Goal: Task Accomplishment & Management: Manage account settings

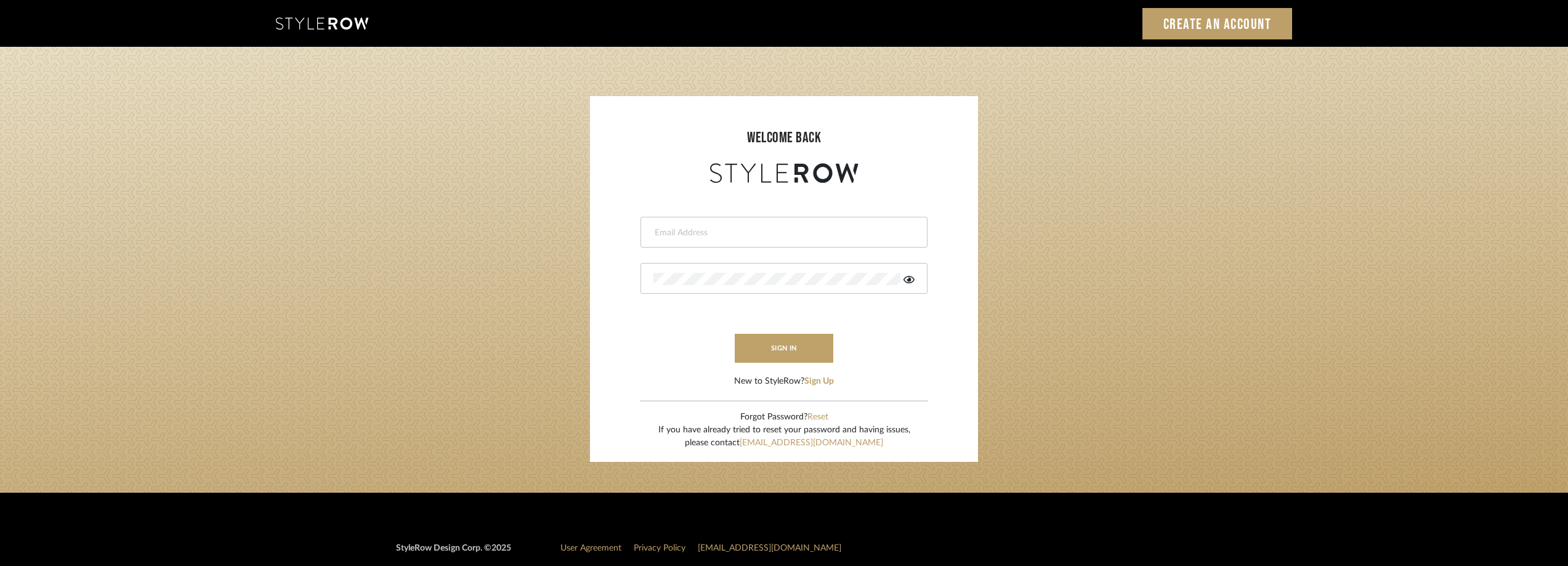
click at [674, 231] on input "email" at bounding box center [782, 232] width 258 height 12
type input "anela@studiodb.com"
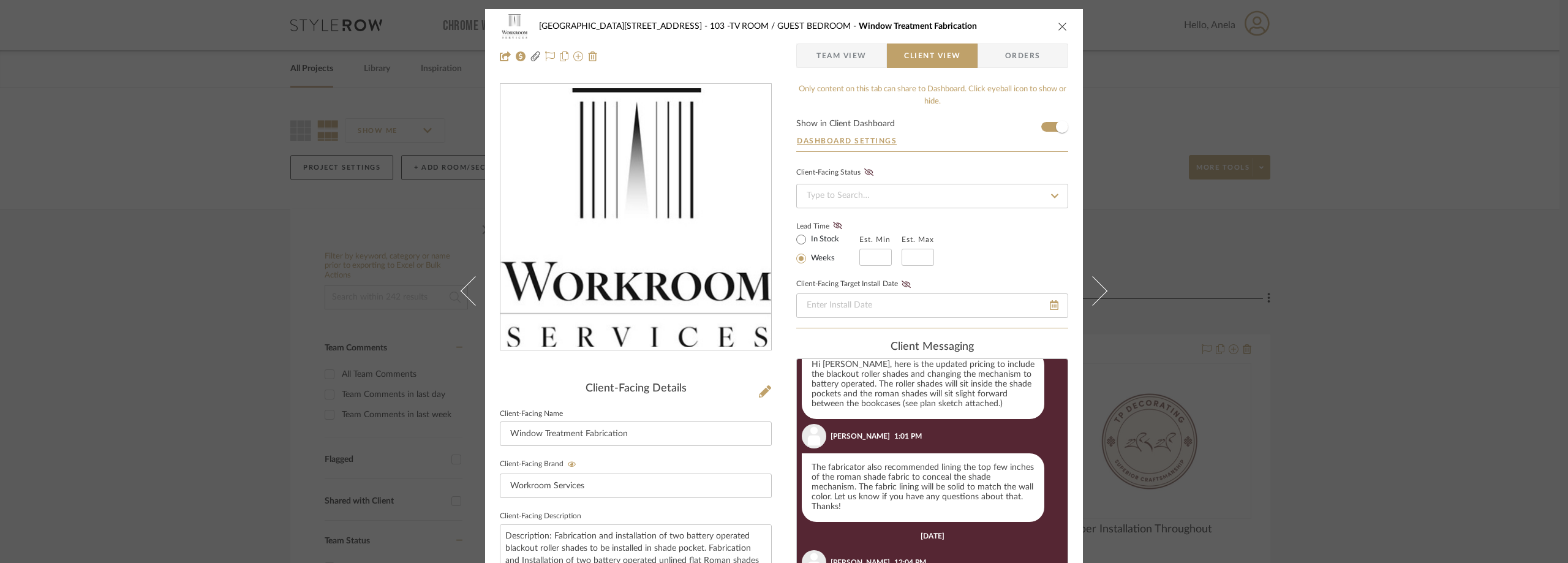
click at [336, 177] on div "24100 - 1175 Park Avenue - Mall 103 -TV ROOM / GUEST BEDROOM Window Treatment F…" at bounding box center [784, 282] width 1568 height 563
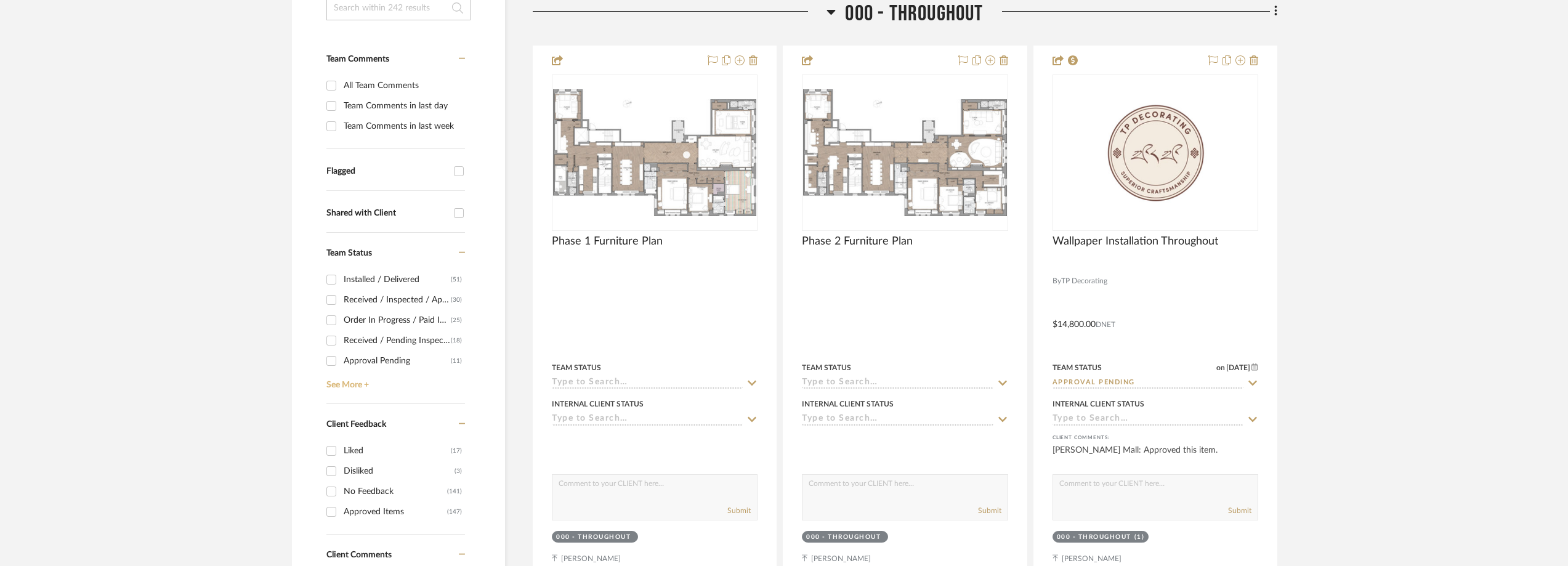
scroll to position [554, 0]
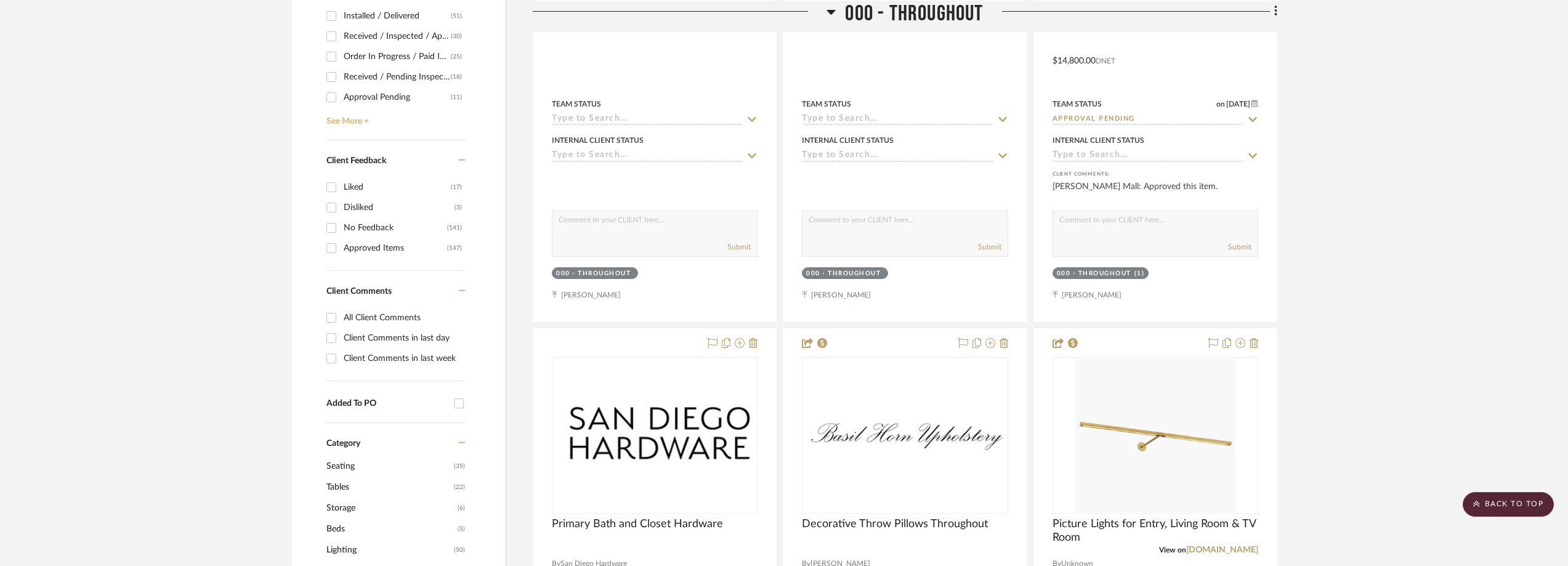
click at [378, 119] on link "See More +" at bounding box center [395, 117] width 142 height 20
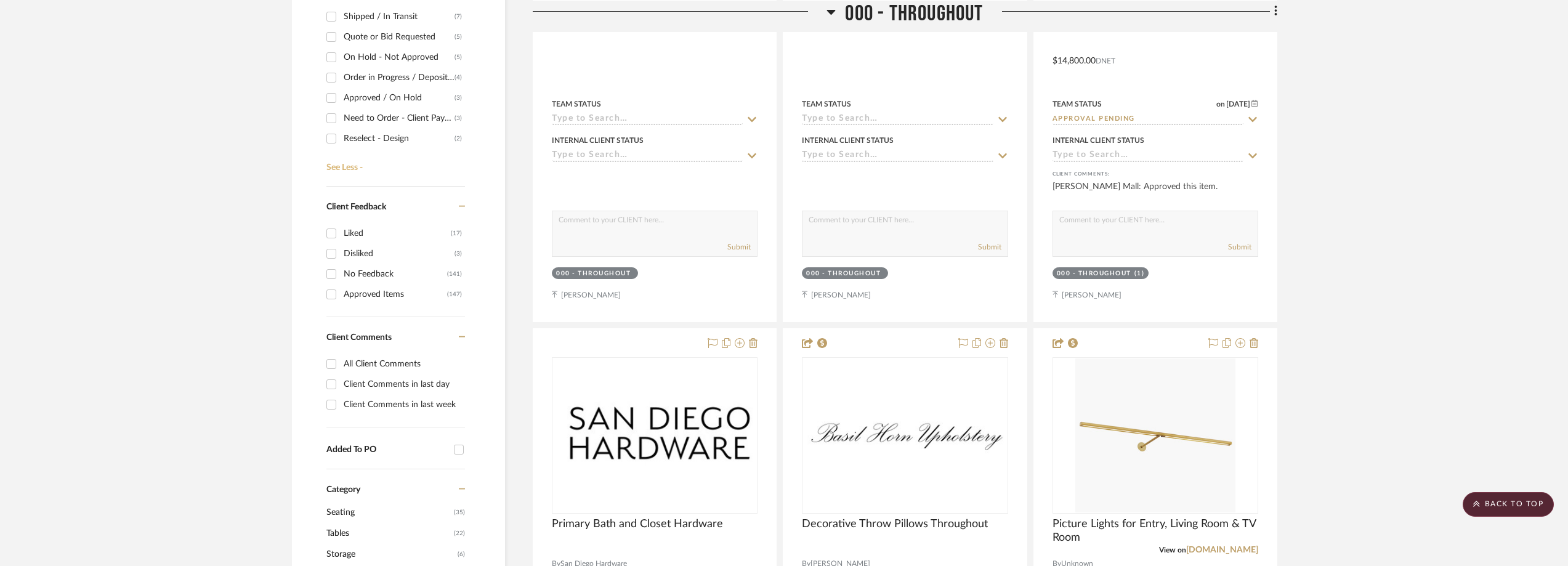
scroll to position [123, 0]
click at [400, 96] on div "Need to Order - Client Payment Received" at bounding box center [398, 95] width 110 height 20
click at [341, 96] on input "Need to Order - Client Payment Received (3)" at bounding box center [331, 95] width 20 height 20
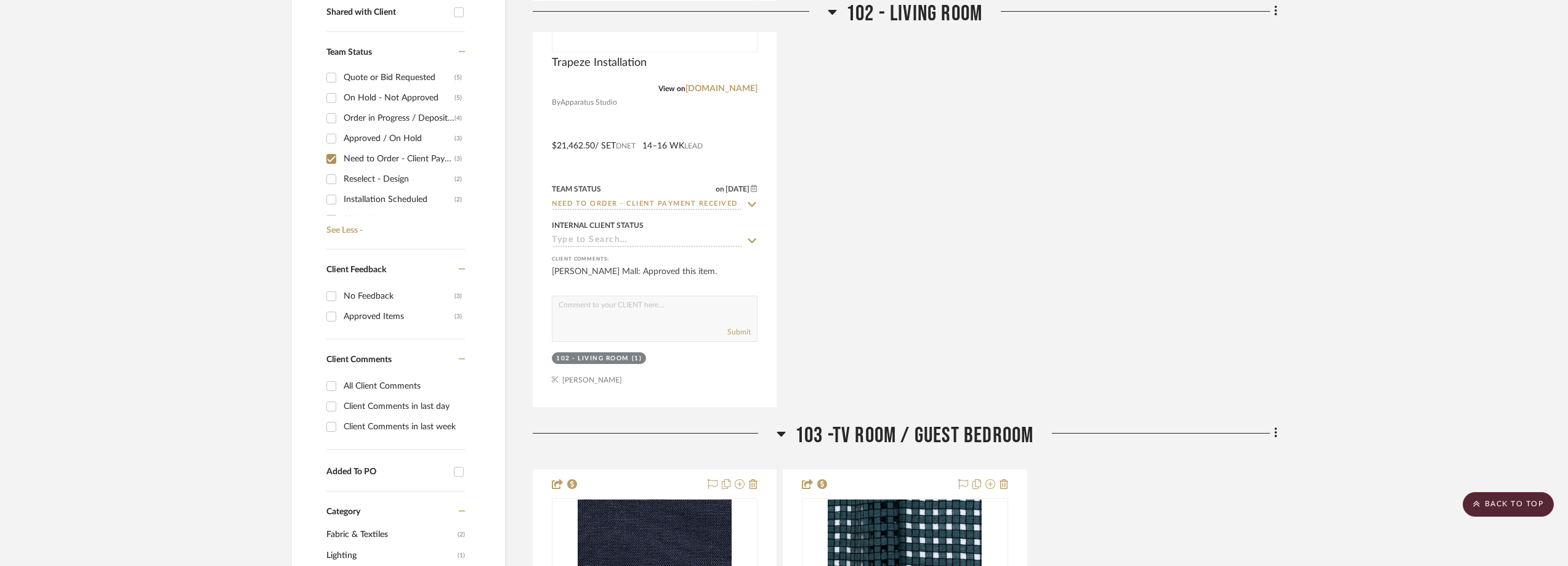
scroll to position [308, 0]
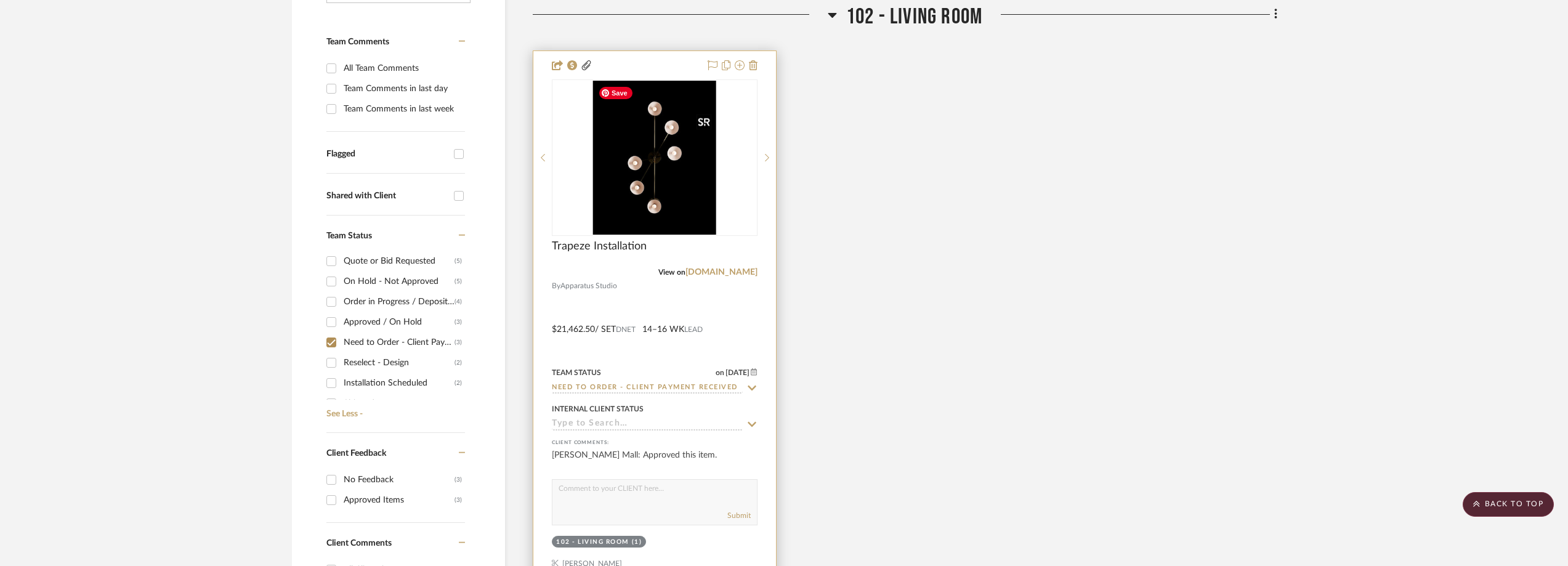
click at [645, 181] on img "0" at bounding box center [654, 157] width 123 height 154
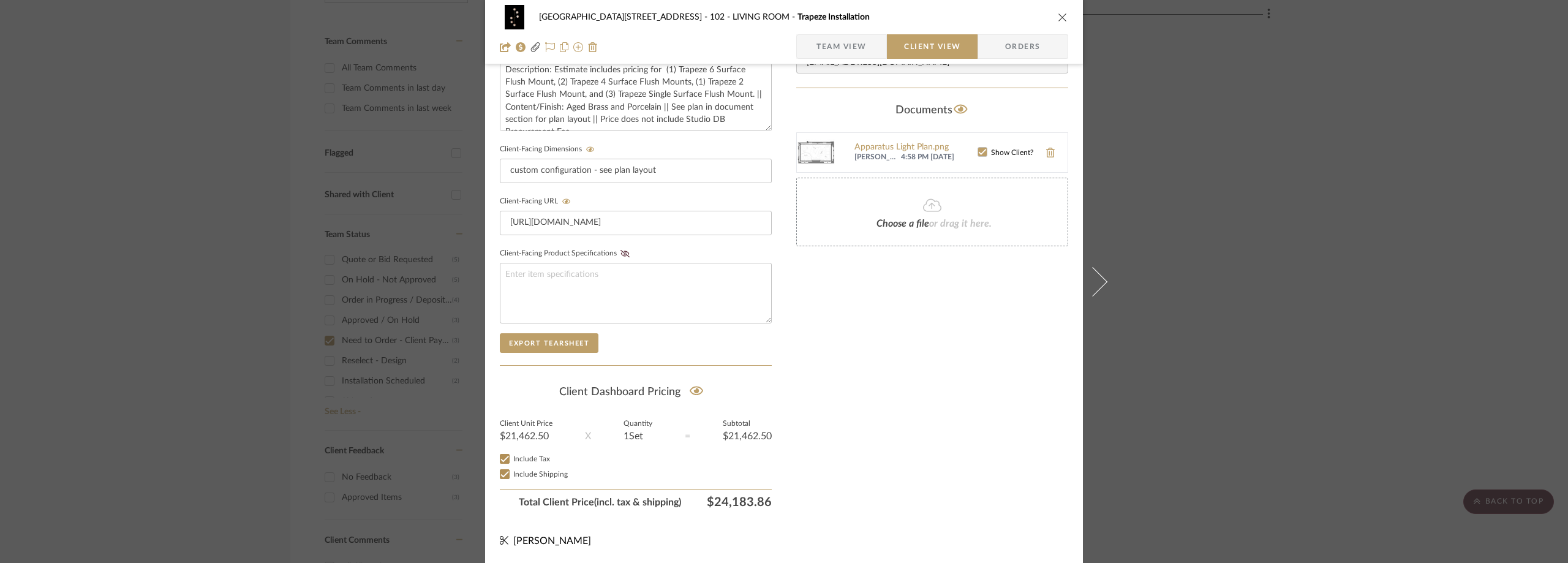
scroll to position [0, 0]
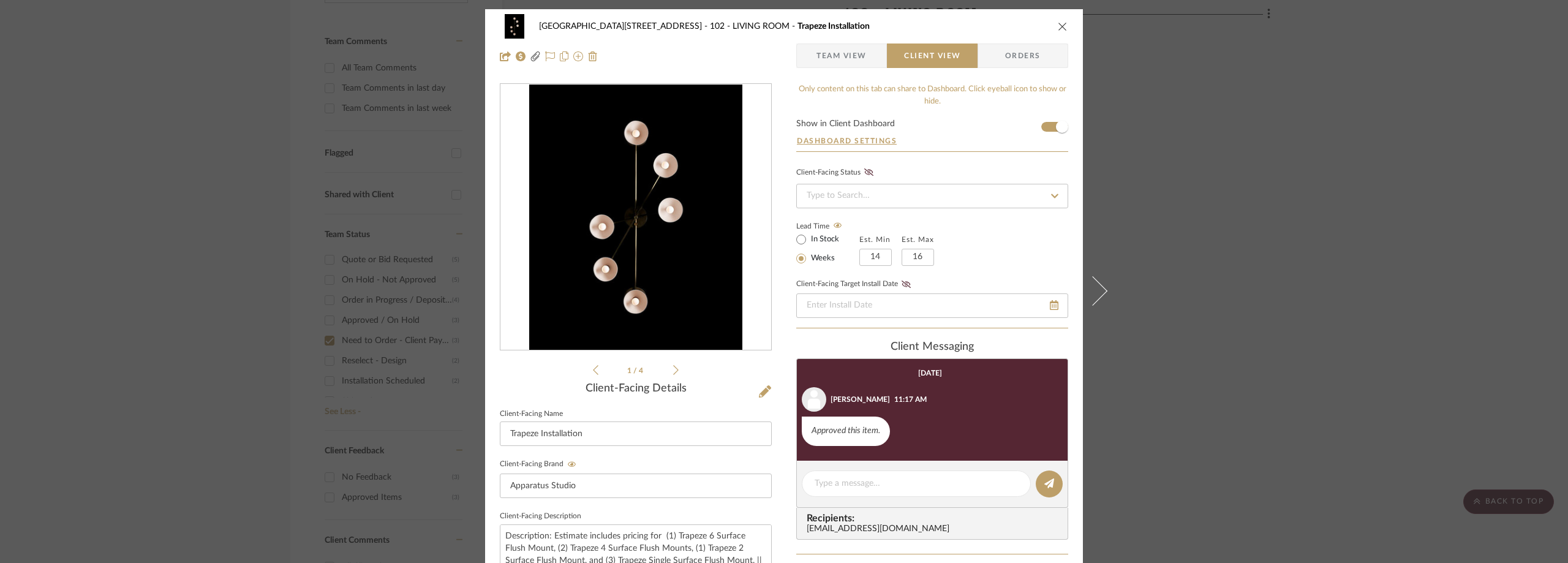
click at [1229, 134] on div "24100 - 1175 Park Avenue - Mall 102 - LIVING ROOM Trapeze Installation Team Vie…" at bounding box center [784, 282] width 1568 height 563
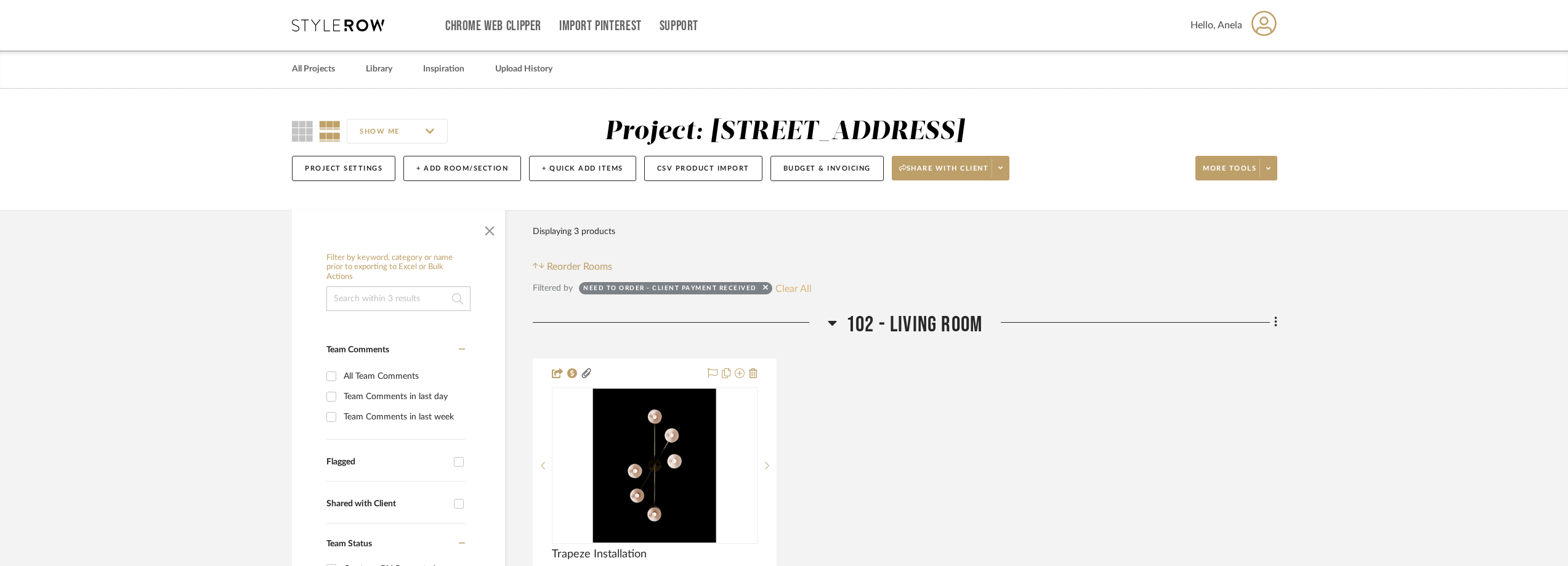
click at [781, 284] on button "Clear All" at bounding box center [793, 288] width 36 height 16
checkbox input "false"
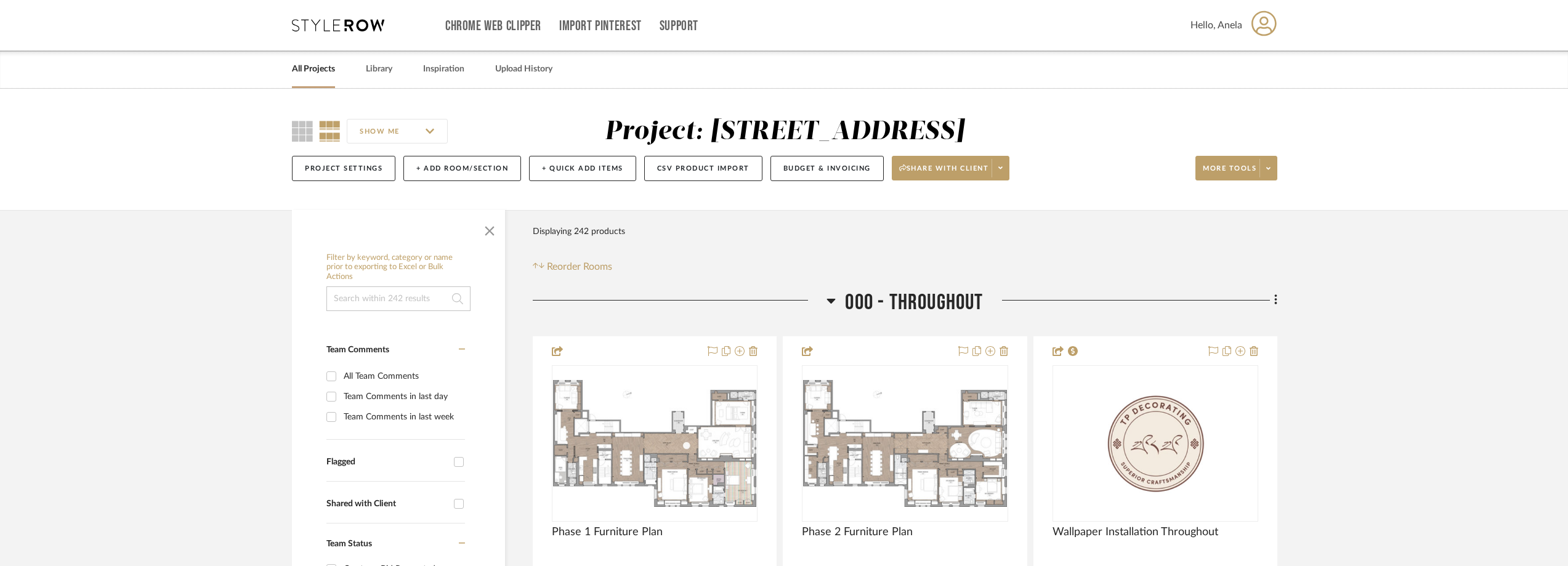
click at [332, 25] on icon at bounding box center [338, 25] width 93 height 12
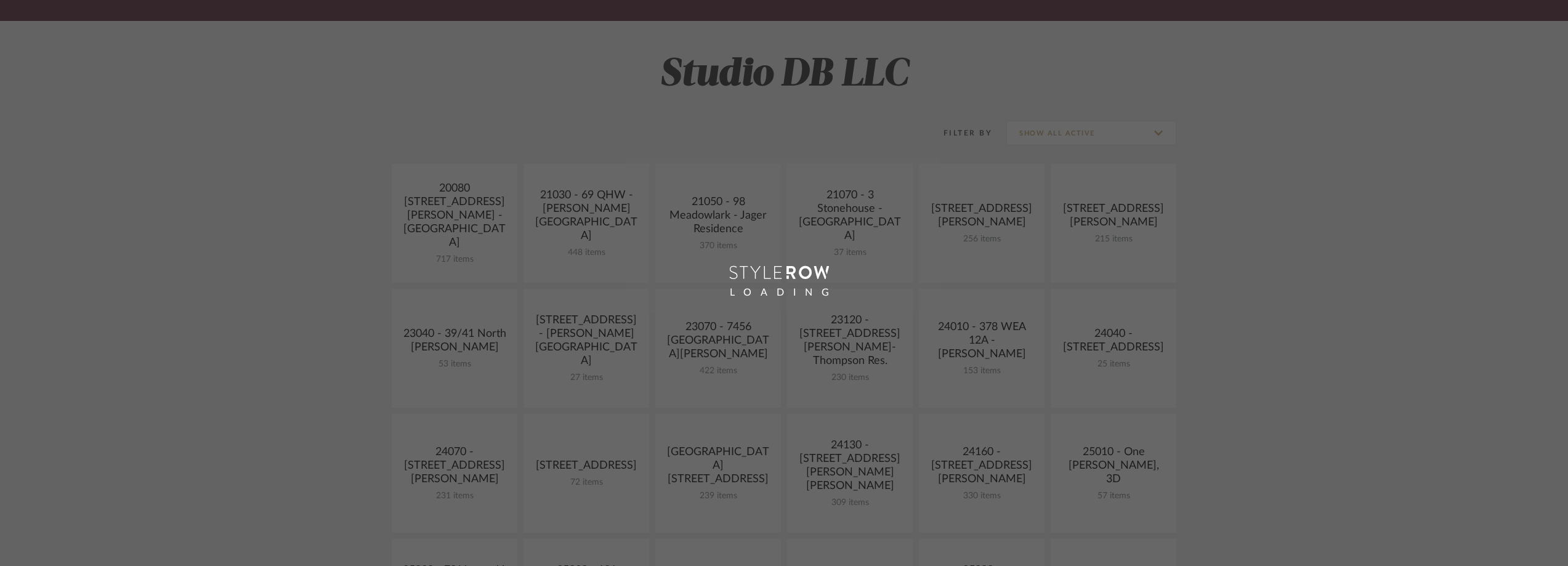
scroll to position [431, 0]
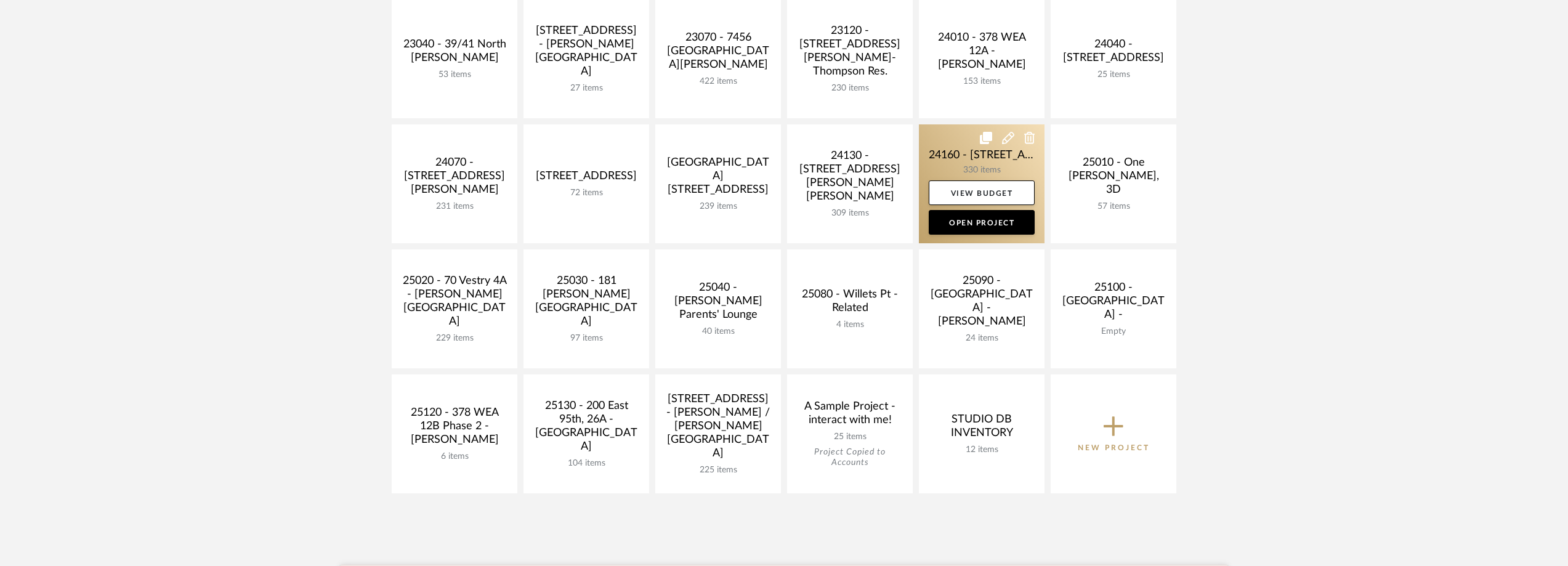
click at [937, 169] on link at bounding box center [982, 184] width 126 height 119
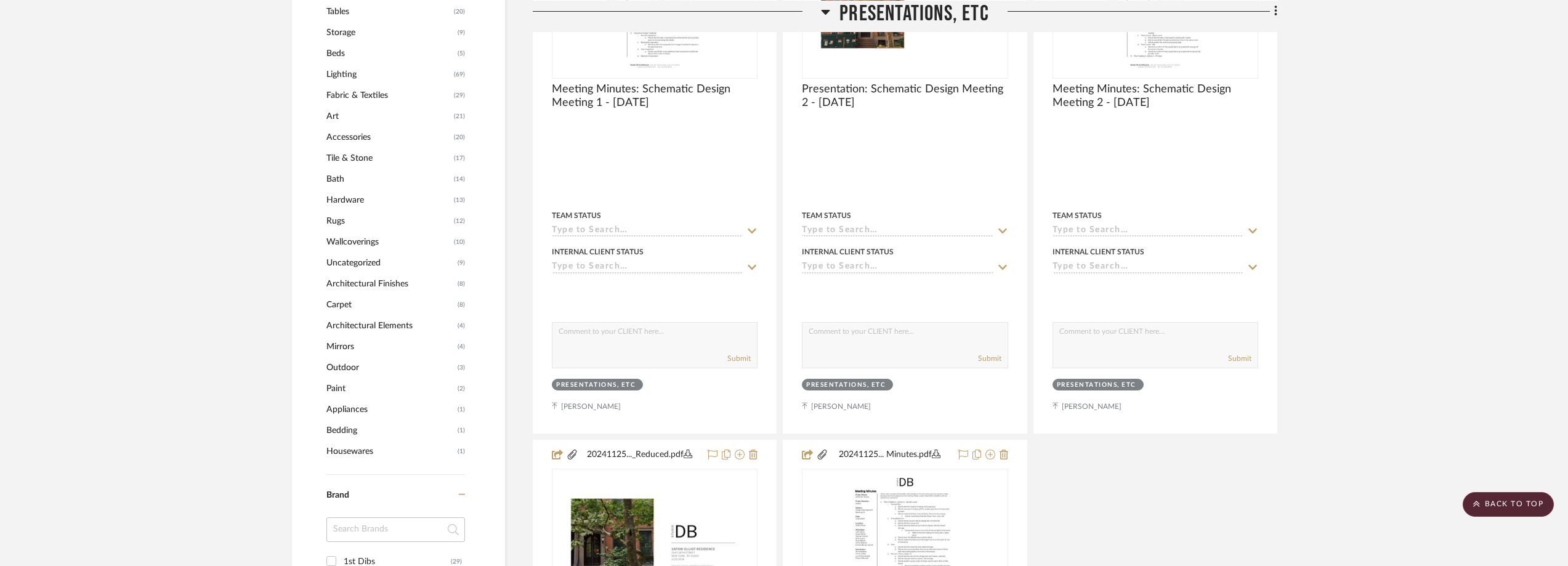
scroll to position [1170, 0]
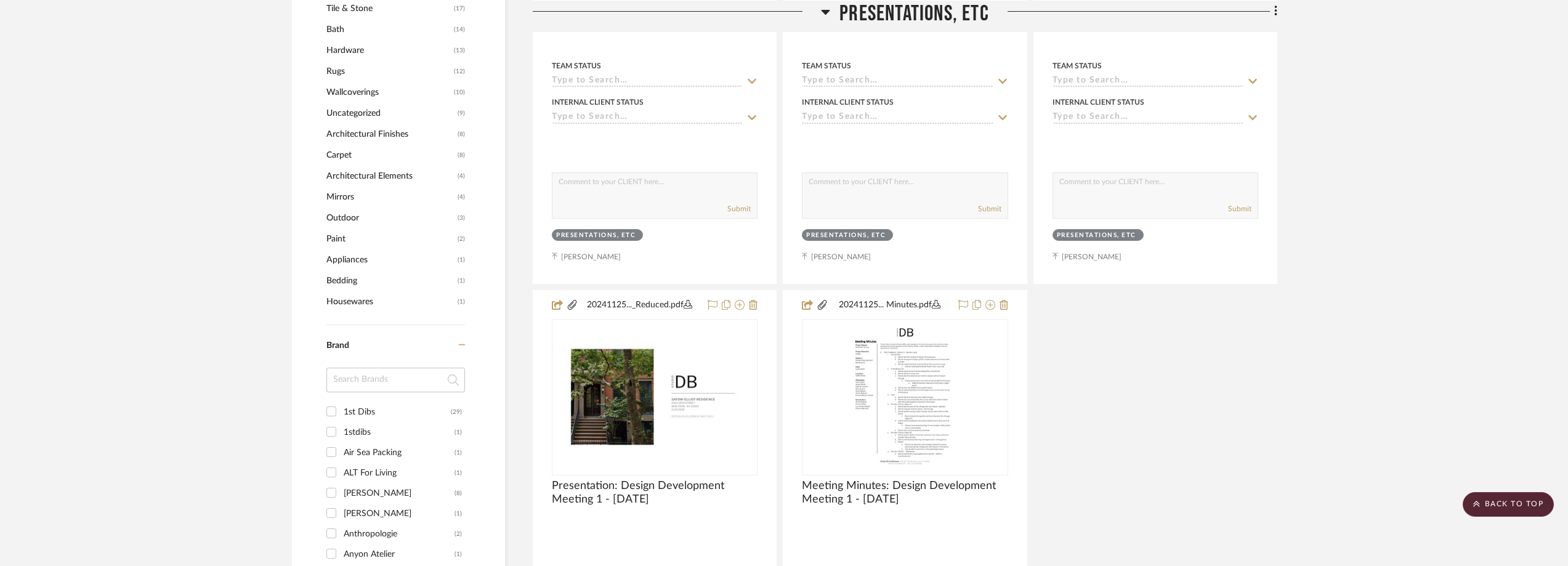
click at [346, 370] on input at bounding box center [396, 380] width 139 height 25
type input "fra"
drag, startPoint x: 382, startPoint y: 375, endPoint x: 312, endPoint y: 378, distance: 70.1
click at [312, 378] on div "Filter by keyword, category or name prior to exporting to Excel or Bulk Actions…" at bounding box center [398, 27] width 213 height 1839
type input "1s"
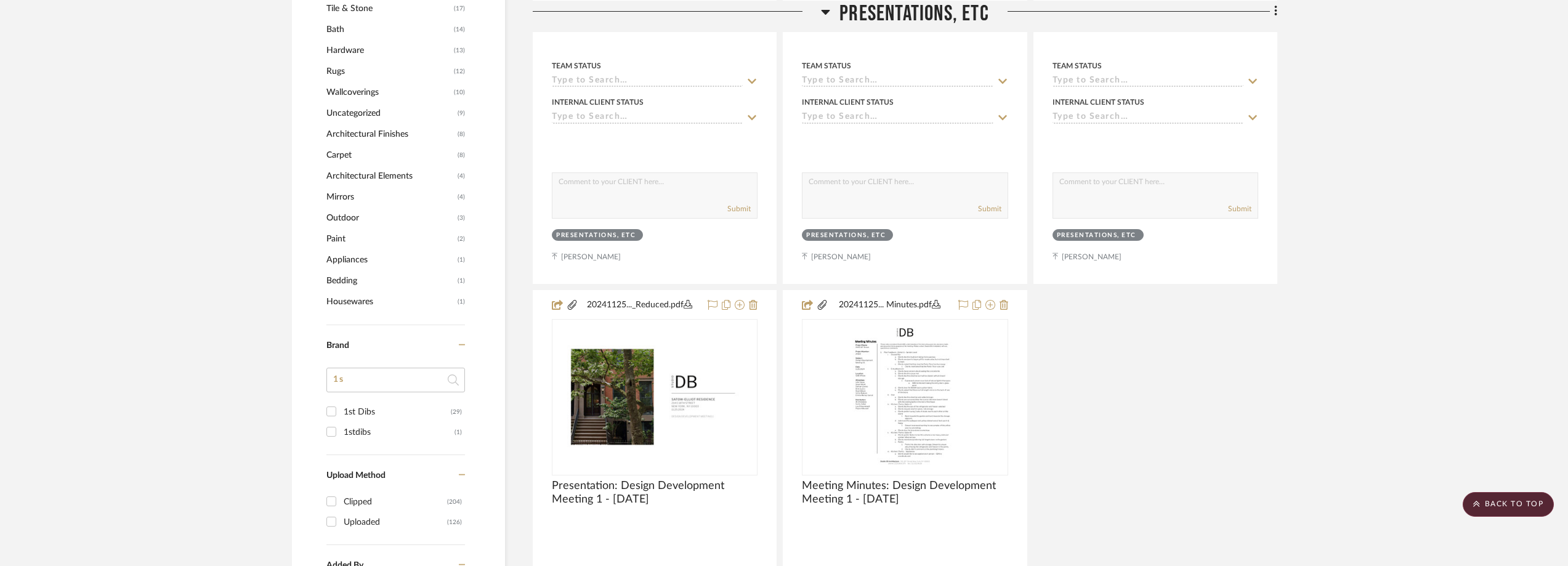
click at [366, 408] on div "1st Dibs" at bounding box center [397, 411] width 108 height 20
click at [341, 408] on input "1st Dibs (29)" at bounding box center [331, 410] width 20 height 20
checkbox input "true"
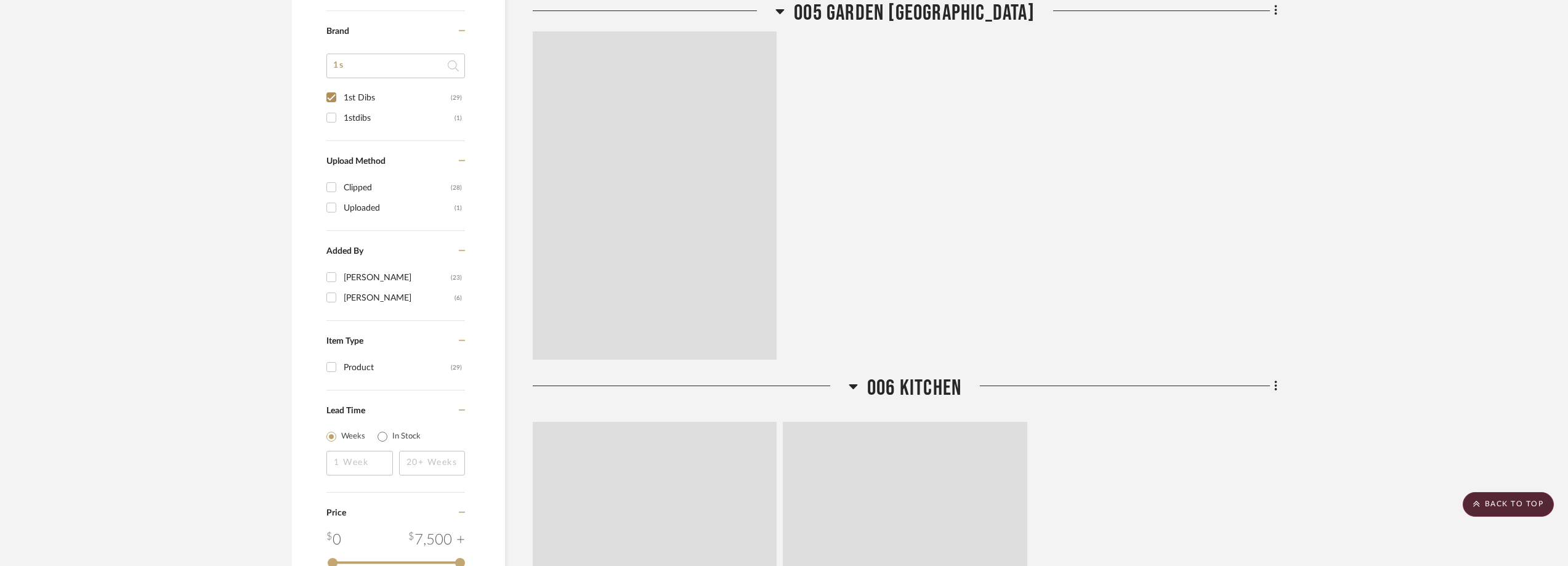
scroll to position [960, 0]
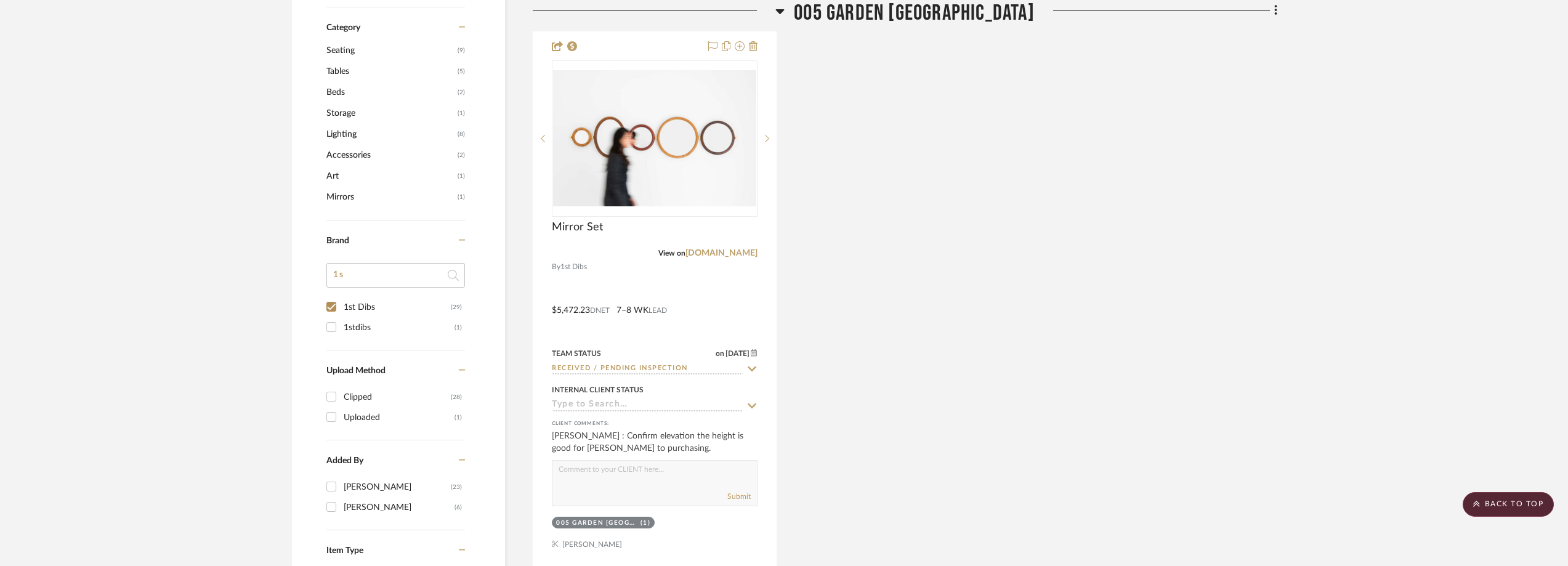
click at [381, 328] on div "1stdibs" at bounding box center [398, 327] width 110 height 20
click at [341, 328] on input "1stdibs (1)" at bounding box center [331, 326] width 20 height 20
checkbox input "true"
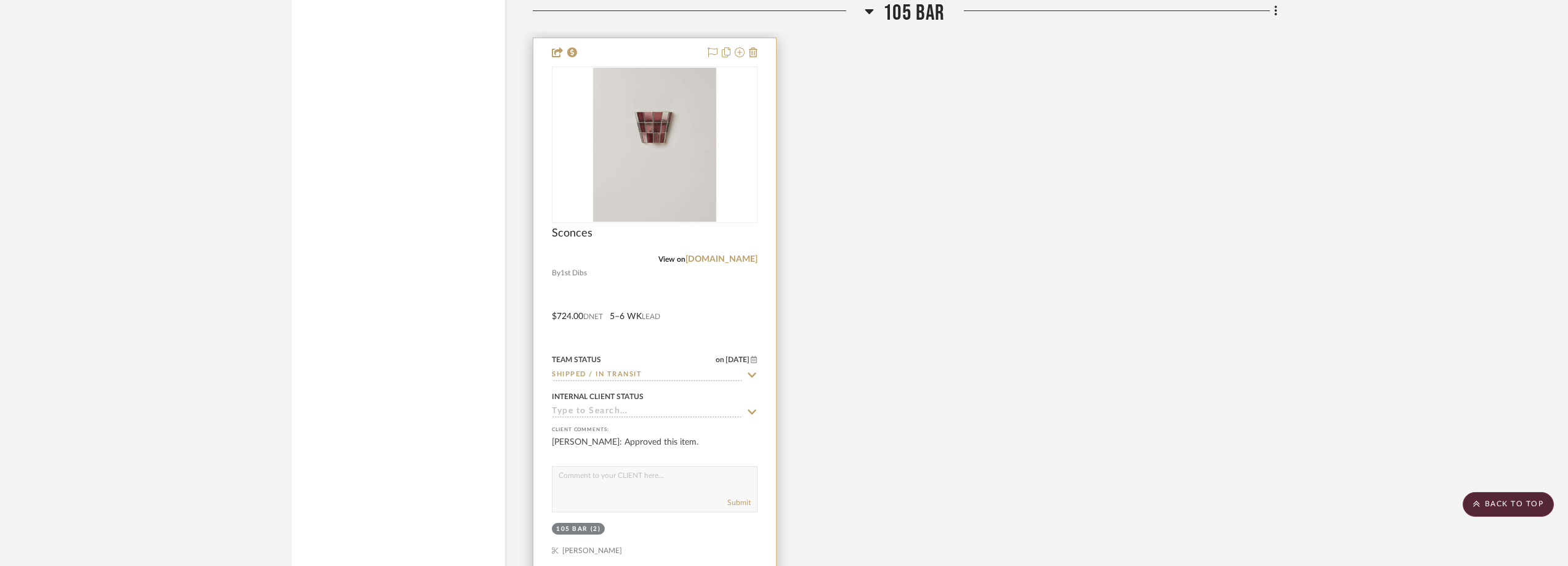
scroll to position [5085, 0]
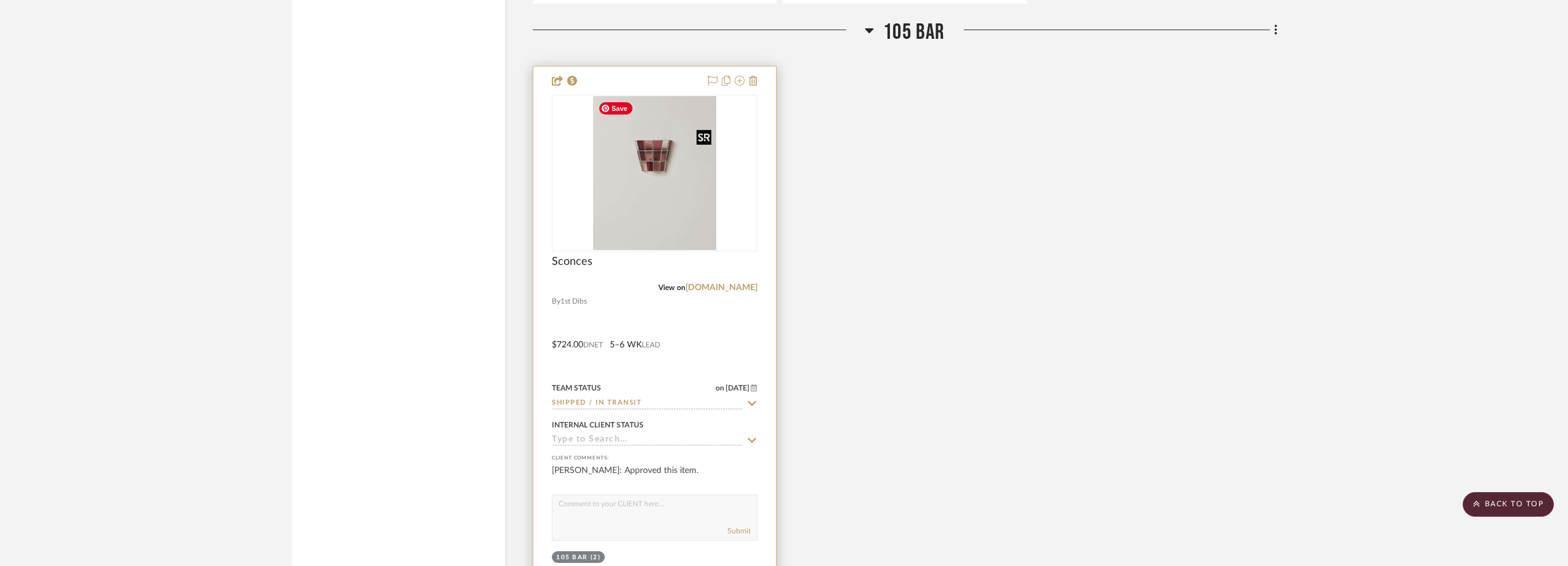
click at [618, 160] on div at bounding box center [655, 173] width 206 height 157
click at [635, 159] on img "0" at bounding box center [654, 173] width 123 height 154
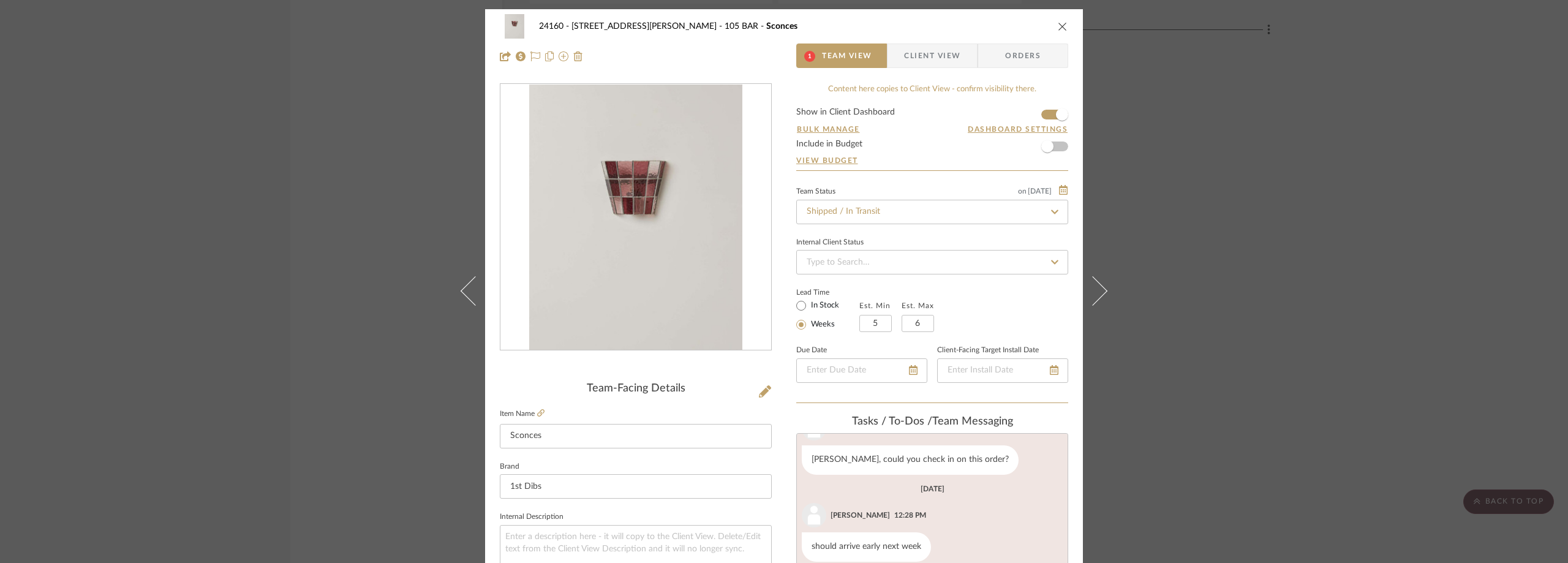
scroll to position [133, 0]
click at [626, 178] on img "0" at bounding box center [636, 217] width 212 height 266
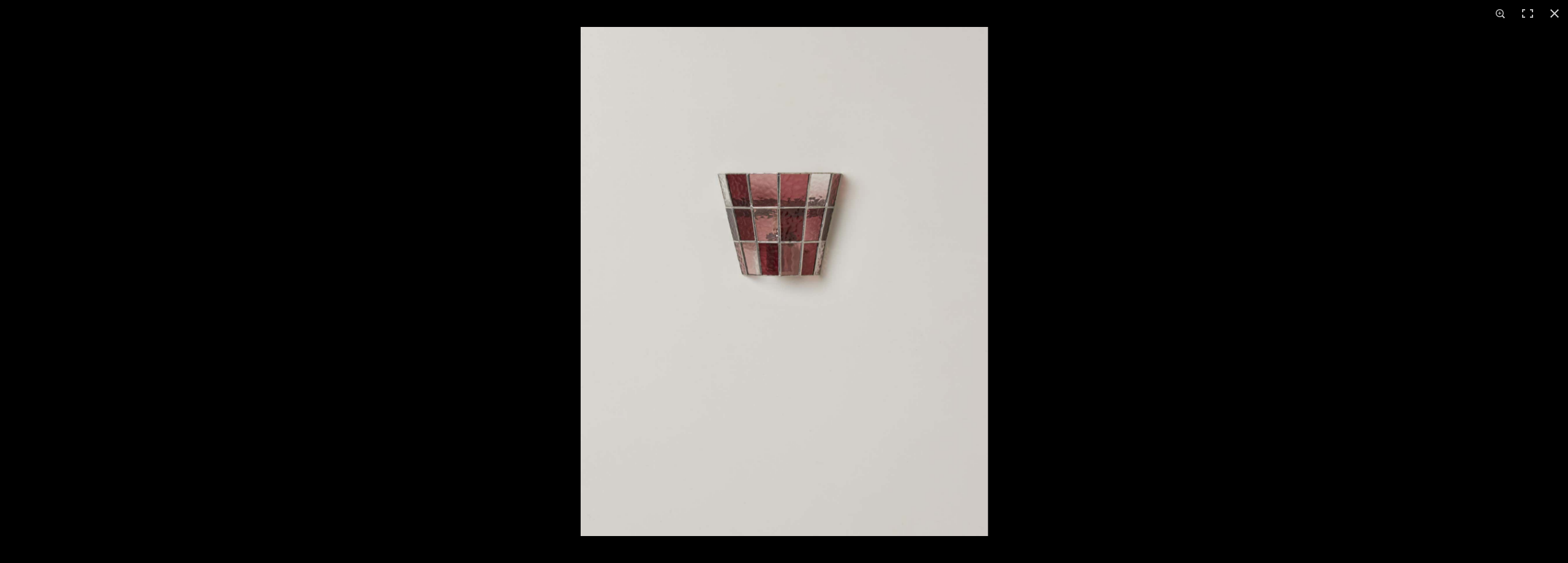
click at [757, 198] on img at bounding box center [785, 282] width 407 height 509
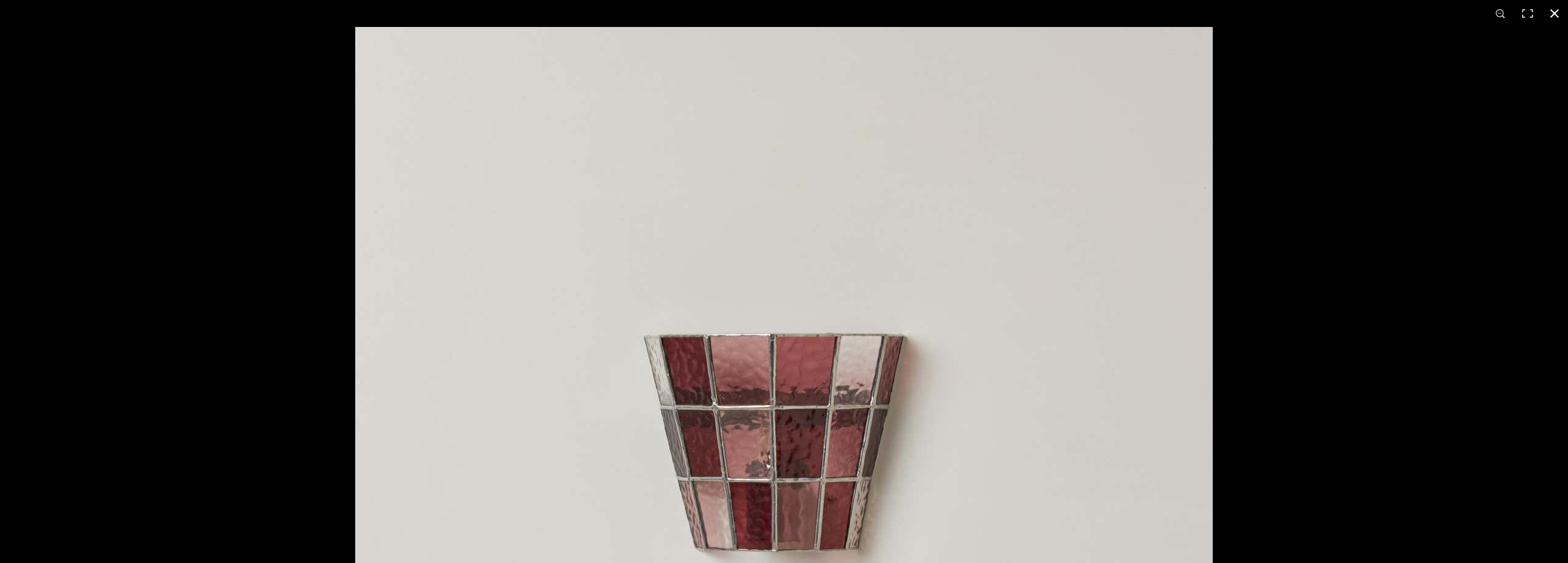
scroll to position [118, 0]
click at [66, 96] on div at bounding box center [784, 282] width 1568 height 563
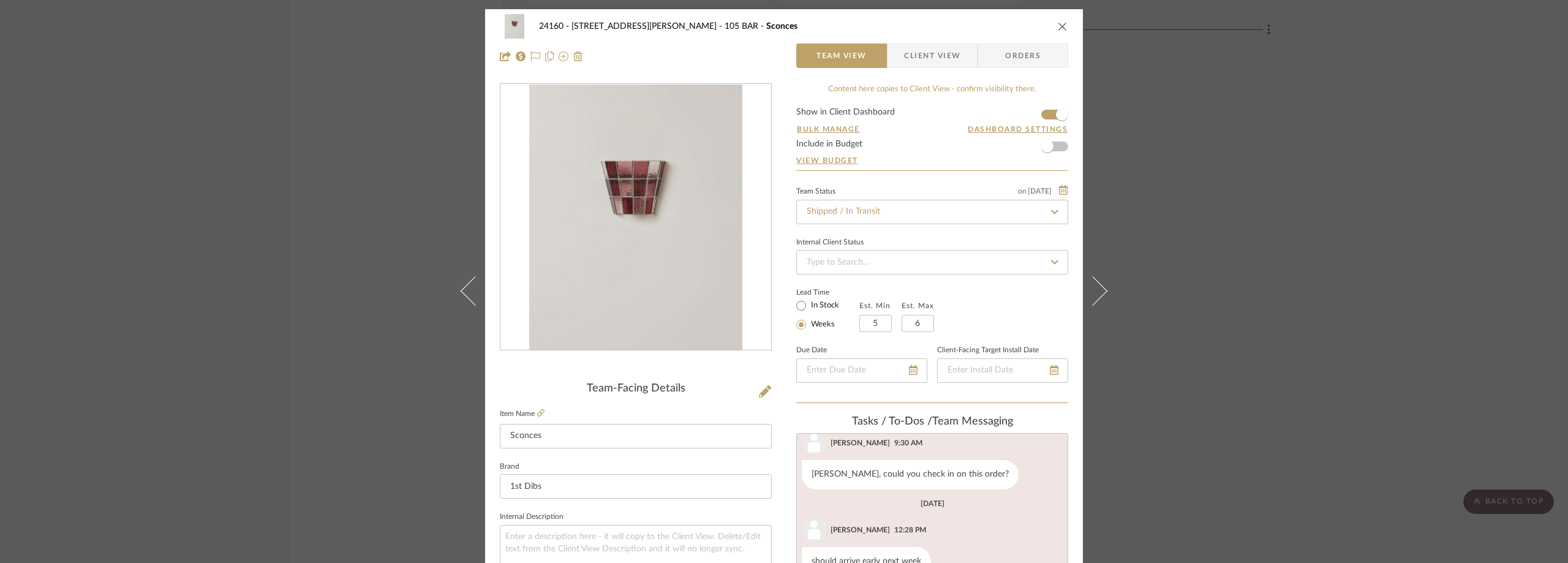
click at [320, 16] on div "24160 - 214 E 18th Street - Satow Elliot 105 BAR Sconces Team View Client View …" at bounding box center [784, 282] width 1568 height 563
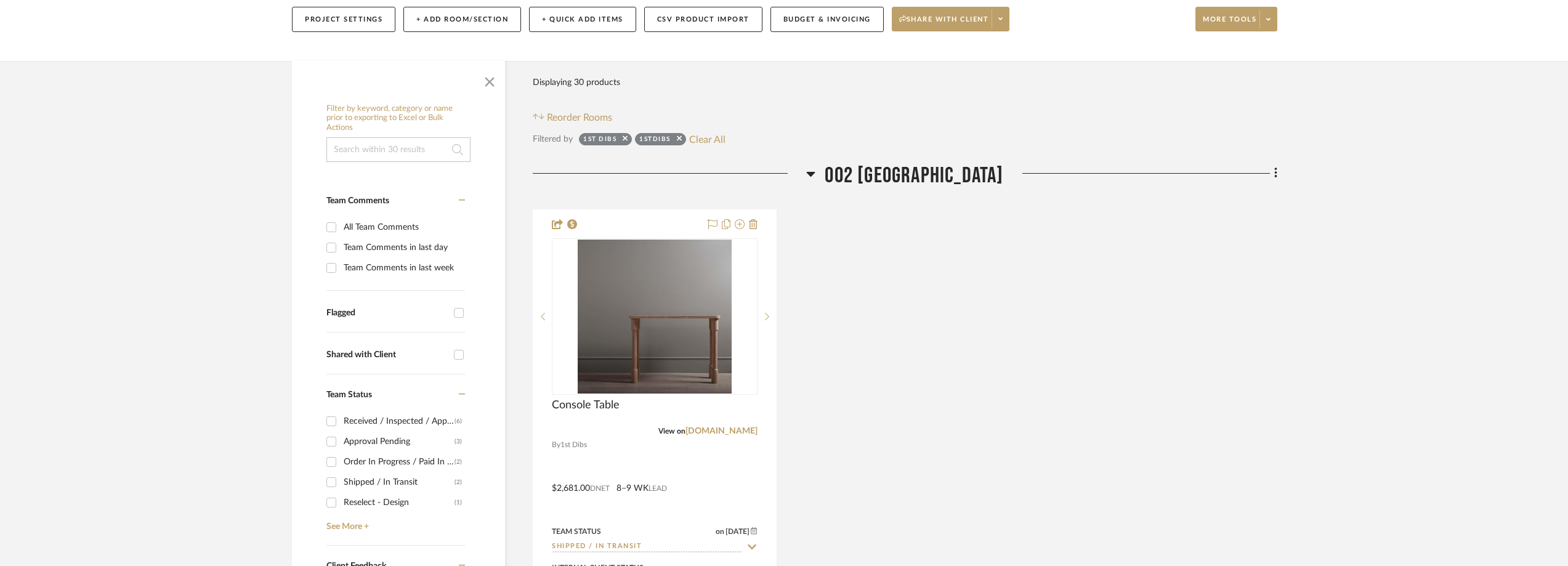
scroll to position [0, 0]
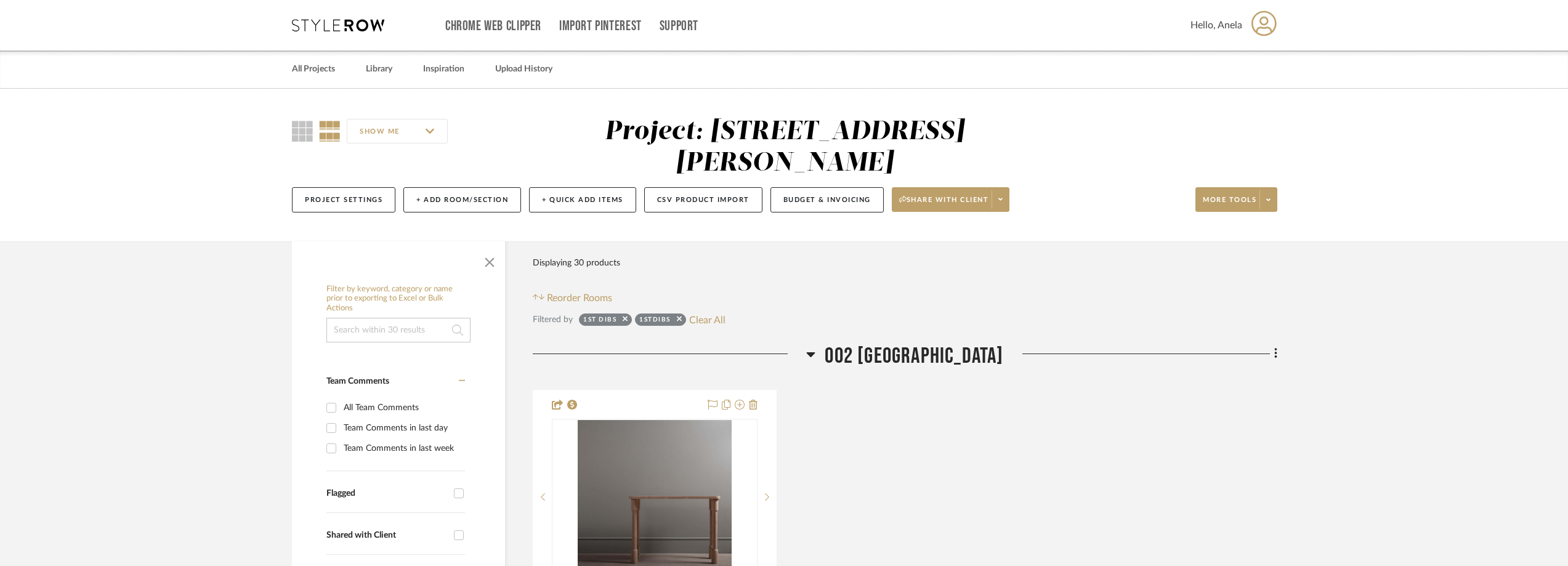
click at [322, 24] on icon at bounding box center [338, 25] width 93 height 12
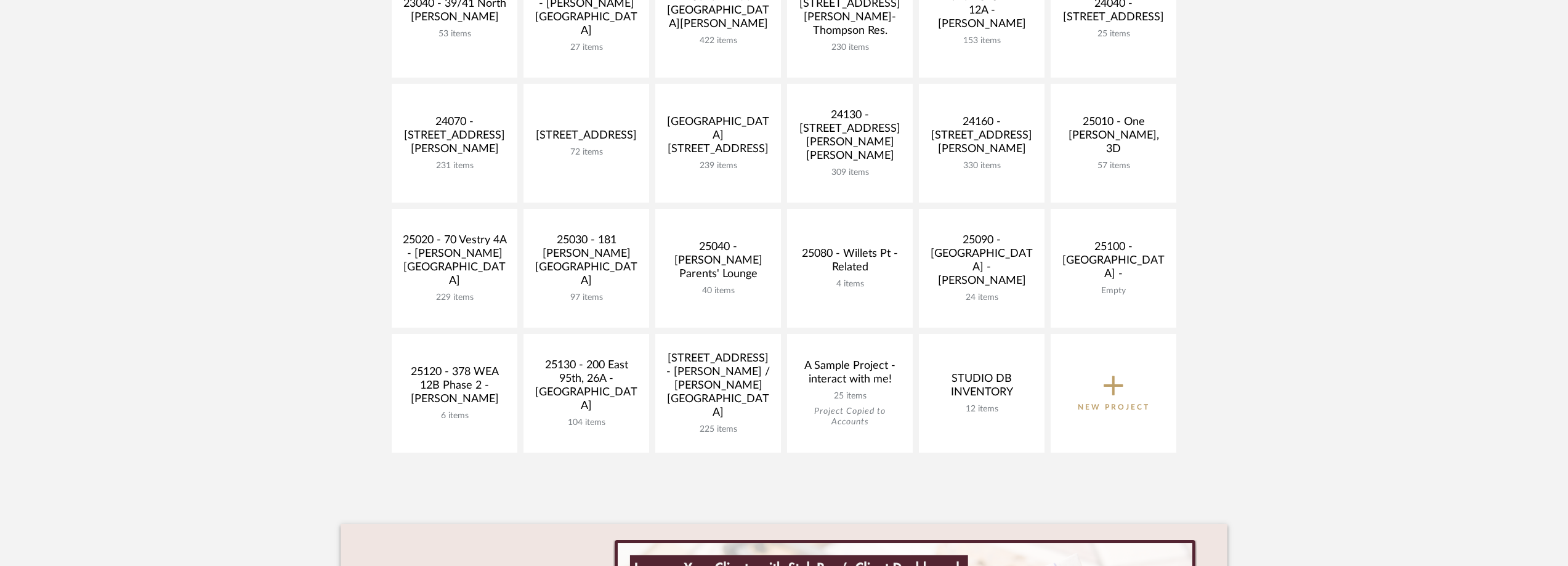
scroll to position [492, 0]
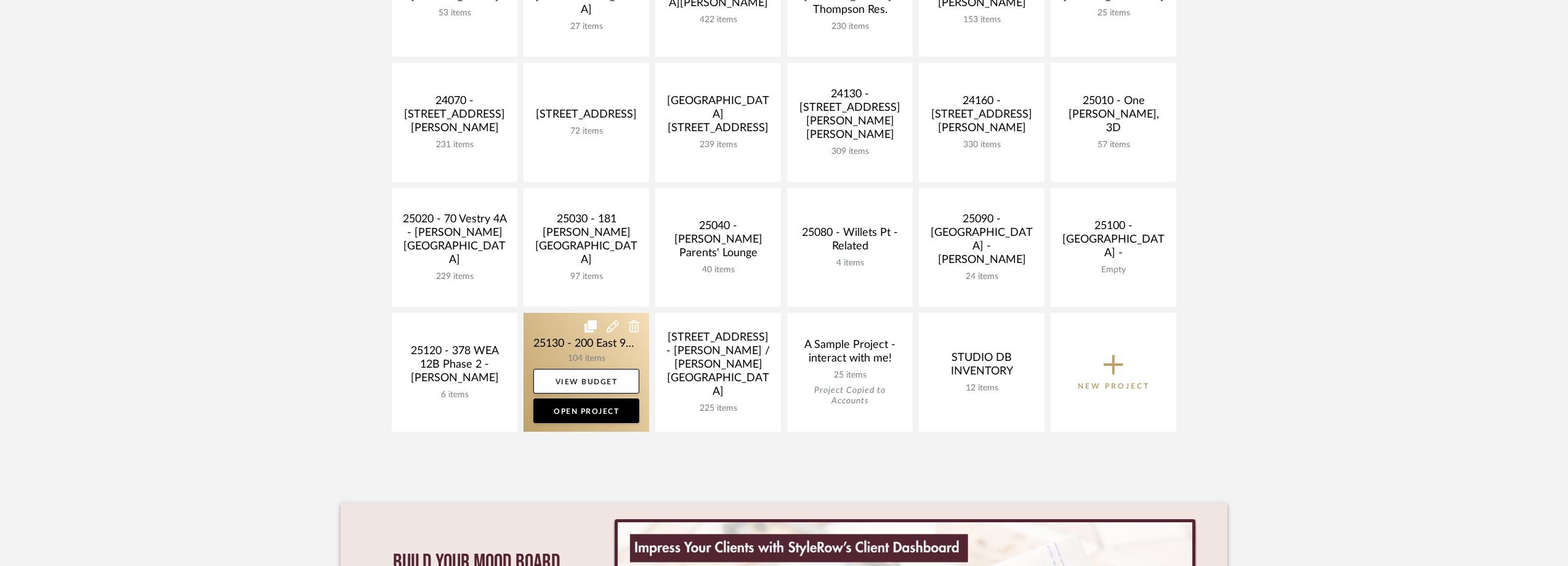
click at [566, 350] on link at bounding box center [586, 372] width 126 height 119
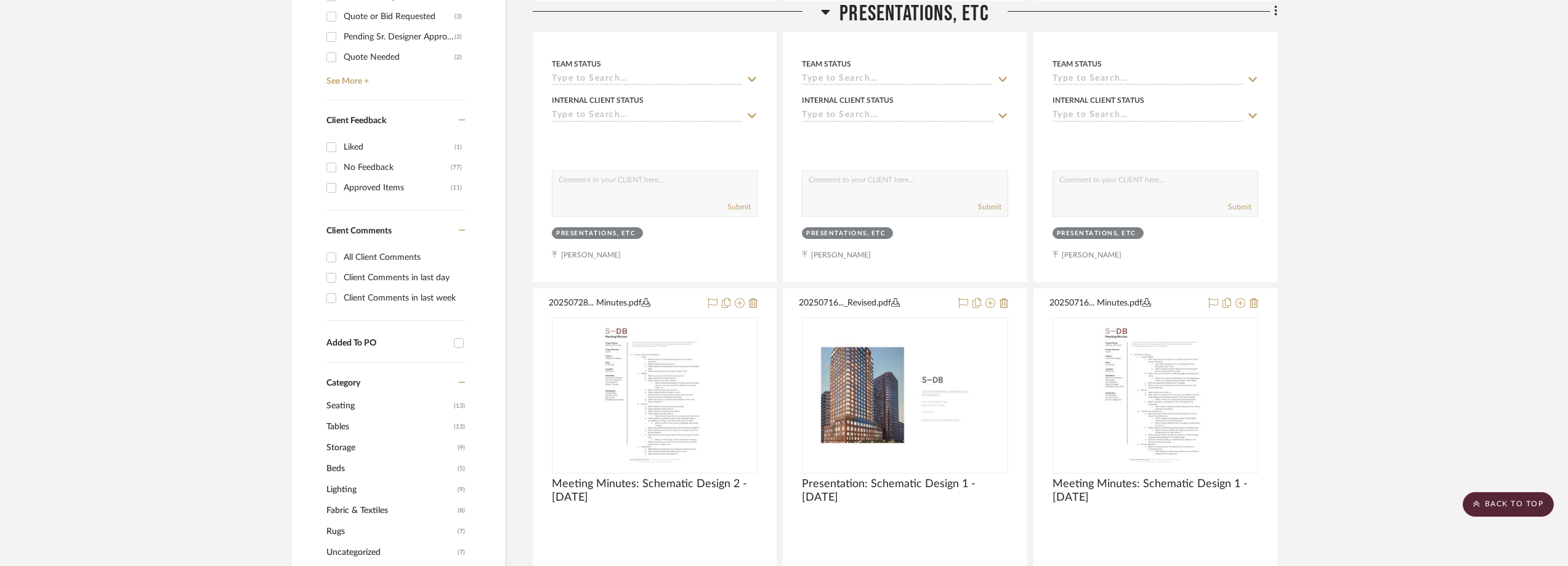
scroll to position [985, 0]
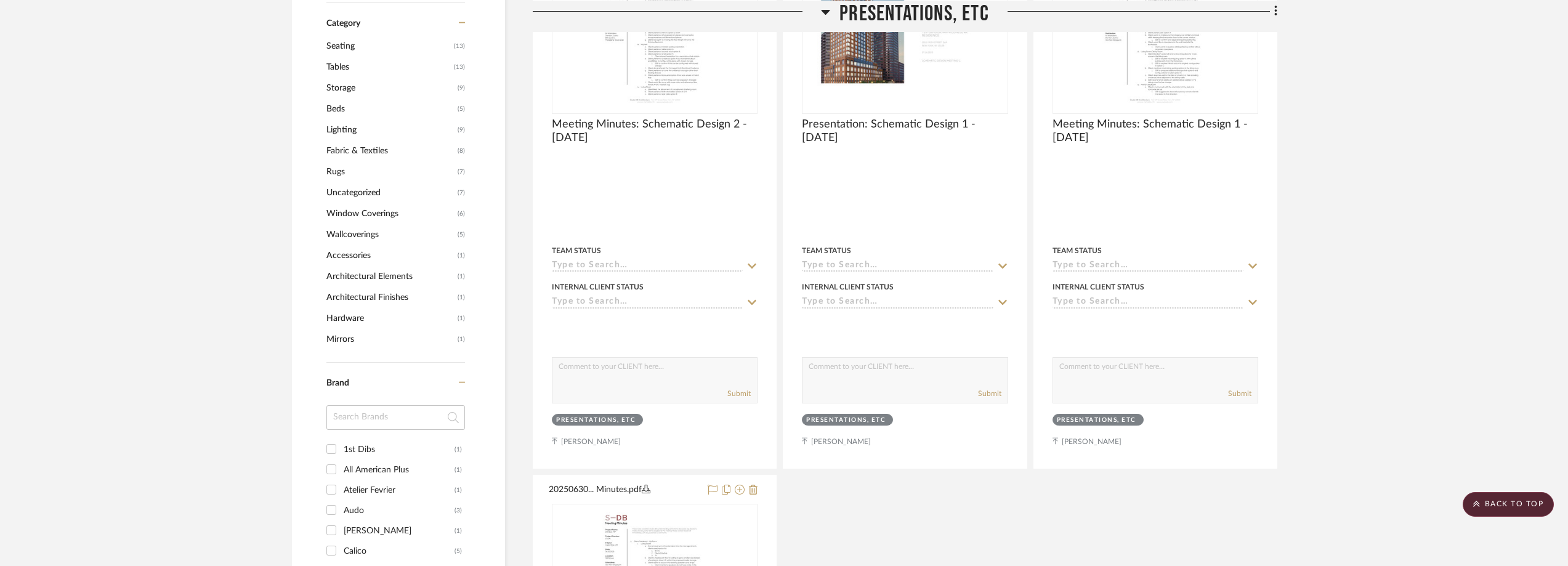
click at [403, 493] on div "Atelier Fevrier" at bounding box center [398, 490] width 110 height 20
click at [341, 493] on input "Atelier Fevrier (1)" at bounding box center [331, 489] width 20 height 20
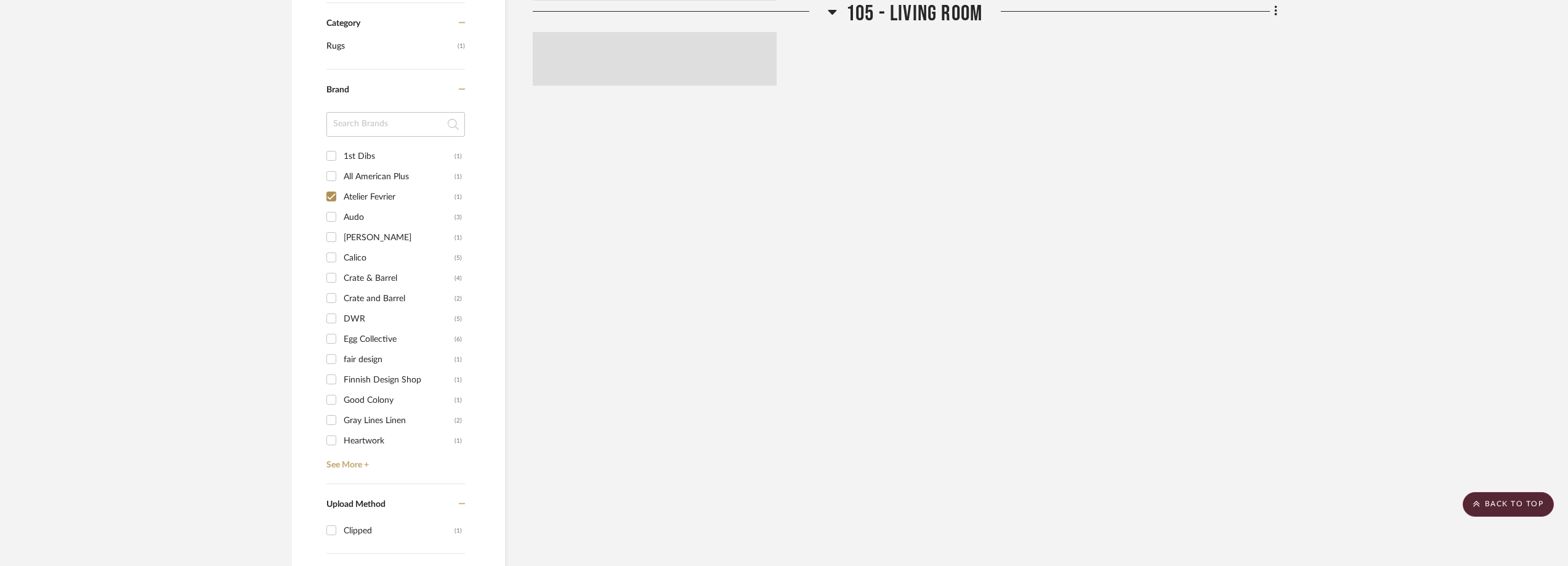
scroll to position [412, 0]
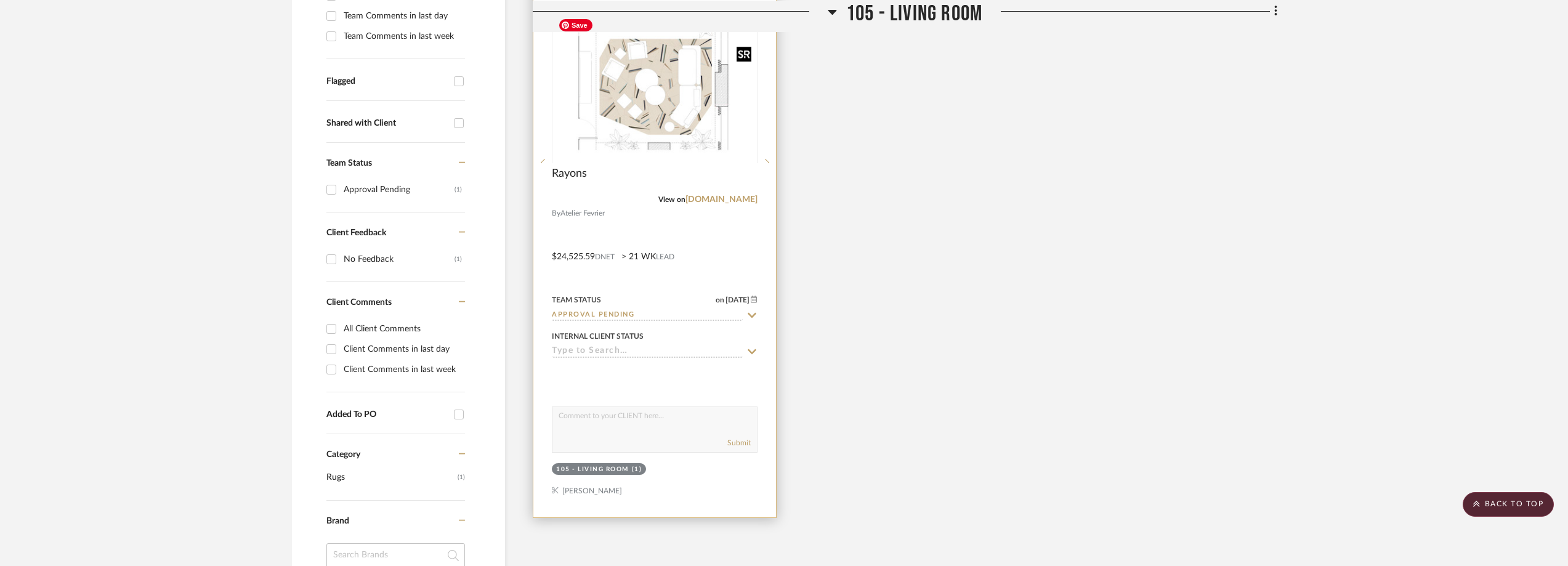
click at [646, 136] on div at bounding box center [655, 162] width 206 height 311
click at [647, 125] on img "0" at bounding box center [654, 85] width 203 height 144
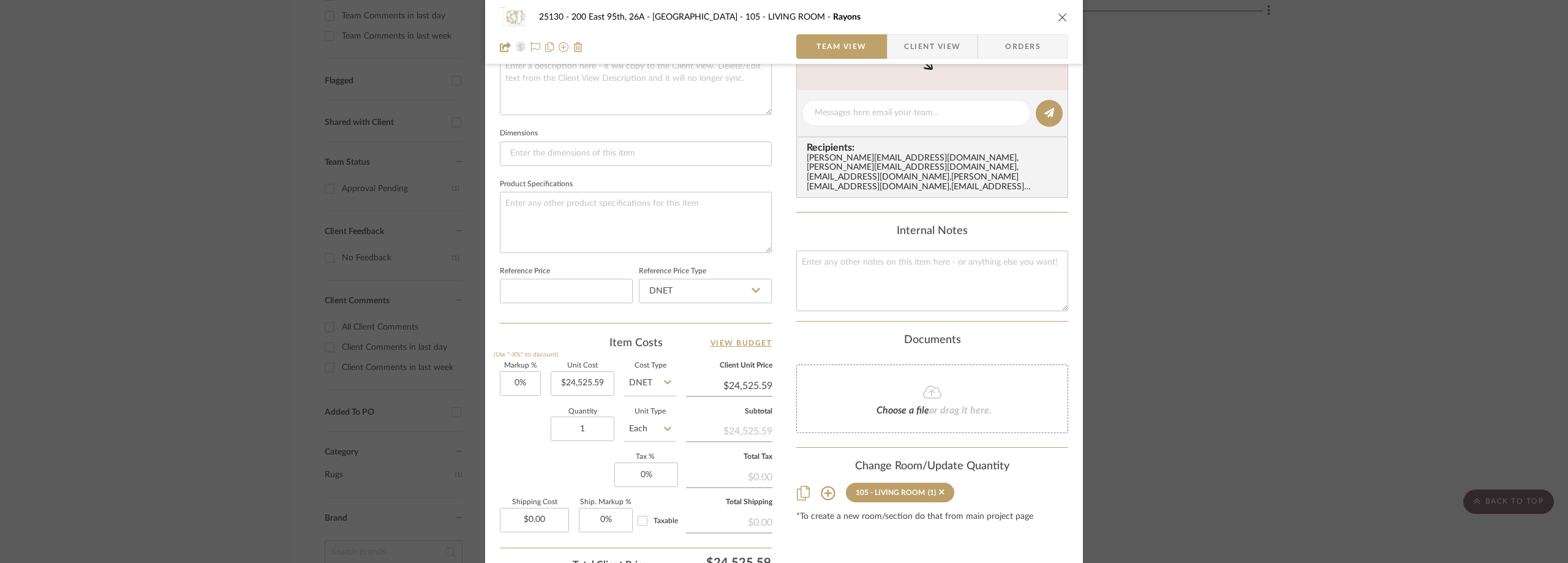
scroll to position [551, 0]
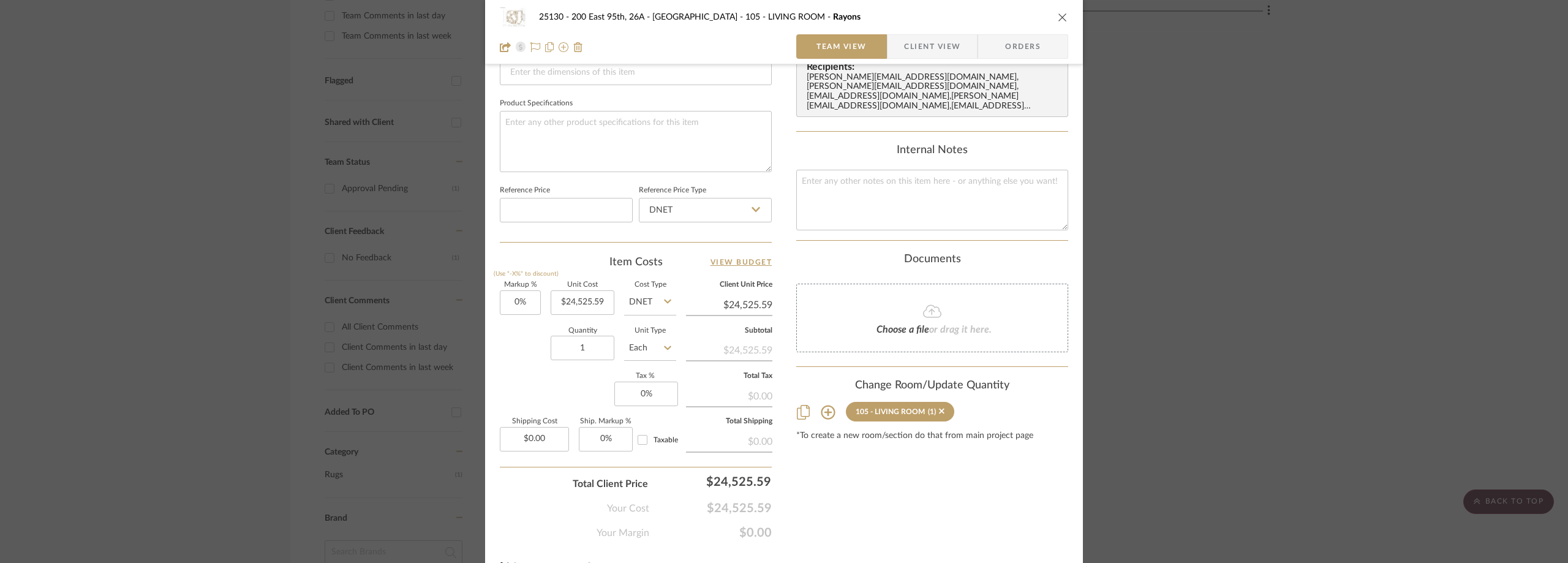
click at [1246, 204] on div "25130 - 200 East 95th, 26A - Kosheleva 105 - LIVING ROOM Rayons Team View Clien…" at bounding box center [784, 282] width 1568 height 563
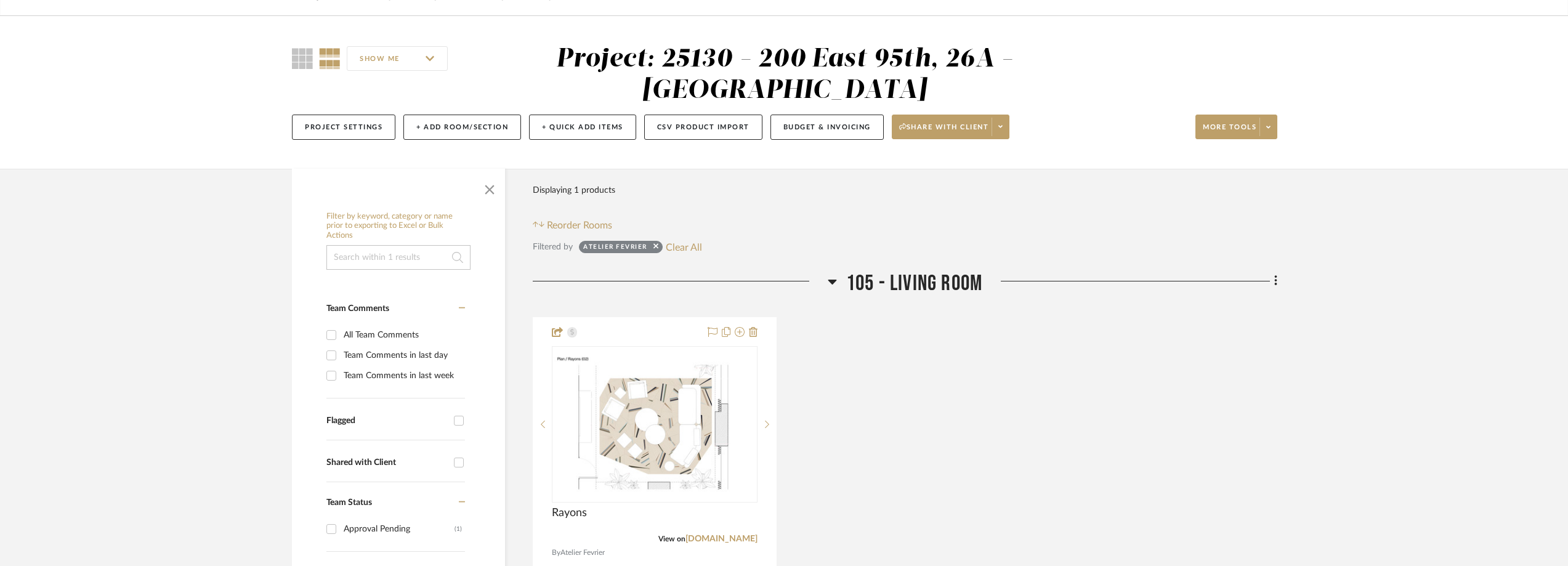
scroll to position [0, 0]
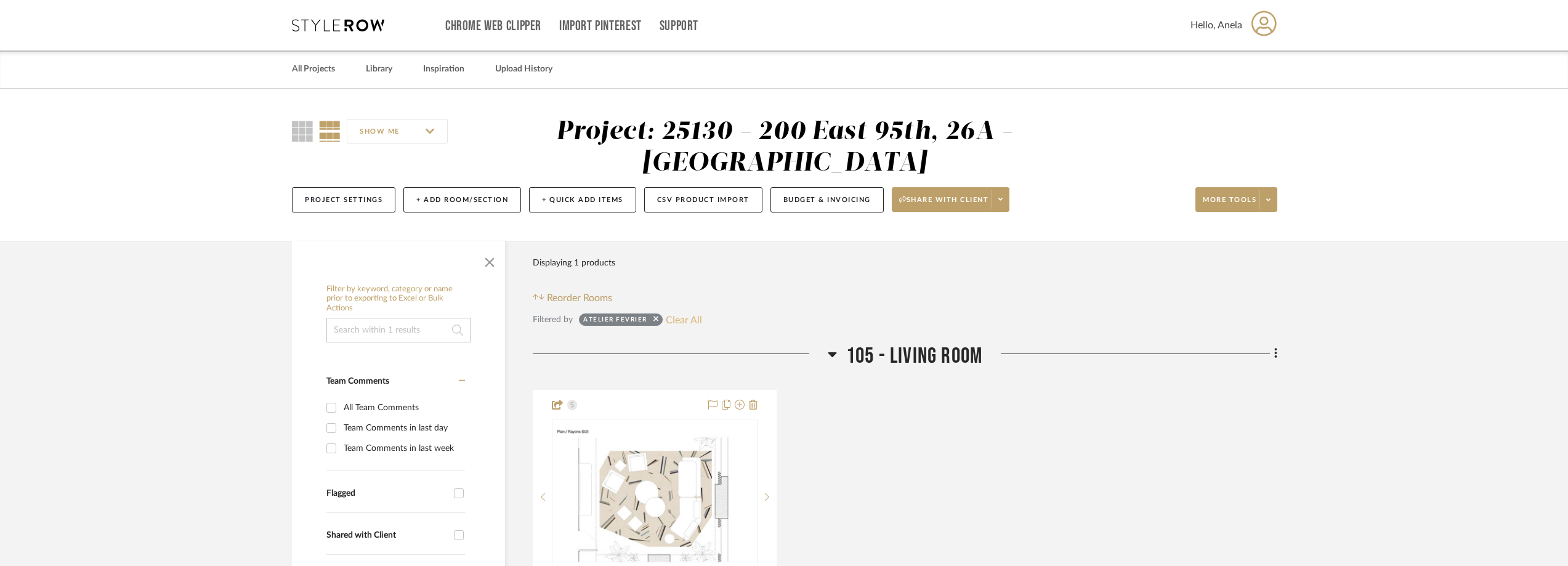
click at [683, 325] on button "Clear All" at bounding box center [683, 319] width 36 height 16
checkbox input "false"
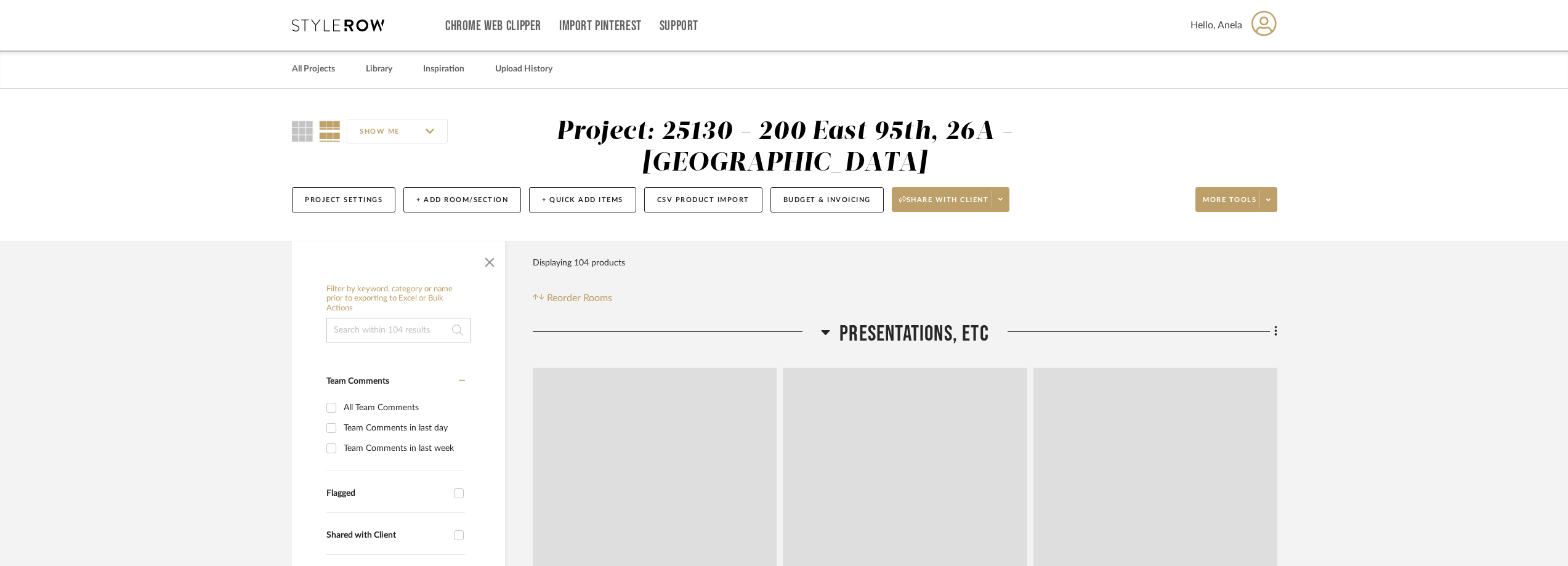
scroll to position [308, 0]
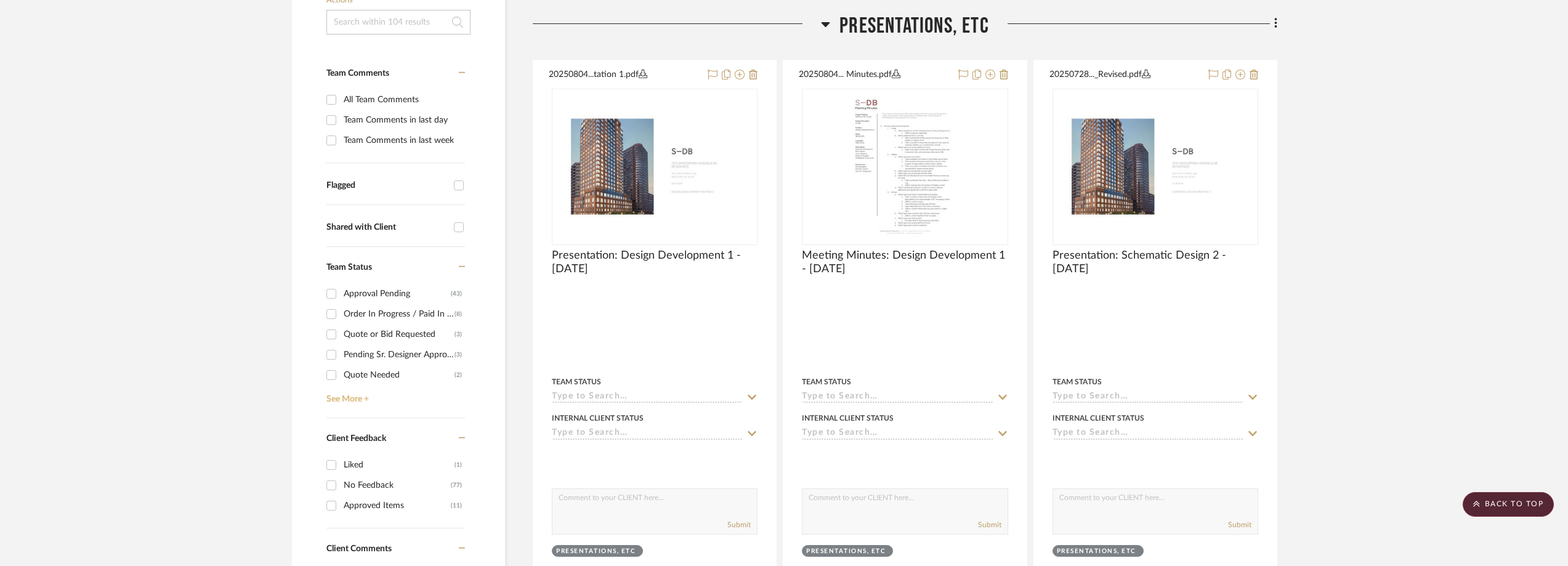
click at [348, 392] on link "See More +" at bounding box center [395, 394] width 142 height 20
click at [366, 353] on div "Need to Order - Client Payment Received" at bounding box center [398, 354] width 110 height 20
click at [341, 353] on input "Need to Order - Client Payment Received (2)" at bounding box center [331, 354] width 20 height 20
checkbox input "true"
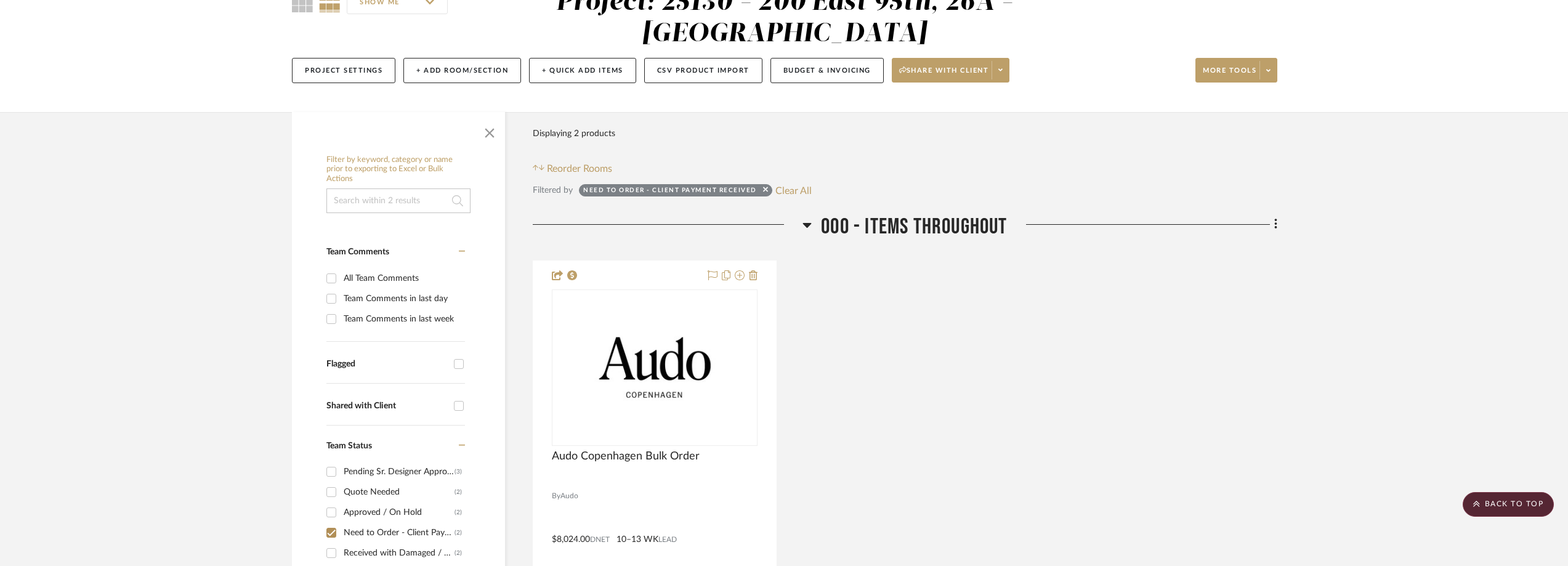
scroll to position [0, 0]
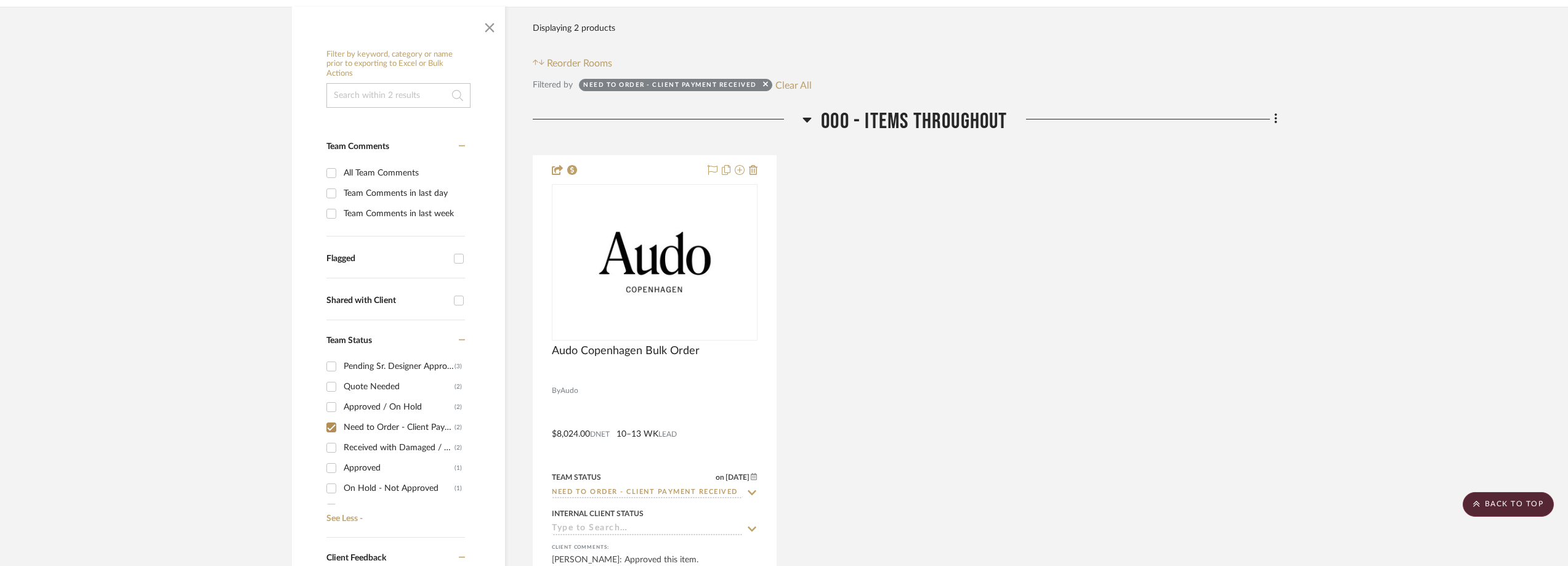
scroll to position [230, 0]
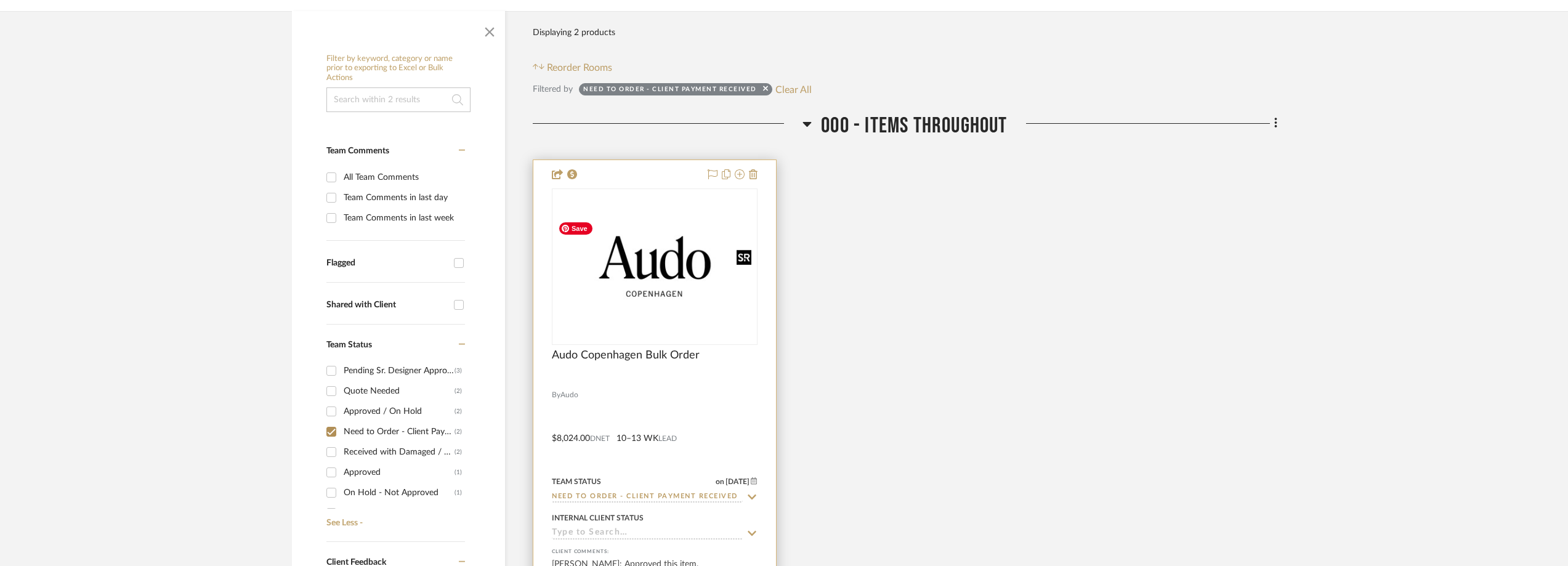
click at [674, 305] on div at bounding box center [655, 267] width 206 height 157
click at [677, 298] on img "0" at bounding box center [654, 266] width 203 height 100
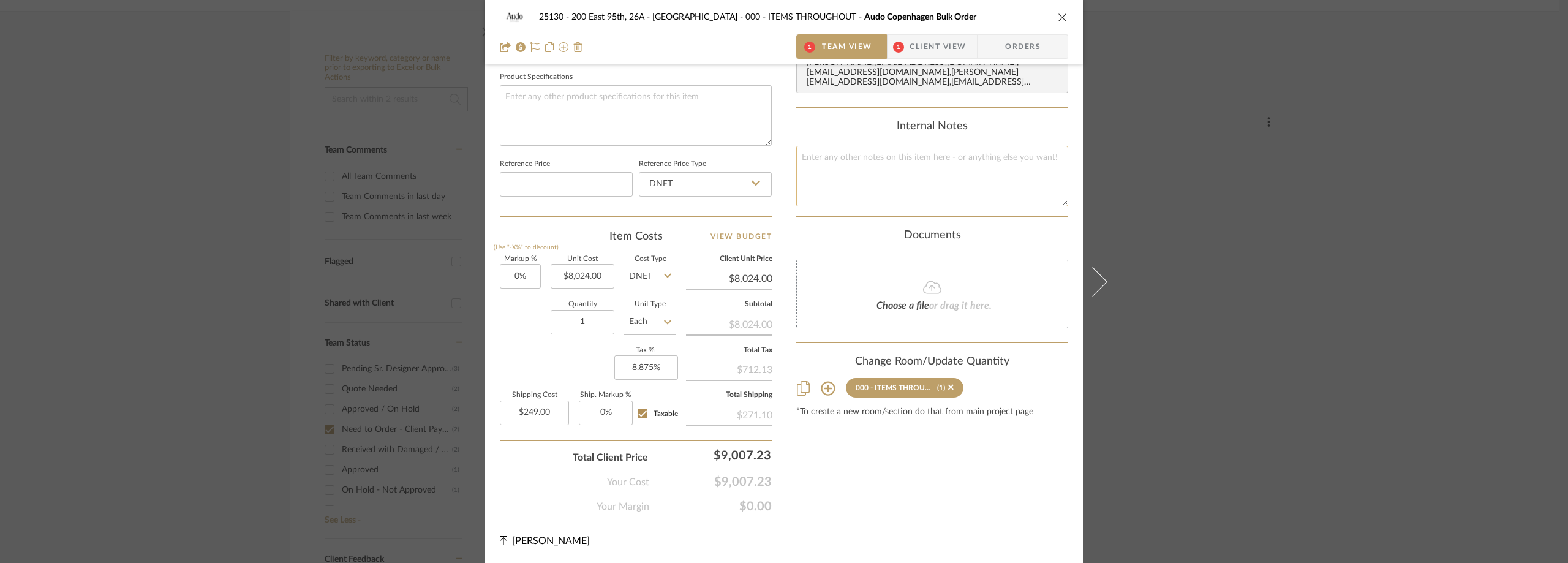
scroll to position [268, 0]
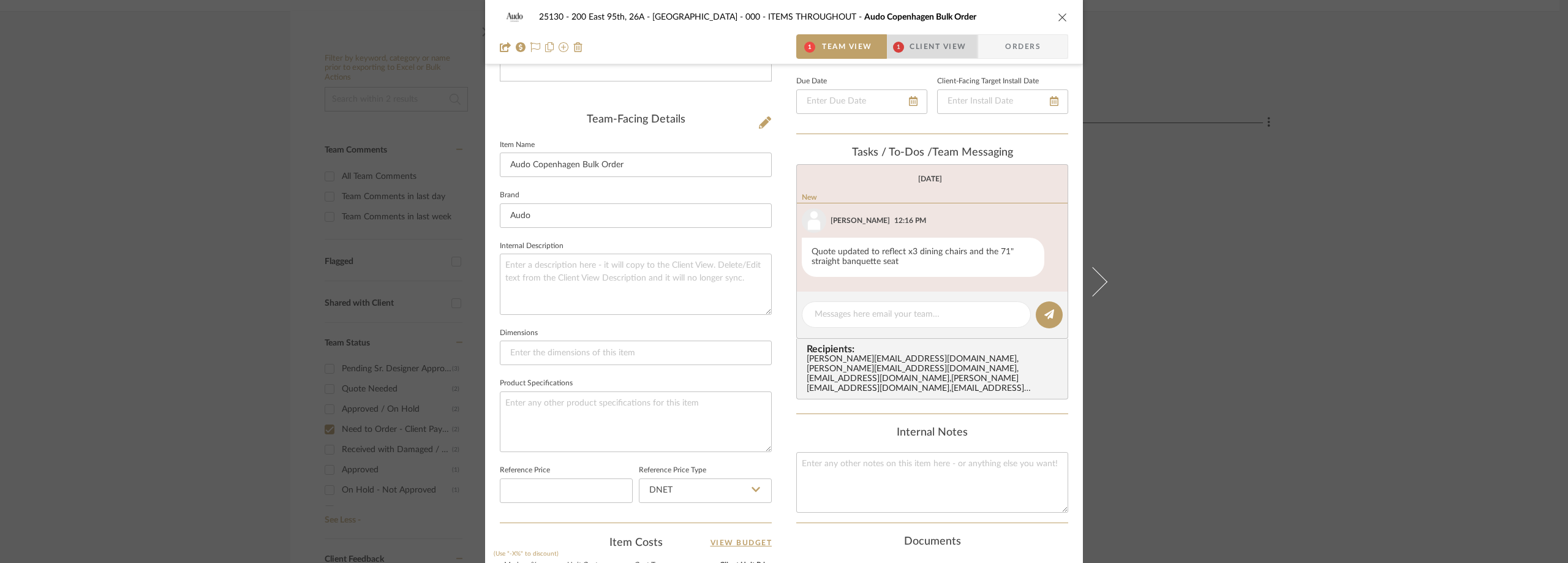
click at [904, 42] on span "1" at bounding box center [898, 47] width 22 height 24
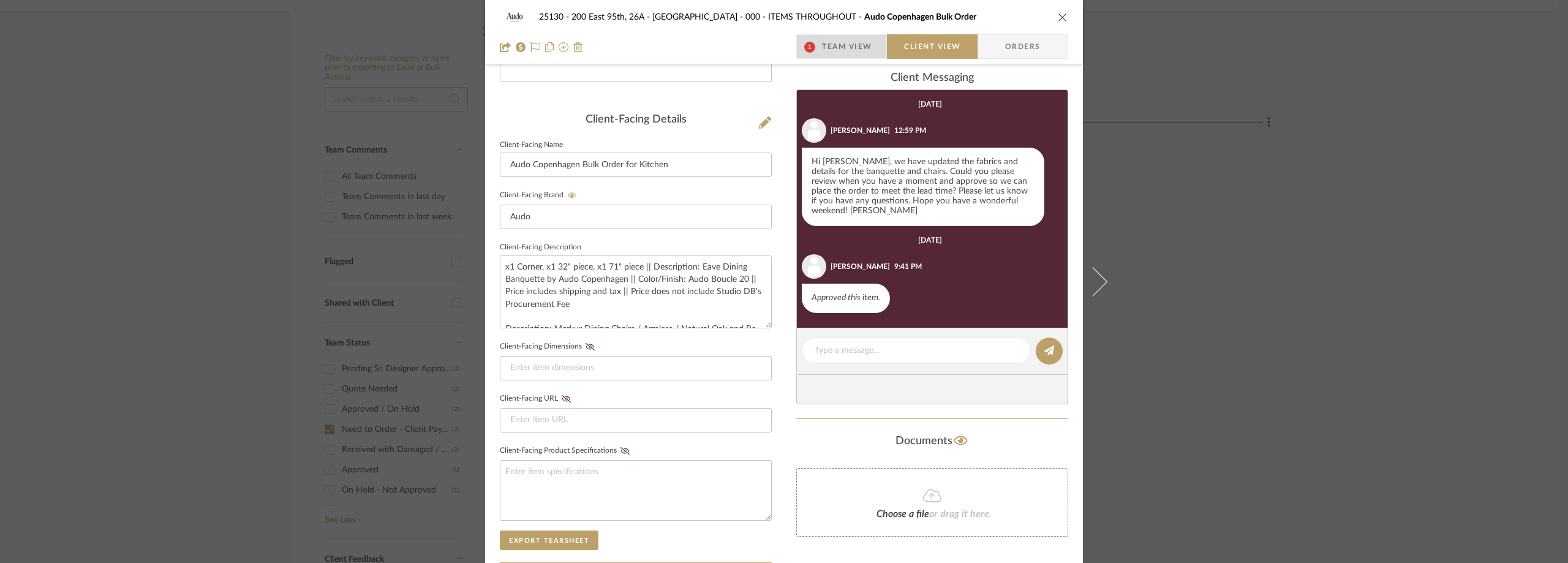
click at [822, 45] on span "Team View" at bounding box center [848, 47] width 51 height 24
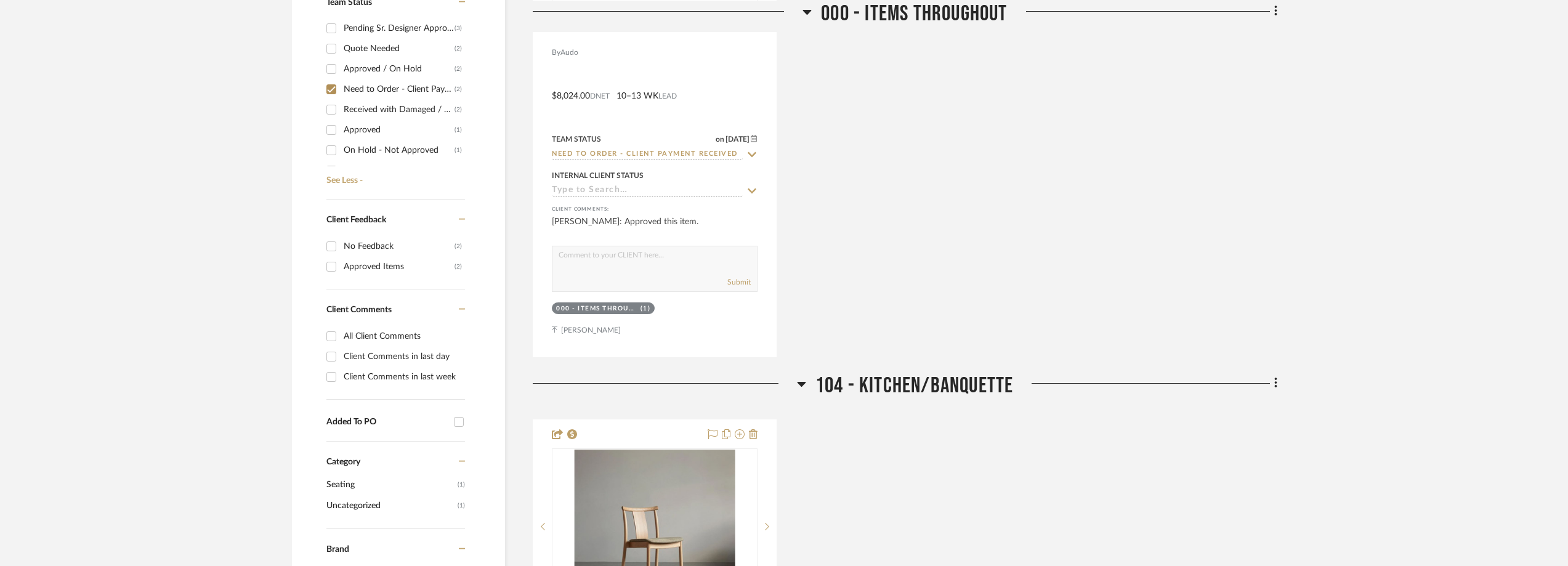
scroll to position [846, 0]
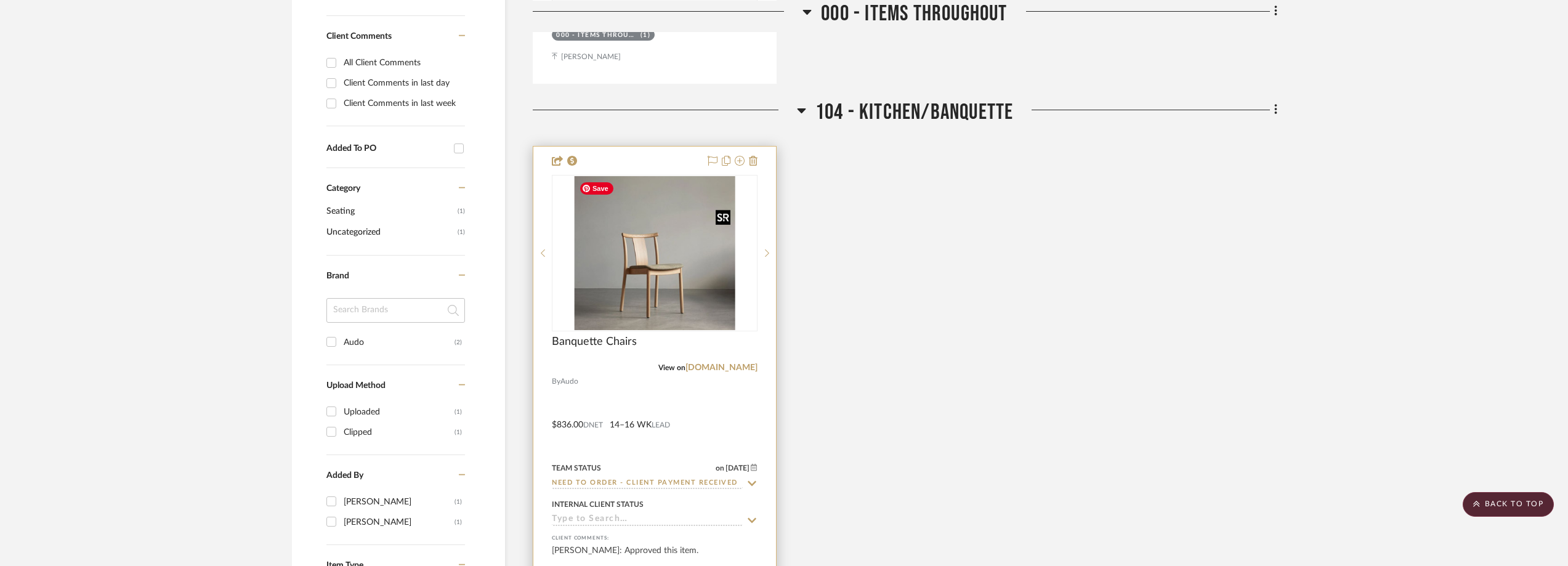
click at [679, 244] on img "0" at bounding box center [654, 253] width 161 height 154
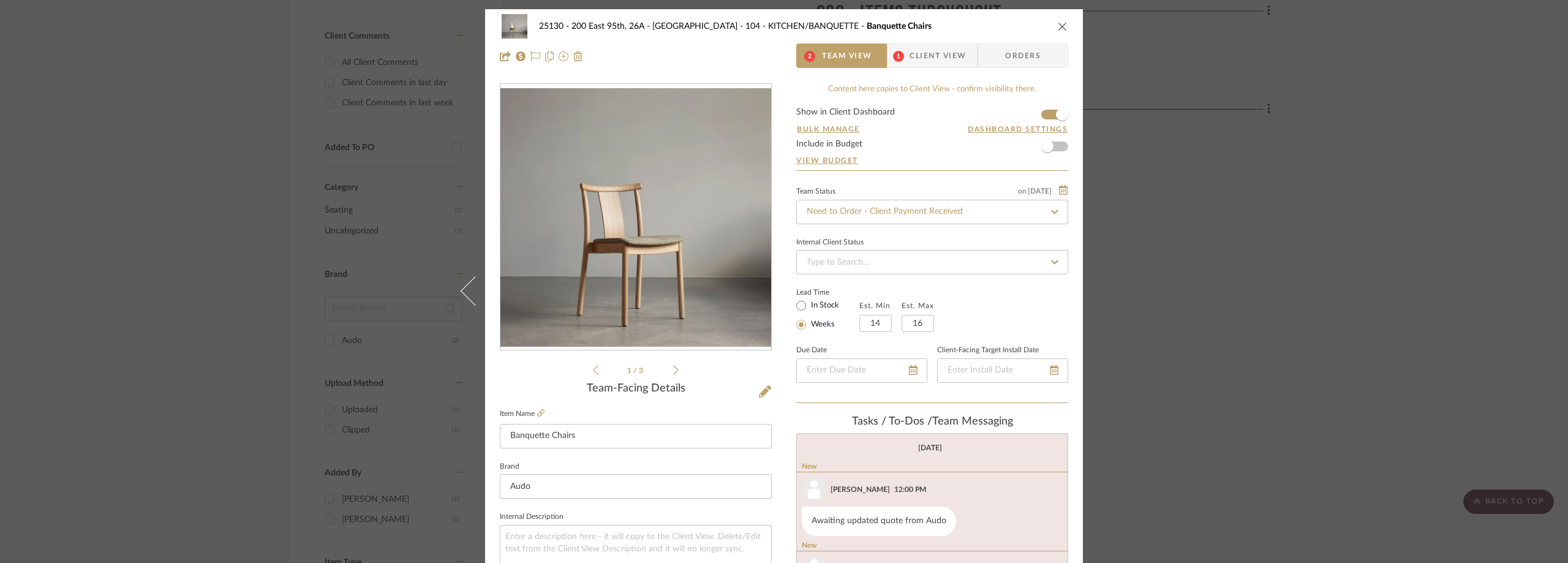
scroll to position [577, 0]
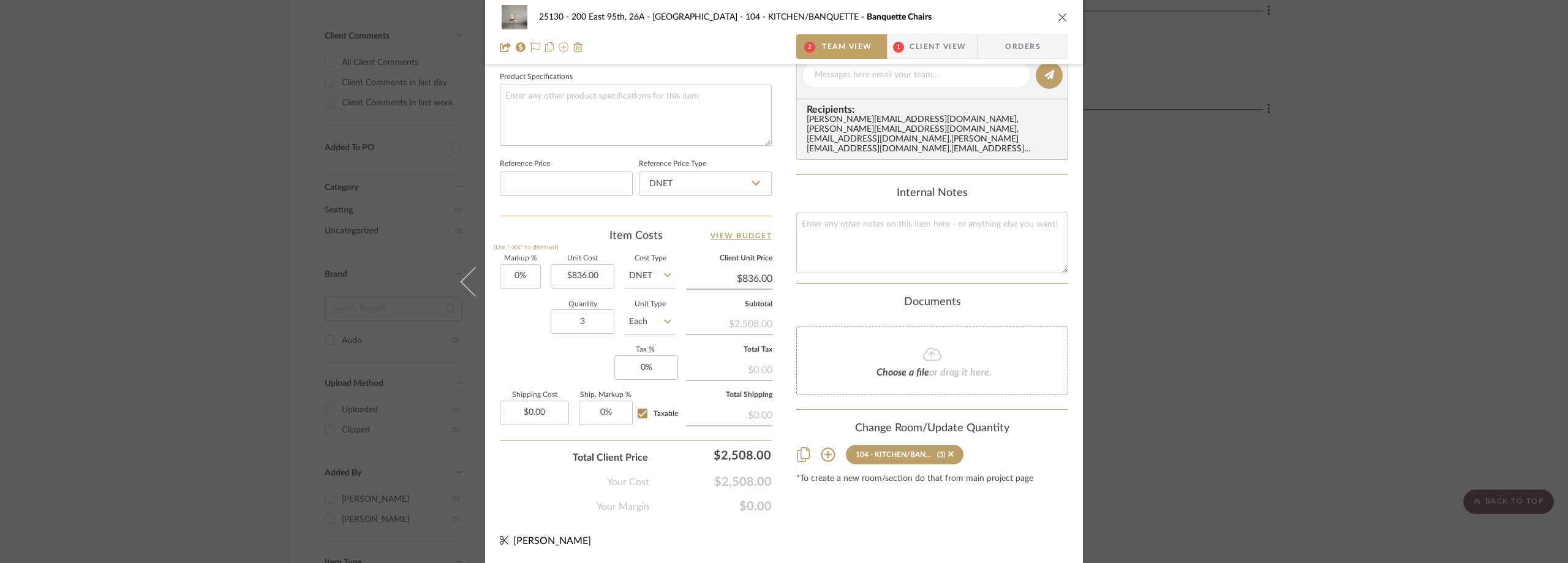
click at [1275, 218] on div "25130 - 200 East 95th, 26A - Kosheleva 104 - KITCHEN/BANQUETTE Banquette Chairs…" at bounding box center [784, 282] width 1568 height 563
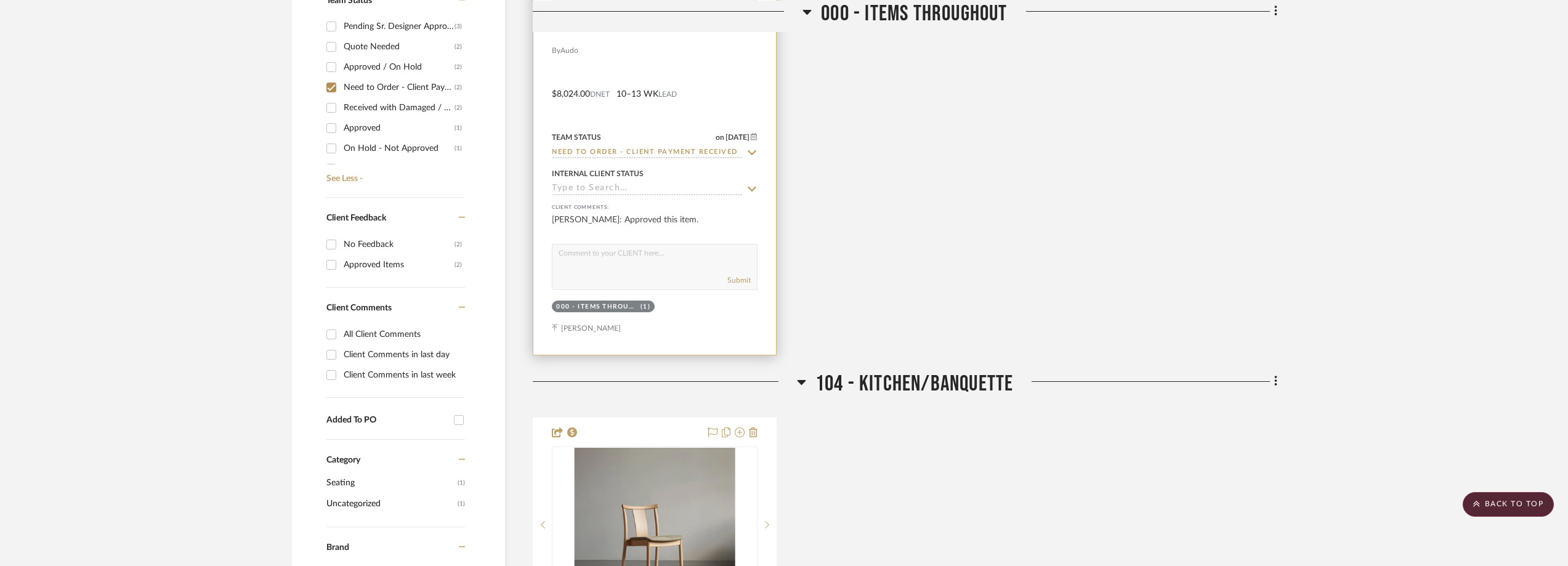
scroll to position [415, 0]
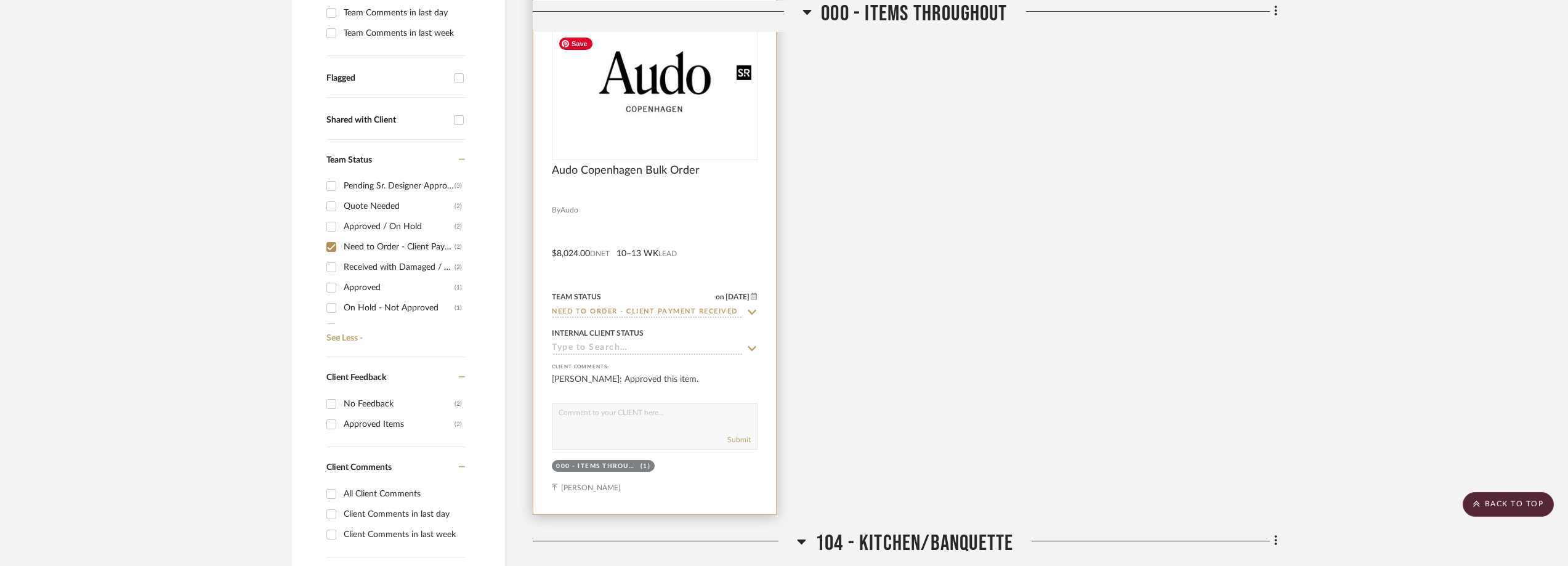
click at [655, 114] on img "0" at bounding box center [654, 81] width 203 height 100
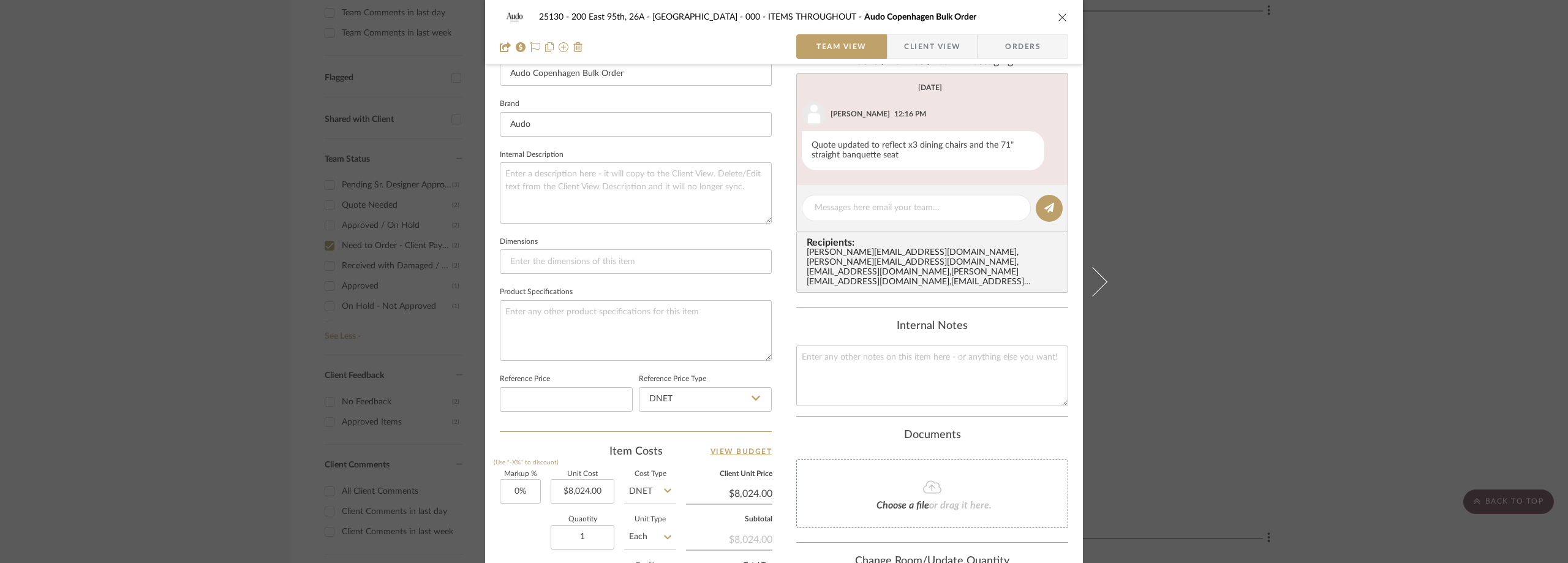
scroll to position [85, 0]
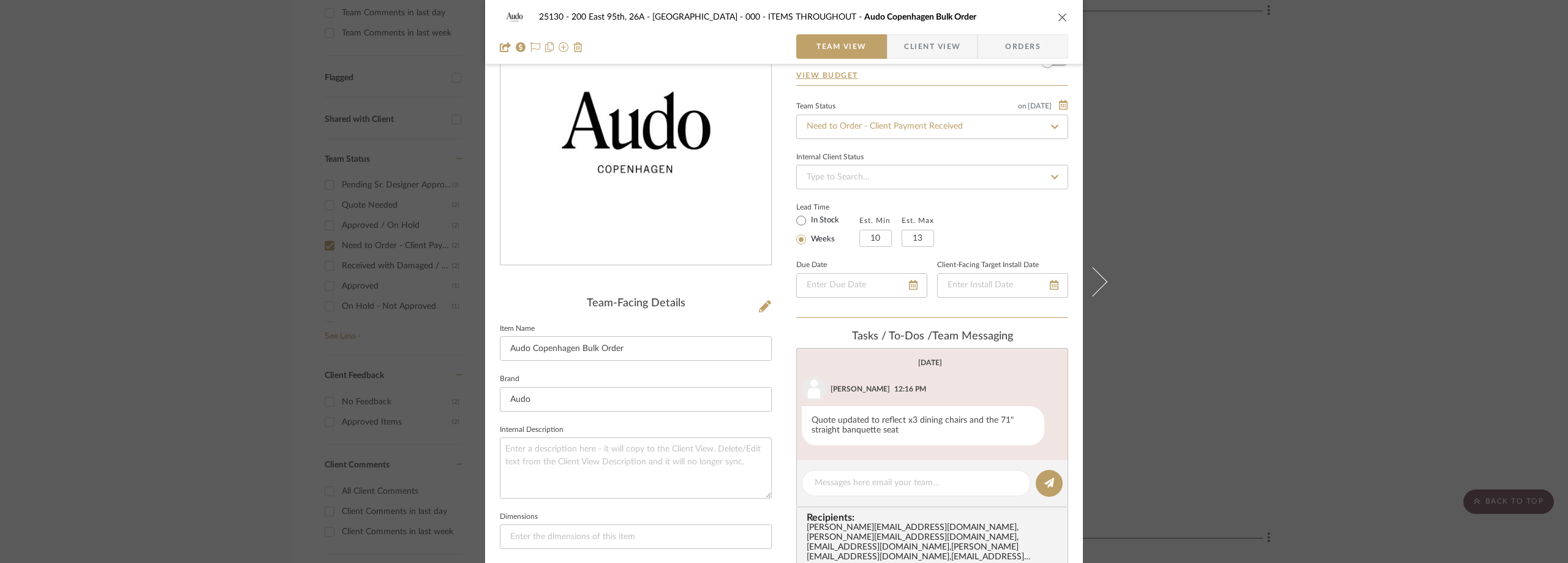
click at [932, 39] on span "Client View" at bounding box center [932, 47] width 56 height 24
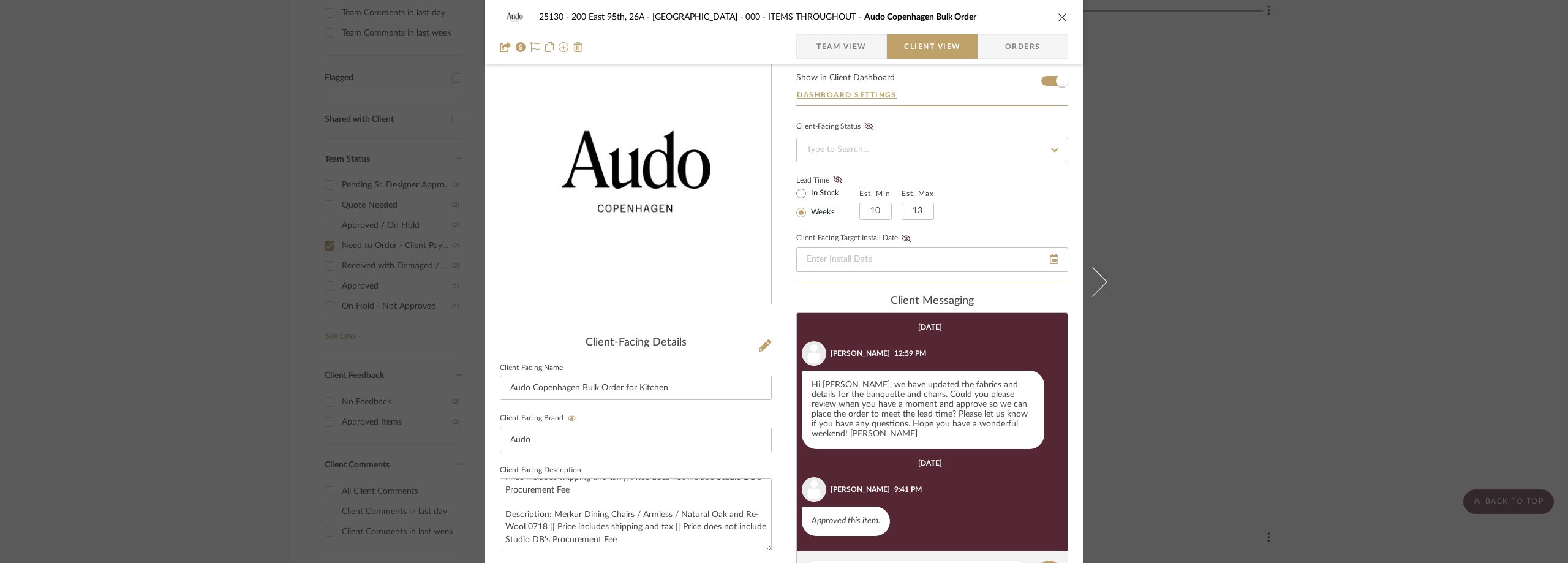
scroll to position [0, 0]
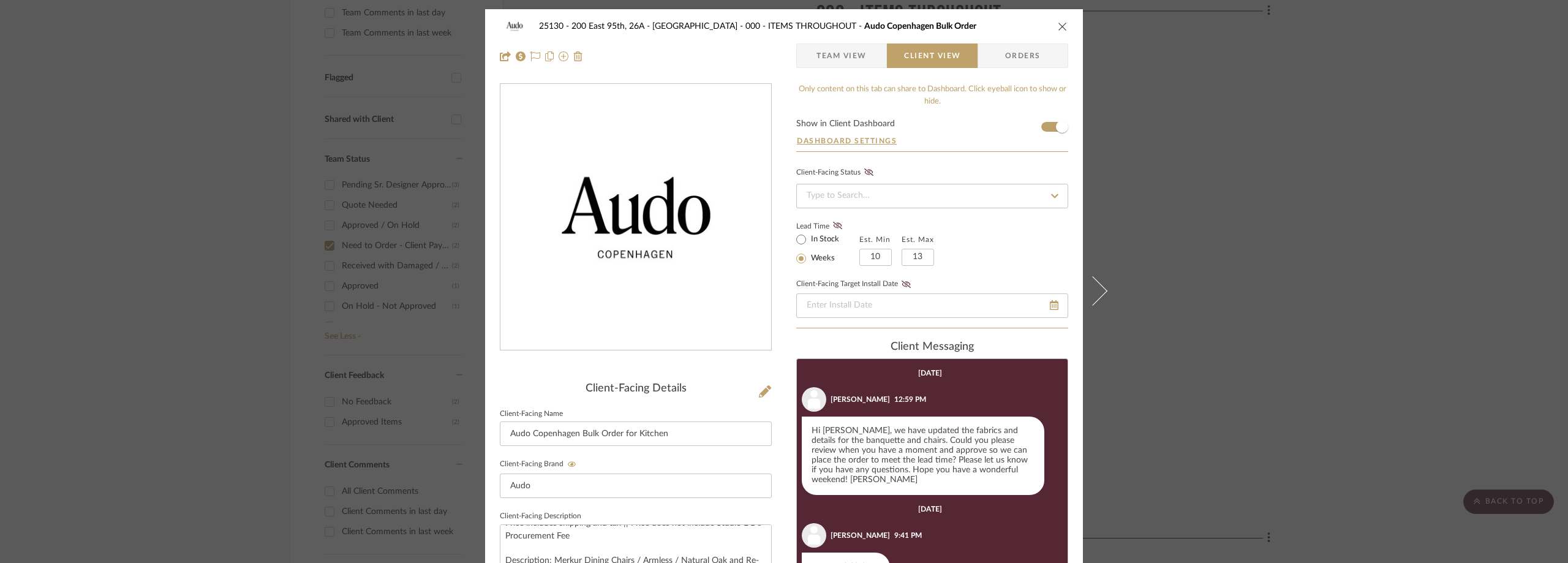
click at [828, 59] on span "Team View" at bounding box center [842, 55] width 51 height 24
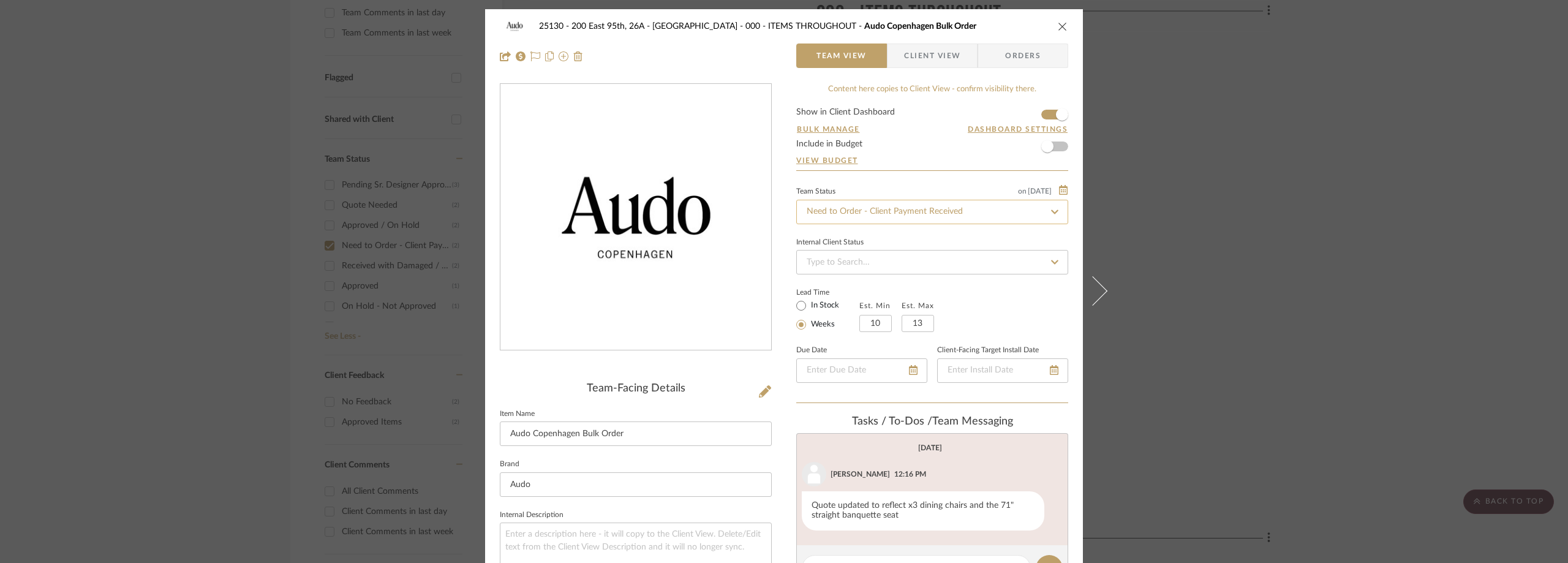
click at [840, 204] on input "Need to Order - Client Payment Received" at bounding box center [932, 212] width 272 height 24
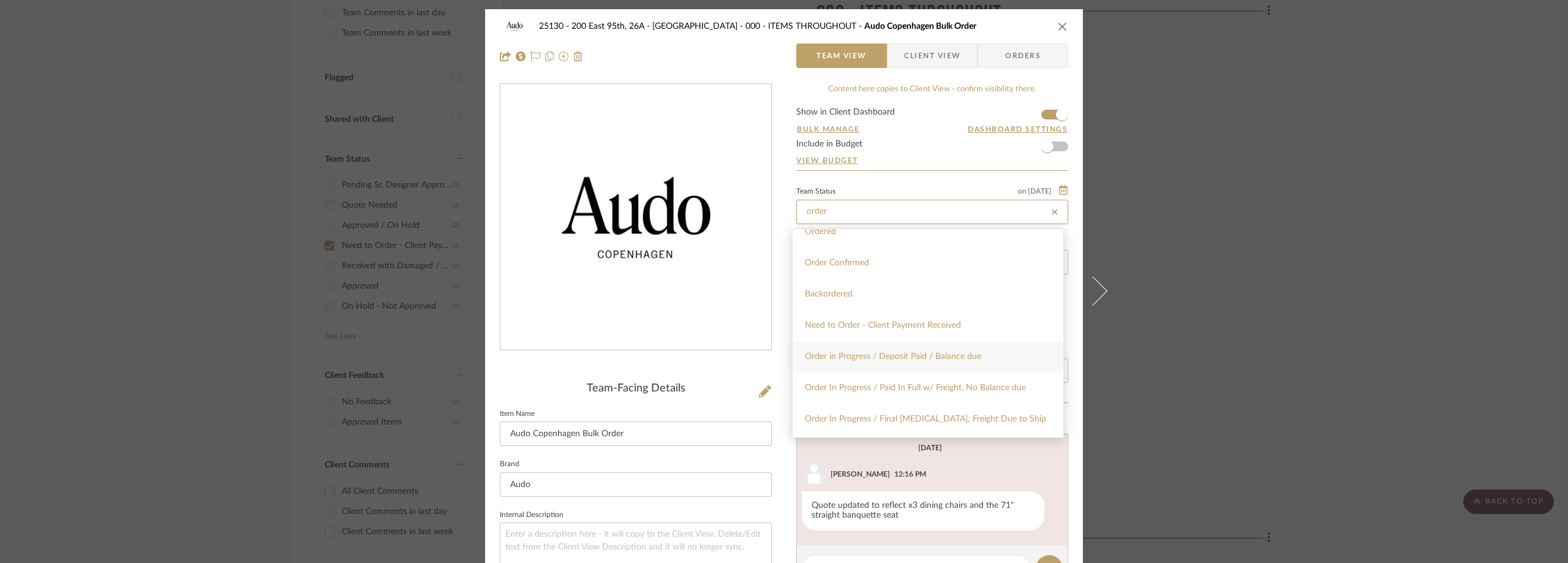
scroll to position [61, 0]
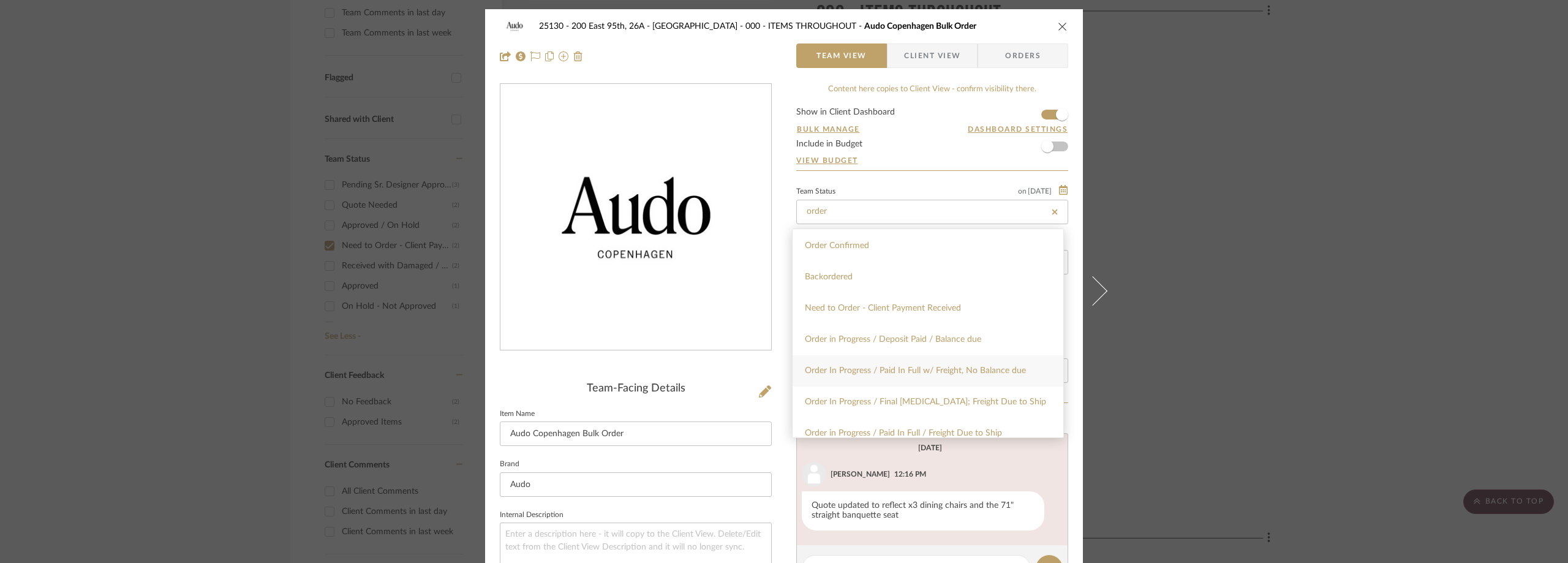
click at [886, 375] on div "Order In Progress / Paid In Full w/ Freight, No Balance due" at bounding box center [928, 370] width 270 height 31
type input "Order In Progress / Paid In Full w/ Freight, No Balance due"
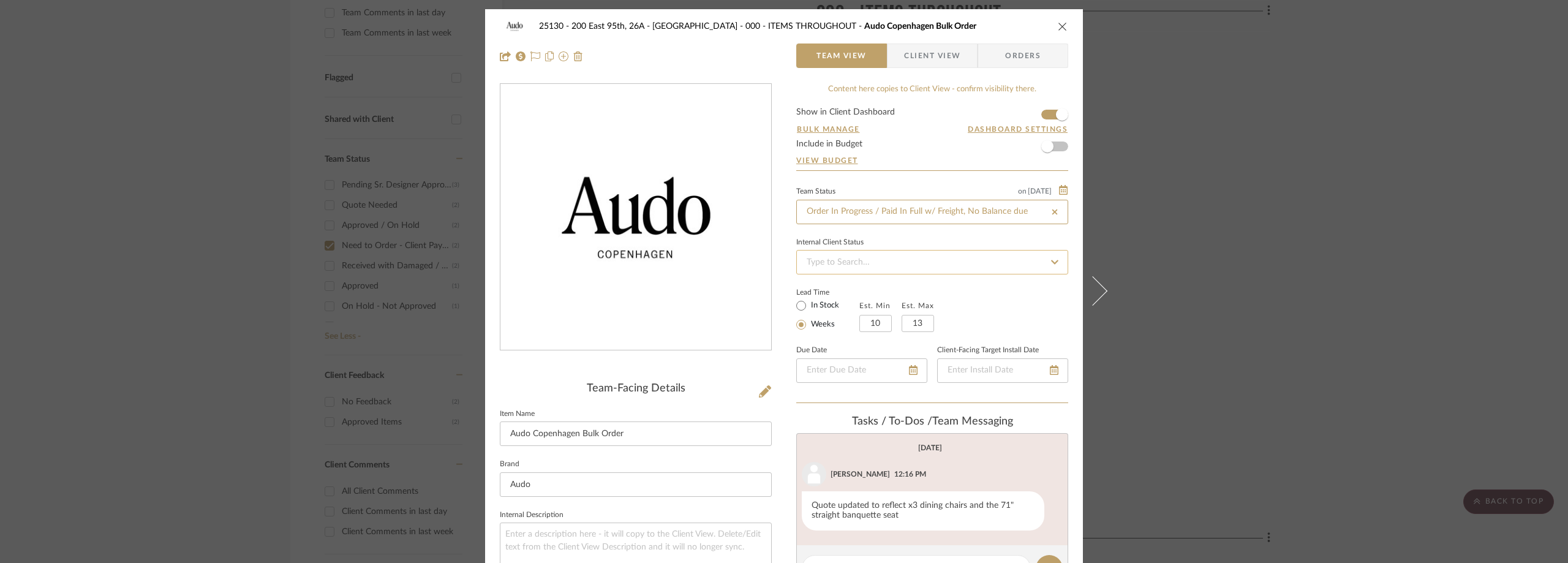
type input "Order In Progress / Paid In Full w/ Freight, No Balance due"
click at [934, 240] on div "Internal Client Status" at bounding box center [932, 254] width 272 height 41
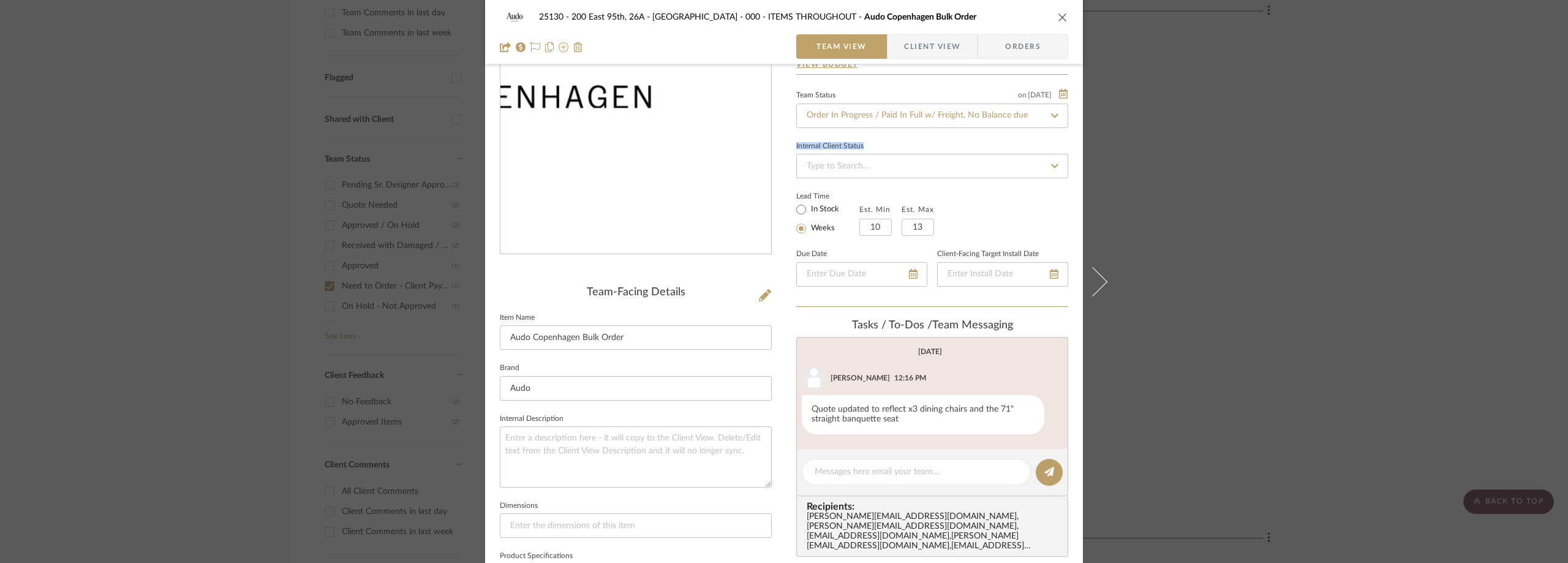
scroll to position [122, 0]
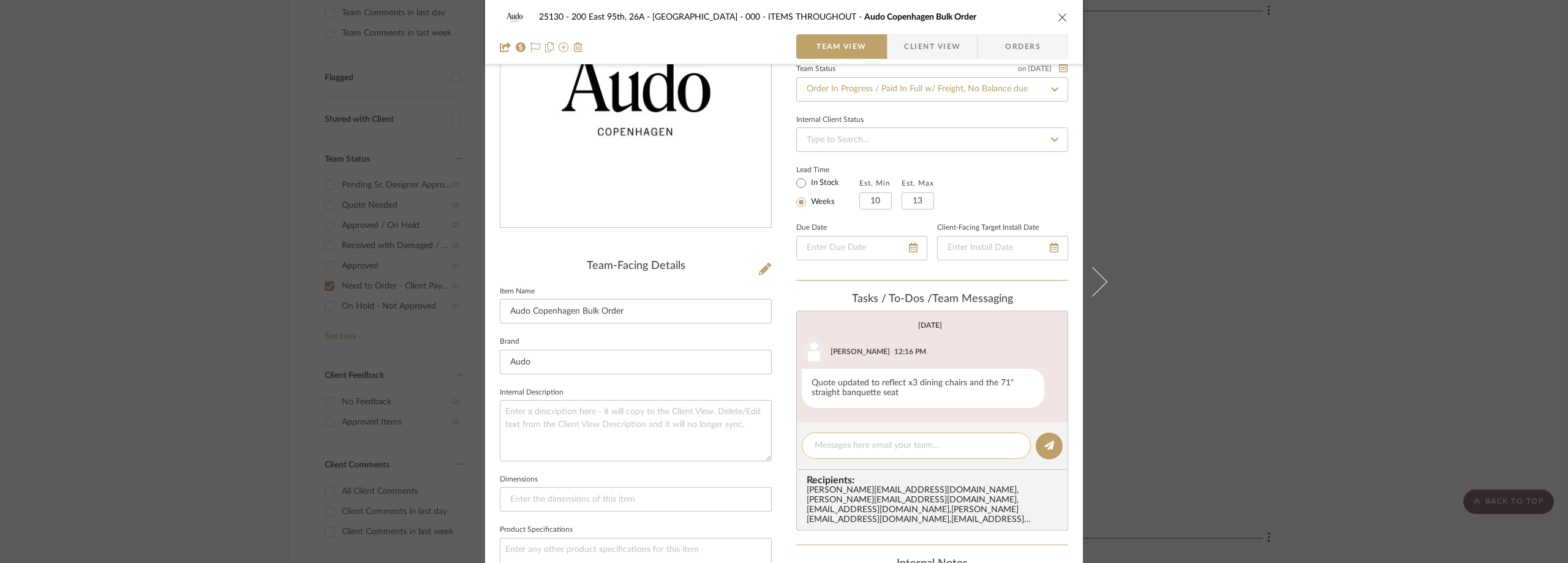
click at [855, 449] on textarea at bounding box center [916, 446] width 204 height 13
paste textarea "Order MDS31522"
type textarea "Order MDS31522"
click at [1050, 441] on button at bounding box center [1049, 446] width 27 height 27
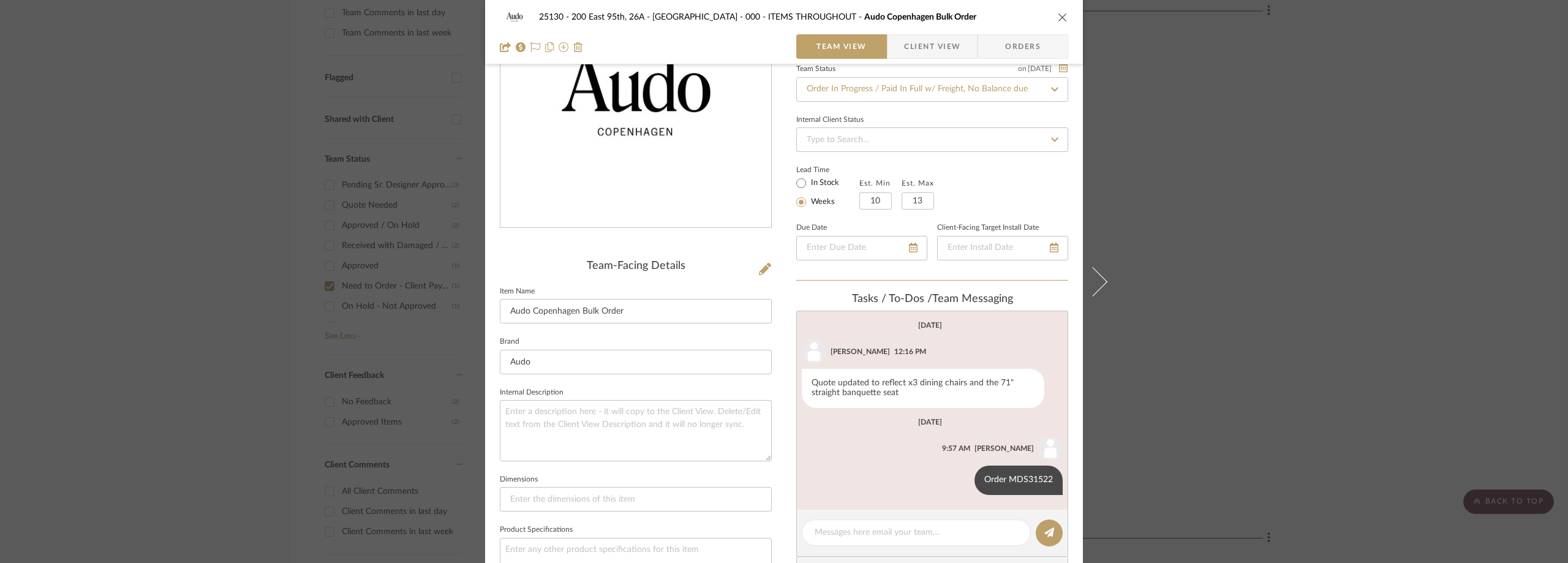
click at [918, 49] on span "Client View" at bounding box center [932, 47] width 56 height 24
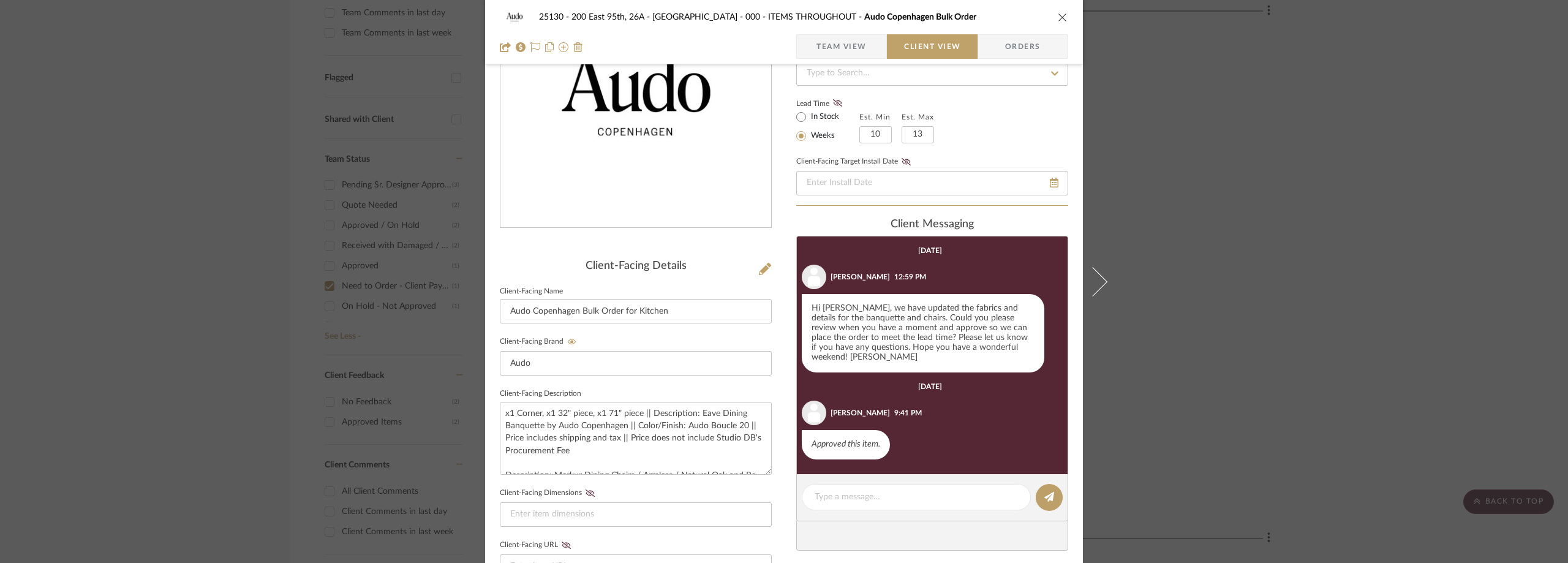
click at [1300, 278] on div "25130 - 200 East 95th, 26A - Kosheleva 000 - ITEMS THROUGHOUT Audo Copenhagen B…" at bounding box center [784, 282] width 1568 height 563
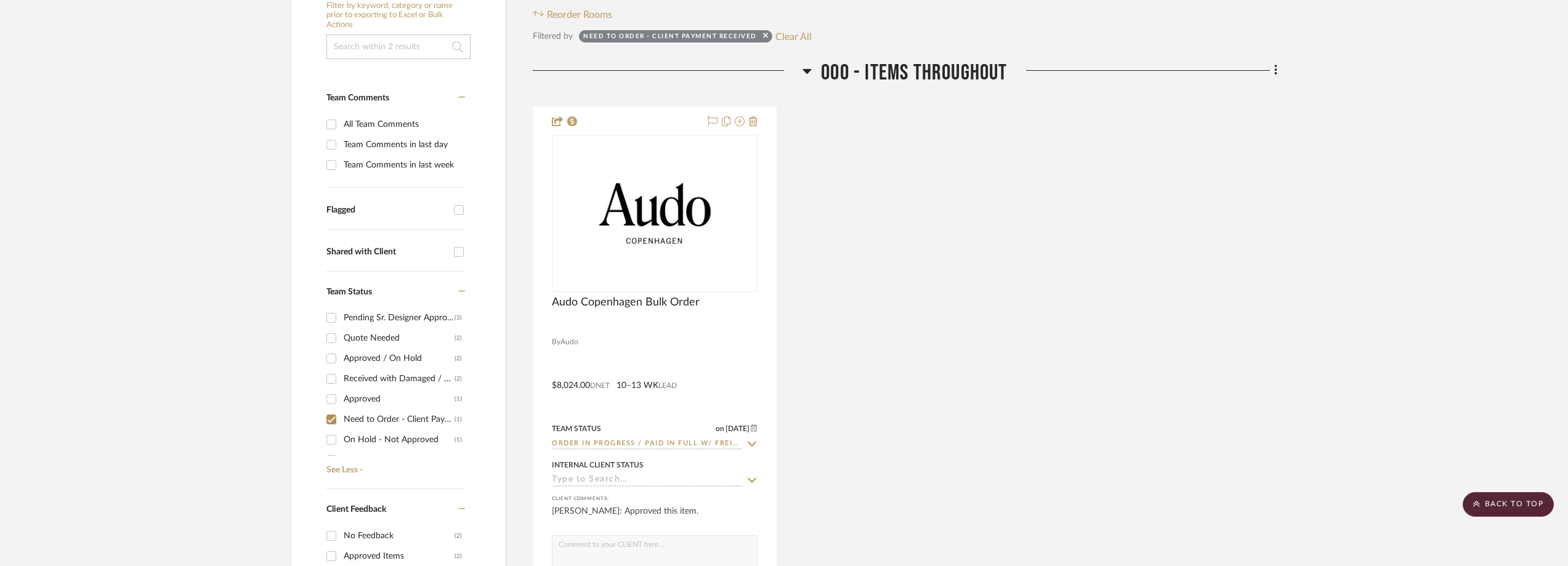
scroll to position [108, 0]
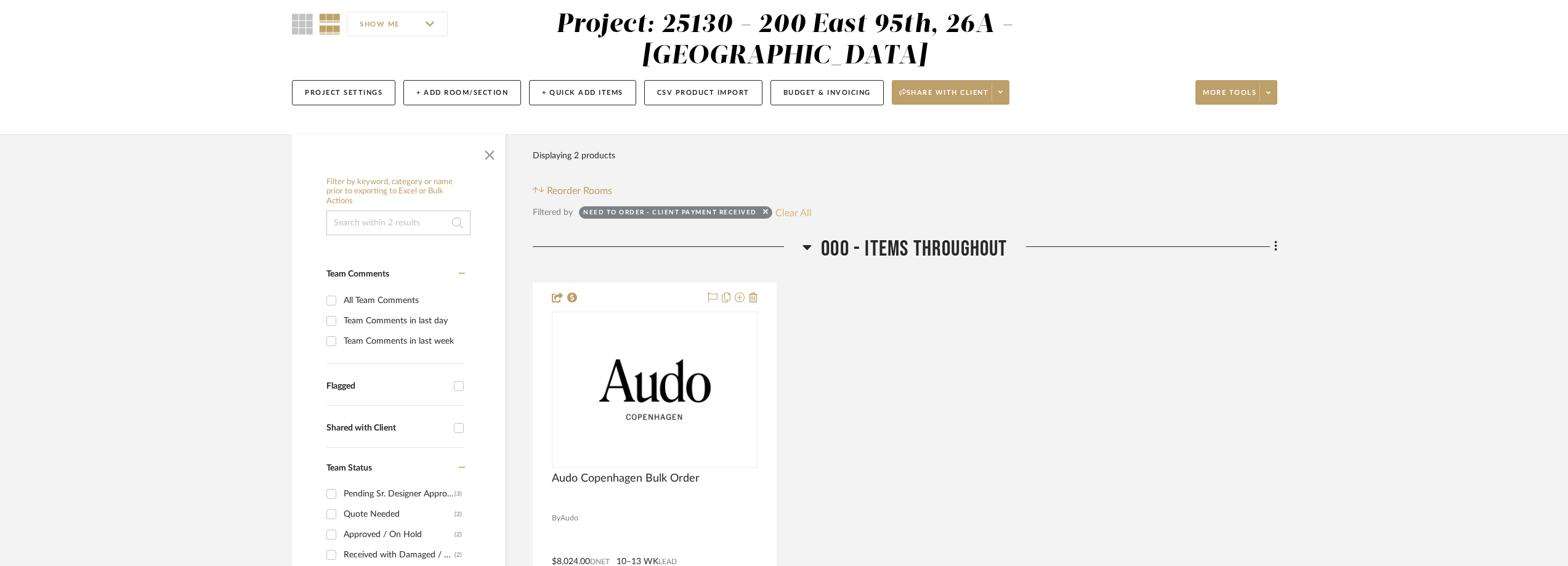
click at [784, 214] on button "Clear All" at bounding box center [793, 212] width 36 height 16
checkbox input "false"
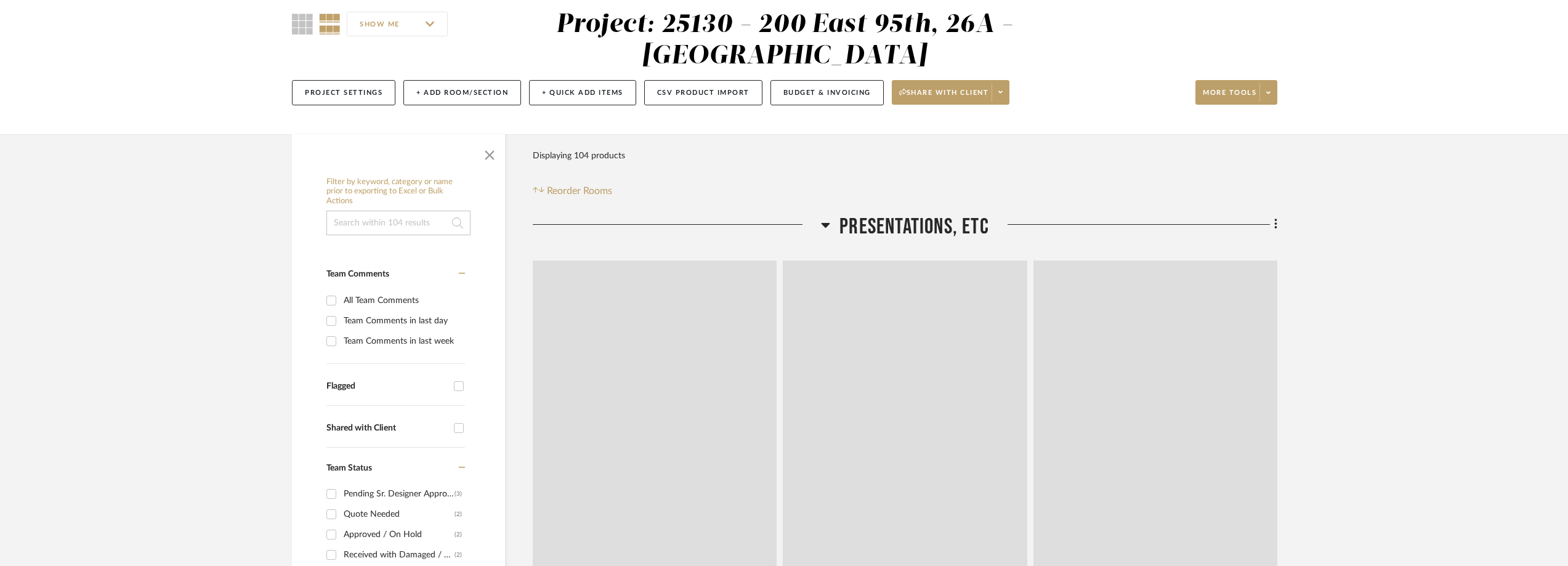
scroll to position [291, 0]
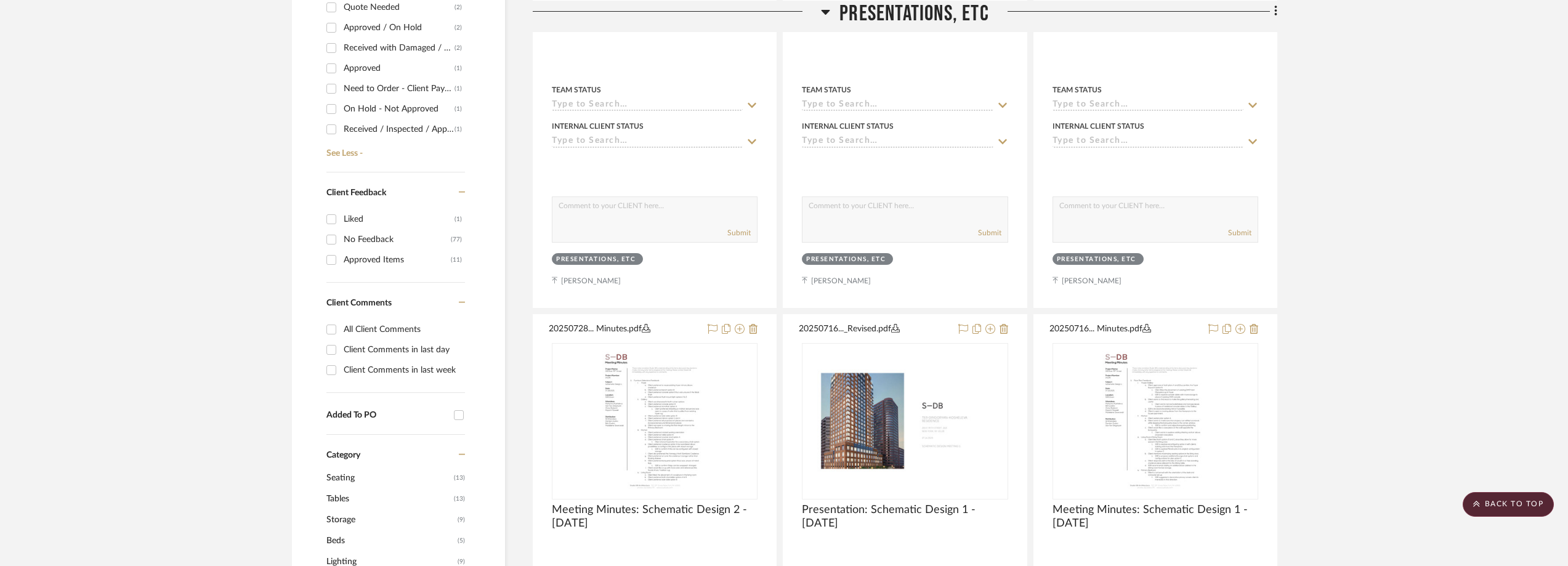
scroll to position [907, 0]
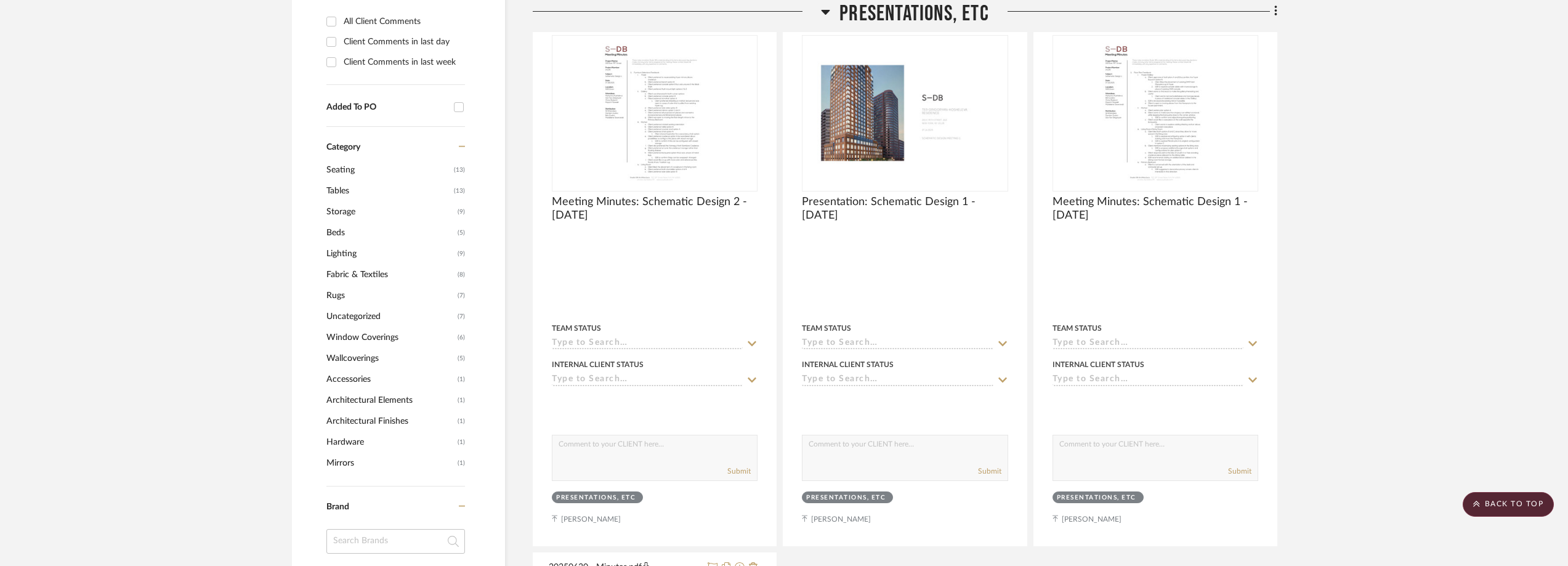
click at [375, 539] on input at bounding box center [396, 541] width 139 height 25
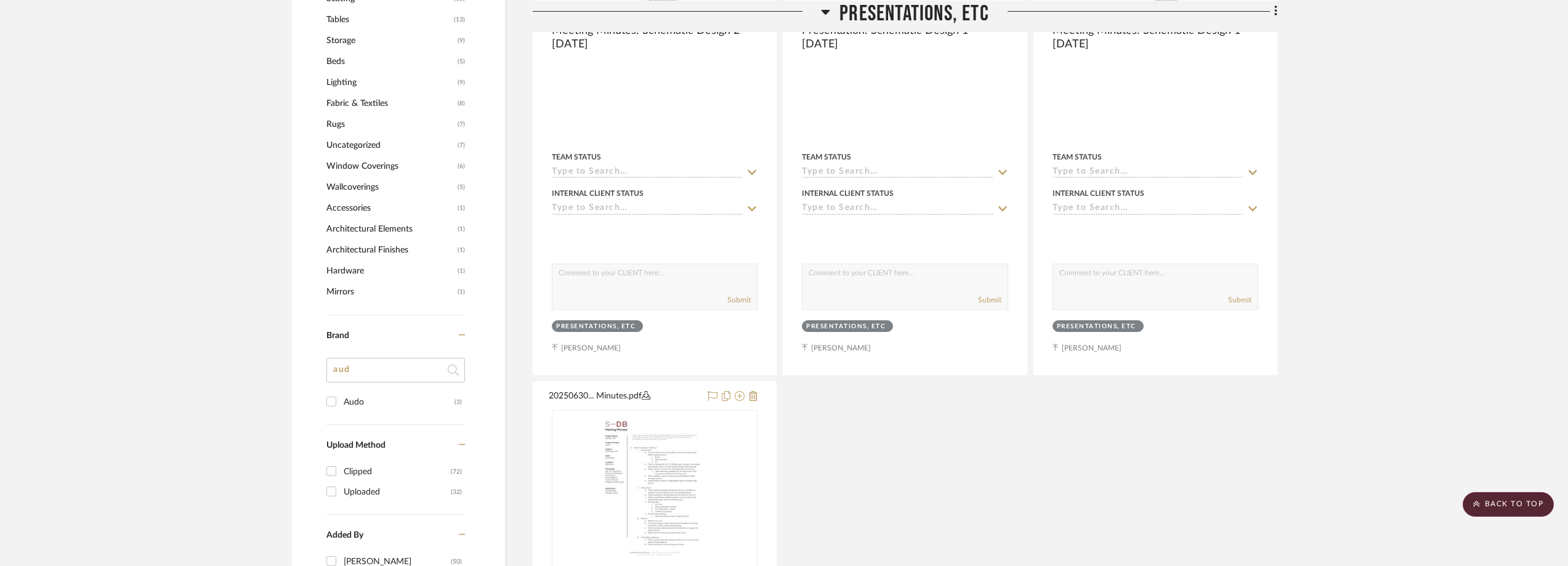
scroll to position [1092, 0]
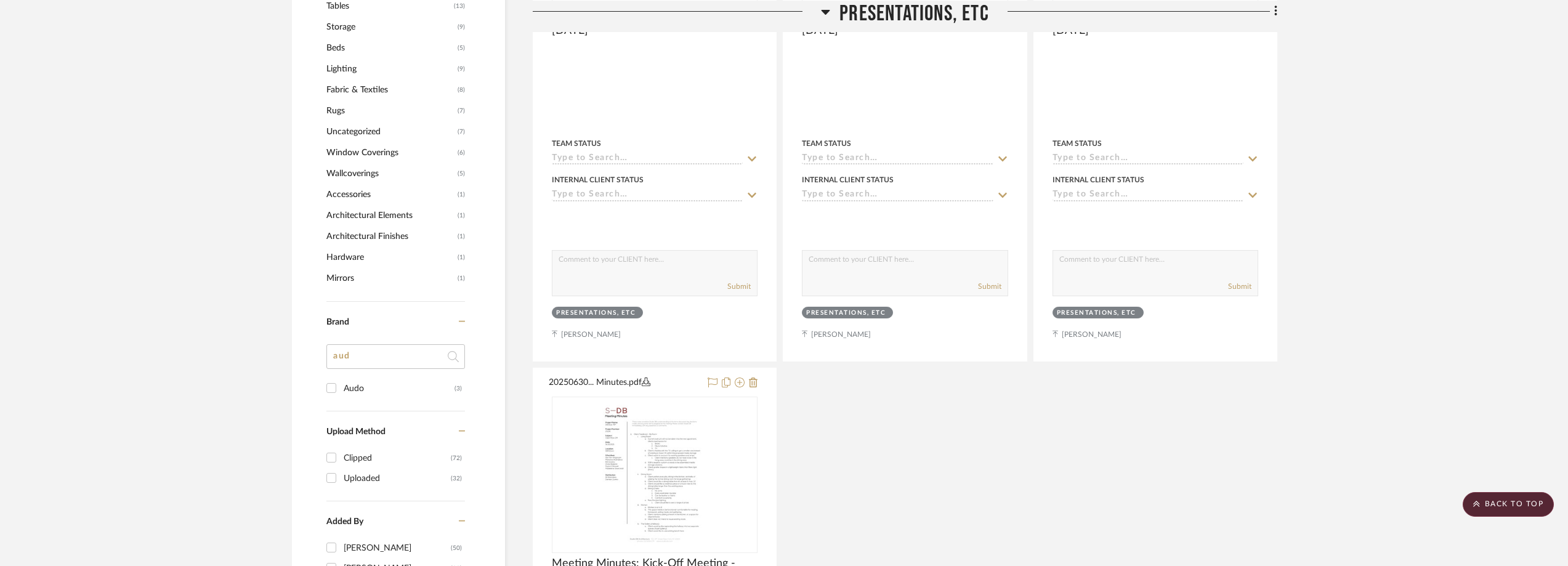
type input "aud"
click at [383, 387] on div "Audo" at bounding box center [398, 388] width 110 height 20
click at [341, 387] on input "Audo (3)" at bounding box center [331, 388] width 20 height 20
checkbox input "true"
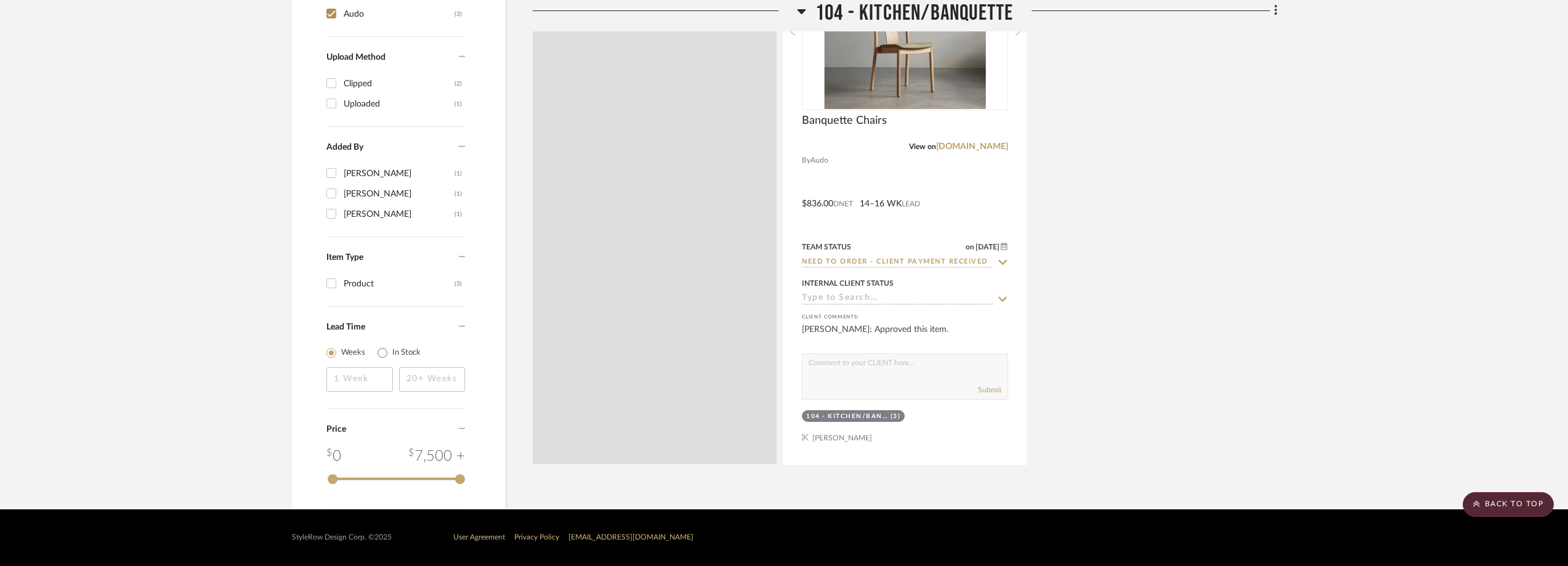
scroll to position [0, 0]
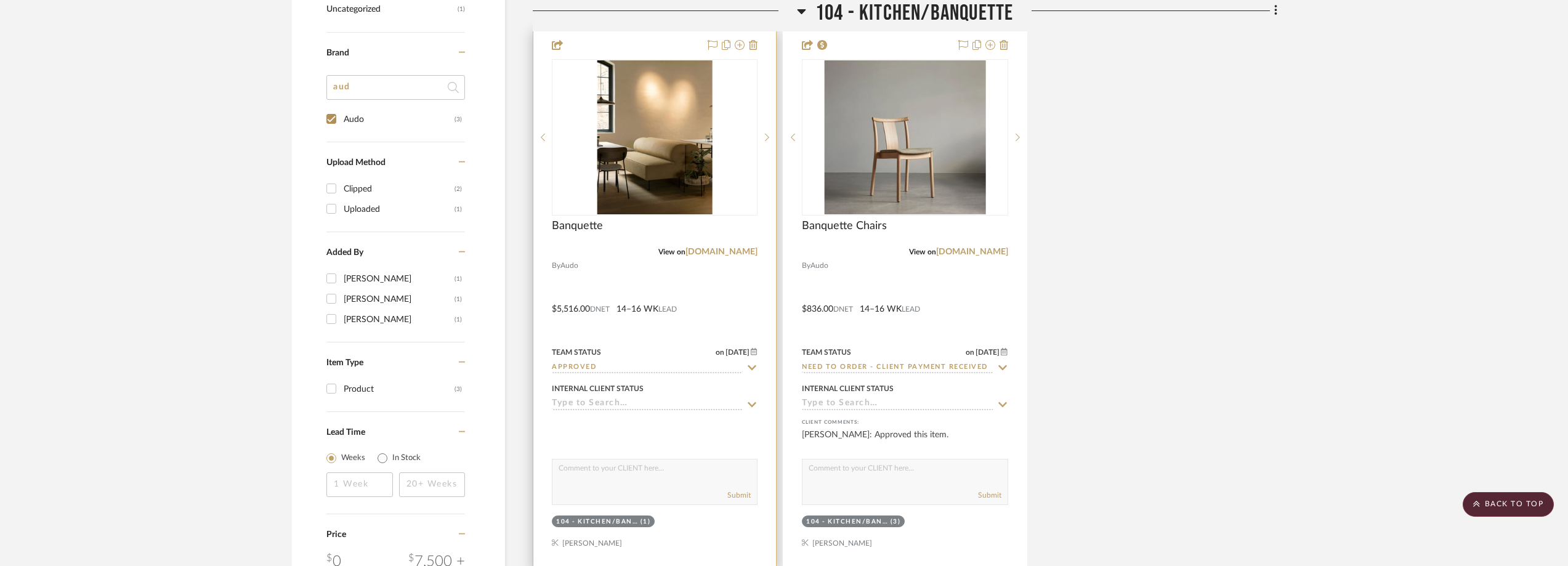
scroll to position [962, 0]
click at [751, 367] on icon at bounding box center [752, 366] width 8 height 5
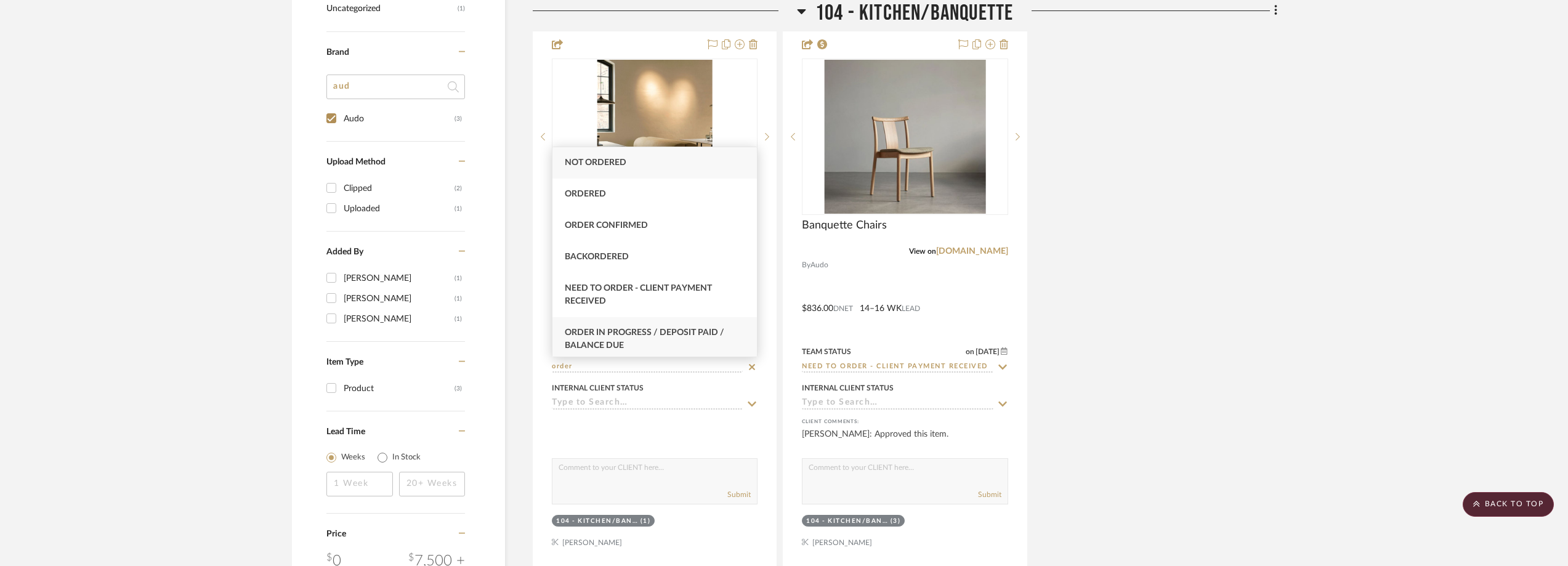
scroll to position [123, 0]
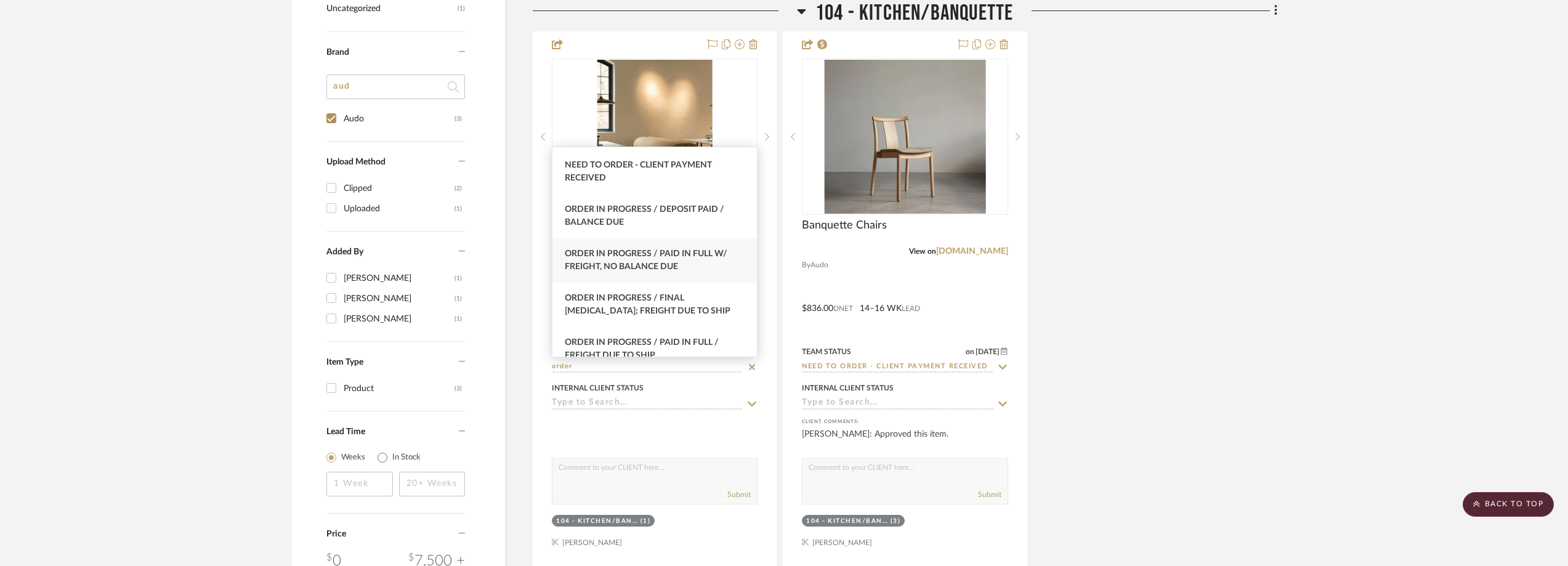
click at [694, 265] on div "Order In Progress / Paid In Full w/ Freight, No Balance due" at bounding box center [654, 260] width 205 height 44
type input "Order In Progress / Paid In Full w/ Freight, No Balance due"
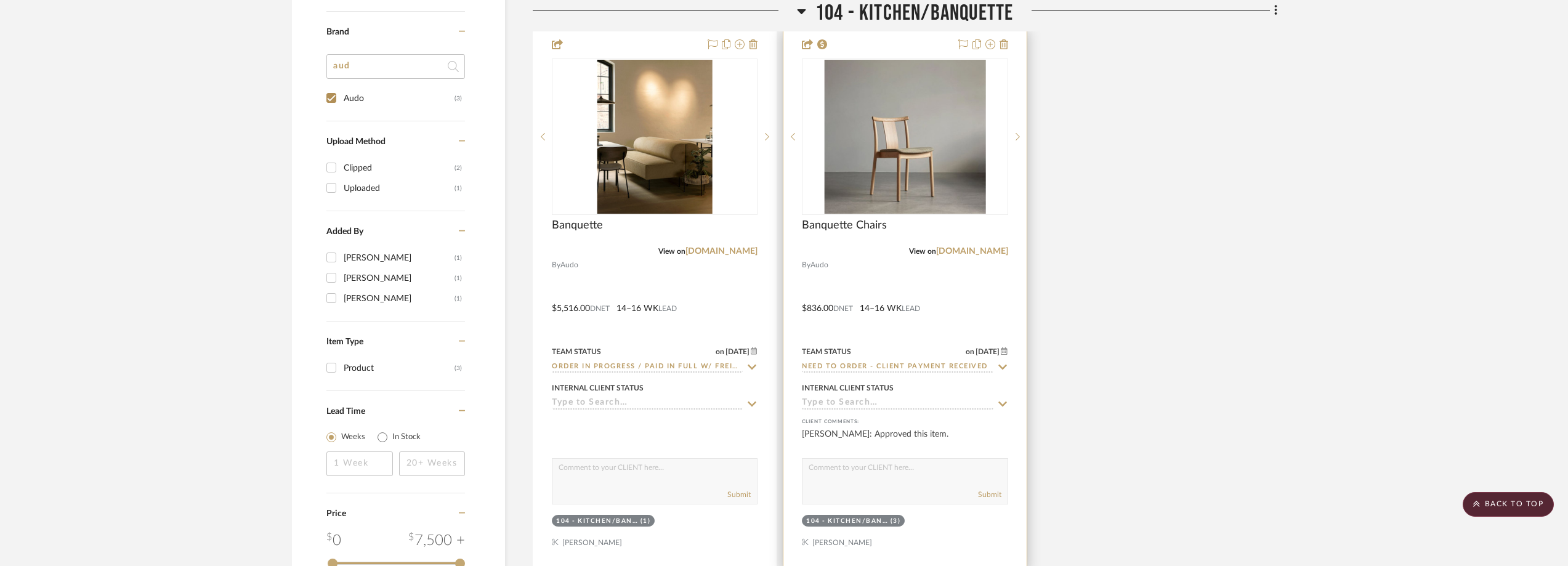
scroll to position [941, 0]
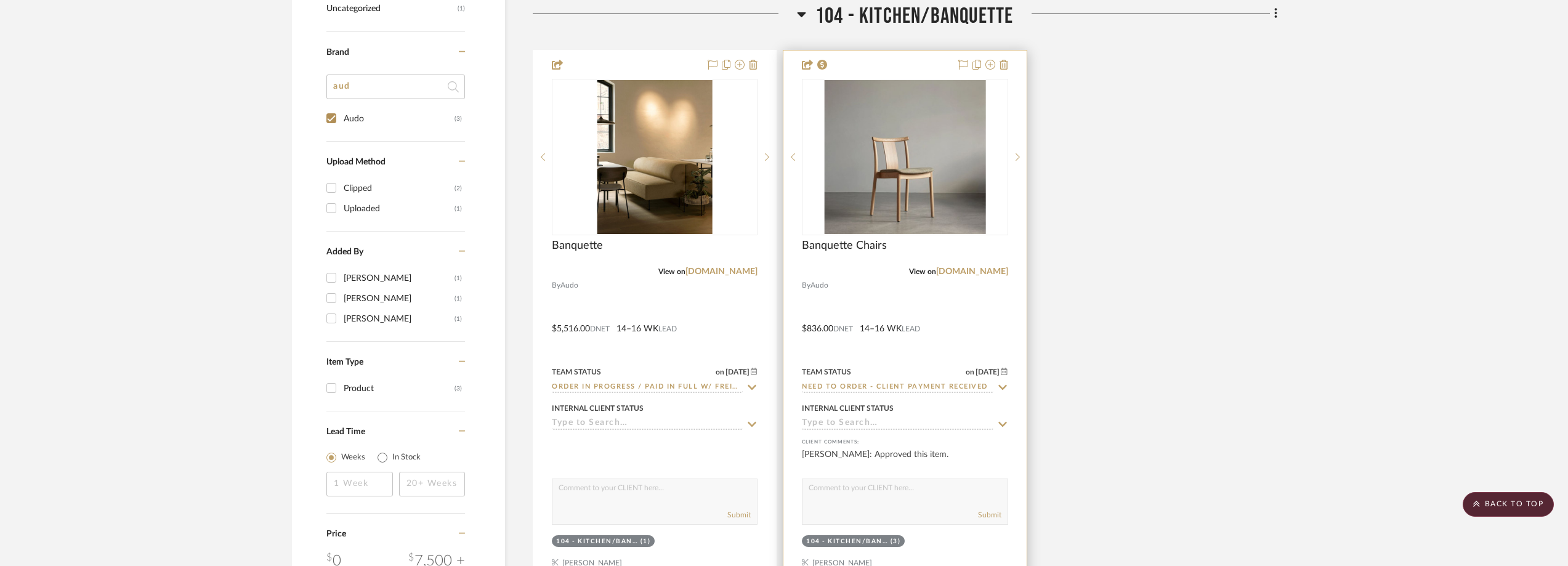
click at [1006, 388] on icon at bounding box center [1003, 387] width 11 height 9
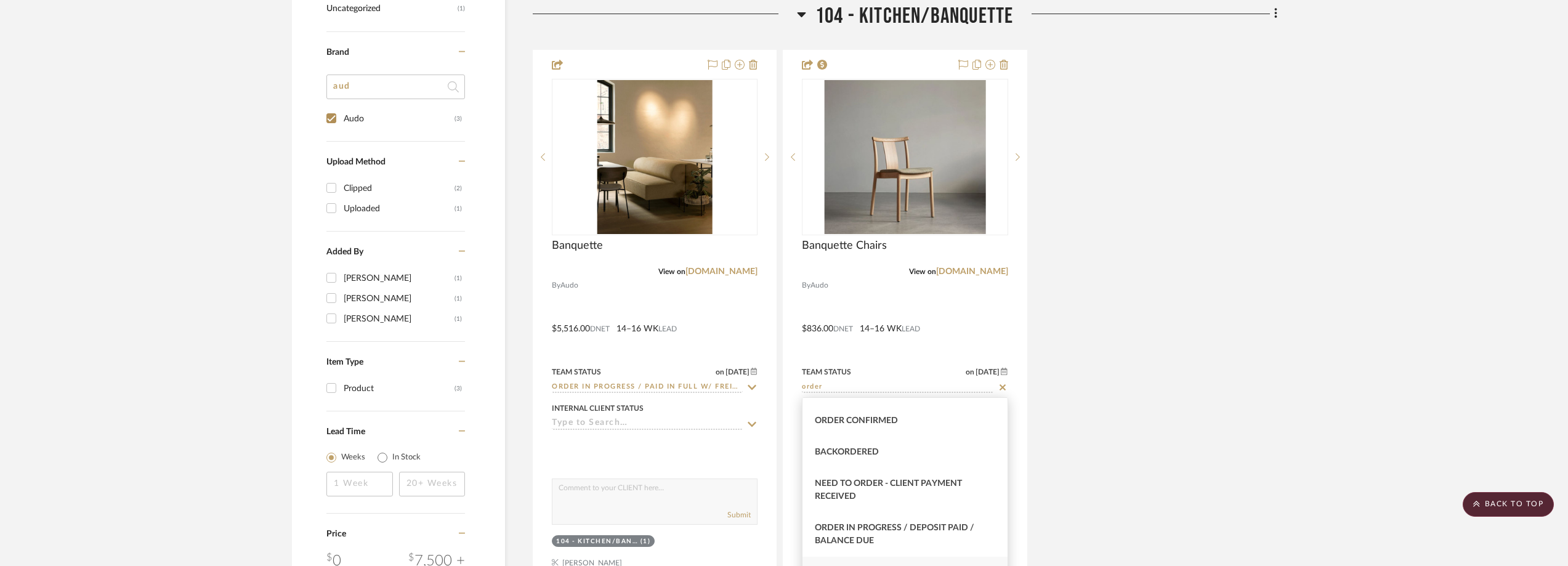
scroll to position [123, 0]
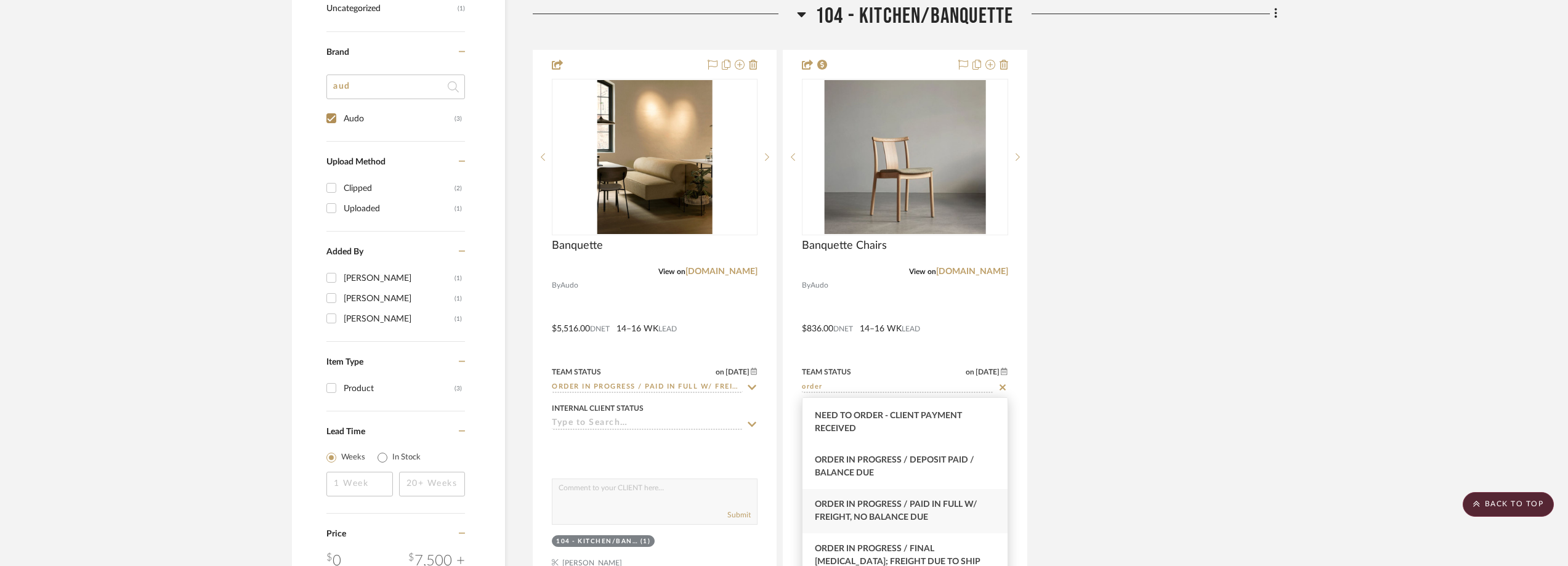
click at [902, 501] on span "Order In Progress / Paid In Full w/ Freight, No Balance due" at bounding box center [896, 510] width 162 height 22
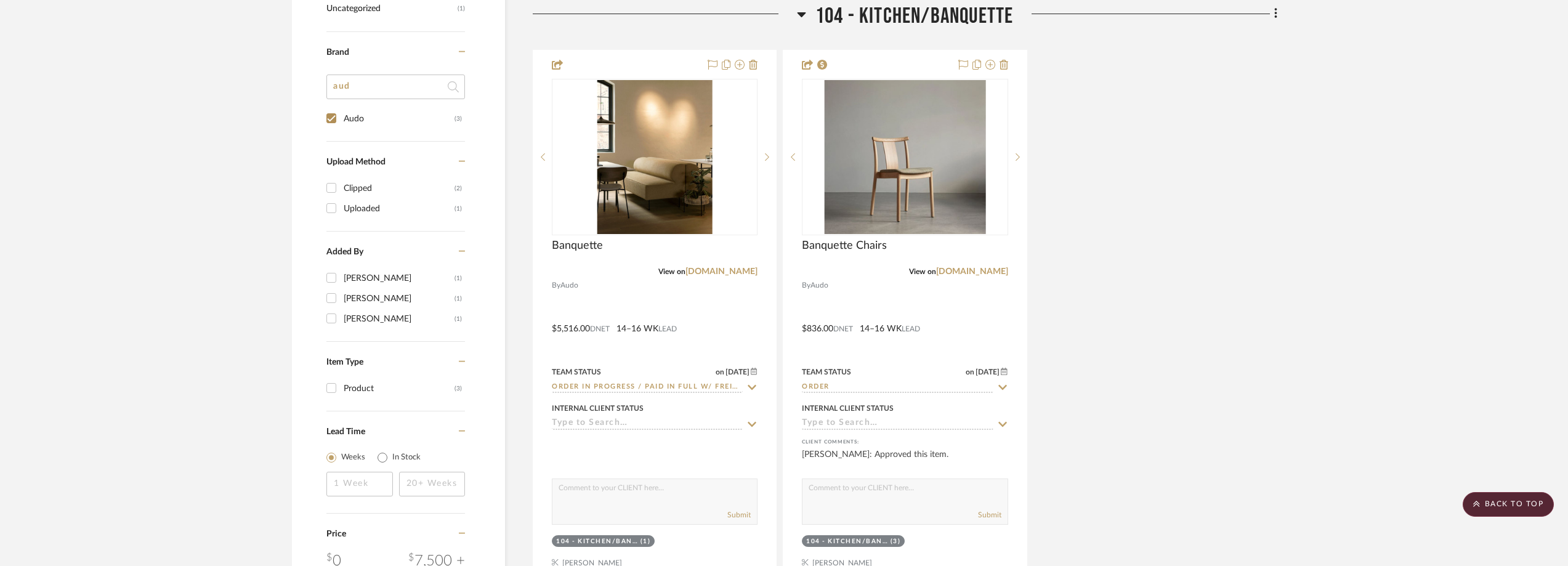
type input "Order In Progress / Paid In Full w/ Freight, No Balance due"
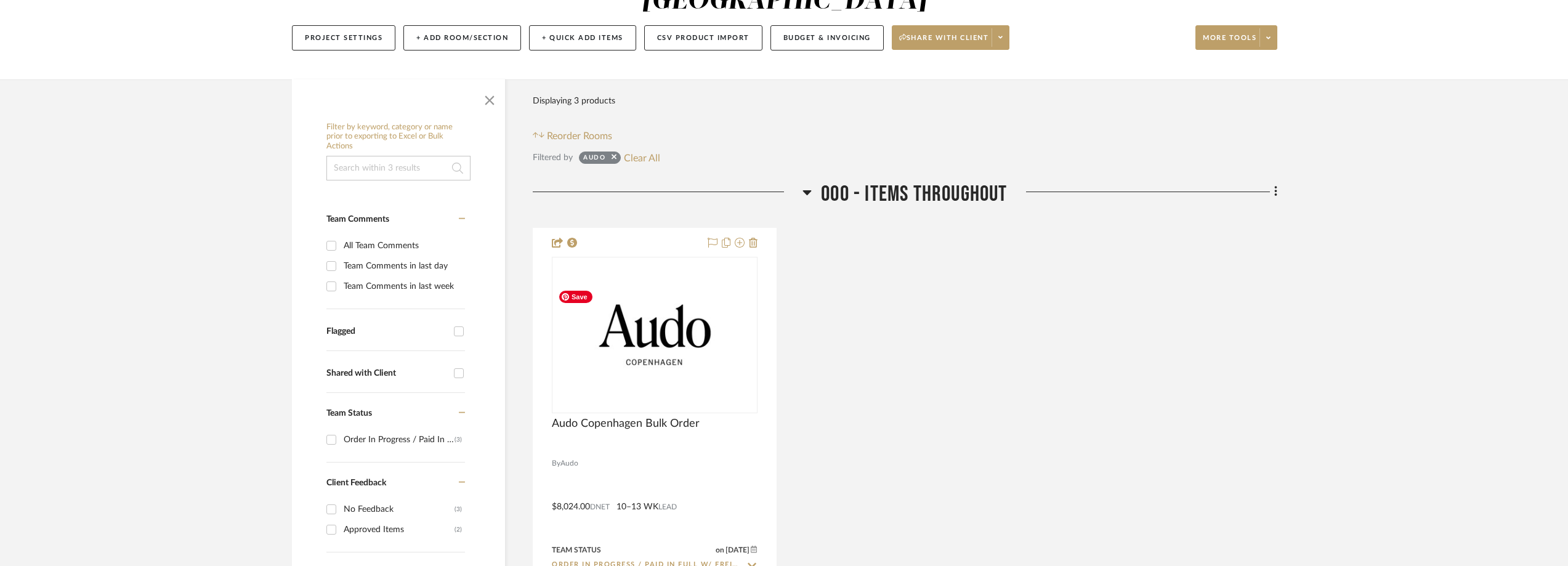
scroll to position [59, 0]
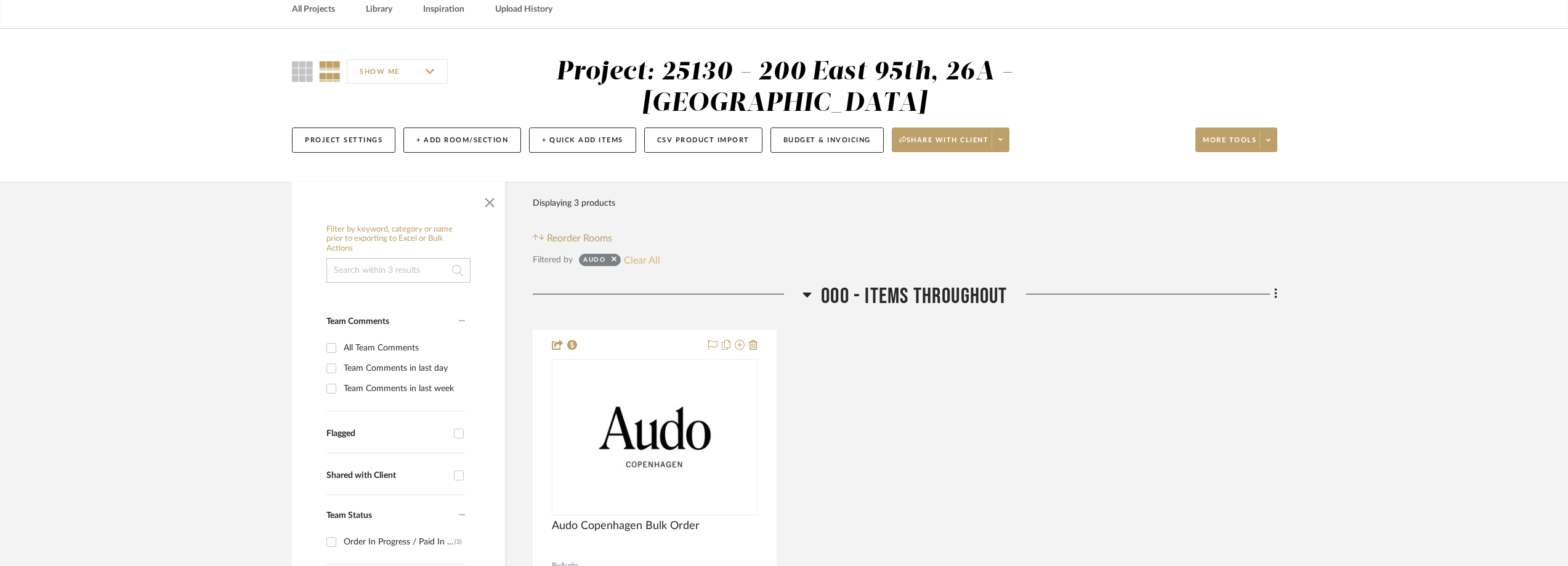
click at [632, 260] on button "Clear All" at bounding box center [642, 259] width 36 height 16
checkbox input "false"
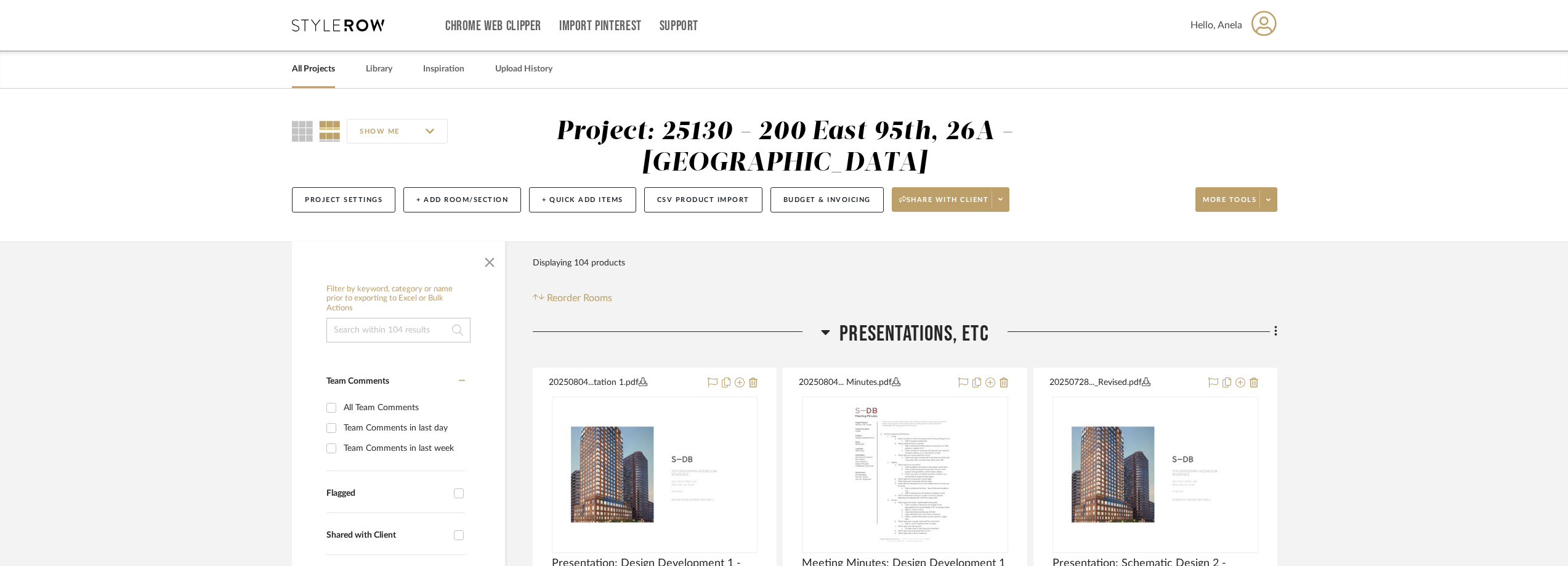
click at [354, 28] on icon at bounding box center [338, 25] width 93 height 12
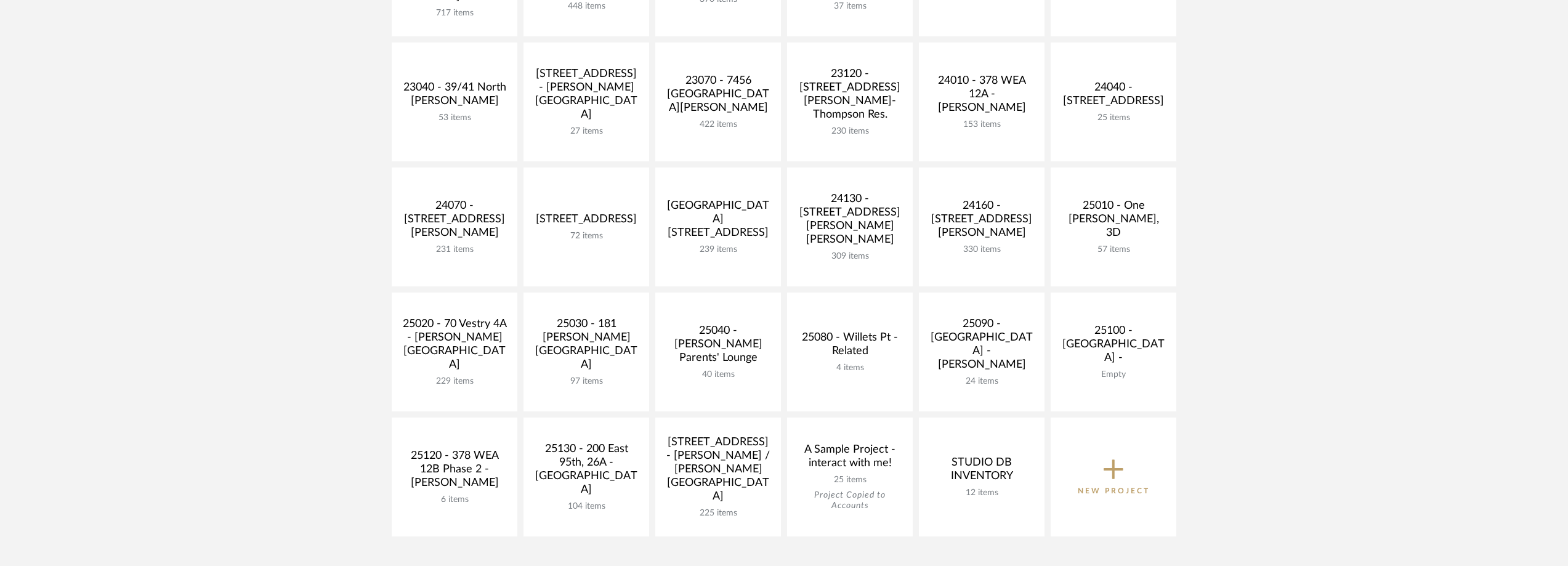
scroll to position [431, 0]
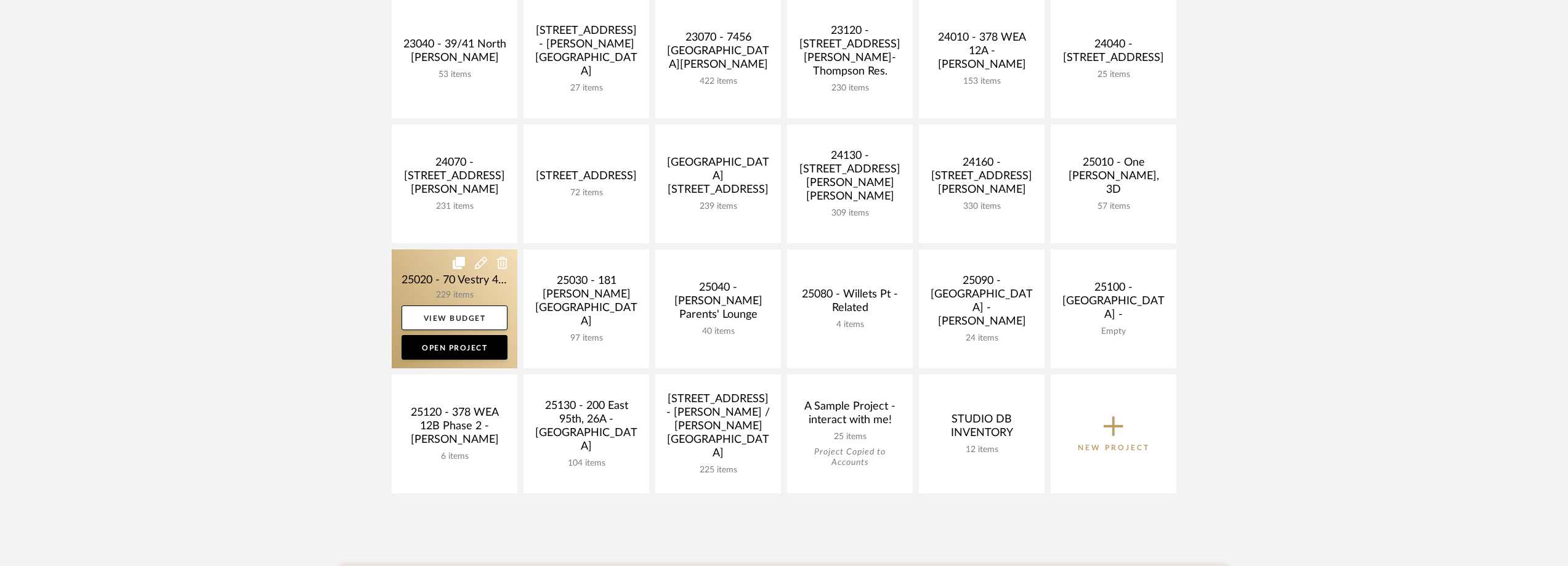
click at [422, 282] on link at bounding box center [454, 308] width 126 height 119
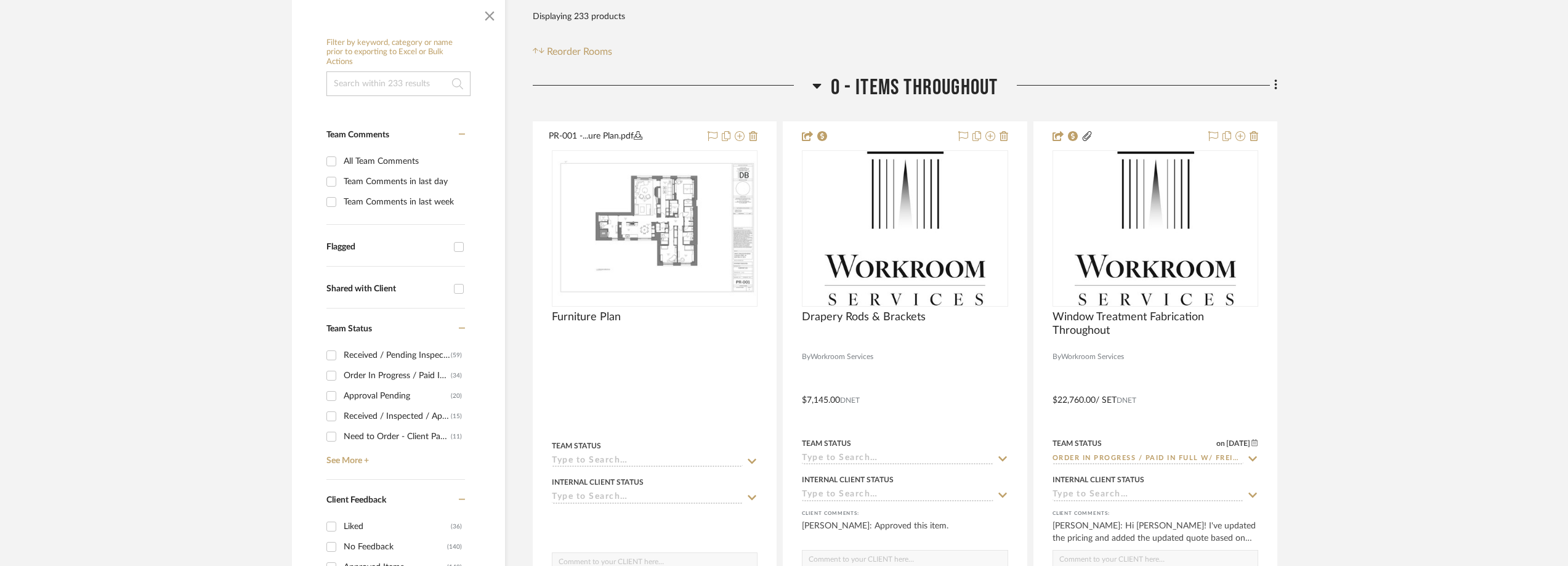
scroll to position [369, 0]
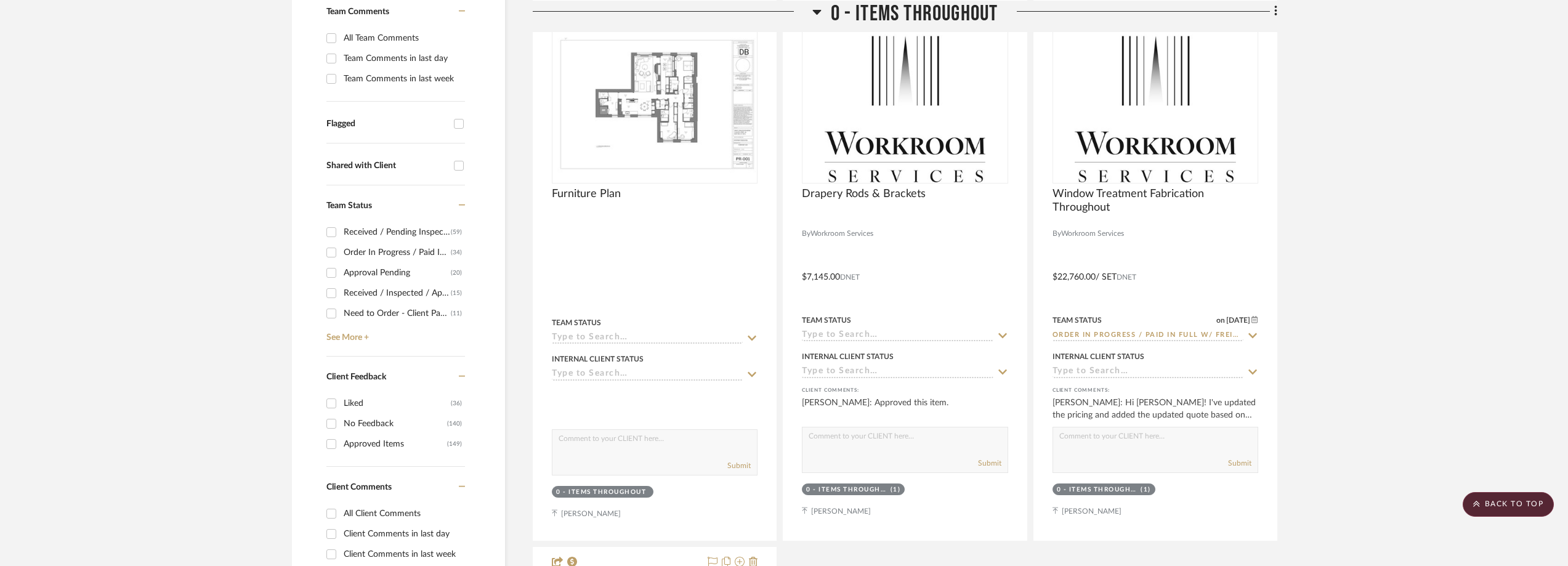
click at [377, 313] on div "Need to Order - Client Payment Received" at bounding box center [397, 313] width 108 height 20
click at [341, 313] on input "Need to Order - Client Payment Received (11)" at bounding box center [331, 313] width 20 height 20
checkbox input "true"
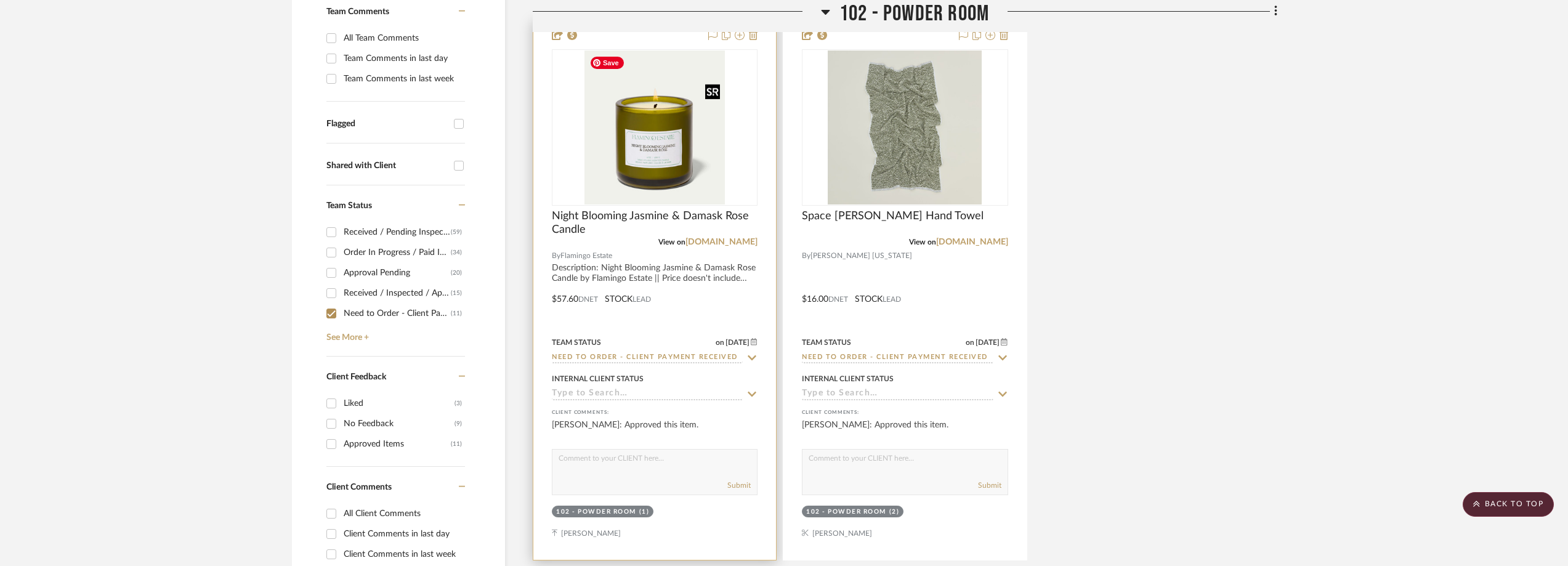
click at [676, 163] on img "0" at bounding box center [654, 127] width 141 height 154
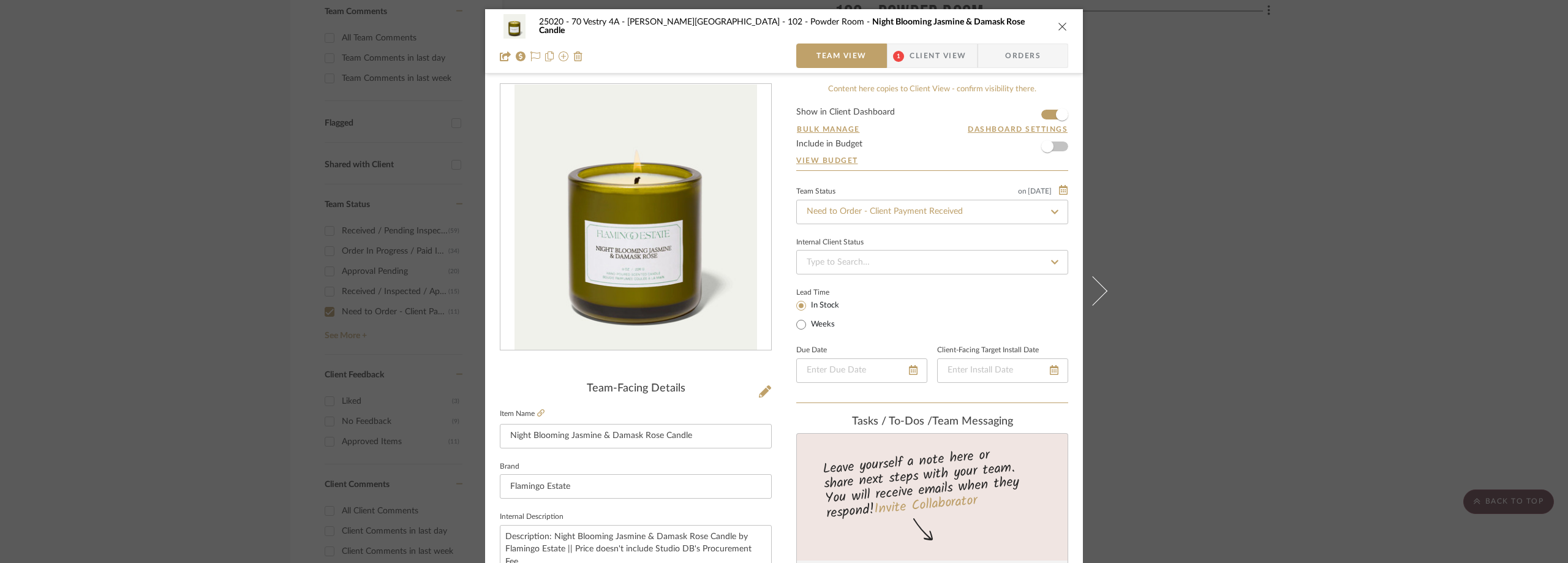
scroll to position [367, 0]
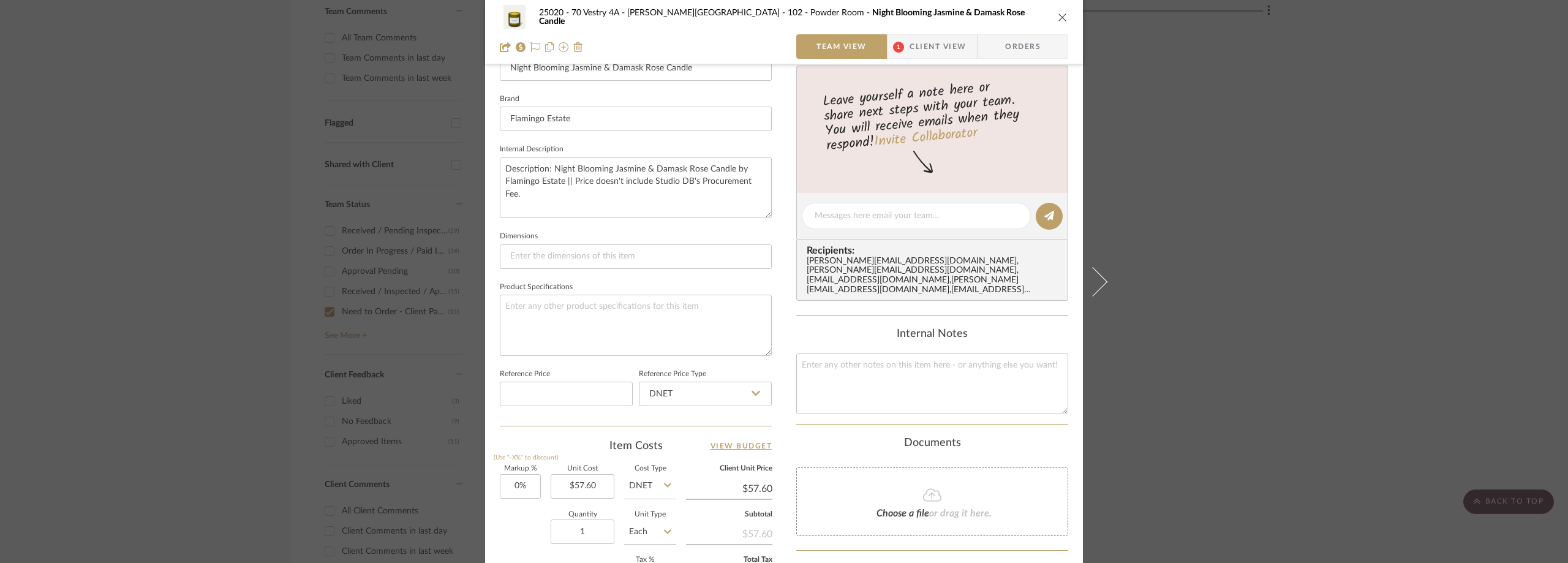
click at [945, 39] on span "Client View" at bounding box center [938, 47] width 56 height 24
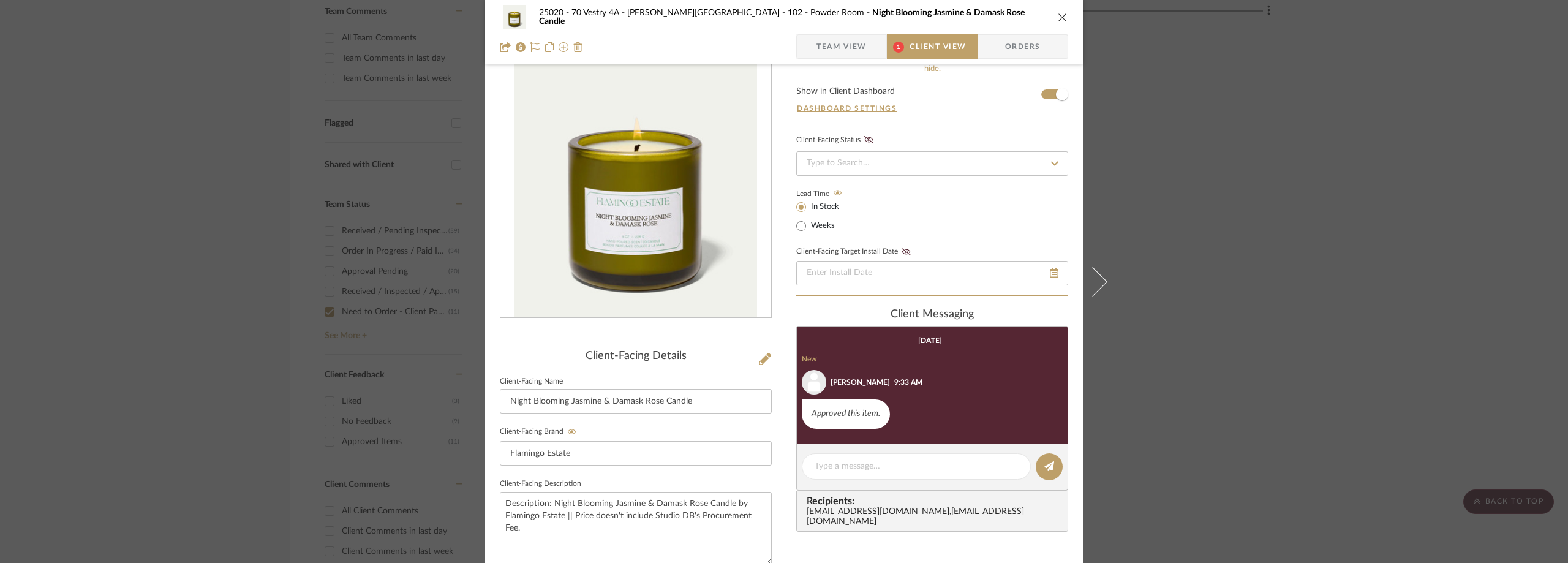
scroll to position [0, 0]
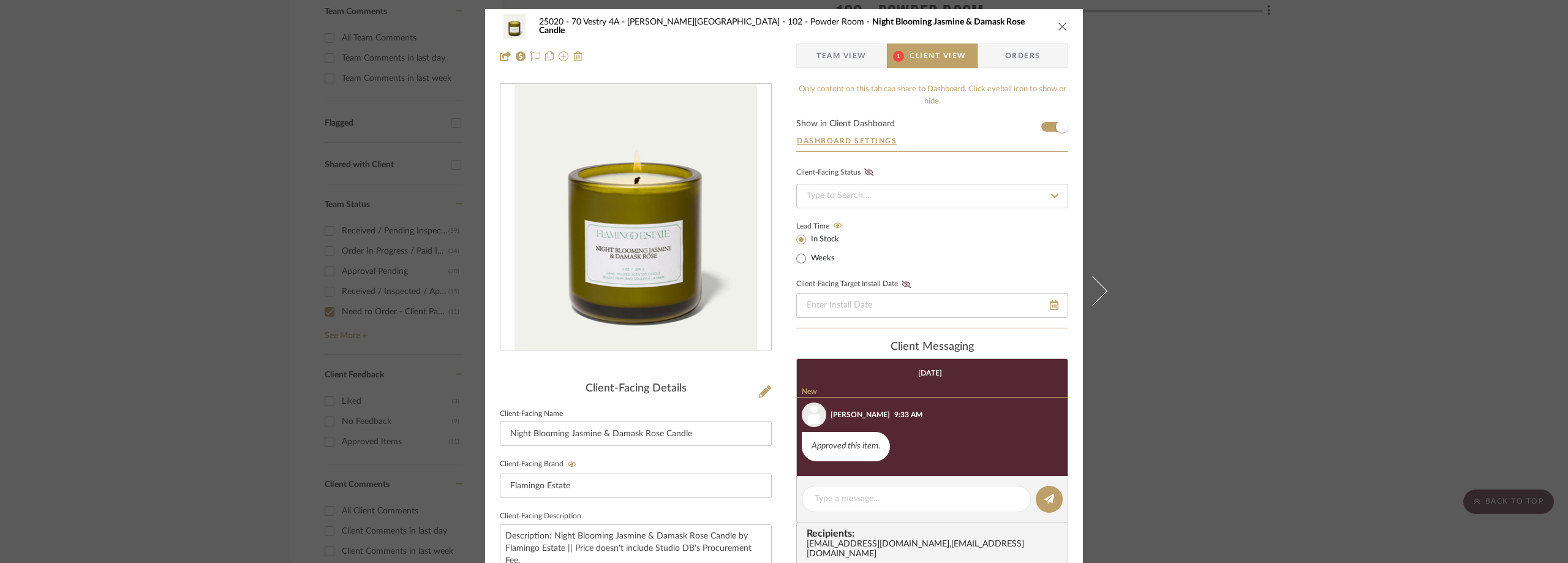
click at [1262, 281] on div "25020 - 70 Vestry 4A - Grant-Stanleigh 102 - Powder Room Night Blooming Jasmine…" at bounding box center [784, 282] width 1568 height 563
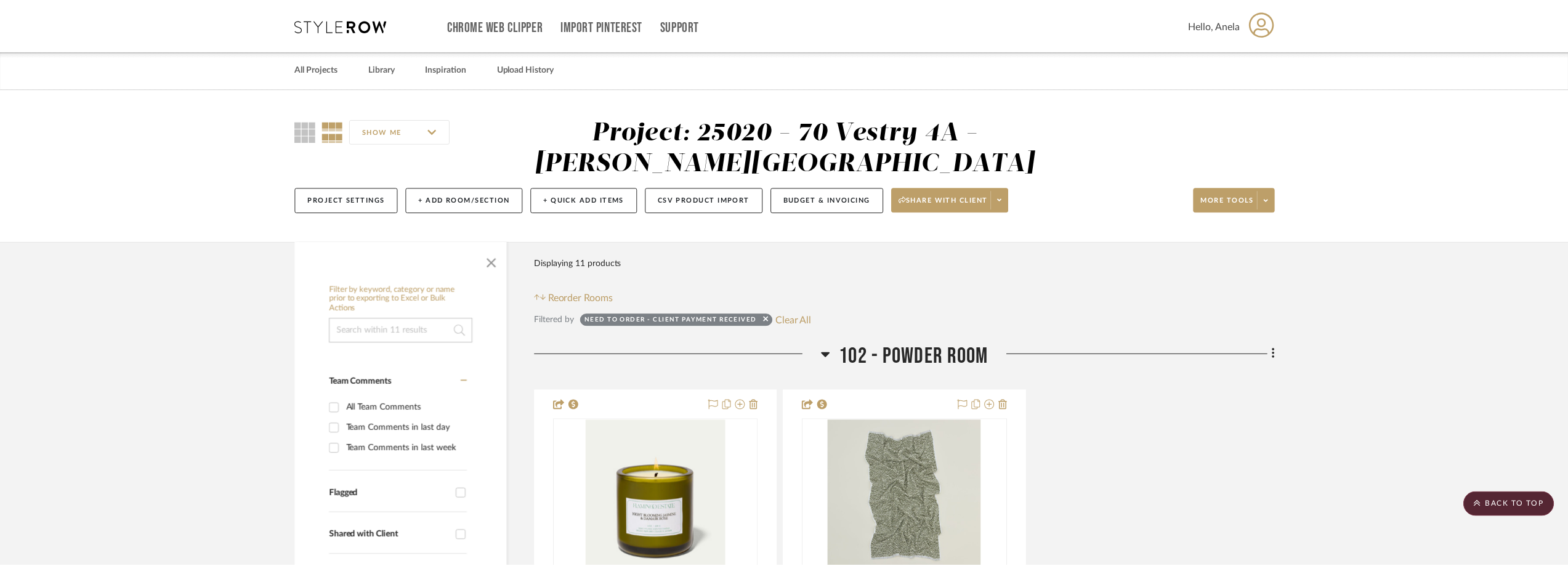
scroll to position [369, 0]
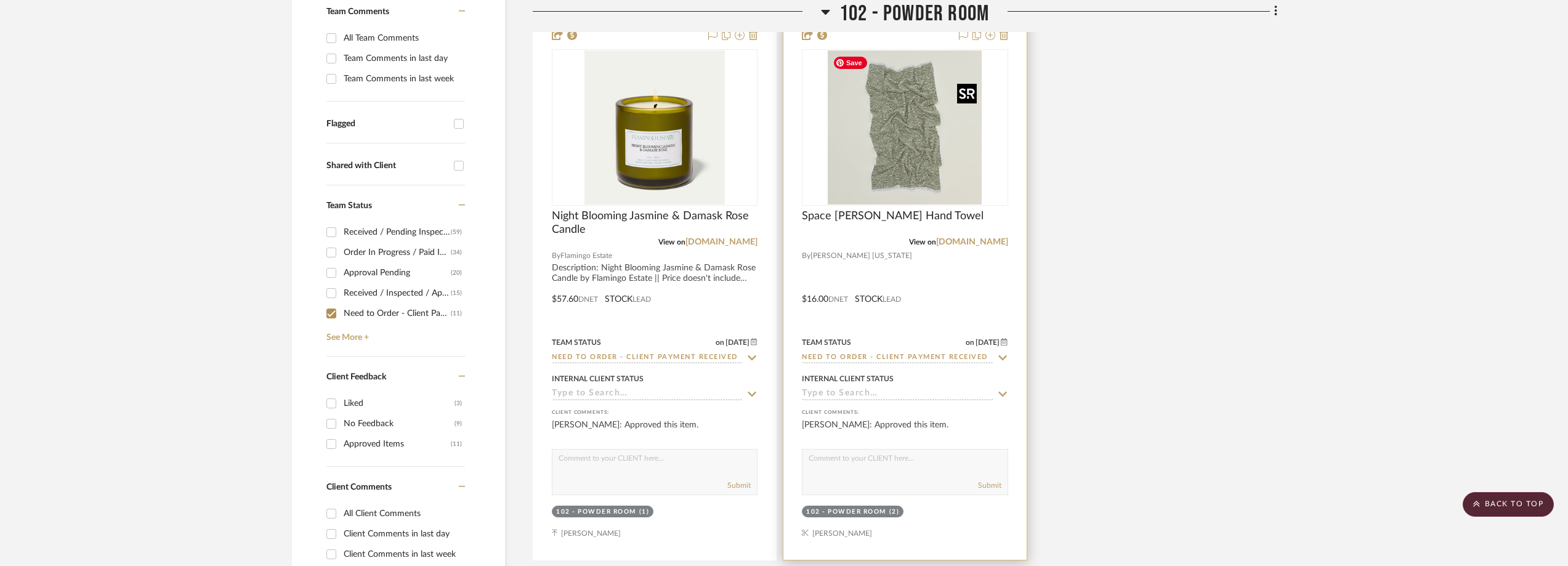
click at [916, 134] on img "0" at bounding box center [904, 127] width 154 height 154
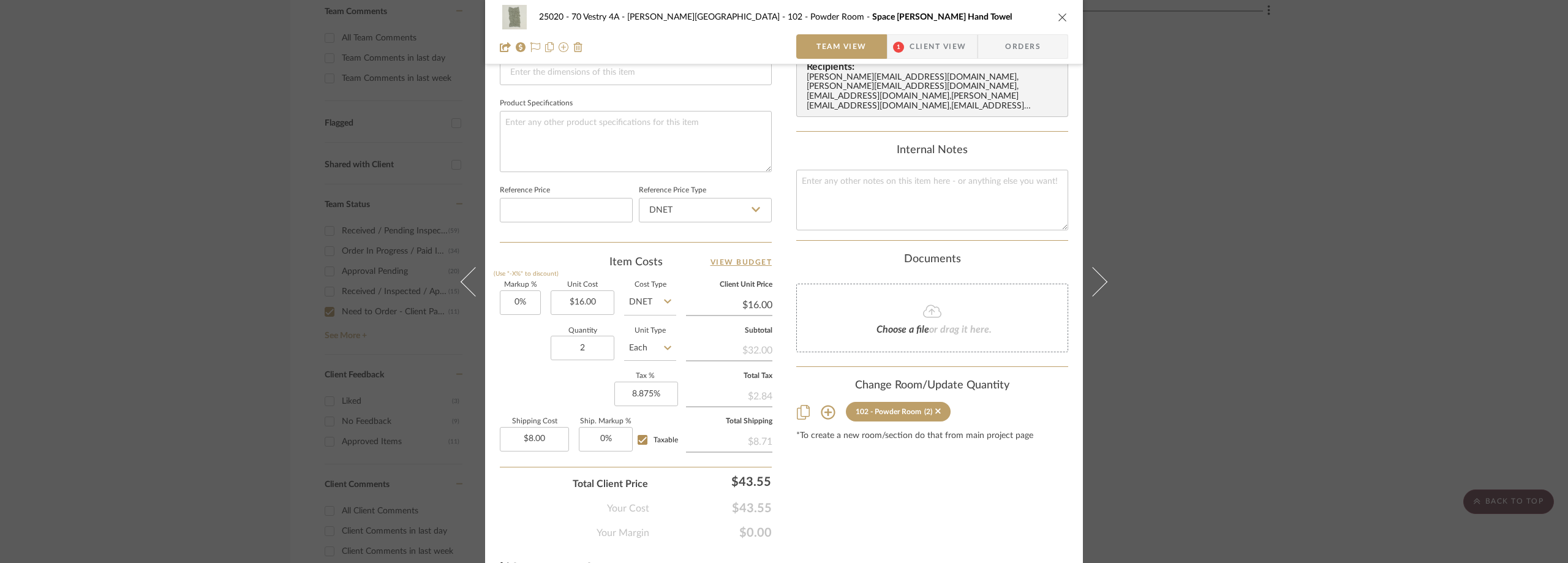
scroll to position [184, 0]
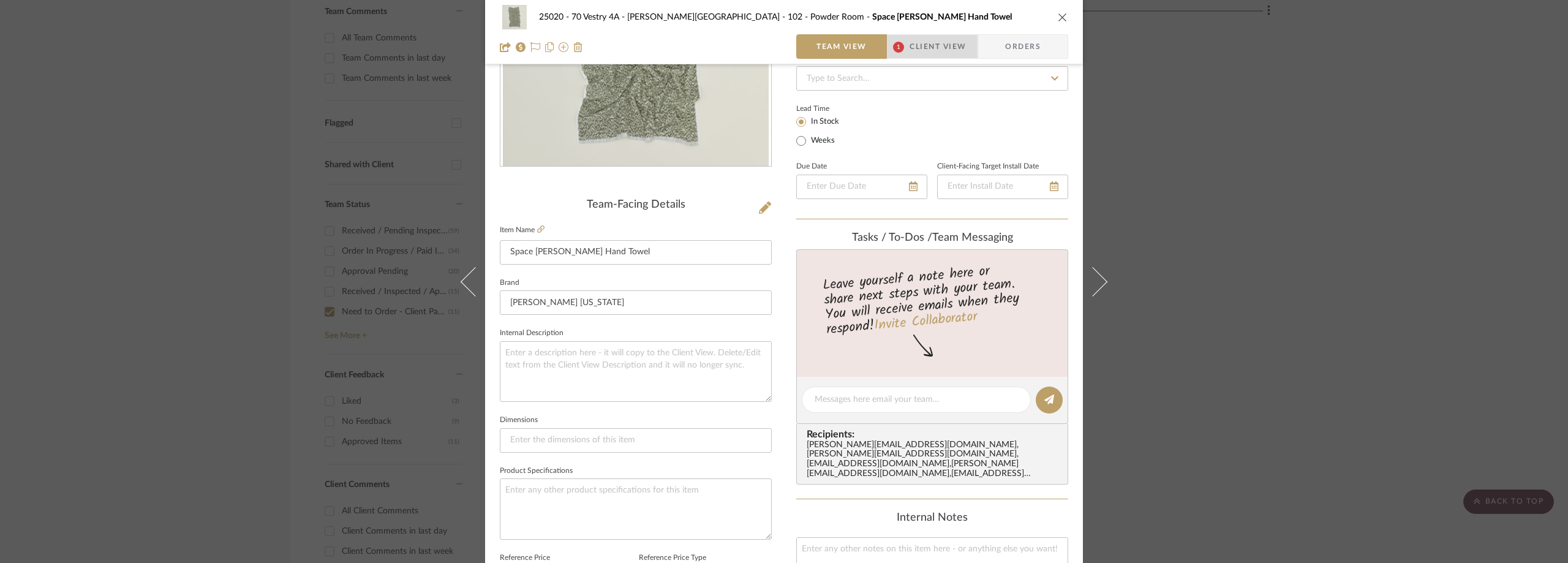
click at [943, 43] on span "Client View" at bounding box center [938, 47] width 56 height 24
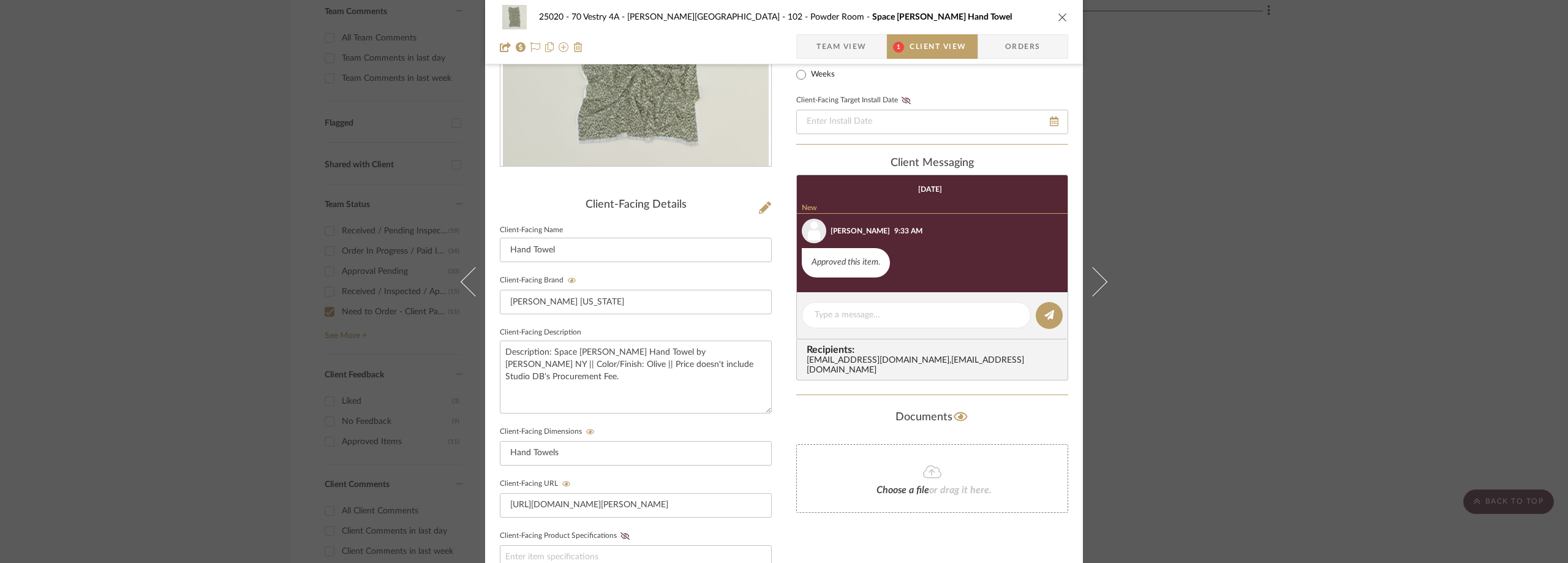
click at [1333, 122] on div "25020 - 70 Vestry 4A - Grant-Stanleigh 102 - Powder Room Space Dye Terry Hand T…" at bounding box center [784, 282] width 1568 height 563
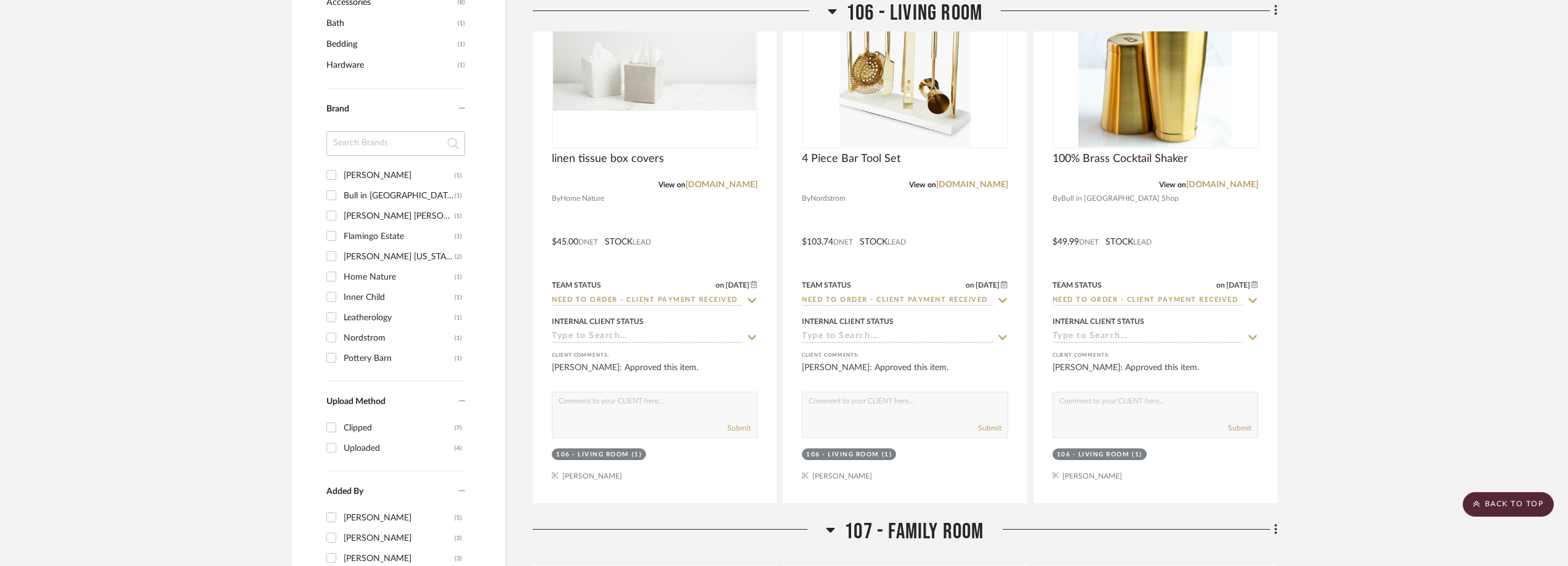
scroll to position [1046, 0]
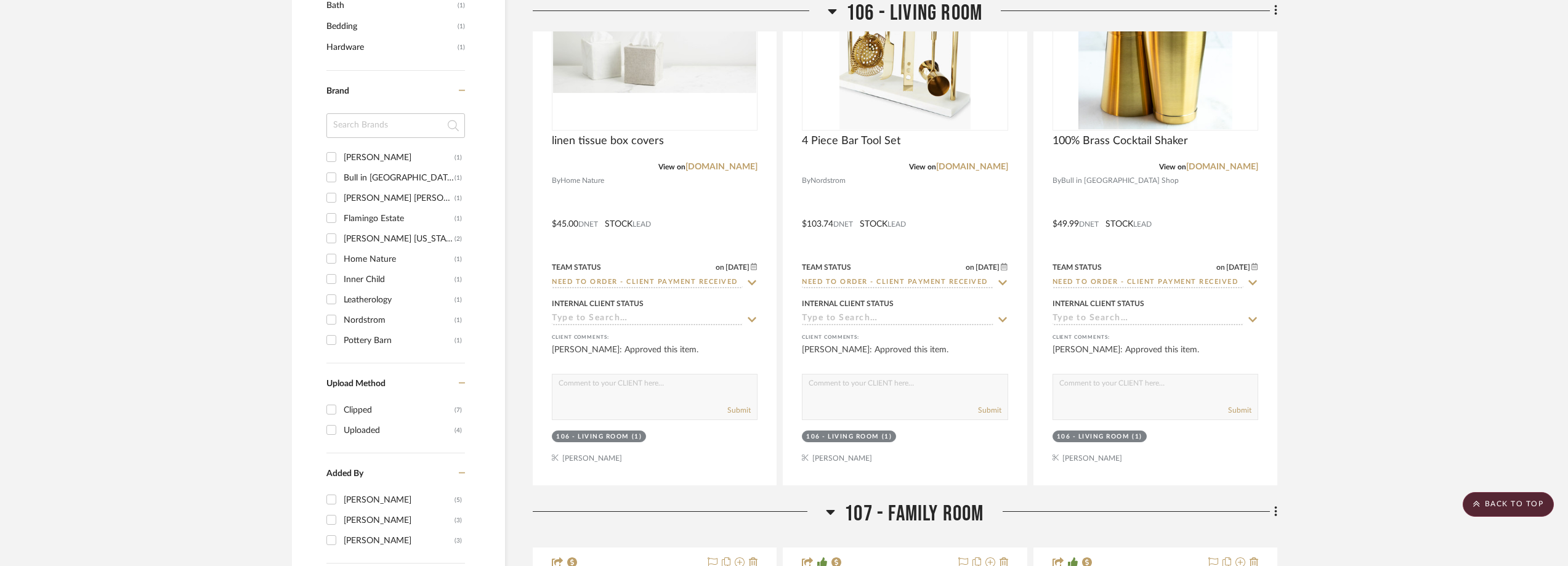
click at [389, 243] on div "Hawkins New York" at bounding box center [398, 239] width 110 height 20
click at [341, 243] on input "Hawkins New York (2)" at bounding box center [331, 238] width 20 height 20
checkbox input "true"
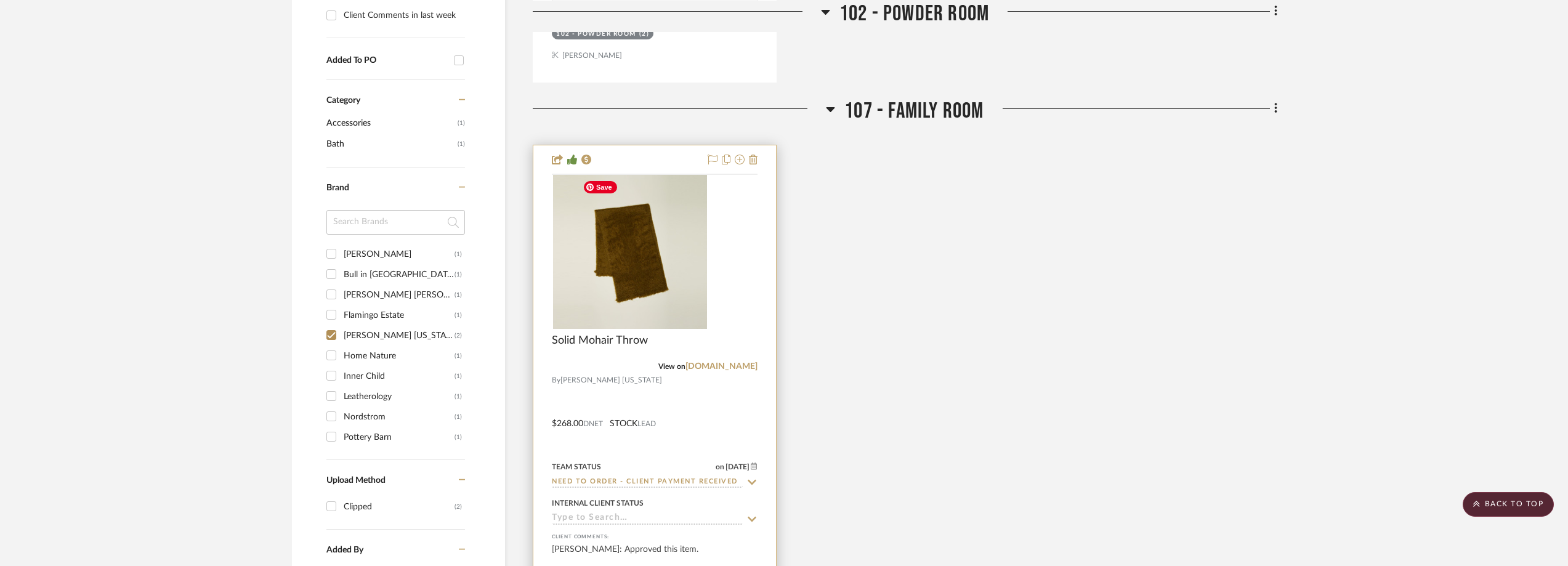
scroll to position [924, 0]
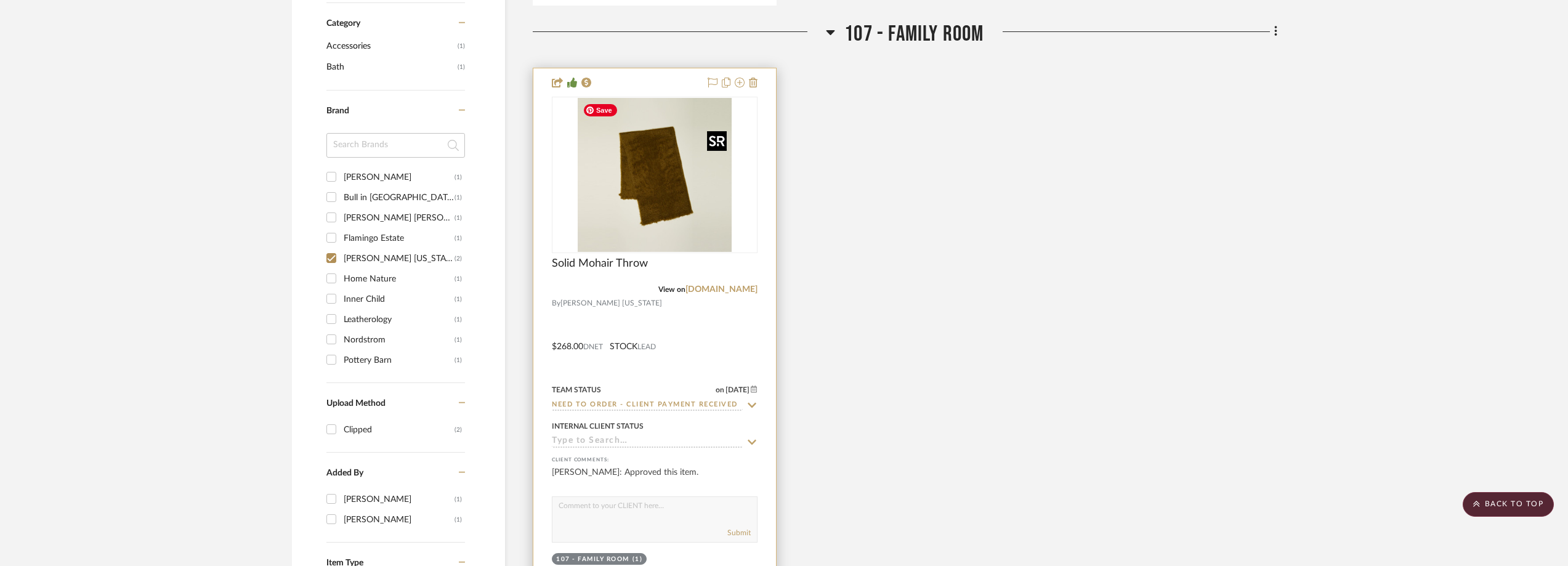
click at [687, 201] on img "0" at bounding box center [654, 175] width 154 height 154
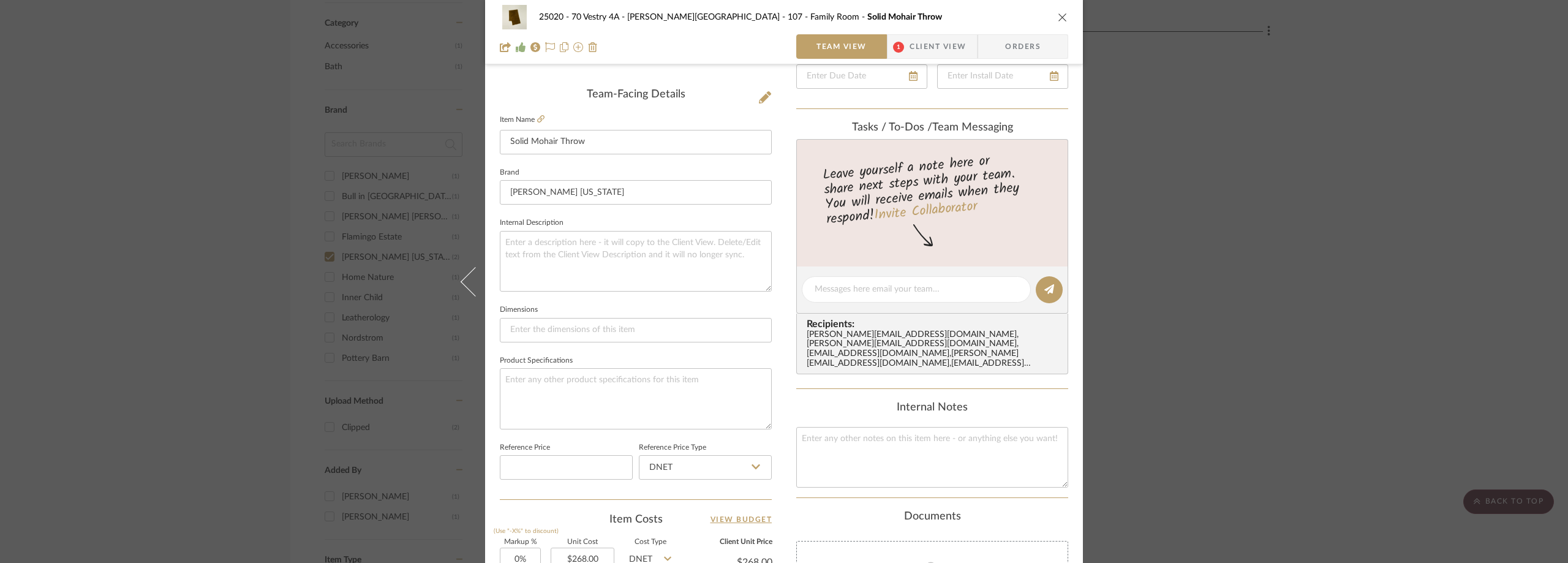
scroll to position [149, 0]
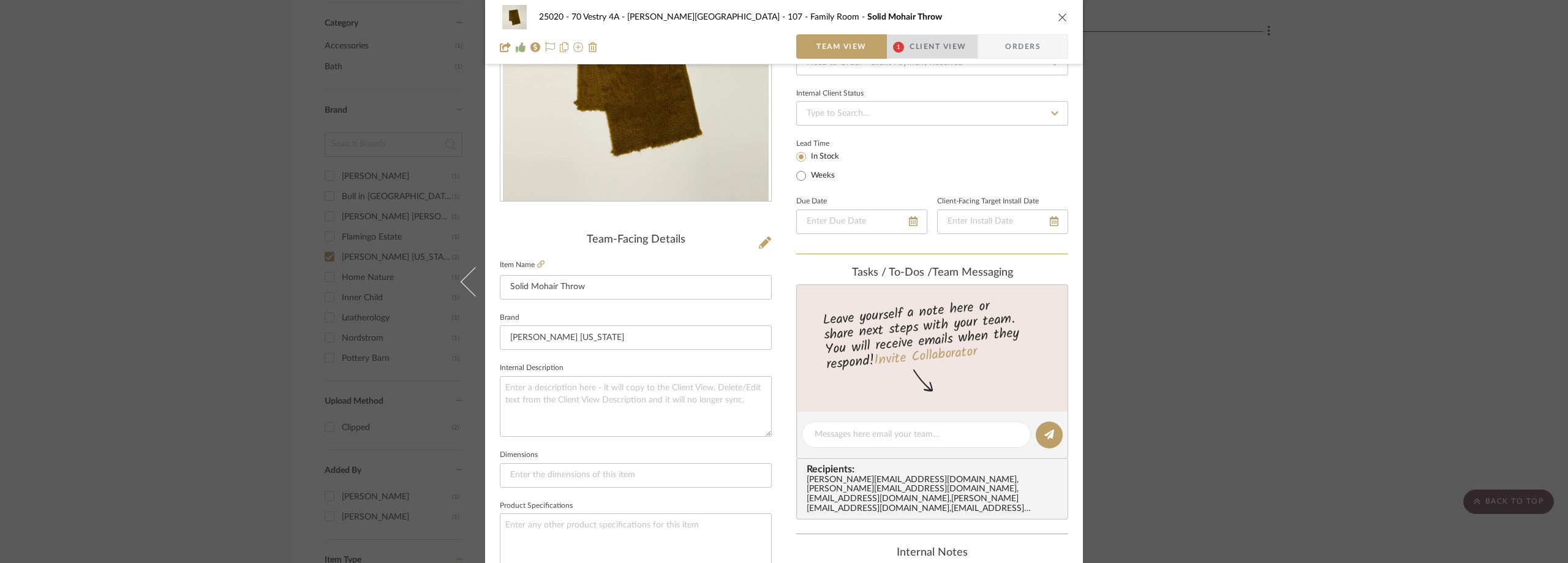
click at [900, 46] on span "1" at bounding box center [898, 47] width 22 height 24
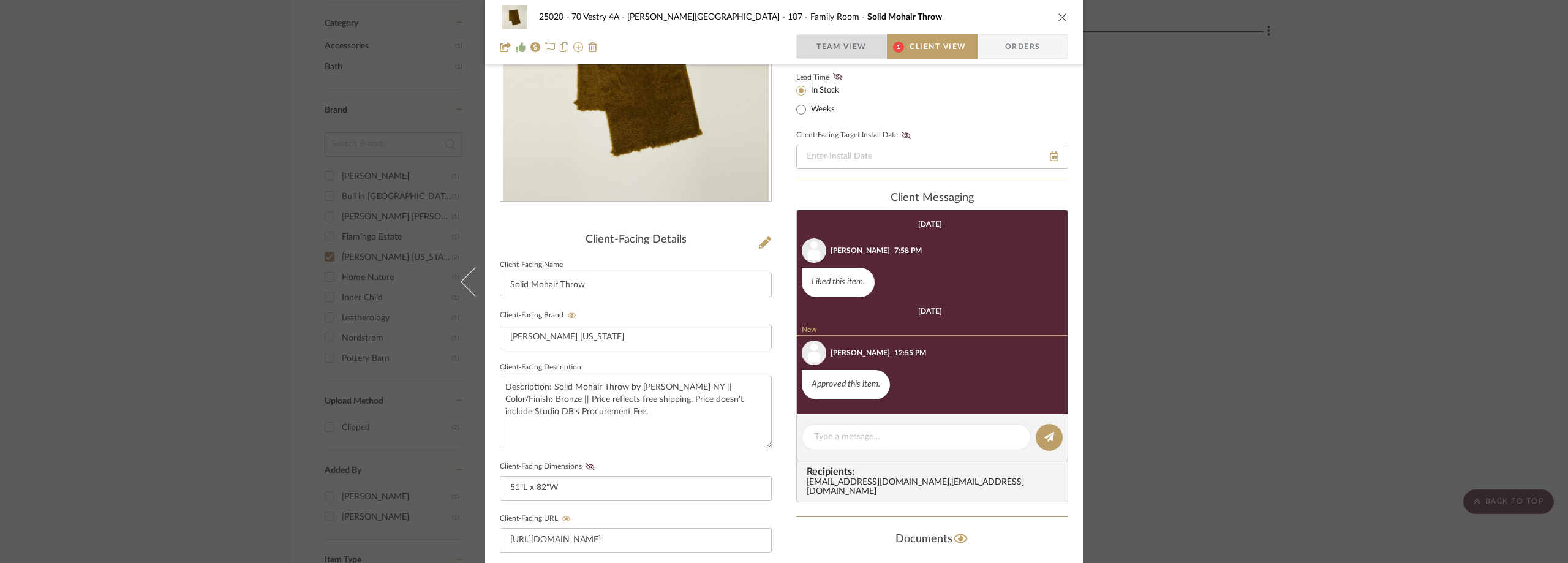
click at [859, 45] on span "Team View" at bounding box center [842, 47] width 51 height 24
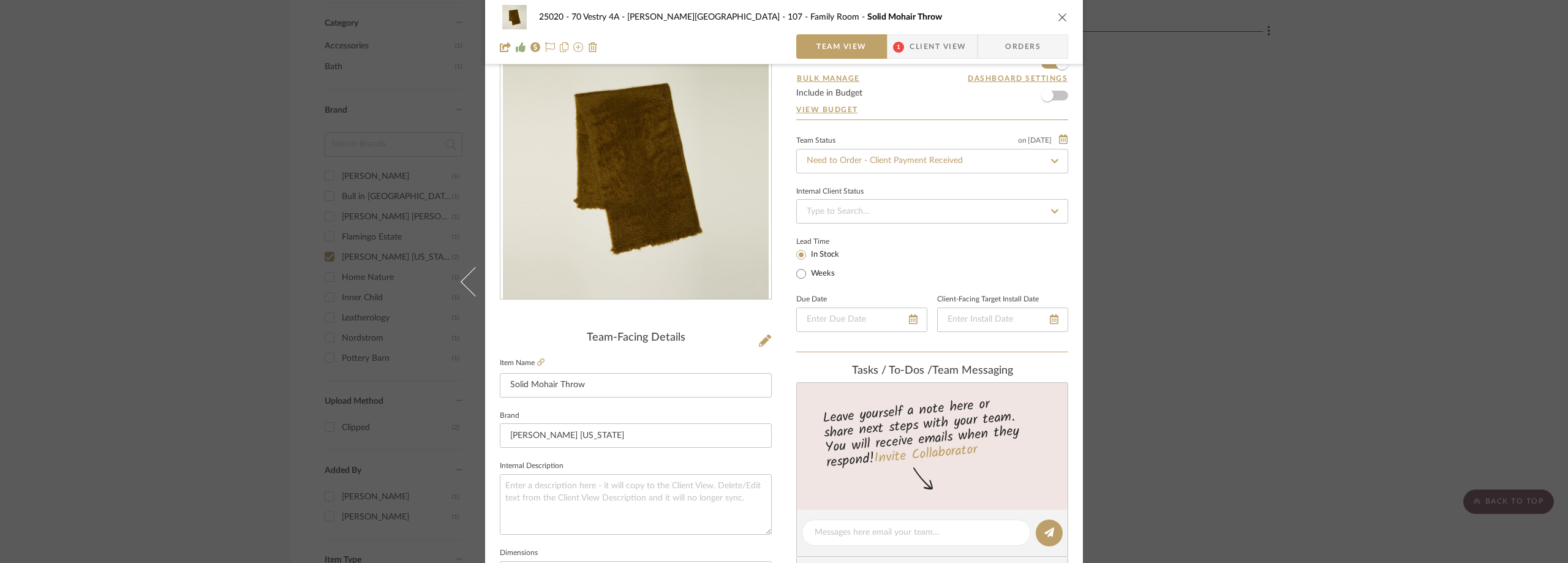
scroll to position [0, 0]
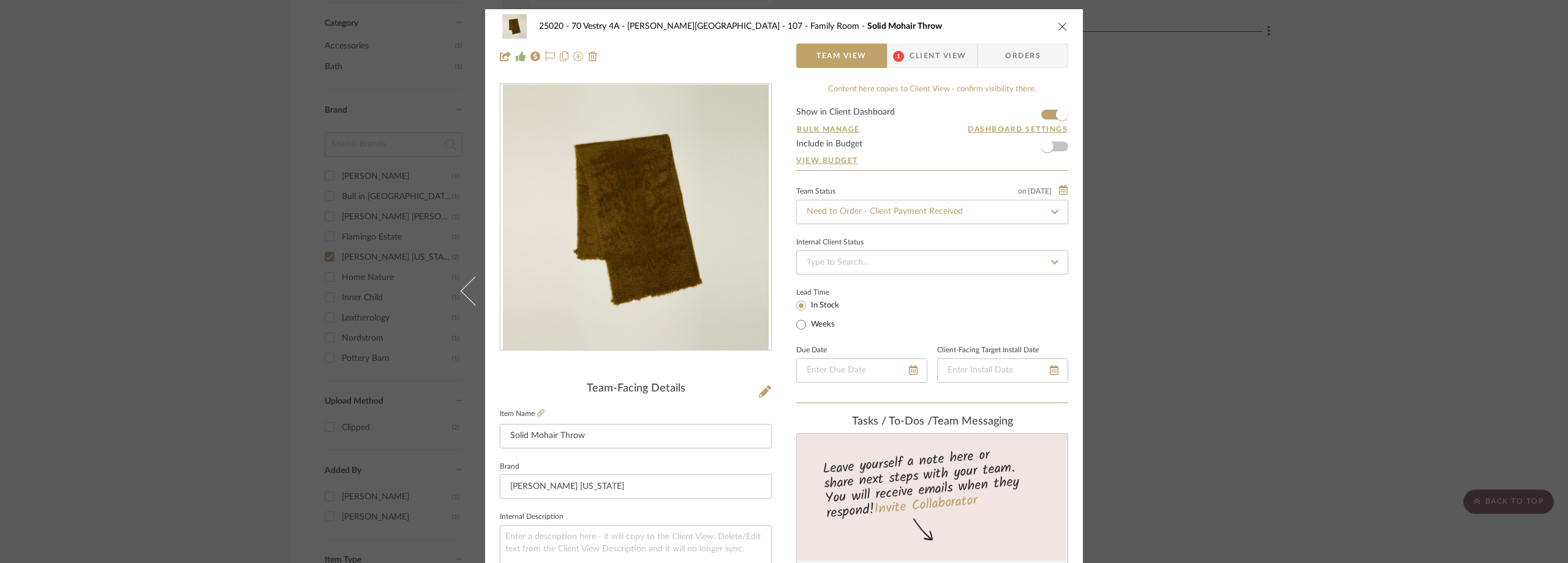
click at [1175, 224] on div "25020 - 70 Vestry 4A - Grant-Stanleigh 107 - Family Room Solid Mohair Throw Tea…" at bounding box center [784, 282] width 1568 height 563
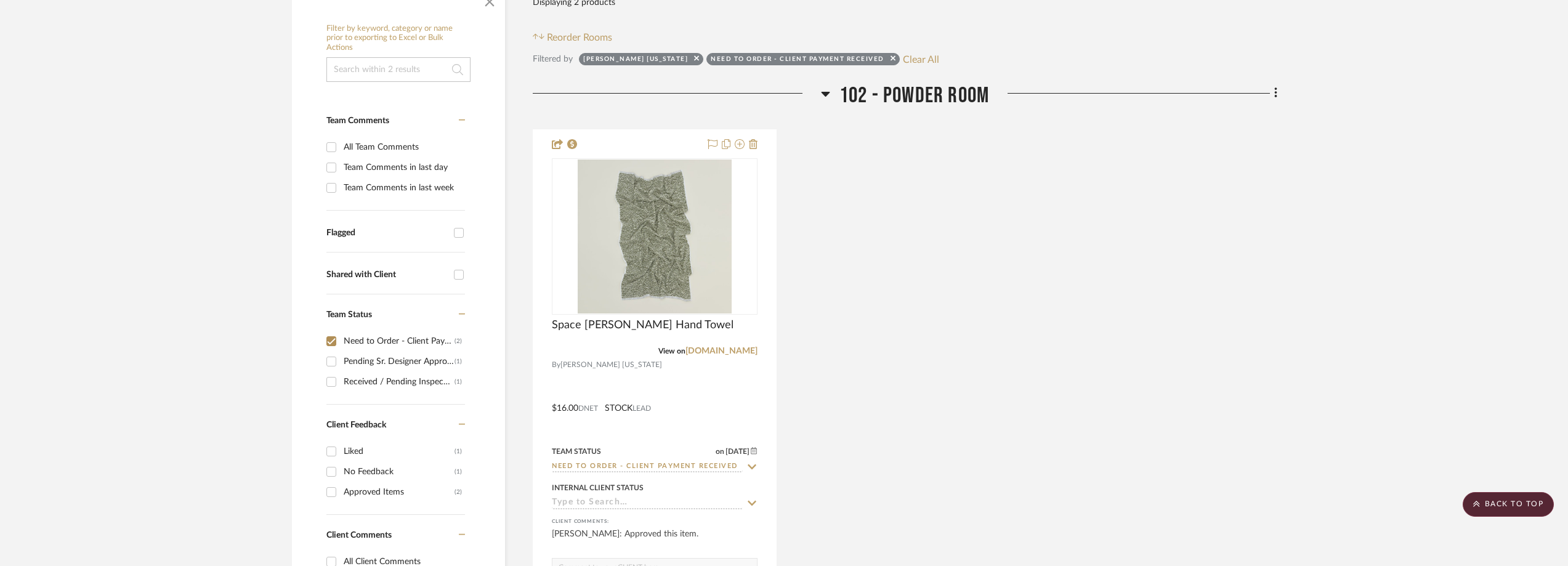
scroll to position [431, 0]
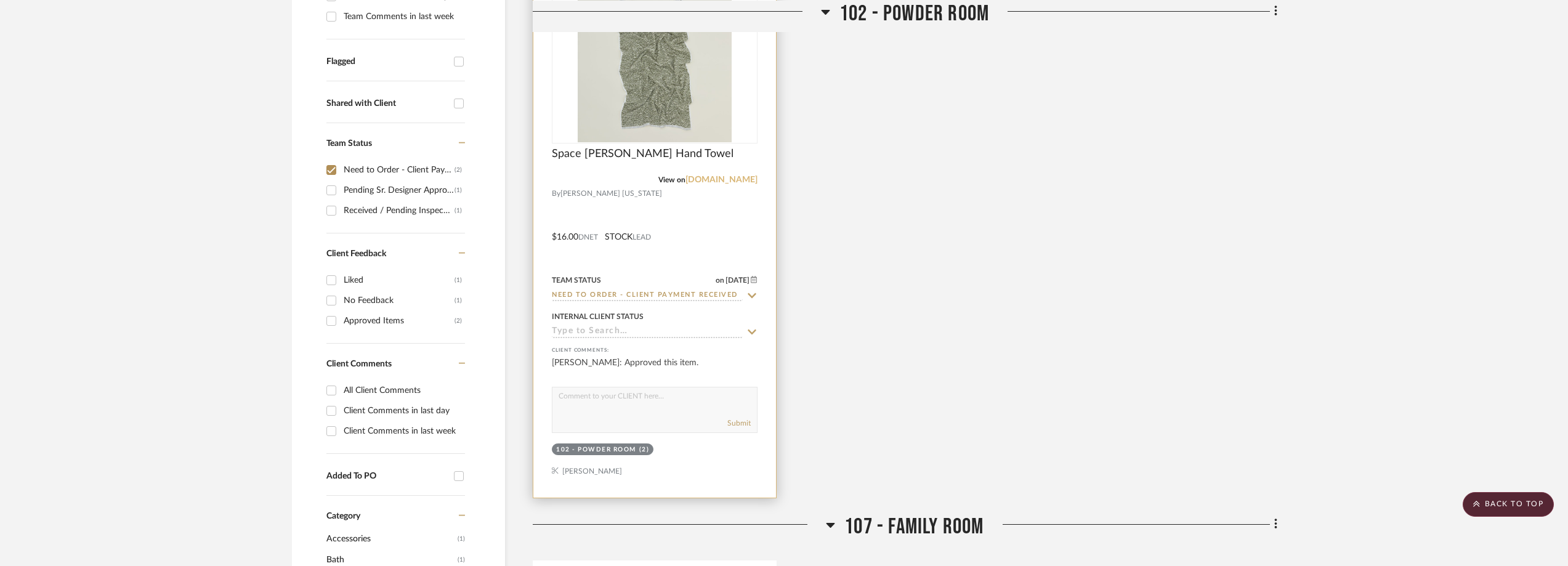
click at [740, 177] on link "hawkinsnewyork.com" at bounding box center [721, 179] width 72 height 8
click at [712, 183] on link "hawkinsnewyork.com" at bounding box center [721, 179] width 72 height 8
click at [673, 86] on img "0" at bounding box center [654, 65] width 154 height 154
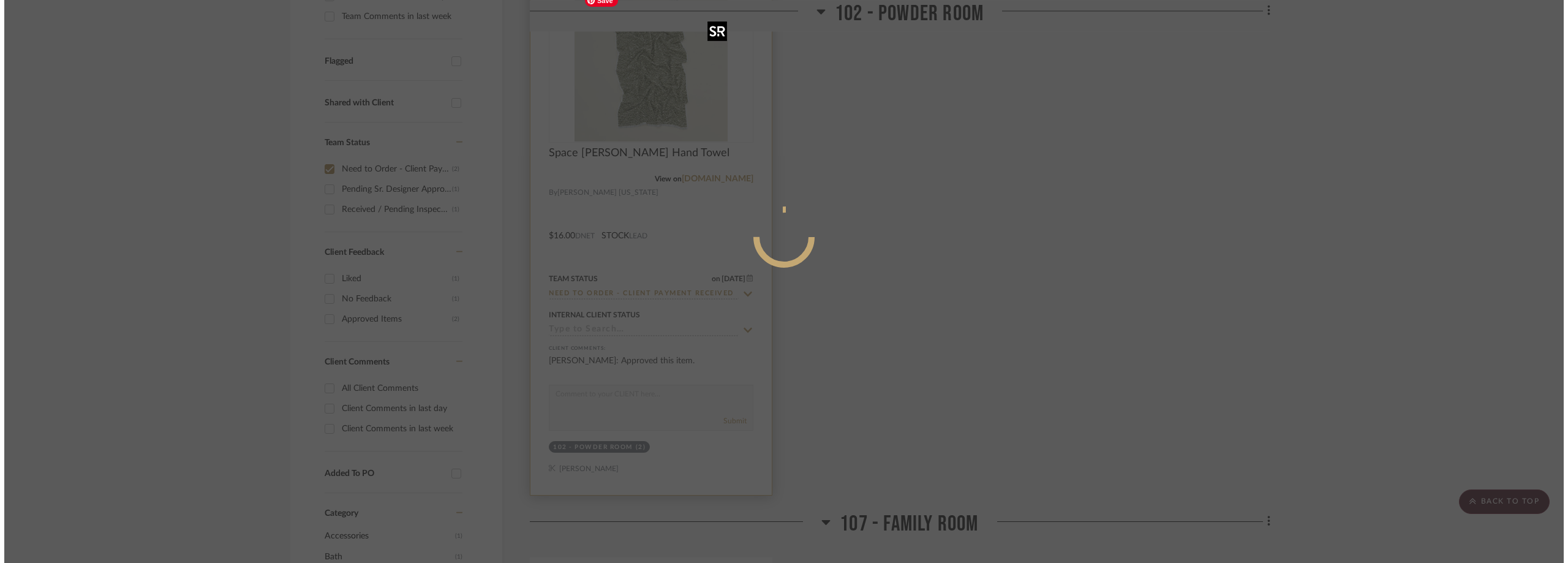
scroll to position [0, 0]
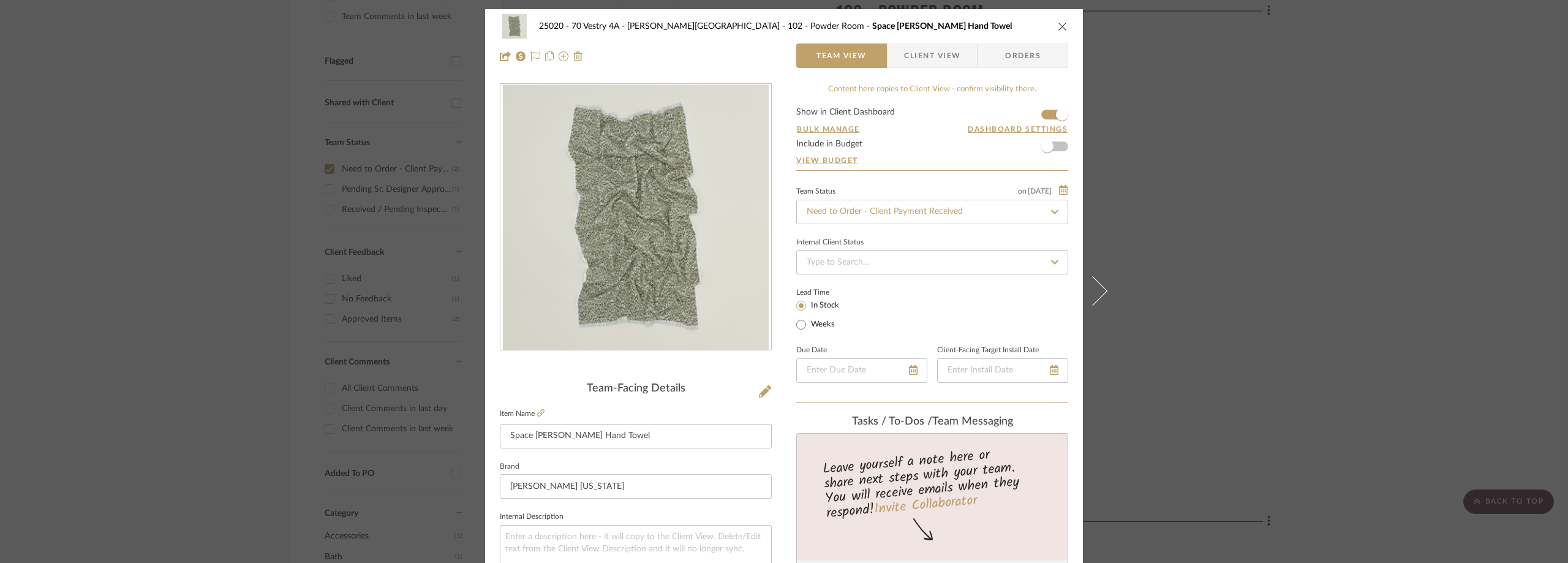
click at [909, 49] on span "Client View" at bounding box center [932, 55] width 56 height 24
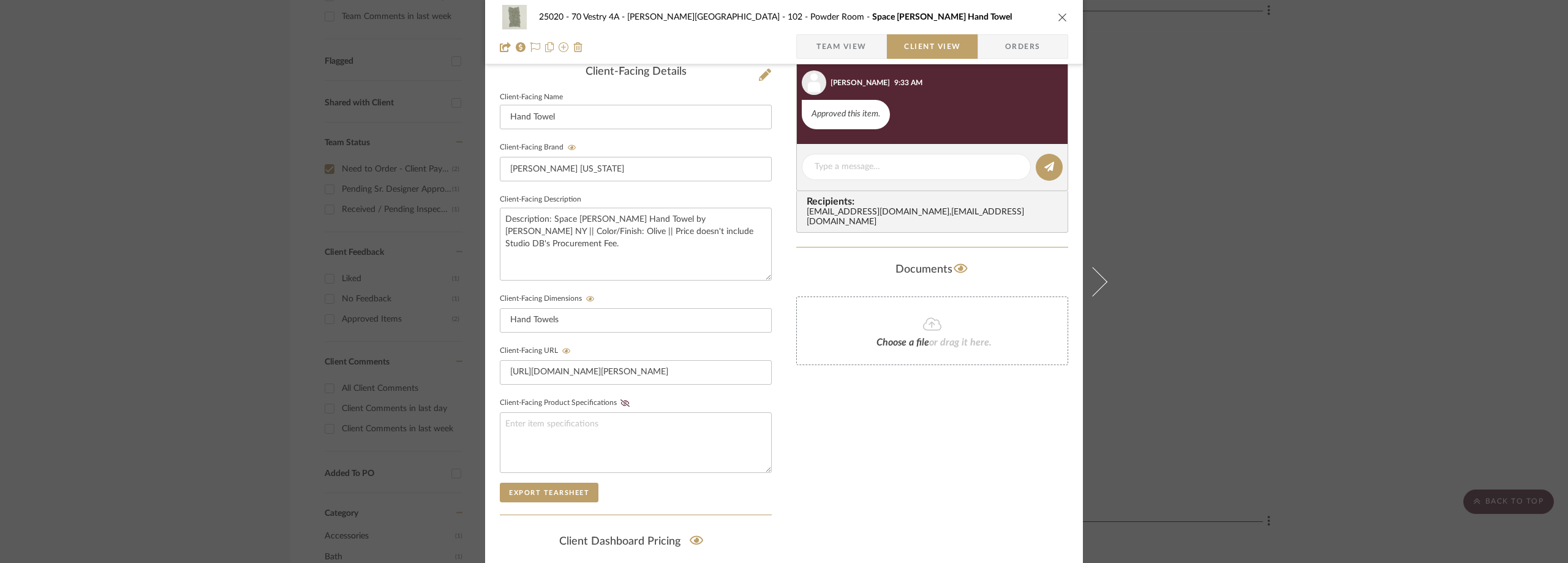
scroll to position [466, 0]
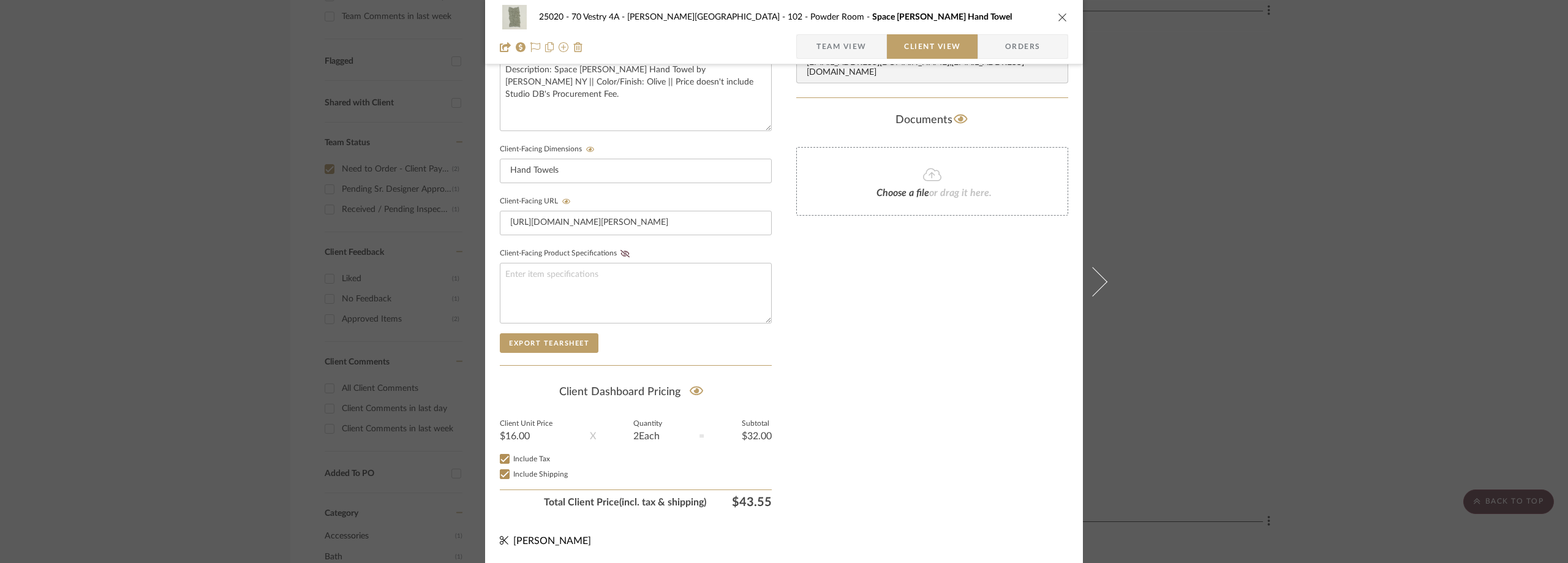
click at [1272, 265] on div "25020 - 70 Vestry 4A - Grant-Stanleigh 102 - Powder Room Space Dye Terry Hand T…" at bounding box center [784, 282] width 1568 height 563
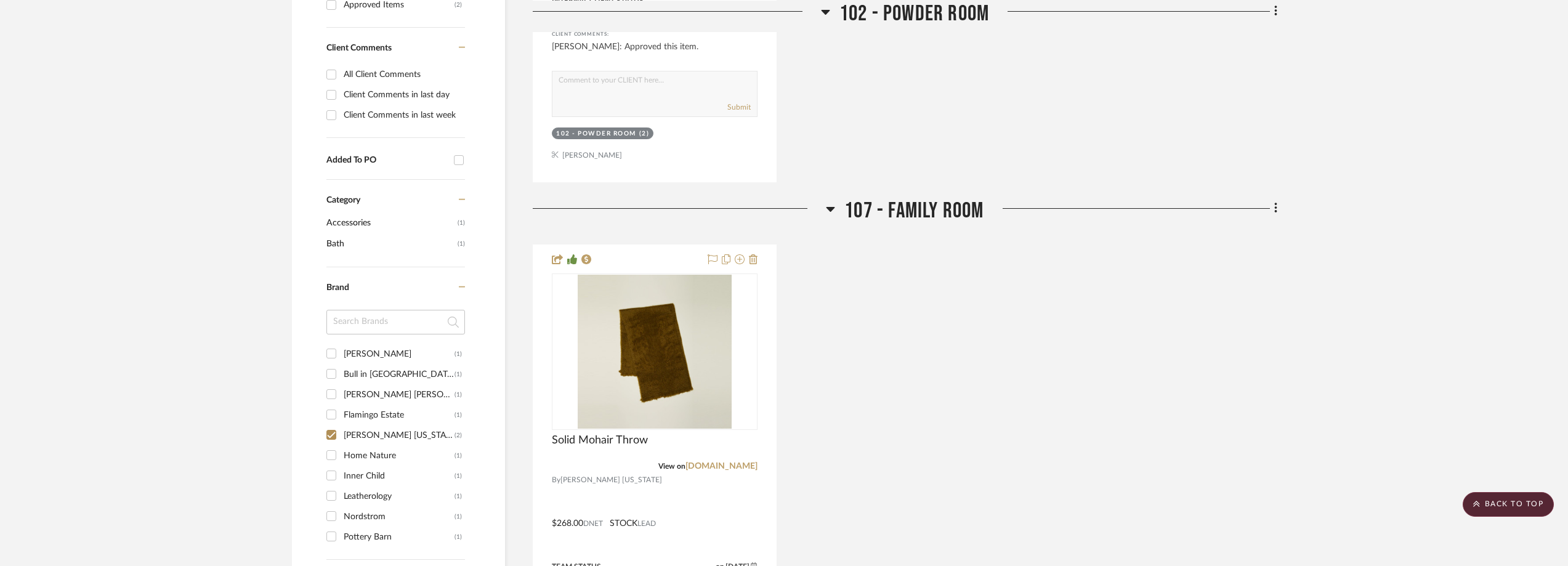
scroll to position [924, 0]
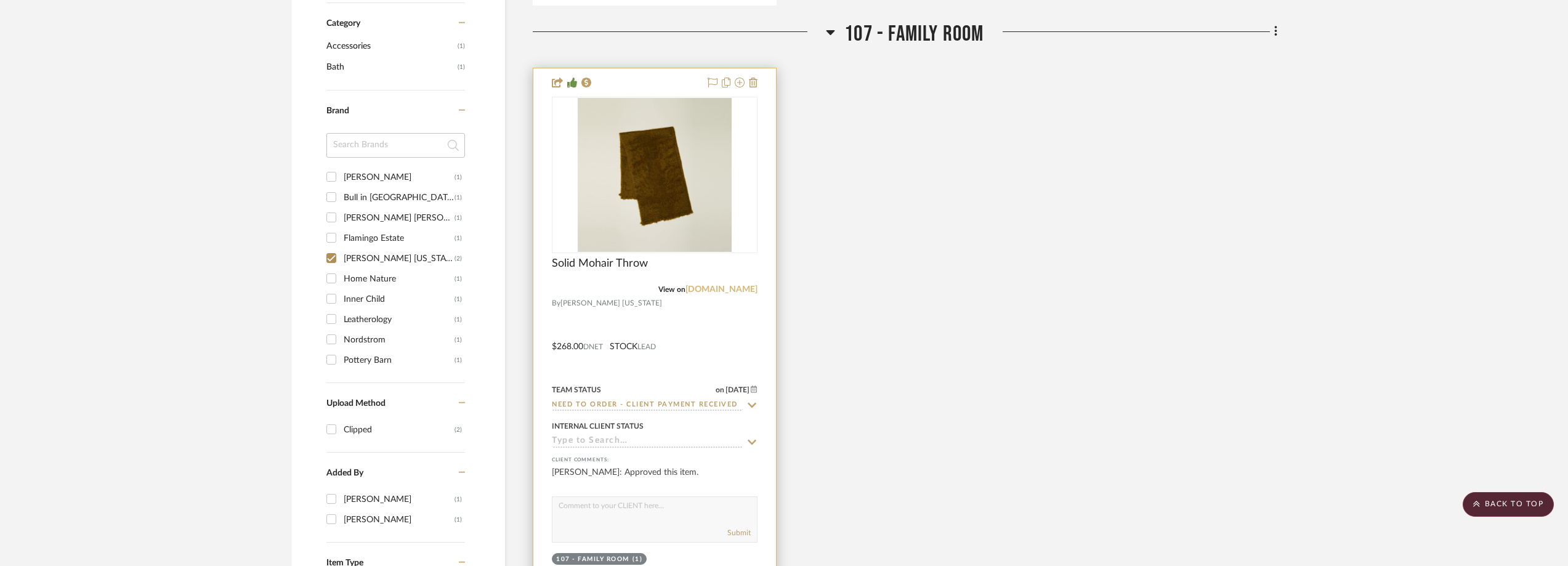
click at [732, 290] on link "hawkinsnewyork.com" at bounding box center [721, 289] width 72 height 8
click at [619, 197] on img "0" at bounding box center [654, 175] width 154 height 154
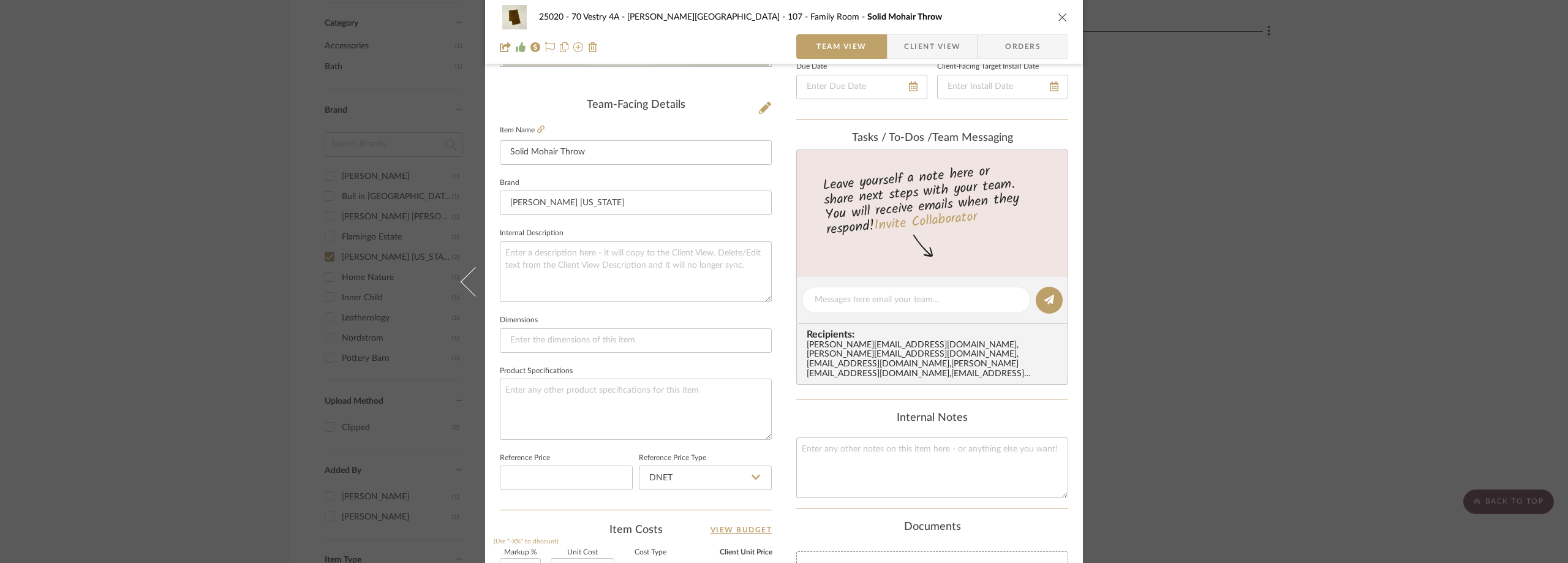
scroll to position [245, 0]
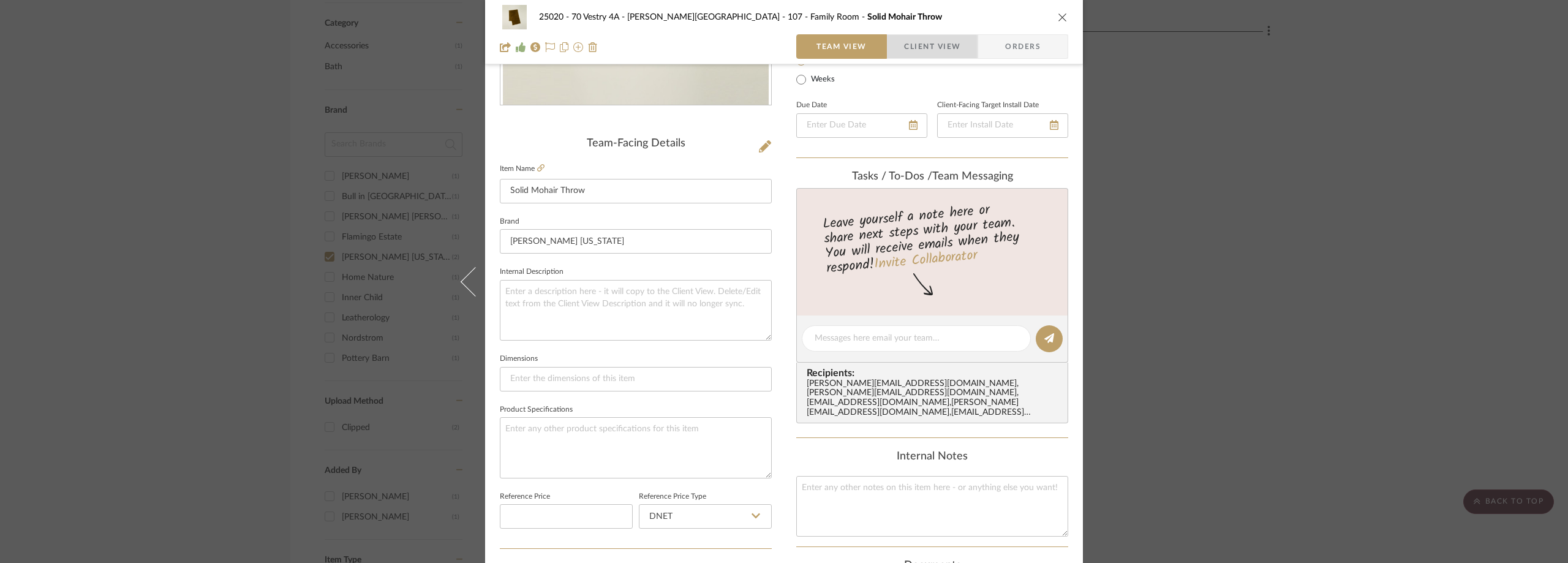
click at [895, 50] on span "button" at bounding box center [896, 47] width 17 height 24
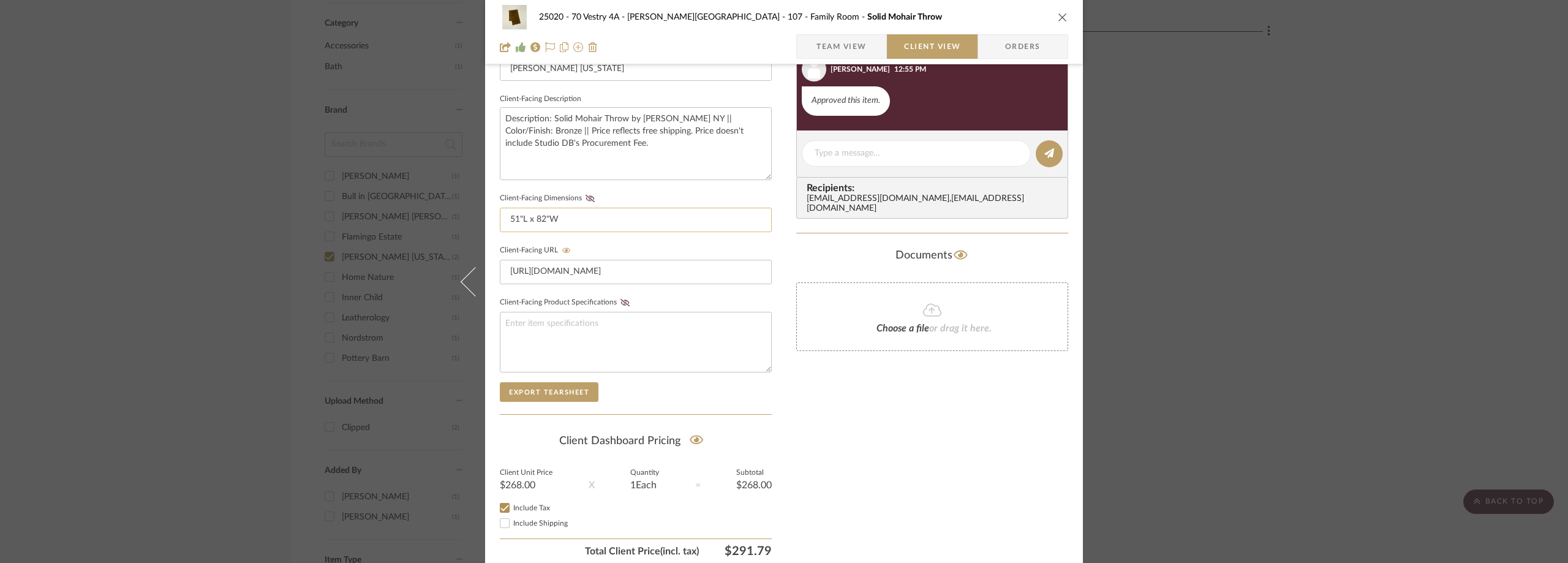
scroll to position [404, 0]
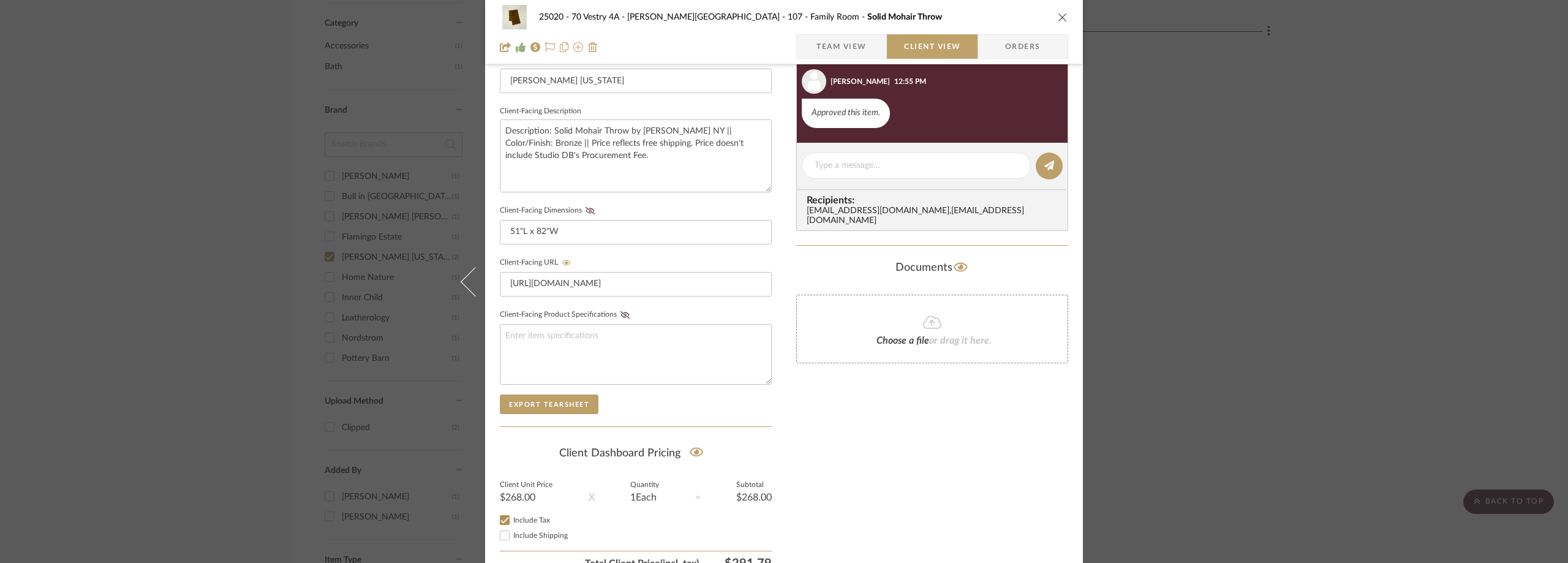
drag, startPoint x: 1291, startPoint y: 161, endPoint x: 1284, endPoint y: 165, distance: 8.1
click at [1290, 161] on div "25020 - 70 Vestry 4A - Grant-Stanleigh 107 - Family Room Solid Mohair Throw Tea…" at bounding box center [784, 282] width 1568 height 563
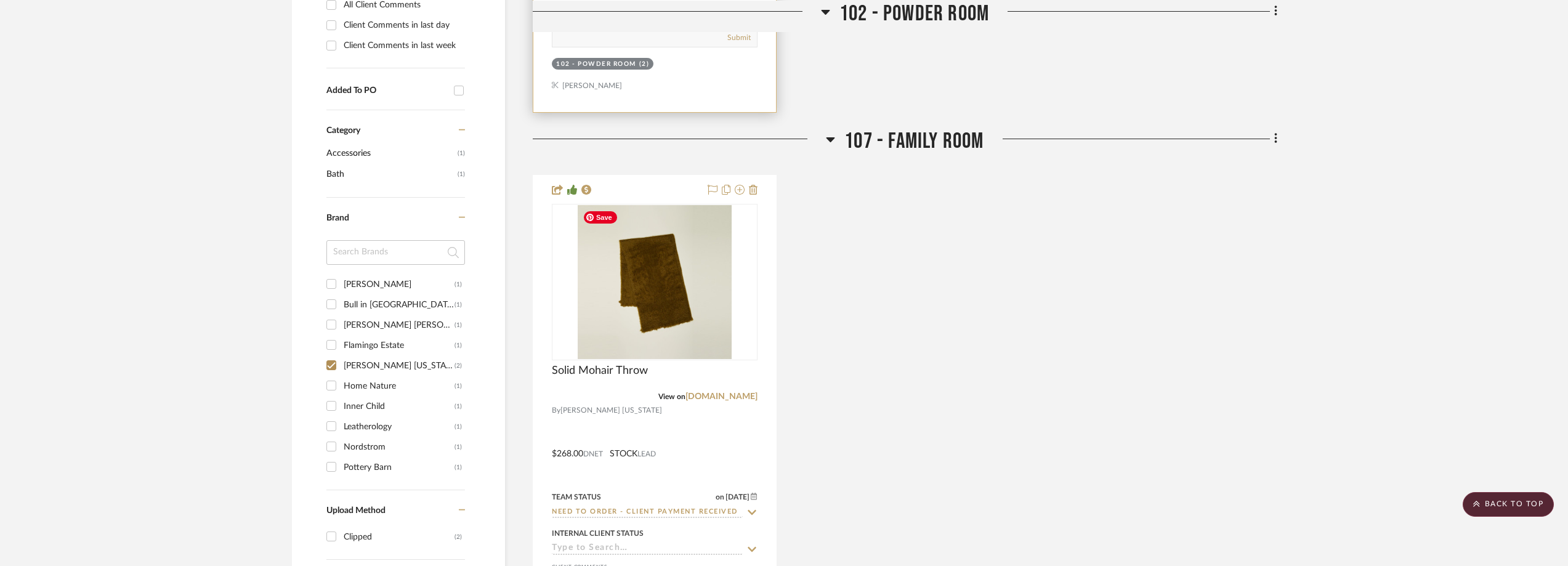
scroll to position [370, 0]
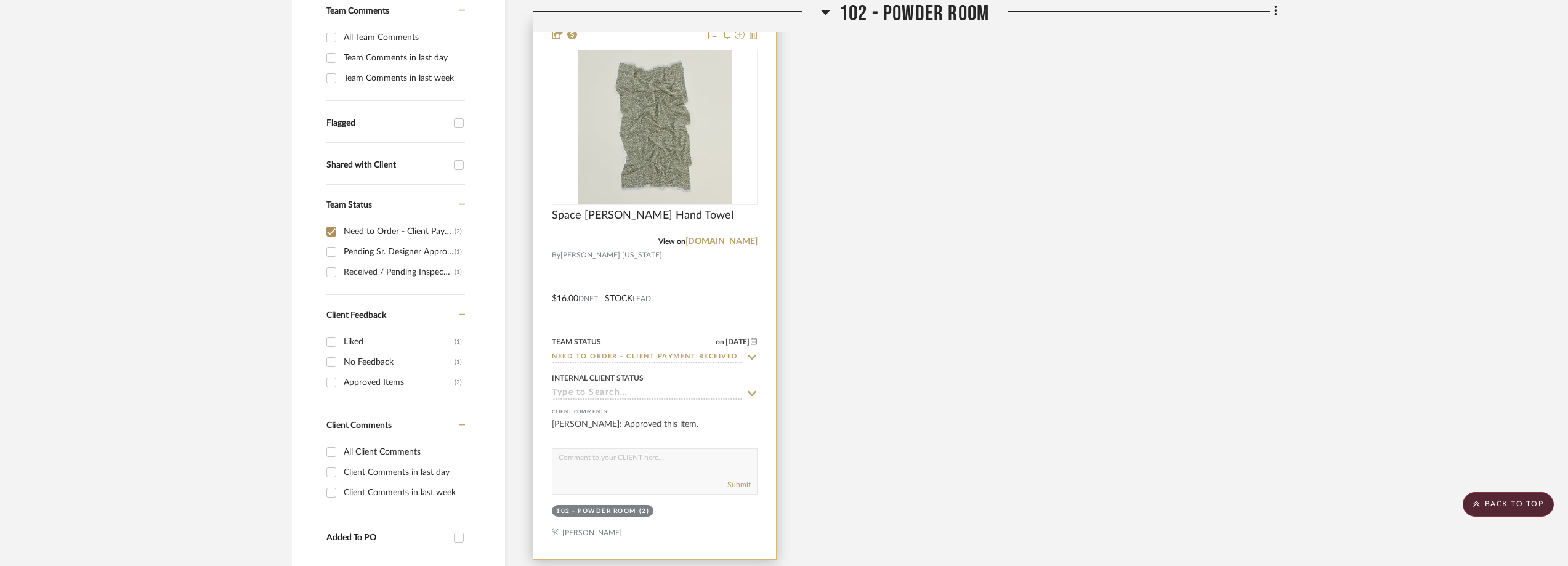
click at [750, 352] on icon at bounding box center [752, 357] width 11 height 9
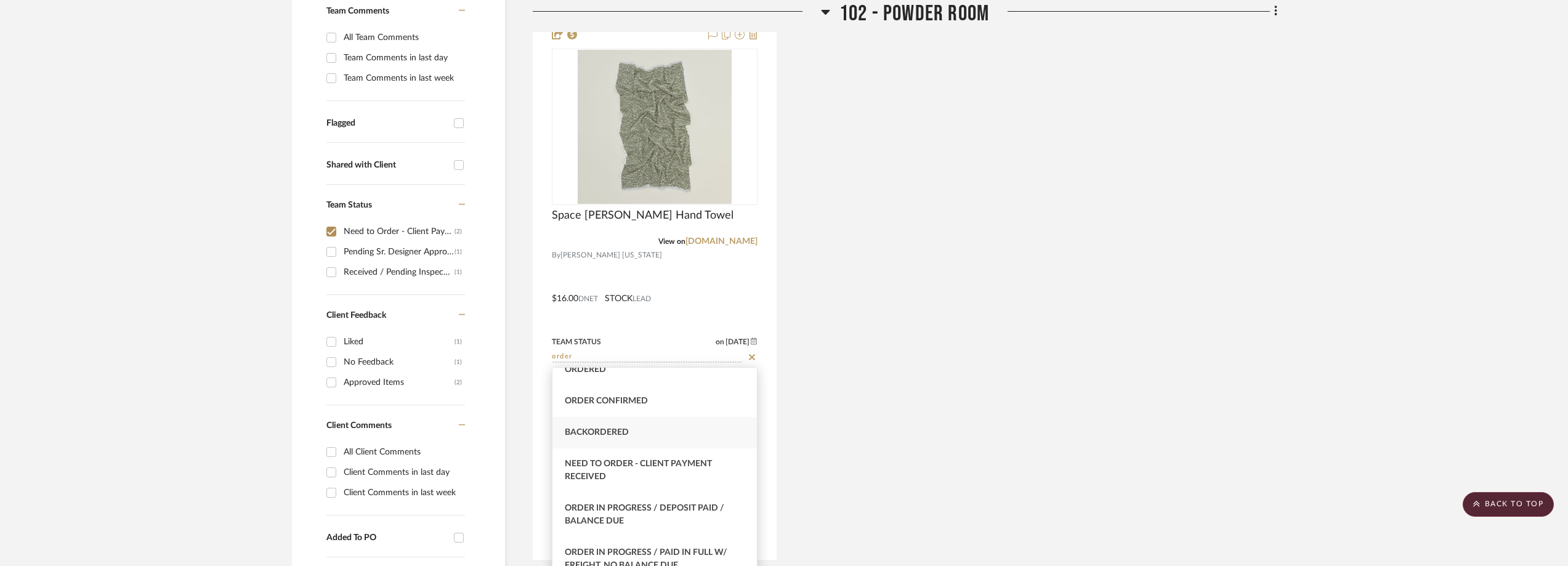
scroll to position [61, 0]
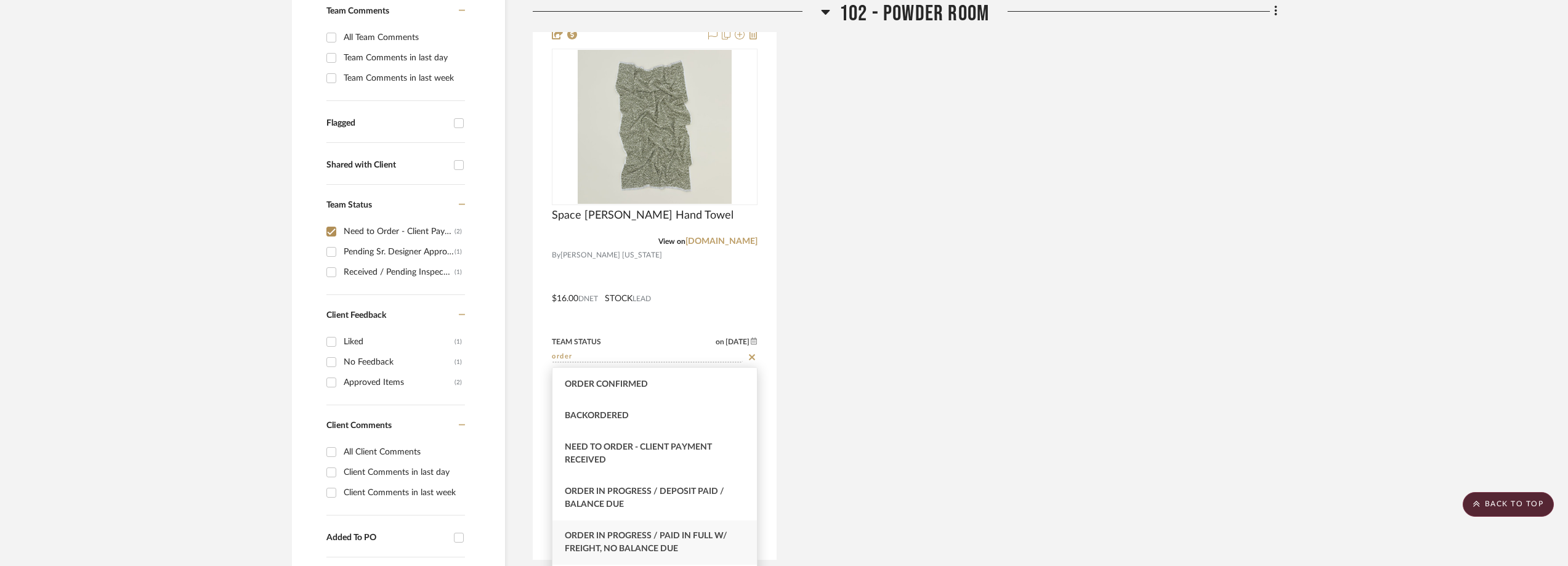
click at [706, 538] on span "Order In Progress / Paid In Full w/ Freight, No Balance due" at bounding box center [646, 541] width 162 height 22
type input "Order In Progress / Paid In Full w/ Freight, No Balance due"
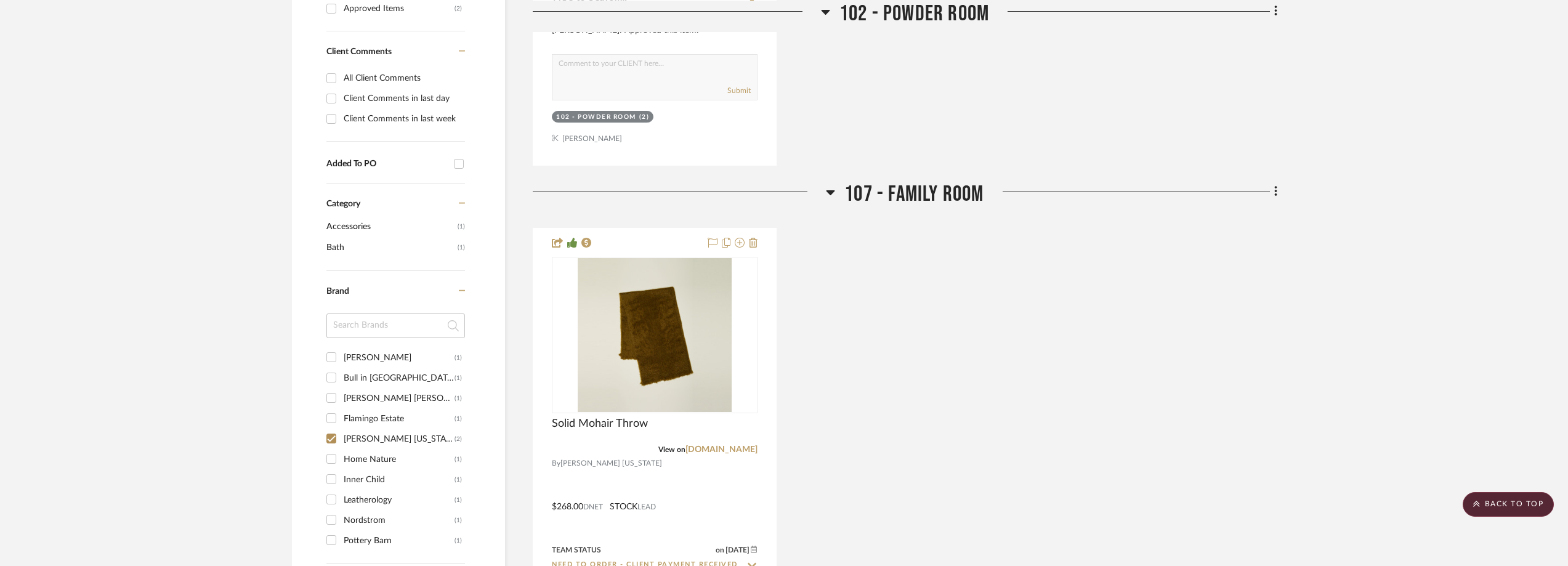
scroll to position [924, 0]
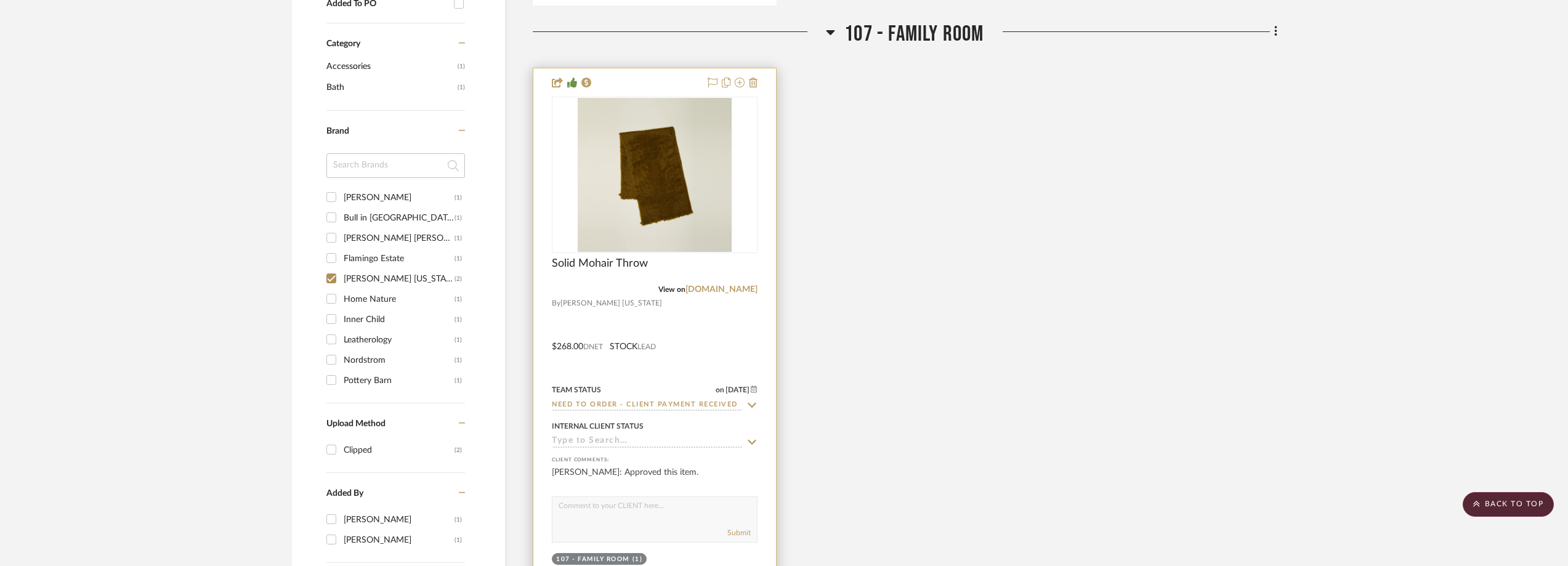
click at [749, 405] on icon at bounding box center [752, 405] width 8 height 5
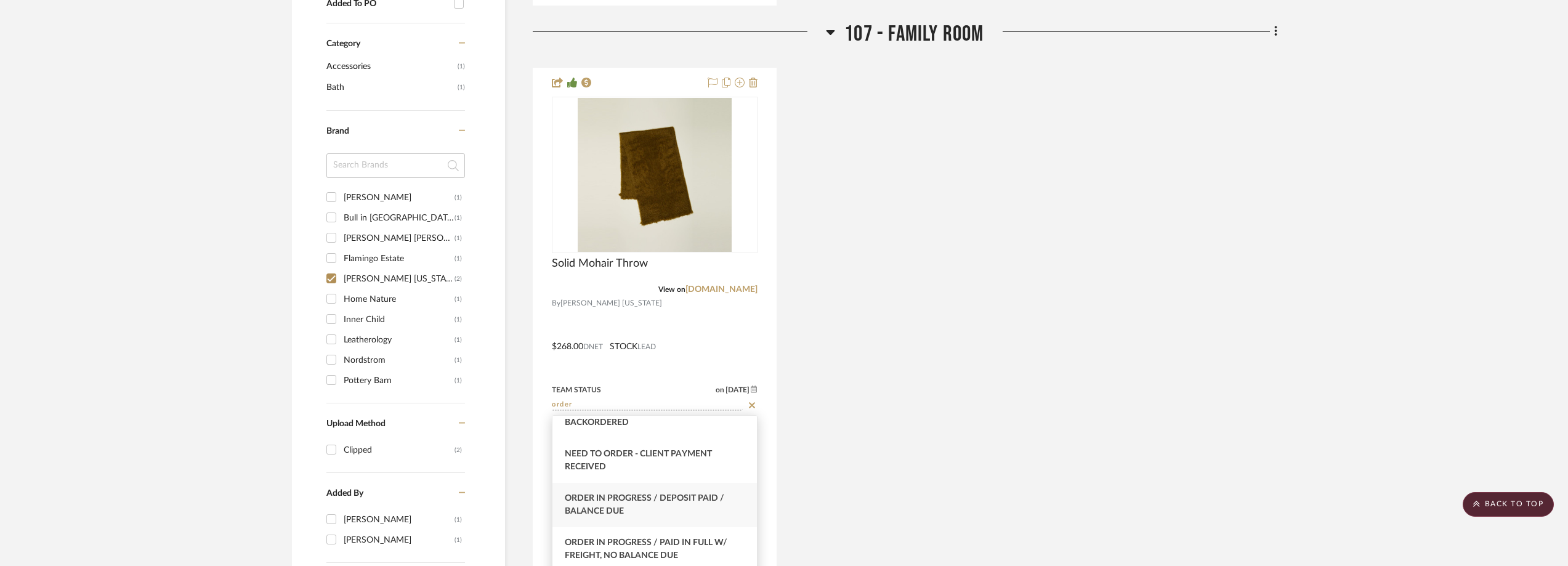
scroll to position [185, 0]
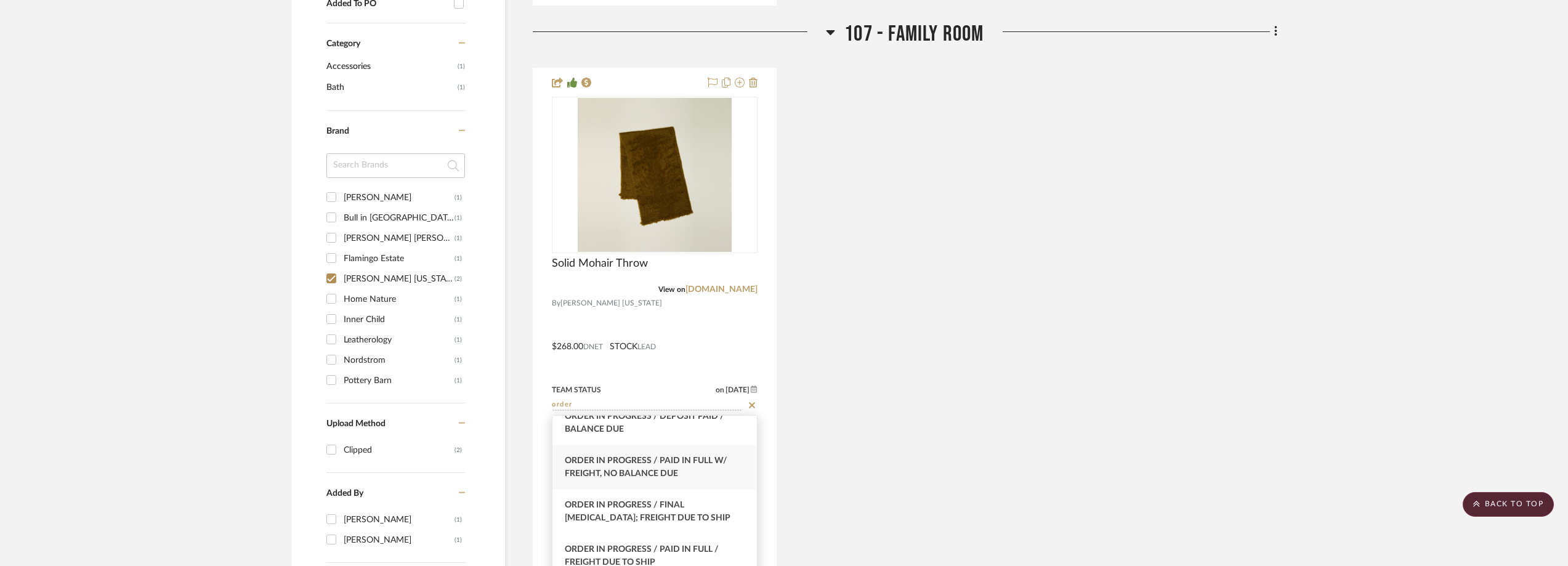
click at [687, 465] on div "Order In Progress / Paid In Full w/ Freight, No Balance due" at bounding box center [654, 467] width 205 height 44
type input "Order In Progress / Paid In Full w/ Freight, No Balance due"
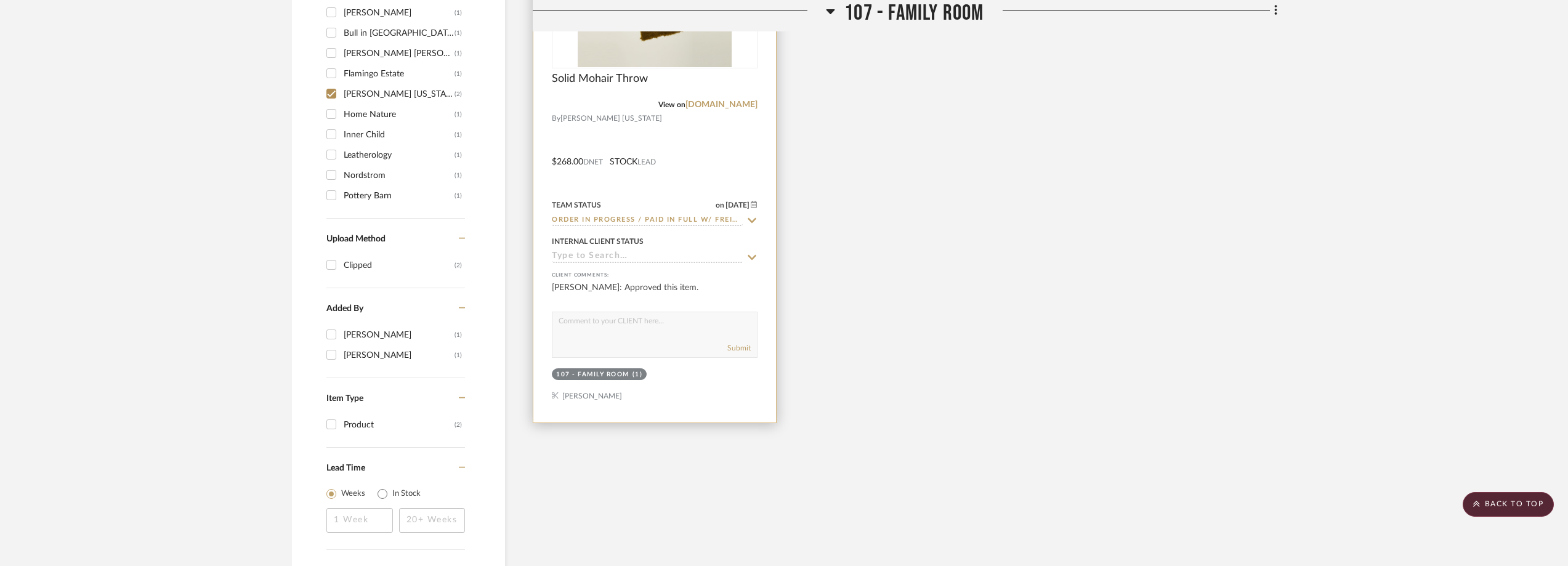
scroll to position [862, 0]
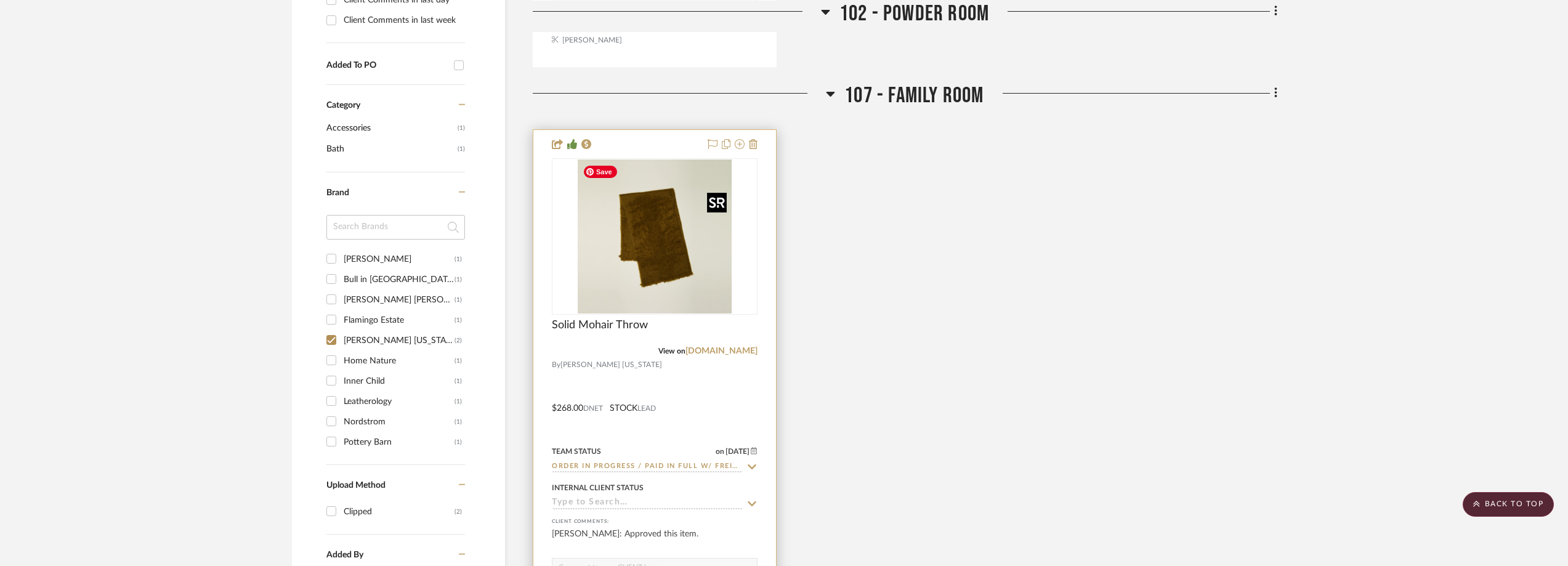
click at [662, 209] on img "0" at bounding box center [654, 236] width 154 height 154
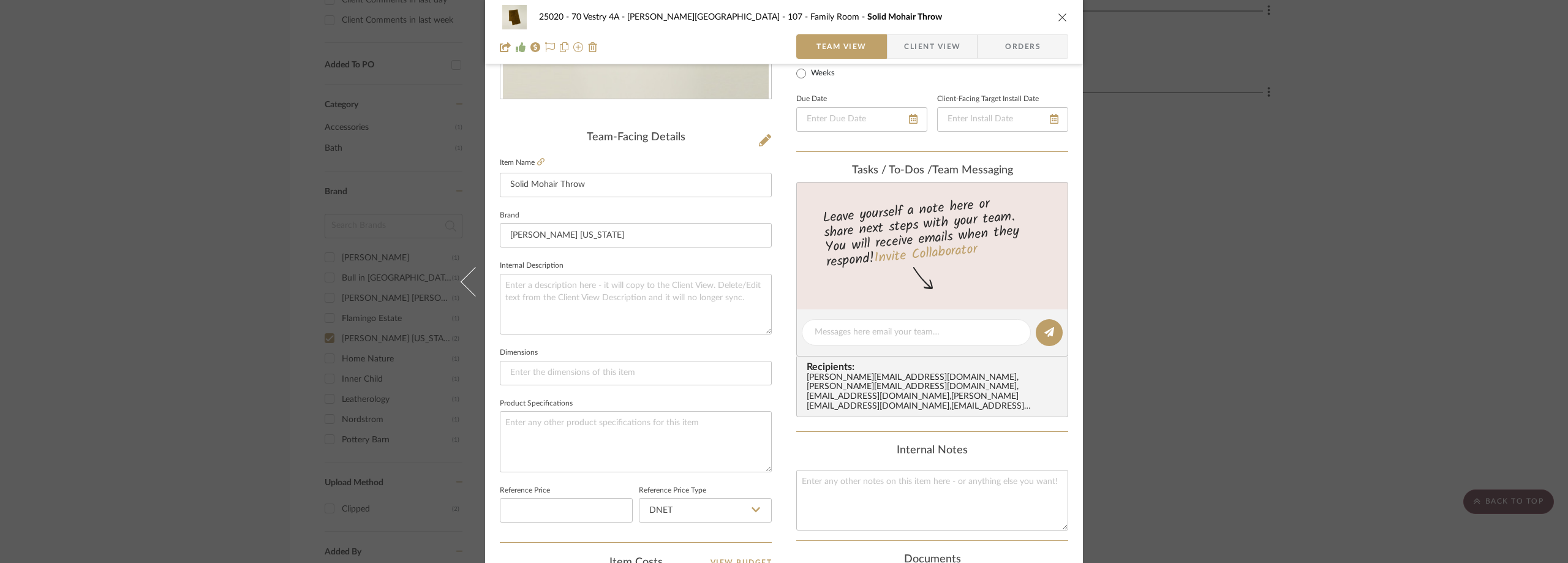
scroll to position [306, 0]
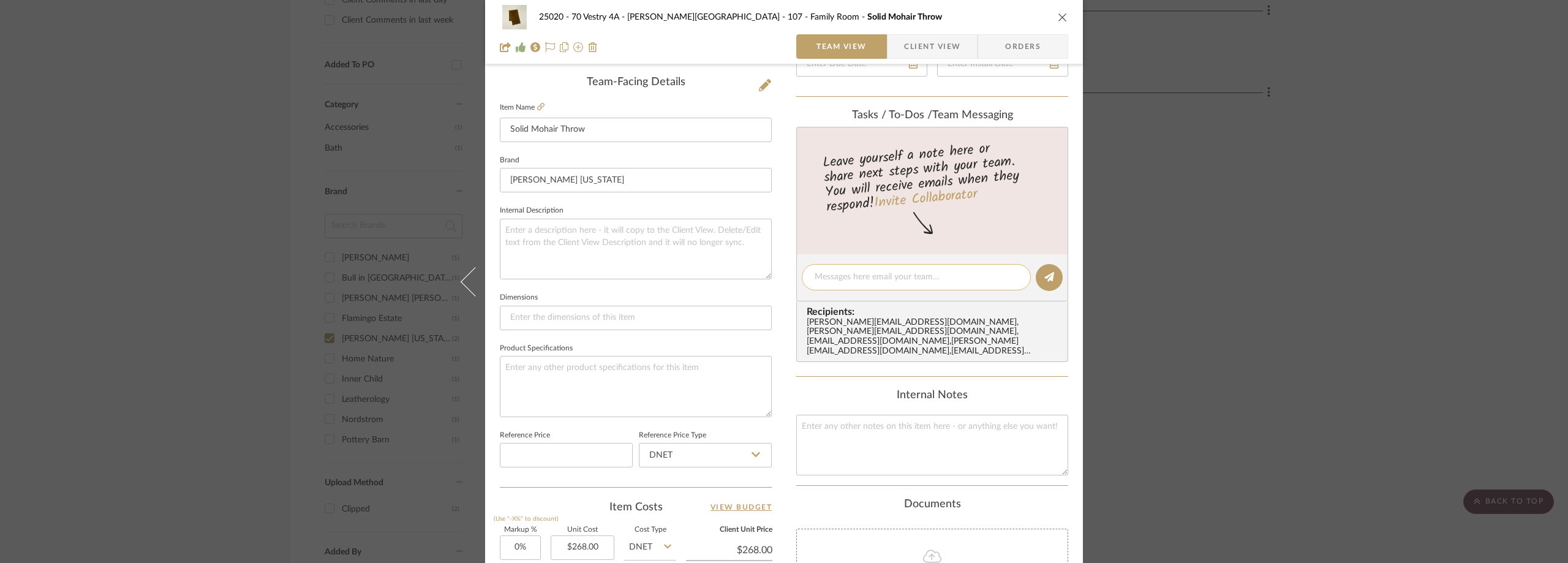
click at [869, 277] on textarea at bounding box center [916, 277] width 204 height 13
paste textarea "Order #84104460"
type textarea "Order #84104460"
click at [1039, 280] on button at bounding box center [1049, 277] width 27 height 27
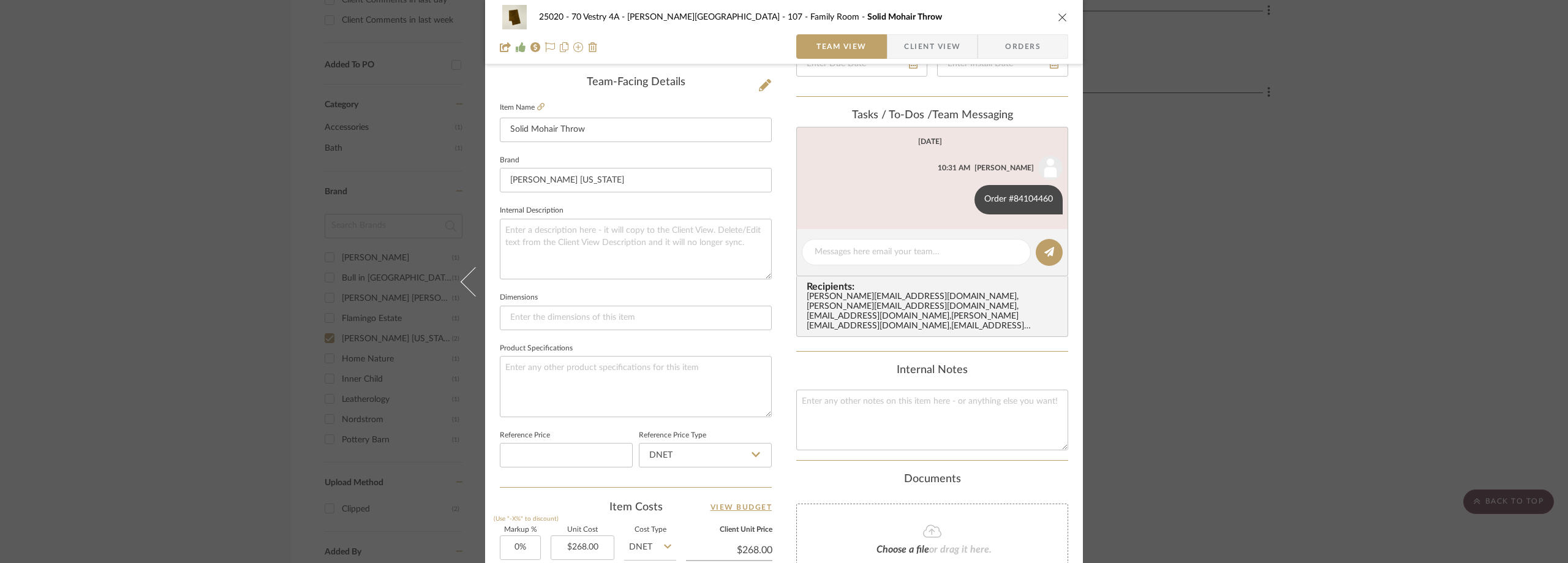
click at [1186, 229] on div "25020 - 70 Vestry 4A - Grant-Stanleigh 107 - Family Room Solid Mohair Throw Tea…" at bounding box center [784, 282] width 1568 height 563
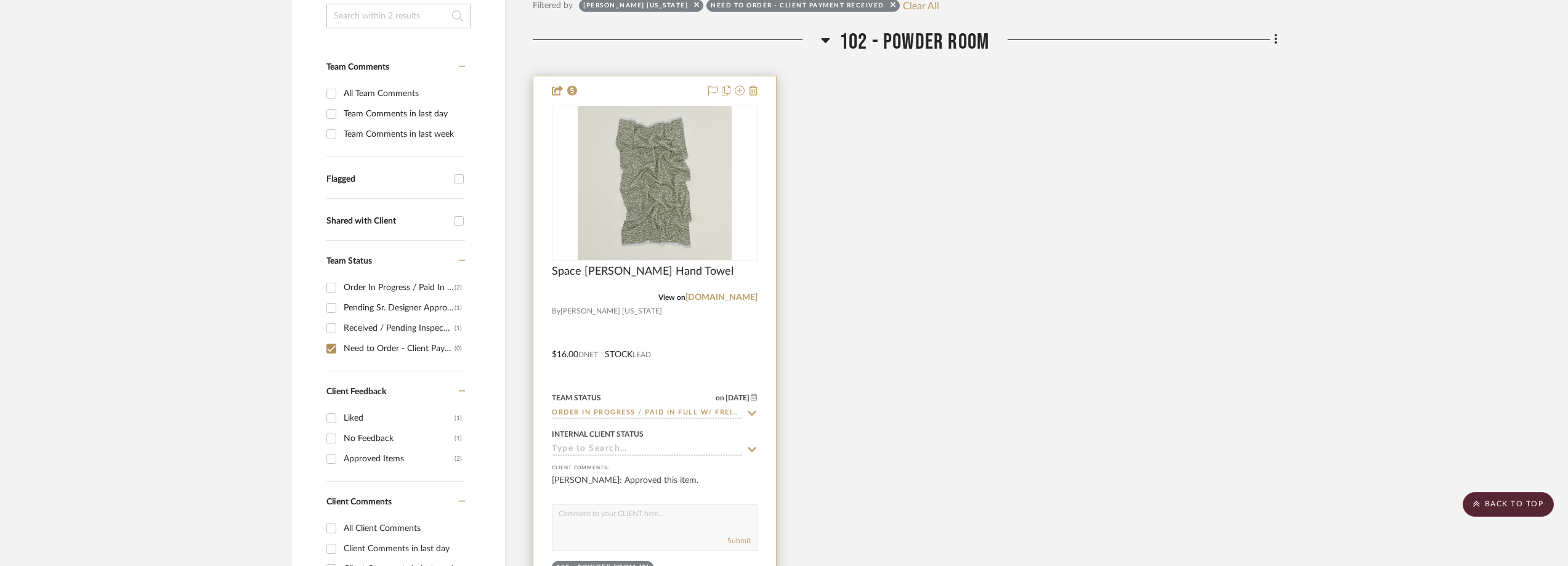
scroll to position [185, 0]
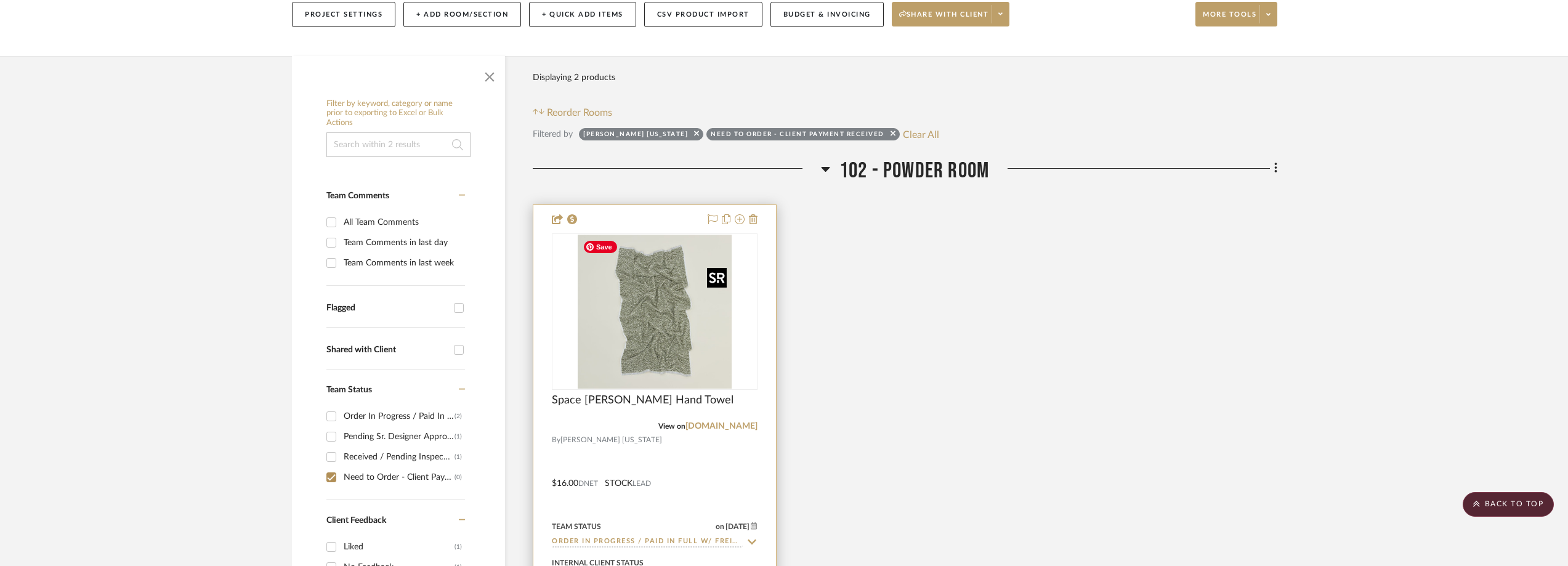
click at [640, 286] on img "0" at bounding box center [654, 311] width 154 height 154
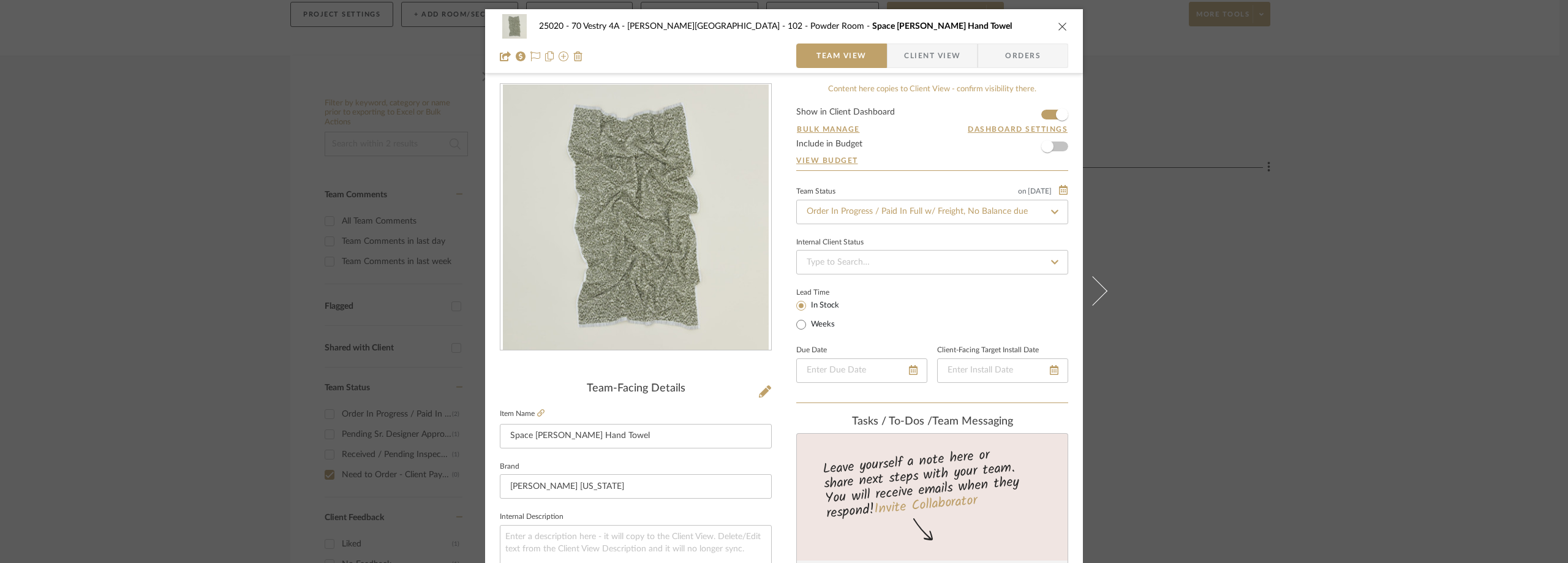
scroll to position [245, 0]
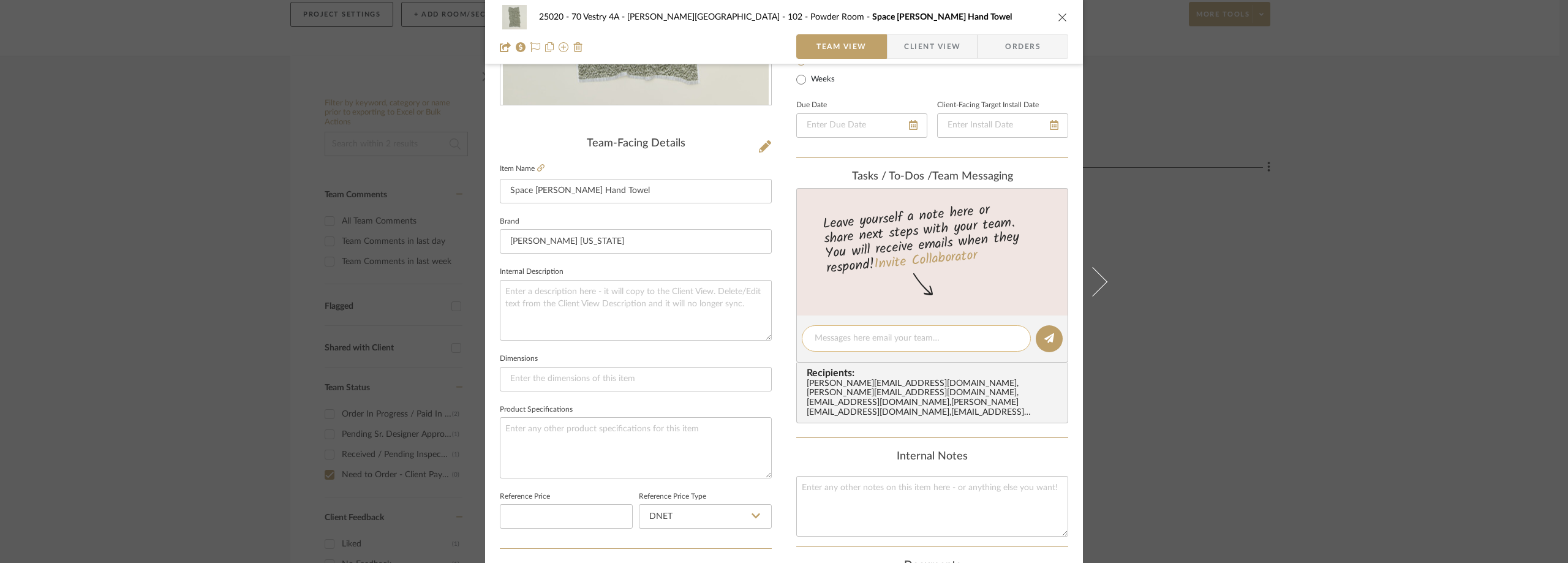
click at [857, 338] on textarea at bounding box center [916, 339] width 204 height 13
paste textarea "Order #84104460"
type textarea "Order #84104460"
click at [1044, 338] on icon at bounding box center [1049, 338] width 9 height 9
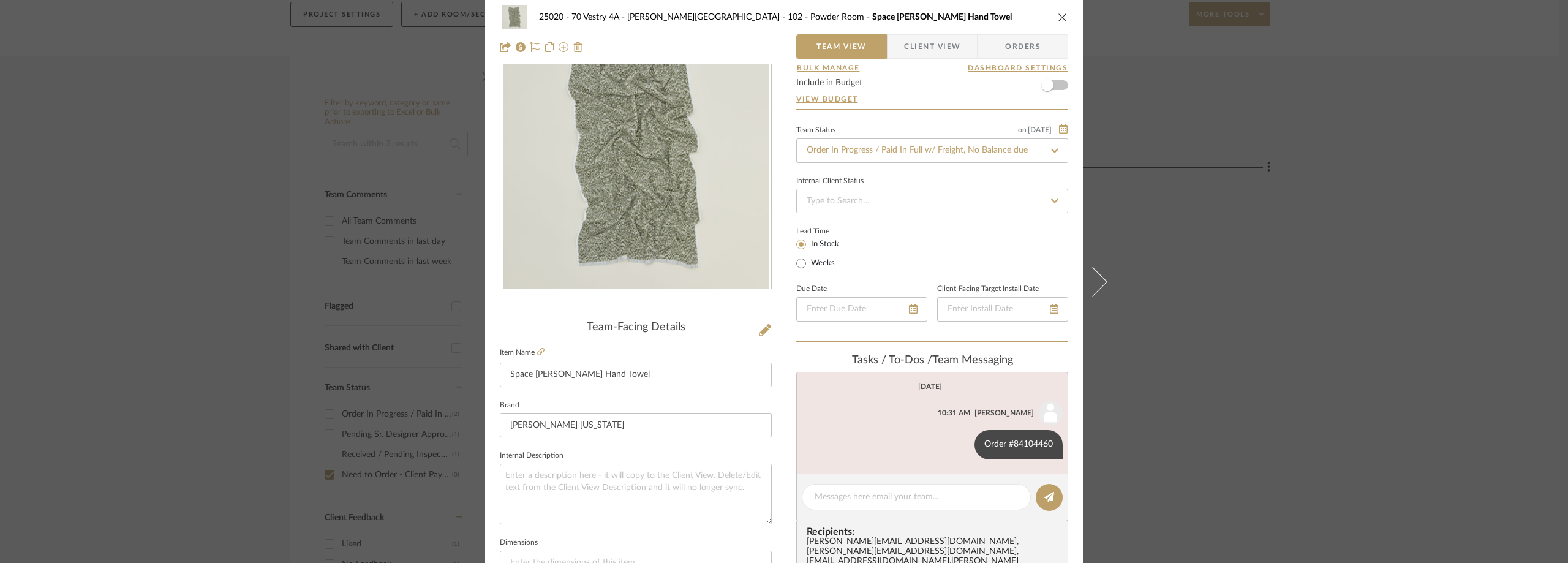
scroll to position [0, 0]
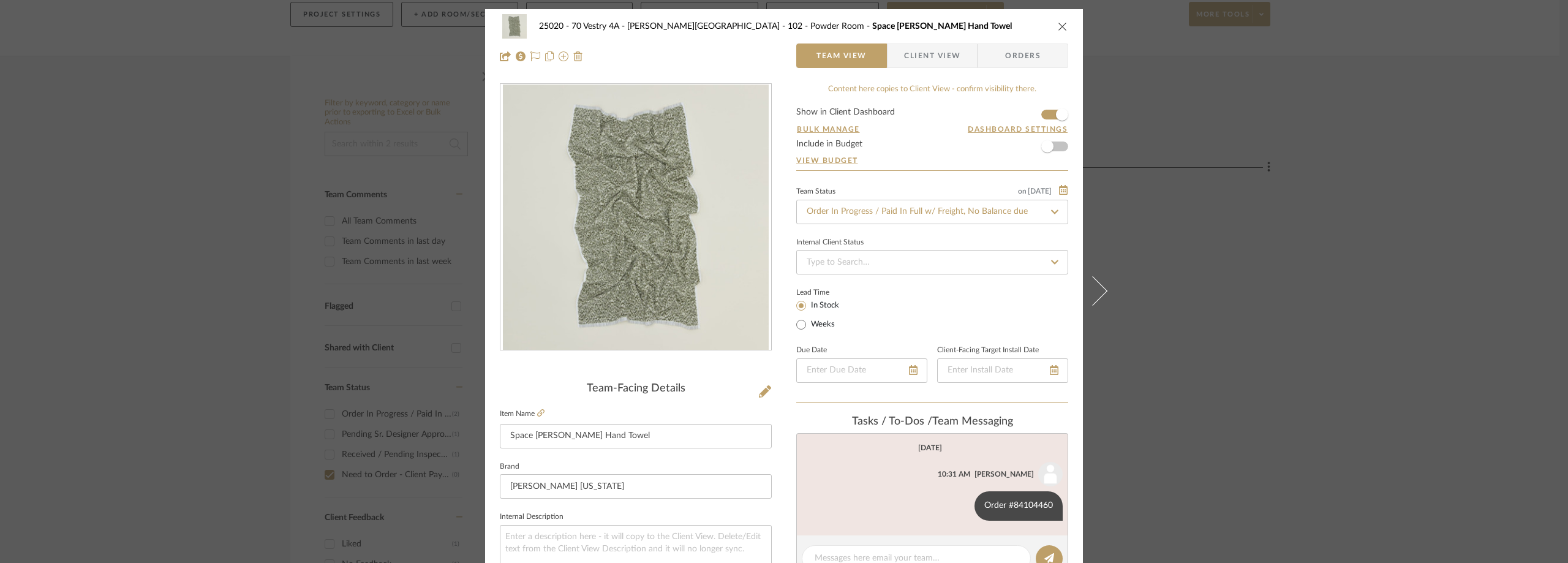
click at [1137, 141] on div "25020 - 70 Vestry 4A - Grant-Stanleigh 102 - Powder Room Space Dye Terry Hand T…" at bounding box center [784, 282] width 1568 height 563
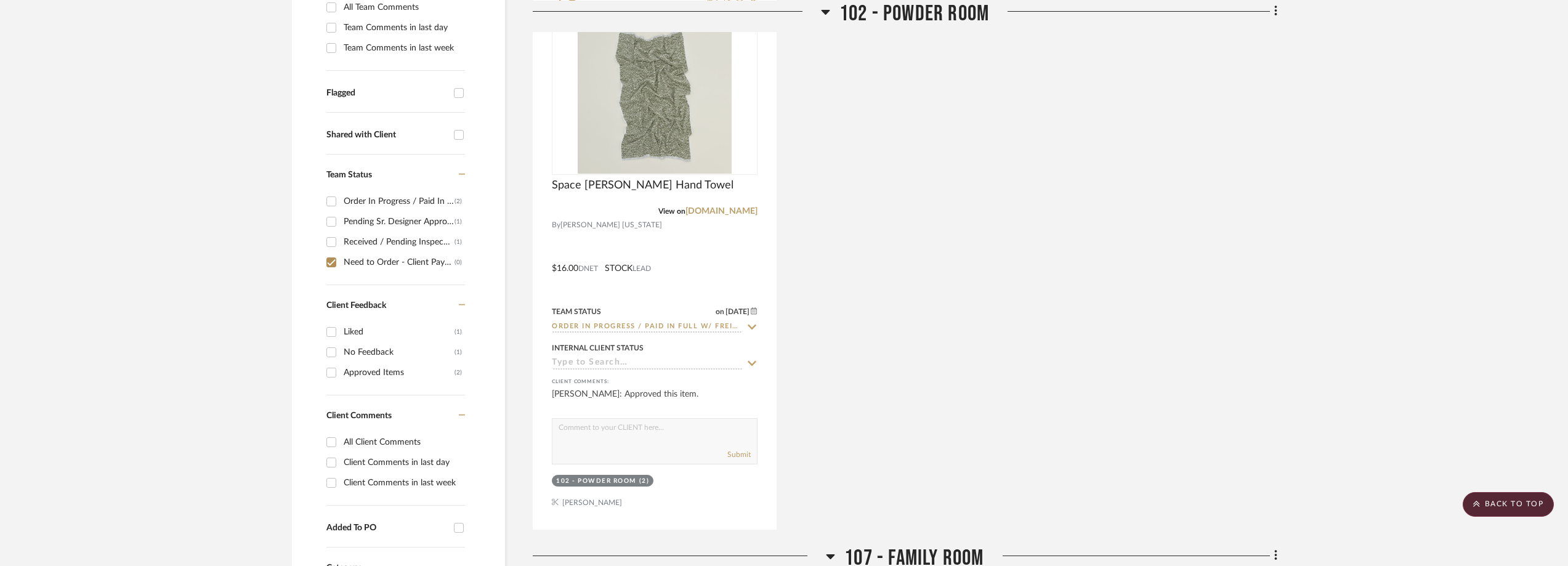
scroll to position [247, 0]
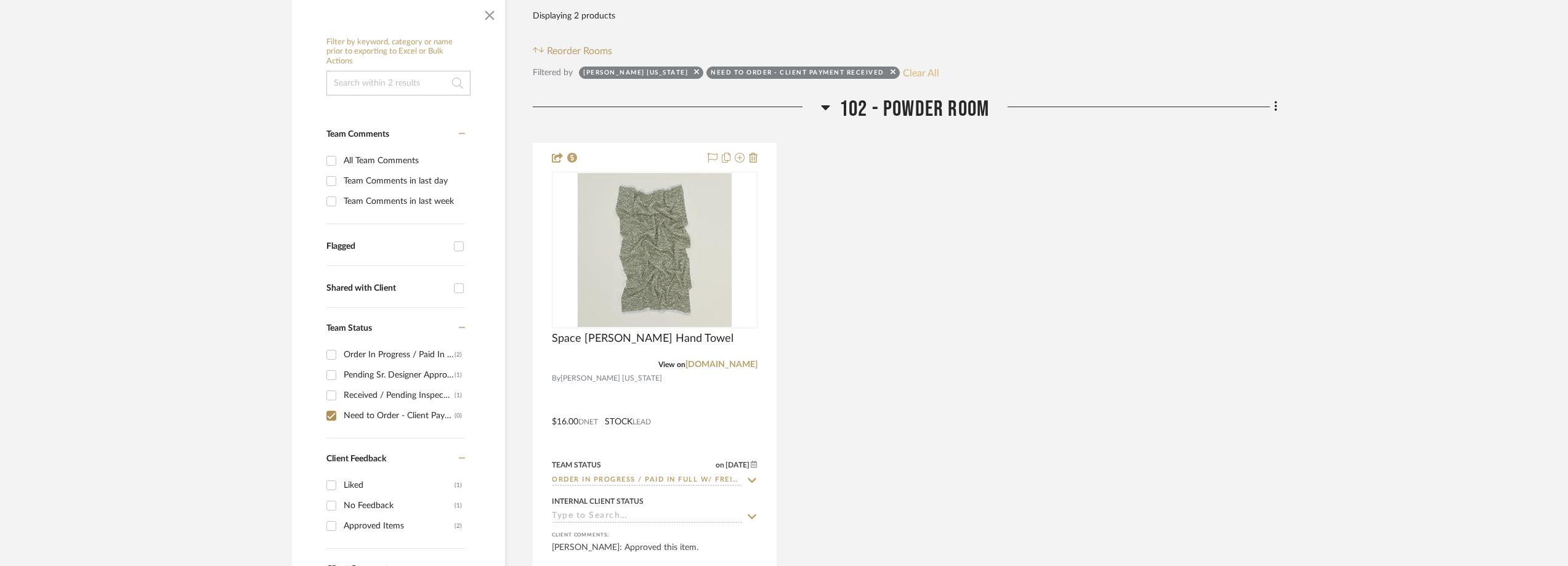
click at [903, 66] on button "Clear All" at bounding box center [921, 73] width 36 height 16
checkbox input "false"
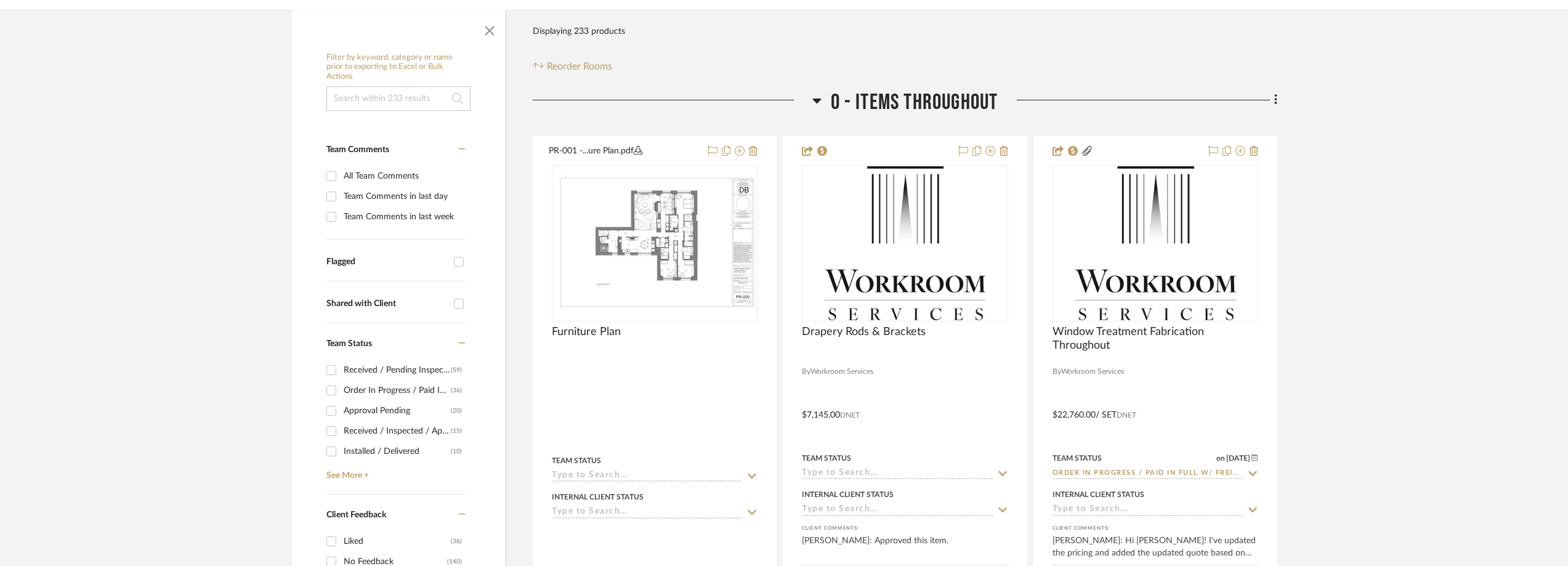
scroll to position [431, 0]
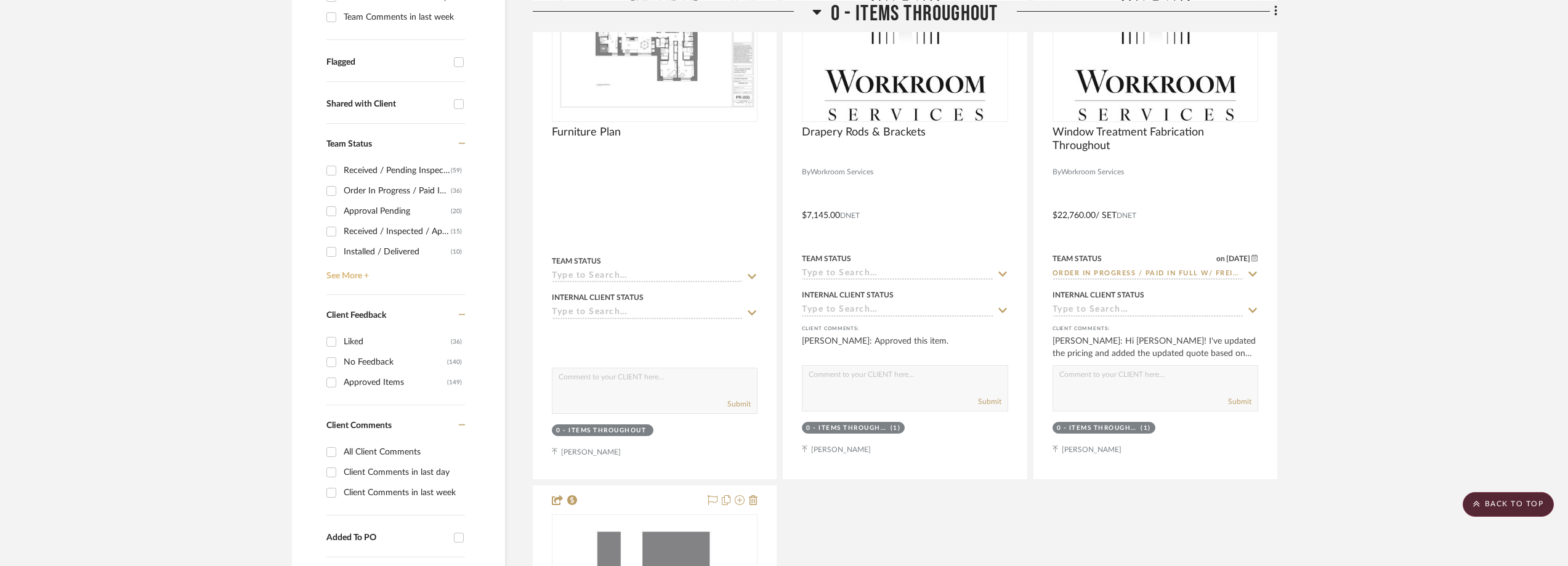
click at [359, 268] on link "See More +" at bounding box center [395, 271] width 142 height 20
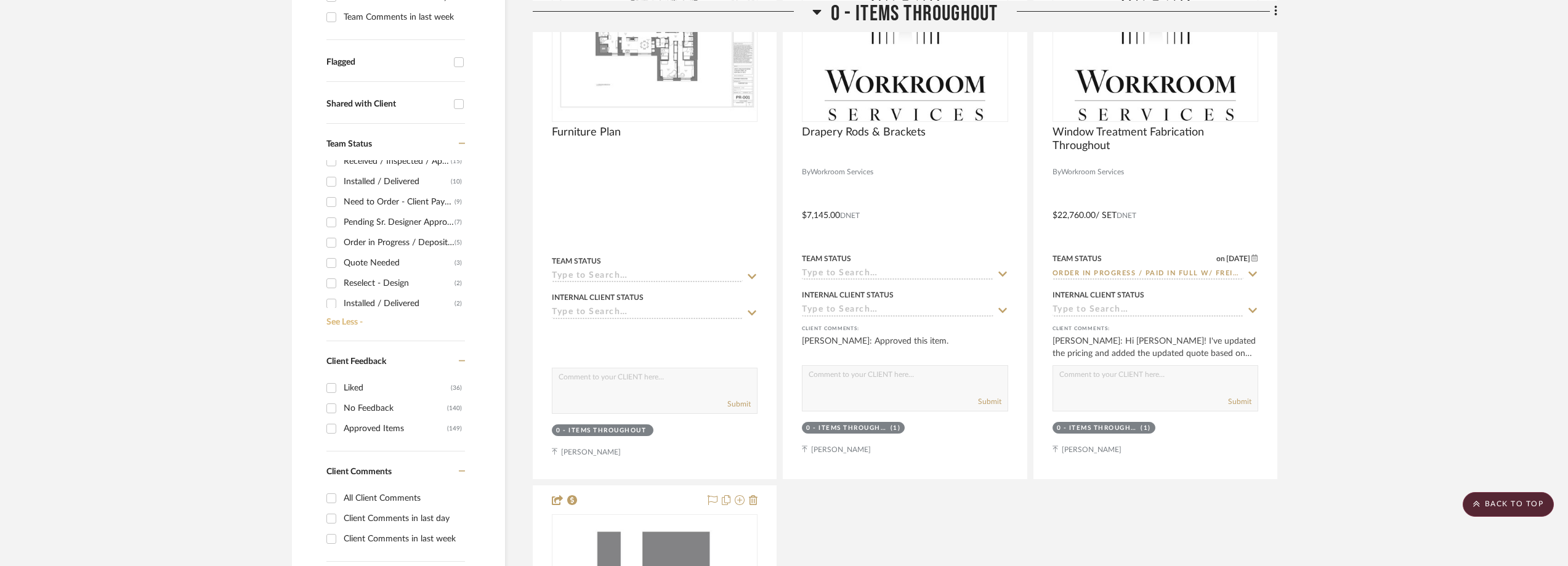
scroll to position [0, 0]
click at [400, 254] on div "Installed / Delivered" at bounding box center [397, 251] width 108 height 20
click at [341, 254] on input "Installed / Delivered (10)" at bounding box center [331, 251] width 20 height 20
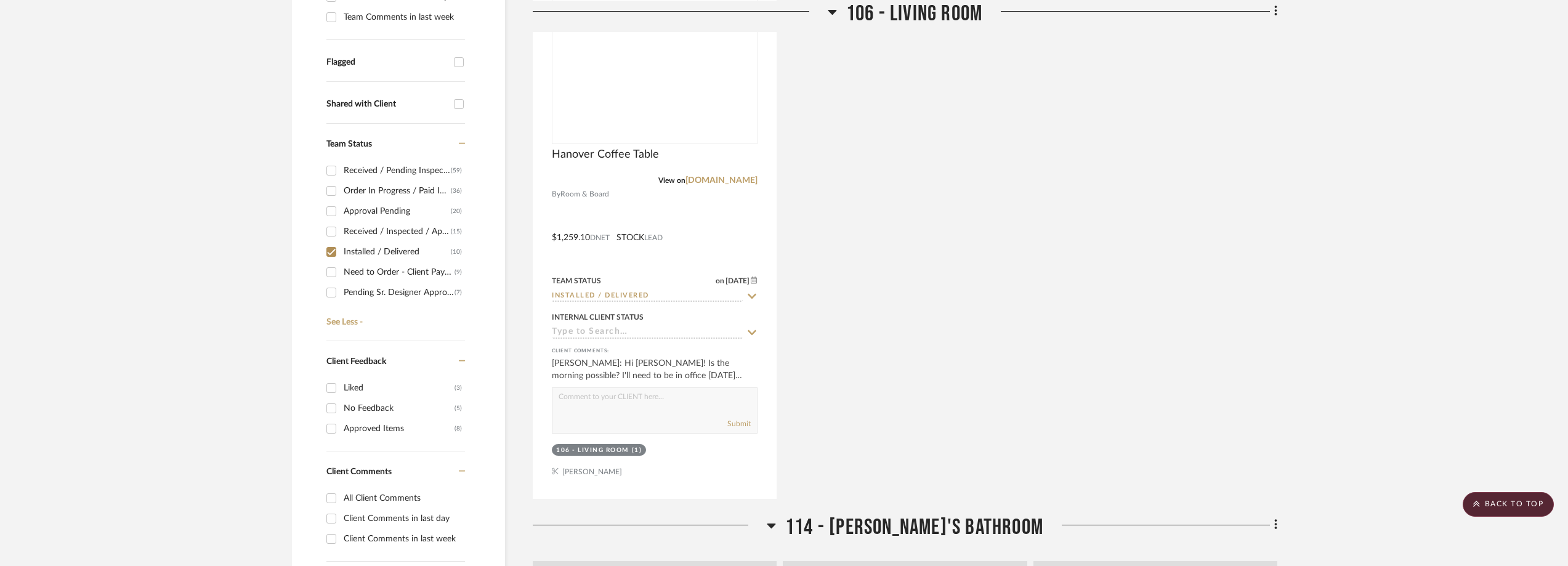
click at [400, 254] on div "Installed / Delivered" at bounding box center [397, 251] width 108 height 20
click at [341, 254] on input "Installed / Delivered (10)" at bounding box center [331, 251] width 20 height 20
checkbox input "false"
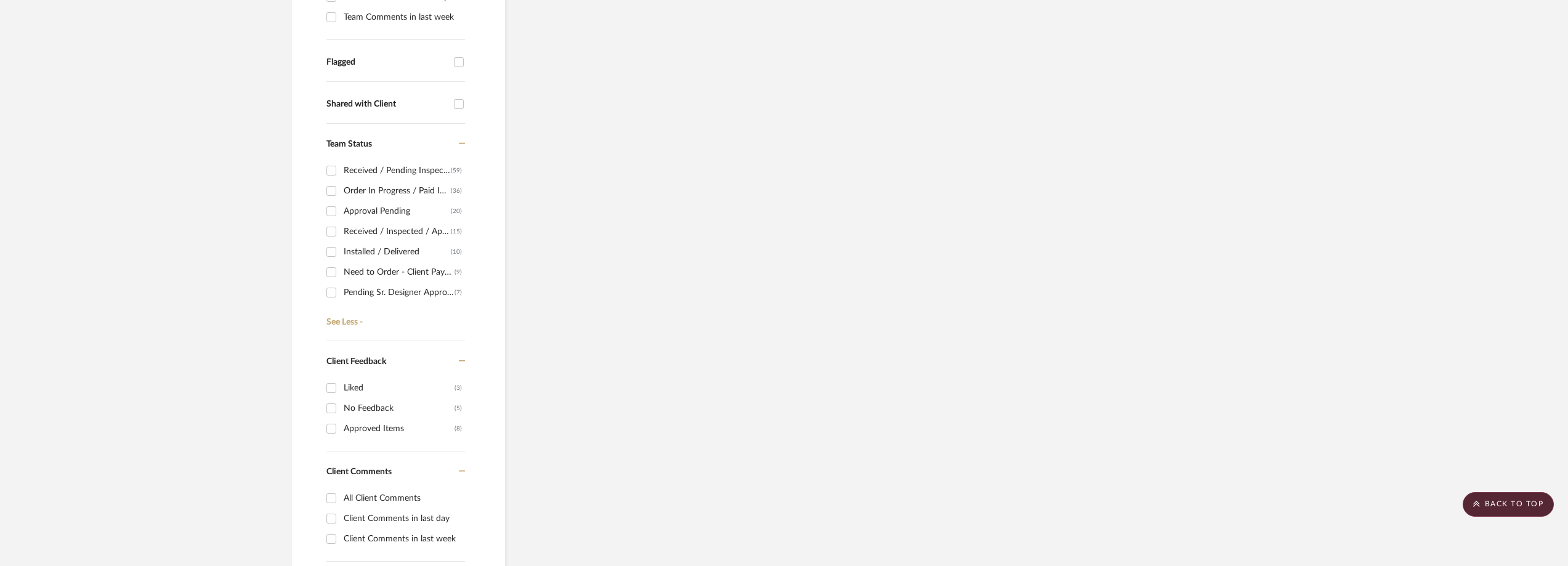
click at [402, 268] on div "Need to Order - Client Payment Received" at bounding box center [398, 272] width 110 height 20
click at [341, 268] on input "Need to Order - Client Payment Received (9)" at bounding box center [331, 272] width 20 height 20
checkbox input "true"
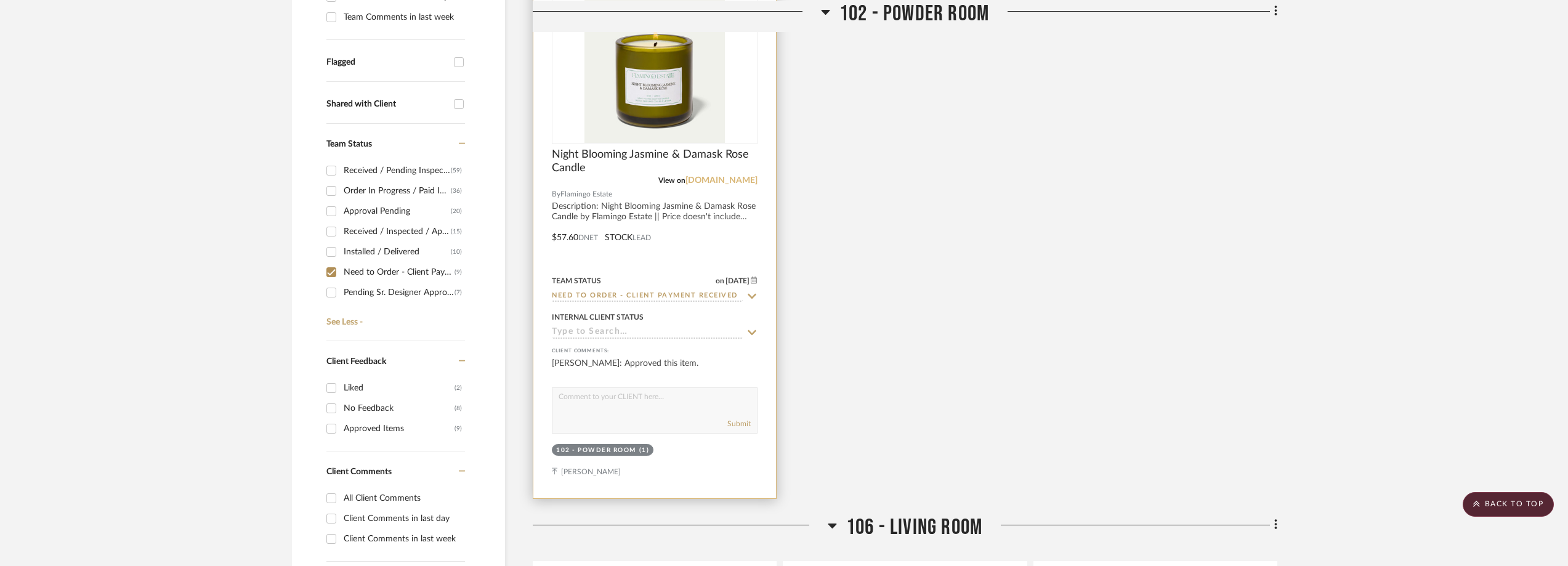
click at [722, 181] on link "flamingoestate.com" at bounding box center [721, 180] width 72 height 8
click at [745, 177] on link "flamingoestate.com" at bounding box center [721, 180] width 72 height 8
click at [643, 109] on img "0" at bounding box center [654, 65] width 141 height 154
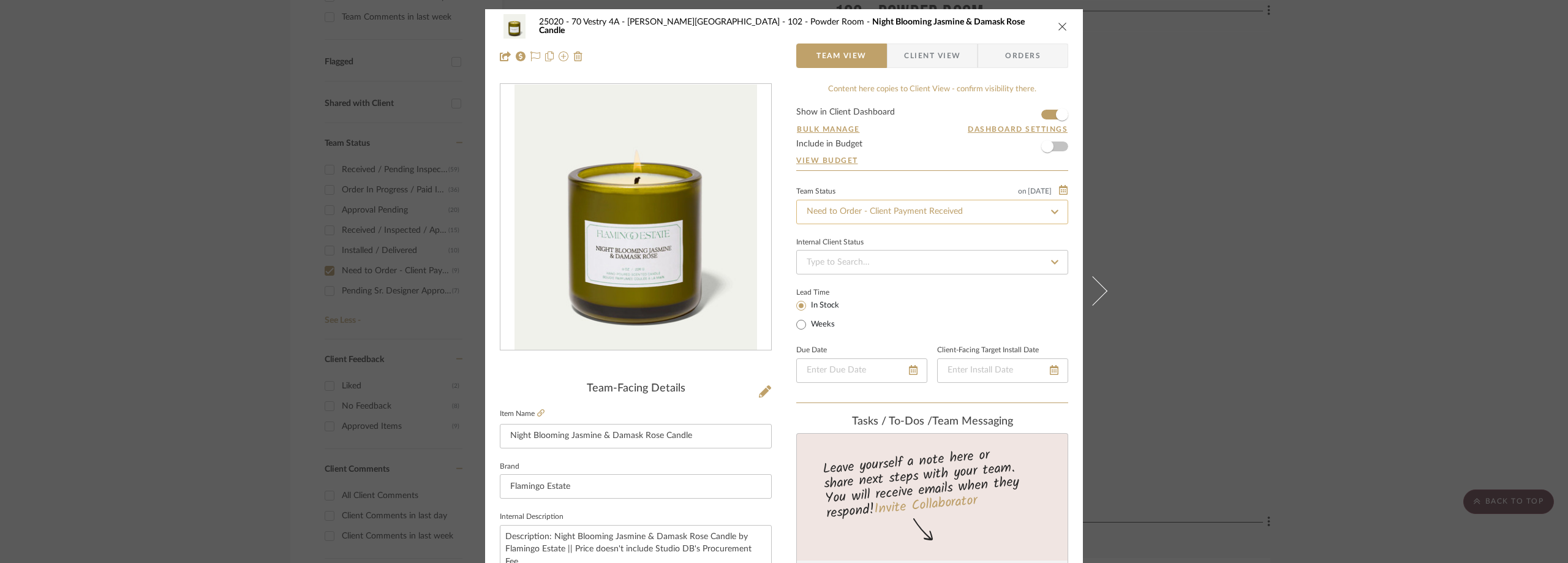
click at [866, 214] on input "Need to Order - Client Payment Received" at bounding box center [932, 212] width 272 height 24
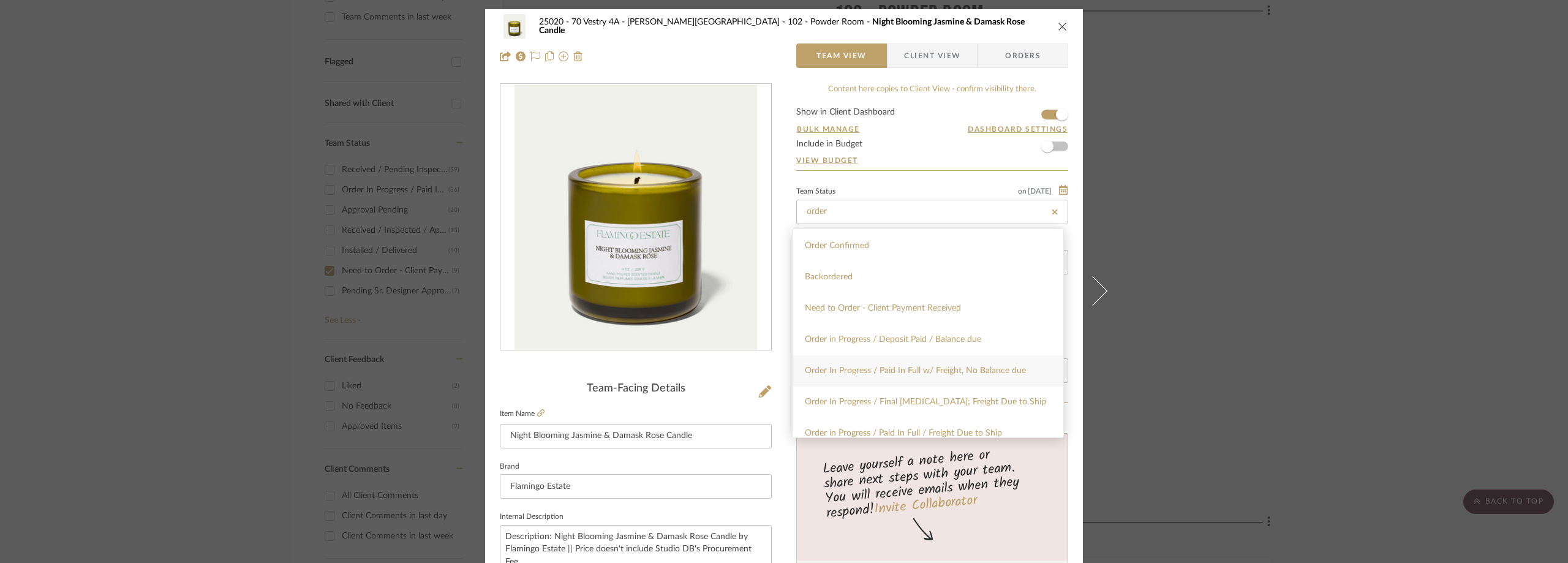
click at [910, 364] on div "Order In Progress / Paid In Full w/ Freight, No Balance due" at bounding box center [928, 370] width 270 height 31
type input "Order In Progress / Paid In Full w/ Freight, No Balance due"
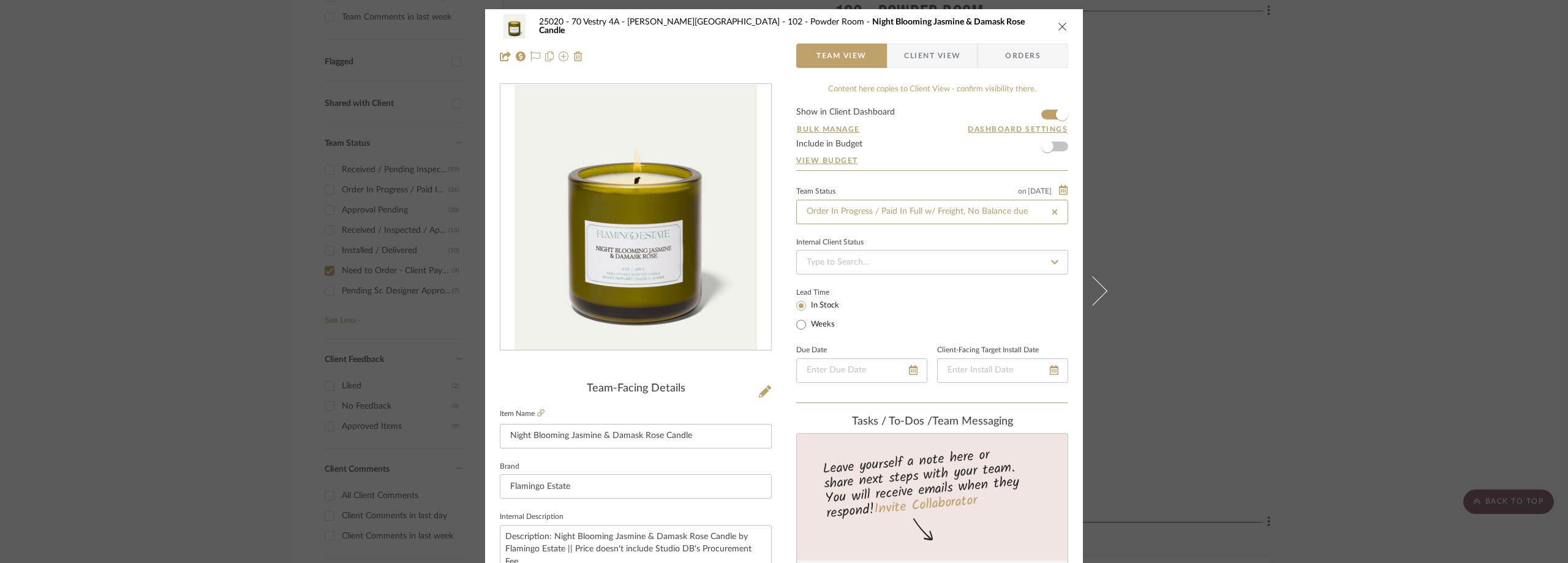
type input "Order In Progress / Paid In Full w/ Freight, No Balance due"
click at [897, 297] on div "Lead Time In Stock Weeks" at bounding box center [932, 308] width 272 height 48
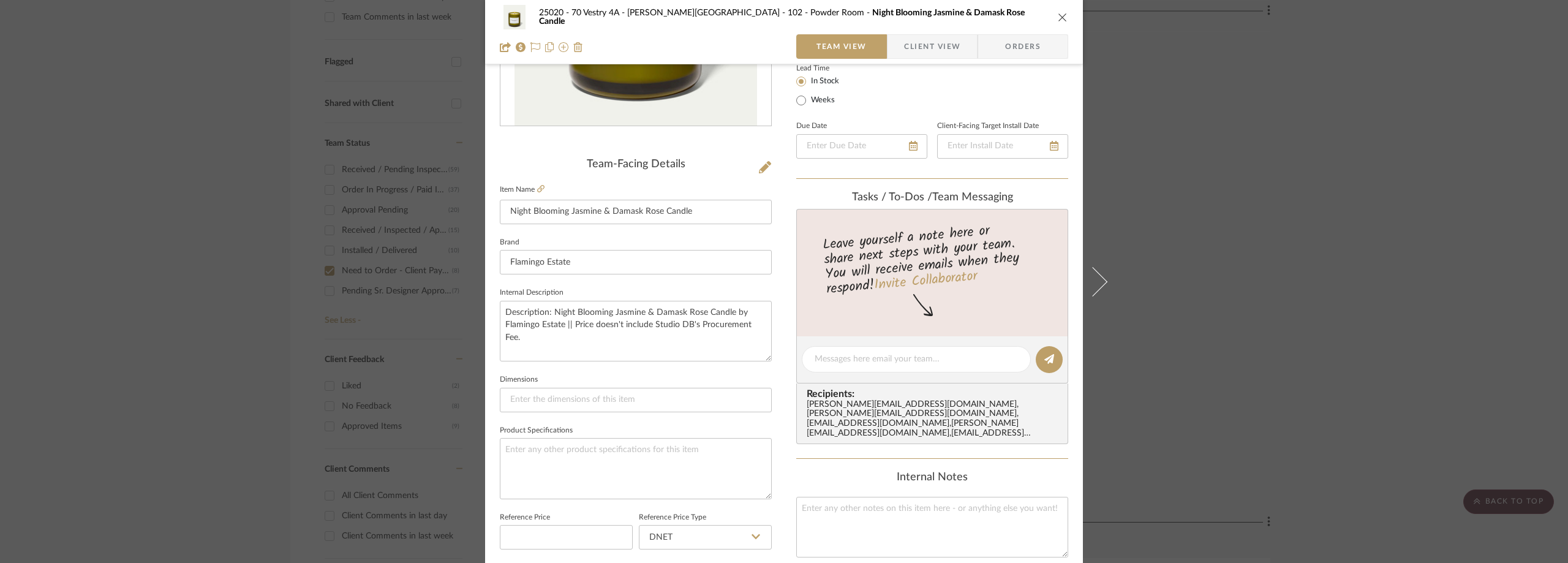
scroll to position [245, 0]
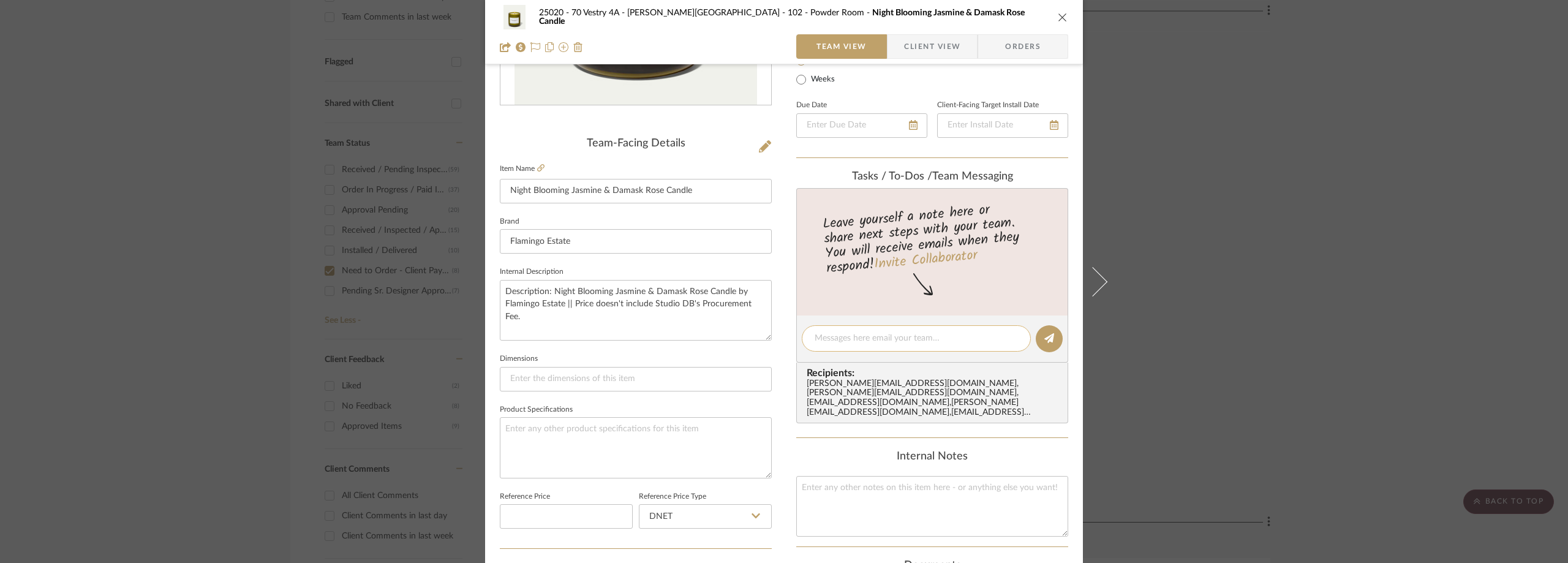
click at [860, 337] on textarea at bounding box center [916, 339] width 204 height 13
paste textarea "Order number 368846"
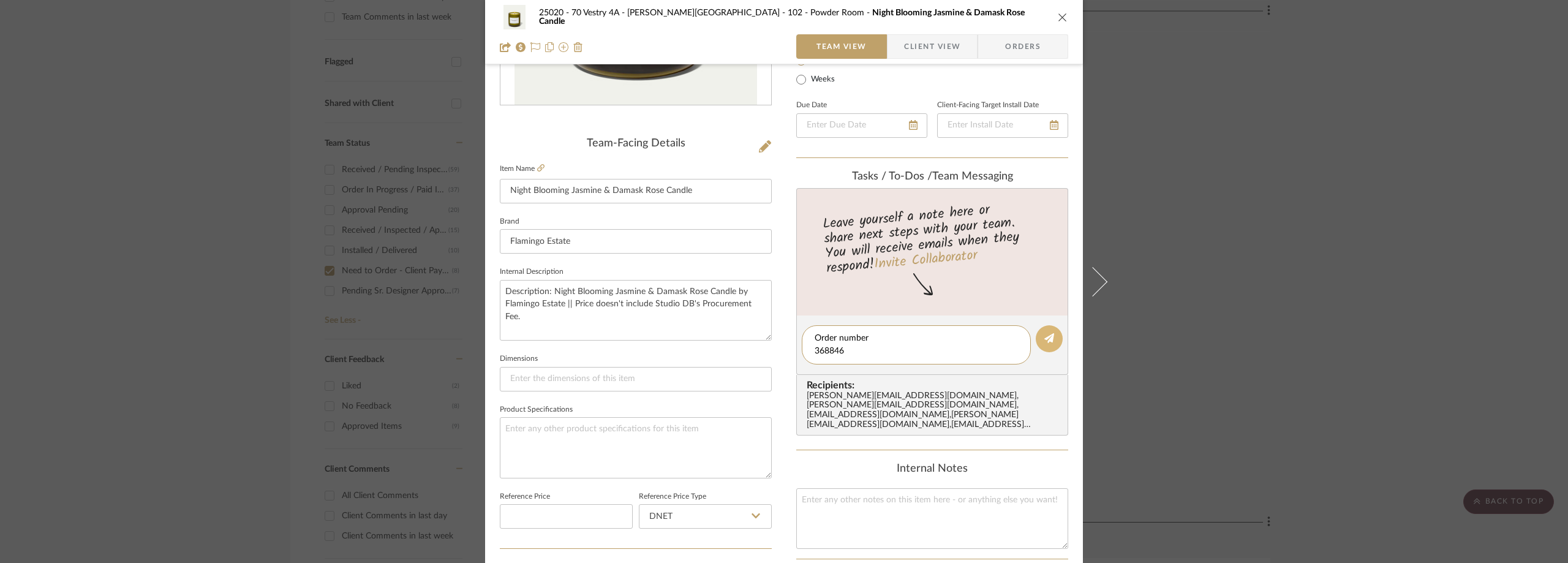
type textarea "Order number 368846"
click at [1044, 338] on icon at bounding box center [1049, 338] width 9 height 9
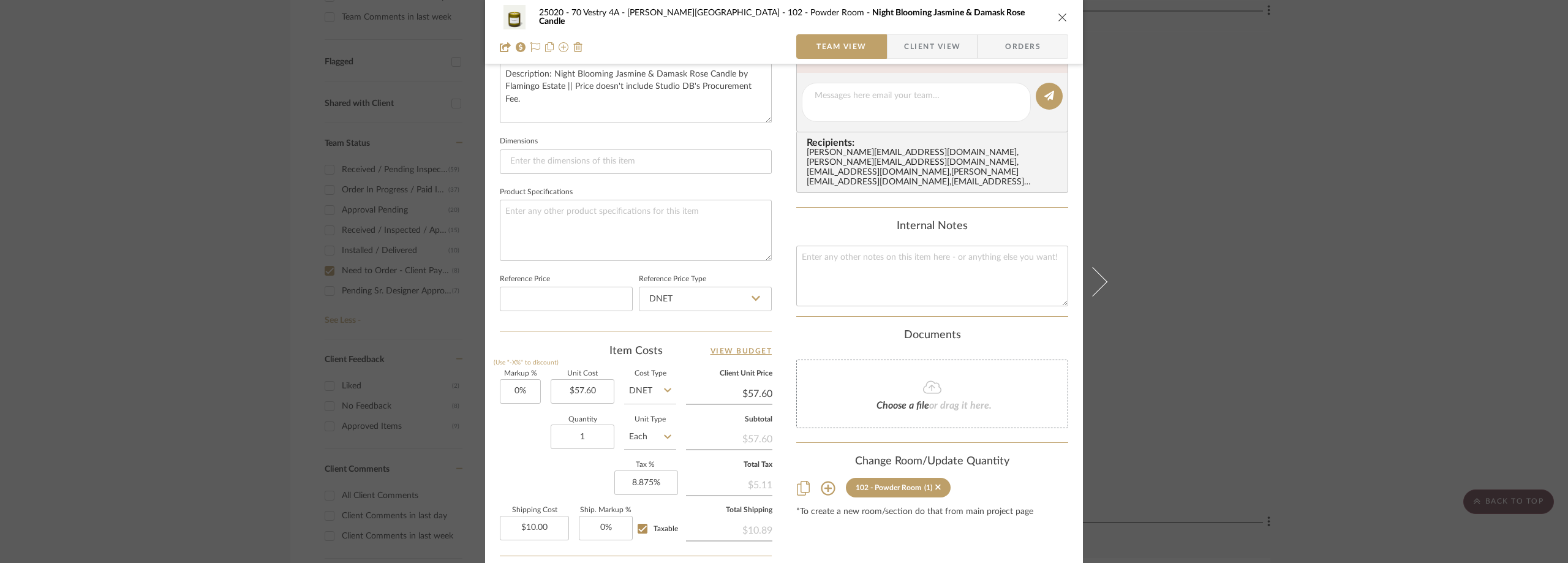
scroll to position [149, 0]
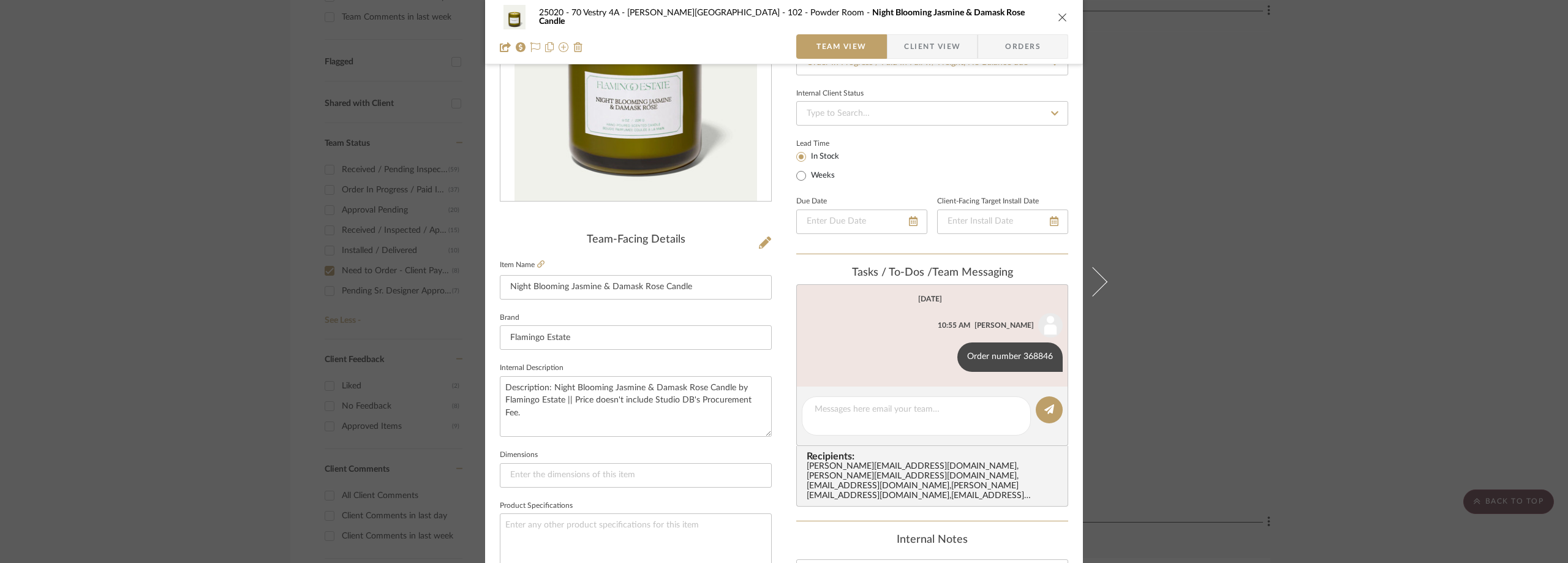
click at [1273, 214] on div "25020 - 70 Vestry 4A - Grant-Stanleigh 102 - Powder Room Night Blooming Jasmine…" at bounding box center [784, 282] width 1568 height 563
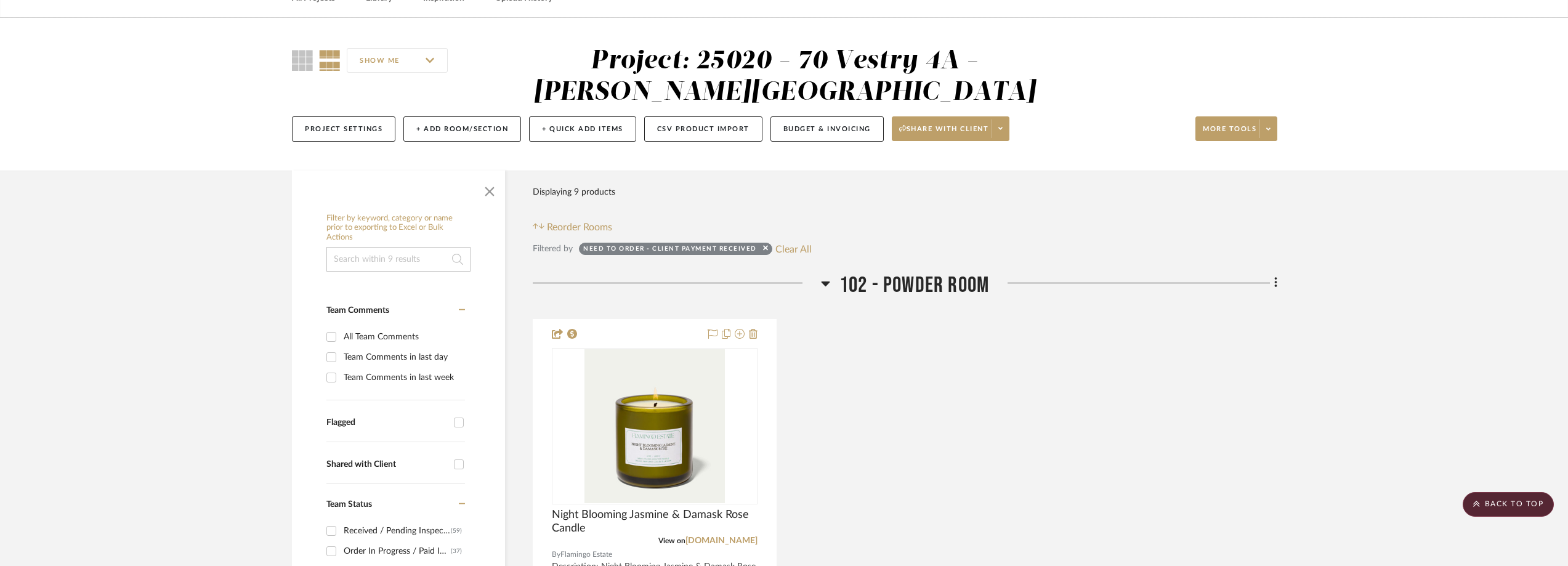
scroll to position [0, 0]
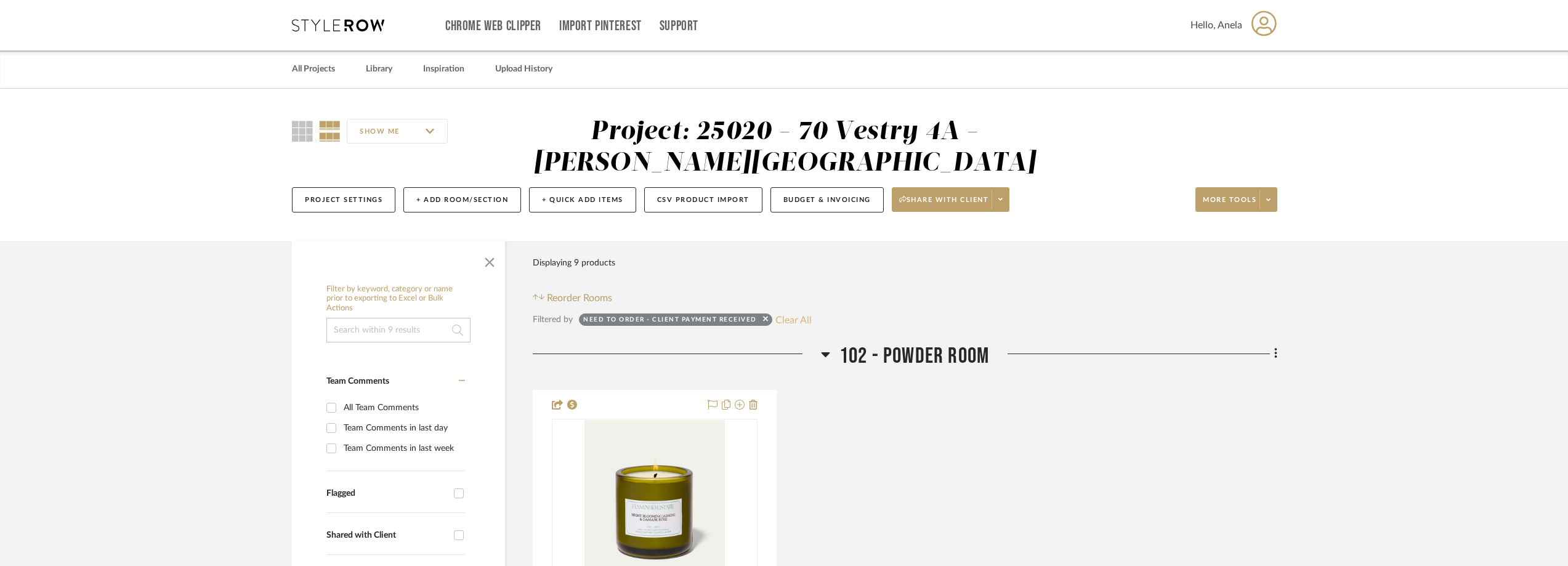
click at [801, 320] on button "Clear All" at bounding box center [793, 319] width 36 height 16
checkbox input "false"
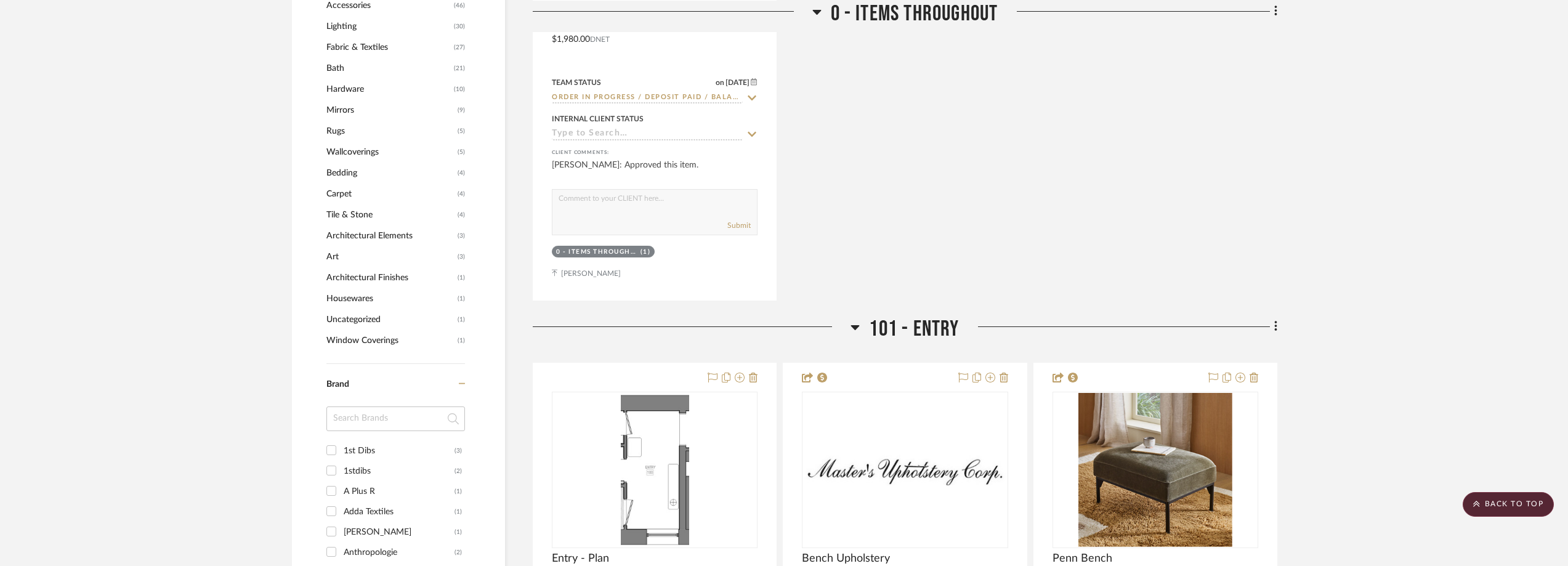
scroll to position [1354, 0]
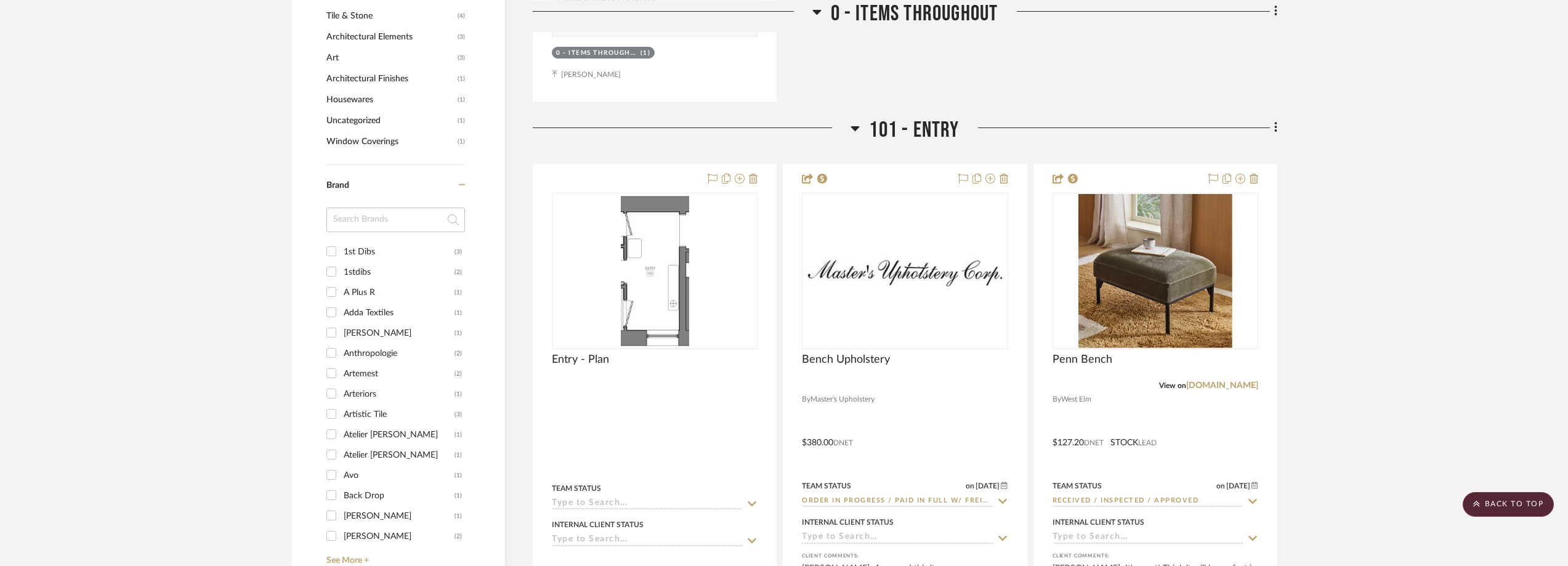
click at [386, 208] on input at bounding box center [396, 220] width 139 height 25
click at [387, 213] on input at bounding box center [396, 220] width 139 height 25
type input "stit"
click at [406, 272] on div "Stitchroom" at bounding box center [398, 272] width 110 height 20
click at [341, 272] on input "Stitchroom (3)" at bounding box center [331, 271] width 20 height 20
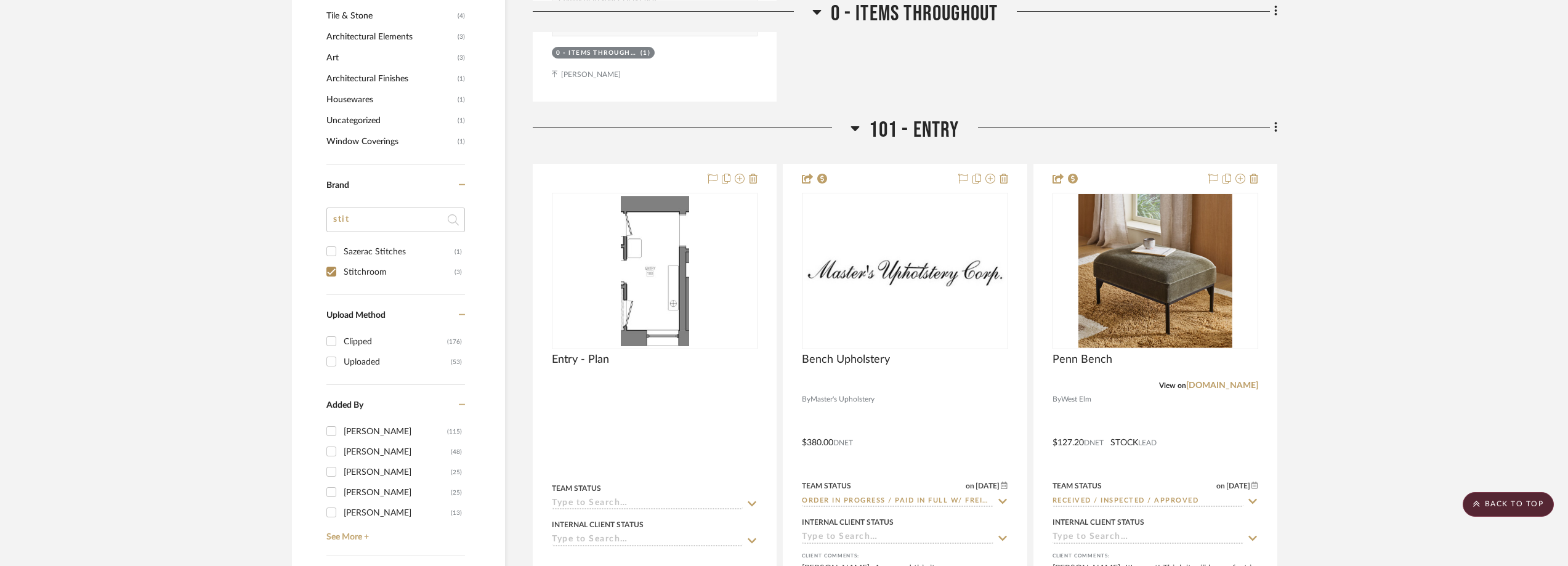
checkbox input "true"
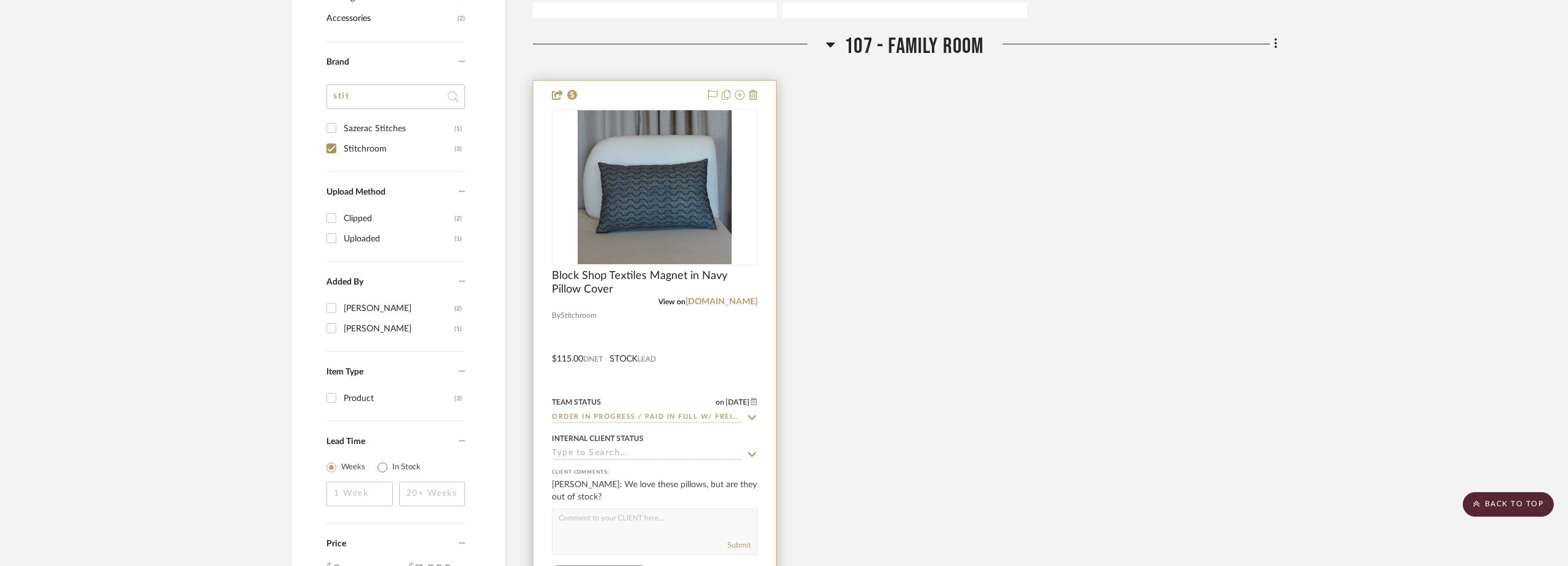
scroll to position [860, 0]
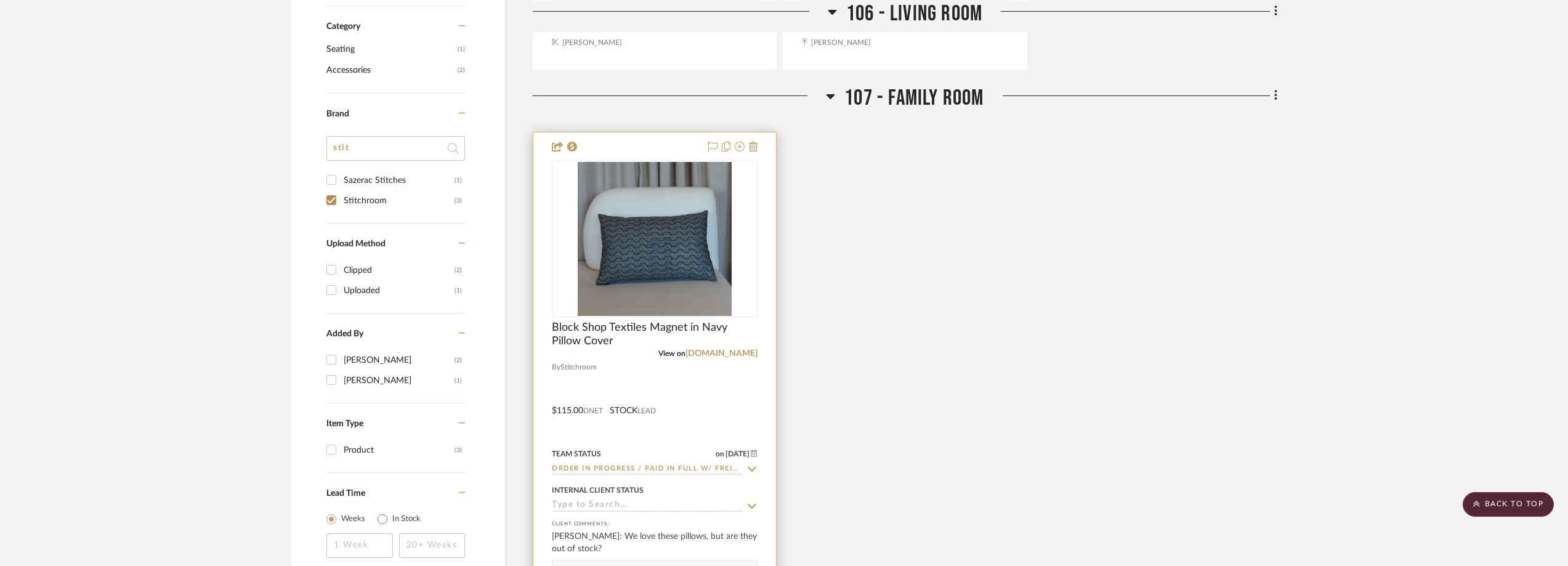
click at [753, 473] on icon at bounding box center [752, 469] width 11 height 9
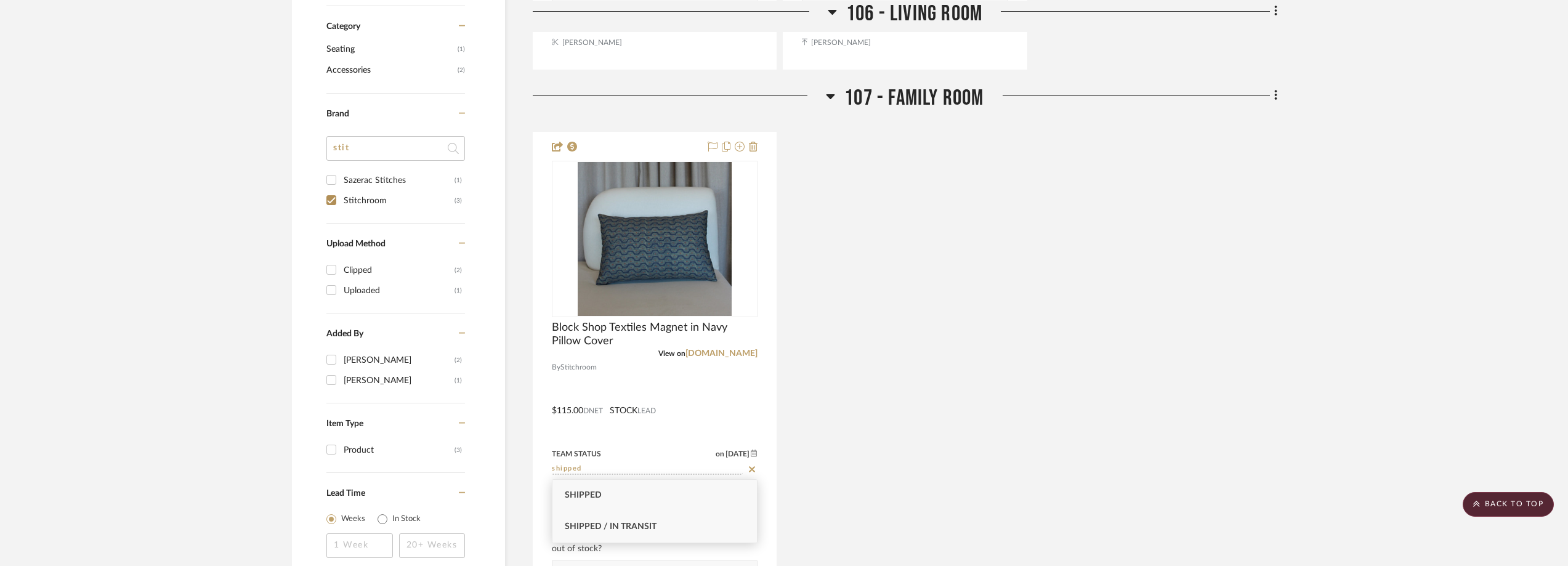
type input "shipped"
click at [693, 517] on div "Shipped / In Transit" at bounding box center [654, 526] width 205 height 31
type input "8/25/2025"
type input "Shipped / In Transit"
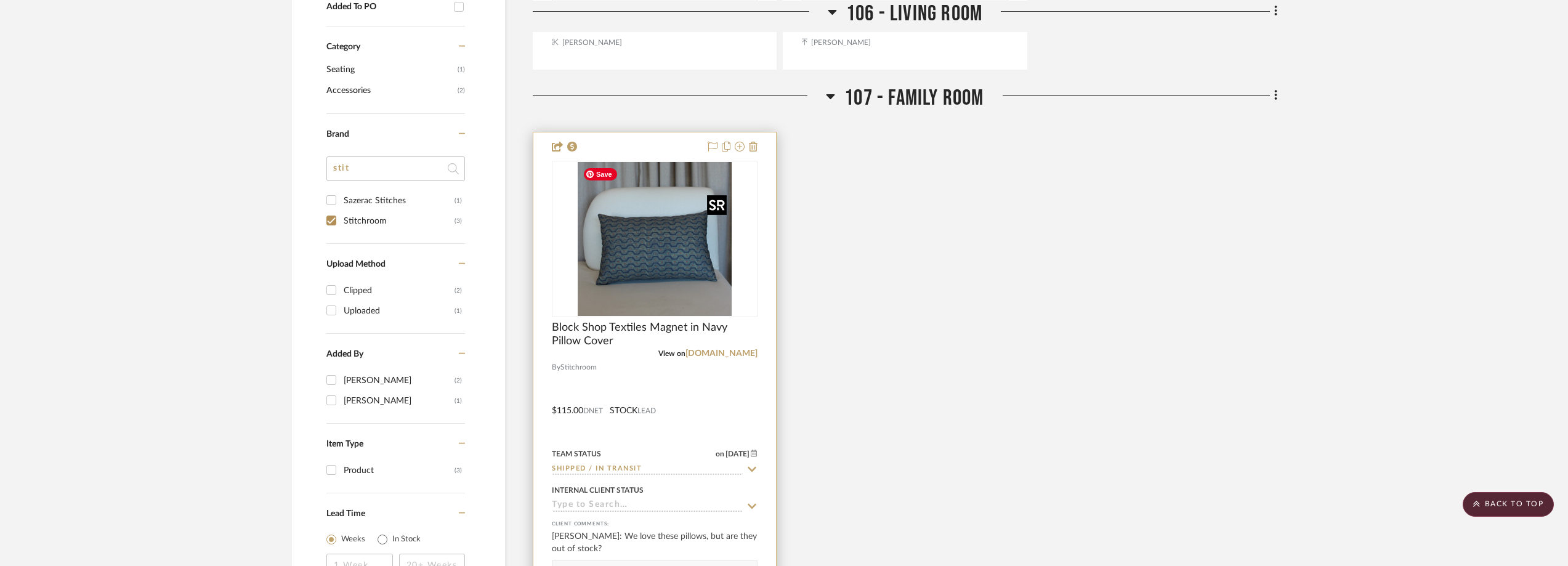
scroll to position [880, 0]
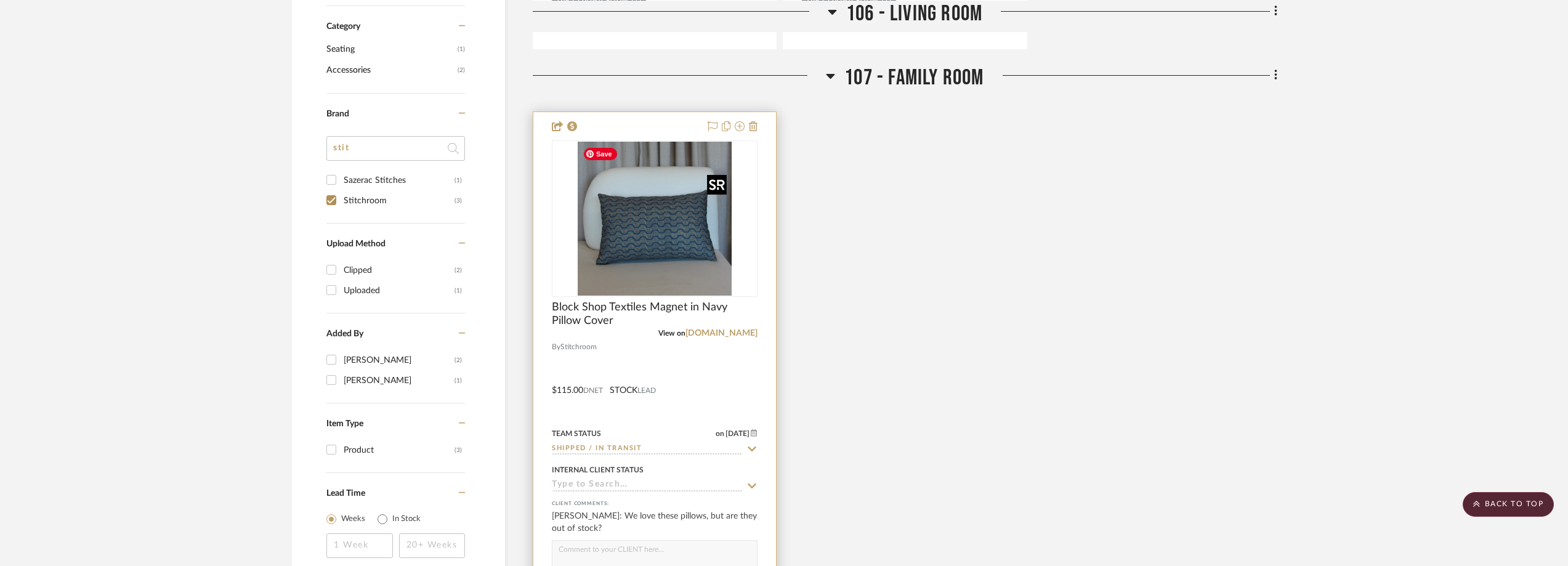
click at [694, 274] on img "0" at bounding box center [654, 218] width 154 height 154
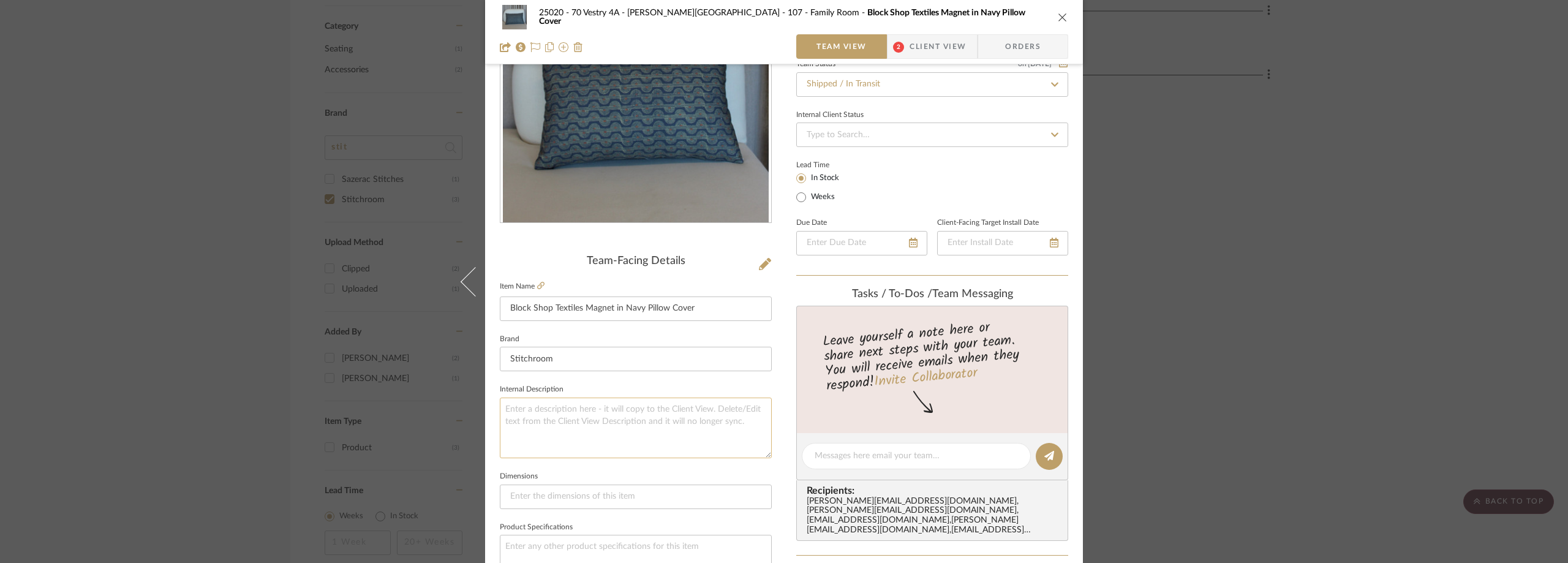
scroll to position [184, 0]
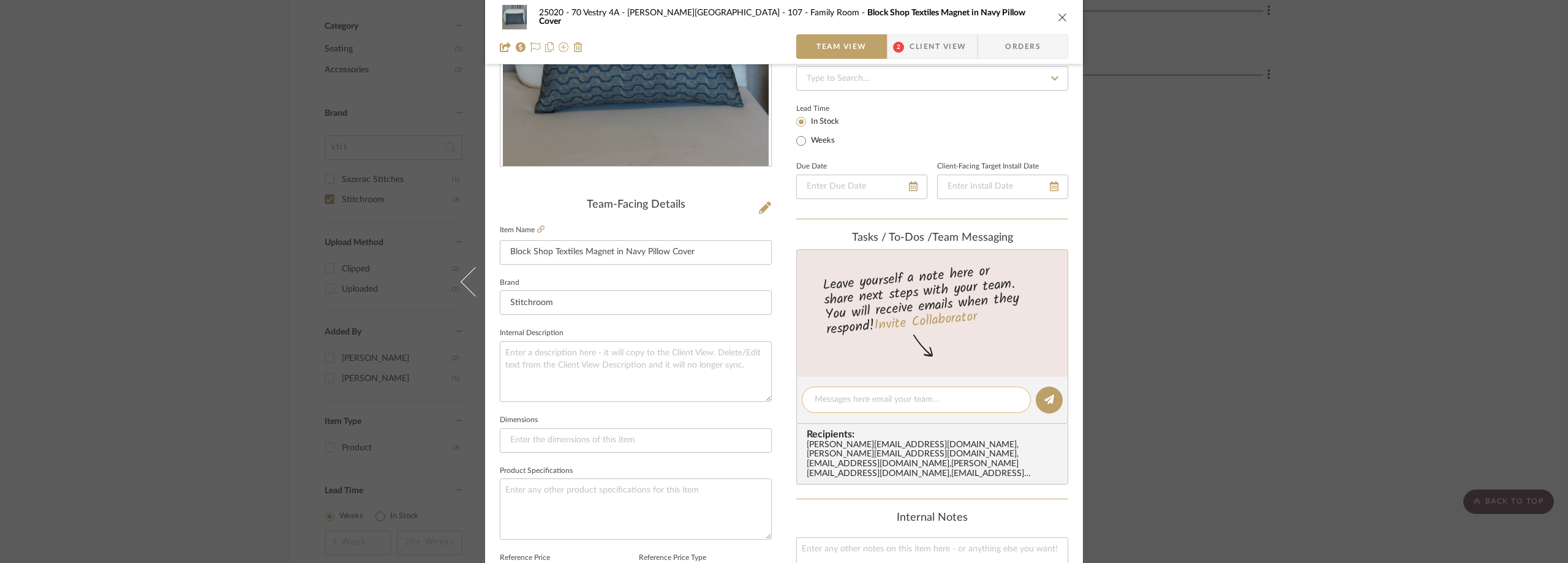
click at [834, 403] on textarea at bounding box center [916, 400] width 204 height 13
paste textarea "UPS® tracking number: 1ZB05R340320526868"
type textarea "UPS® tracking number: 1ZB05R340320526868"
click at [1038, 397] on button at bounding box center [1049, 400] width 27 height 27
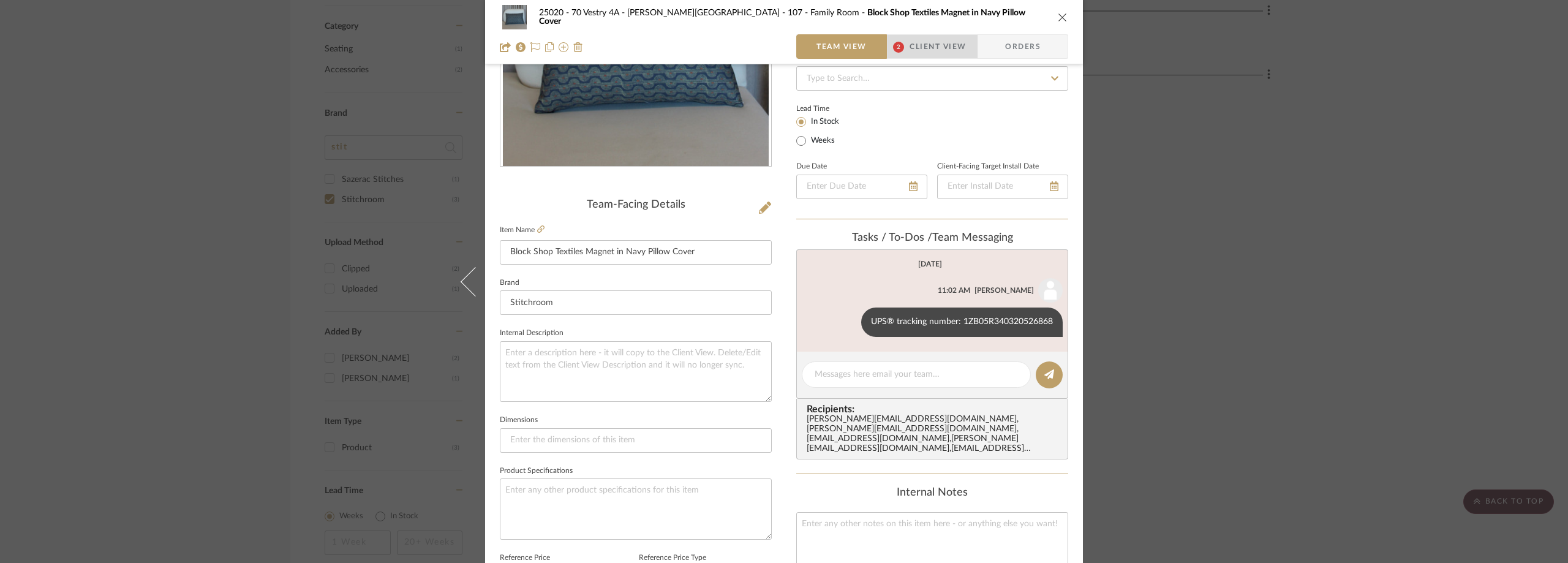
click at [937, 36] on span "Client View" at bounding box center [938, 47] width 56 height 24
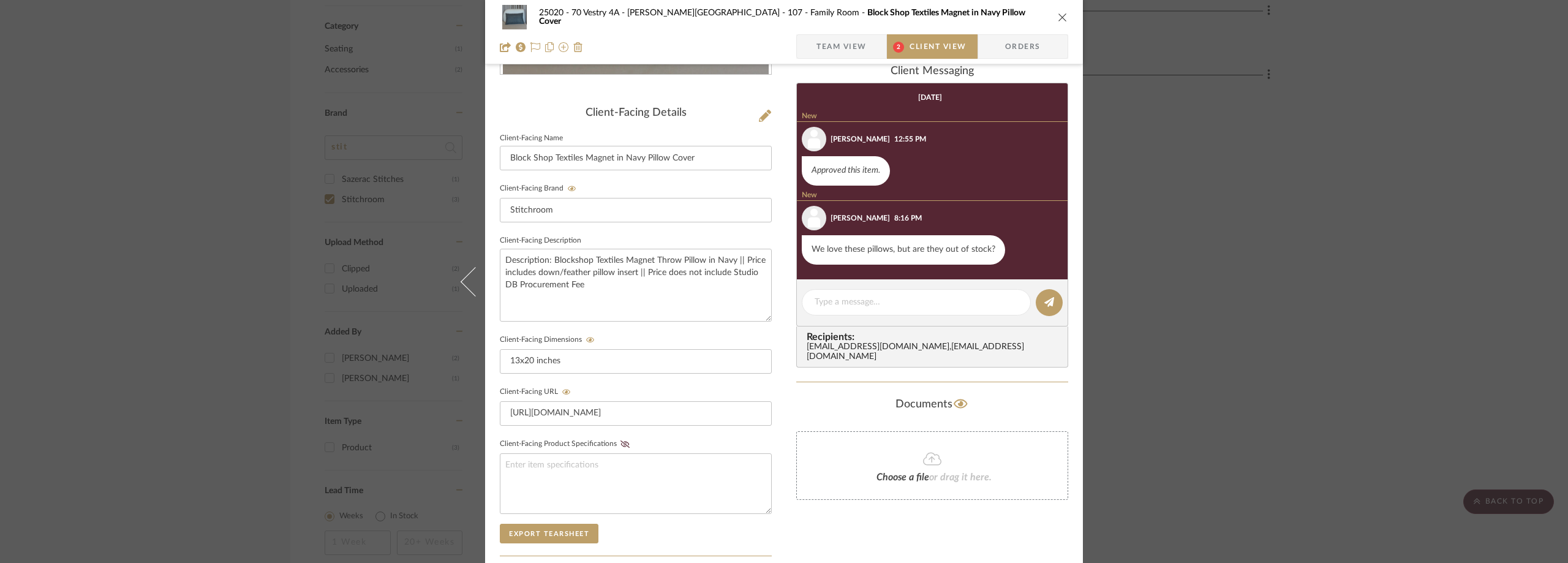
scroll to position [38, 0]
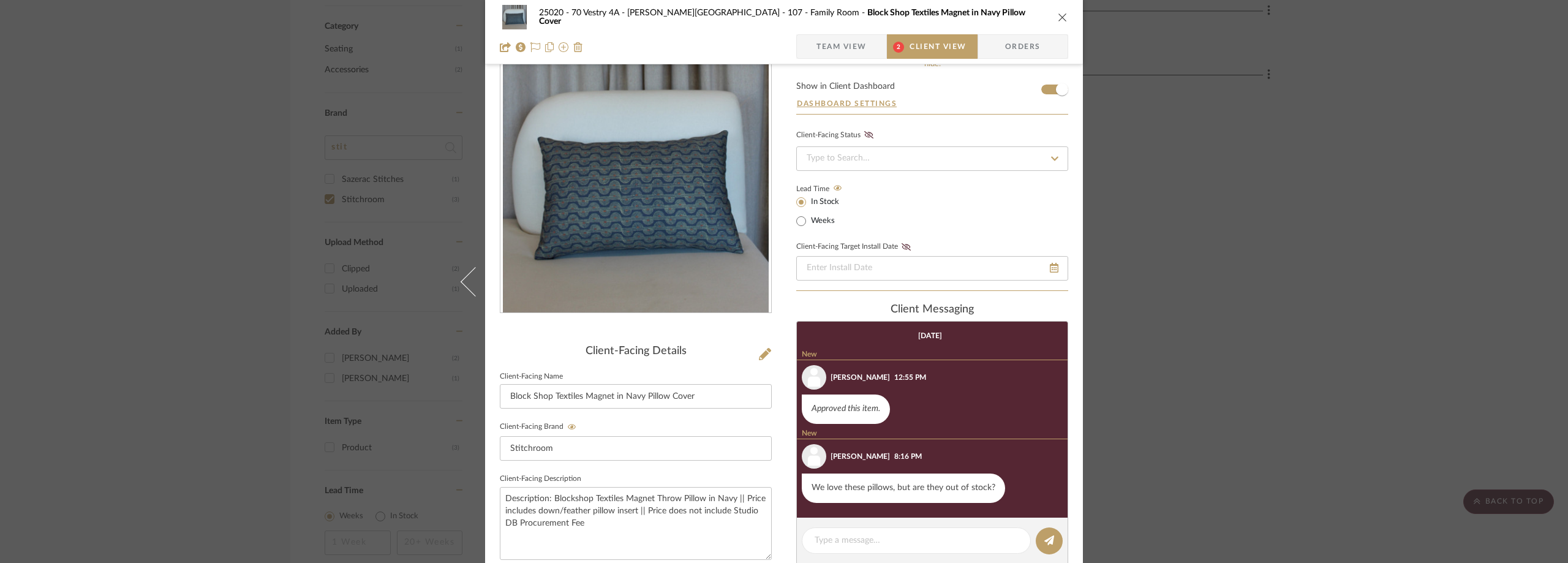
click at [845, 43] on span "Team View" at bounding box center [842, 47] width 51 height 24
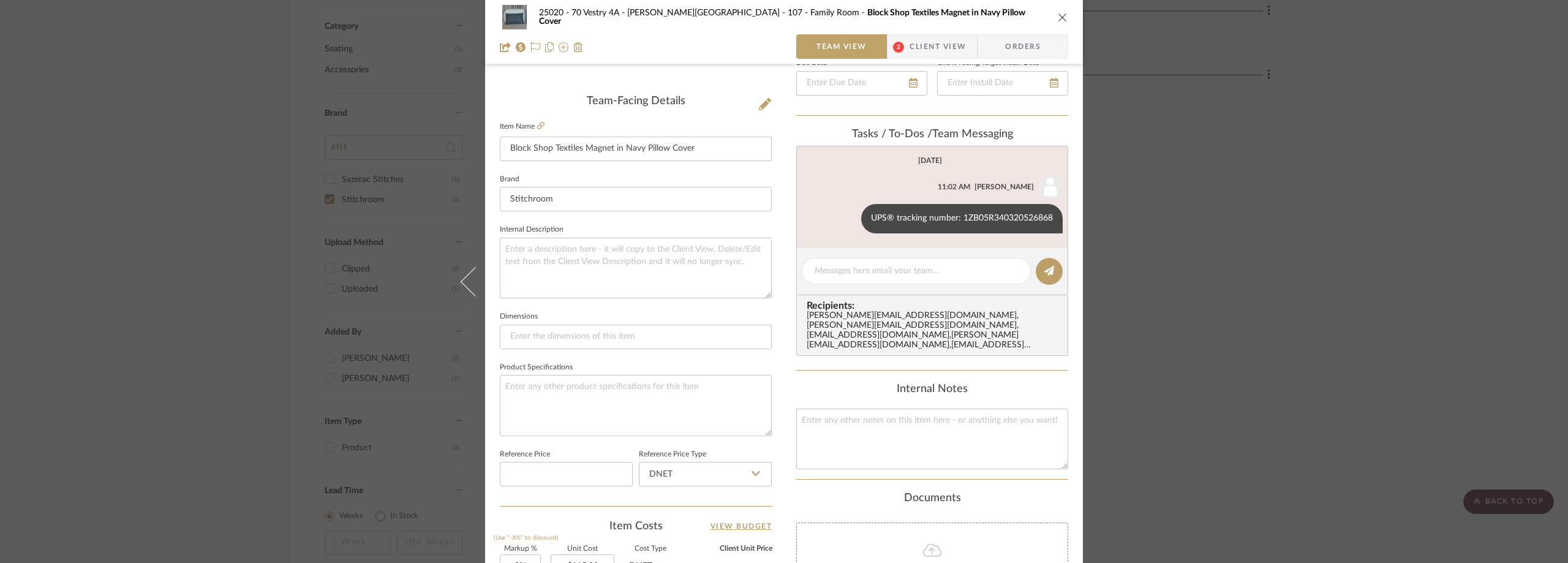
scroll to position [282, 0]
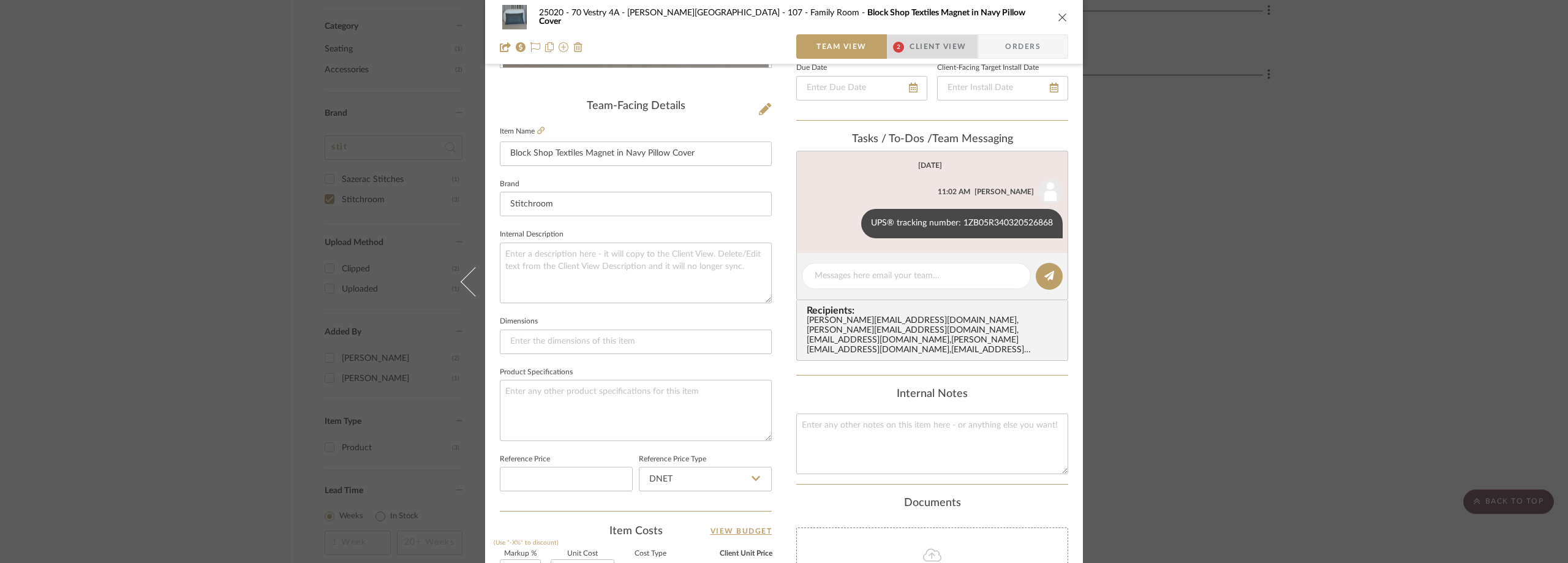
click at [915, 38] on span "Client View" at bounding box center [938, 47] width 56 height 24
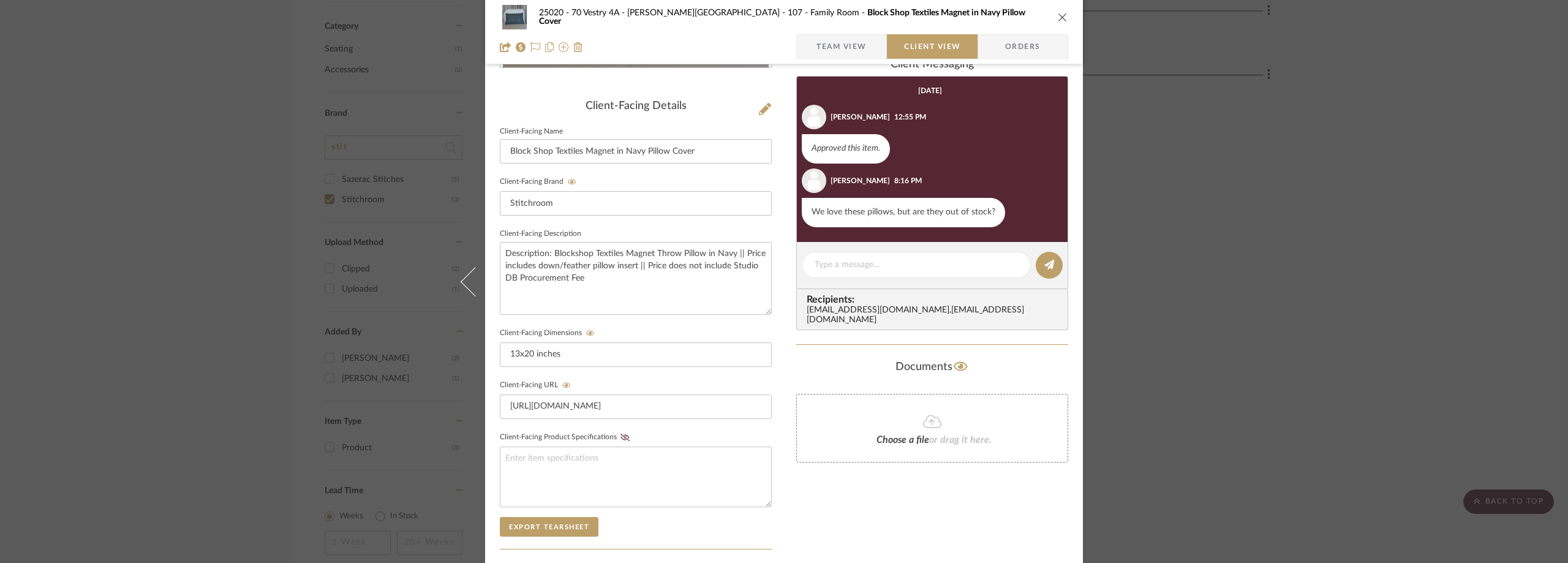
click at [1165, 179] on div "25020 - 70 Vestry 4A - Grant-Stanleigh 107 - Family Room Block Shop Textiles Ma…" at bounding box center [784, 282] width 1568 height 563
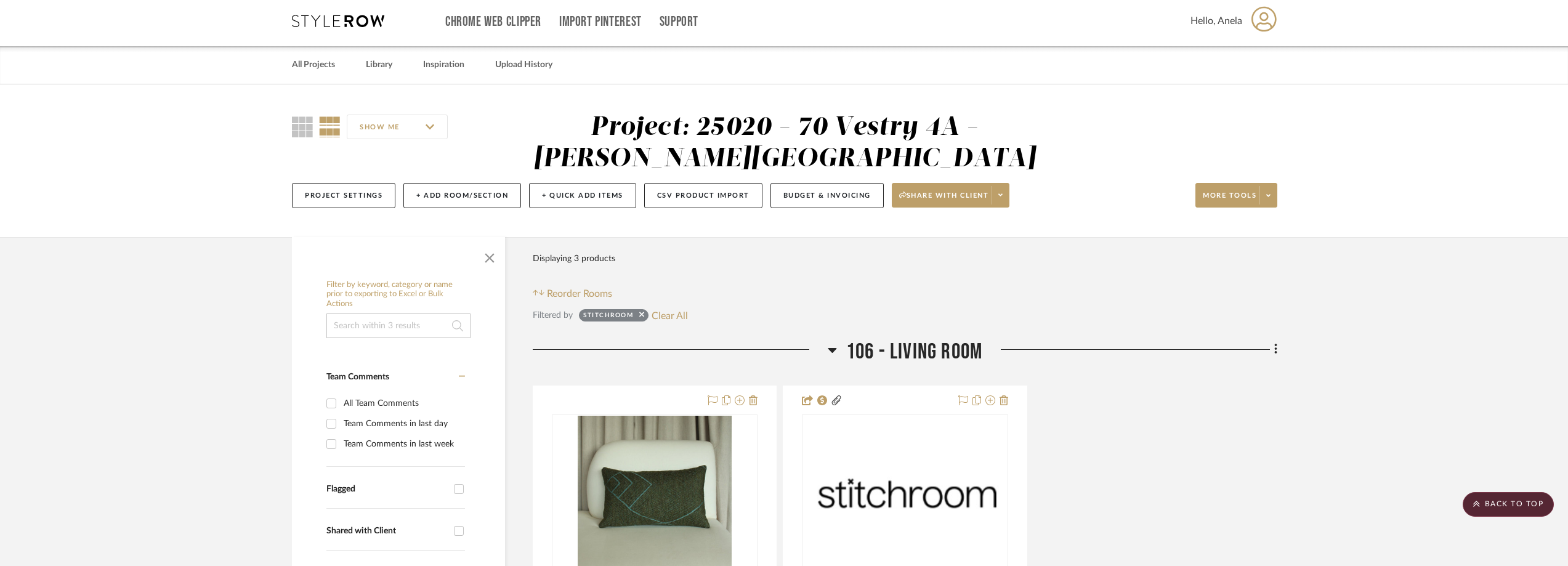
scroll to position [0, 0]
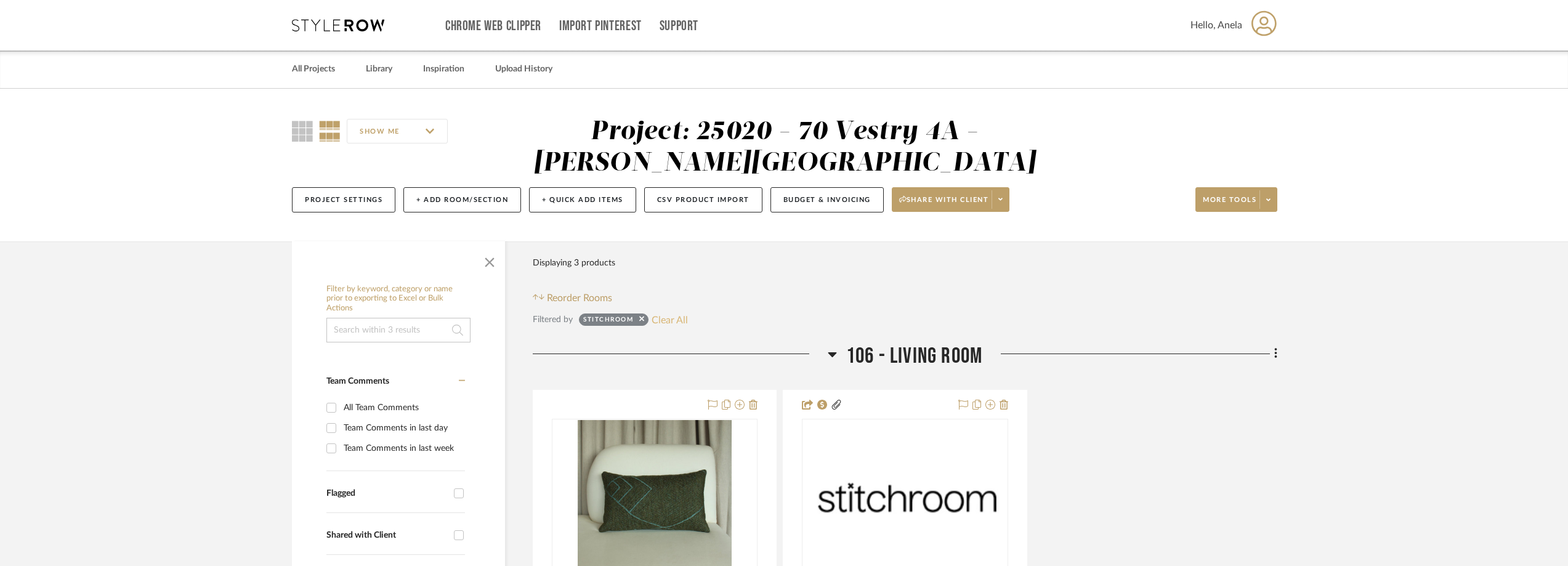
click at [664, 319] on button "Clear All" at bounding box center [669, 319] width 36 height 16
checkbox input "false"
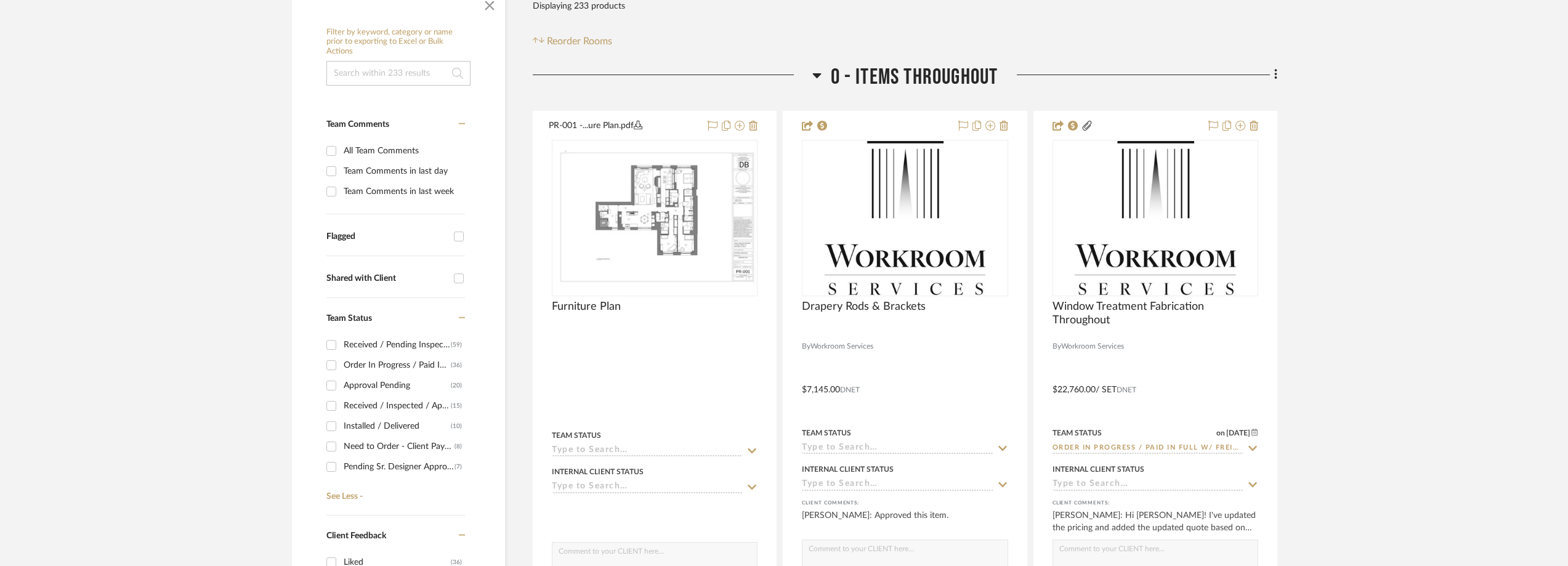
scroll to position [492, 0]
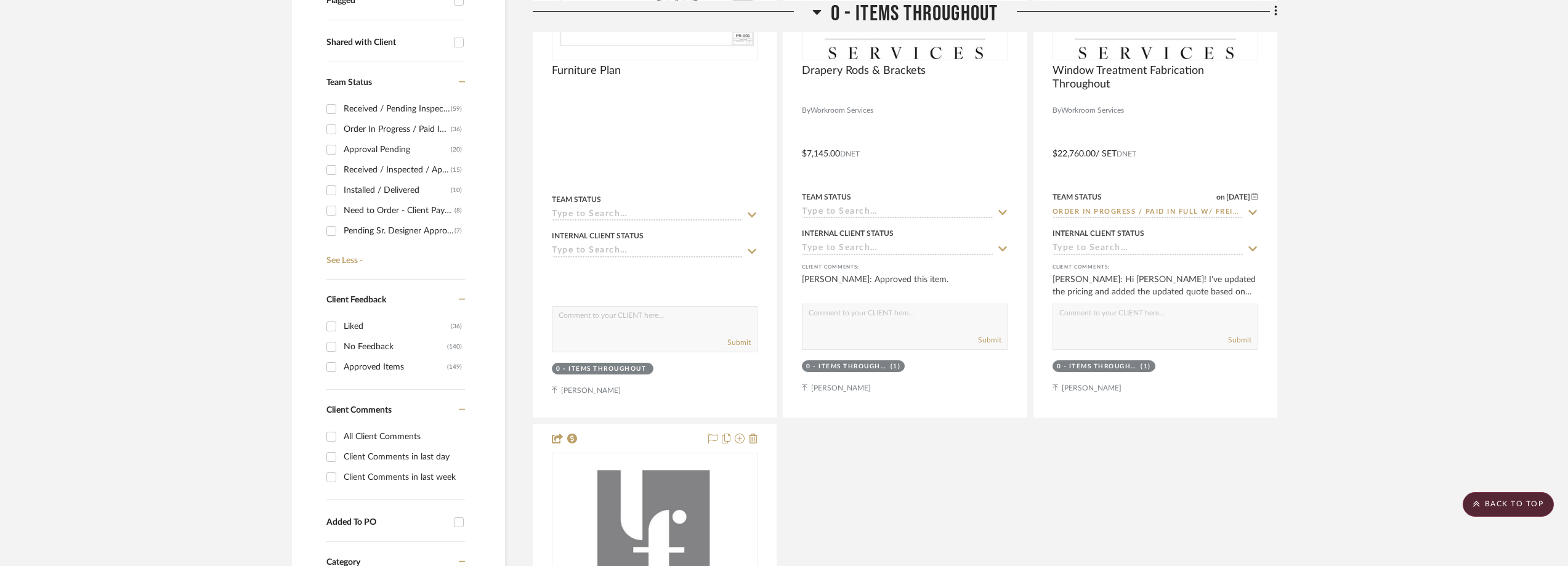
click at [379, 209] on div "Need to Order - Client Payment Received" at bounding box center [398, 210] width 110 height 20
click at [341, 209] on input "Need to Order - Client Payment Received (8)" at bounding box center [331, 210] width 20 height 20
checkbox input "true"
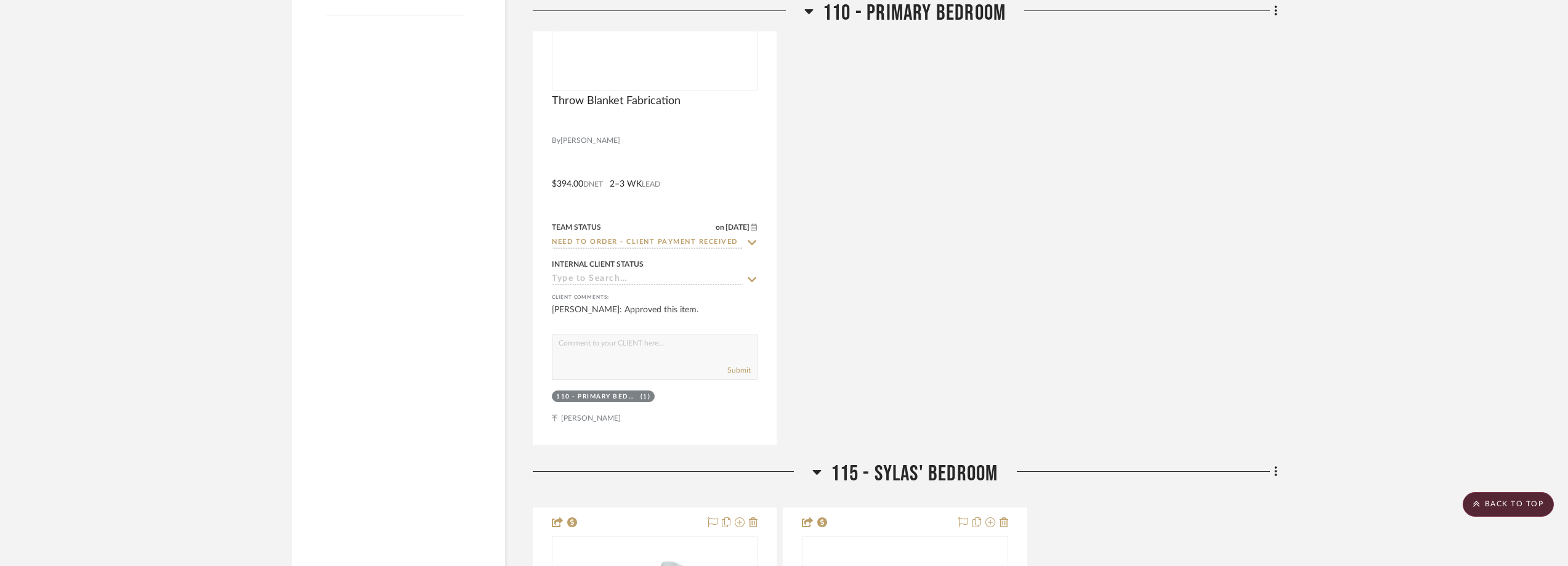
scroll to position [1539, 0]
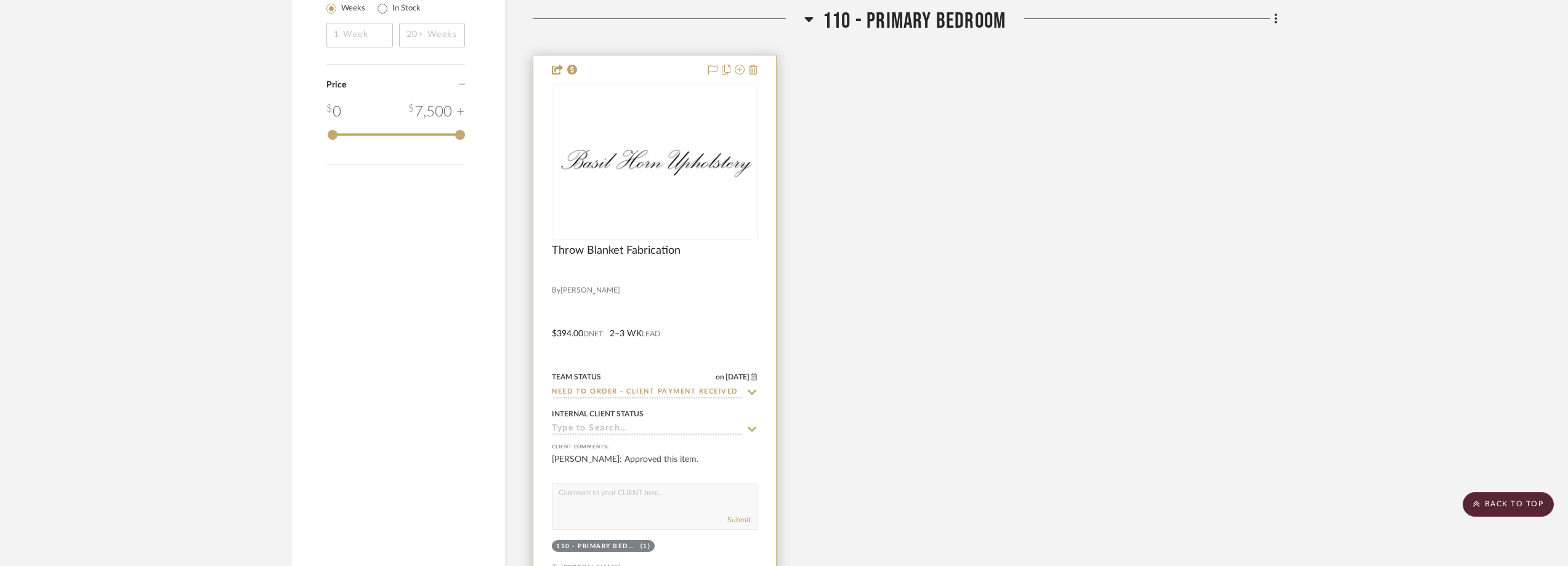
click at [0, 0] on img at bounding box center [0, 0] width 0 height 0
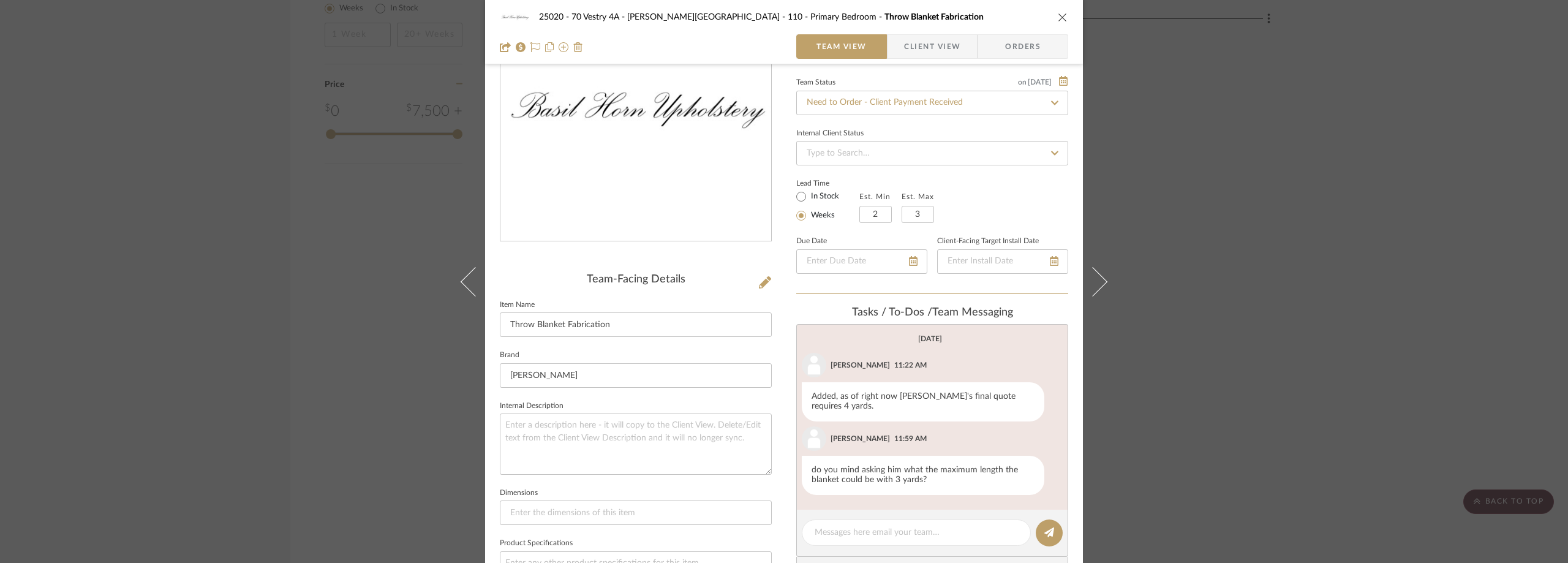
scroll to position [245, 0]
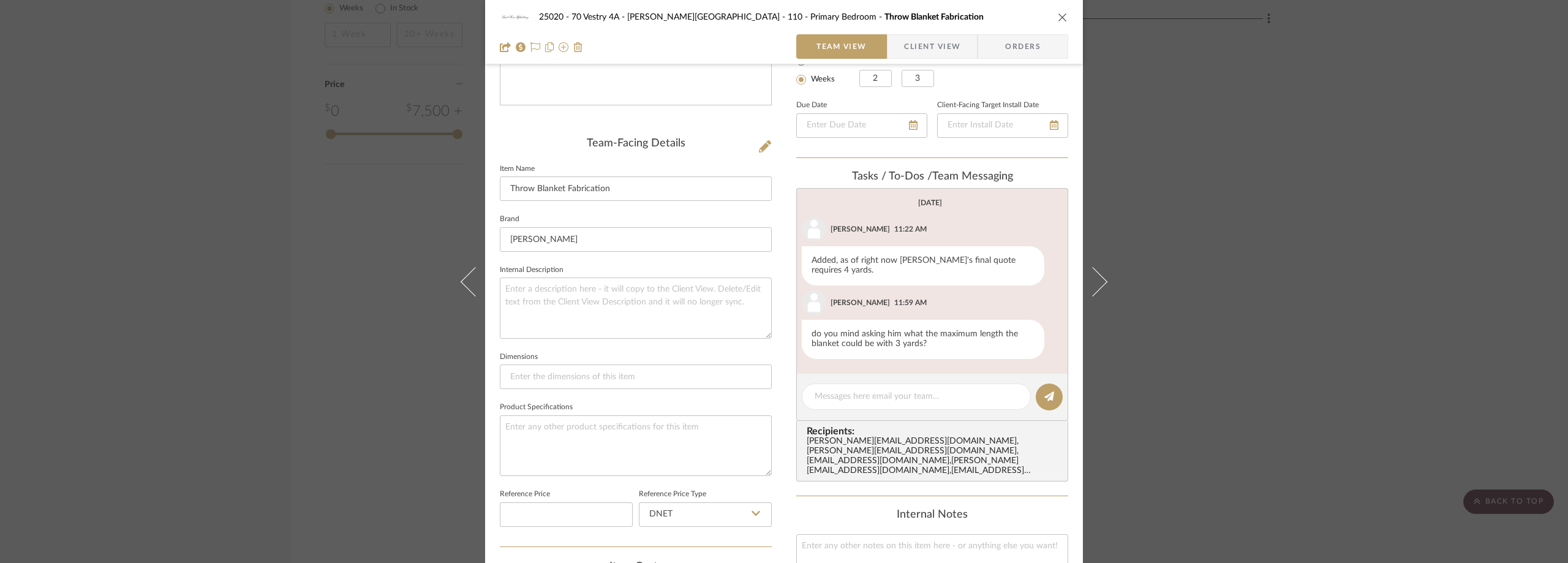
click at [942, 51] on span "Client View" at bounding box center [932, 47] width 56 height 24
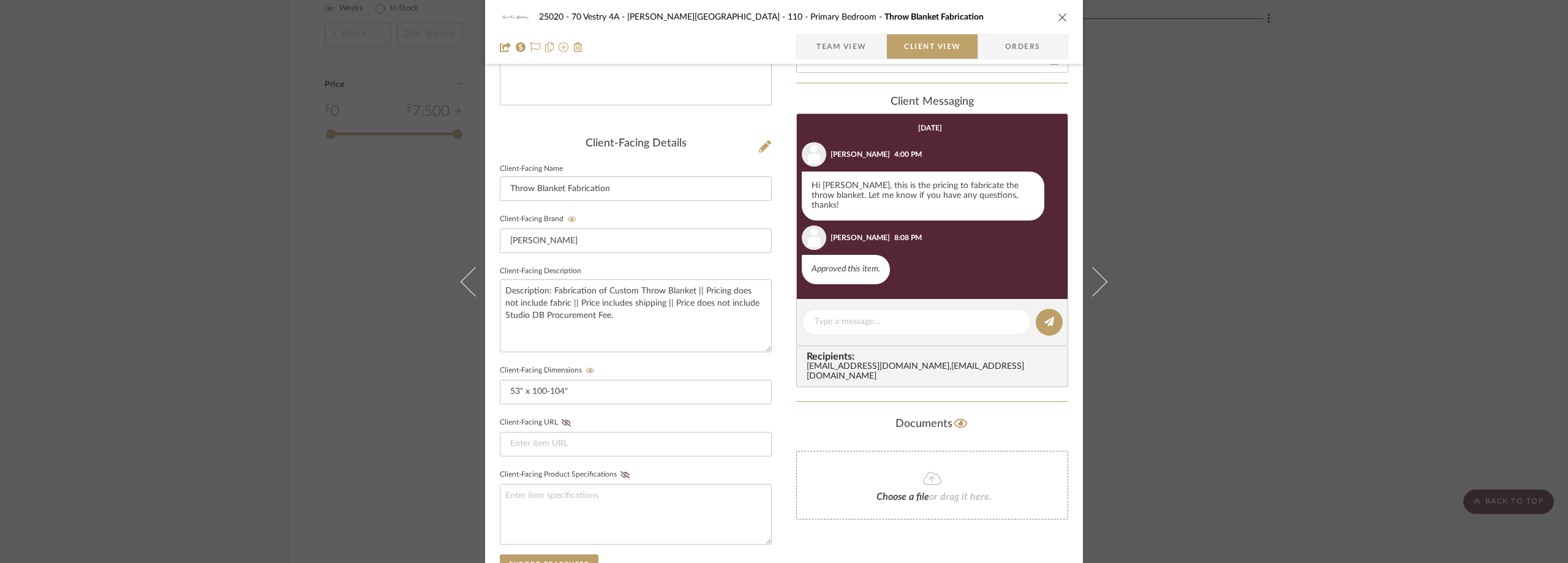
click at [1238, 208] on div "25020 - 70 Vestry 4A - Grant-Stanleigh 110 - Primary Bedroom Throw Blanket Fabr…" at bounding box center [784, 282] width 1568 height 563
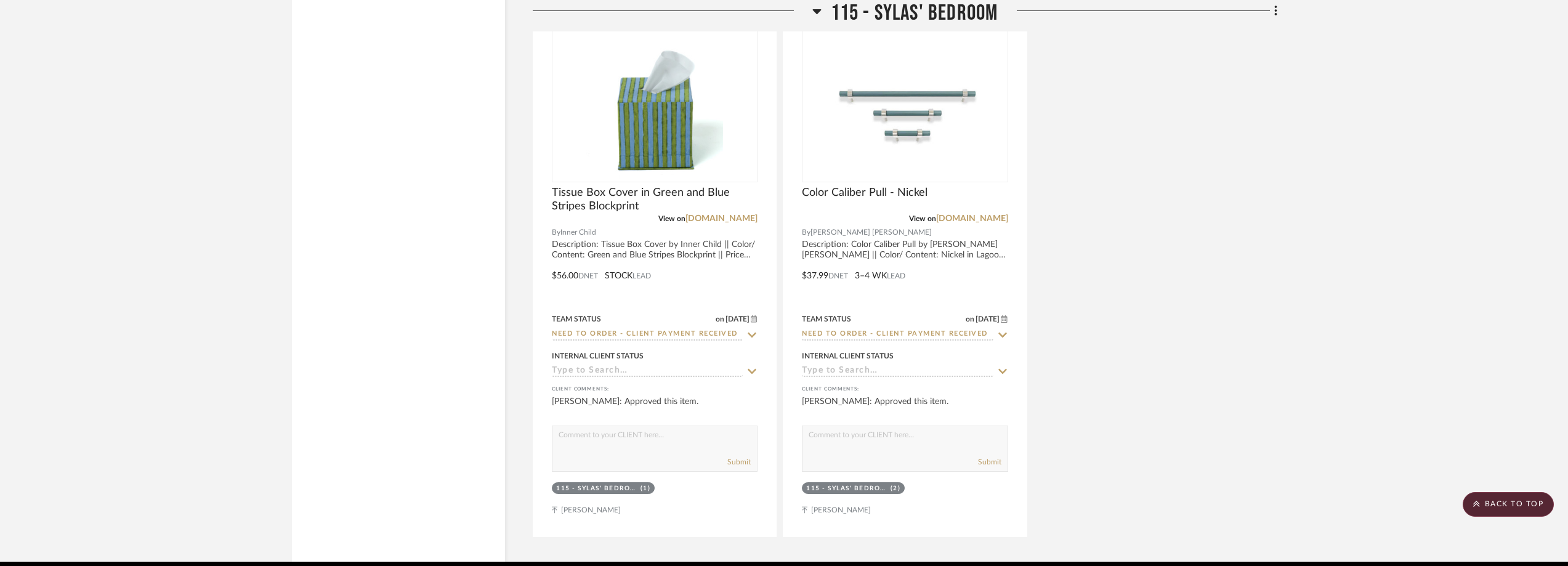
scroll to position [2251, 0]
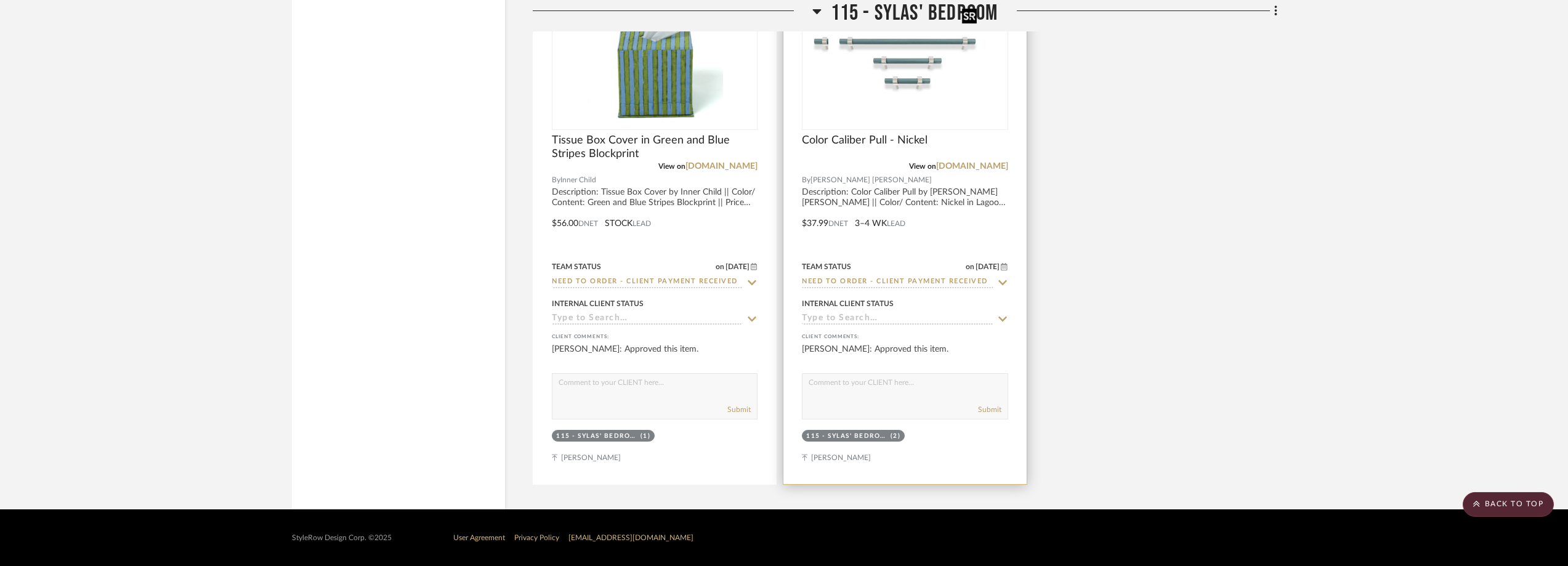
click at [862, 61] on div at bounding box center [905, 52] width 206 height 157
click at [864, 62] on img "0" at bounding box center [905, 51] width 153 height 154
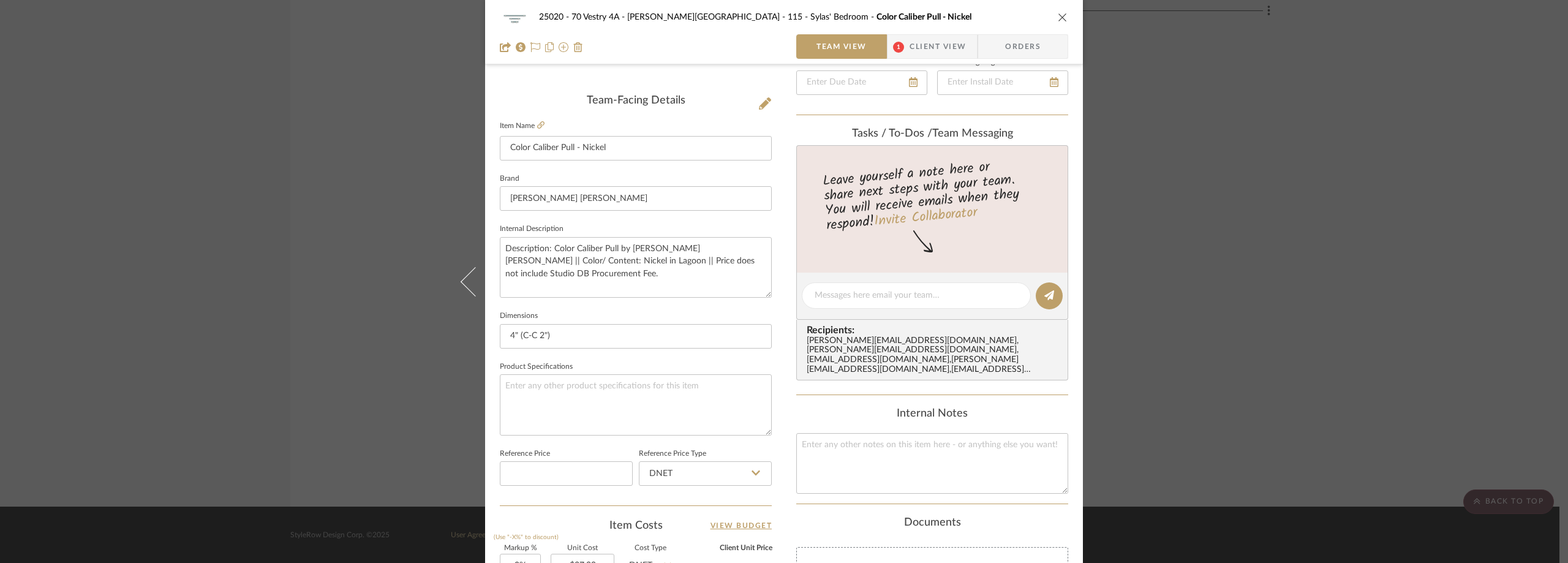
scroll to position [122, 0]
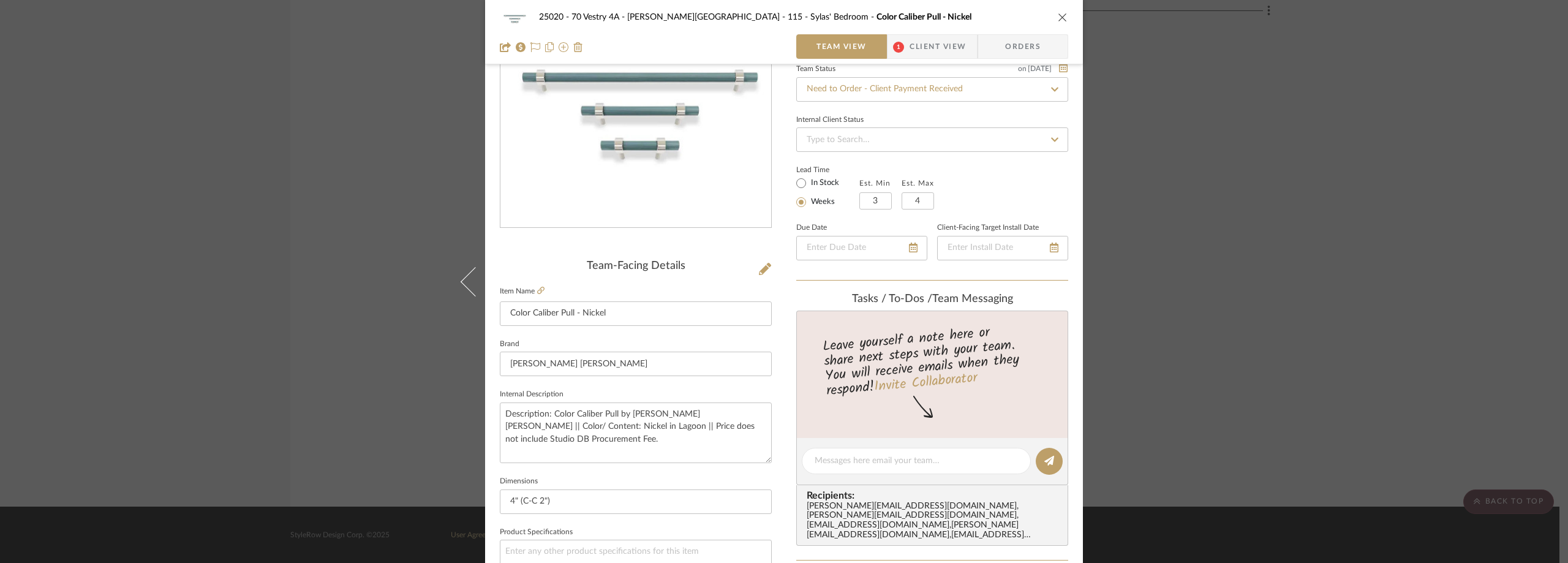
click at [900, 34] on div "25020 - 70 Vestry 4A - Grant-Stanleigh 115 - Sylas' Bedroom Color Caliber Pull …" at bounding box center [784, 32] width 598 height 65
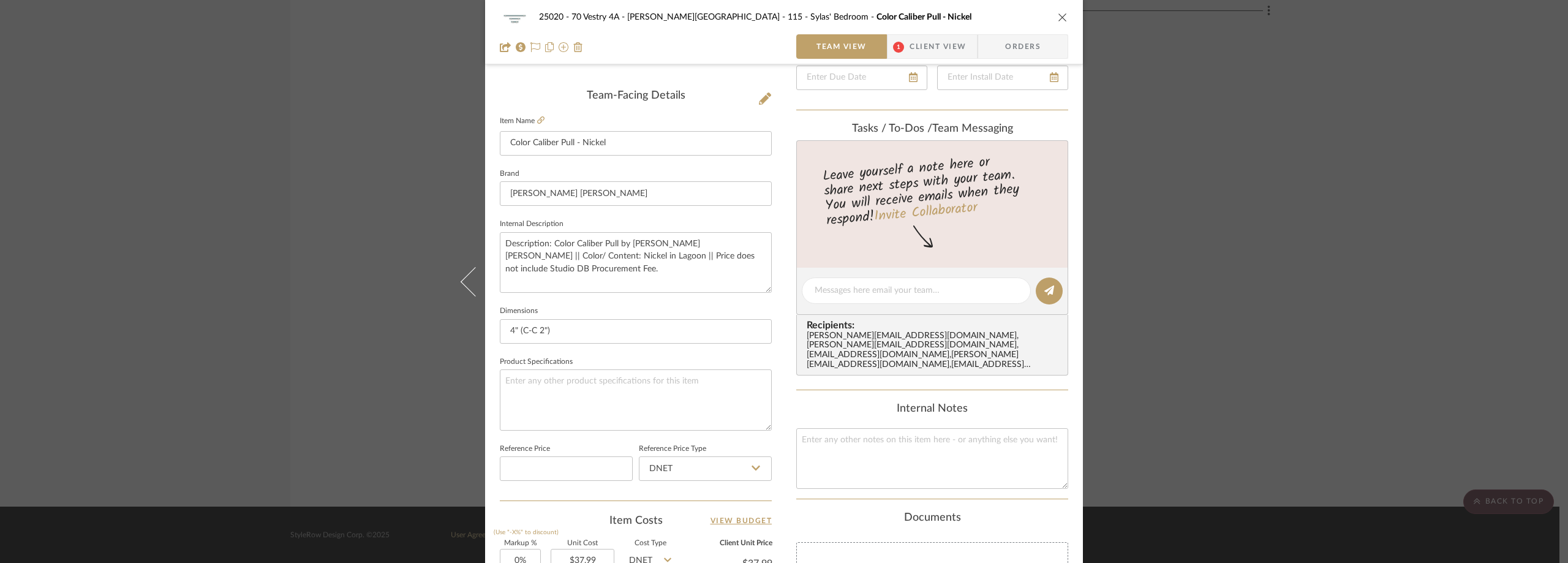
scroll to position [184, 0]
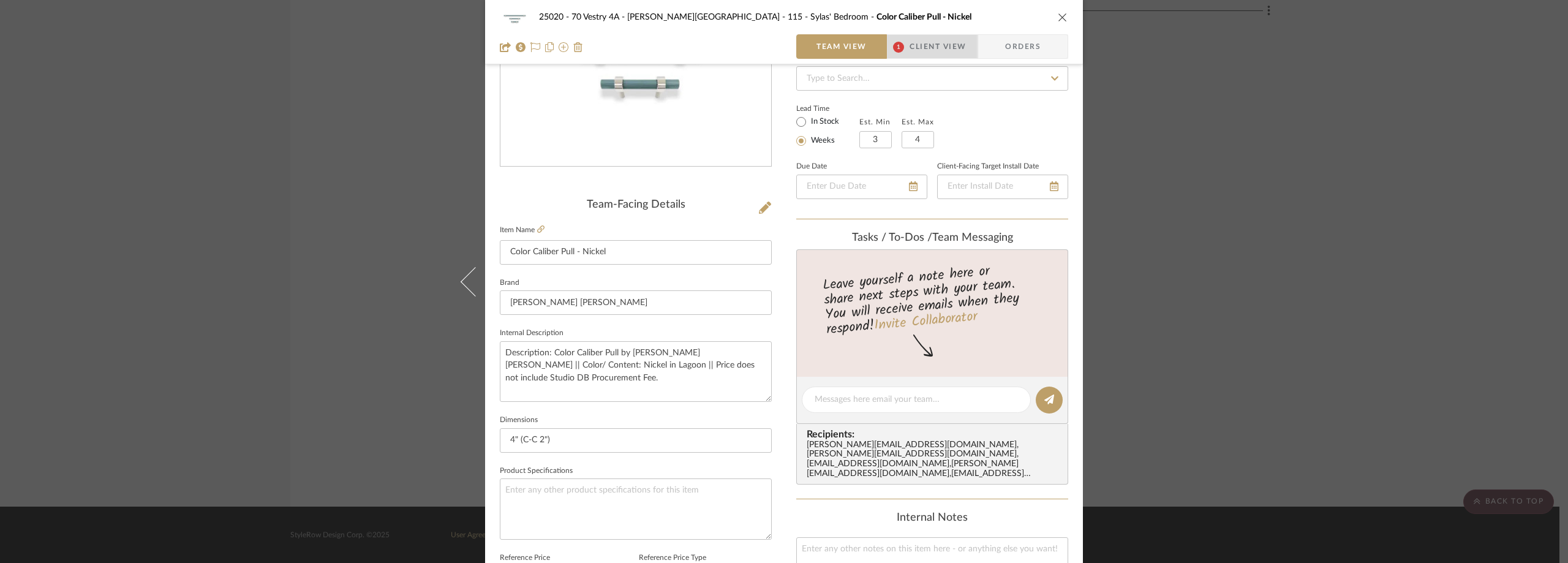
click at [899, 45] on span "1" at bounding box center [899, 47] width 11 height 11
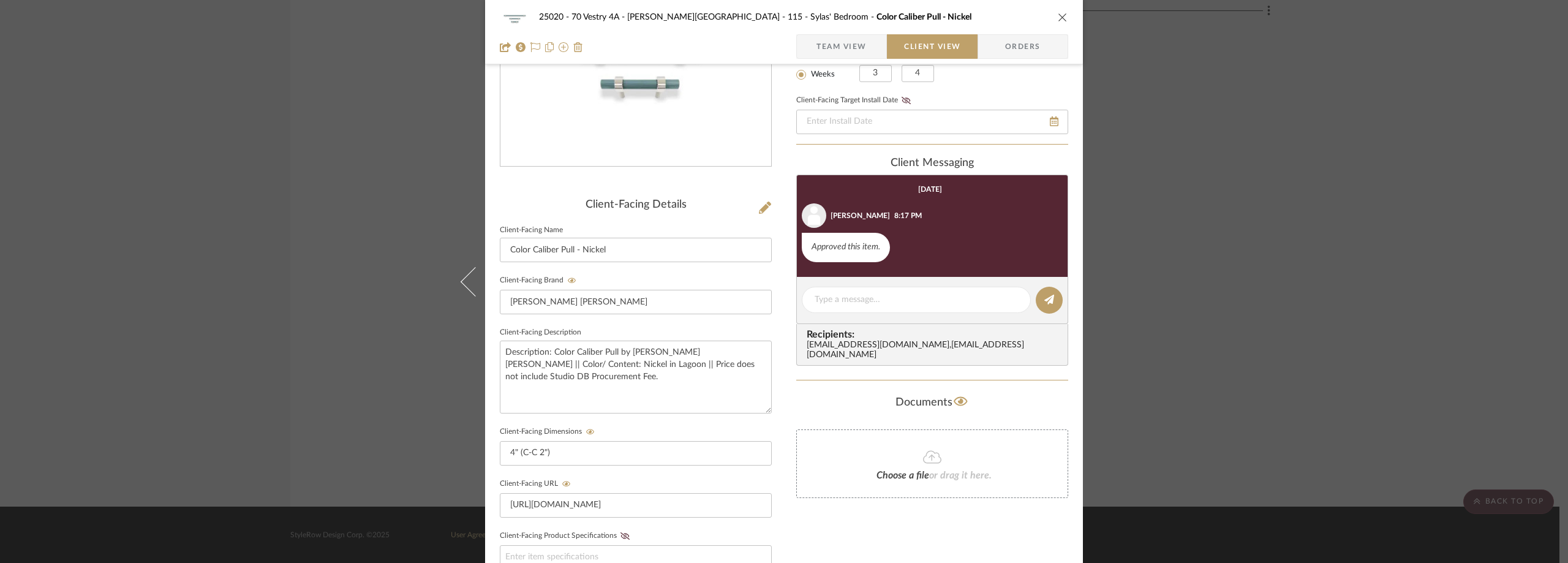
drag, startPoint x: 1291, startPoint y: 221, endPoint x: 1270, endPoint y: 221, distance: 21.0
click at [1289, 221] on div "25020 - 70 Vestry 4A - Grant-Stanleigh 115 - Sylas' Bedroom Color Caliber Pull …" at bounding box center [784, 282] width 1568 height 563
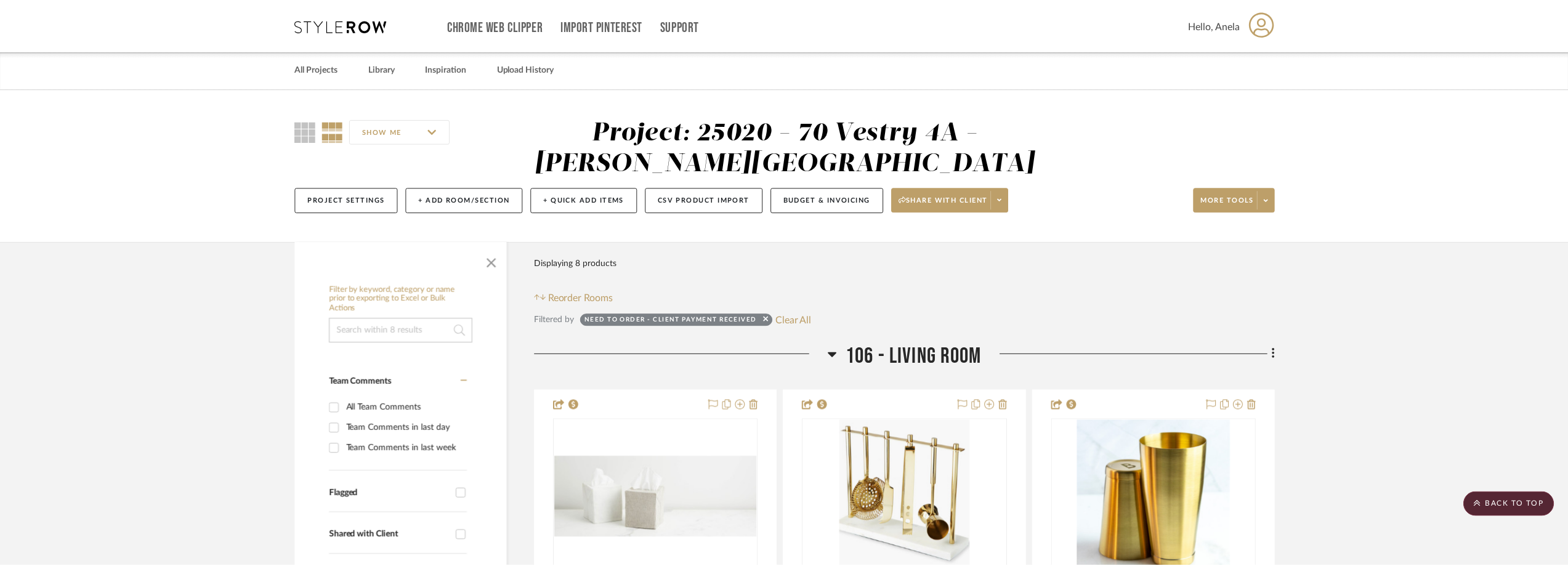
scroll to position [2251, 0]
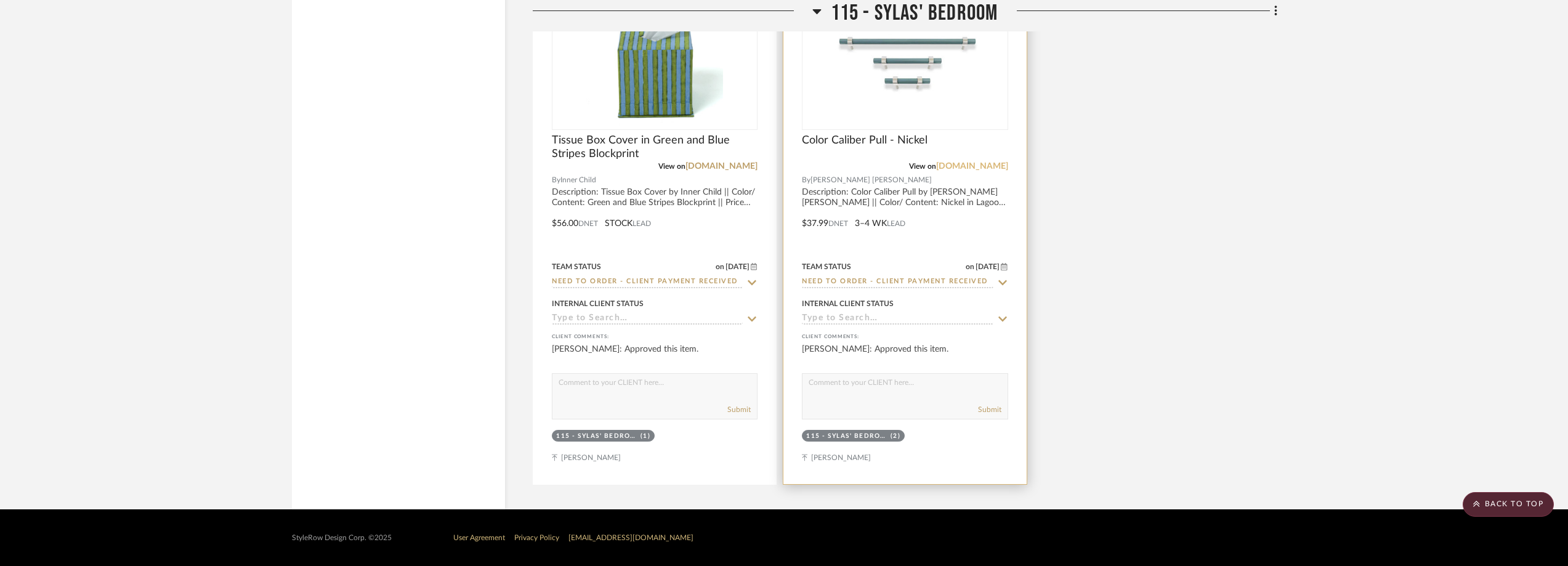
click at [962, 164] on link "duttonbrown.com" at bounding box center [972, 166] width 72 height 8
click at [946, 169] on link "duttonbrown.com" at bounding box center [972, 166] width 72 height 8
click at [884, 72] on img "0" at bounding box center [905, 51] width 153 height 154
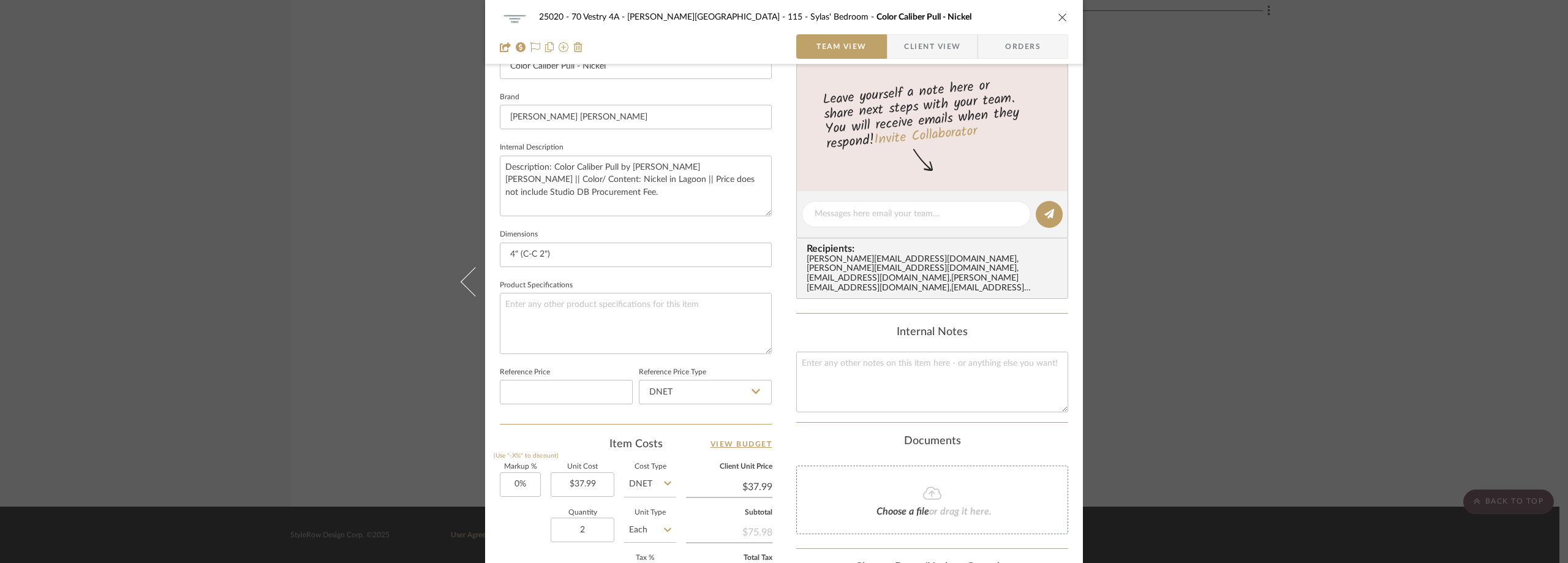
scroll to position [210, 0]
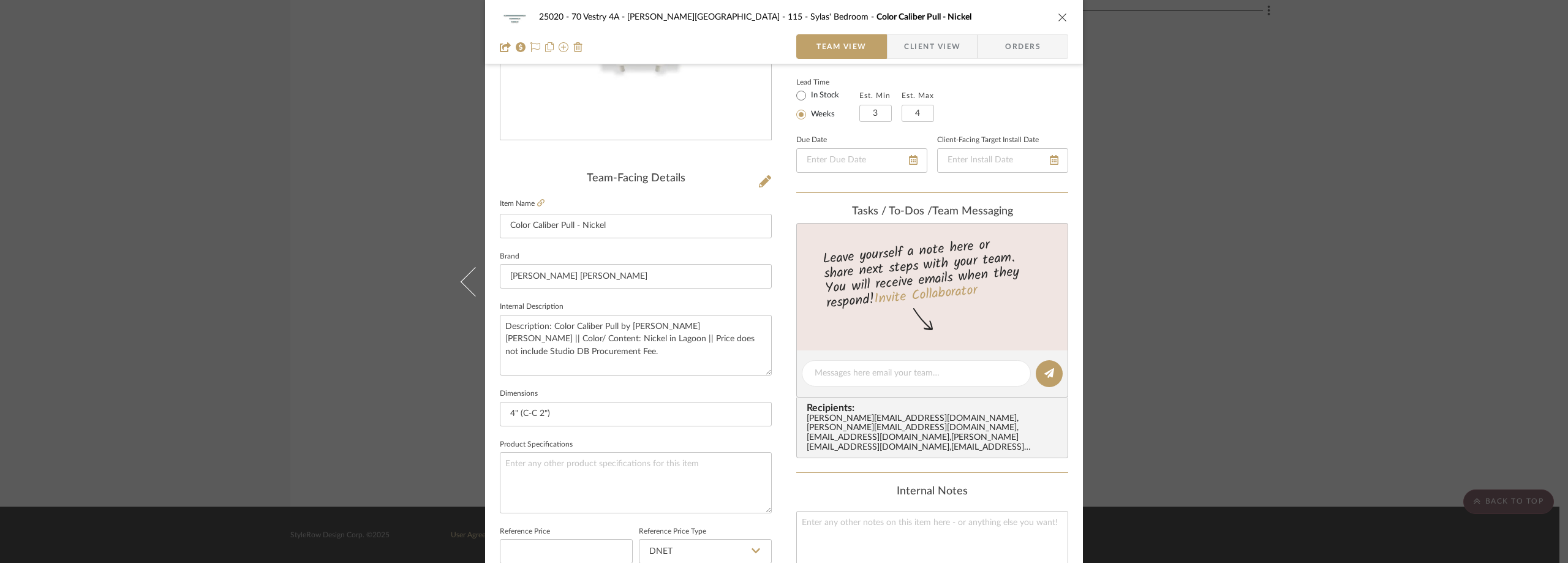
click at [911, 34] on div "25020 - 70 Vestry 4A - Grant-Stanleigh 115 - Sylas' Bedroom Color Caliber Pull …" at bounding box center [784, 32] width 598 height 65
click at [915, 43] on span "Client View" at bounding box center [932, 47] width 56 height 24
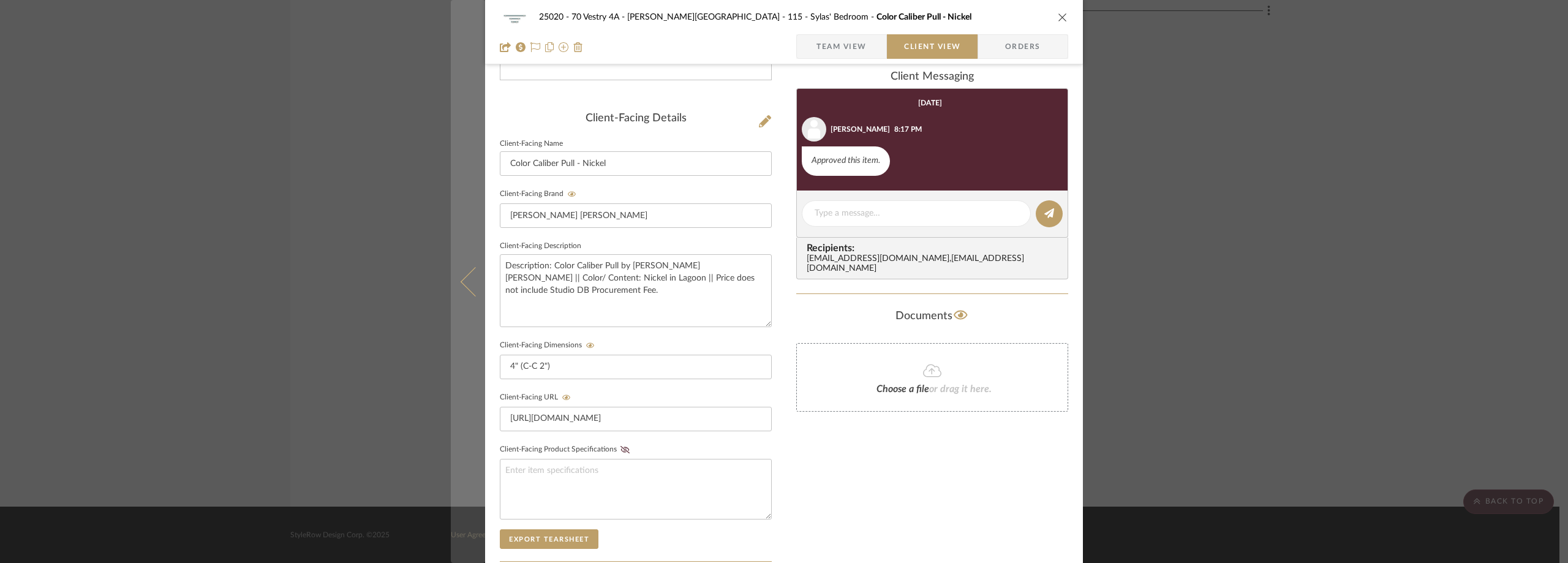
scroll to position [38, 0]
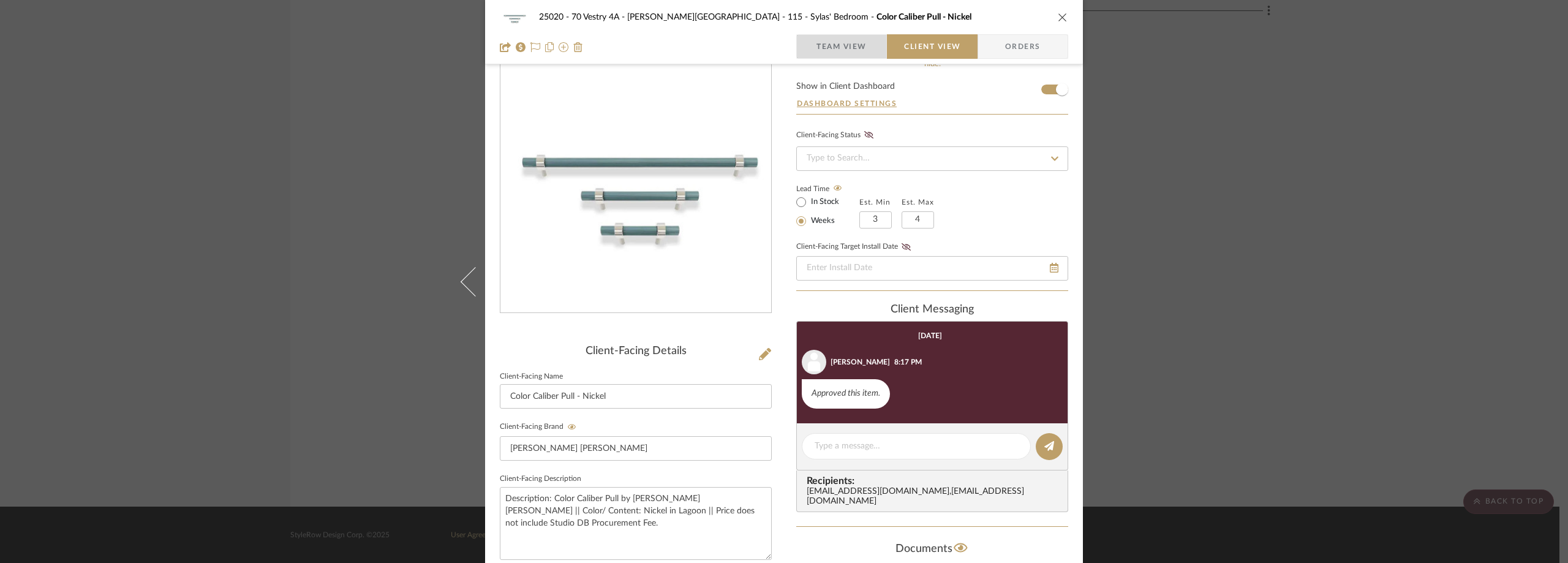
click at [828, 52] on span "Team View" at bounding box center [842, 47] width 51 height 24
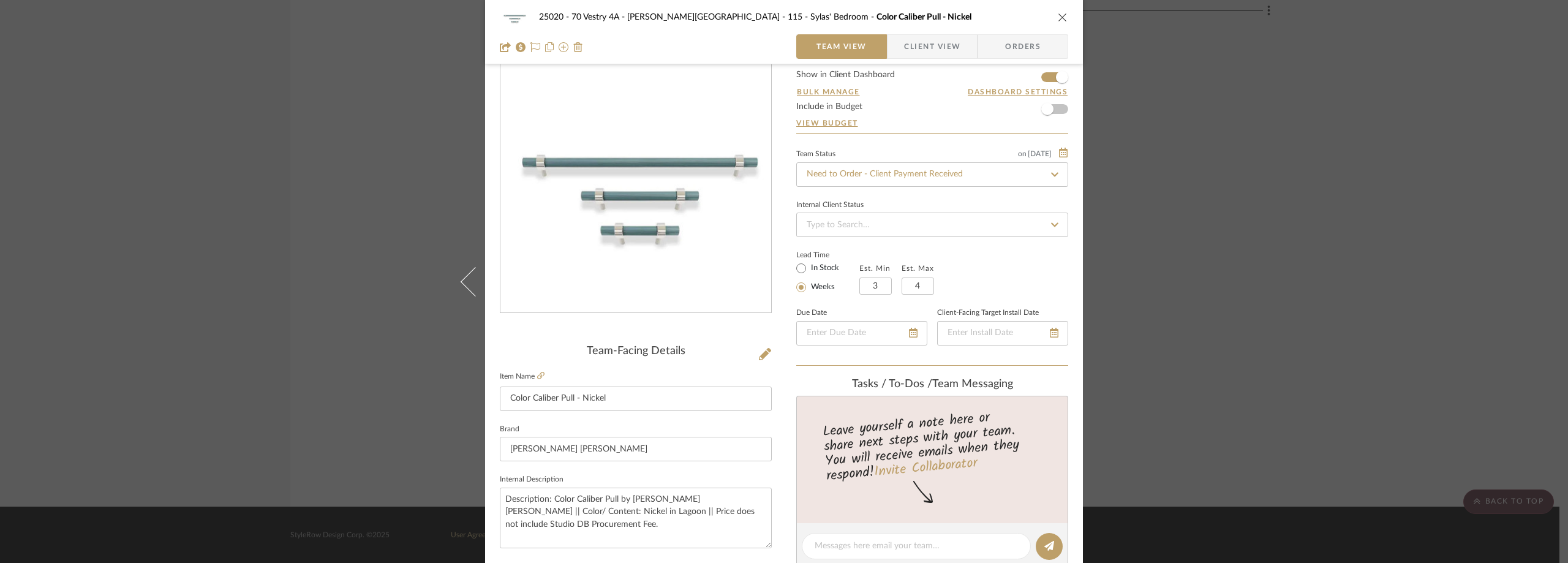
click at [1240, 215] on div "25020 - 70 Vestry 4A - Grant-Stanleigh 115 - Sylas' Bedroom Color Caliber Pull …" at bounding box center [784, 282] width 1568 height 563
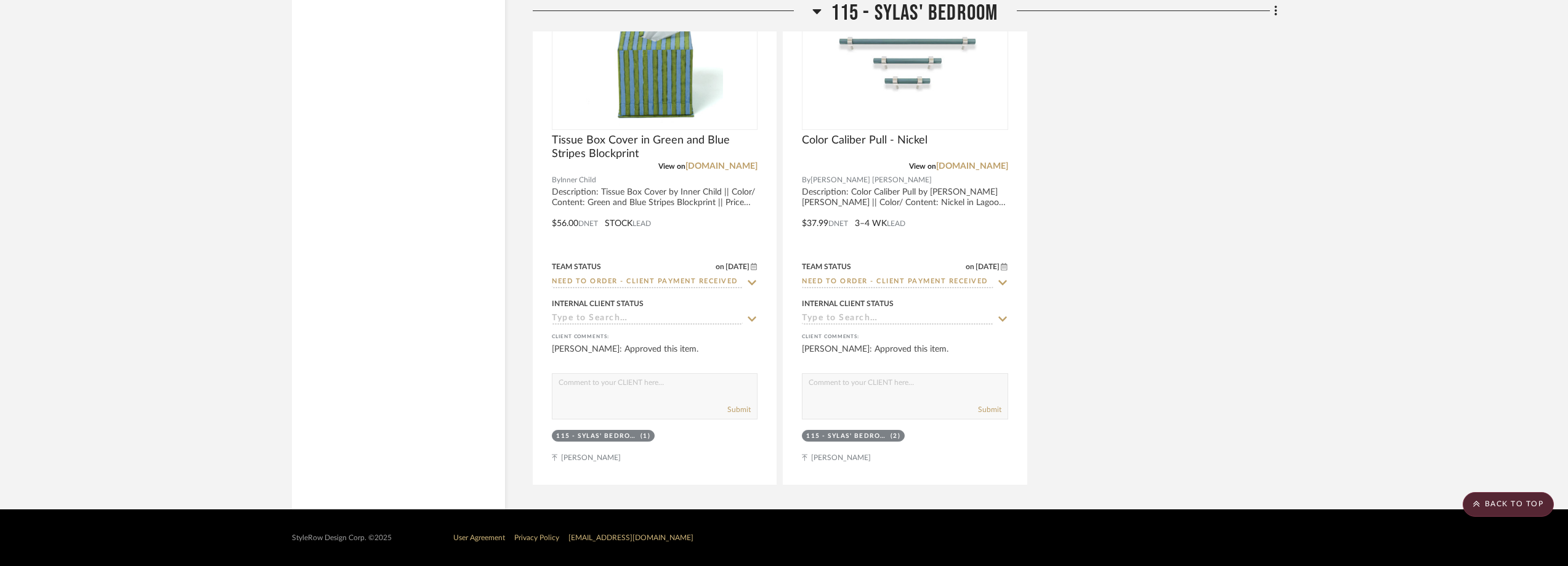
scroll to position [2189, 0]
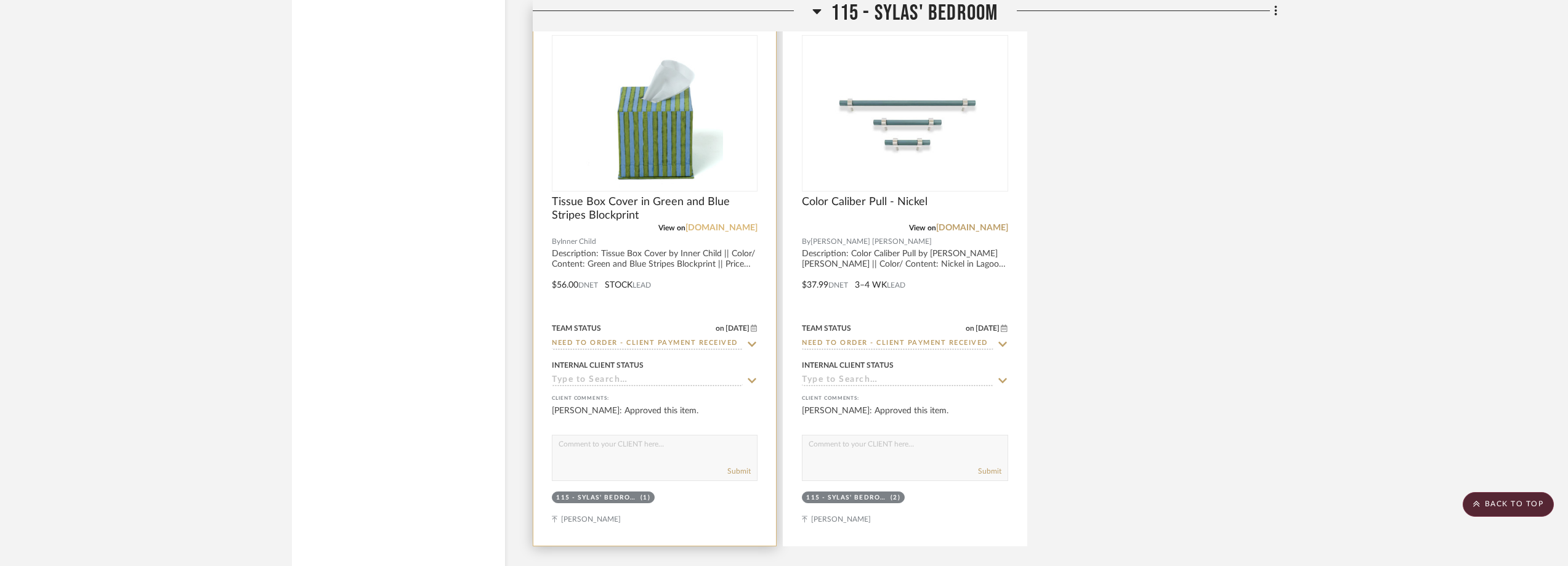
click at [739, 225] on link "shopinnerchild.com" at bounding box center [721, 227] width 72 height 8
click at [603, 138] on img "0" at bounding box center [654, 112] width 137 height 154
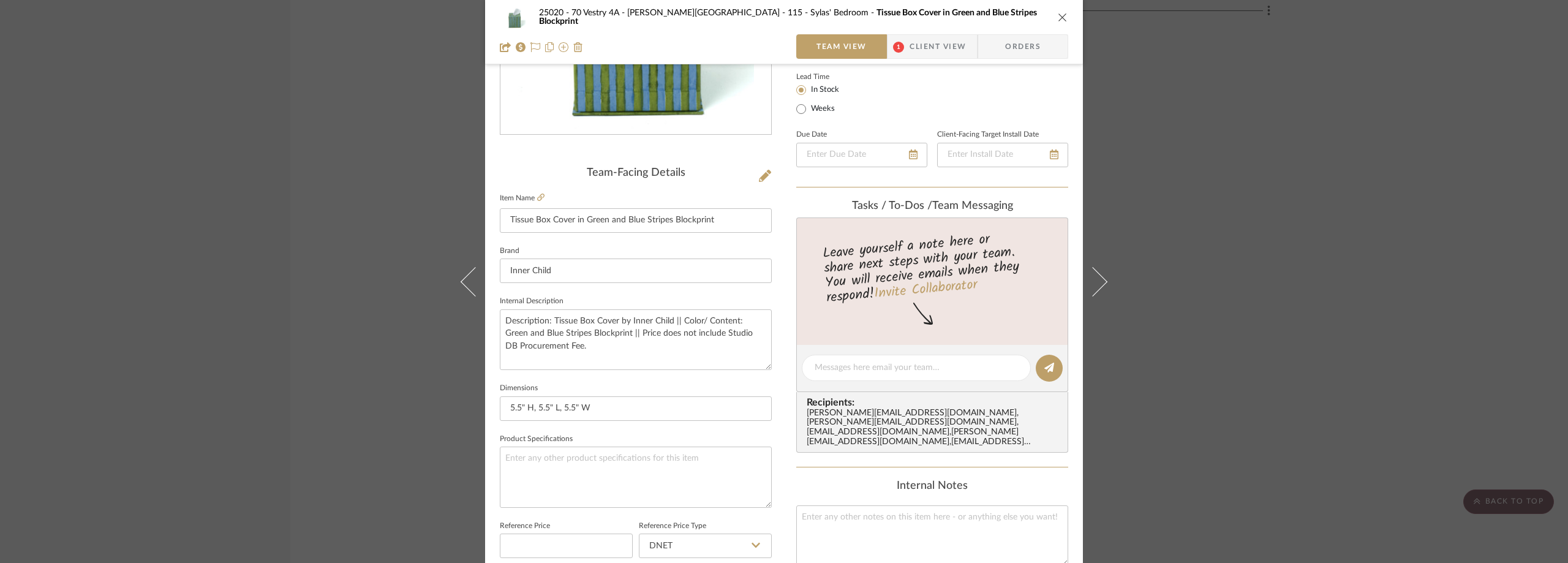
scroll to position [490, 0]
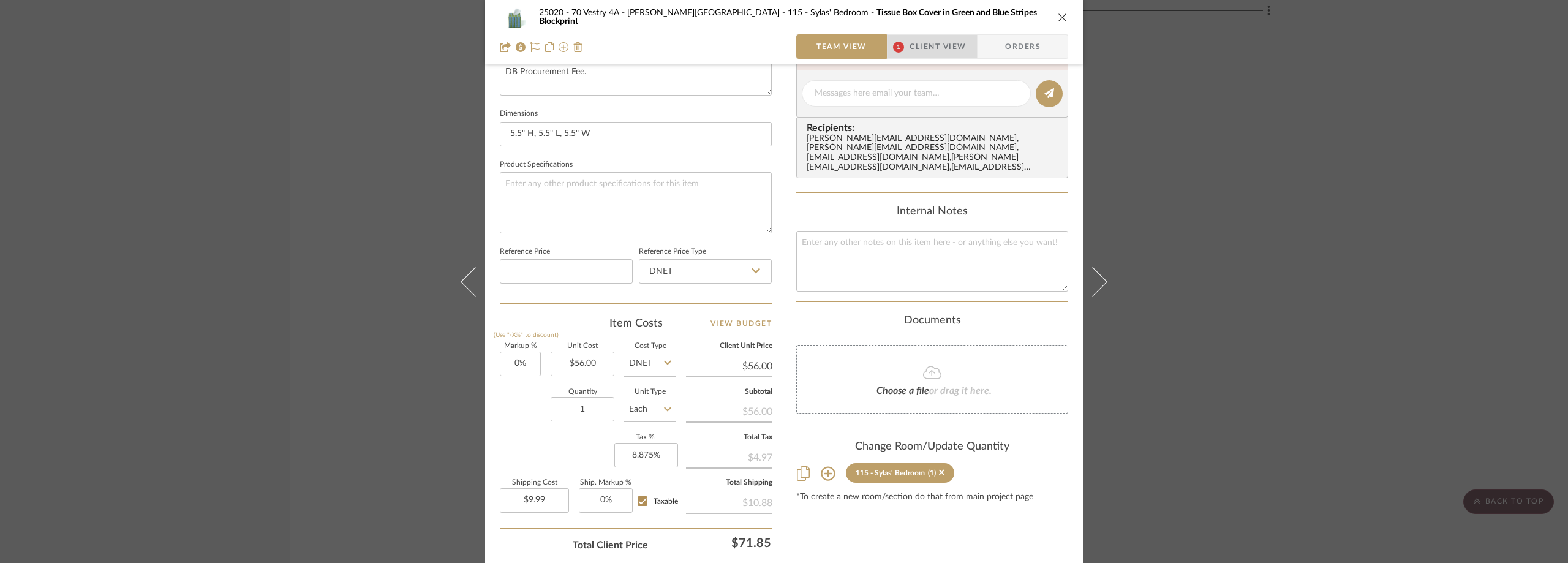
click at [915, 55] on span "Client View" at bounding box center [938, 47] width 56 height 24
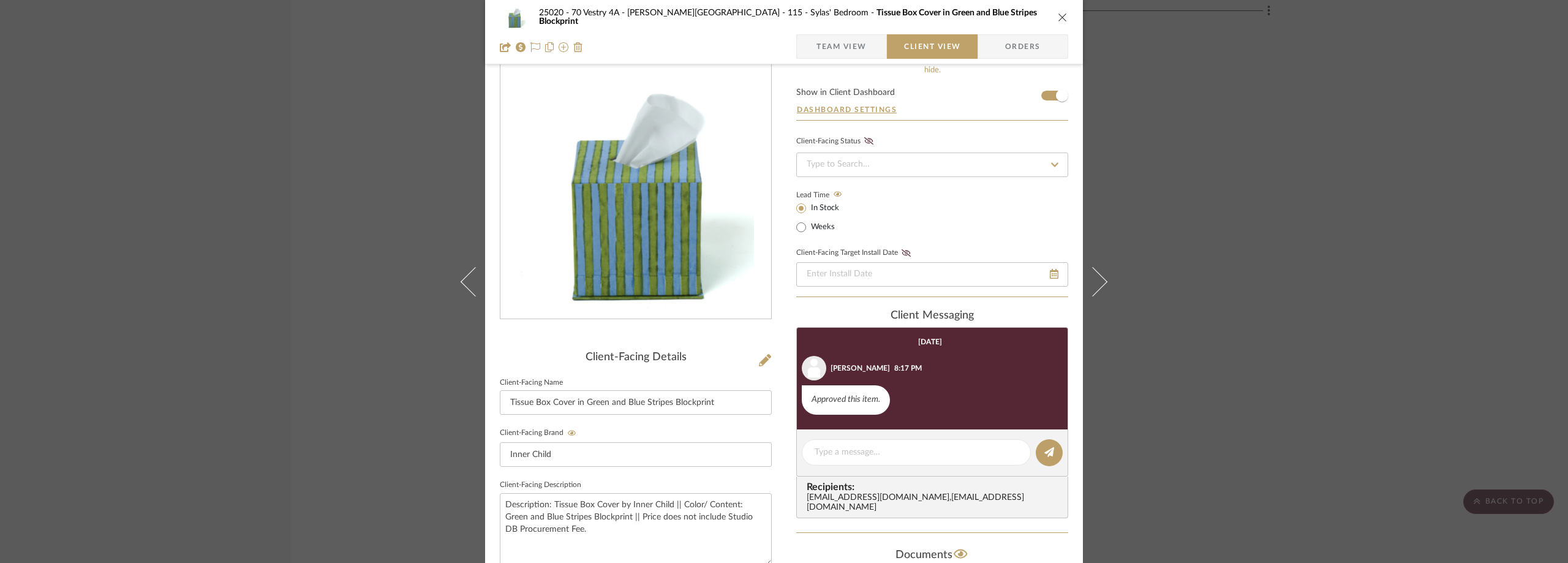
scroll to position [0, 0]
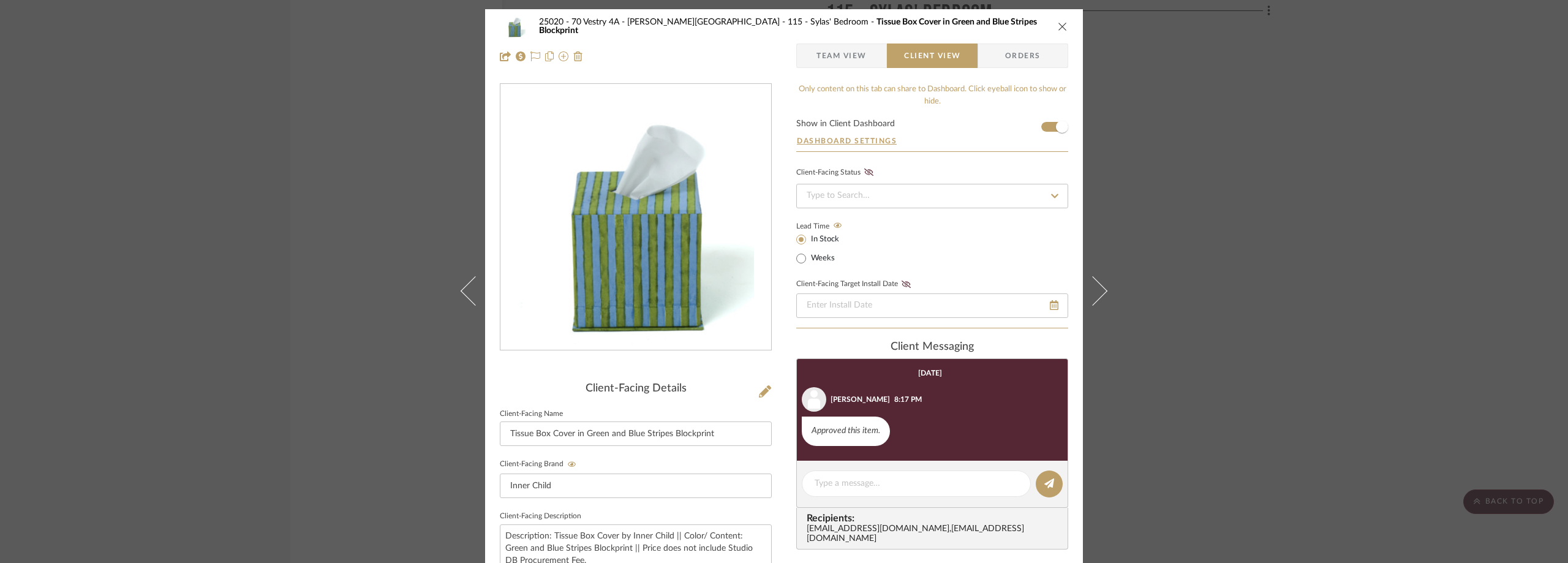
click at [853, 55] on span "Team View" at bounding box center [842, 55] width 51 height 24
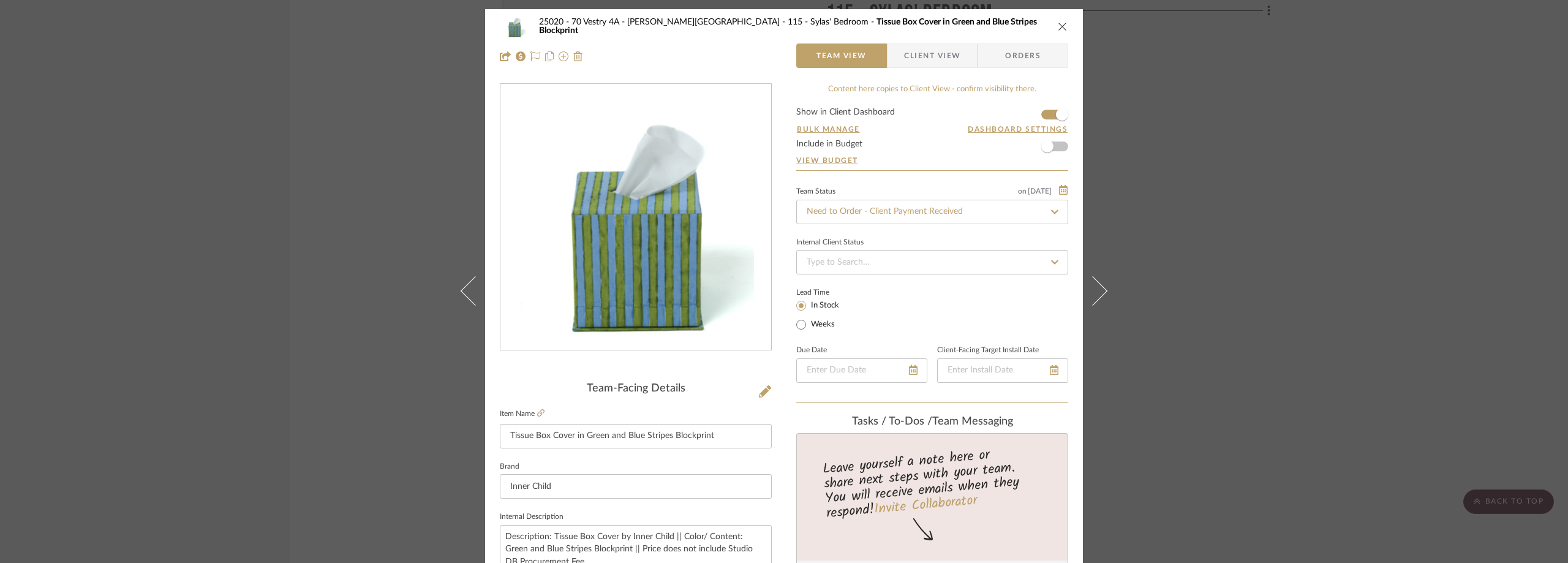
click at [1240, 230] on div "25020 - 70 Vestry 4A - Grant-Stanleigh 115 - Sylas' Bedroom Tissue Box Cover in…" at bounding box center [784, 282] width 1568 height 563
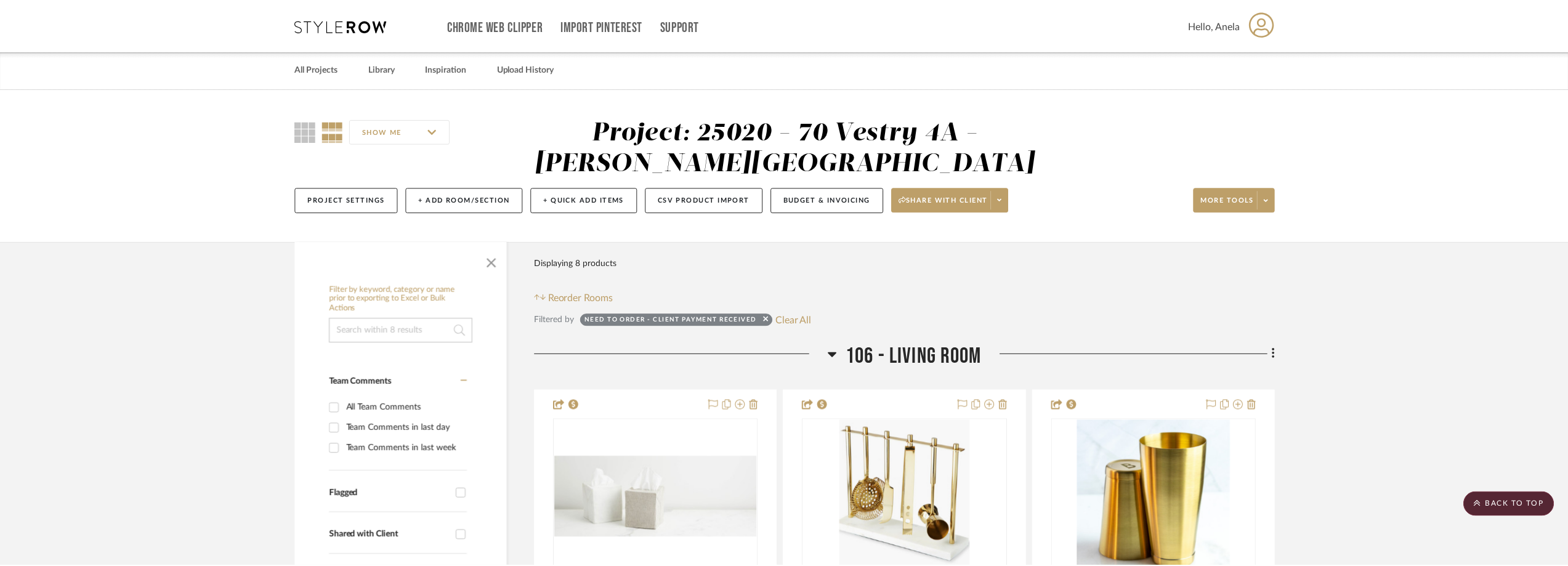
scroll to position [2189, 0]
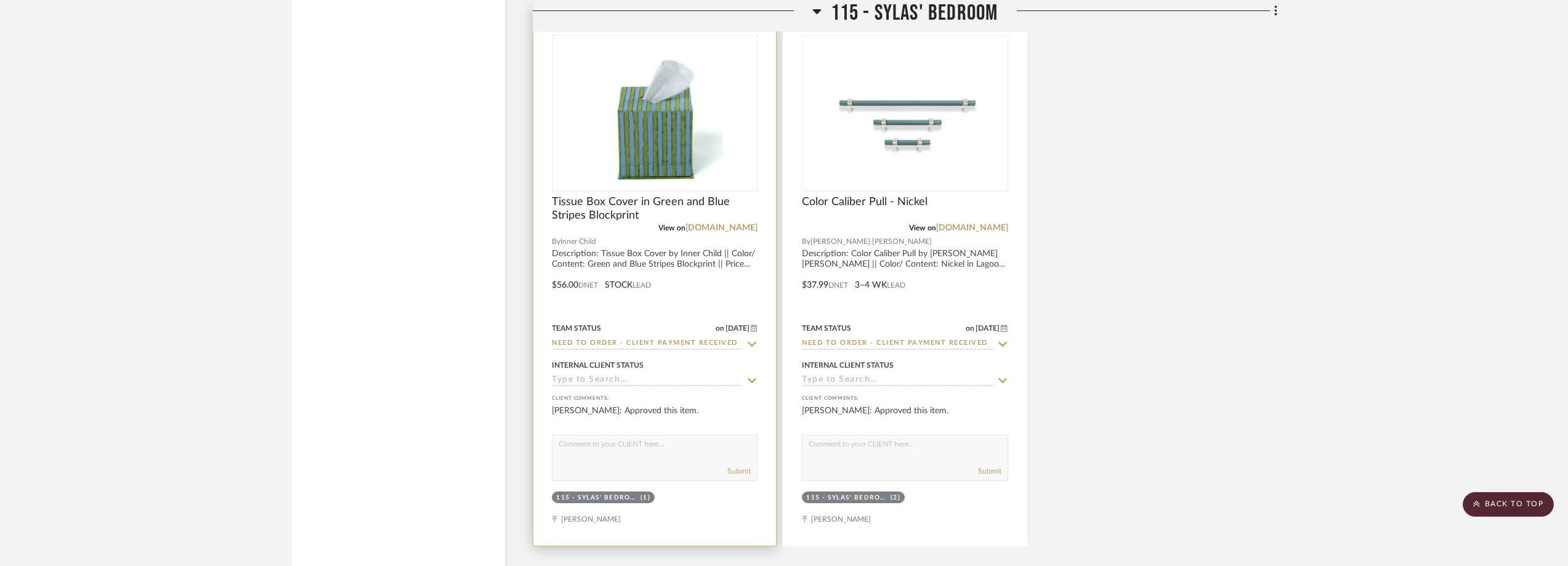
click at [755, 345] on icon at bounding box center [752, 344] width 11 height 9
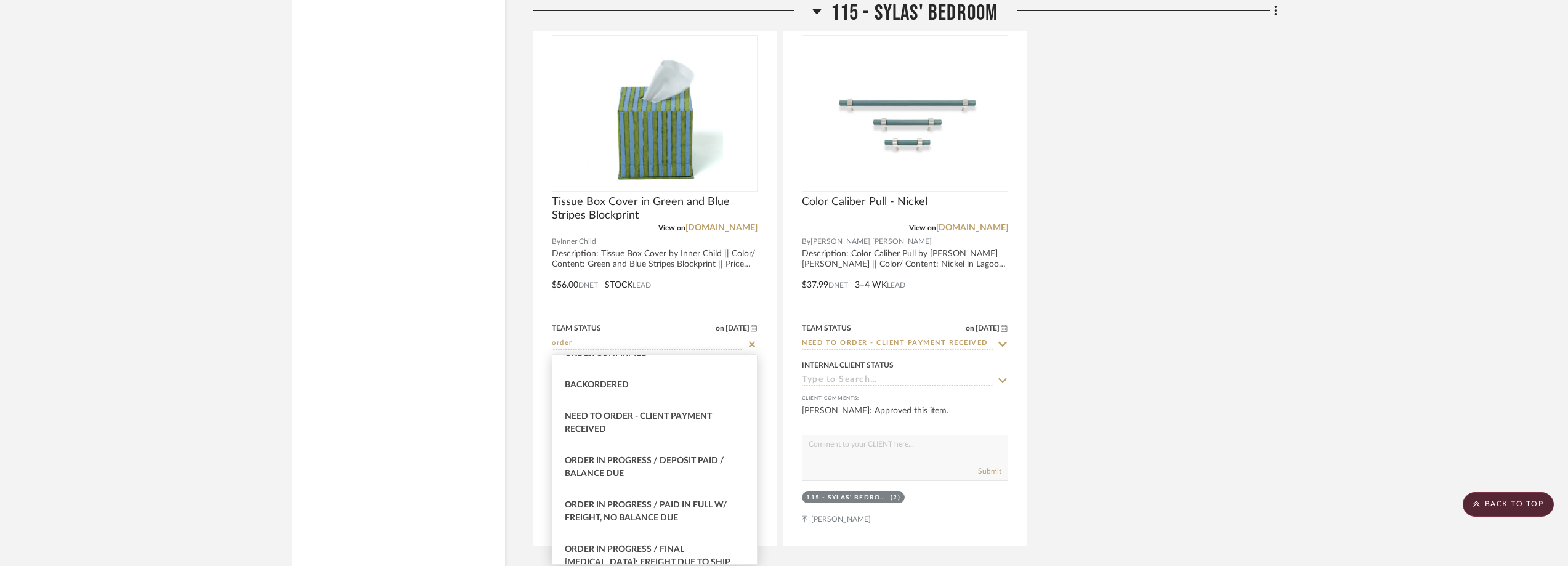
scroll to position [123, 0]
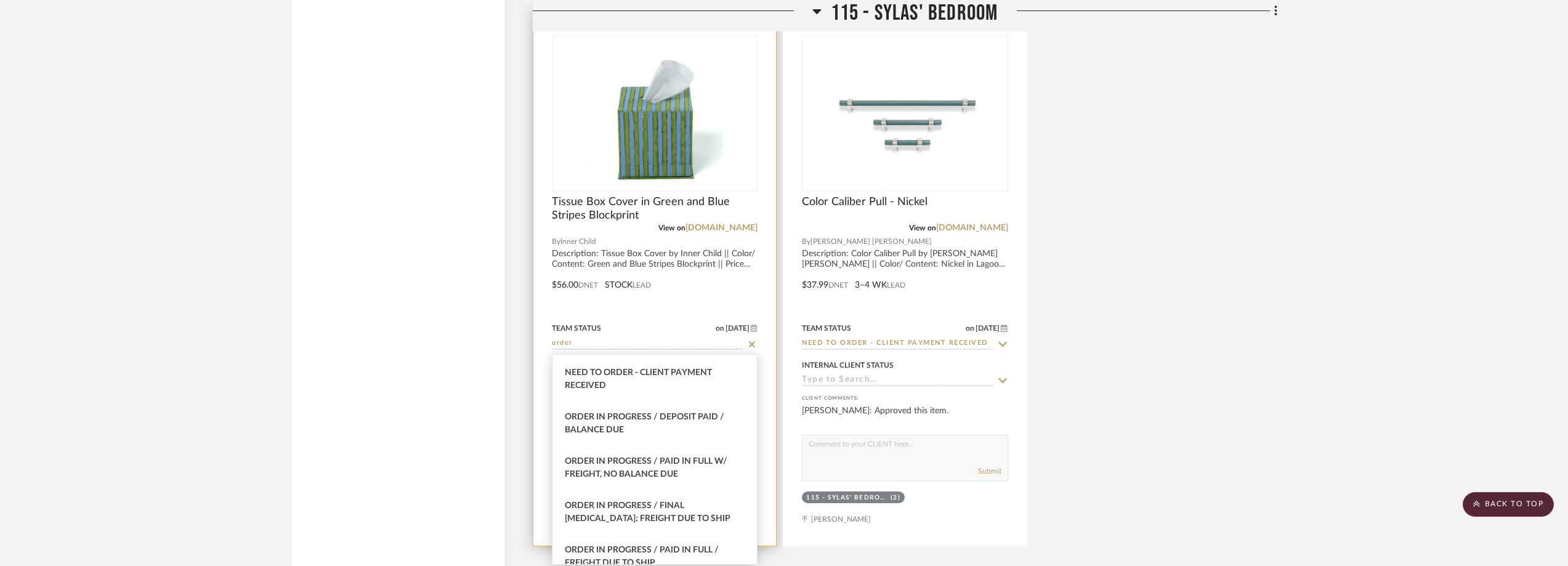
drag, startPoint x: 680, startPoint y: 462, endPoint x: 653, endPoint y: 235, distance: 228.6
click at [680, 462] on span "Order In Progress / Paid In Full w/ Freight, No Balance due" at bounding box center [646, 467] width 162 height 22
type input "Order In Progress / Paid In Full w/ Freight, No Balance due"
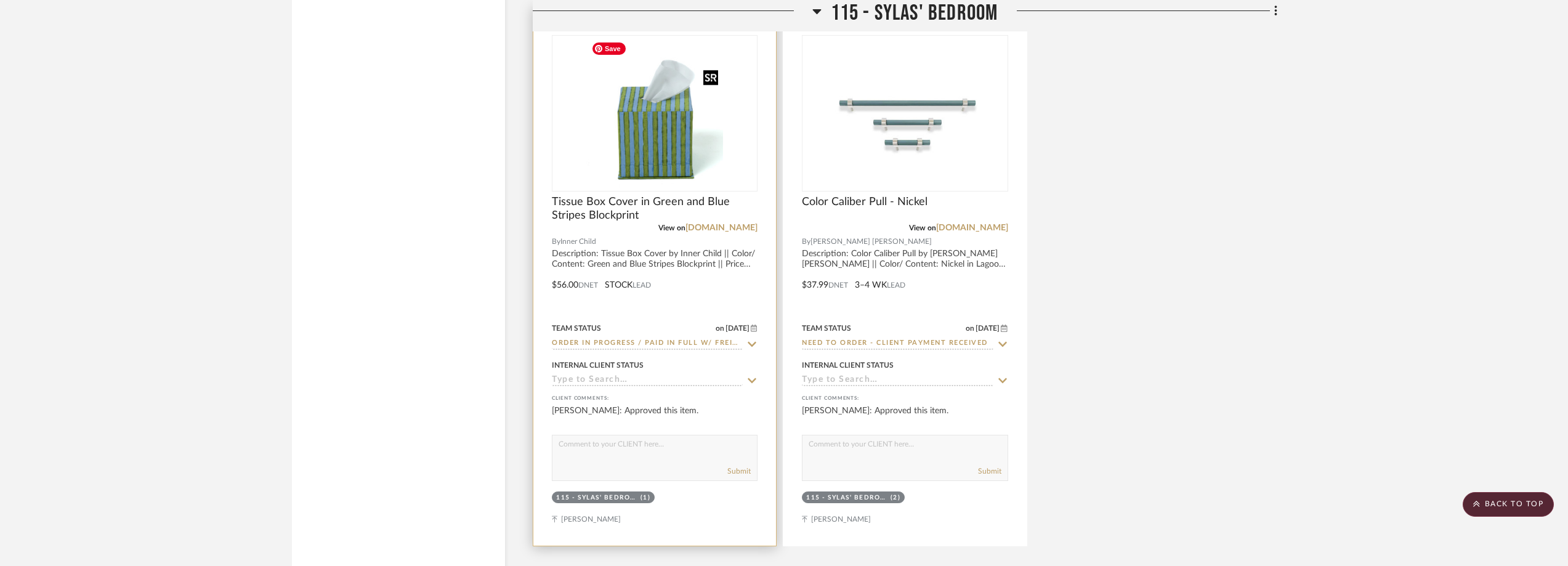
click at [647, 139] on img "0" at bounding box center [654, 112] width 137 height 154
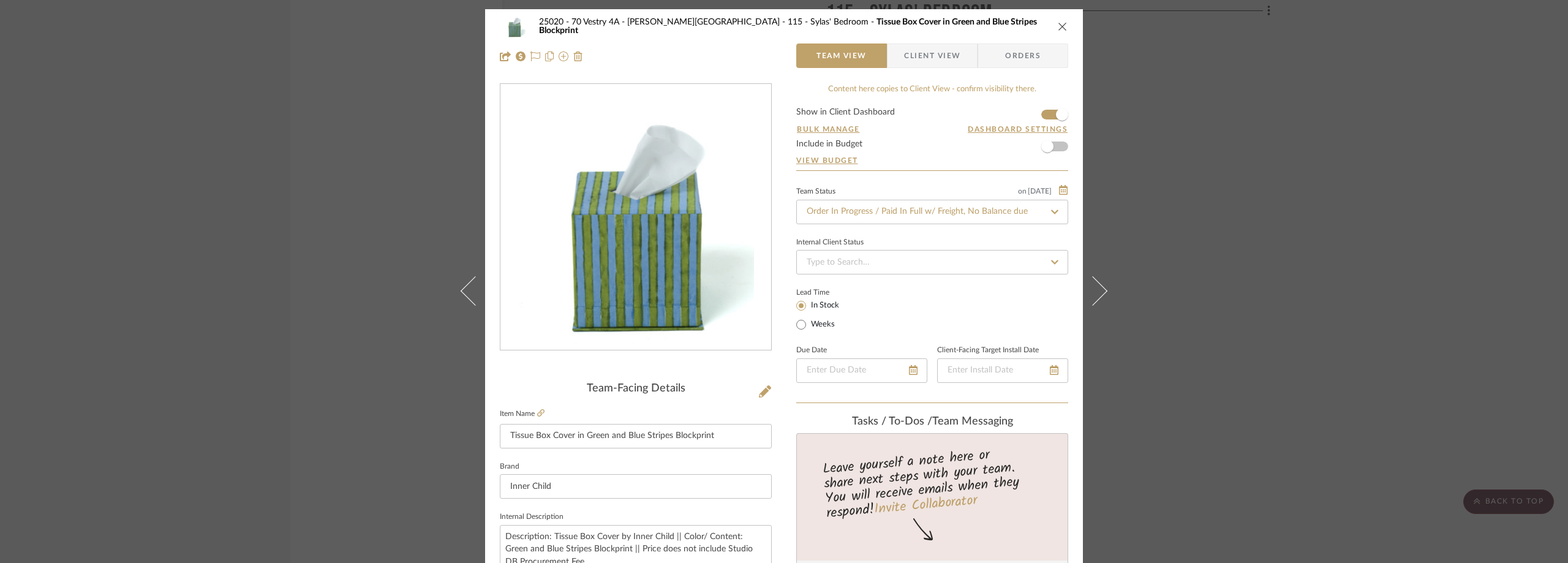
scroll to position [184, 0]
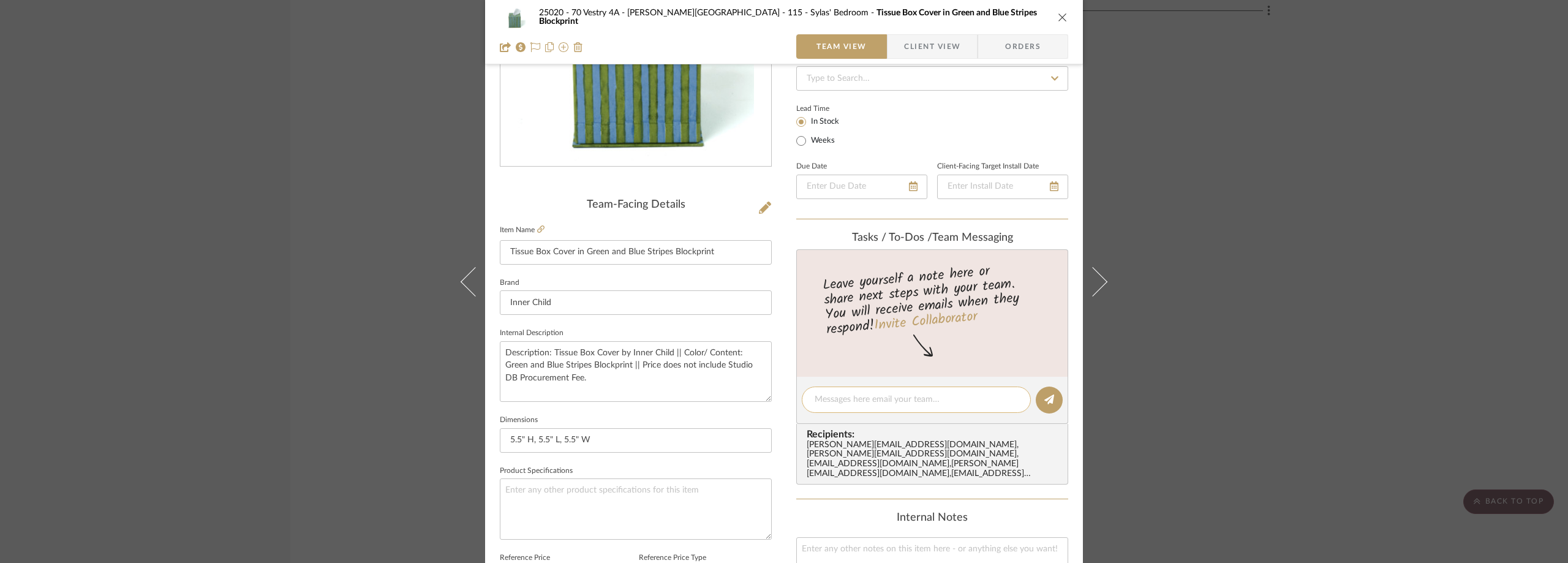
click at [899, 391] on div at bounding box center [916, 400] width 229 height 26
click at [899, 395] on textarea at bounding box center [916, 400] width 204 height 13
paste textarea "Order #4832"
type textarea "Order #4832"
click at [1039, 394] on button at bounding box center [1049, 400] width 27 height 27
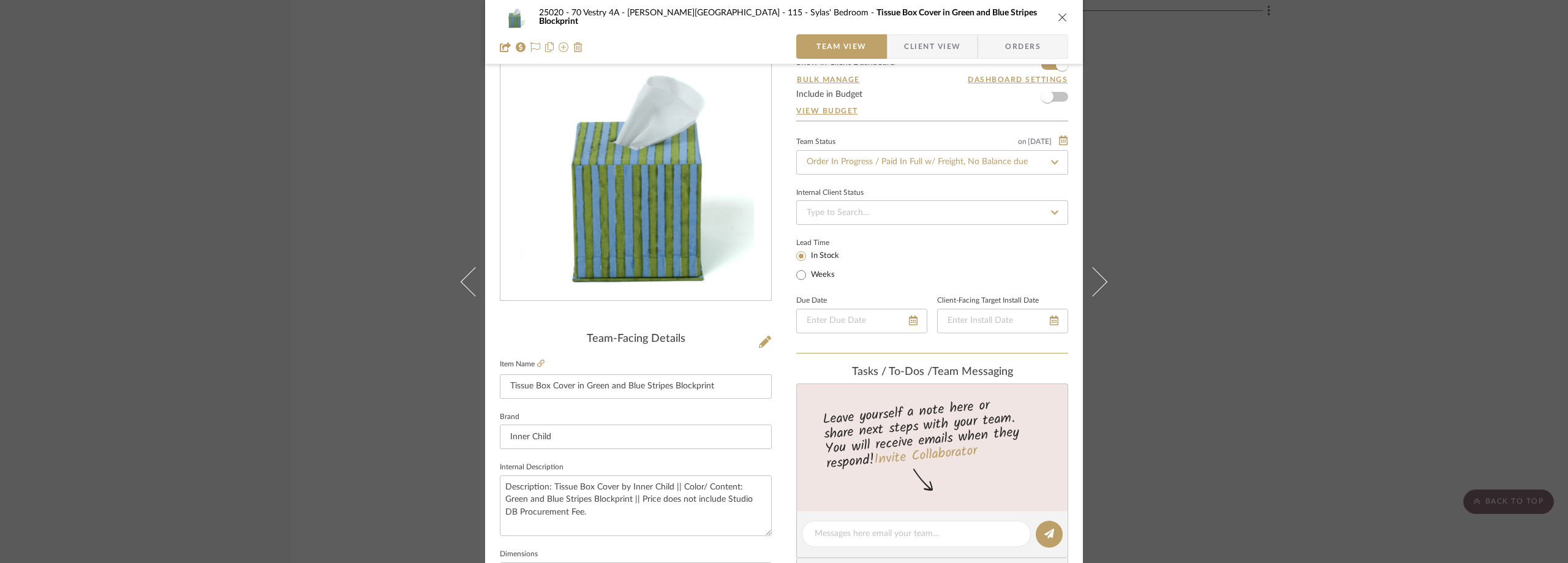
scroll to position [0, 0]
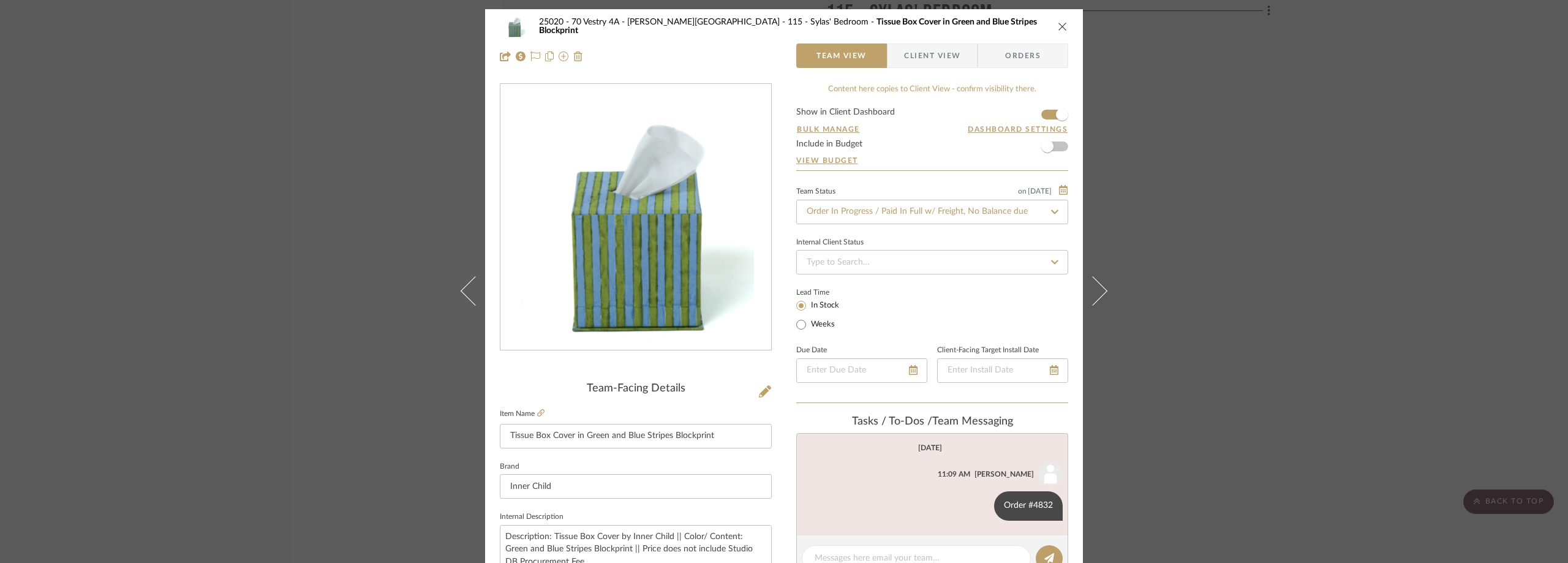
click at [1135, 251] on div "25020 - 70 Vestry 4A - Grant-Stanleigh 115 - Sylas' Bedroom Tissue Box Cover in…" at bounding box center [784, 282] width 1568 height 563
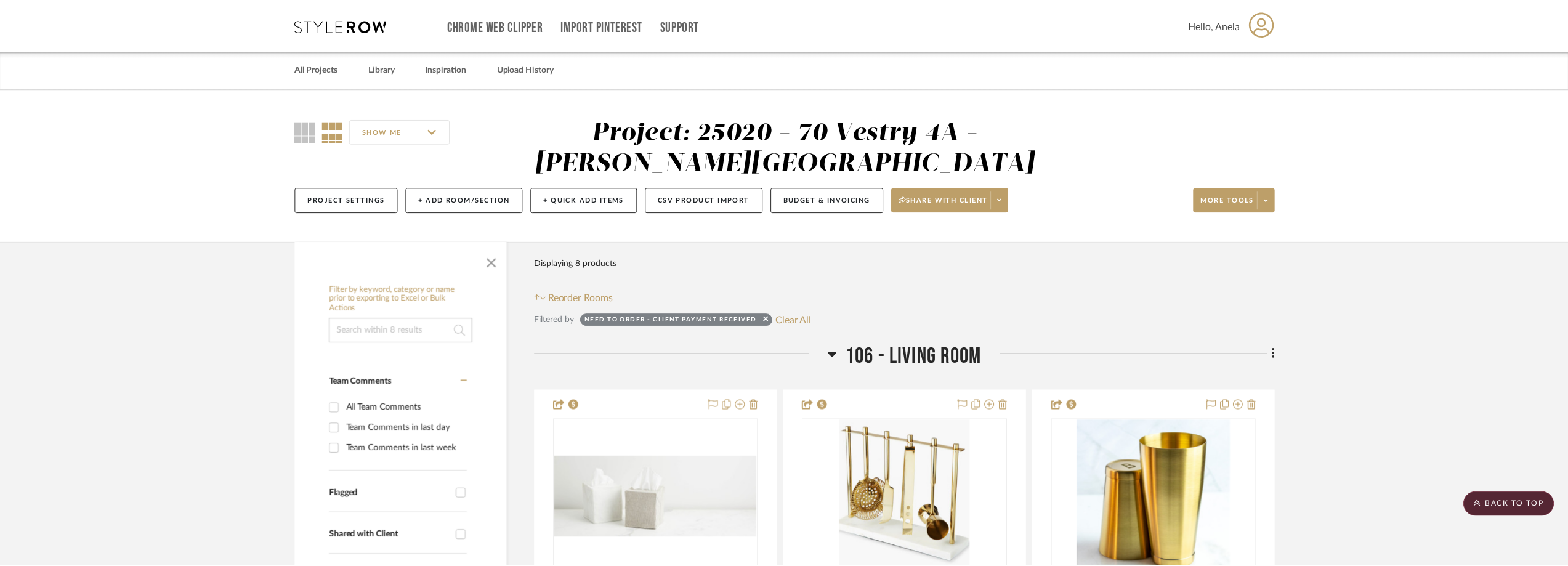
scroll to position [2189, 0]
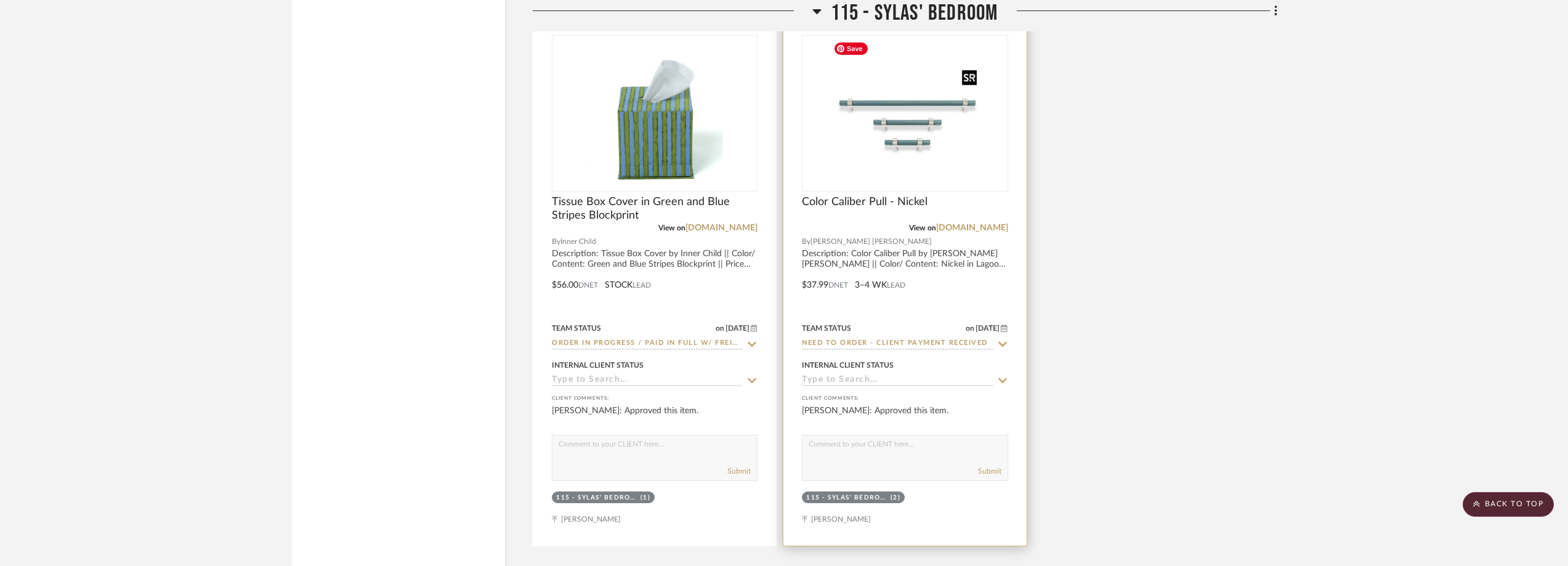
click at [941, 151] on img "0" at bounding box center [905, 112] width 153 height 154
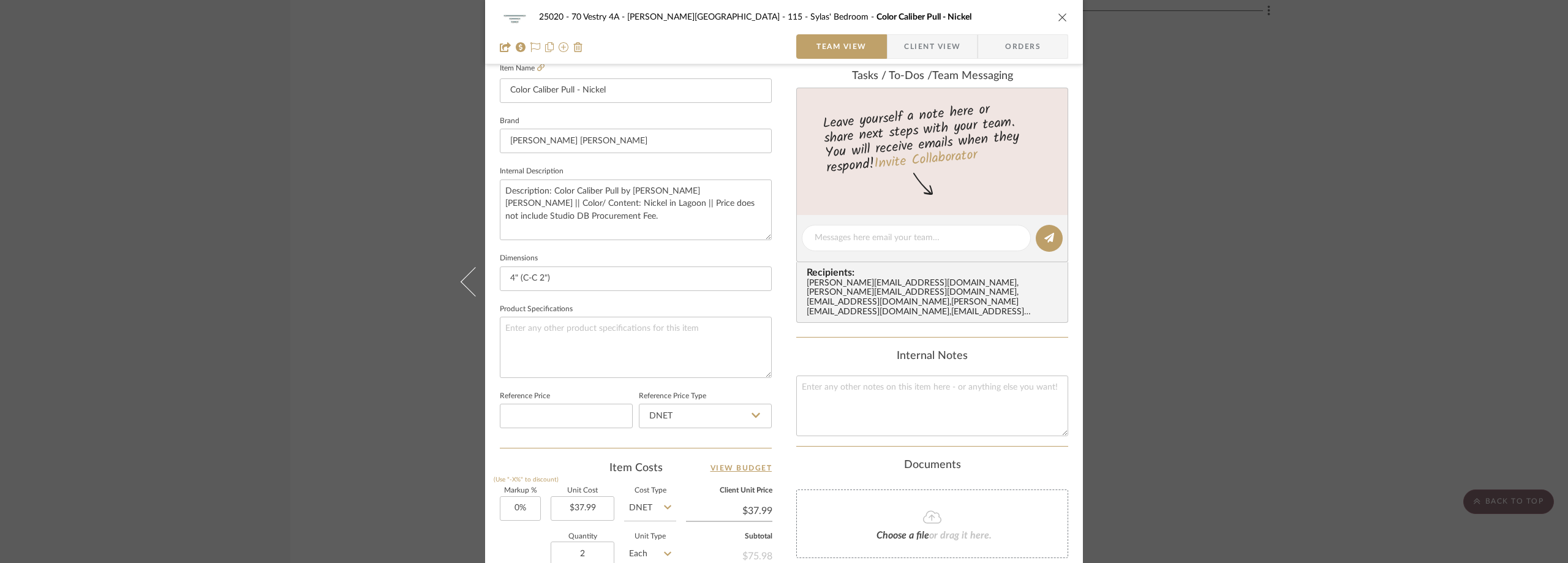
scroll to position [61, 0]
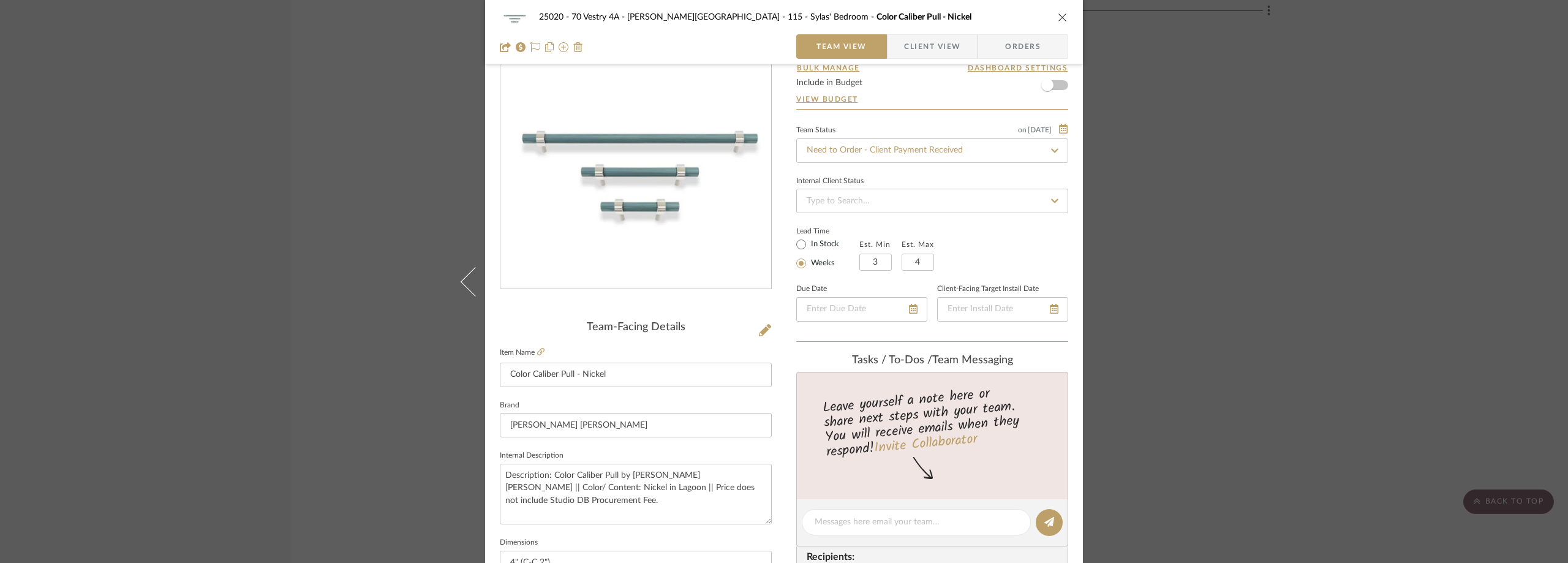
click at [1232, 197] on div "25020 - 70 Vestry 4A - Grant-Stanleigh 115 - Sylas' Bedroom Color Caliber Pull …" at bounding box center [784, 282] width 1568 height 563
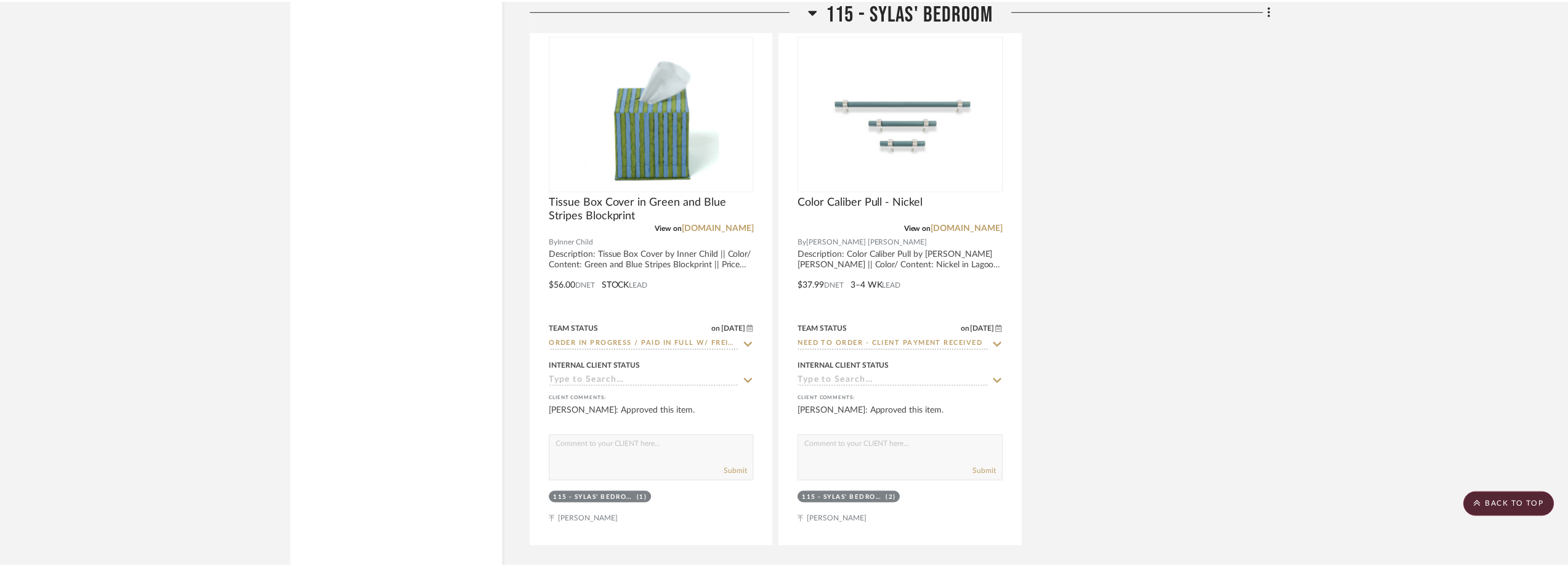
scroll to position [2189, 0]
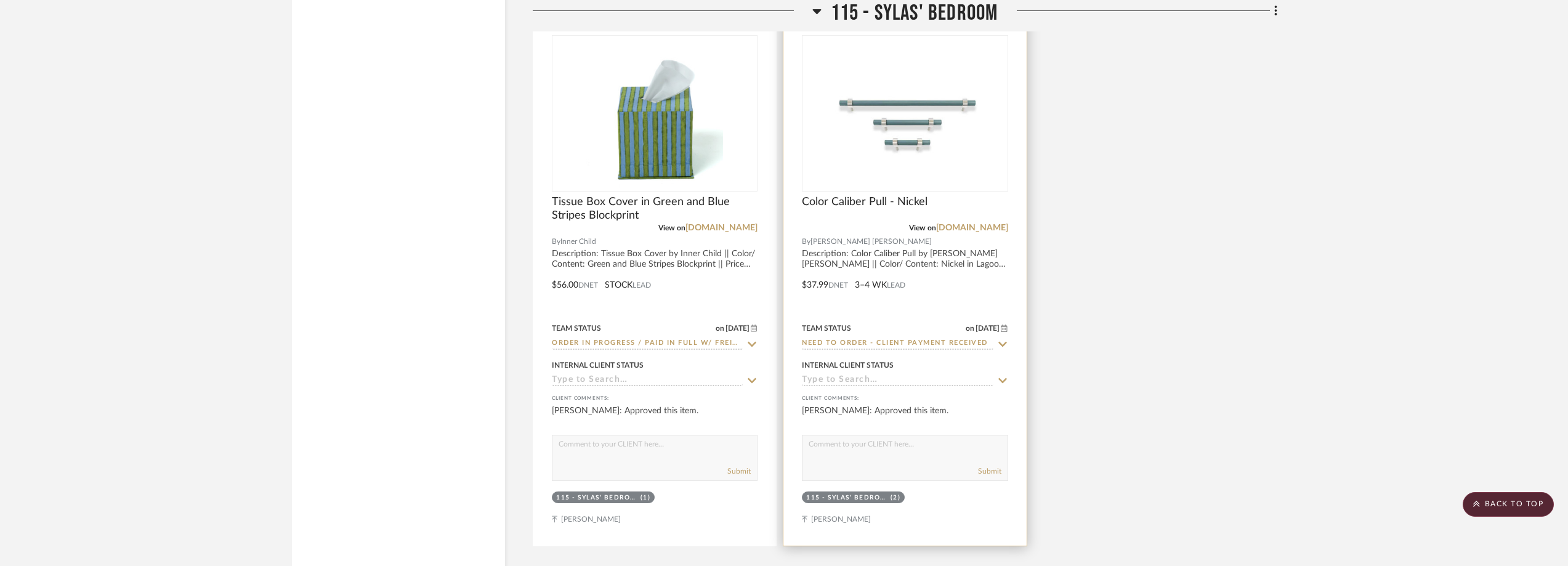
click at [1000, 343] on icon at bounding box center [1003, 342] width 8 height 5
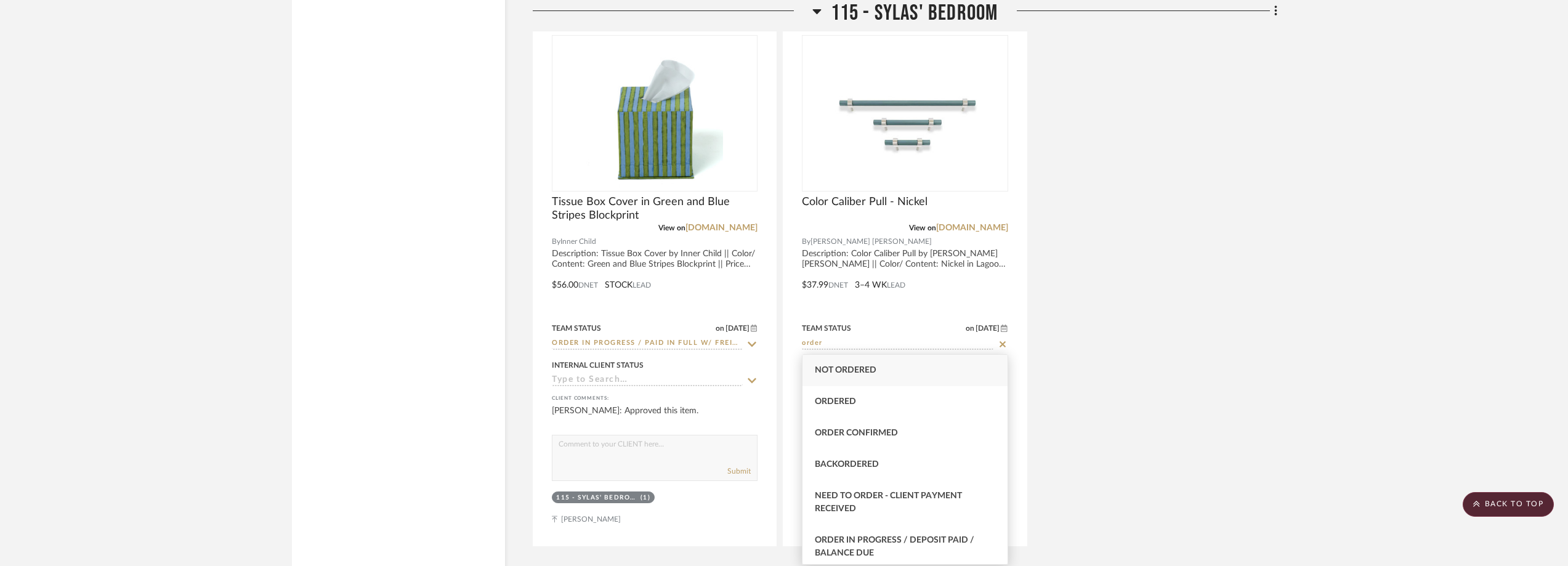
scroll to position [61, 0]
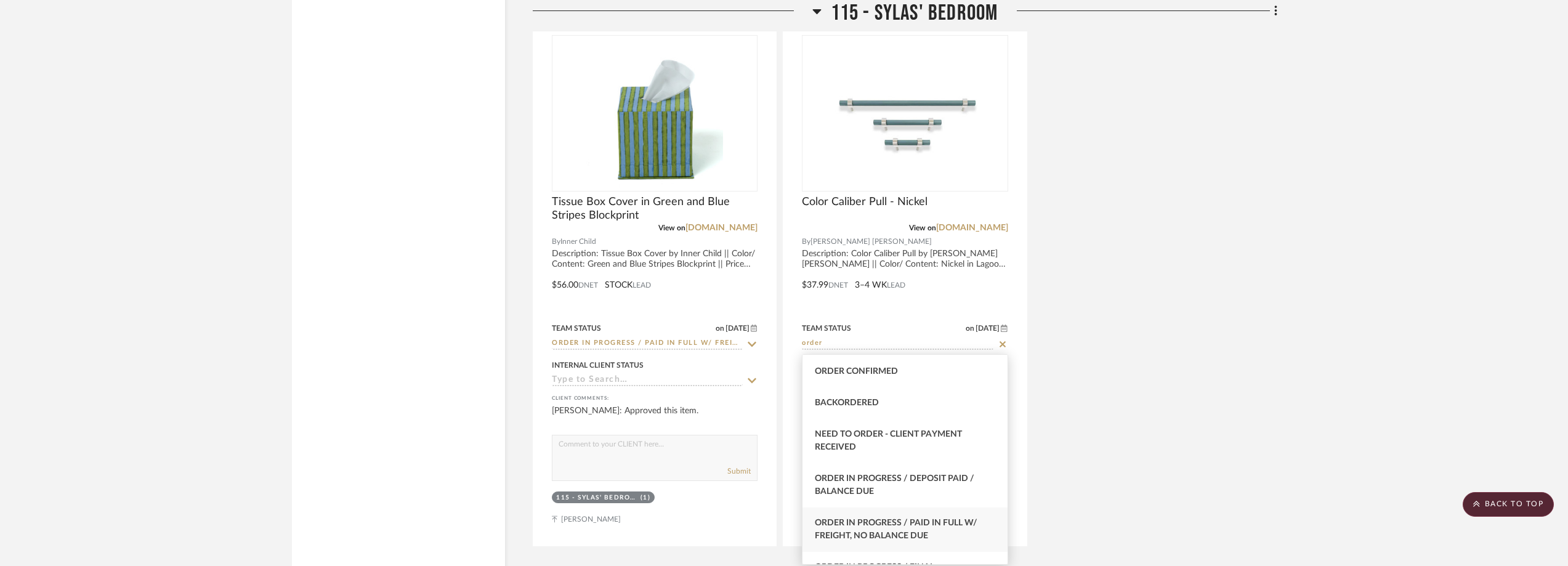
click at [913, 523] on span "Order In Progress / Paid In Full w/ Freight, No Balance due" at bounding box center [896, 528] width 162 height 22
type input "Order In Progress / Paid In Full w/ Freight, No Balance due"
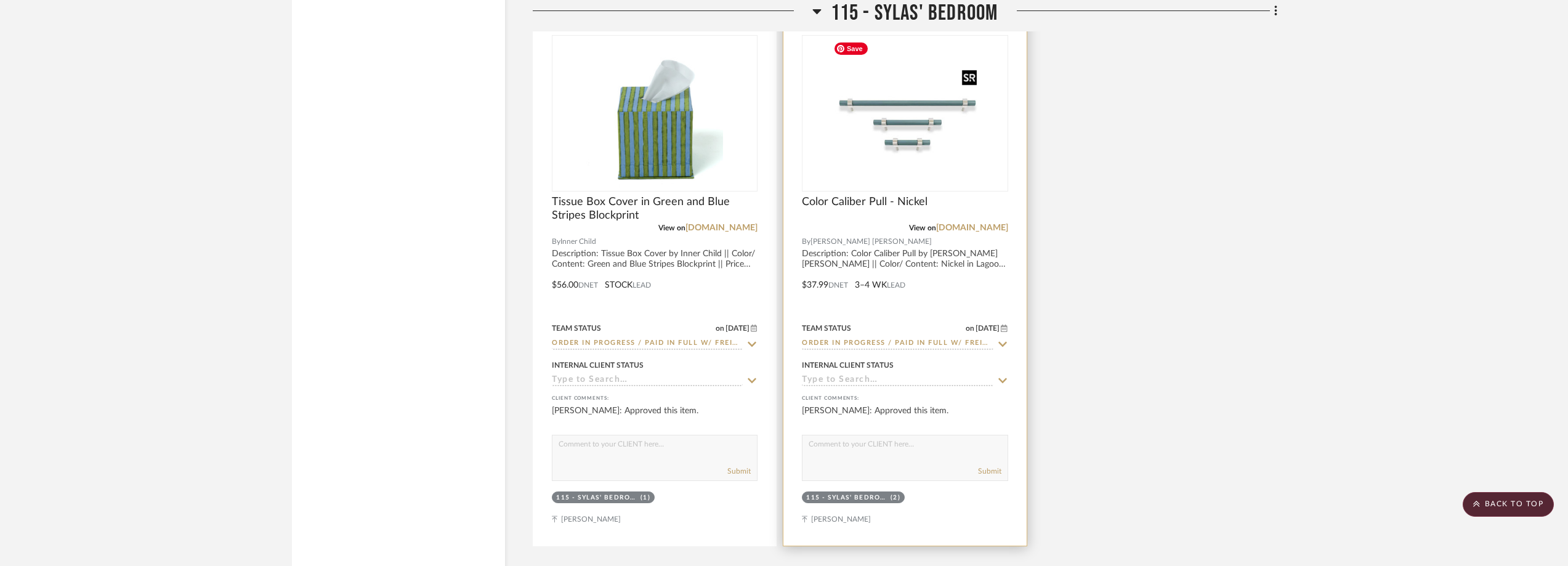
click at [898, 150] on img "0" at bounding box center [905, 112] width 153 height 154
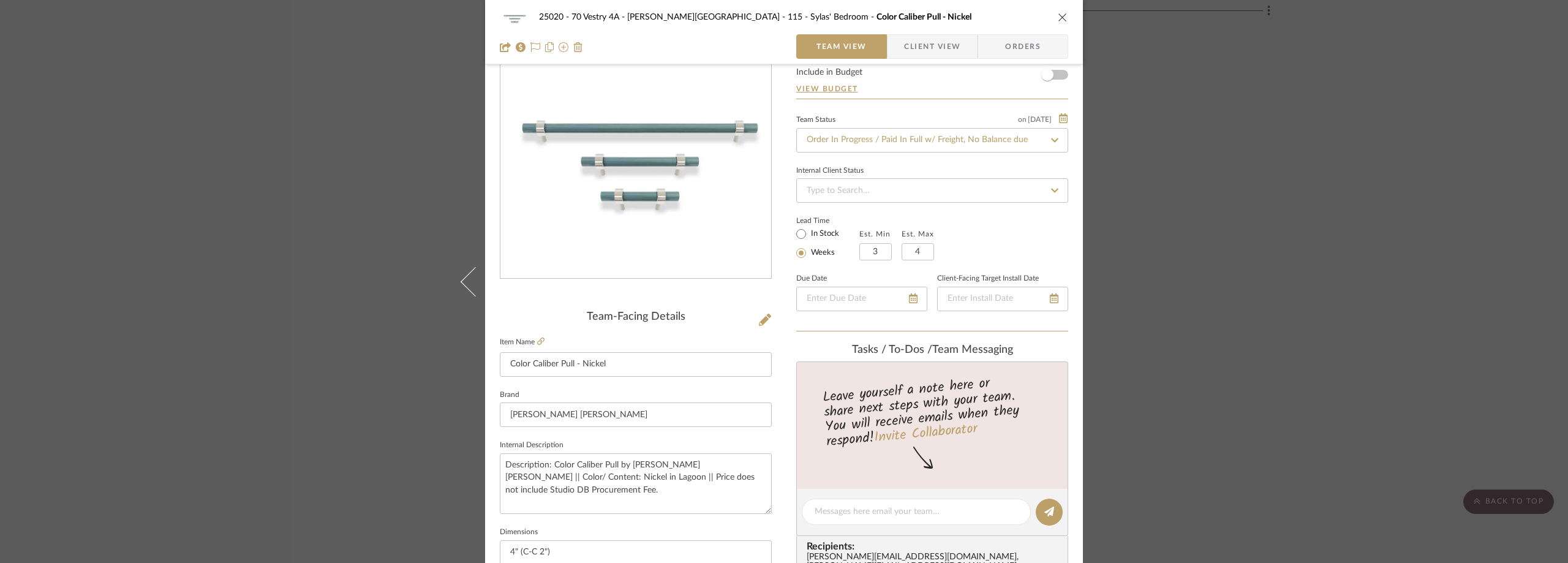
scroll to position [184, 0]
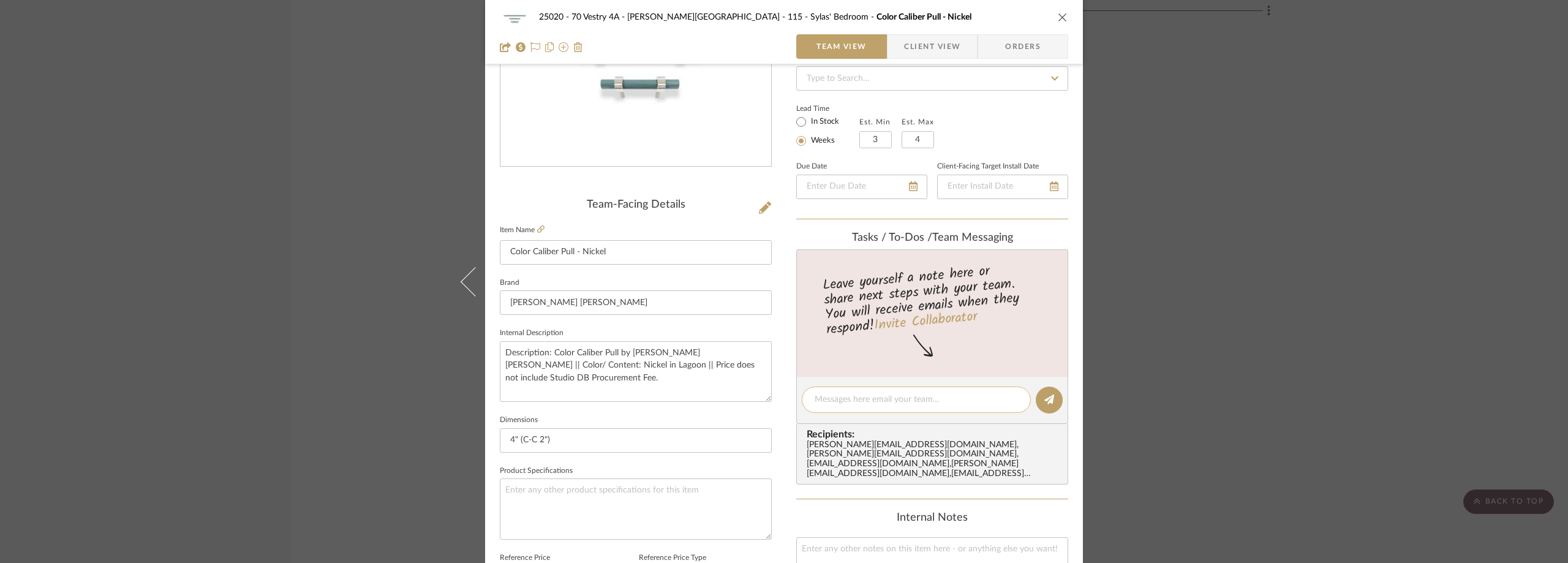
click at [871, 397] on textarea at bounding box center [916, 400] width 204 height 13
paste textarea "Order 31817"
type textarea "Order 31817 Shipping to our office"
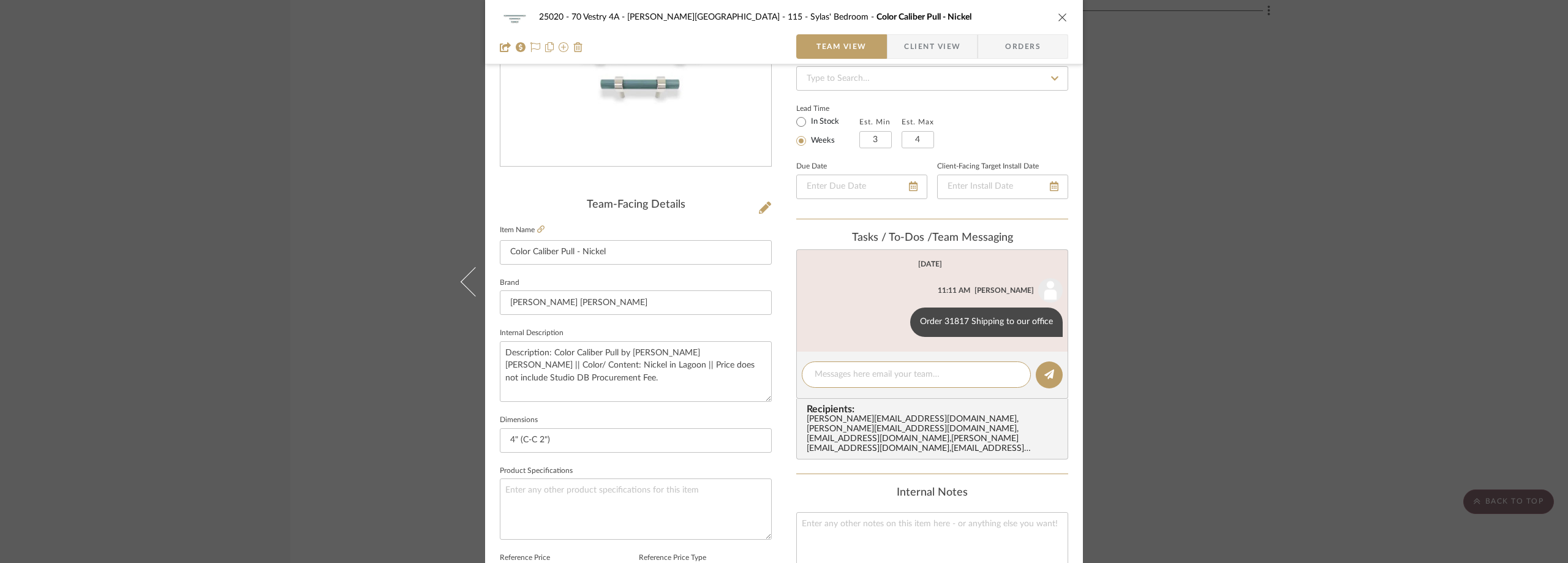
scroll to position [551, 0]
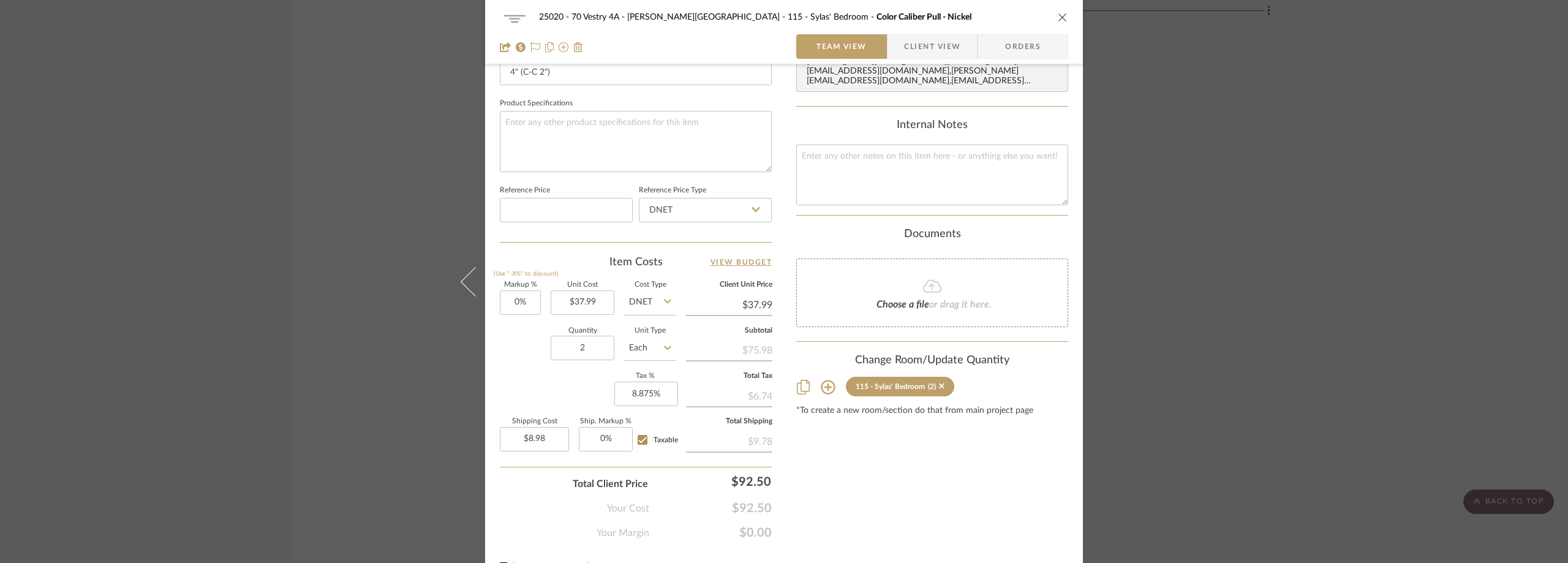
click at [361, 105] on div "25020 - 70 Vestry 4A - Grant-Stanleigh 115 - Sylas' Bedroom Color Caliber Pull …" at bounding box center [784, 282] width 1568 height 563
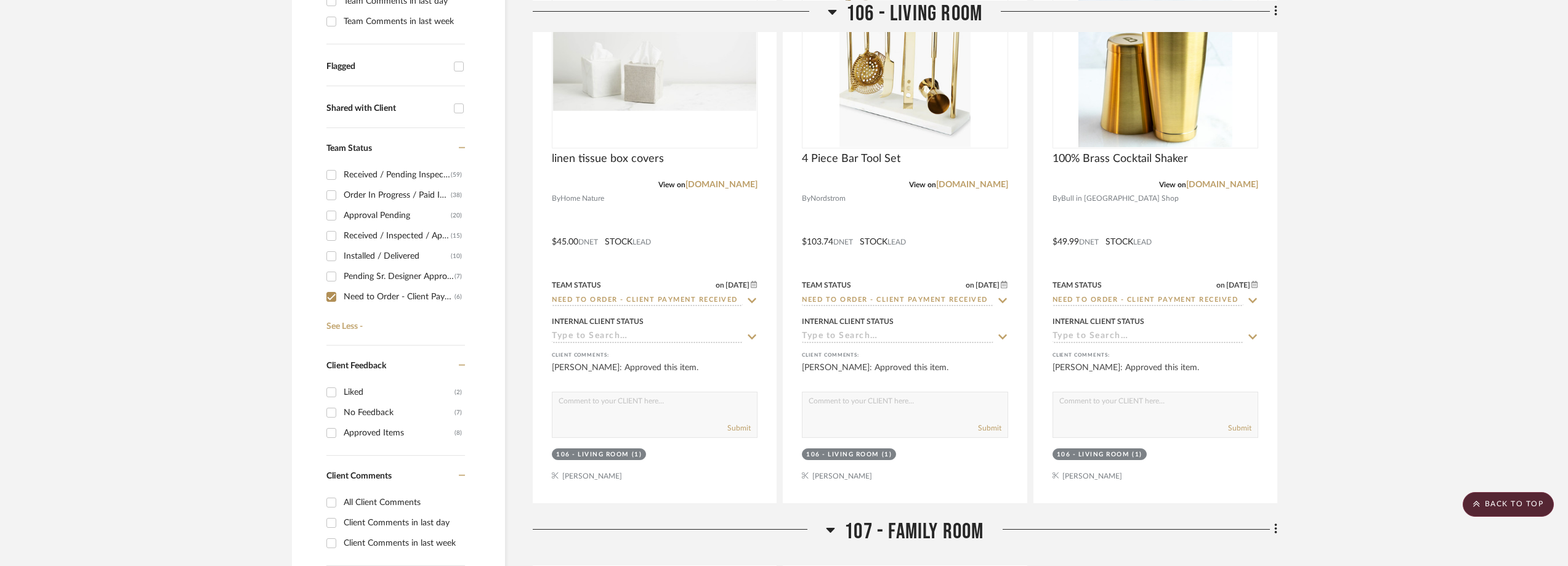
scroll to position [158, 0]
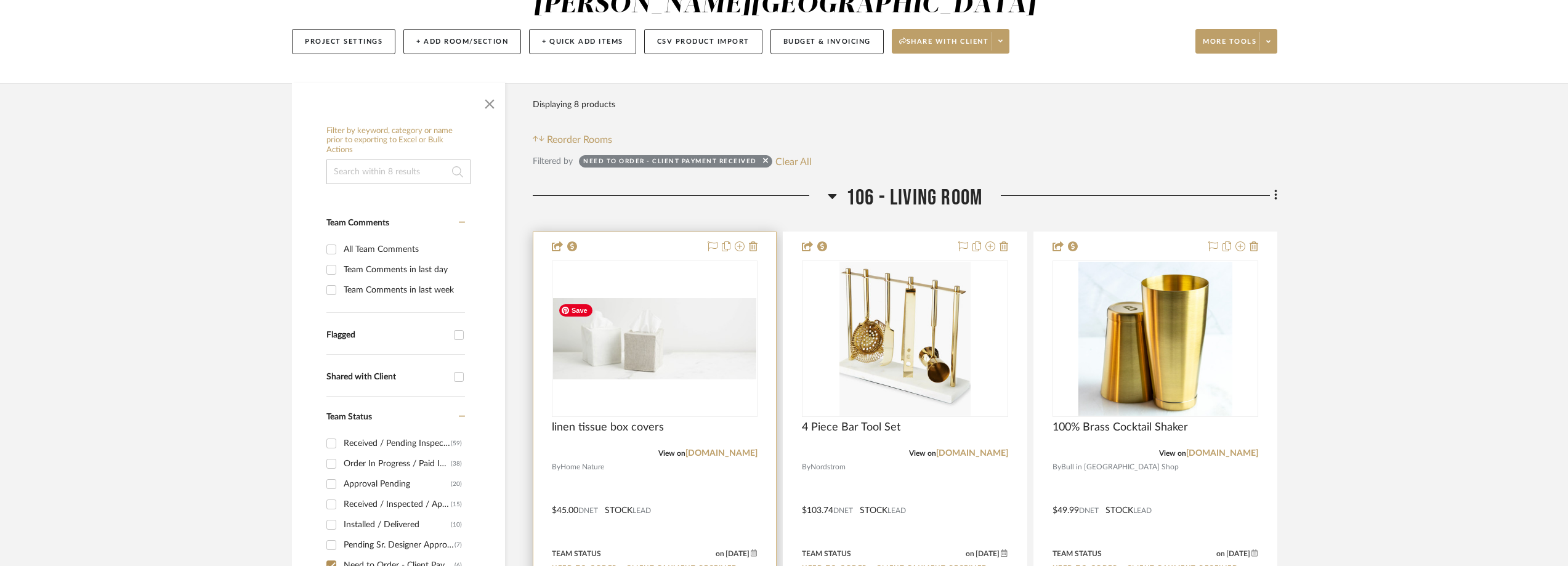
click at [690, 369] on img "0" at bounding box center [654, 339] width 203 height 81
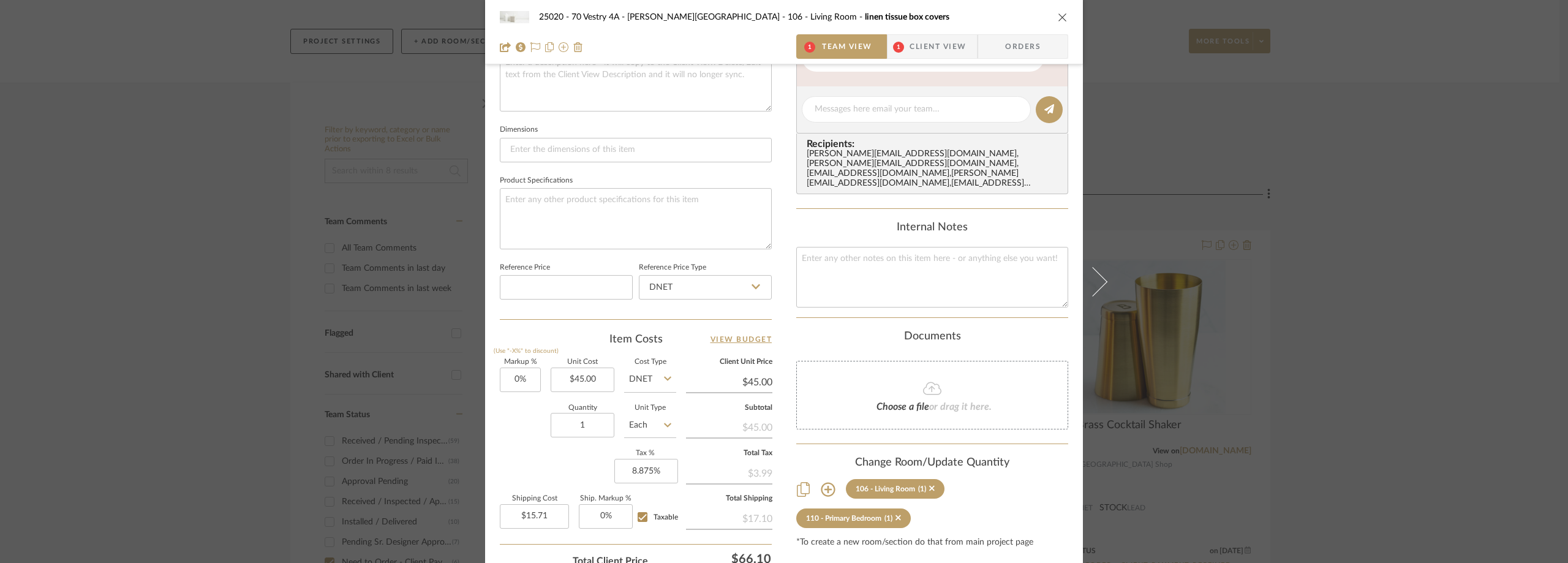
scroll to position [61, 0]
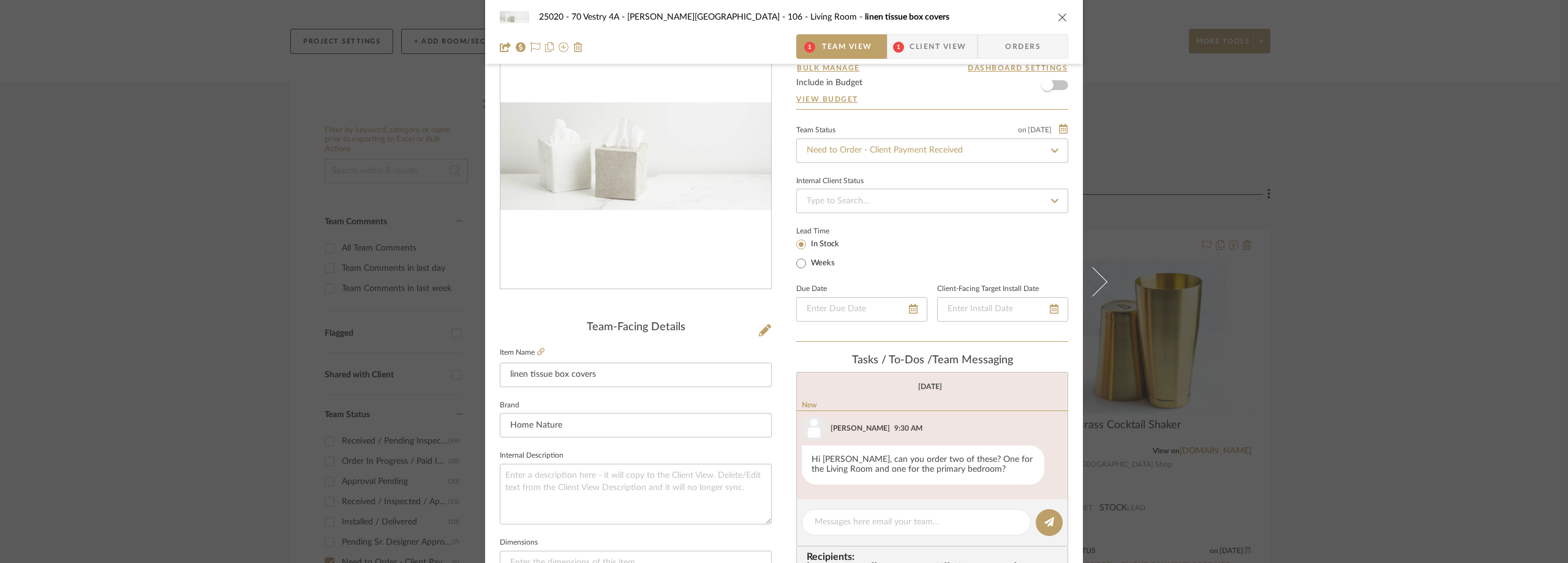
click at [1461, 302] on div "25020 - 70 Vestry 4A - Grant-Stanleigh 106 - Living Room linen tissue box cover…" at bounding box center [784, 282] width 1568 height 563
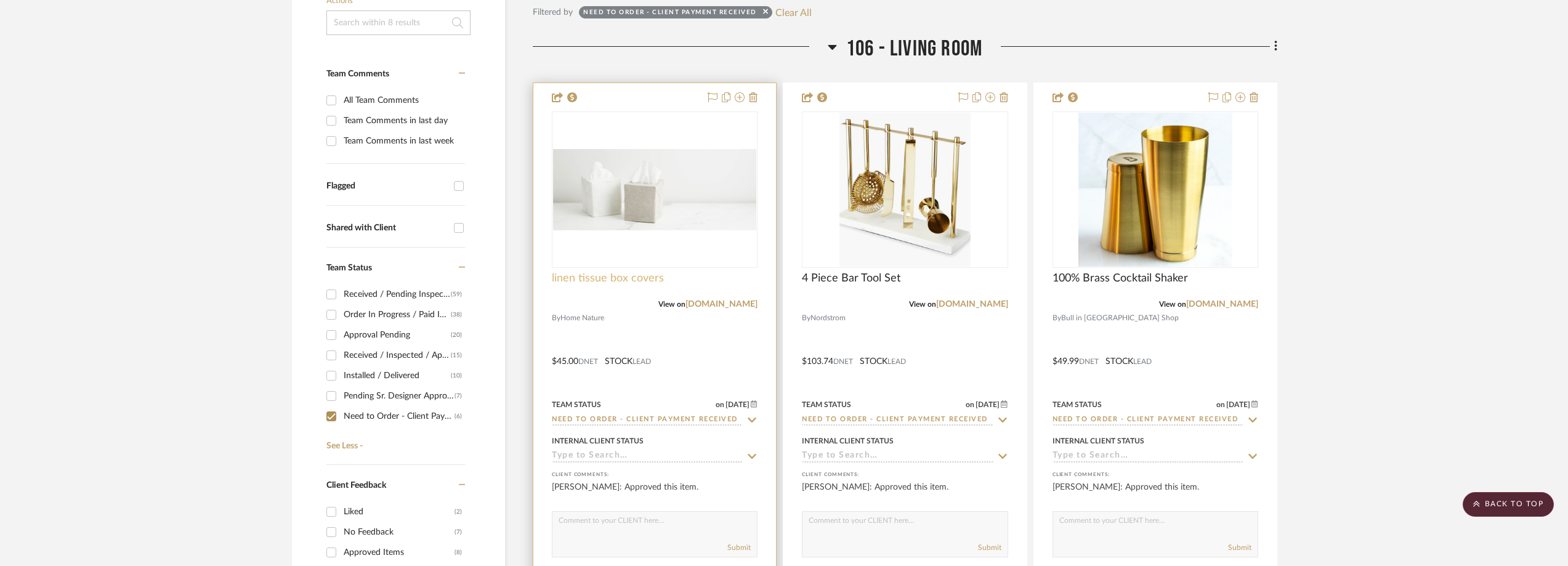
scroll to position [158, 0]
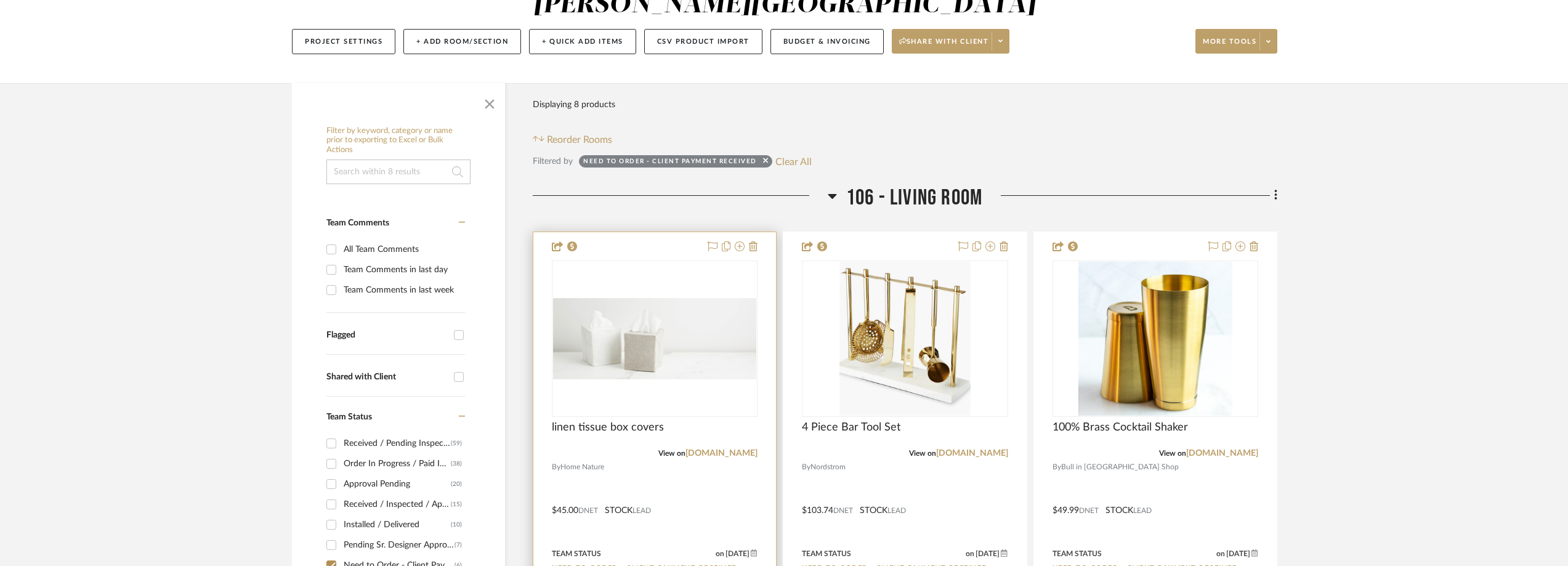
click at [728, 458] on div "View on homenature.com" at bounding box center [655, 453] width 206 height 11
click at [726, 453] on link "homenature.com" at bounding box center [721, 453] width 72 height 8
click at [646, 326] on img "0" at bounding box center [654, 339] width 203 height 81
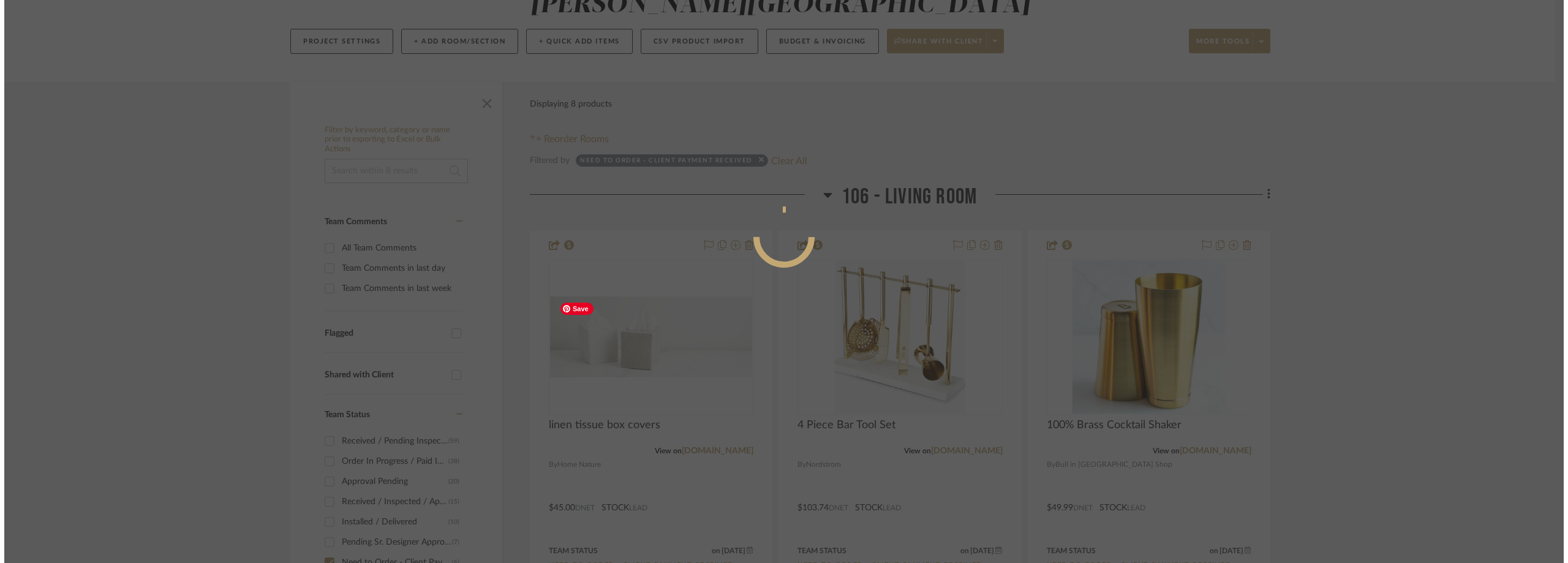
scroll to position [0, 0]
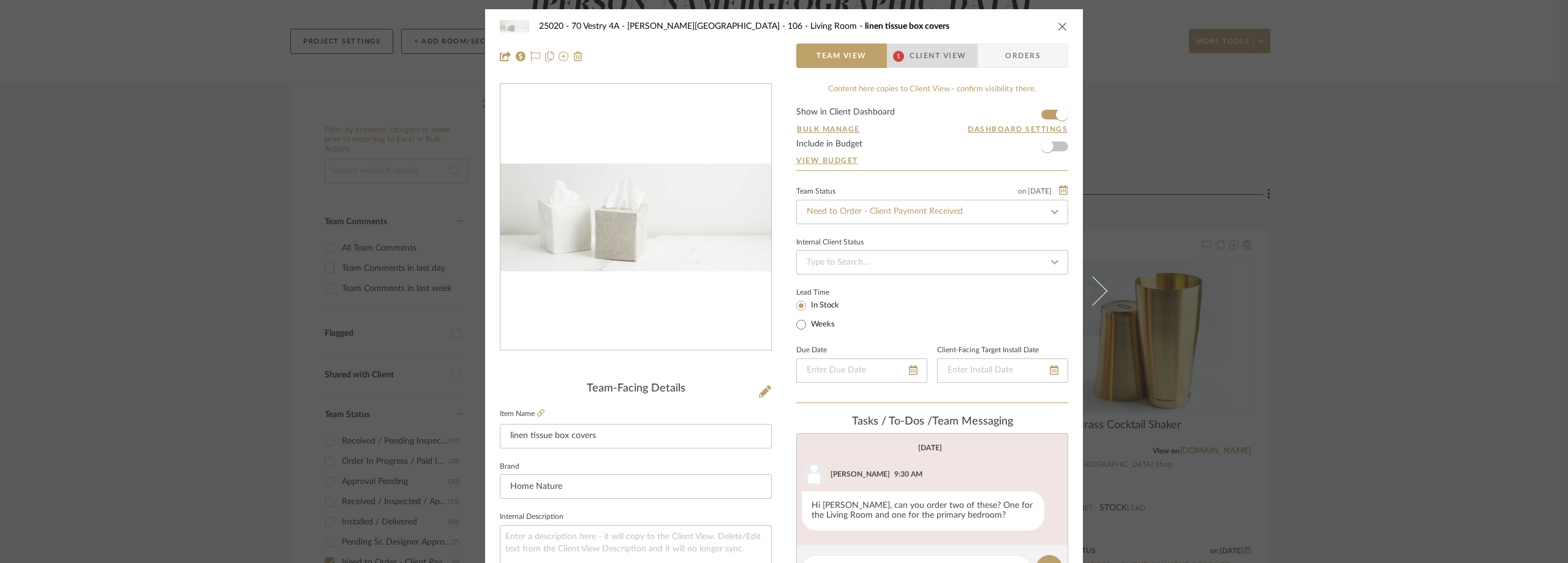
click at [929, 65] on span "Client View" at bounding box center [938, 55] width 56 height 24
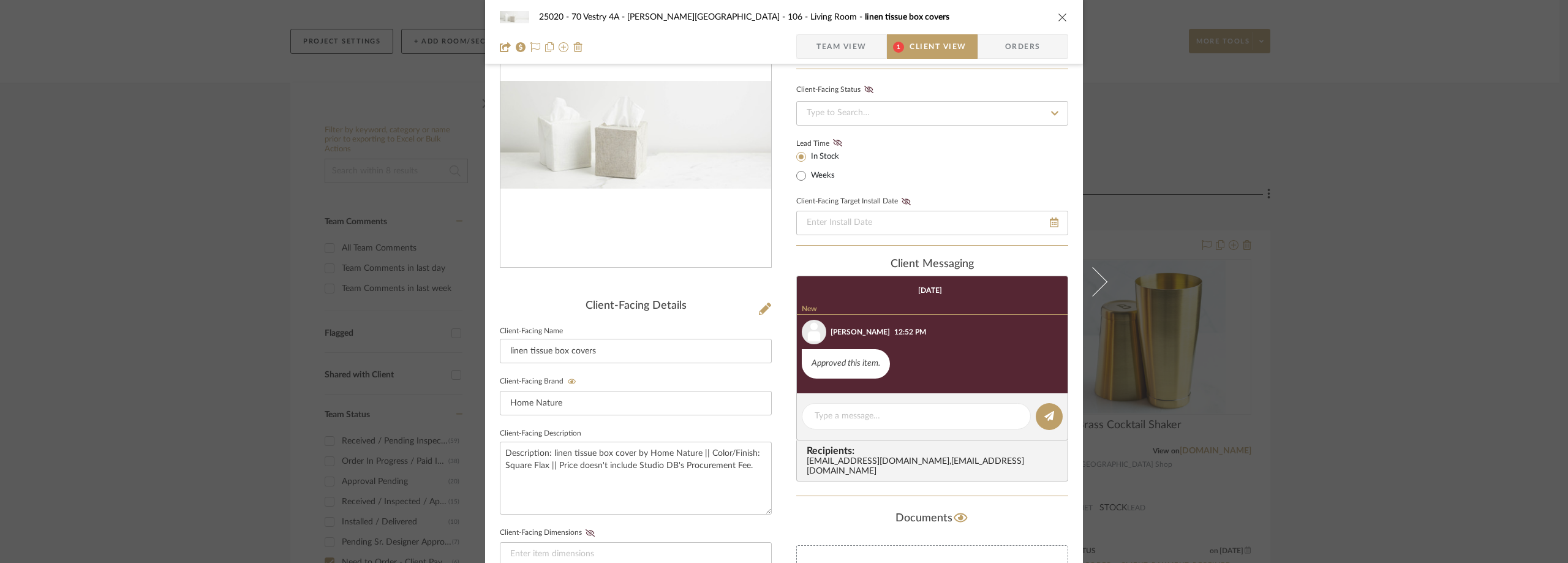
scroll to position [122, 0]
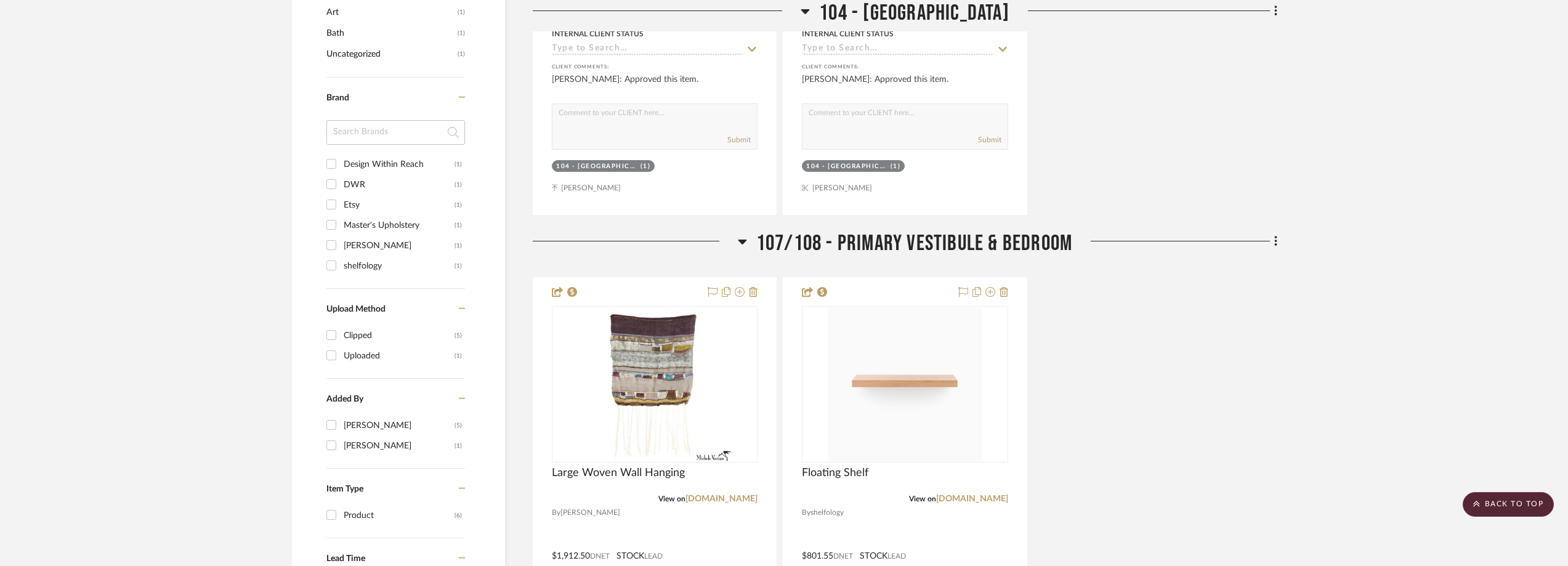
scroll to position [1231, 0]
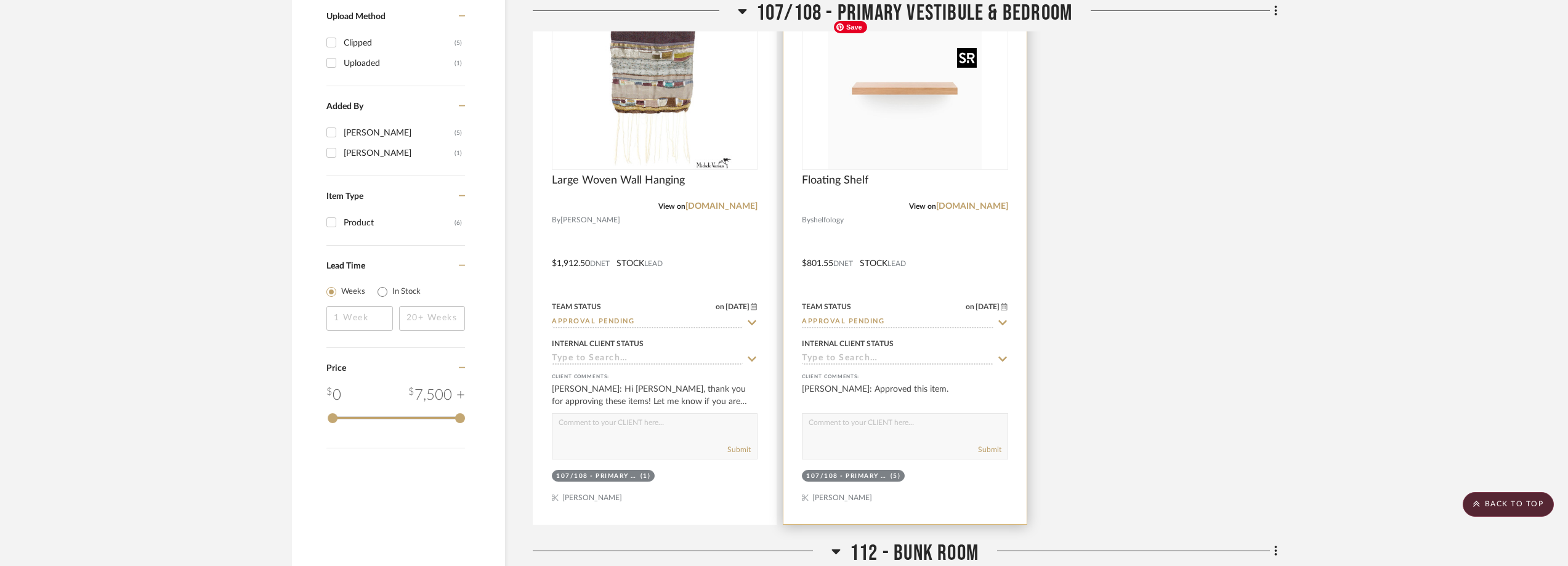
click at [915, 111] on img "0" at bounding box center [904, 92] width 154 height 154
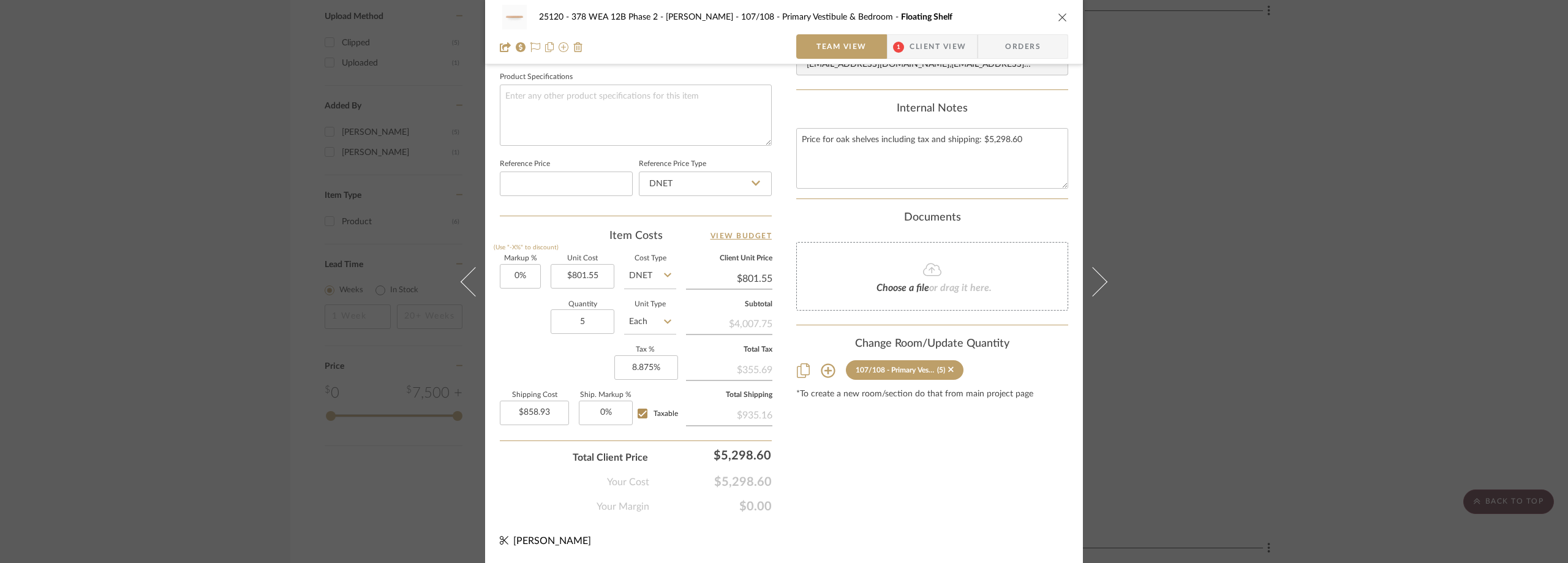
scroll to position [26, 0]
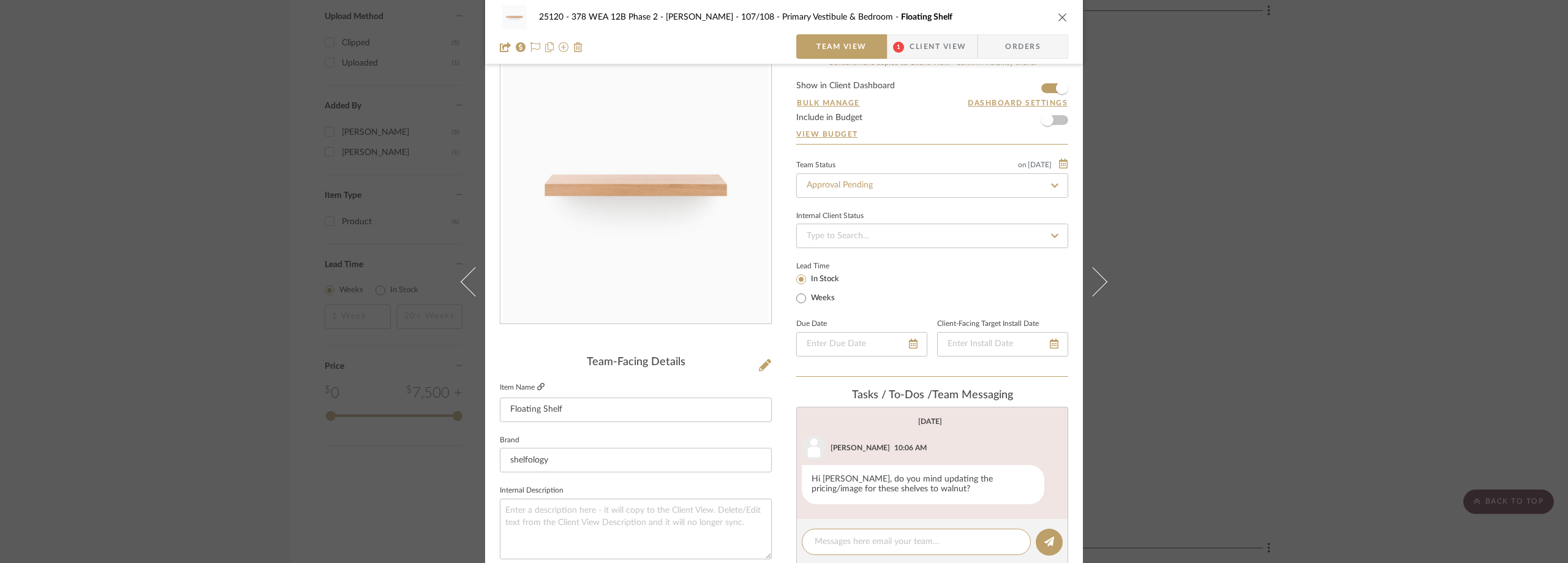
click at [539, 385] on icon at bounding box center [541, 387] width 8 height 8
click at [759, 369] on icon at bounding box center [764, 364] width 12 height 12
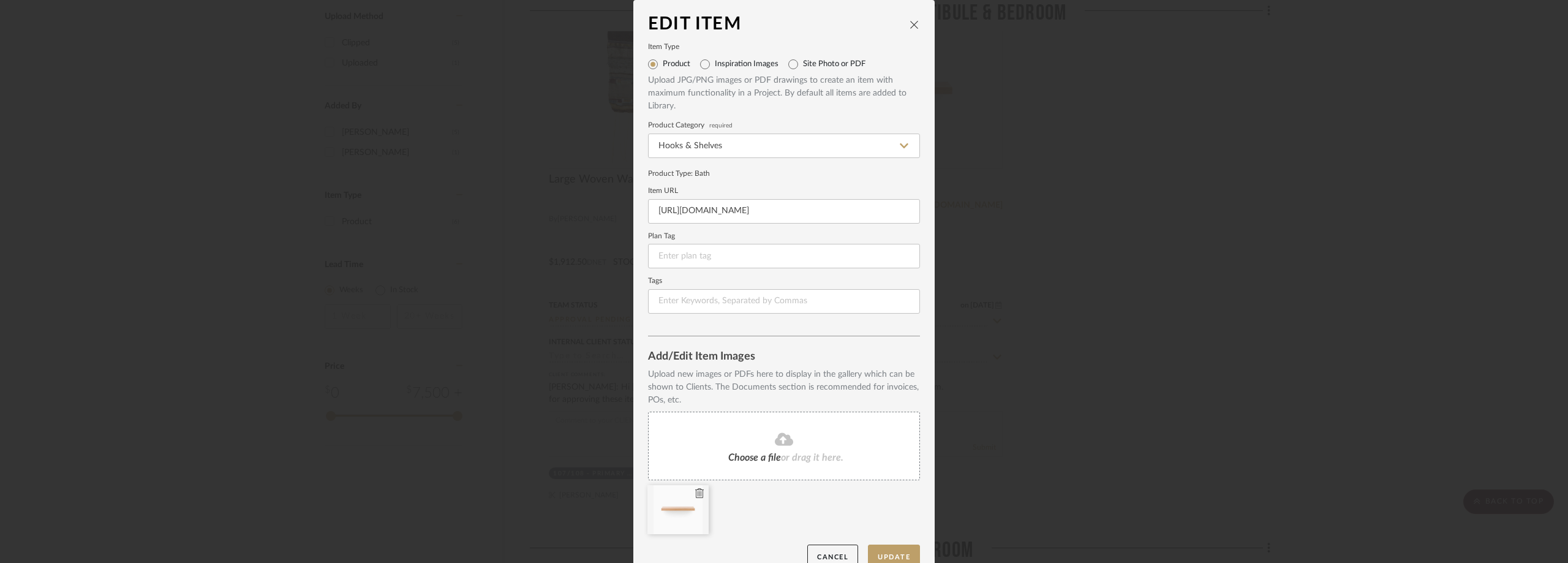
click at [696, 495] on icon at bounding box center [699, 493] width 8 height 9
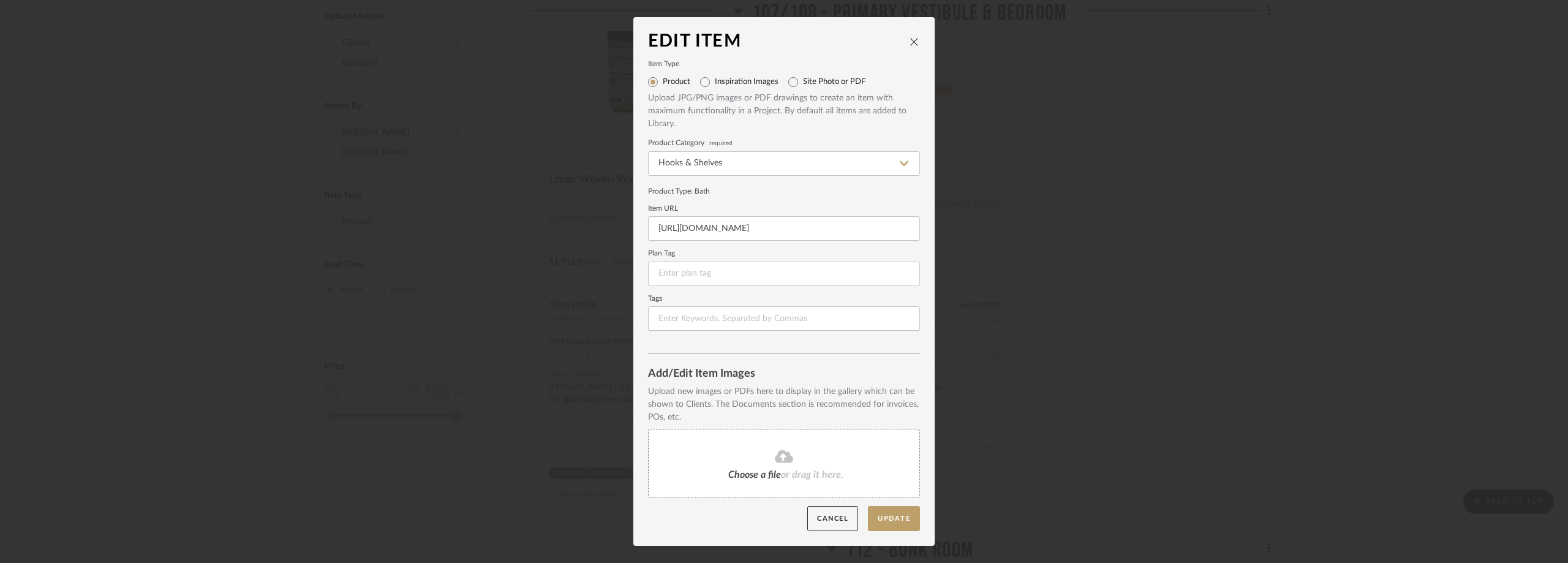
click at [775, 462] on icon at bounding box center [784, 456] width 19 height 15
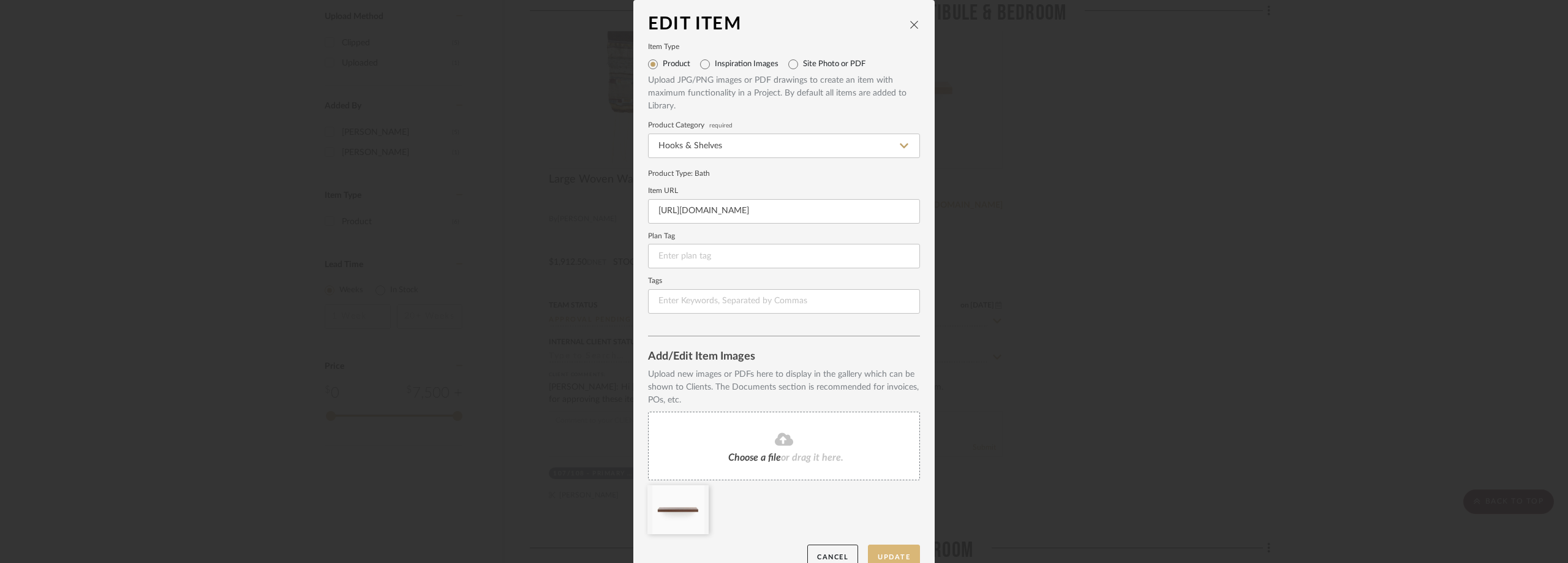
click at [906, 551] on button "Update" at bounding box center [894, 556] width 52 height 25
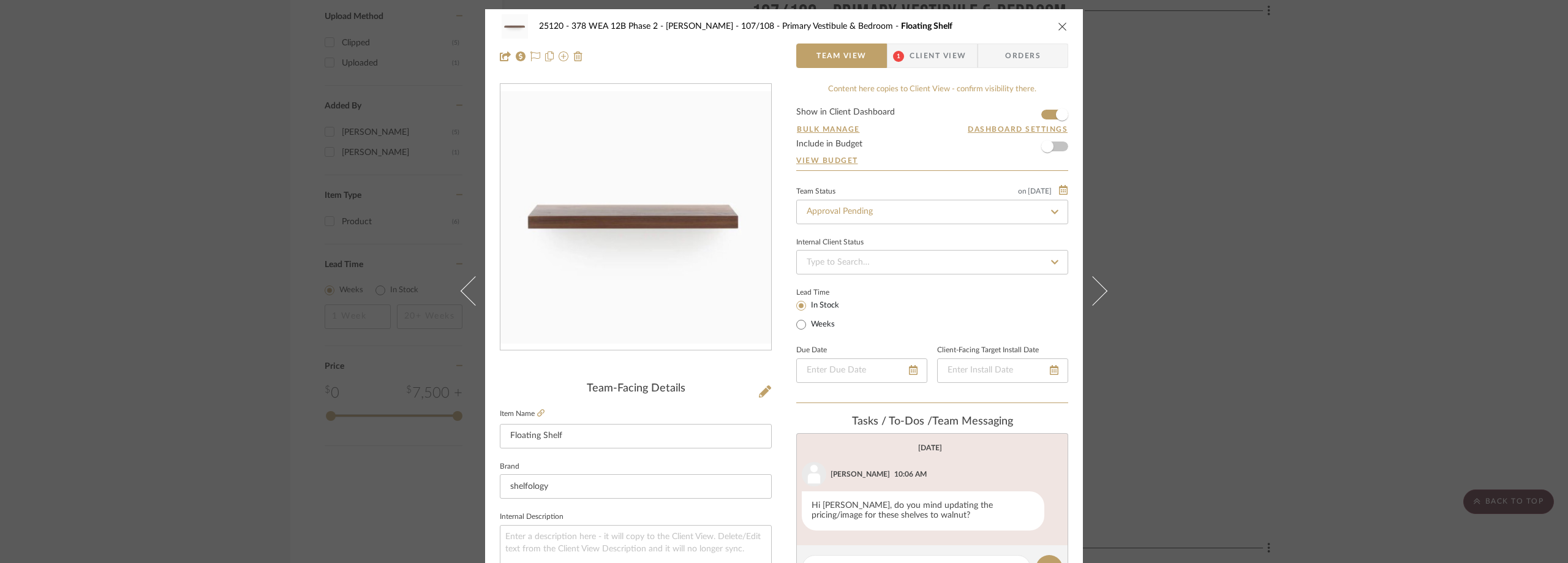
scroll to position [46, 0]
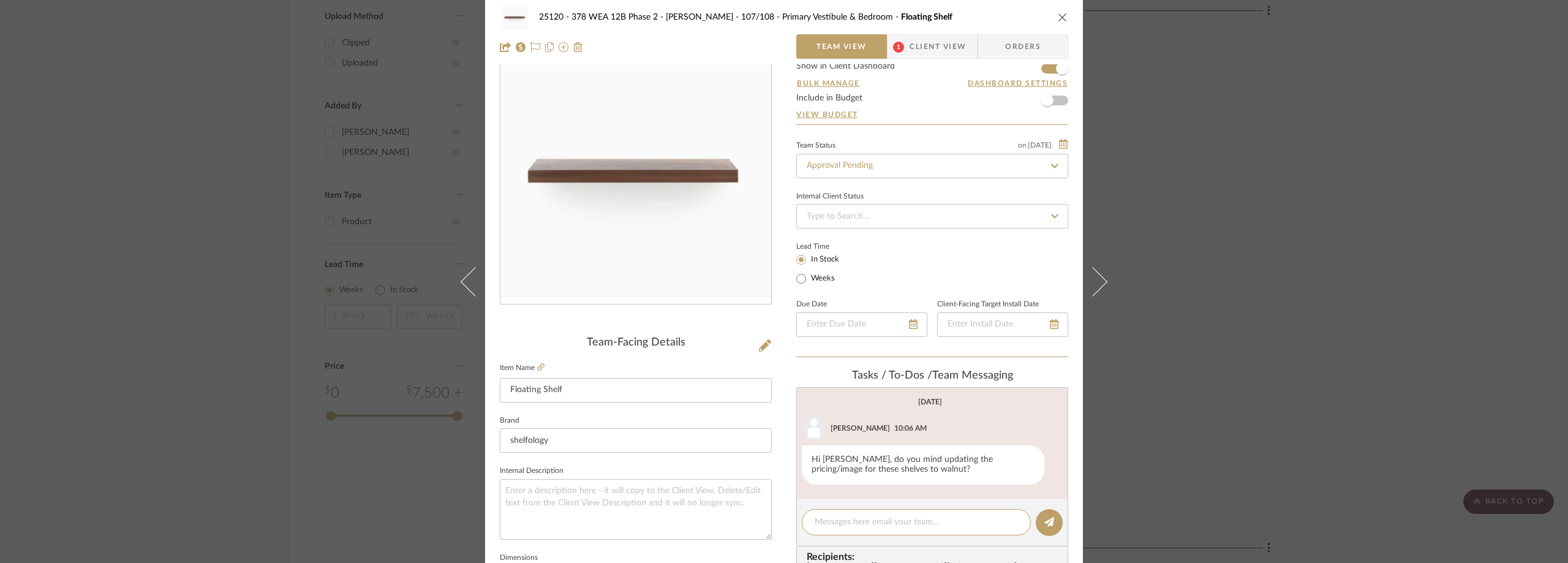
click at [912, 53] on span "Client View" at bounding box center [938, 47] width 56 height 24
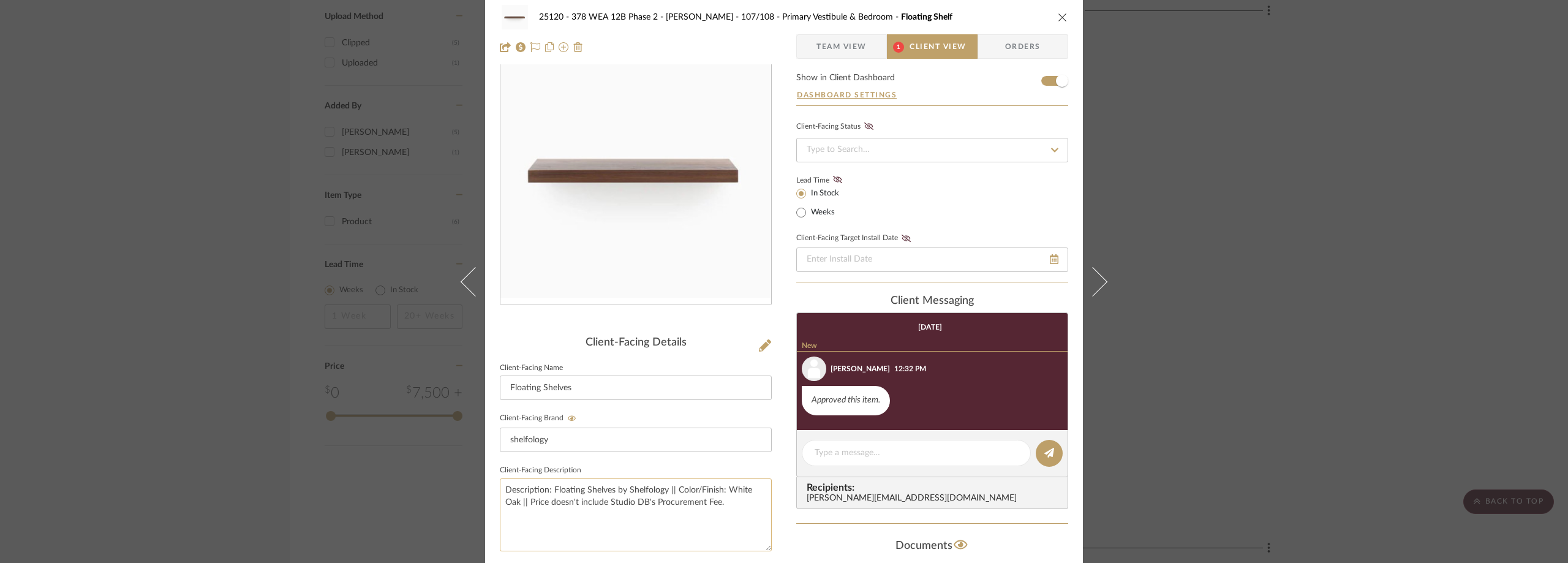
drag, startPoint x: 516, startPoint y: 502, endPoint x: 724, endPoint y: 493, distance: 208.2
click at [724, 493] on textarea "Description: Floating Shelves by Shelfology || Color/Finish: White Oak || Price…" at bounding box center [636, 515] width 272 height 73
type textarea "Description: Floating Shelves by Shelfology || Color/Finish: Walnut || Price do…"
click at [693, 463] on fieldset "Client-Facing Description Description: Floating Shelves by Shelfology || Color/…" at bounding box center [636, 506] width 272 height 89
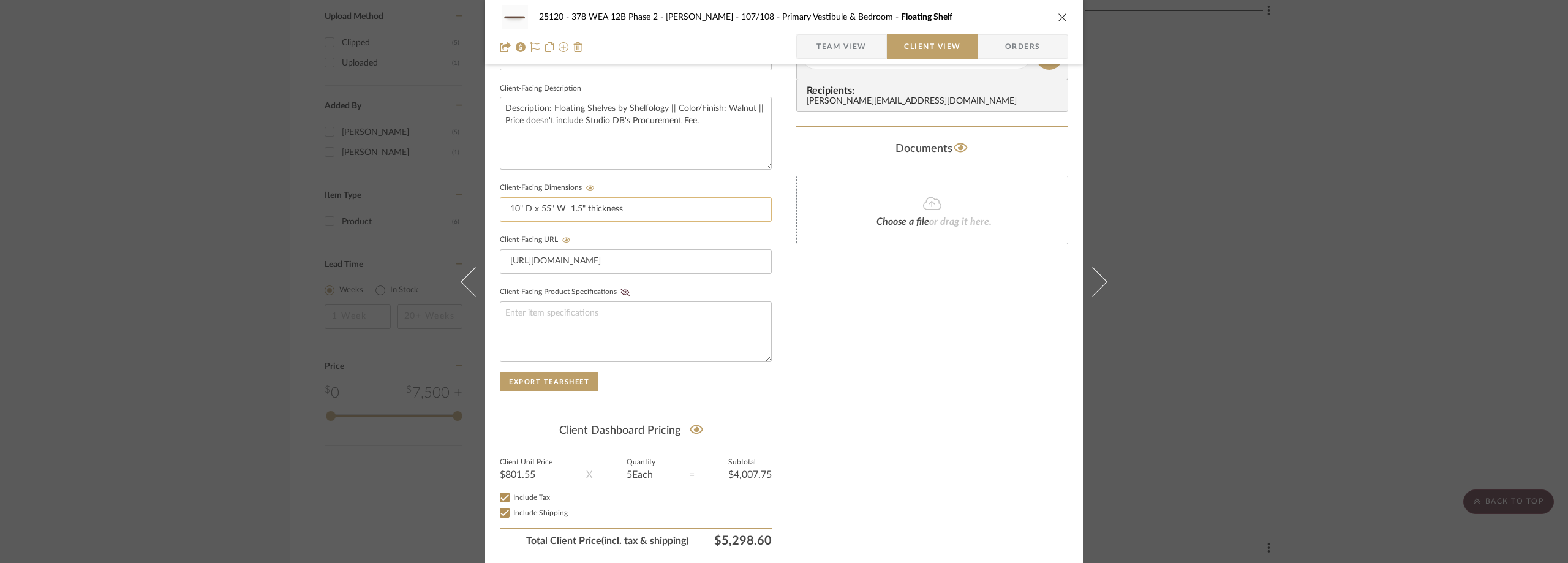
scroll to position [466, 0]
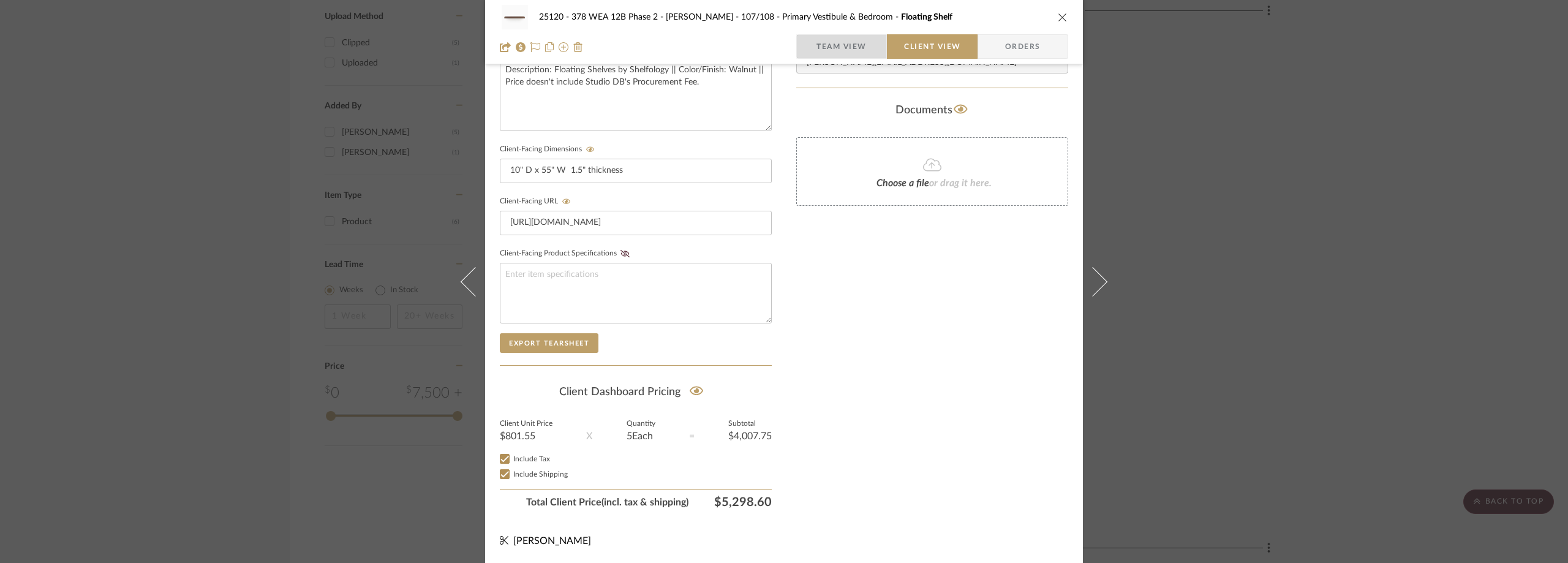
click at [798, 49] on span "button" at bounding box center [807, 47] width 20 height 24
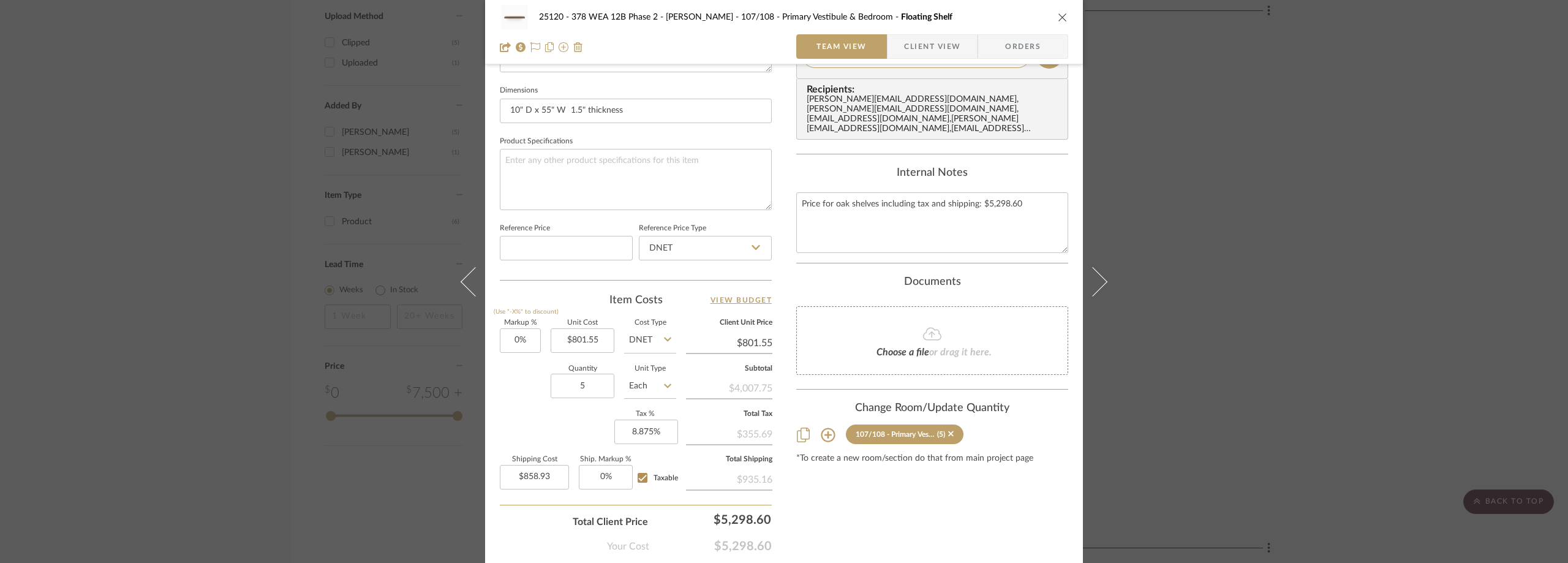
scroll to position [542, 0]
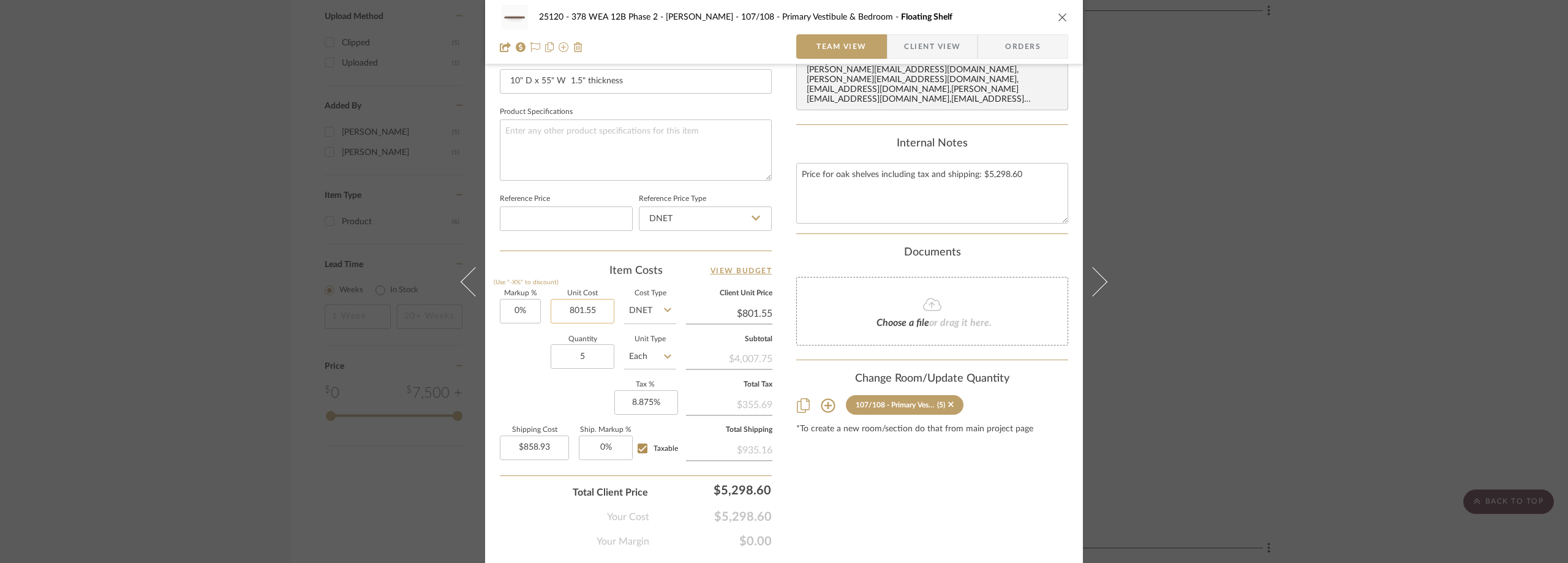
click at [595, 302] on input "801.55" at bounding box center [583, 311] width 64 height 24
type input "$786.25"
click at [576, 282] on div "Item Costs View Budget Markup % (Use "-X%" to discount) 0% Unit Cost $786.25 Co…" at bounding box center [636, 405] width 272 height 284
type input "$786.25"
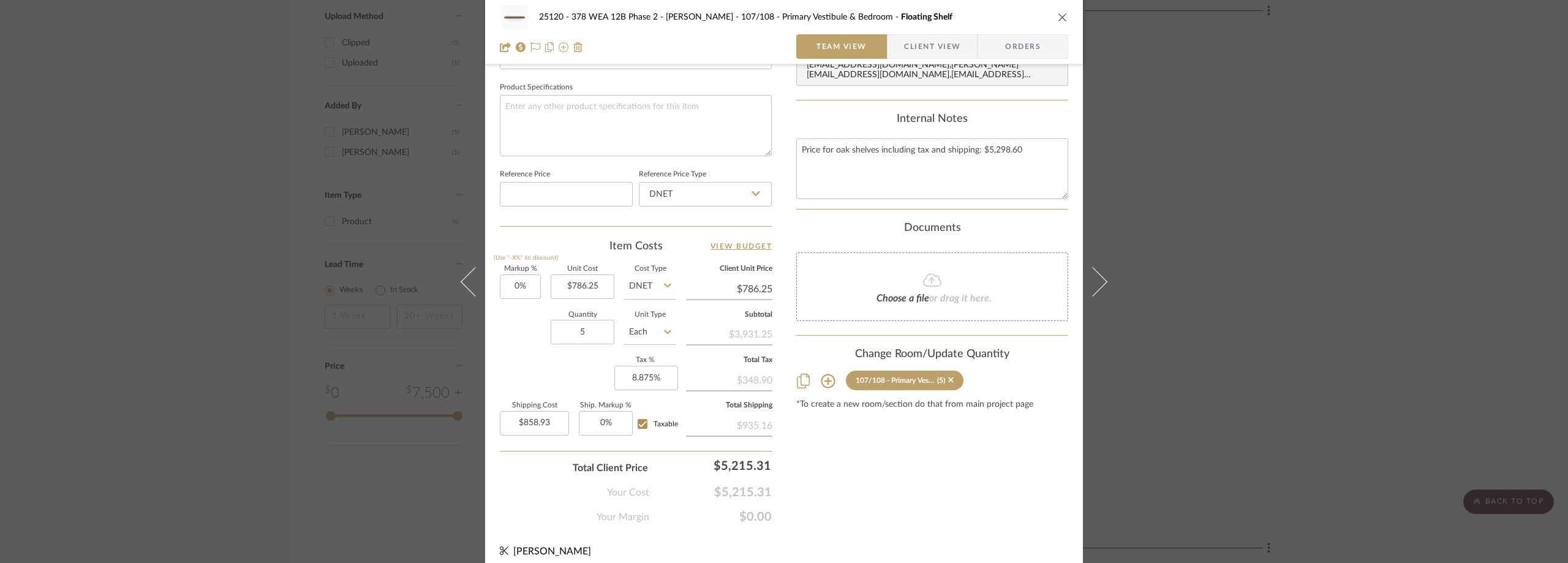
scroll to position [577, 0]
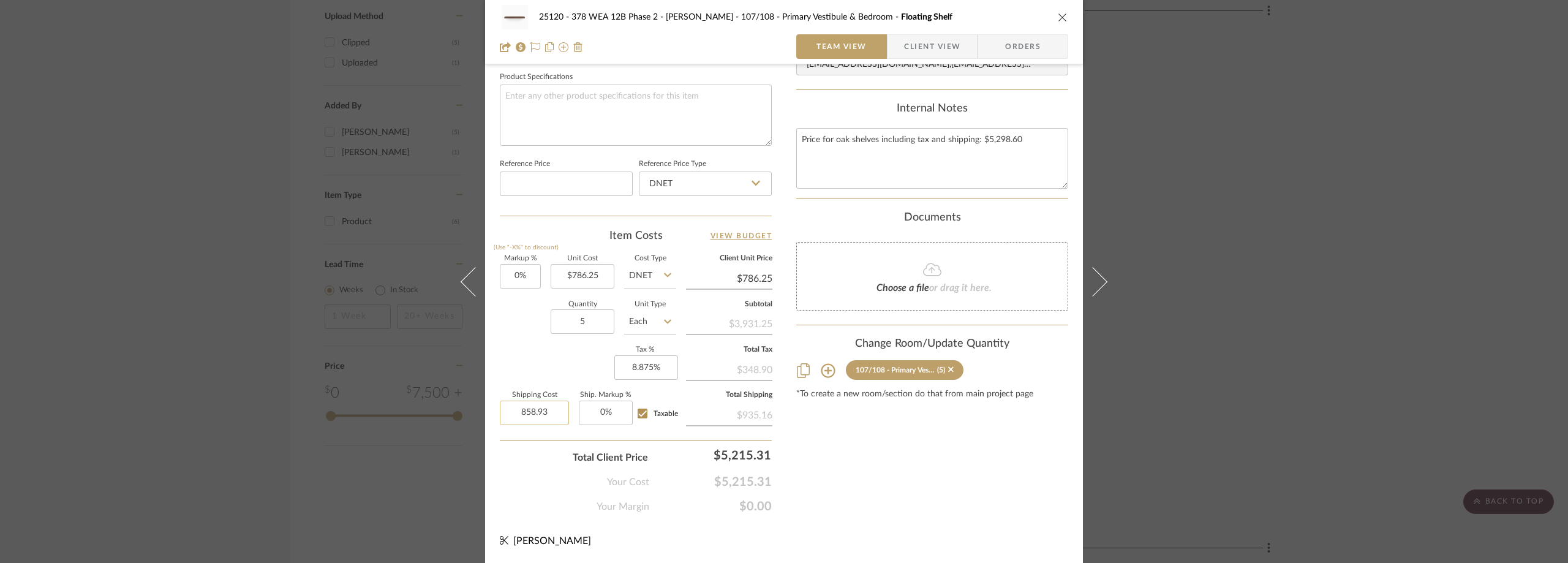
click at [515, 403] on input "858.93" at bounding box center [534, 413] width 69 height 24
type input "$855.43"
click at [528, 376] on div "Markup % (Use "-X%" to discount) 0% Unit Cost $786.25 Cost Type DNET Client Uni…" at bounding box center [636, 344] width 272 height 179
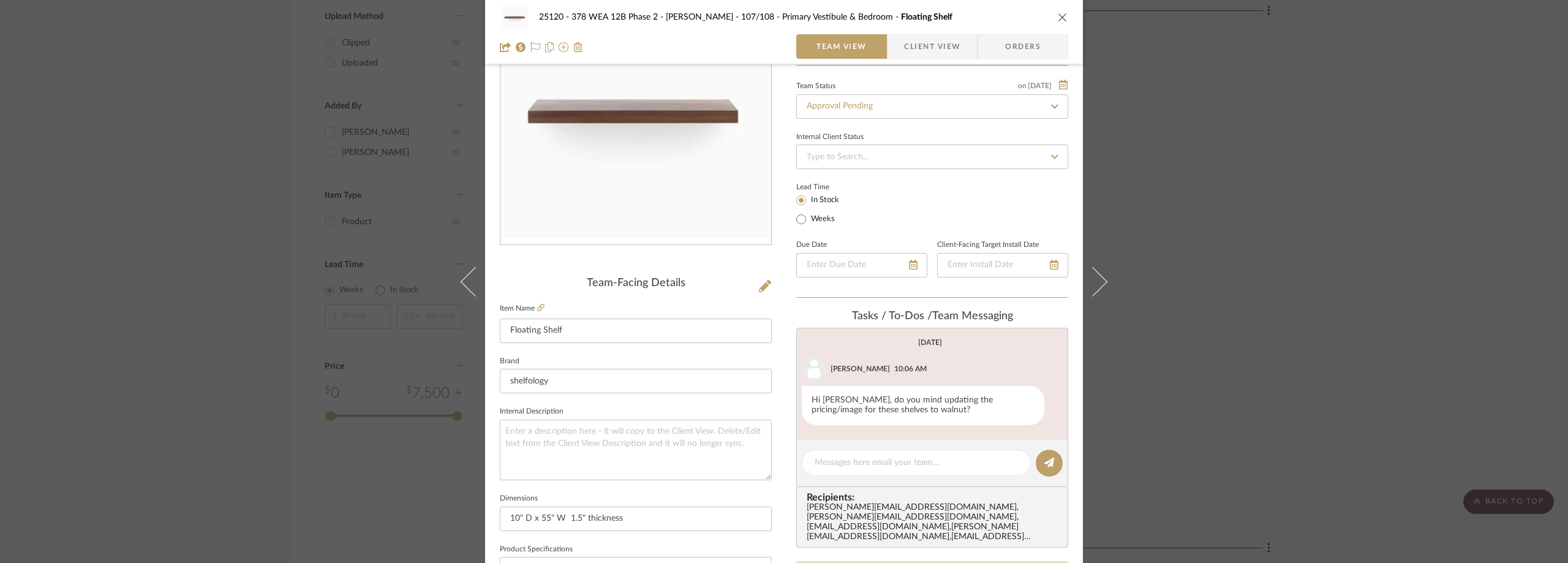
scroll to position [87, 0]
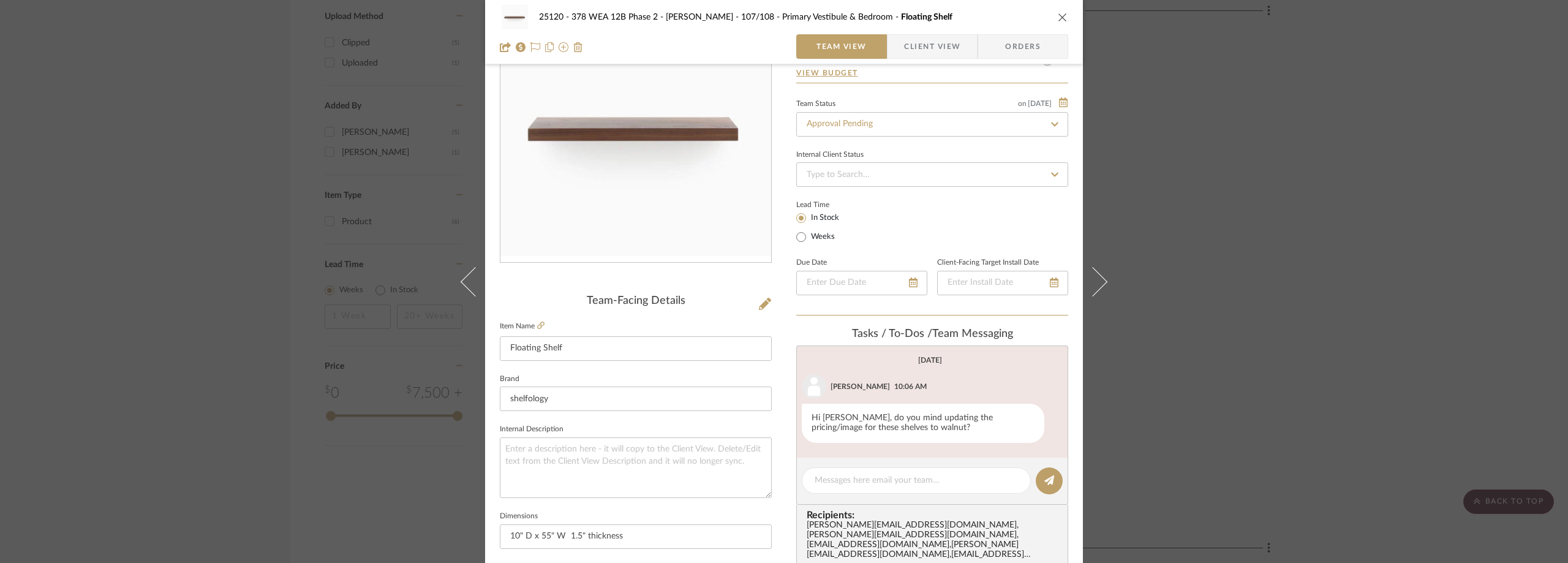
click at [941, 33] on div "25120 - 378 WEA 12B Phase 2 - Mautner 107/108 - Primary Vestibule & Bedroom Flo…" at bounding box center [784, 32] width 598 height 65
click at [939, 41] on span "Client View" at bounding box center [932, 47] width 56 height 24
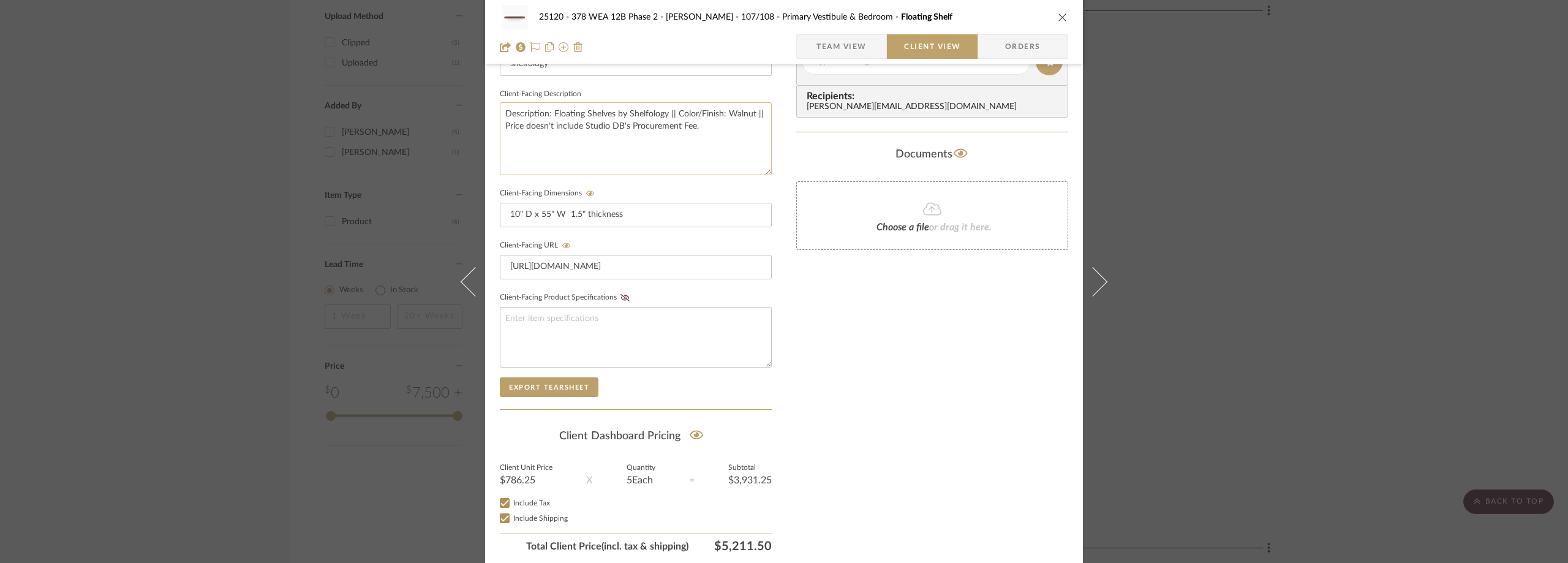
scroll to position [404, 0]
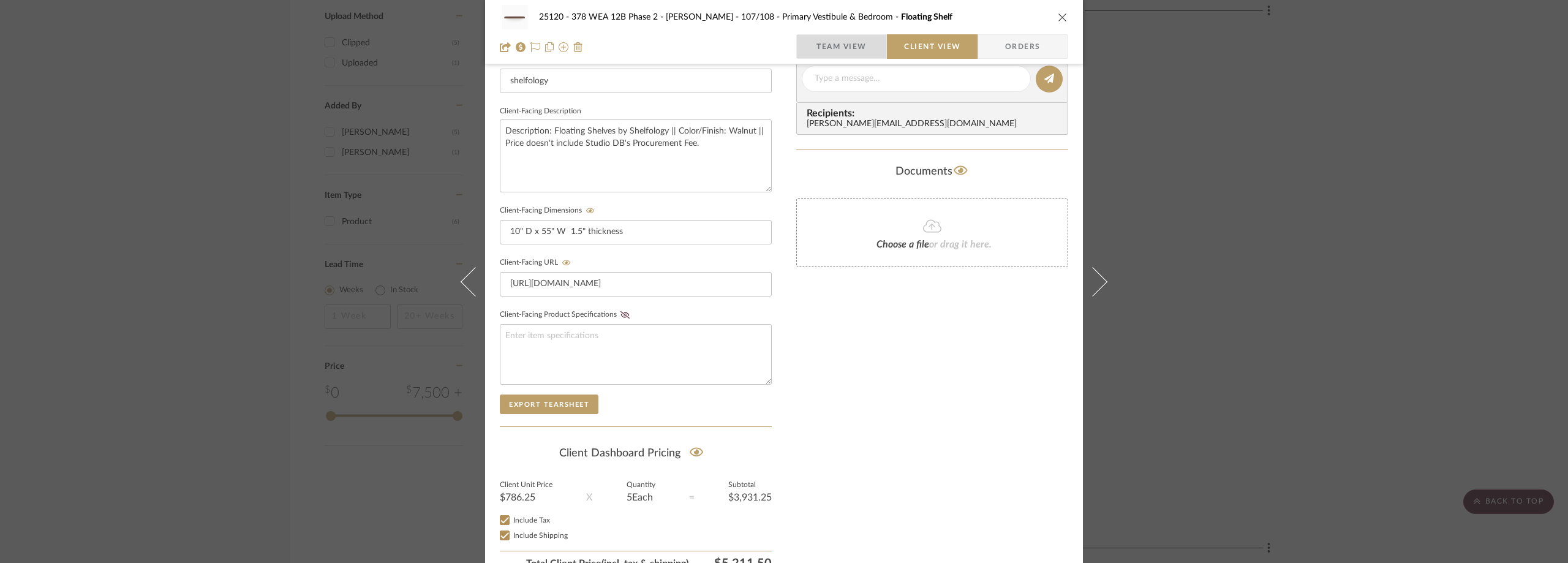
click at [863, 40] on span "Team View" at bounding box center [841, 47] width 89 height 24
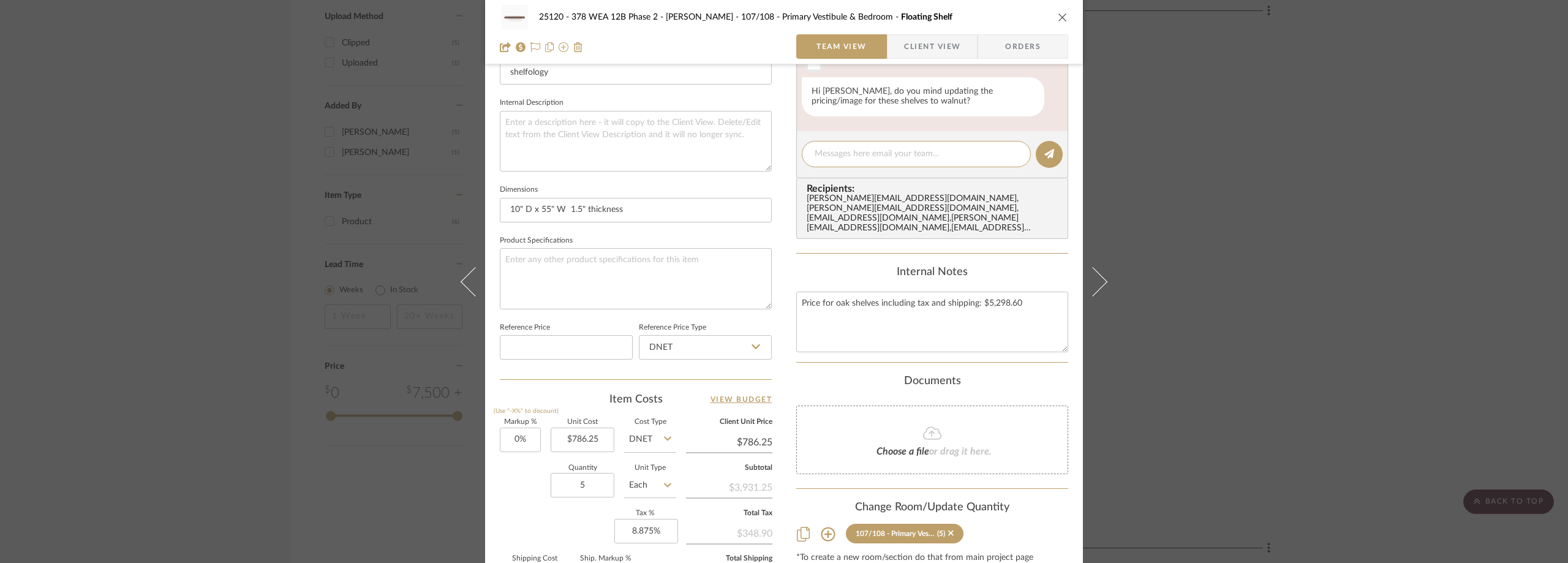
scroll to position [271, 0]
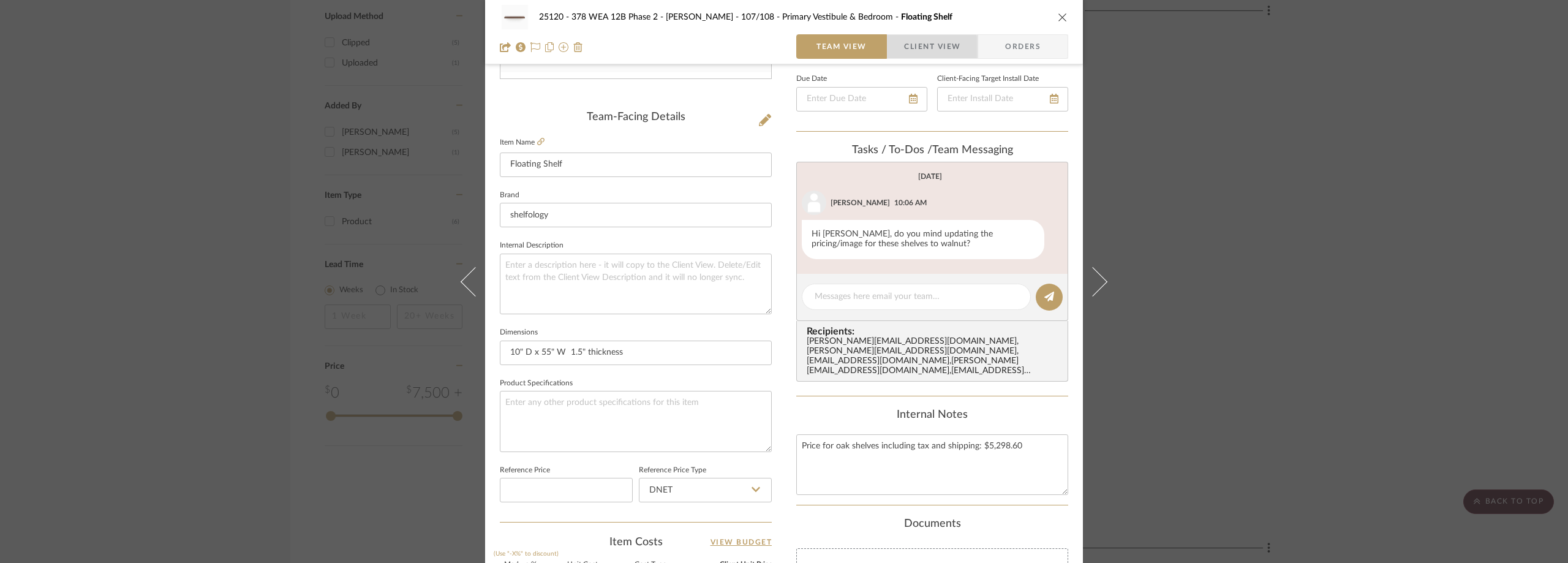
click at [883, 53] on mat-button-toggle-group "Team View Client View Orders" at bounding box center [932, 47] width 272 height 24
click at [906, 46] on span "Client View" at bounding box center [932, 47] width 56 height 24
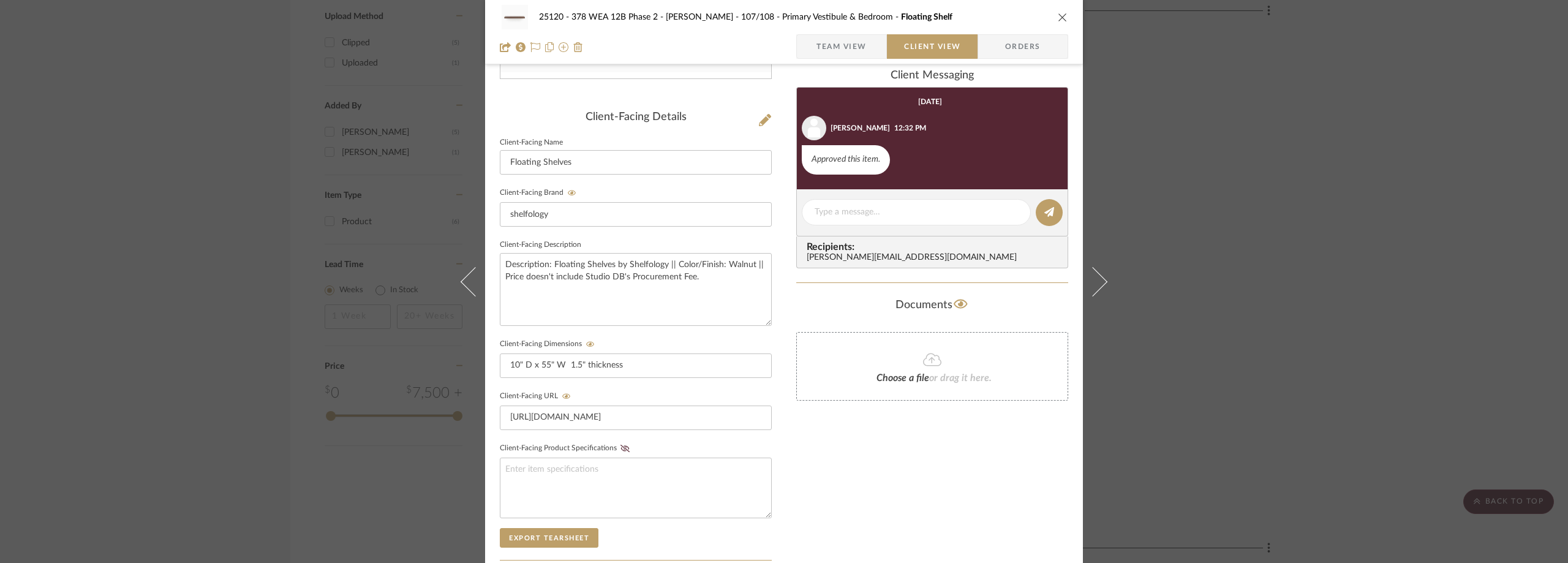
click at [870, 48] on span "Team View" at bounding box center [841, 47] width 89 height 24
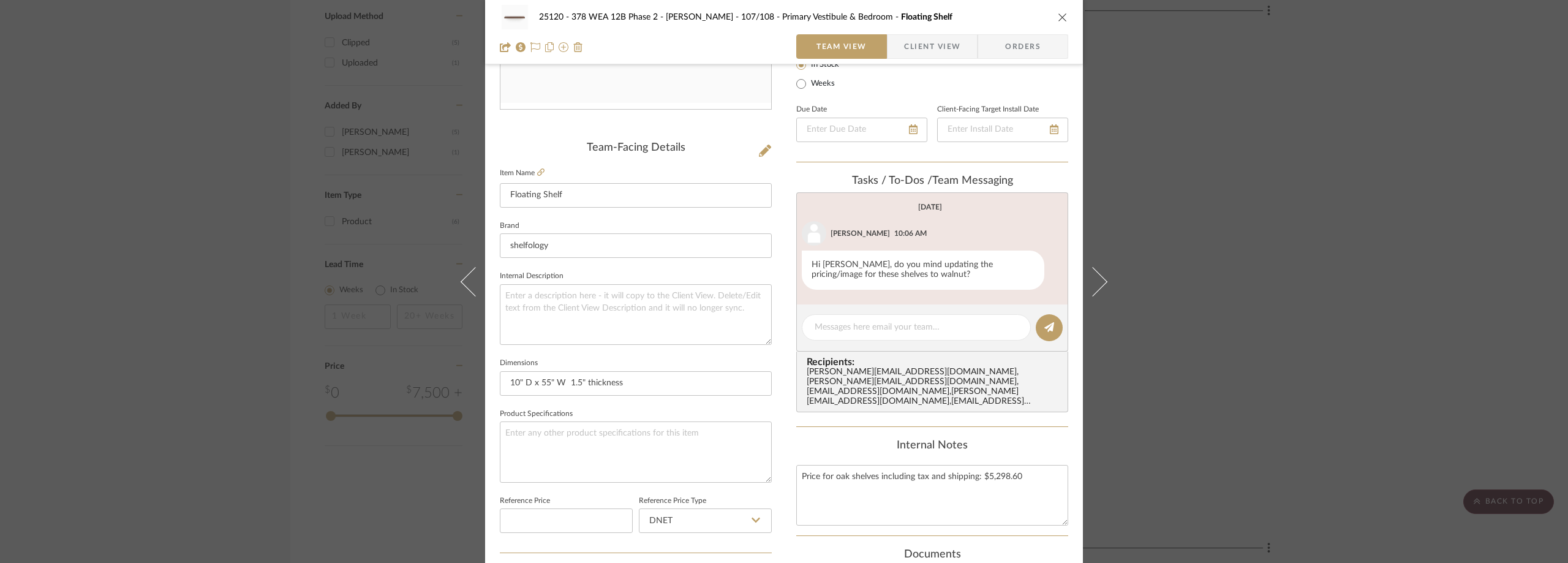
scroll to position [230, 0]
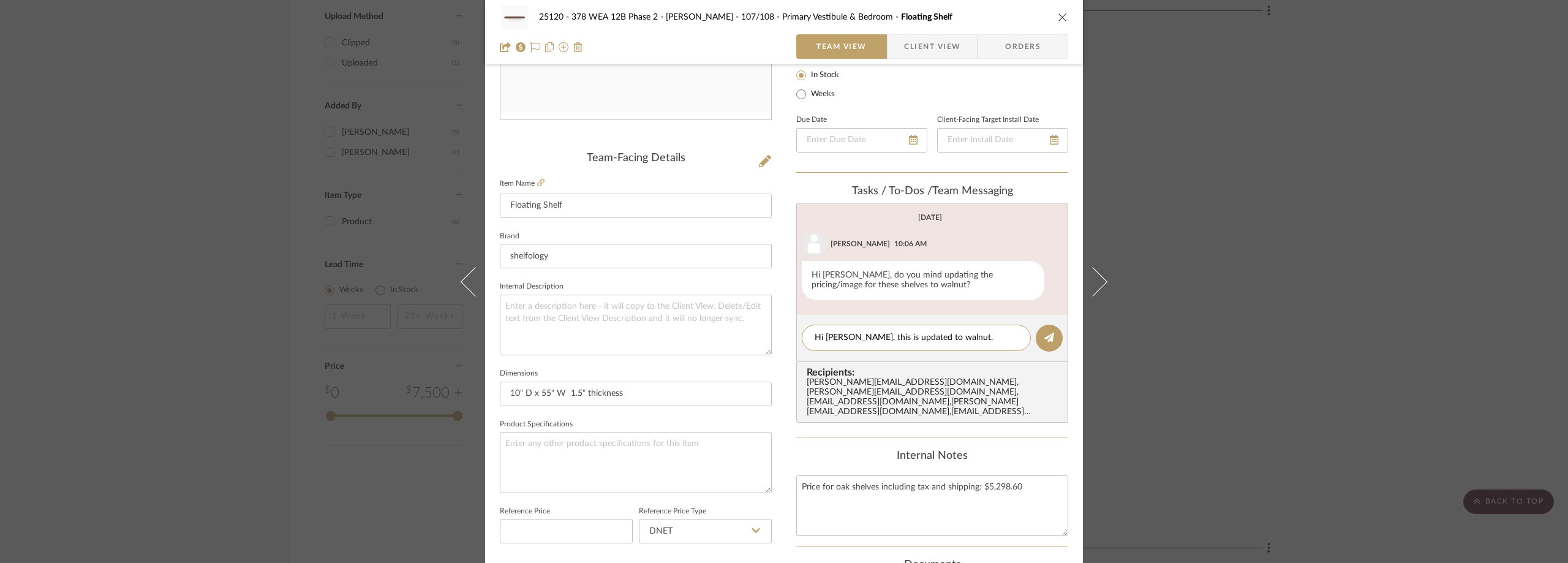
type textarea "Hi Lauren, this is updated to walnut. Thanks!"
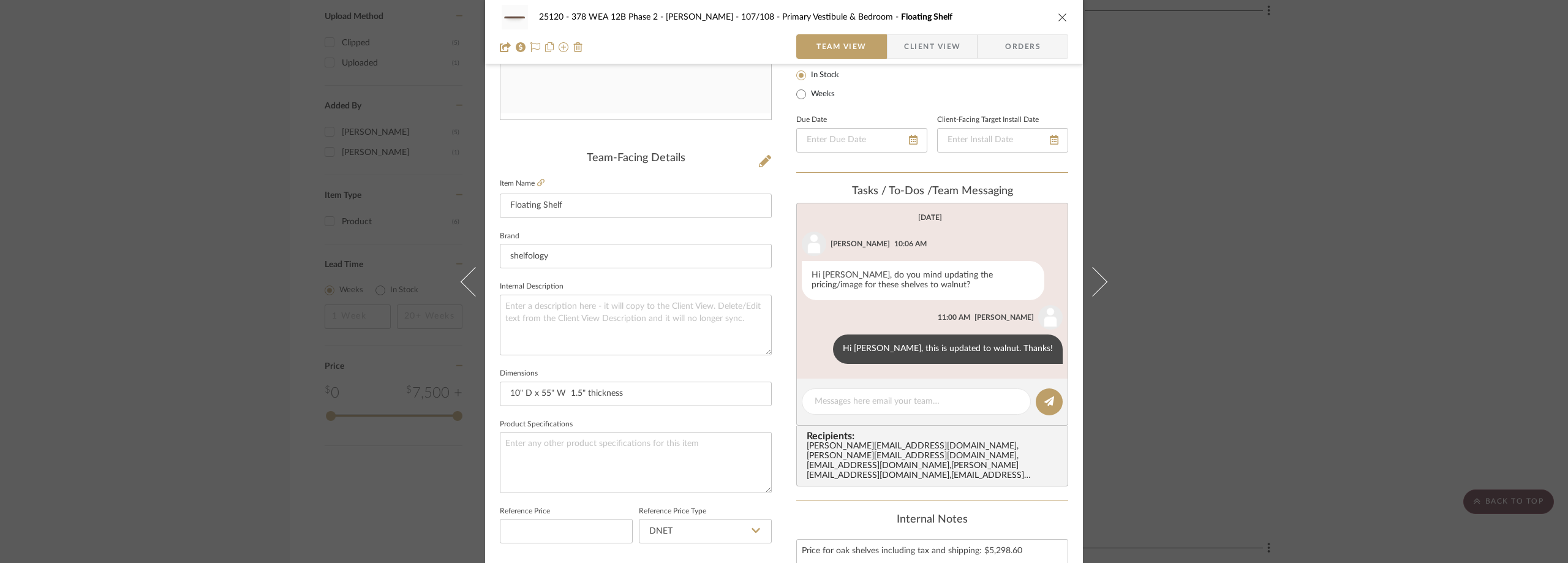
click at [1359, 107] on div "25120 - 378 WEA 12B Phase 2 - Mautner 107/108 - Primary Vestibule & Bedroom Flo…" at bounding box center [784, 282] width 1568 height 563
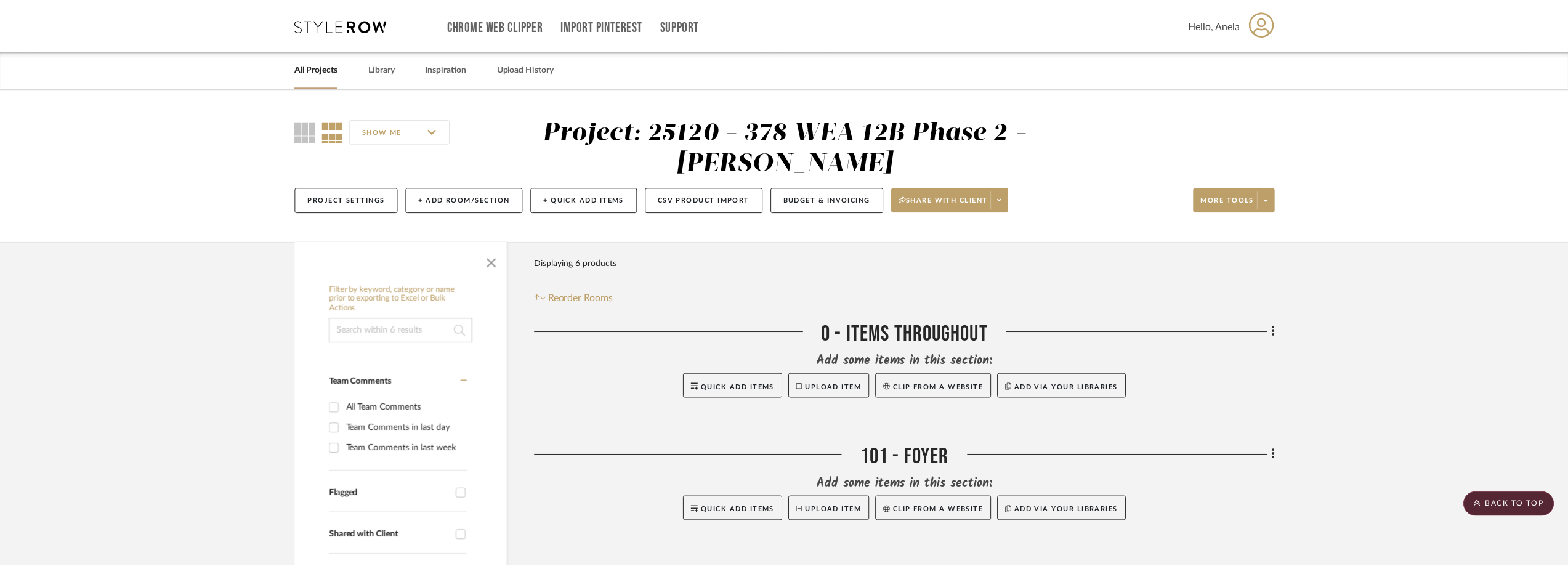
scroll to position [1231, 0]
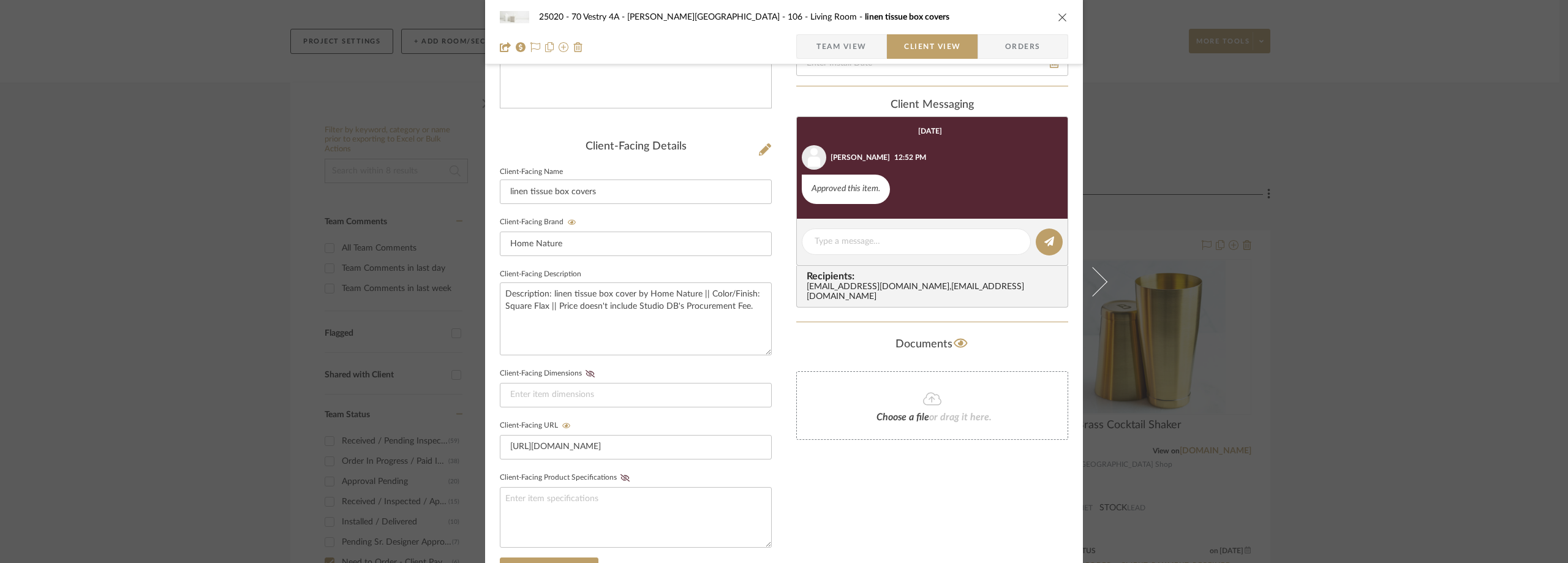
scroll to position [306, 0]
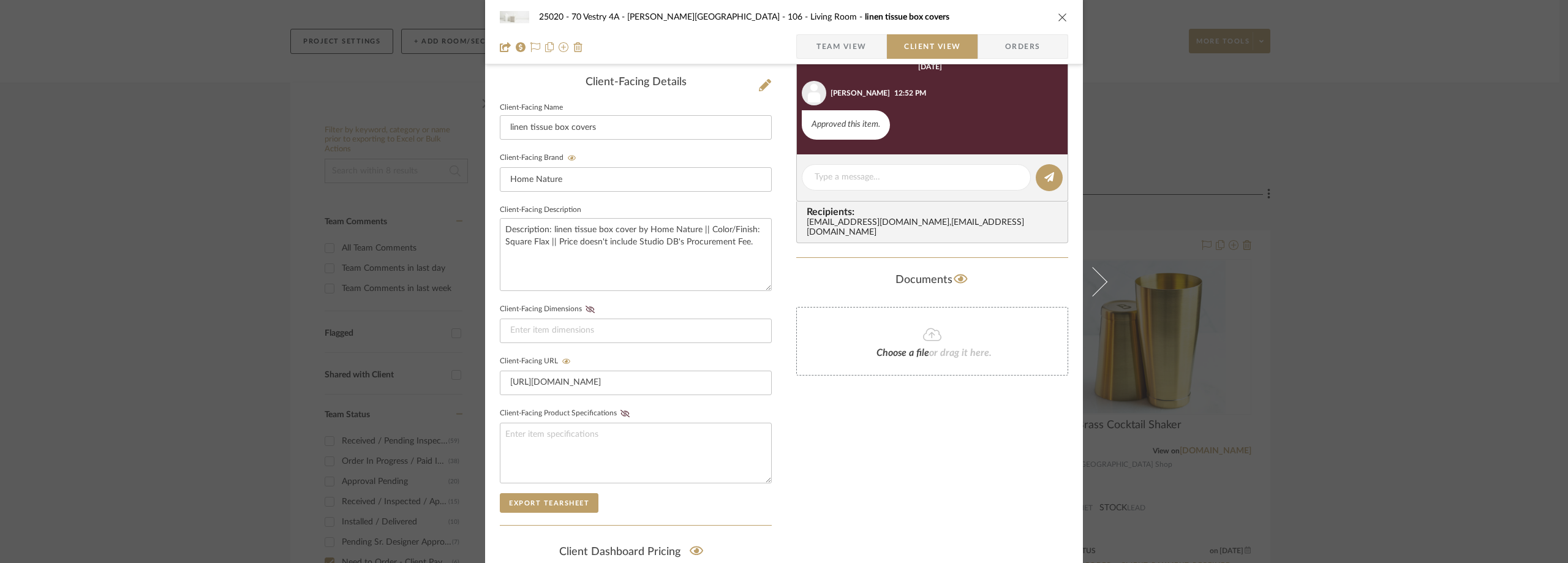
drag, startPoint x: 1169, startPoint y: 148, endPoint x: 1104, endPoint y: 163, distance: 66.7
click at [1169, 147] on div "25020 - 70 Vestry 4A - Grant-Stanleigh 106 - Living Room linen tissue box cover…" at bounding box center [784, 282] width 1568 height 563
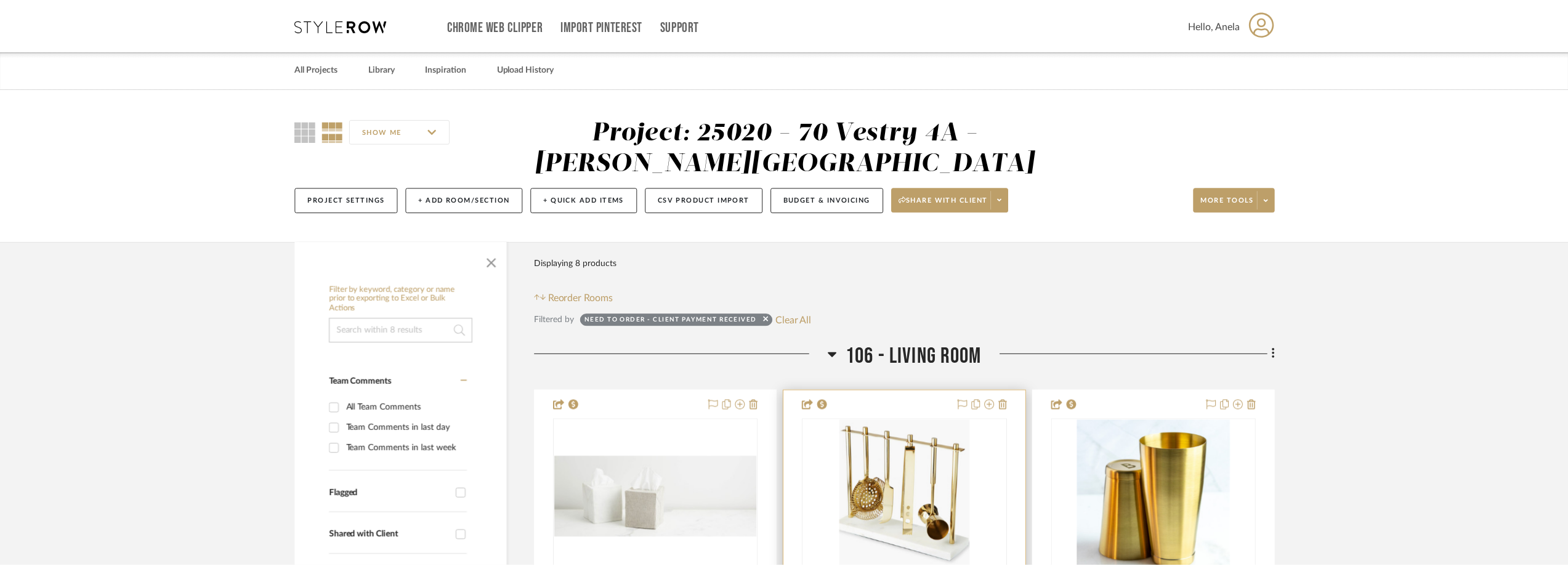
scroll to position [158, 0]
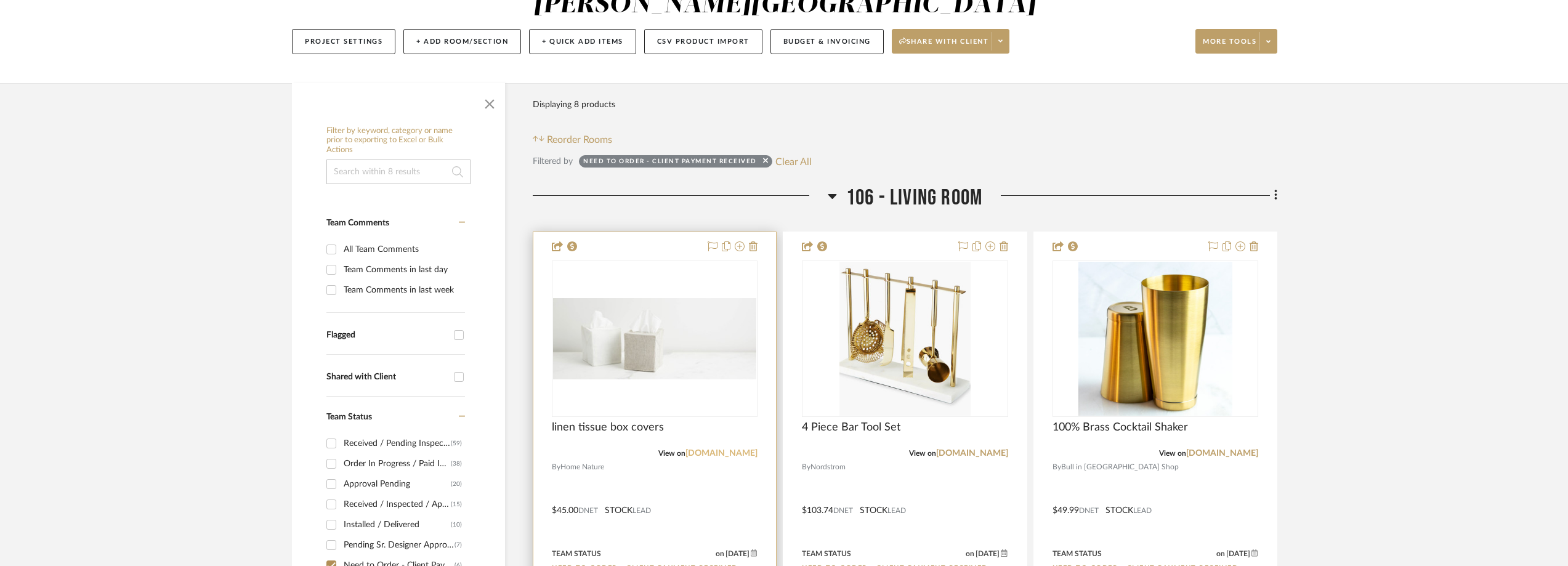
click at [715, 455] on link "homenature.com" at bounding box center [721, 453] width 72 height 8
click at [667, 355] on img "0" at bounding box center [654, 339] width 203 height 81
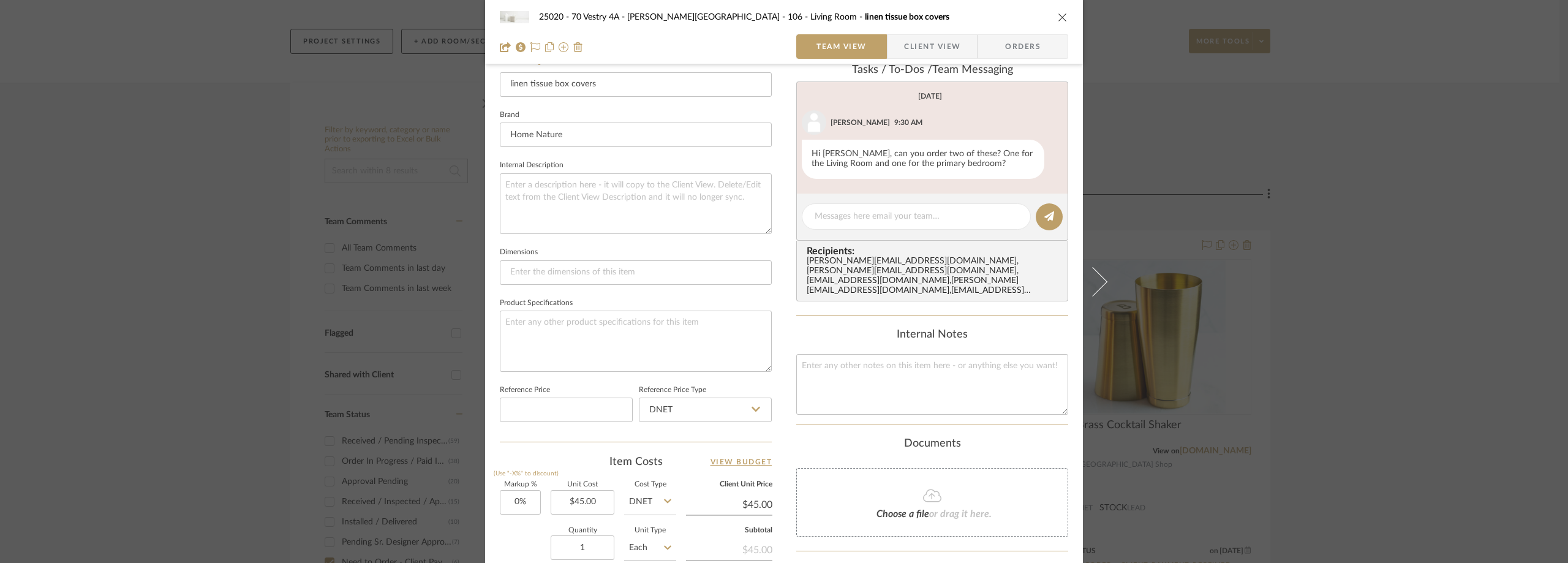
scroll to position [306, 0]
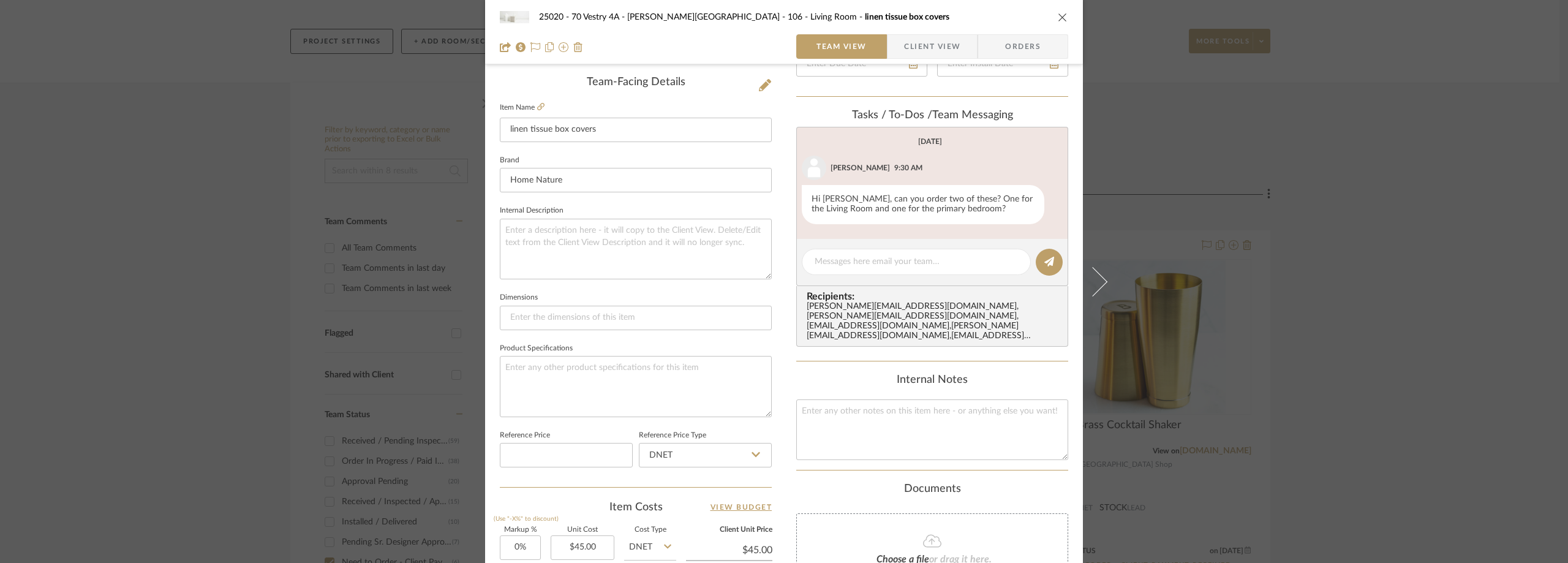
click at [1143, 79] on div "25020 - 70 Vestry 4A - Grant-Stanleigh 106 - Living Room linen tissue box cover…" at bounding box center [784, 282] width 1568 height 563
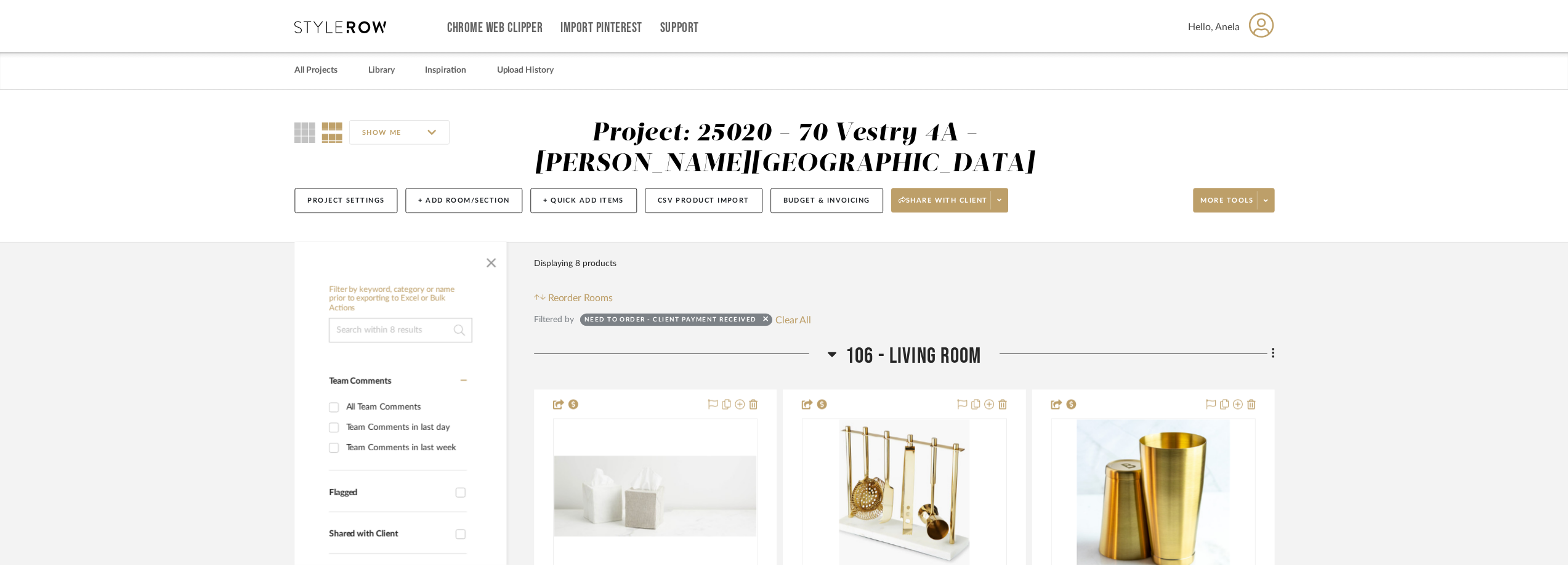
scroll to position [158, 0]
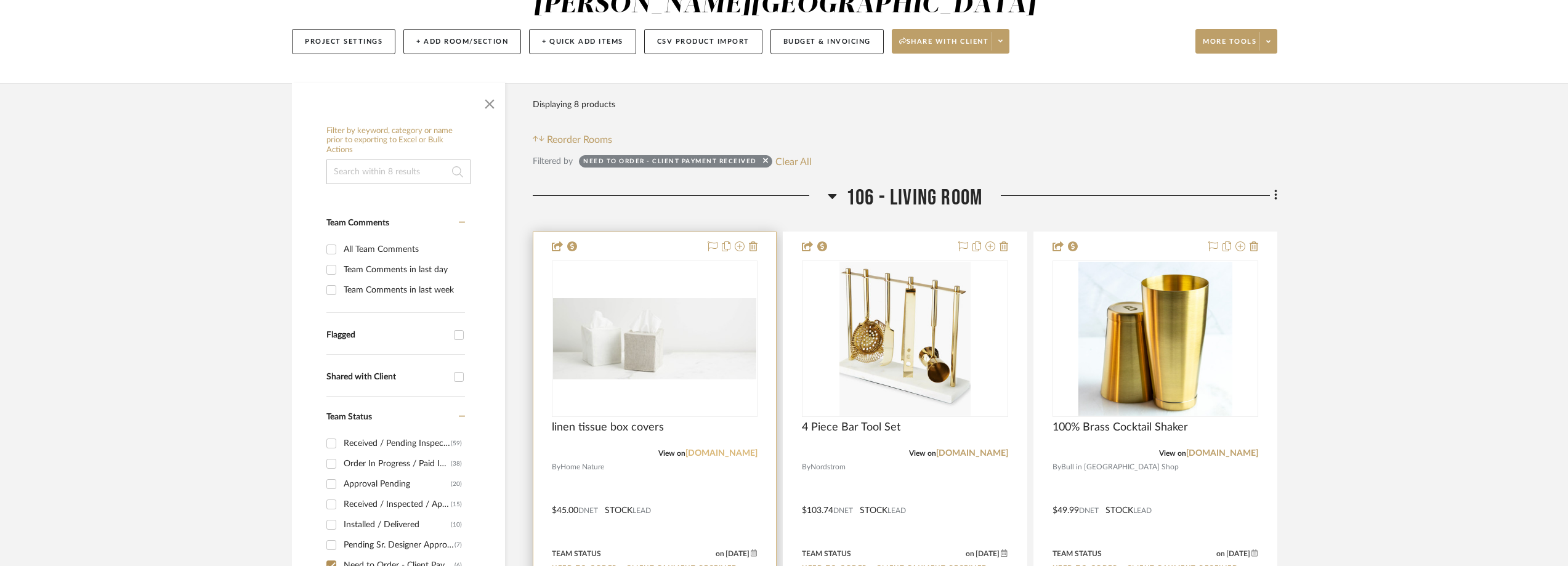
click at [726, 454] on link "homenature.com" at bounding box center [721, 453] width 72 height 8
click at [676, 322] on img "0" at bounding box center [654, 339] width 203 height 81
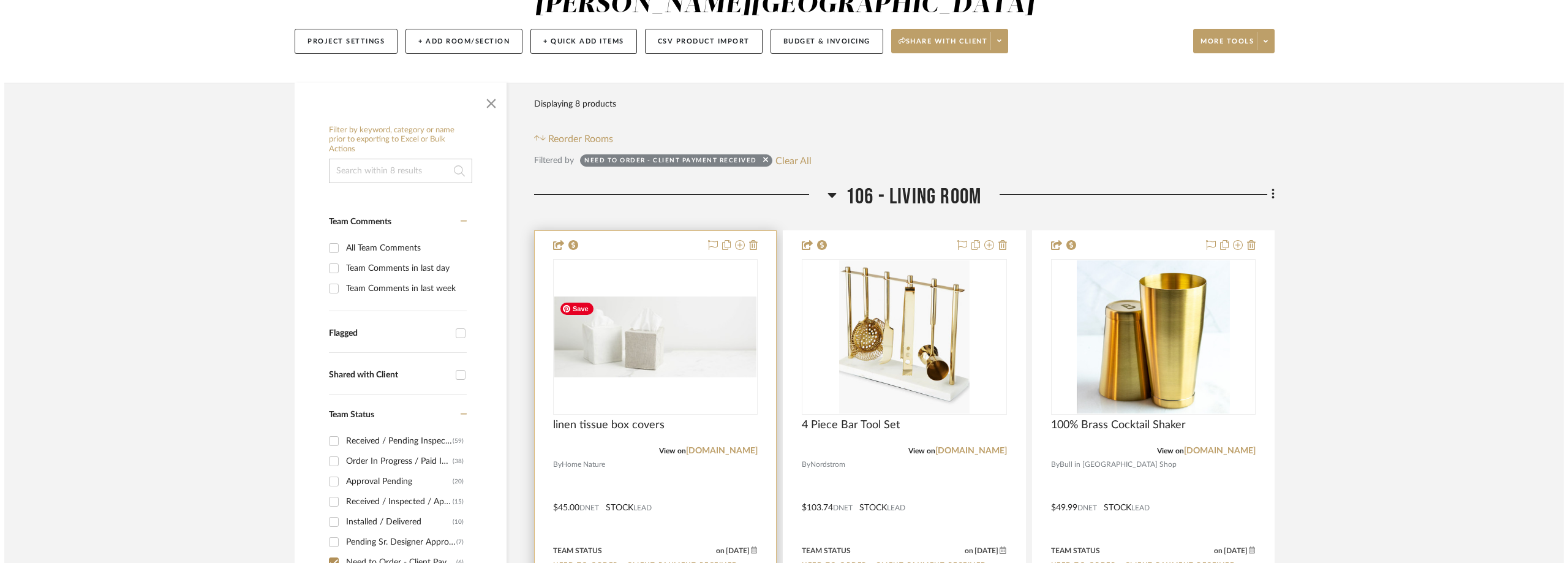
scroll to position [0, 0]
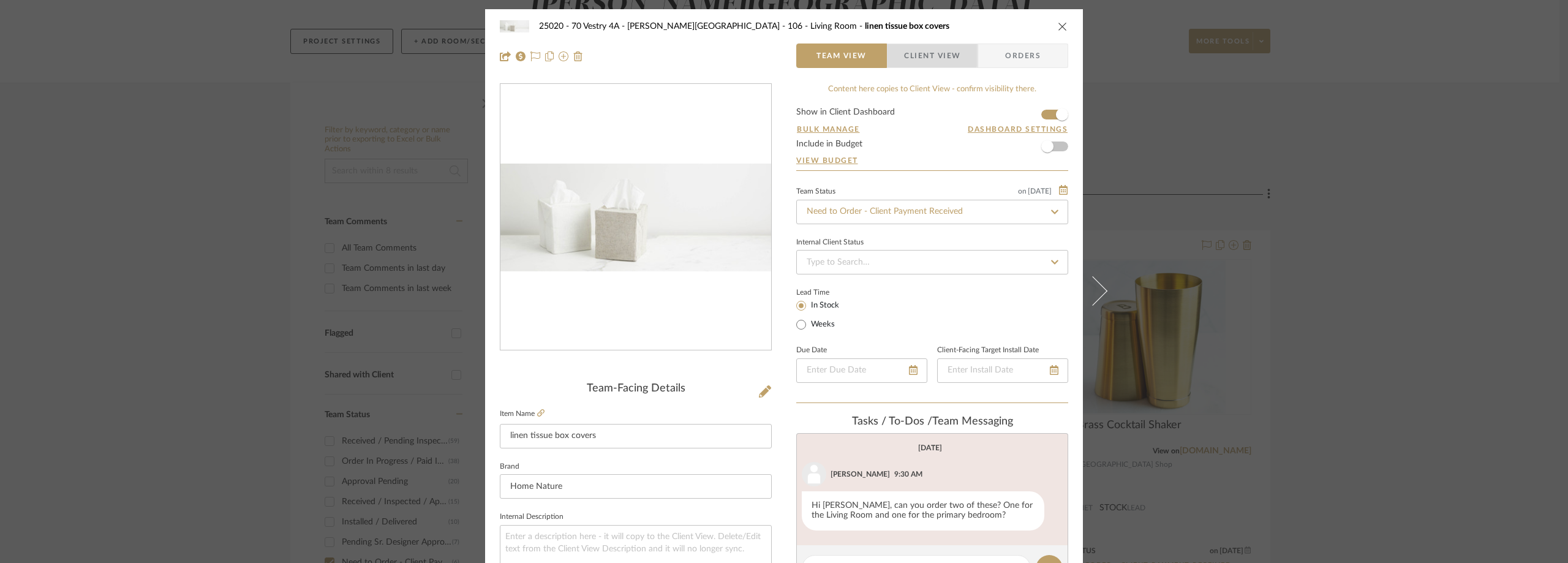
click at [927, 52] on span "Client View" at bounding box center [932, 55] width 56 height 24
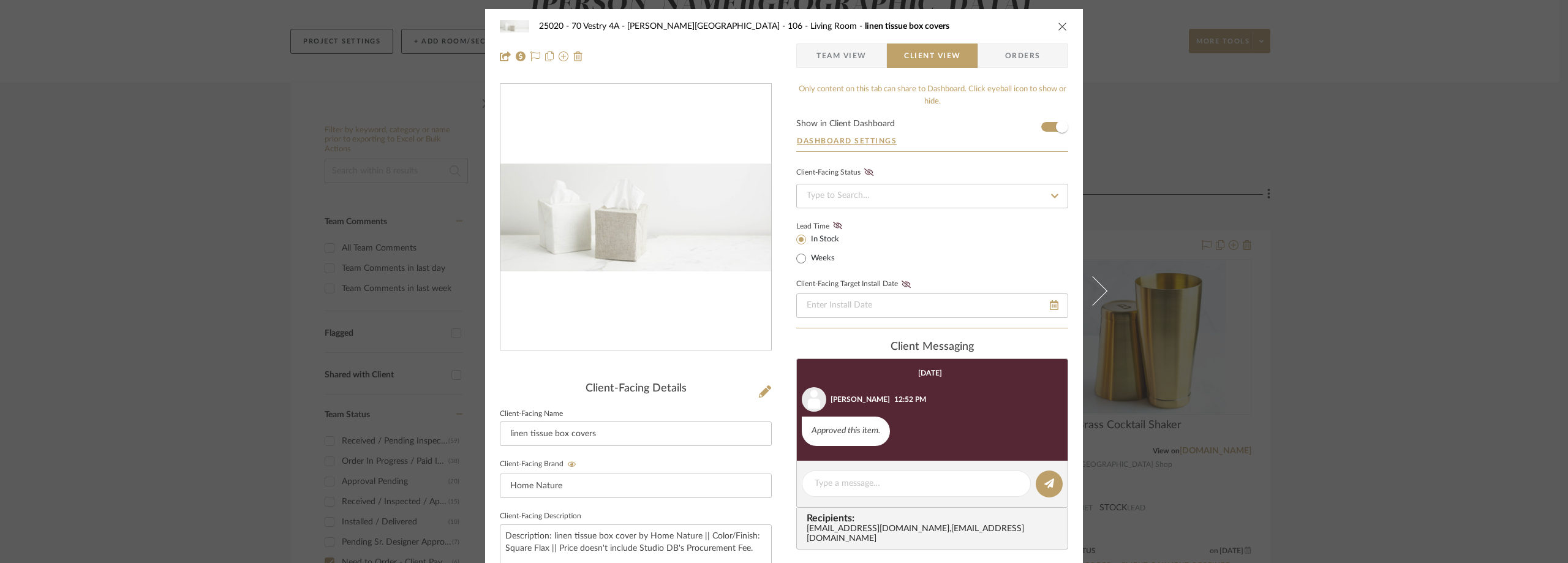
scroll to position [61, 0]
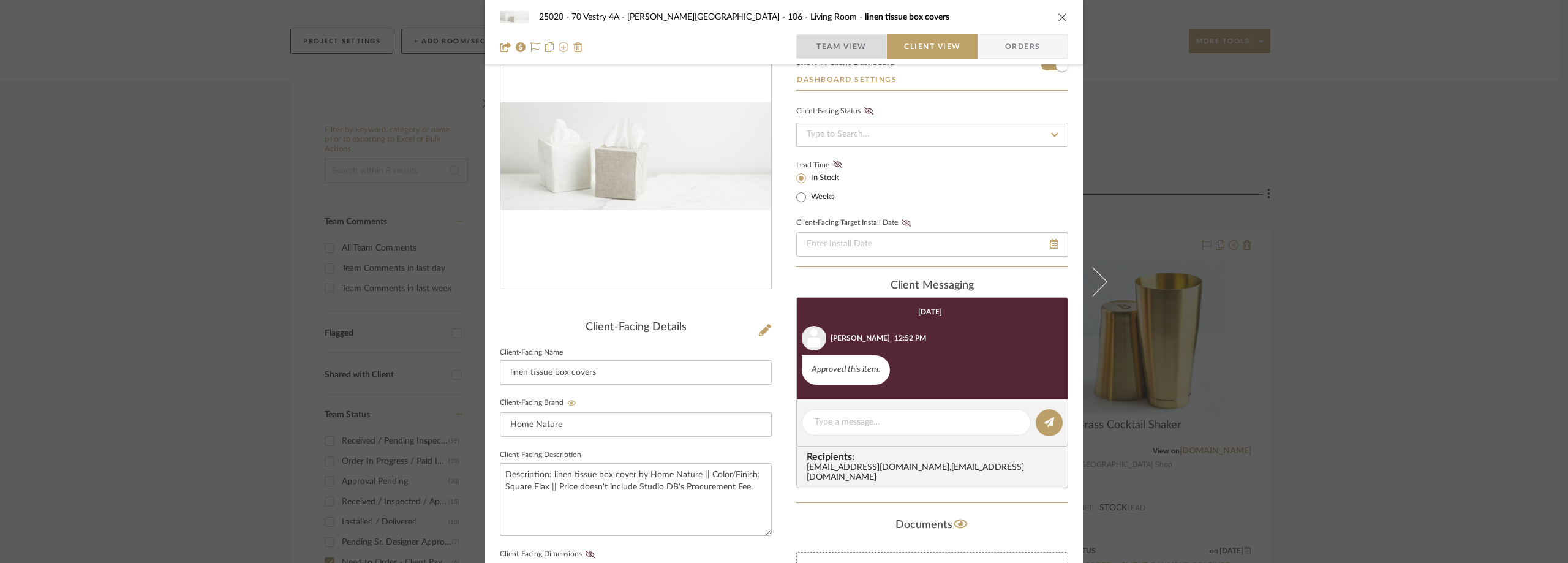
click at [842, 49] on span "Team View" at bounding box center [842, 47] width 51 height 24
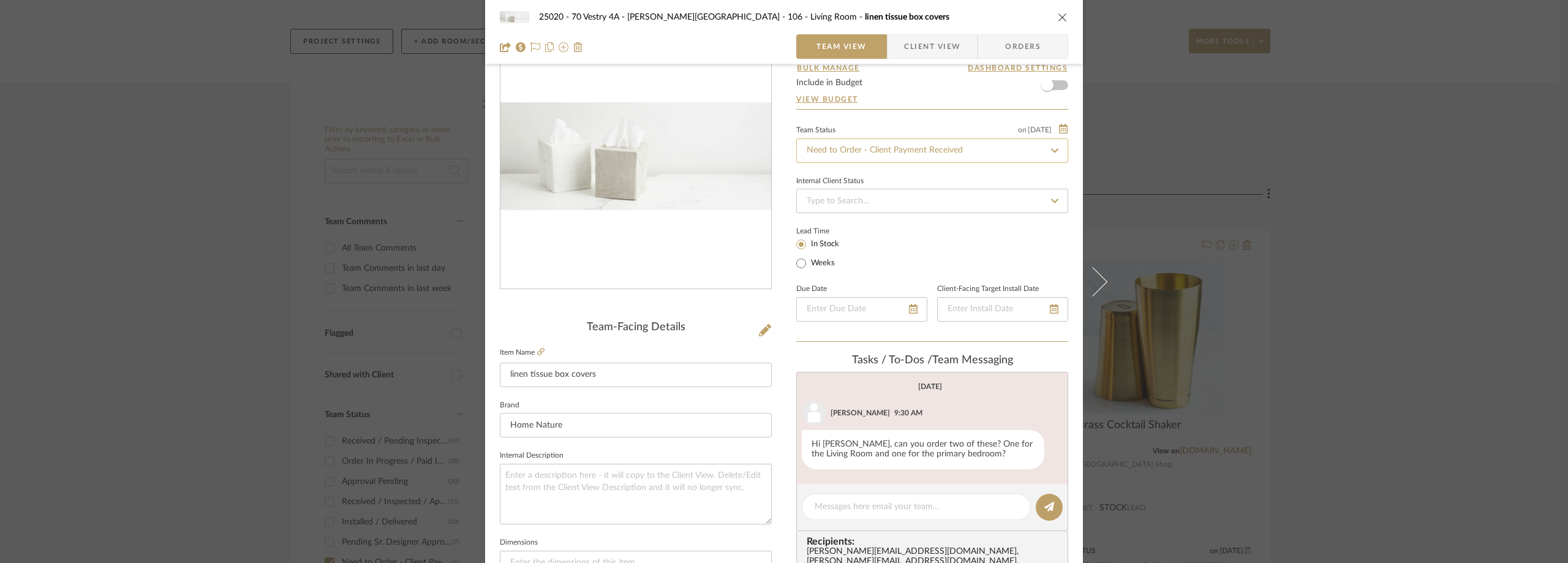
click at [879, 142] on input "Need to Order - Client Payment Received" at bounding box center [932, 150] width 272 height 24
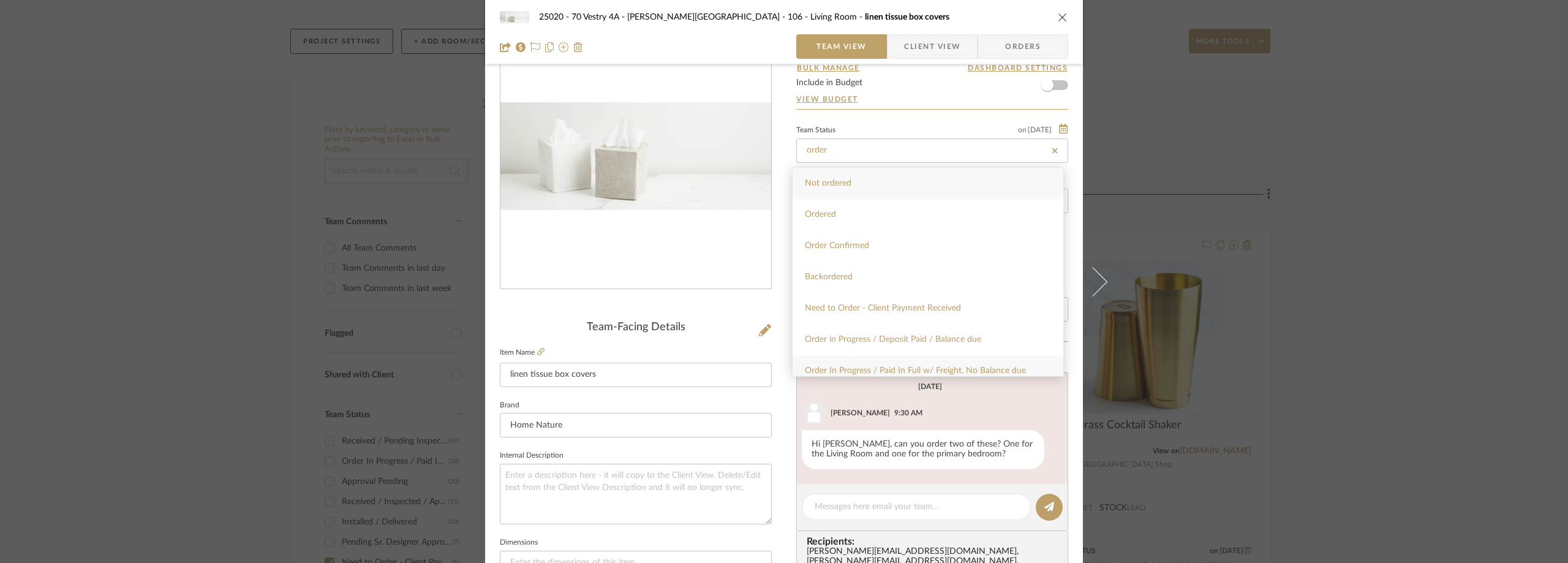
click at [937, 364] on div "Order In Progress / Paid In Full w/ Freight, No Balance due" at bounding box center [928, 370] width 270 height 31
type input "Order In Progress / Paid In Full w/ Freight, No Balance due"
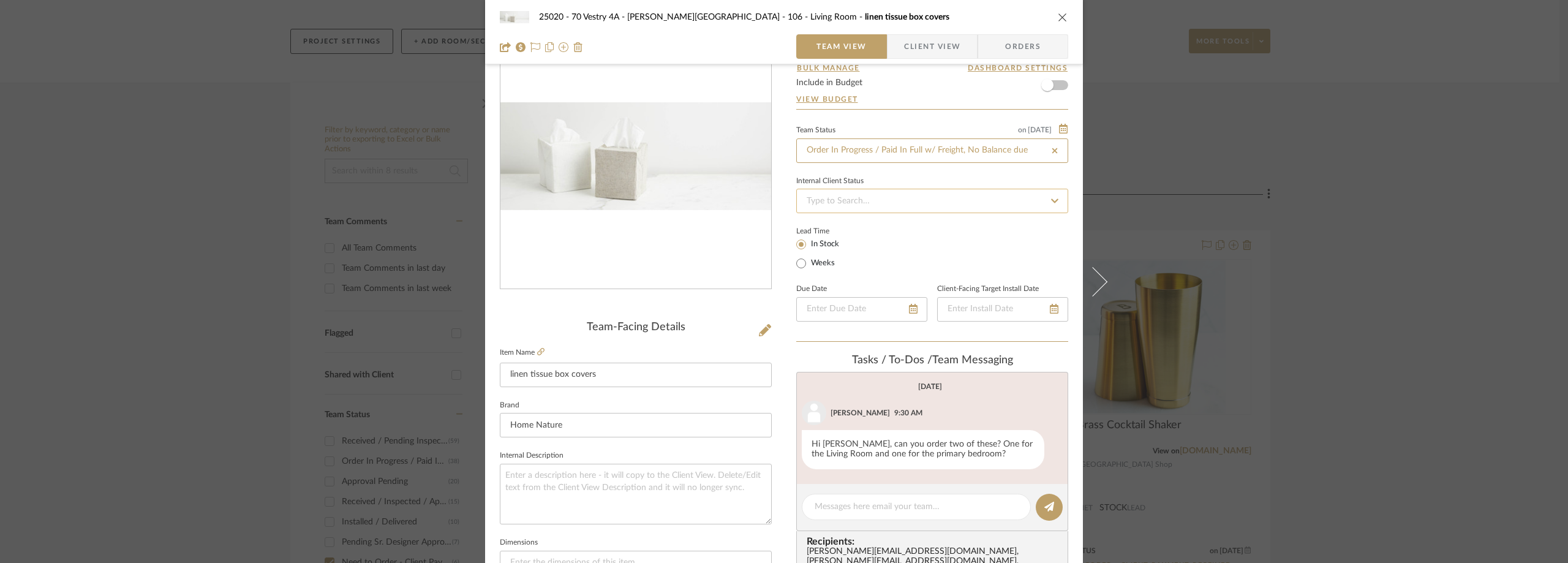
type input "Order In Progress / Paid In Full w/ Freight, No Balance due"
click at [895, 179] on div "Internal Client Status" at bounding box center [932, 181] width 272 height 7
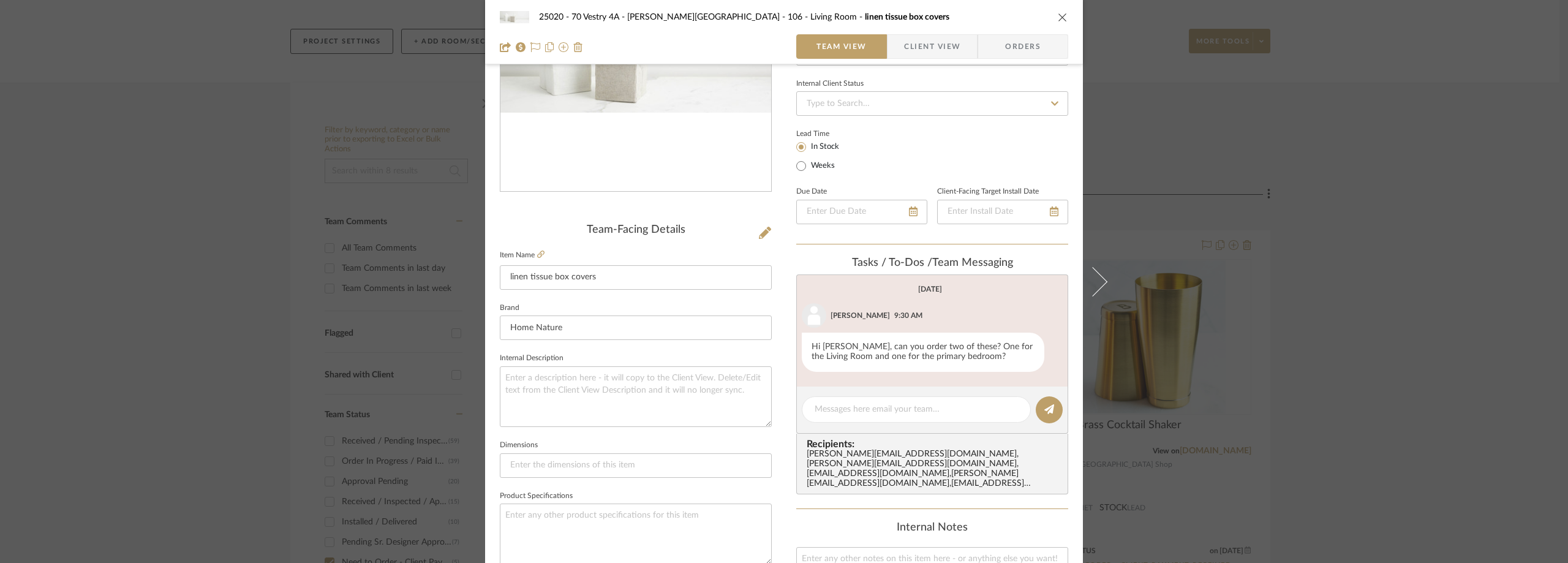
scroll to position [245, 0]
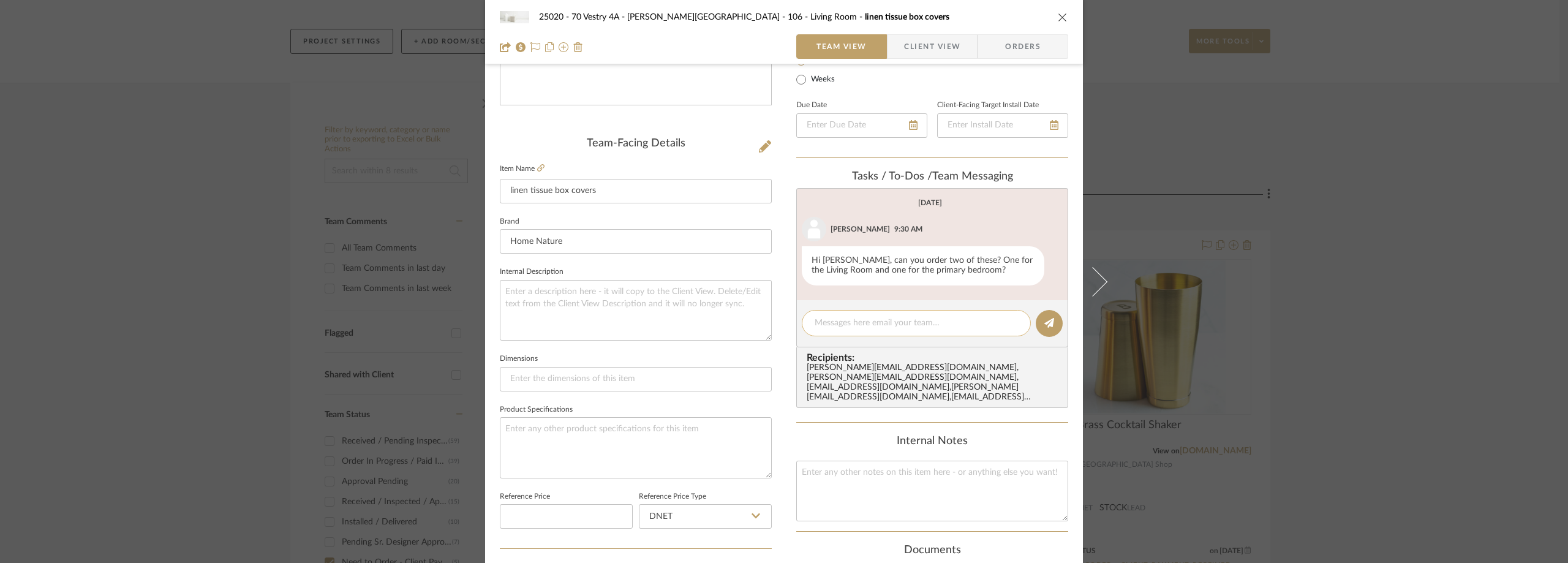
click at [870, 323] on textarea at bounding box center [916, 323] width 204 height 13
paste textarea "Order #3794"
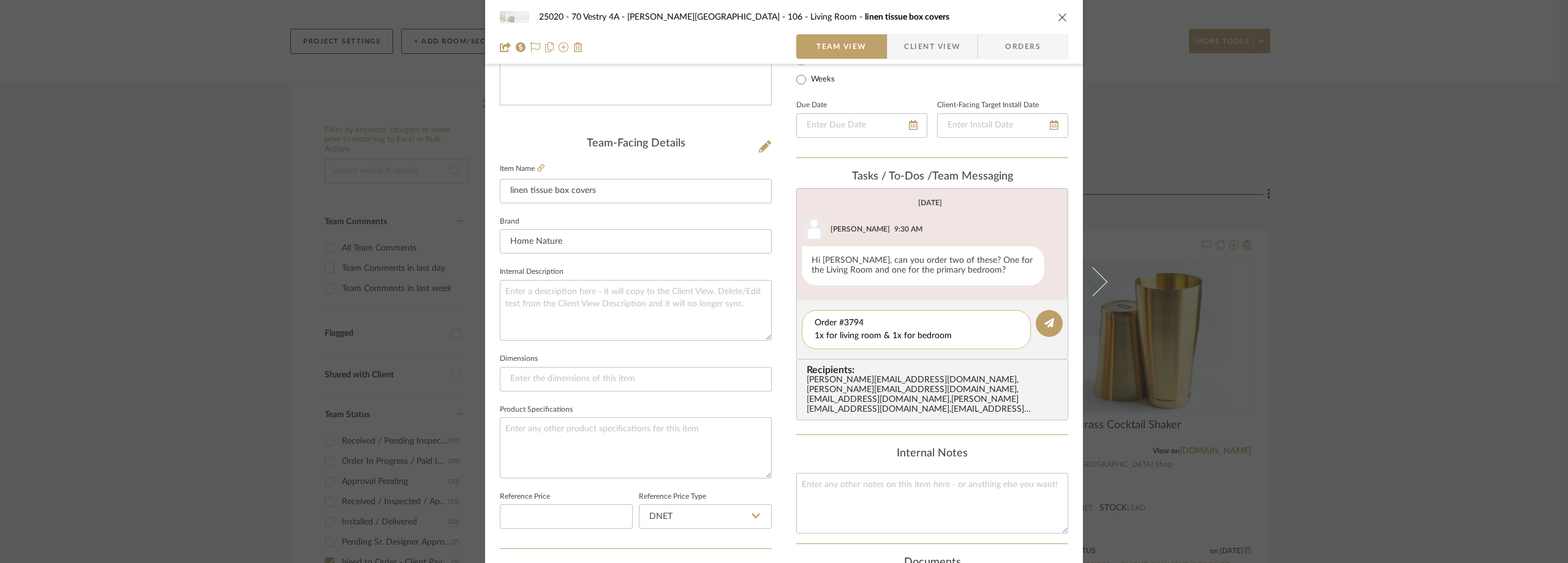
click at [912, 338] on textarea "Order #3794 1x for living room & 1x for bedroom" at bounding box center [916, 328] width 204 height 25
type textarea "Order #3794 1x for living room & 1x for primary bedroom"
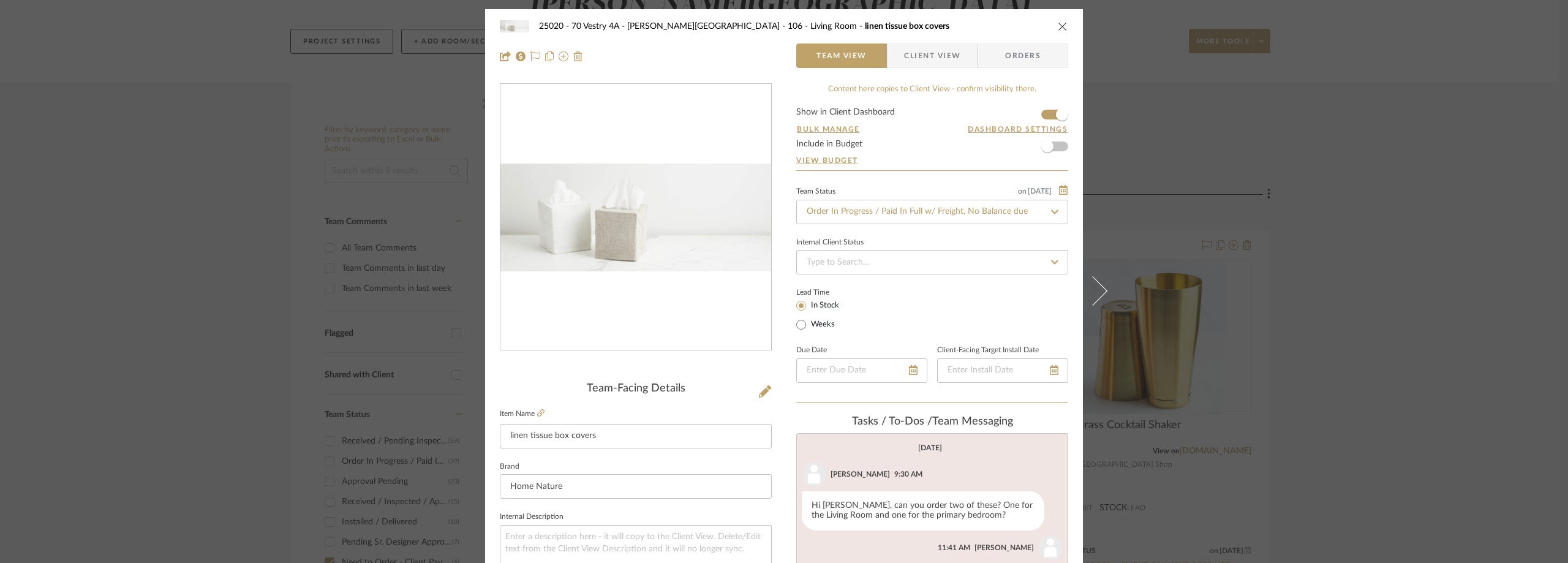
click at [1189, 185] on div "25020 - 70 Vestry 4A - Grant-Stanleigh 106 - Living Room linen tissue box cover…" at bounding box center [784, 282] width 1568 height 563
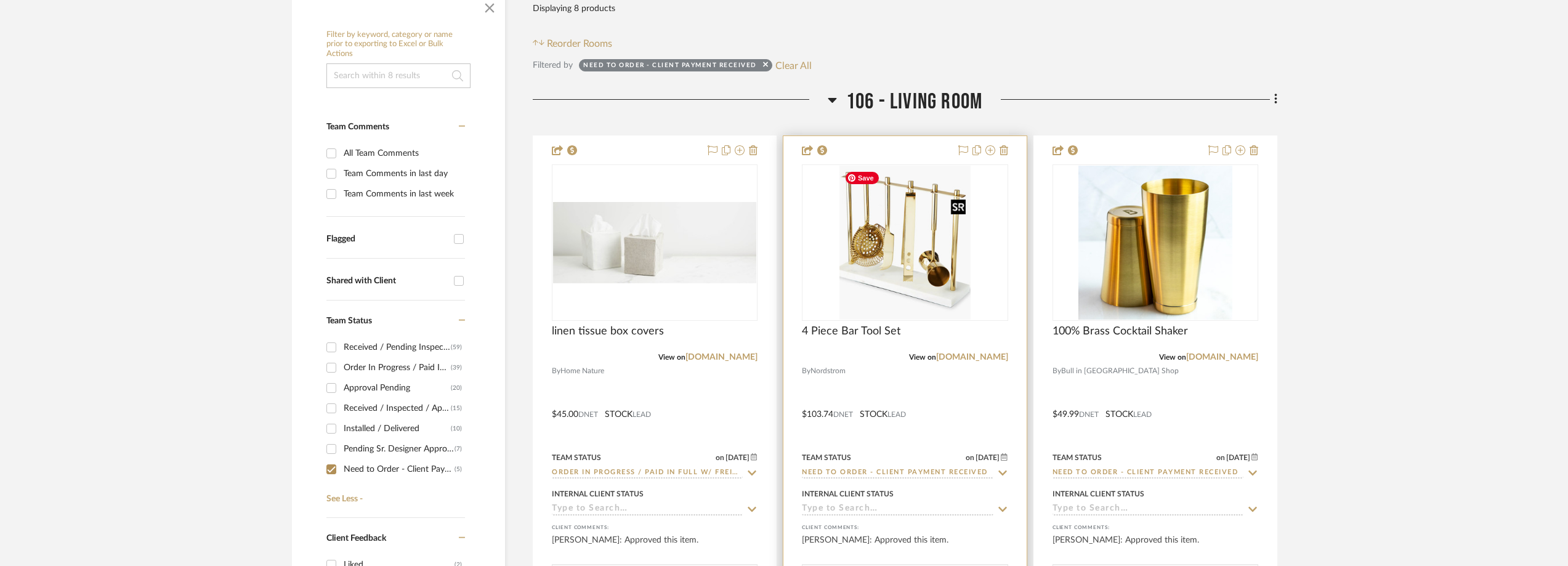
scroll to position [405, 0]
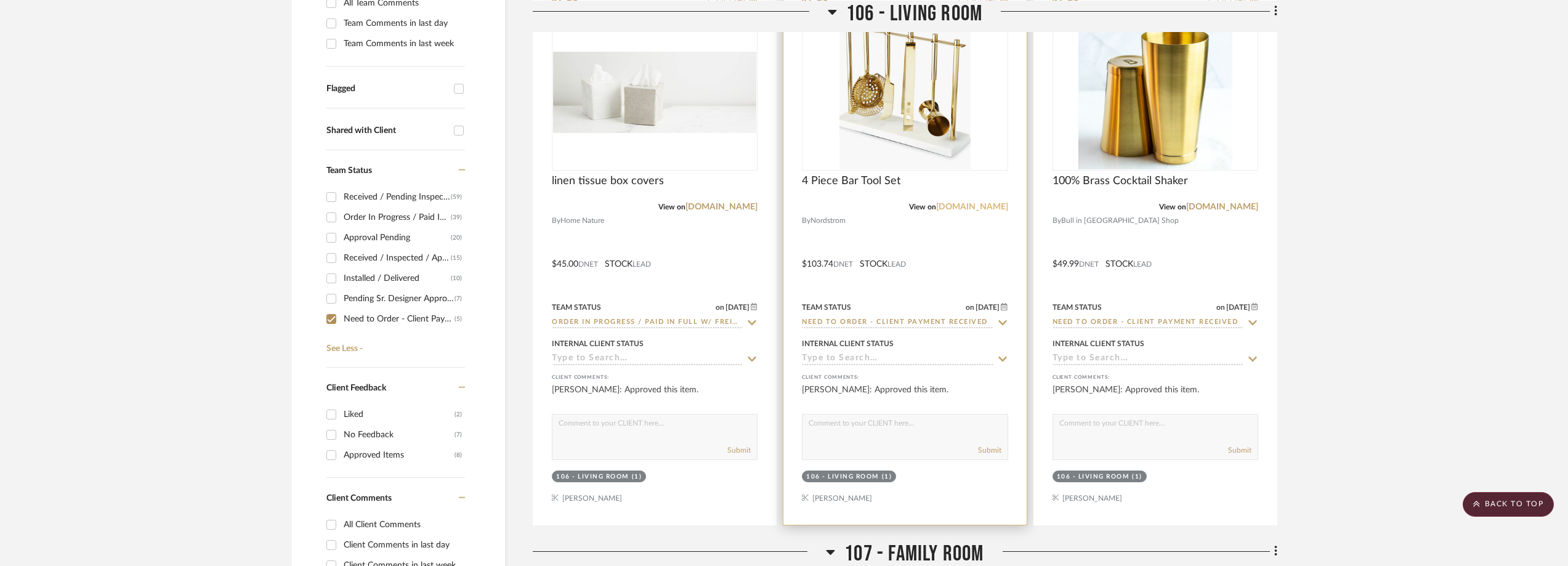
click at [970, 205] on link "nordstrom.com" at bounding box center [972, 207] width 72 height 8
click at [879, 94] on img "0" at bounding box center [904, 92] width 130 height 154
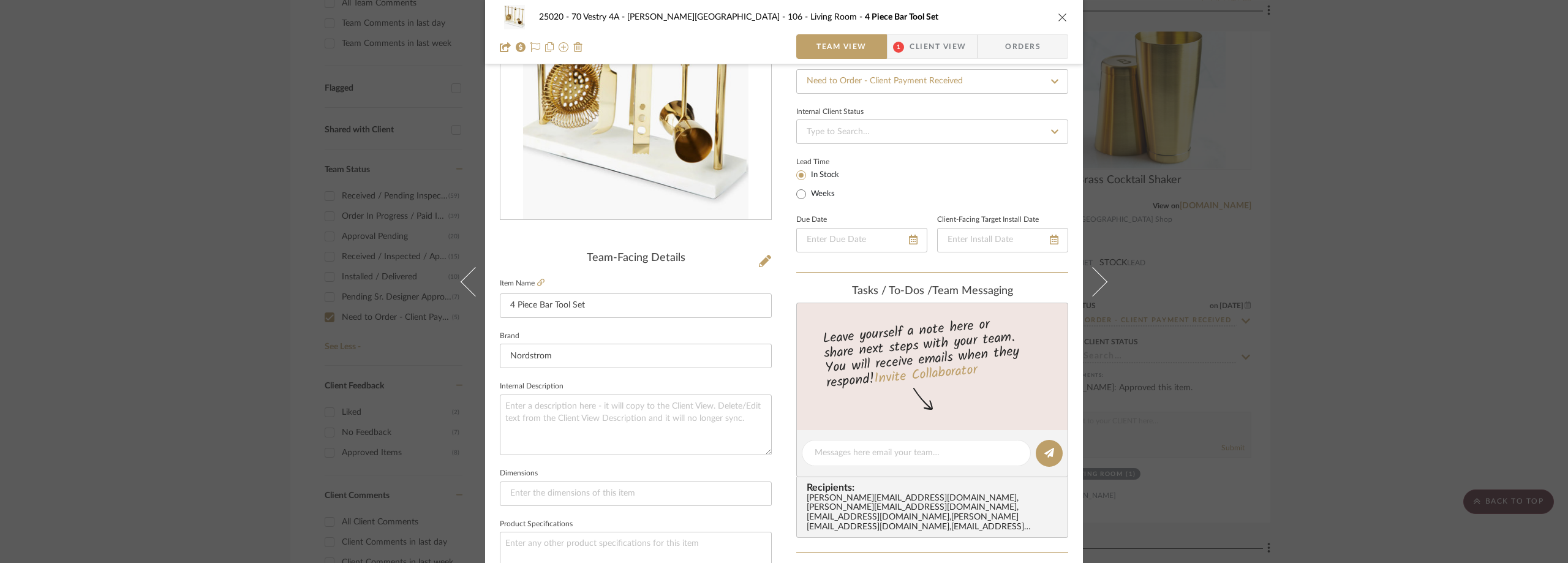
scroll to position [245, 0]
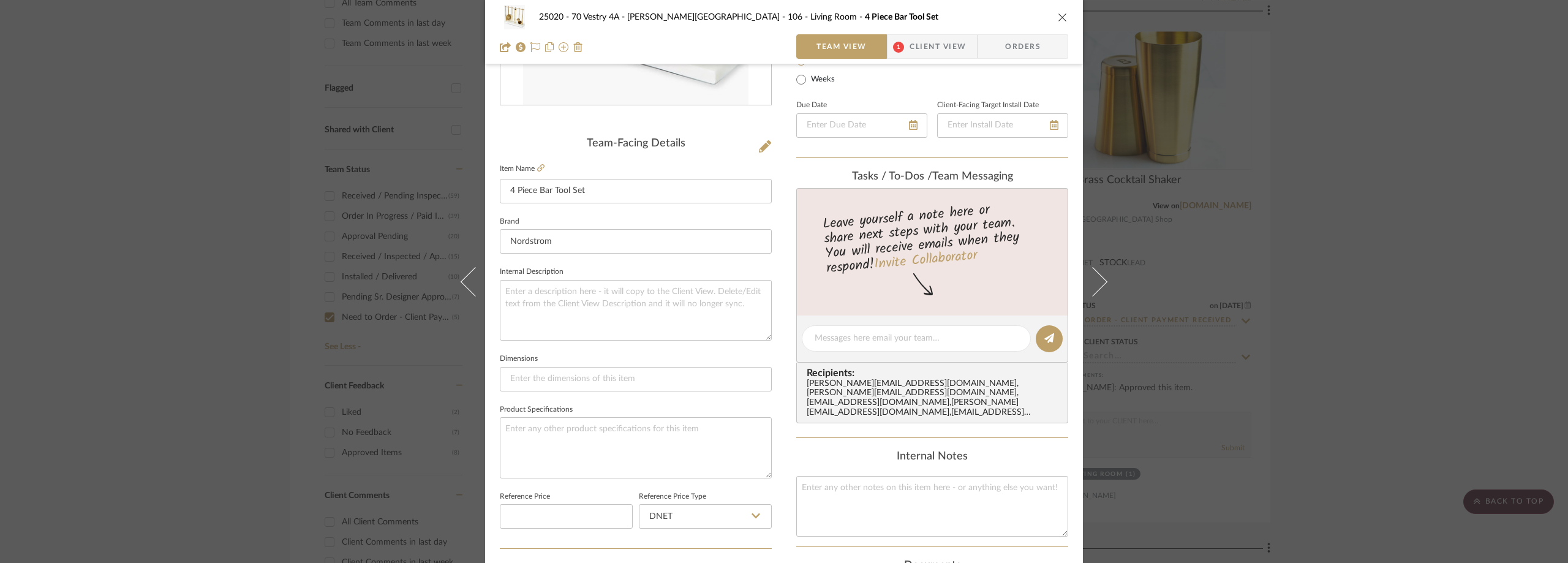
click at [931, 38] on span "Client View" at bounding box center [938, 47] width 56 height 24
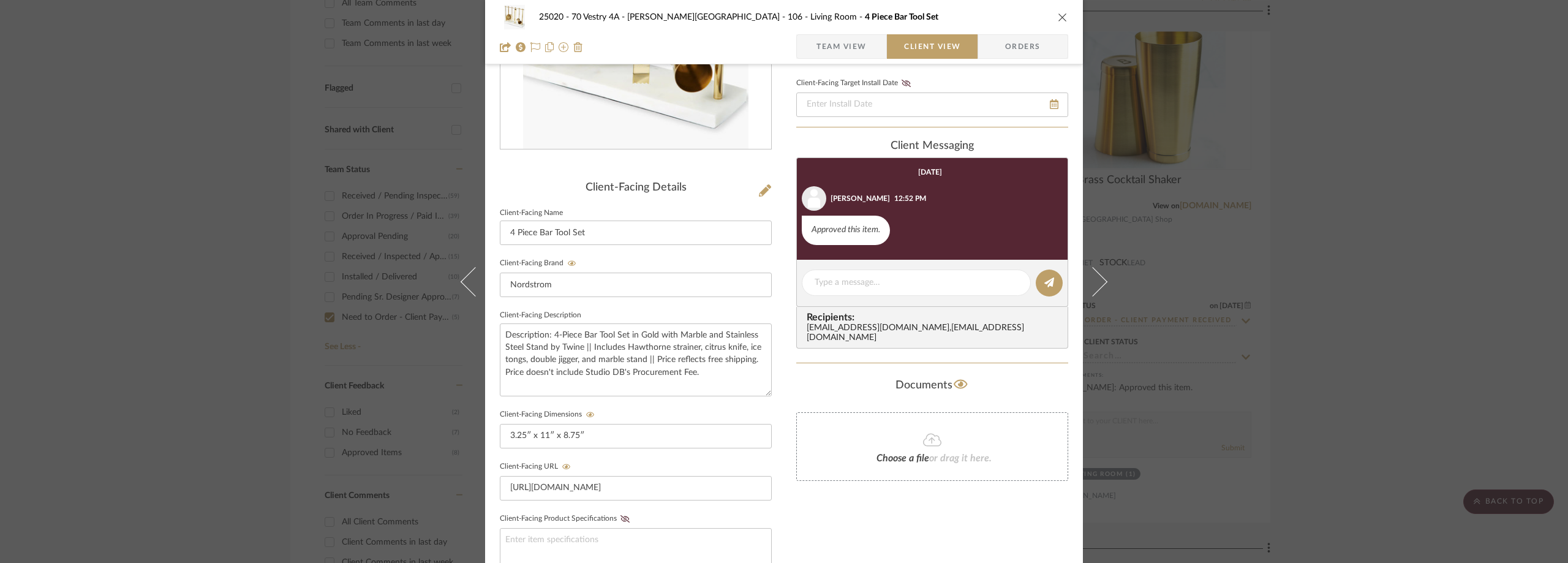
scroll to position [38, 0]
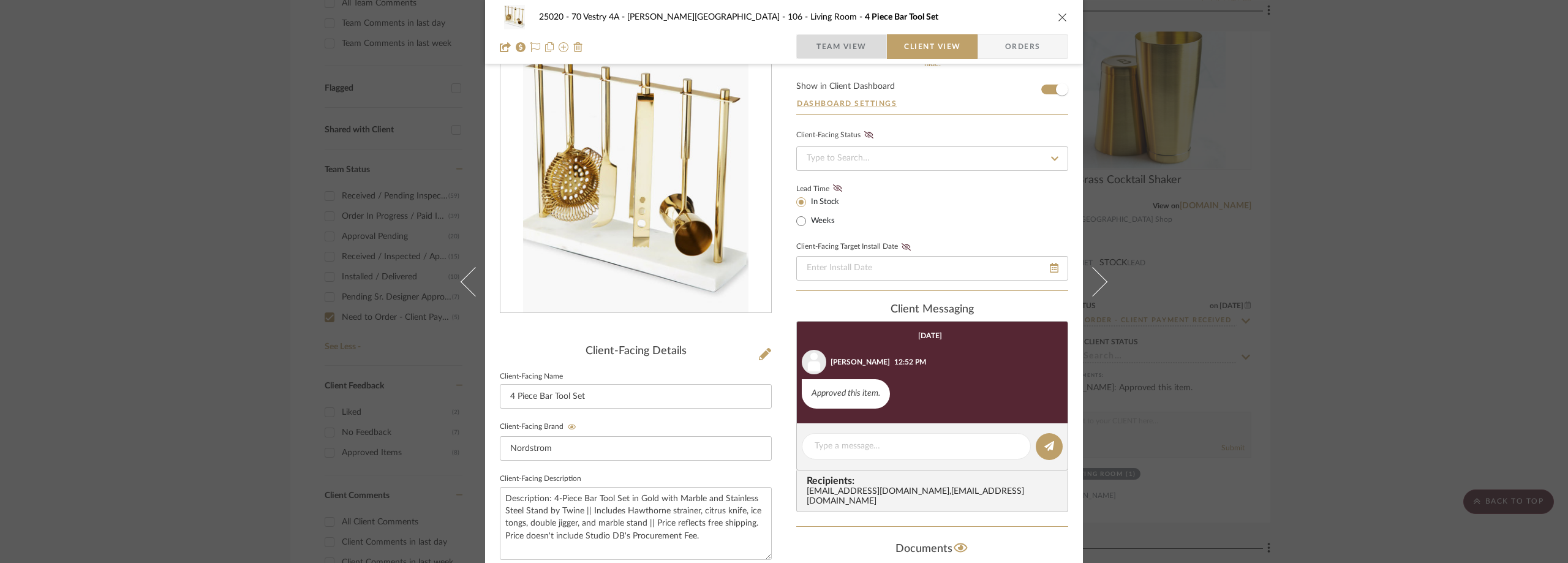
click at [852, 49] on span "Team View" at bounding box center [842, 47] width 51 height 24
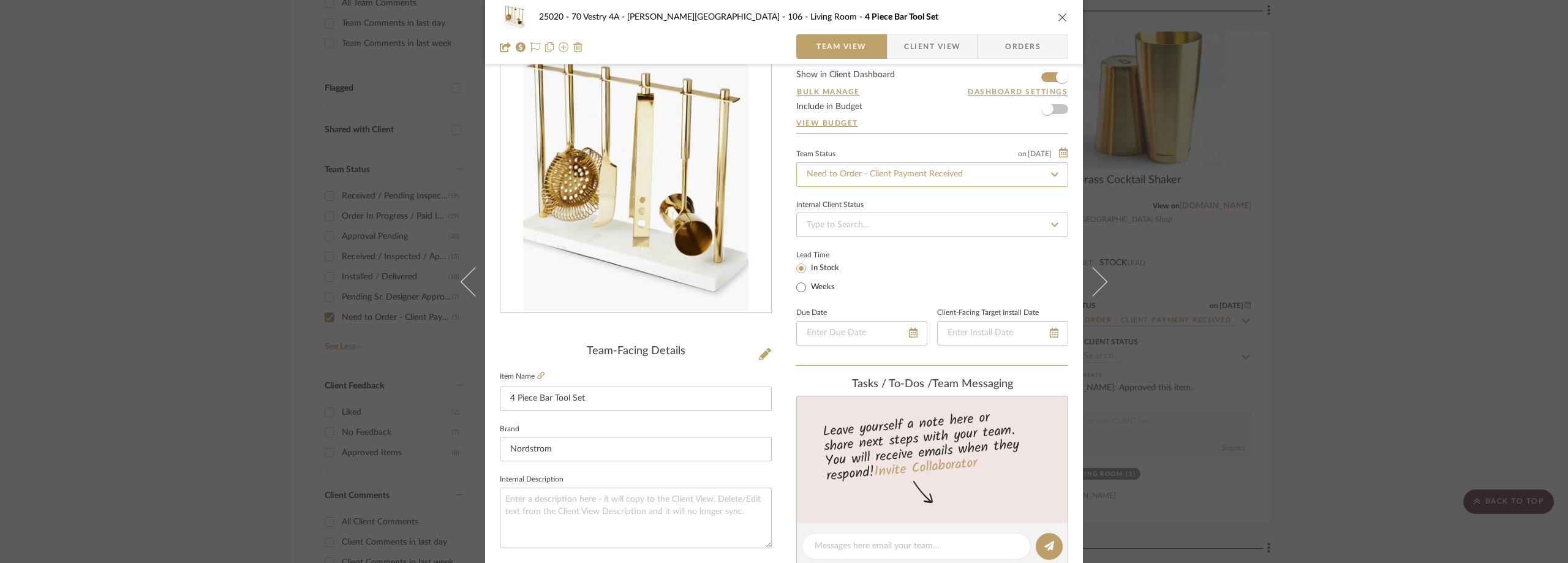
click at [849, 179] on input "Need to Order - Client Payment Received" at bounding box center [932, 175] width 272 height 24
click at [887, 393] on span "Order In Progress / Paid In Full w/ Freight, No Balance due" at bounding box center [915, 394] width 222 height 8
type input "Order In Progress / Paid In Full w/ Freight, No Balance due"
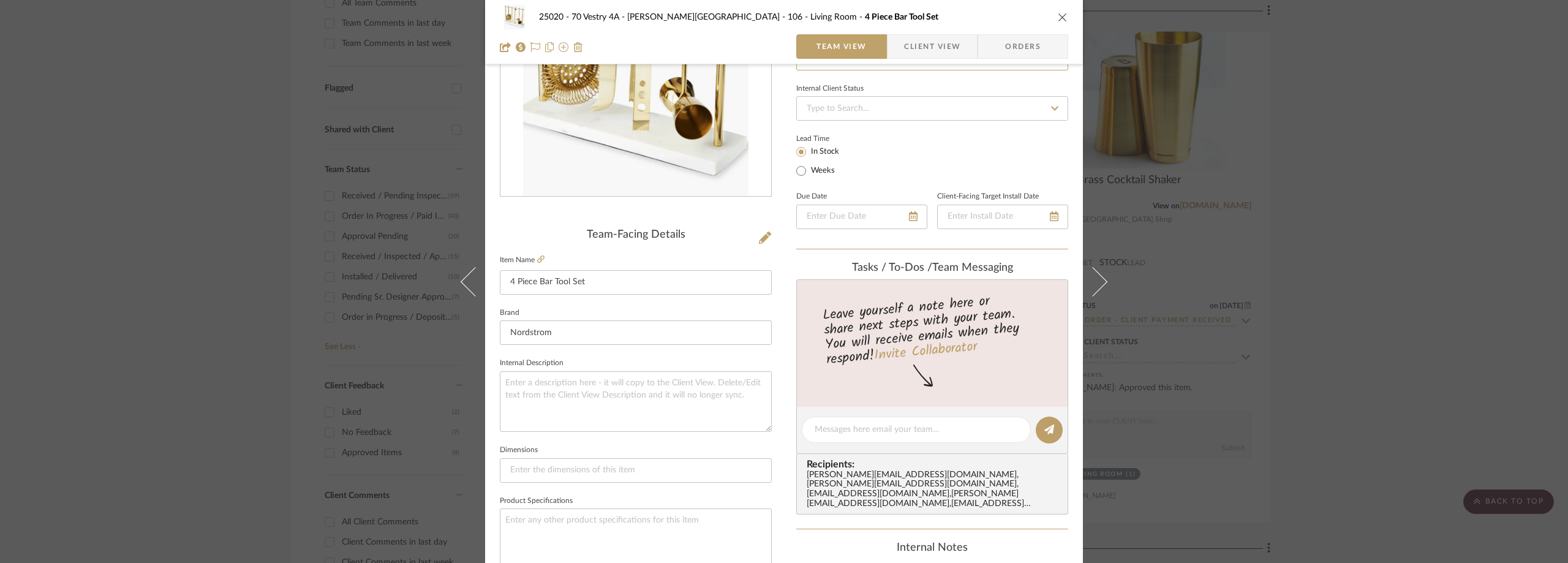
scroll to position [0, 0]
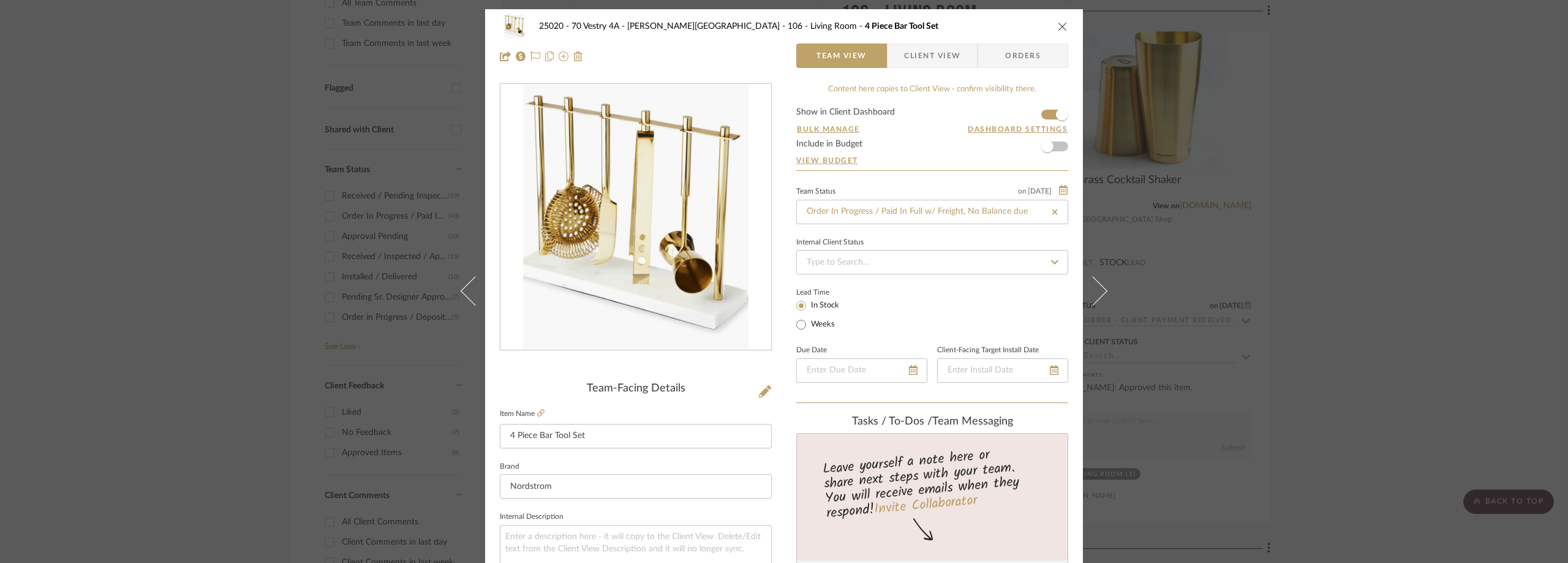
click at [886, 312] on div "Lead Time In Stock Weeks" at bounding box center [932, 308] width 272 height 48
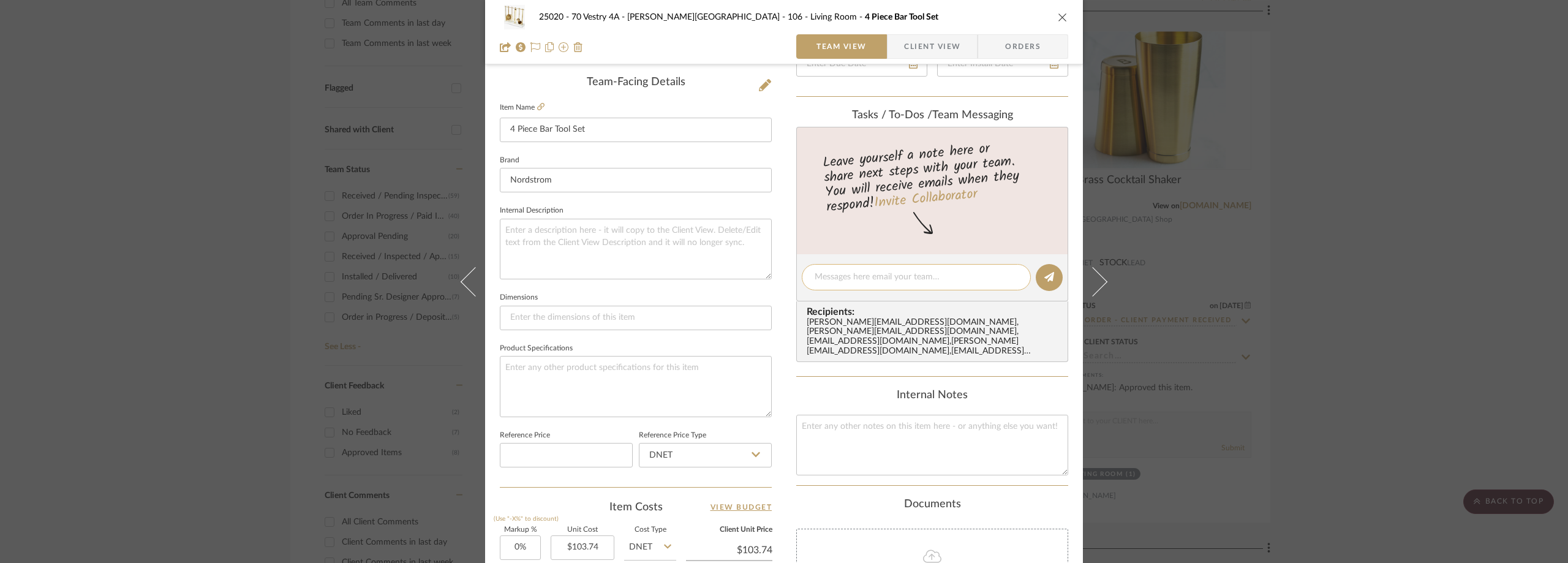
paste textarea "Order #554992412"
type textarea "Order #554992412"
click at [1055, 276] on button at bounding box center [1049, 277] width 27 height 27
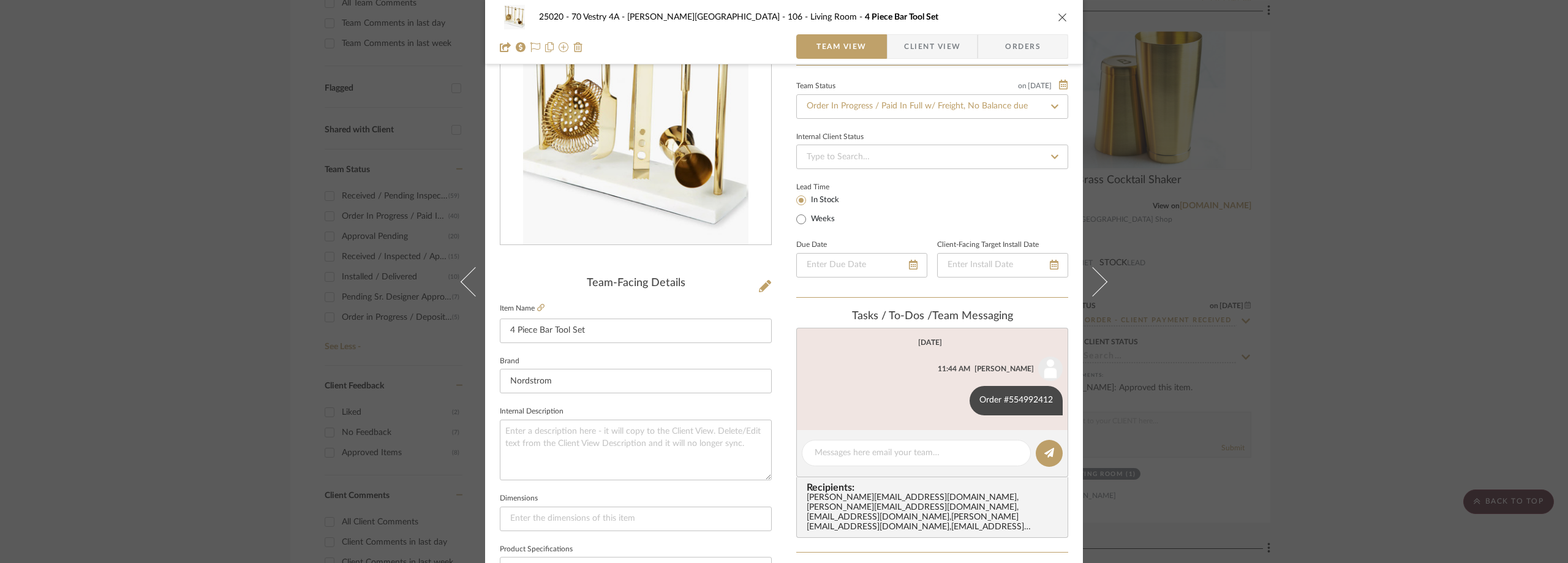
scroll to position [122, 0]
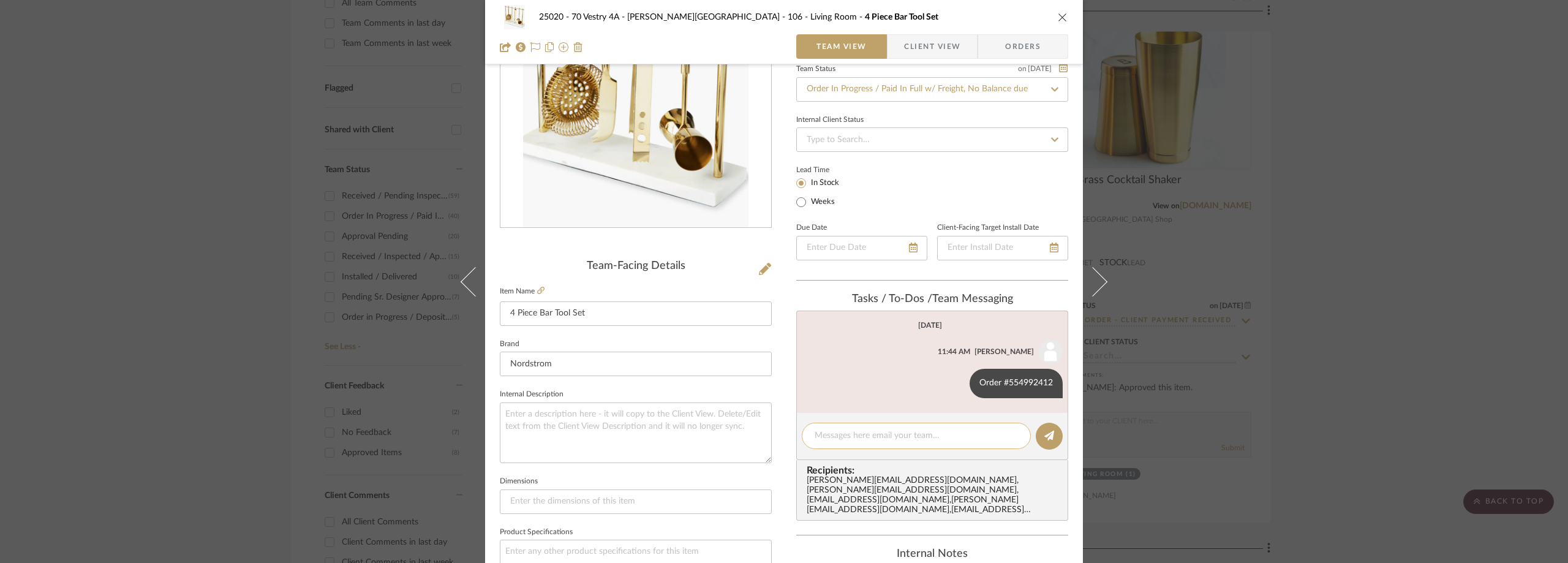
paste textarea "Order #554992412"
type textarea "Order #554992412"
click at [1045, 434] on icon at bounding box center [1049, 435] width 9 height 9
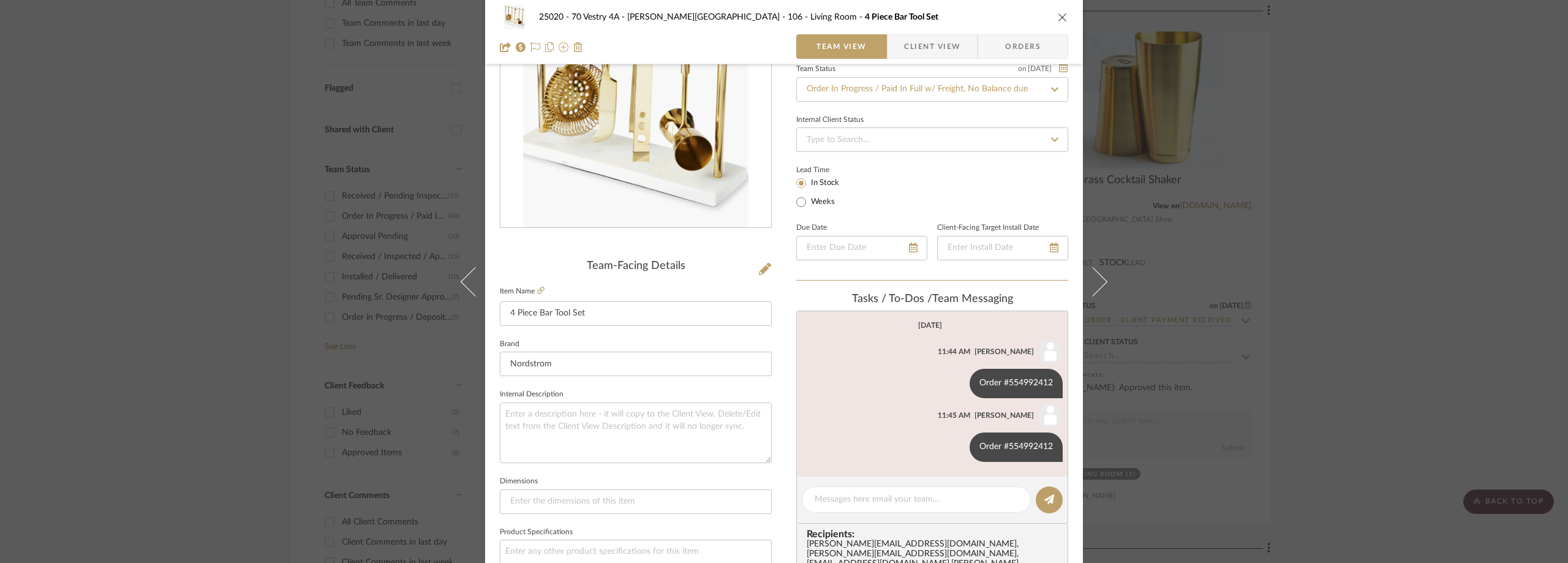
click at [1312, 267] on div "25020 - 70 Vestry 4A - Grant-Stanleigh 106 - Living Room 4 Piece Bar Tool Set T…" at bounding box center [784, 282] width 1568 height 563
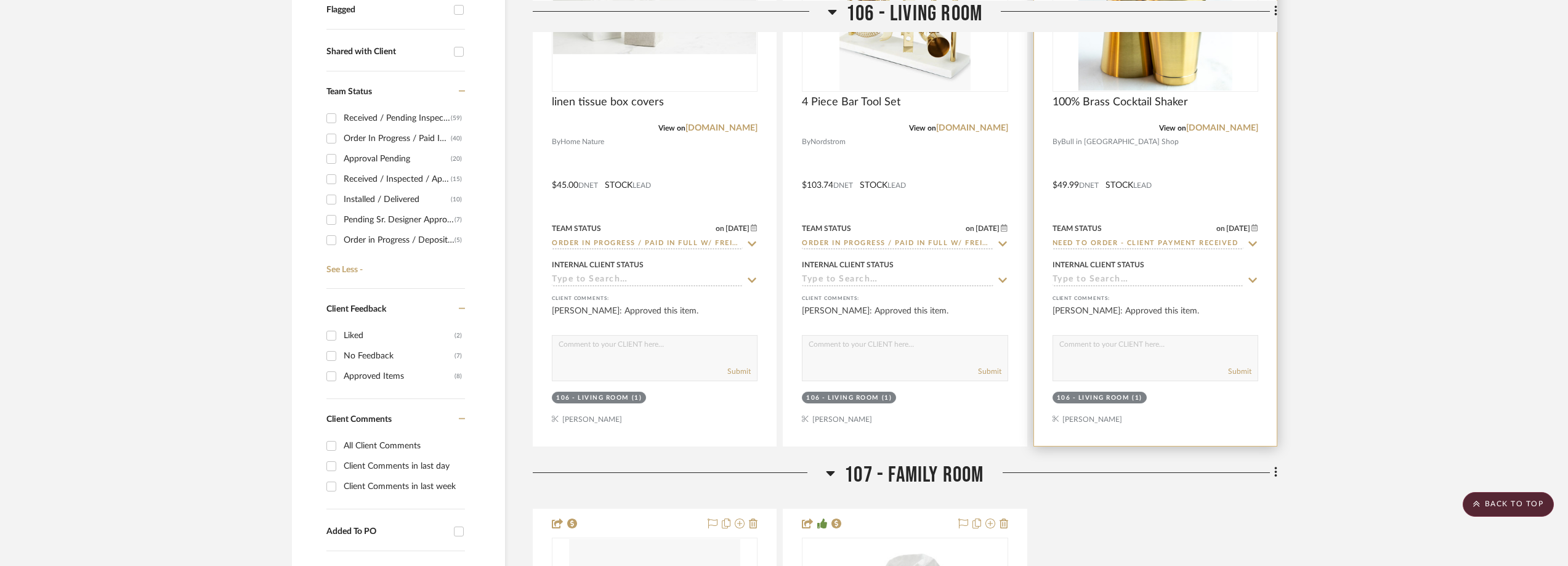
scroll to position [369, 0]
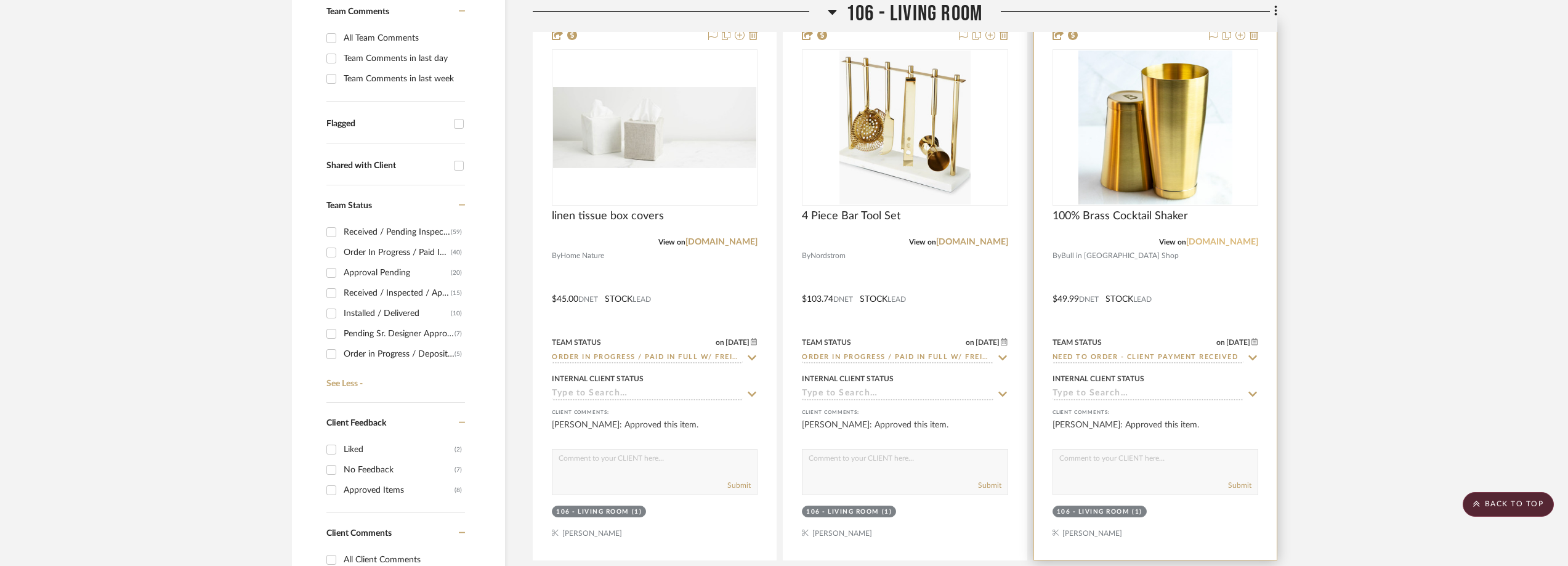
click at [1222, 242] on link "bullinchinapdx.com" at bounding box center [1222, 241] width 72 height 8
click at [1122, 164] on img "0" at bounding box center [1155, 127] width 154 height 154
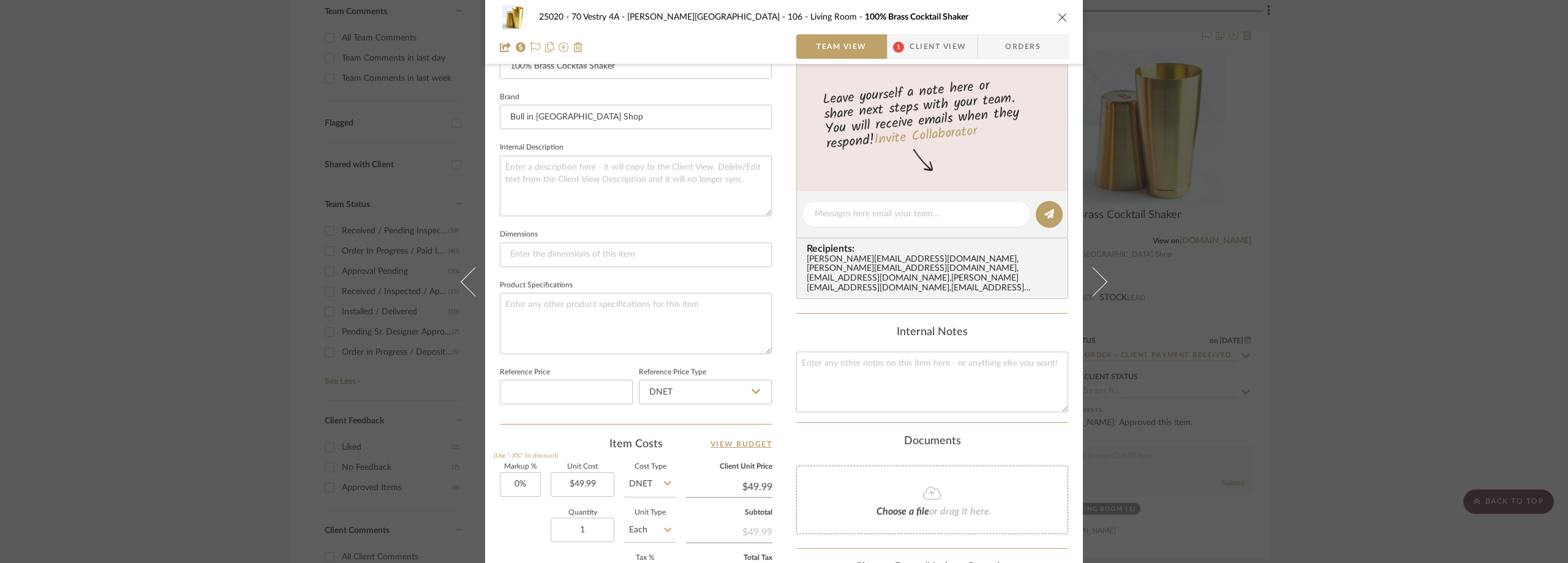
scroll to position [184, 0]
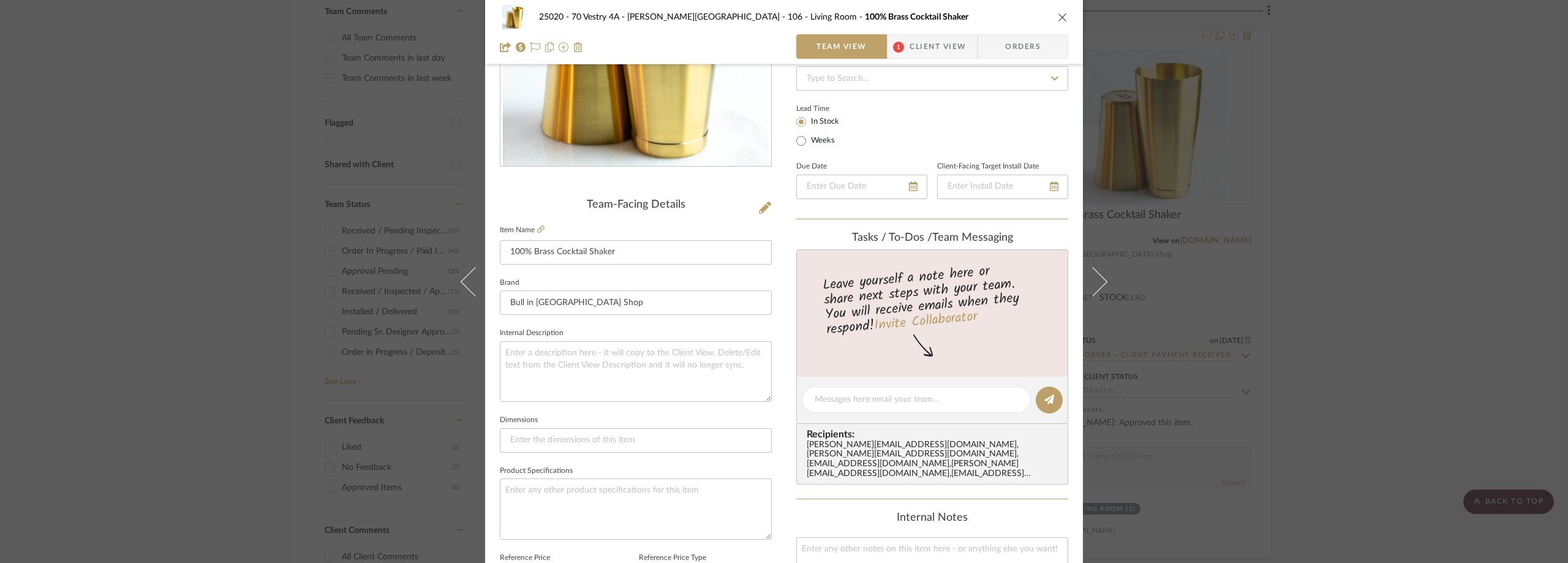
click at [899, 40] on span "1" at bounding box center [898, 47] width 22 height 24
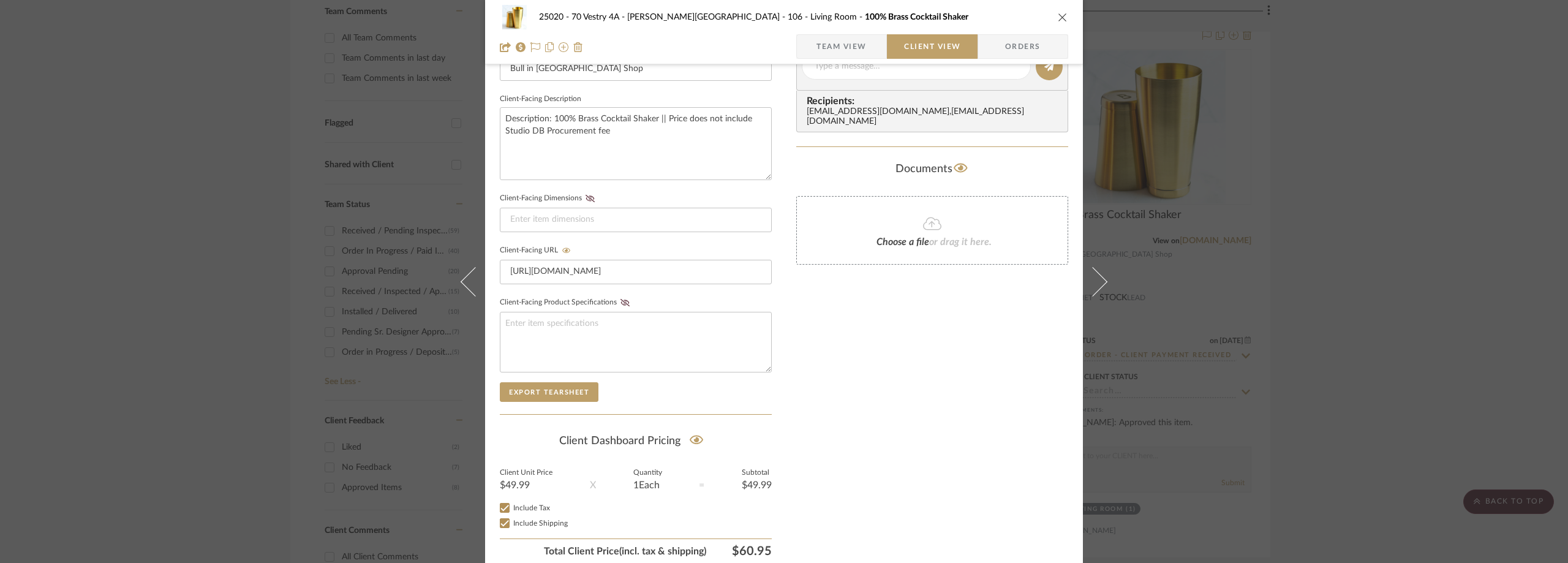
scroll to position [466, 0]
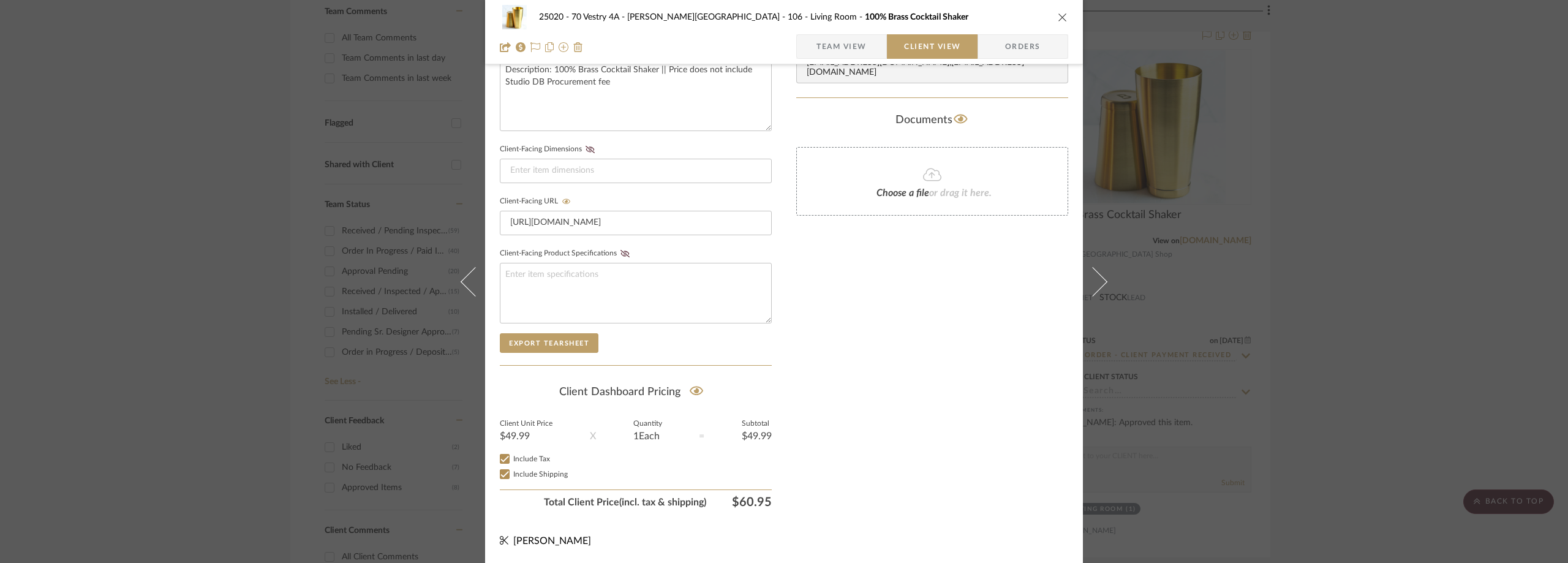
click at [817, 49] on span "Team View" at bounding box center [842, 47] width 51 height 24
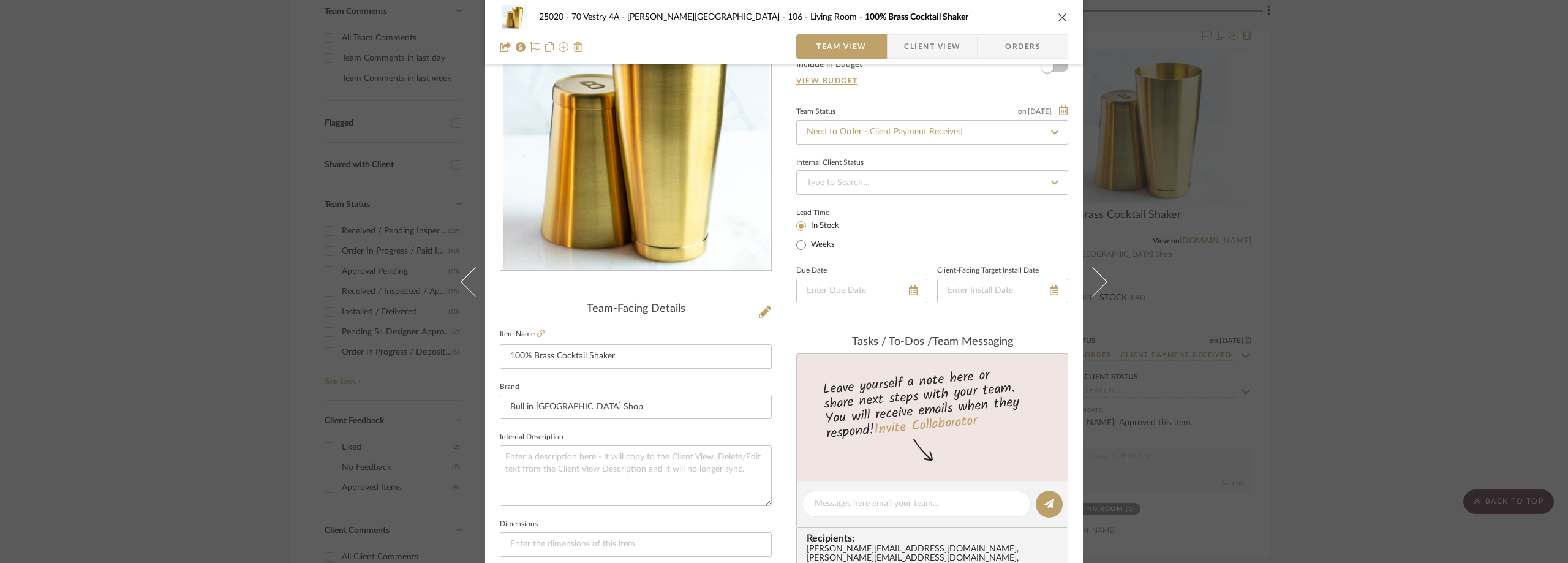
scroll to position [0, 0]
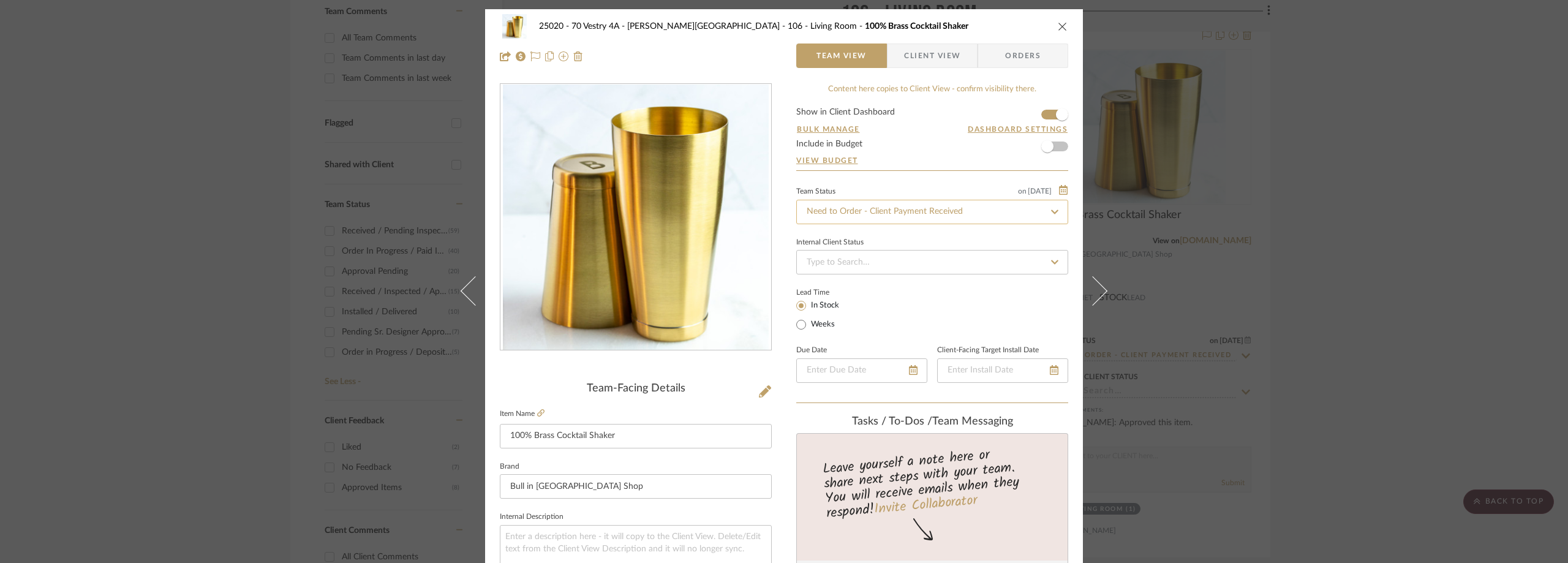
click at [863, 205] on input "Need to Order - Client Payment Received" at bounding box center [932, 212] width 272 height 24
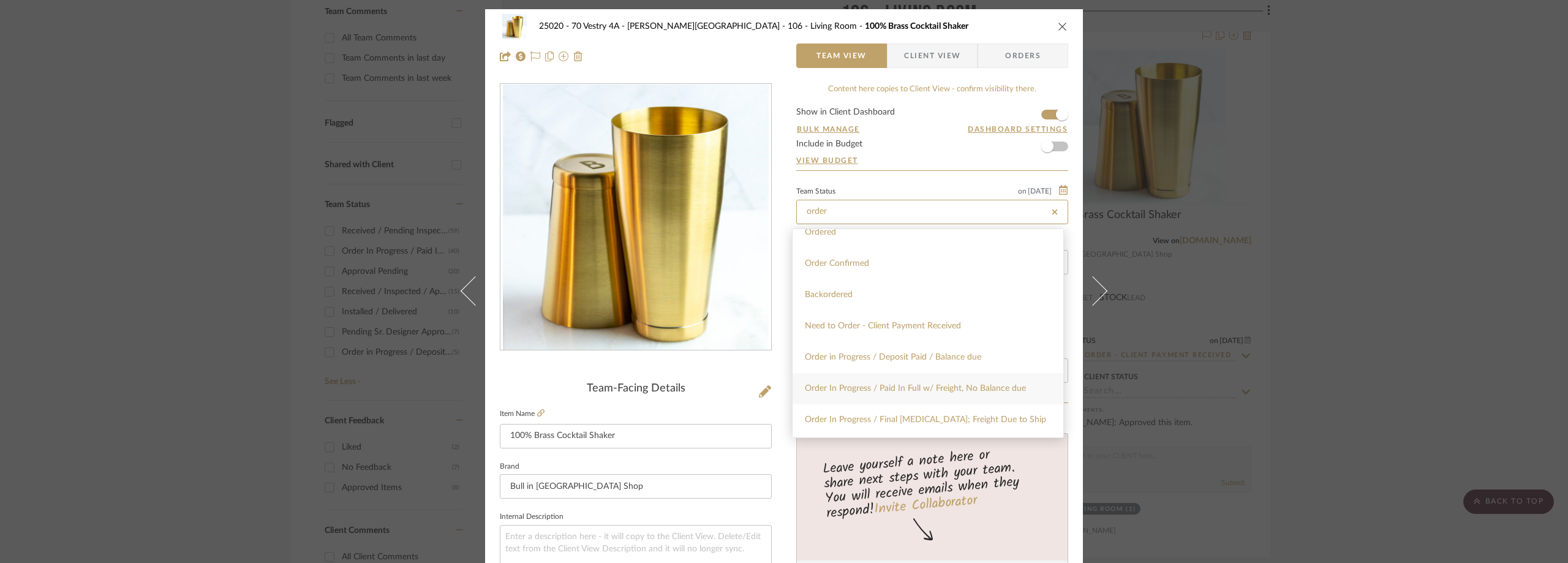
scroll to position [61, 0]
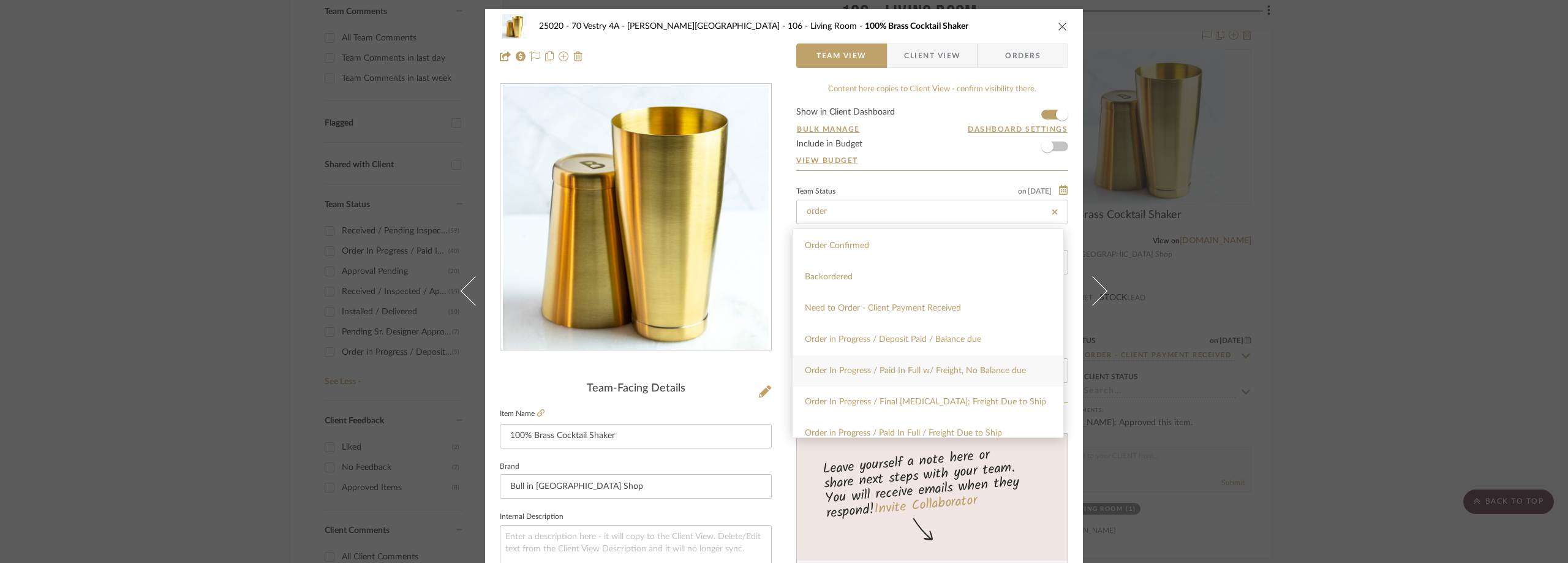
click at [919, 361] on div "Order In Progress / Paid In Full w/ Freight, No Balance due" at bounding box center [928, 370] width 270 height 31
type input "Order In Progress / Paid In Full w/ Freight, No Balance due"
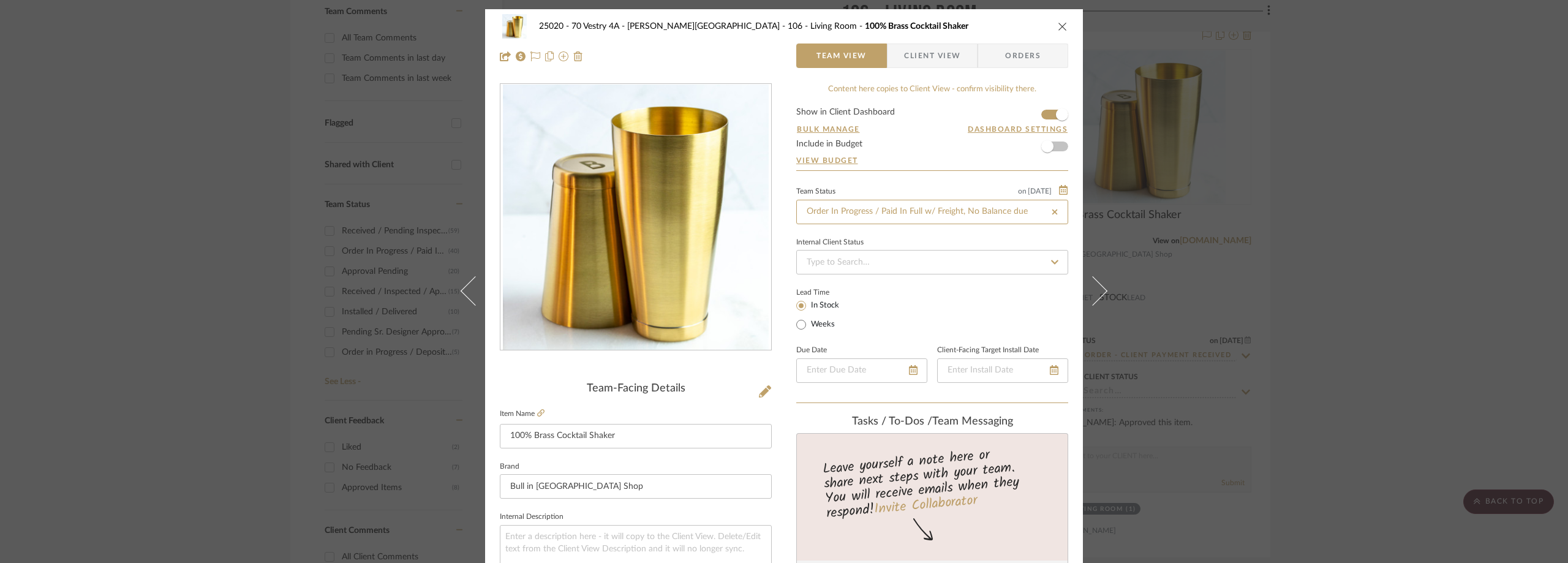
type input "Order In Progress / Paid In Full w/ Freight, No Balance due"
click at [912, 291] on div "Lead Time In Stock Weeks" at bounding box center [932, 308] width 272 height 48
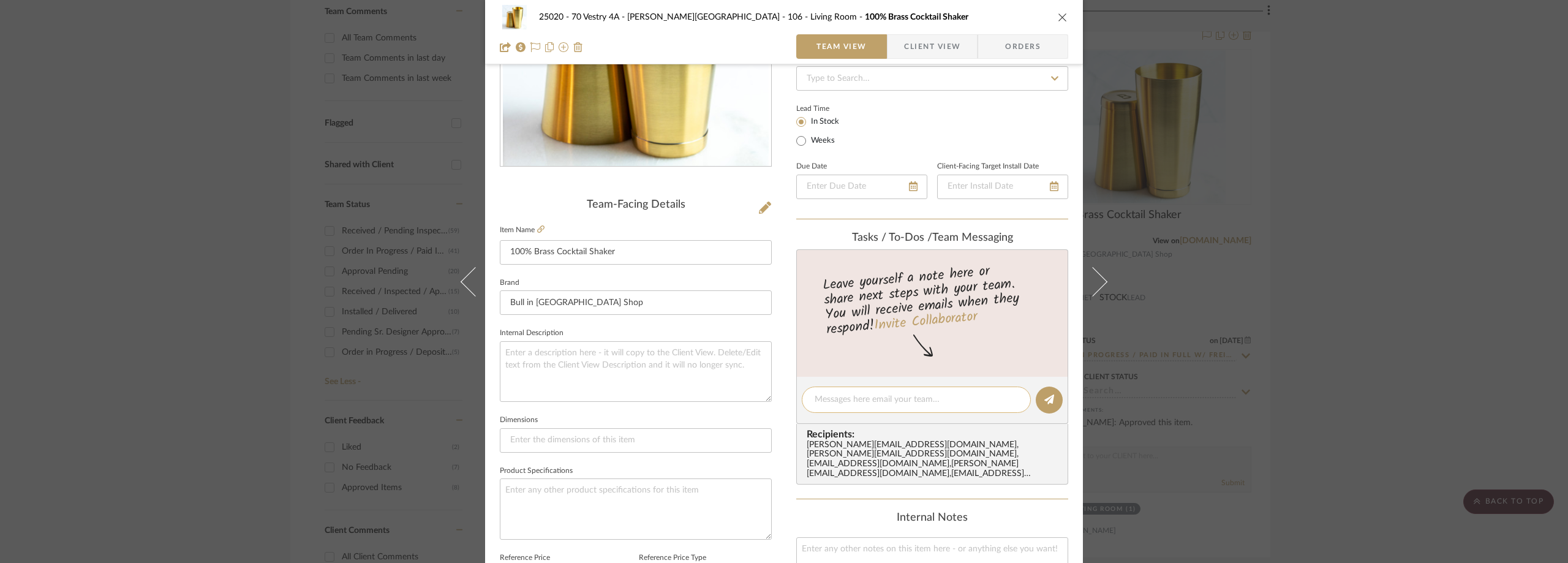
paste textarea "Order #10091"
type textarea "Order #10091"
click at [1038, 403] on button at bounding box center [1049, 400] width 27 height 27
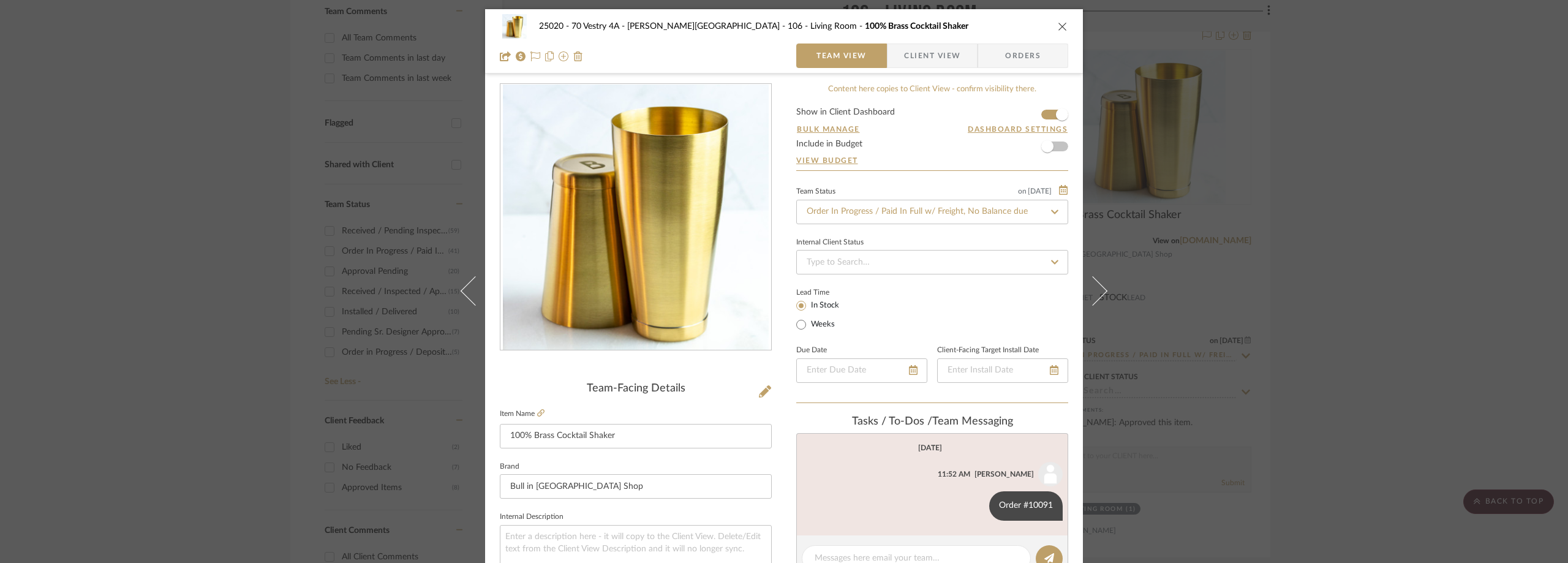
scroll to position [245, 0]
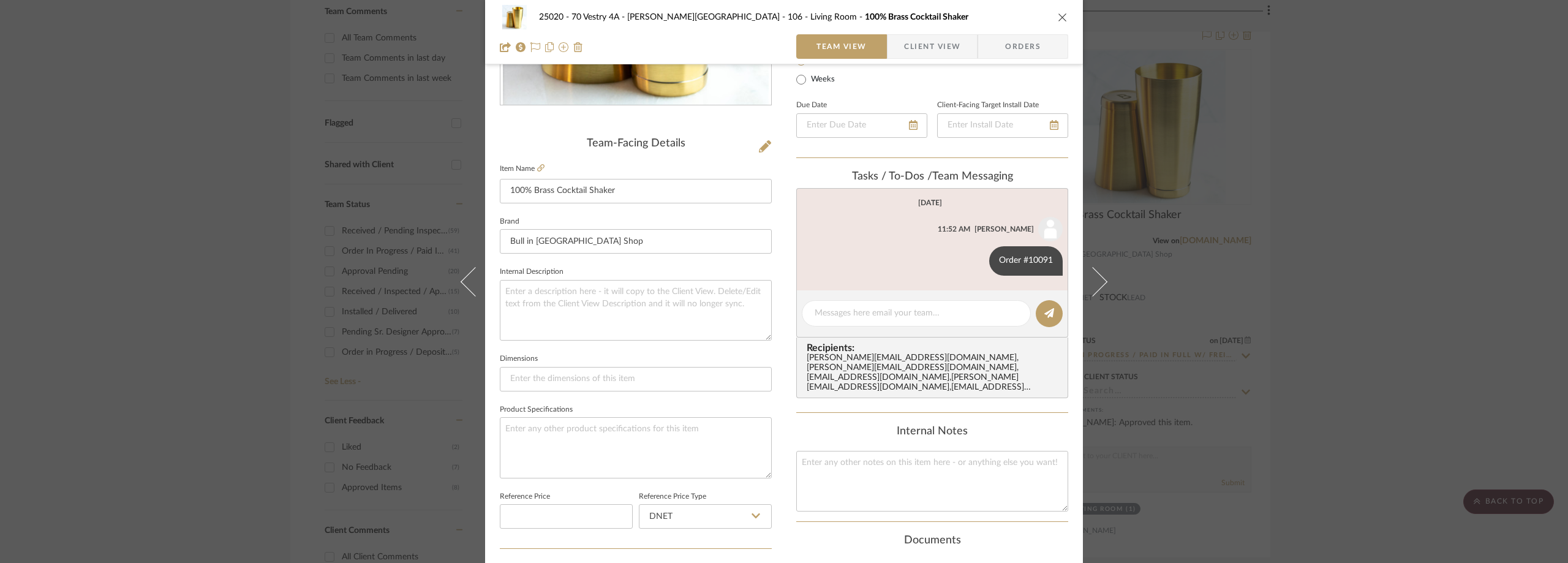
click at [1262, 298] on div "25020 - 70 Vestry 4A - Grant-Stanleigh 106 - Living Room 100% Brass Cocktail Sh…" at bounding box center [784, 282] width 1568 height 563
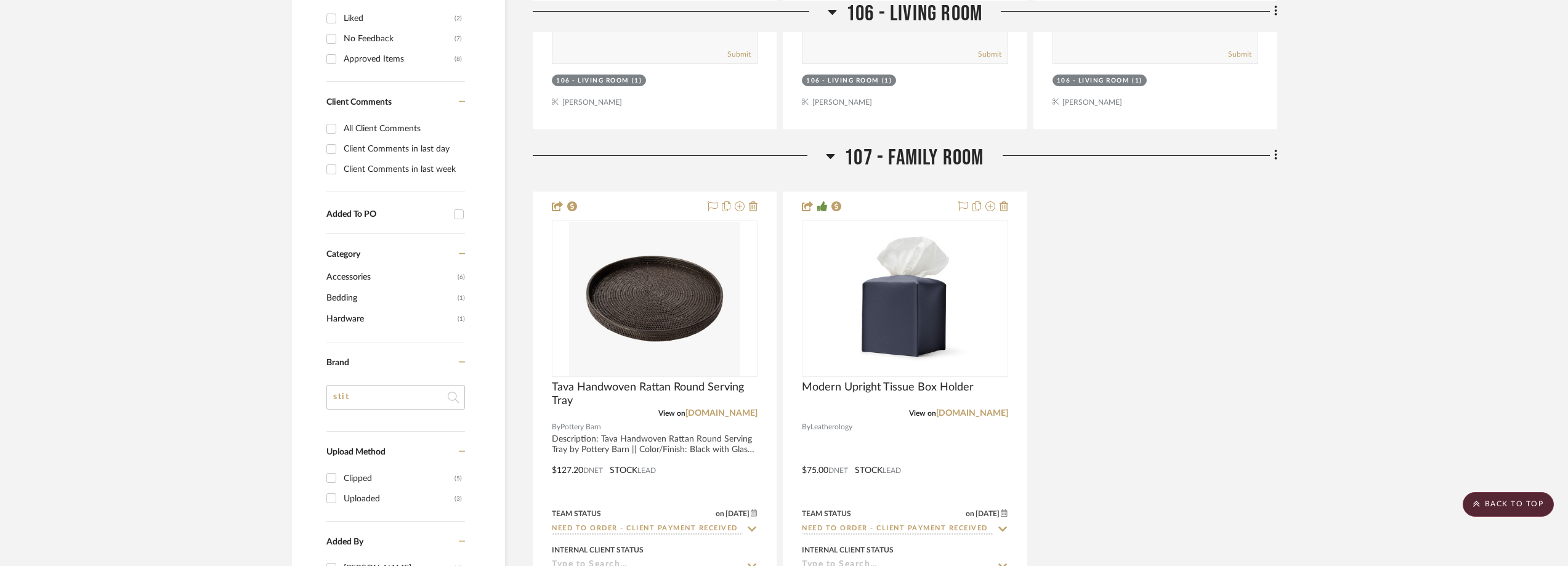
scroll to position [985, 0]
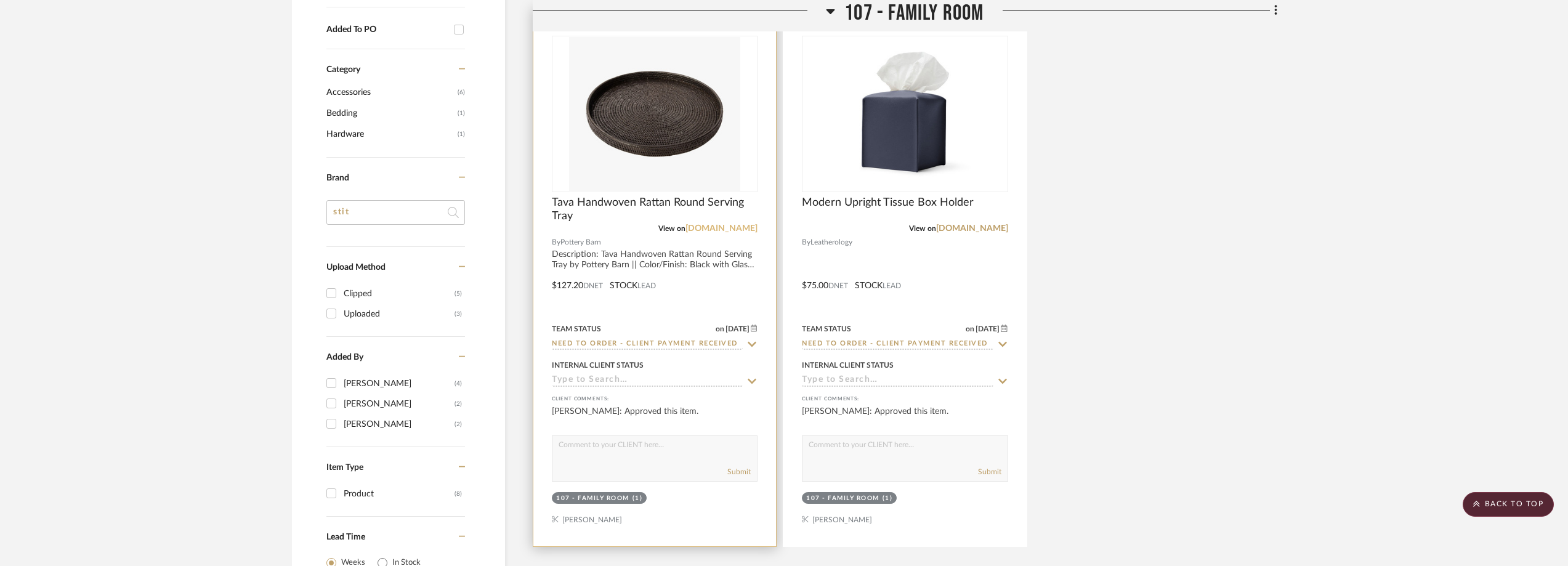
click at [742, 225] on link "potterybarn.com" at bounding box center [721, 228] width 72 height 8
click at [630, 125] on img "0" at bounding box center [654, 113] width 171 height 154
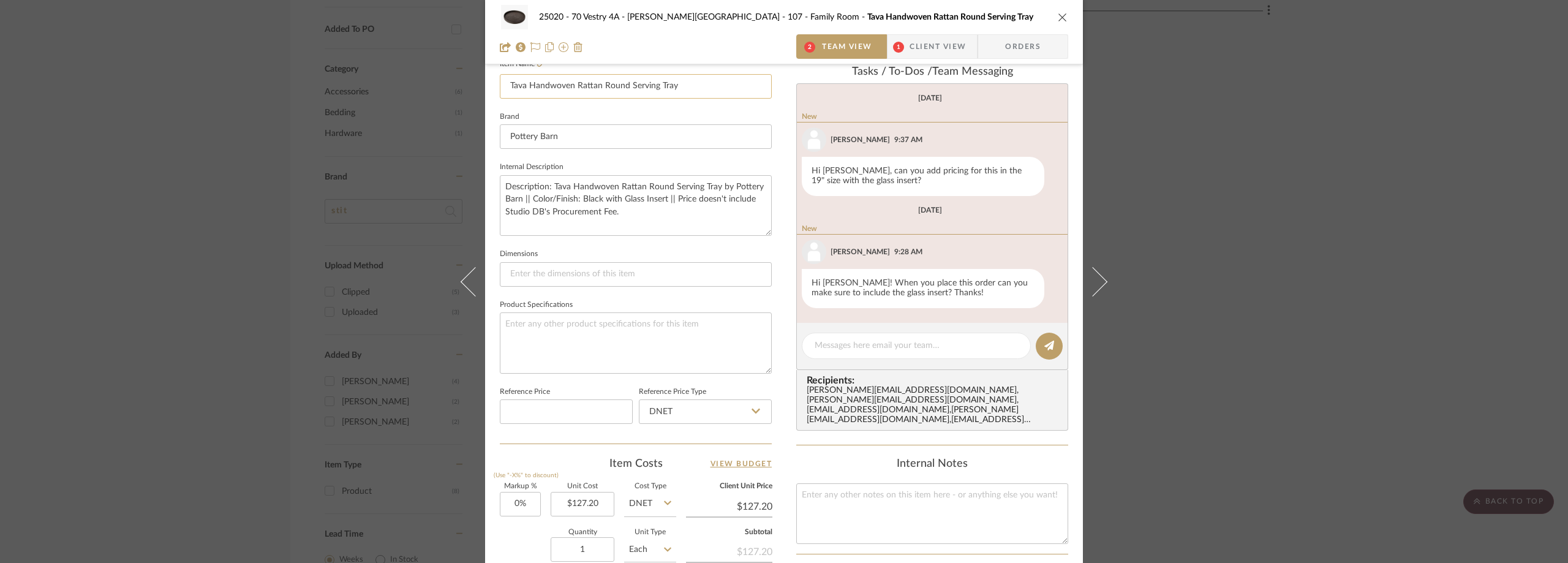
scroll to position [245, 0]
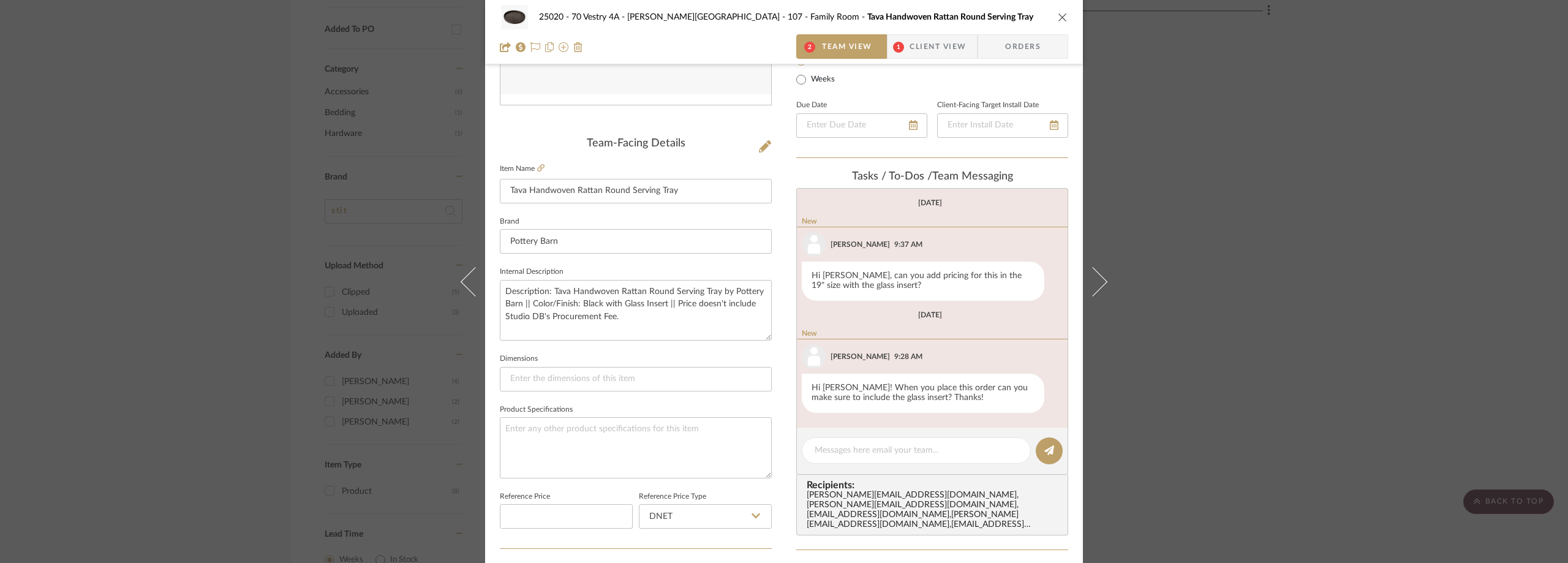
click at [919, 38] on span "Client View" at bounding box center [938, 47] width 56 height 24
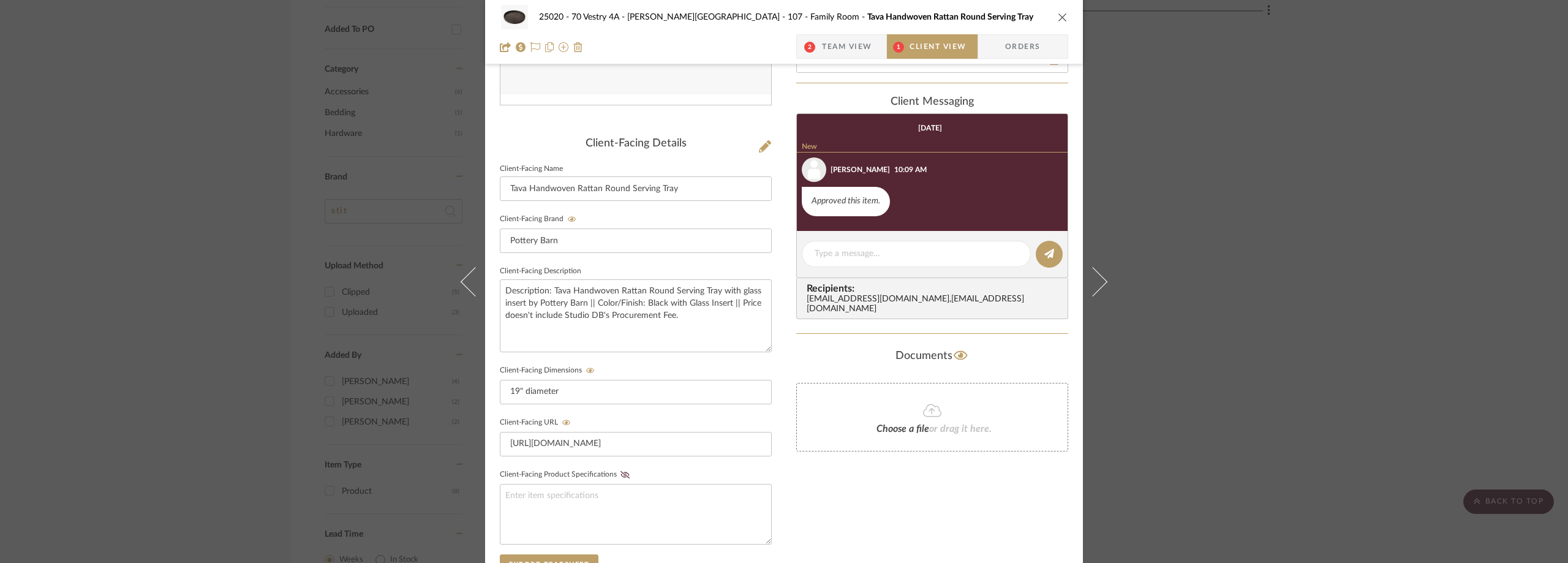
click at [853, 50] on span "Team View" at bounding box center [848, 47] width 51 height 24
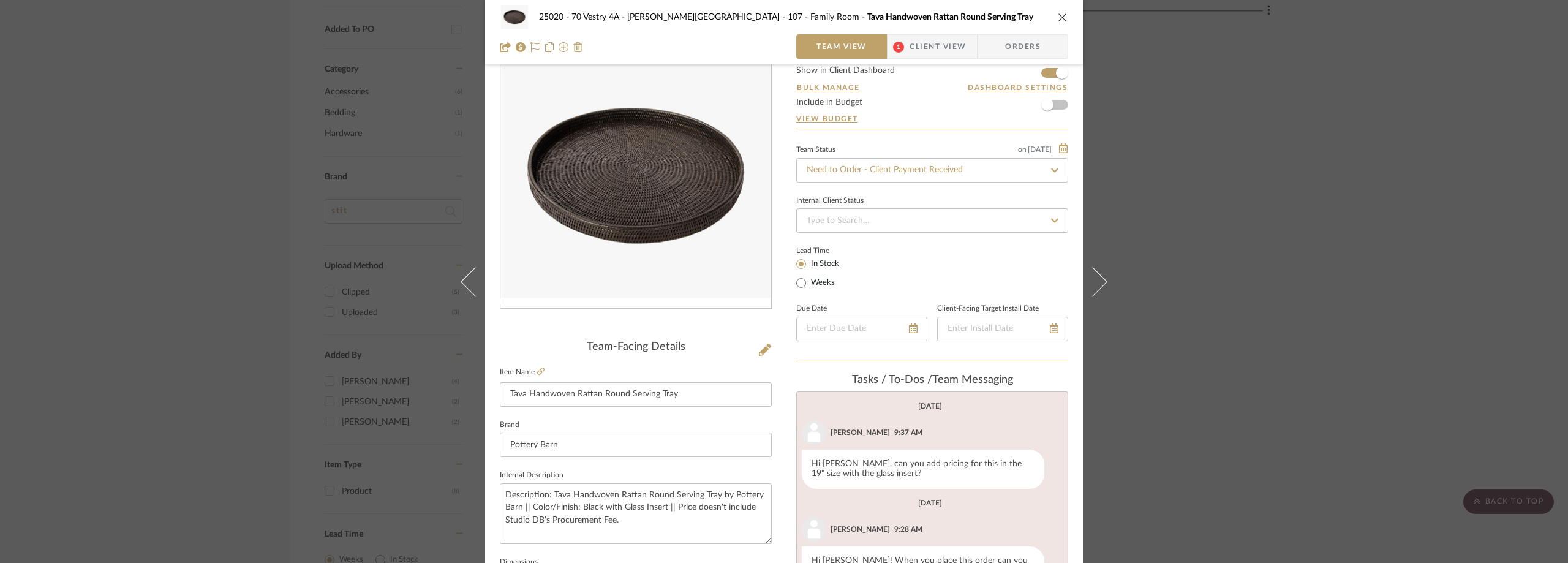
scroll to position [0, 0]
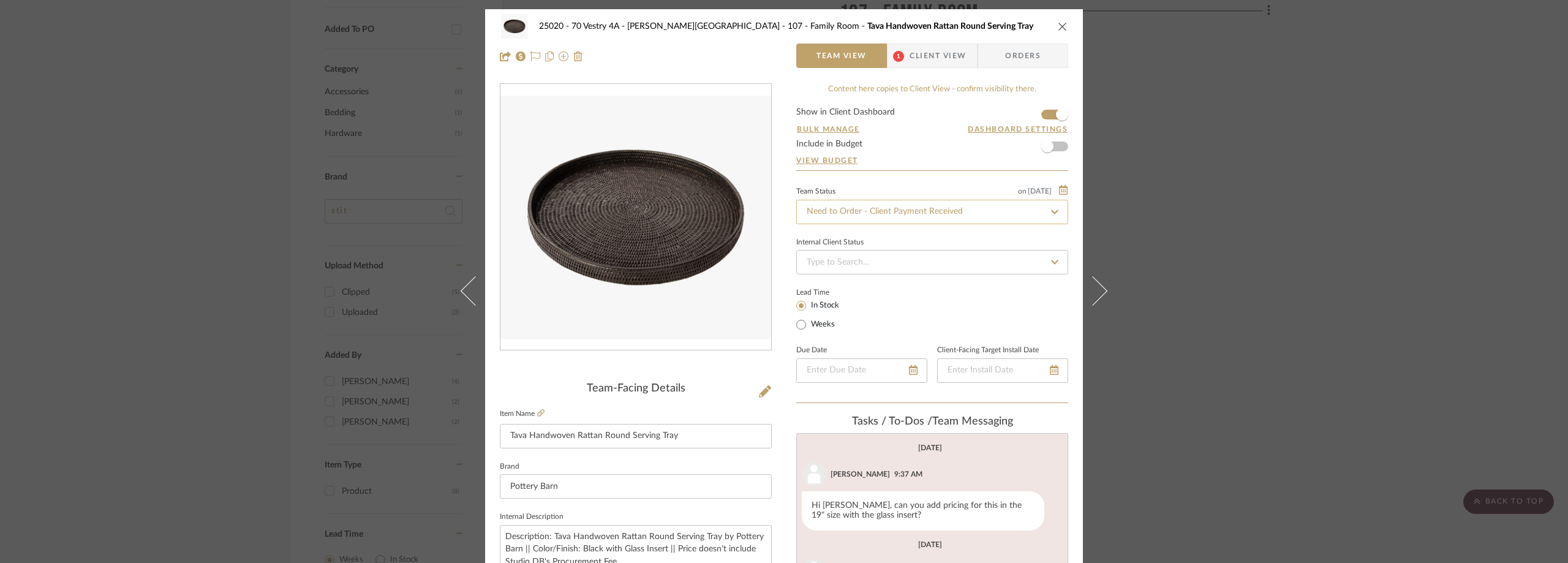
click at [849, 206] on input "Need to Order - Client Payment Received" at bounding box center [932, 212] width 272 height 24
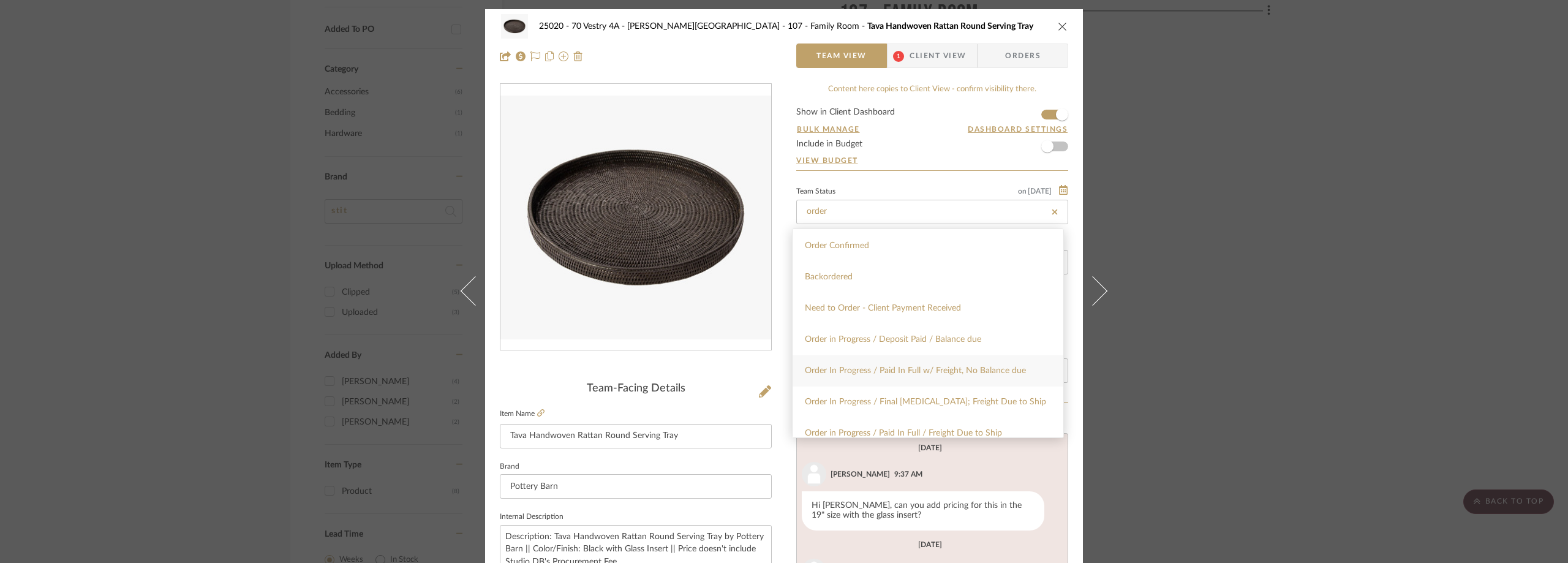
click at [902, 375] on div "Order In Progress / Paid In Full w/ Freight, No Balance due" at bounding box center [928, 370] width 270 height 31
type input "Order In Progress / Paid In Full w/ Freight, No Balance due"
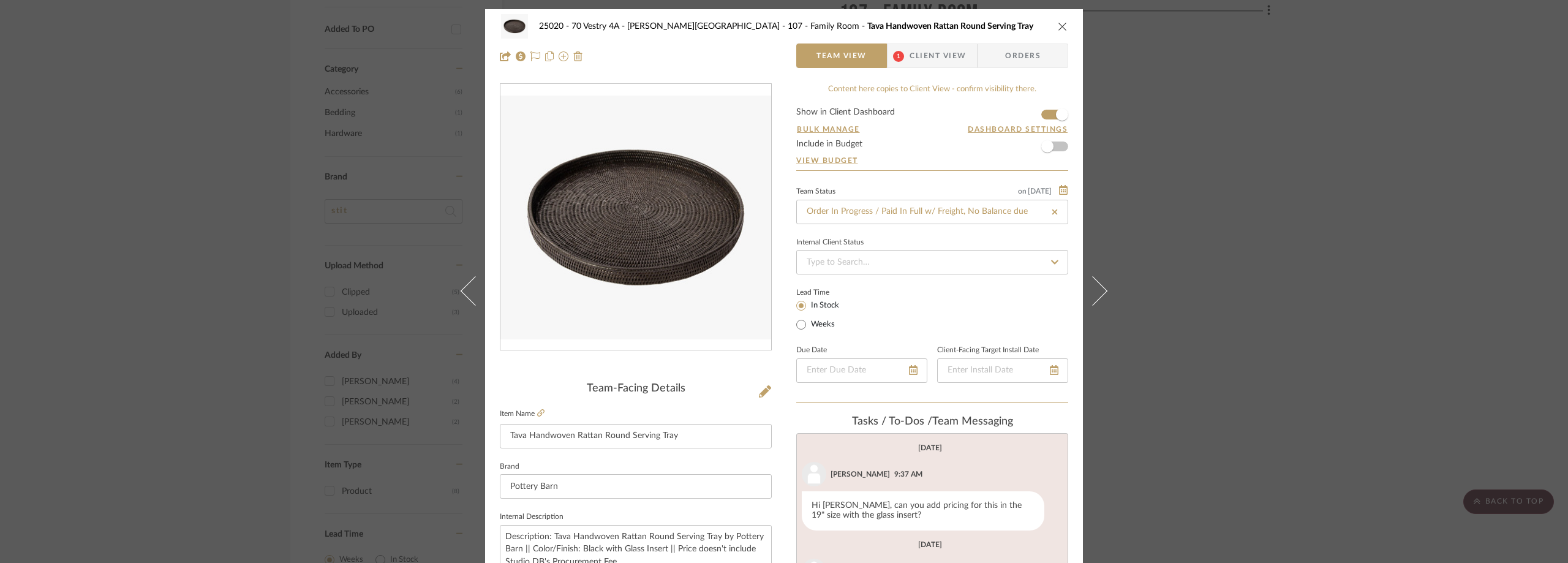
type input "Order In Progress / Paid In Full w/ Freight, No Balance due"
click at [919, 239] on div "Internal Client Status" at bounding box center [932, 242] width 272 height 7
click at [928, 57] on span "Client View" at bounding box center [938, 55] width 56 height 24
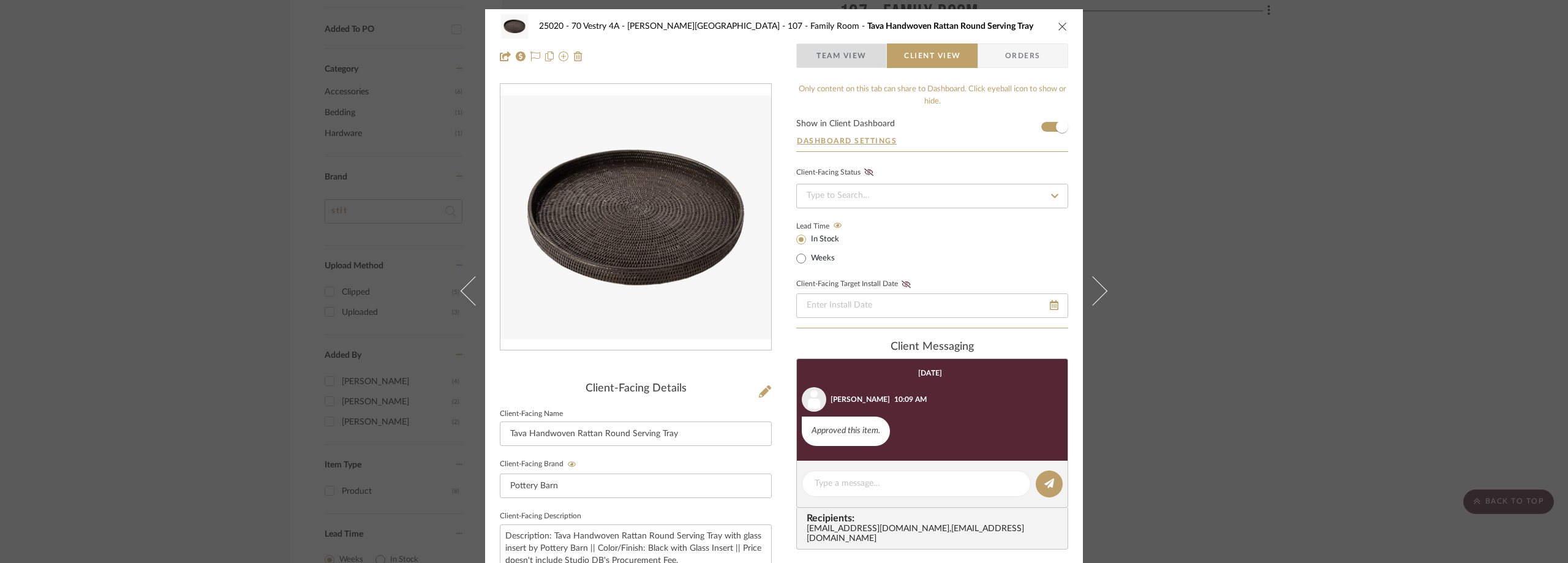
drag, startPoint x: 862, startPoint y: 52, endPoint x: 861, endPoint y: 58, distance: 6.1
click at [862, 52] on span "Team View" at bounding box center [842, 55] width 51 height 24
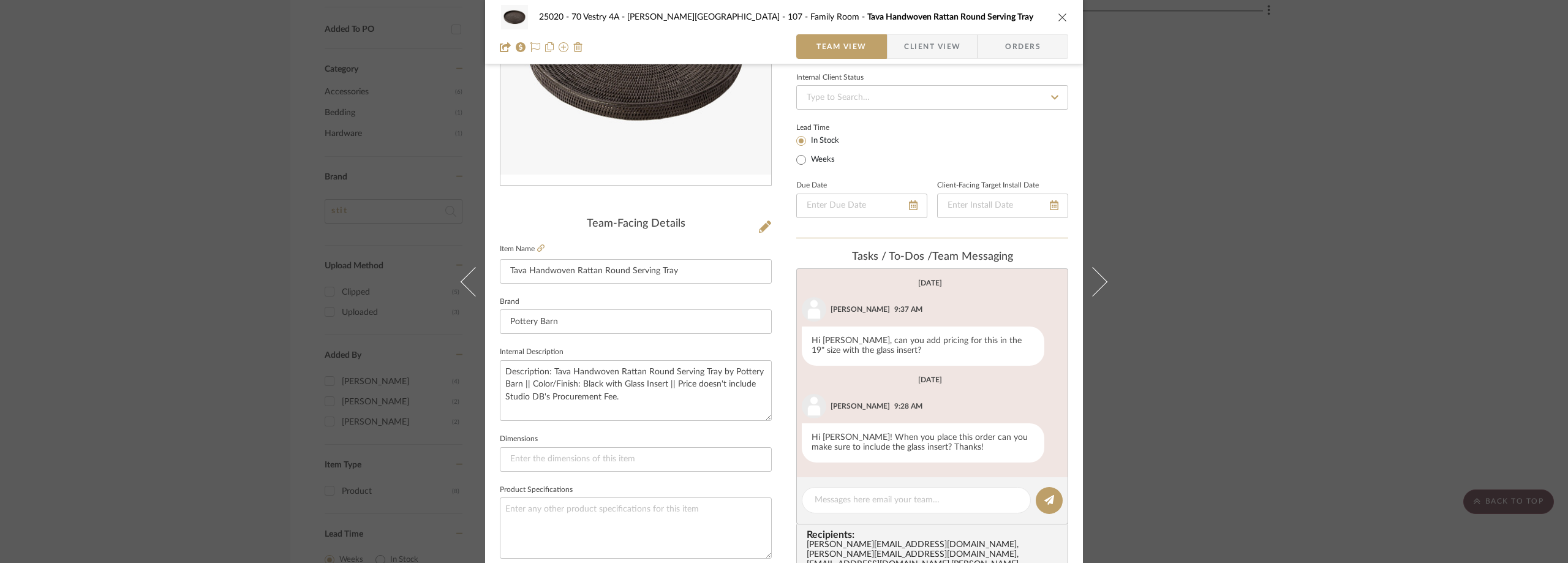
scroll to position [184, 0]
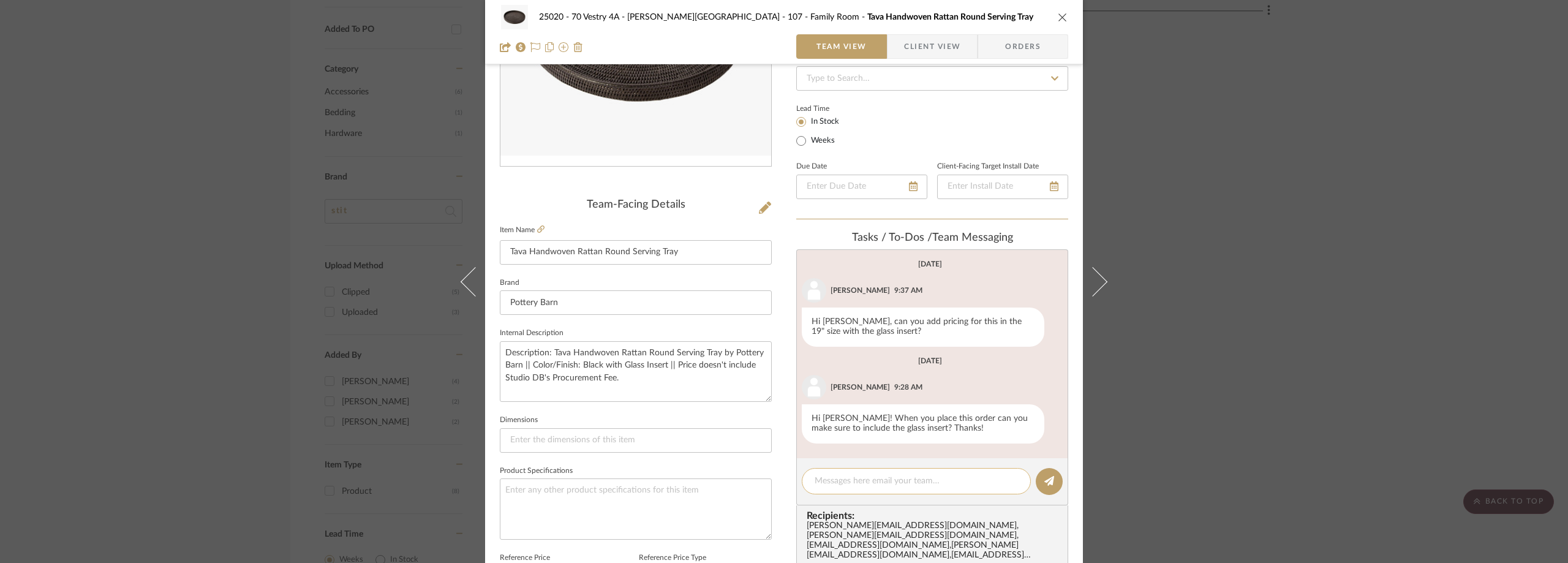
click at [838, 478] on textarea at bounding box center [916, 481] width 204 height 13
paste textarea "Order number: 352373588354"
type textarea "Order number: 352373588354"
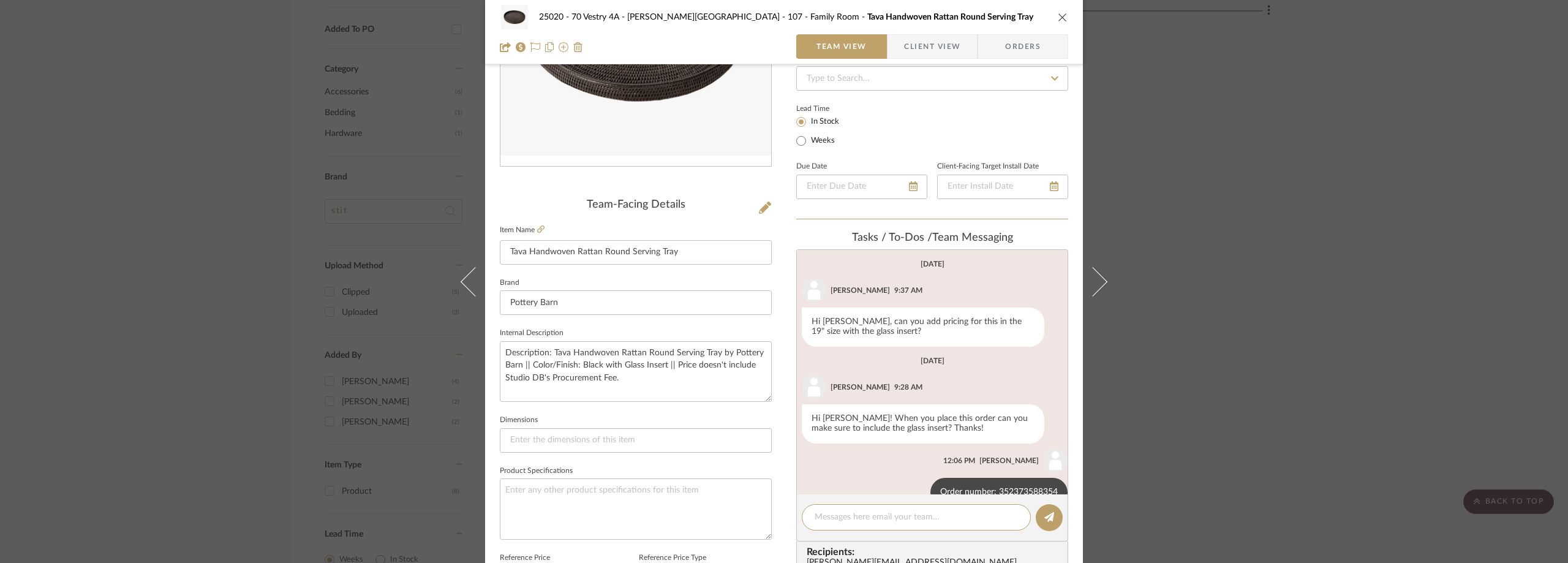
scroll to position [27, 0]
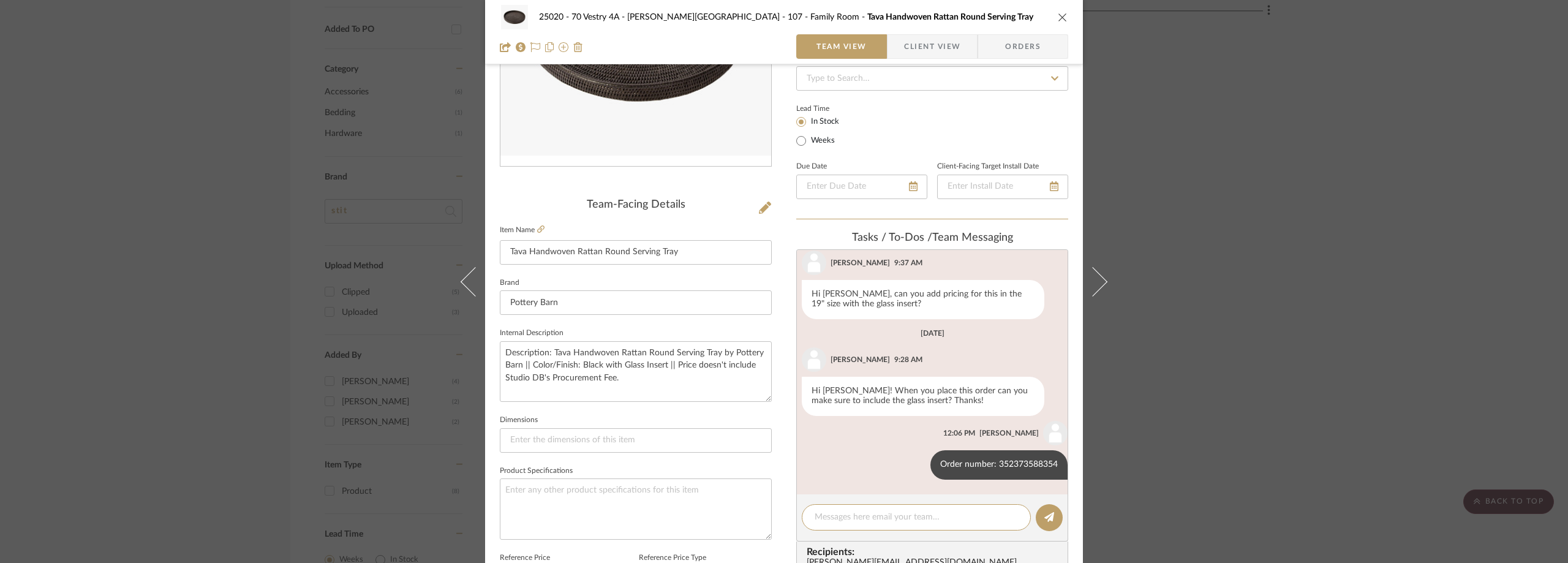
click at [1342, 188] on div "25020 - 70 Vestry 4A - Grant-Stanleigh 107 - Family Room Tava Handwoven Rattan …" at bounding box center [784, 282] width 1568 height 563
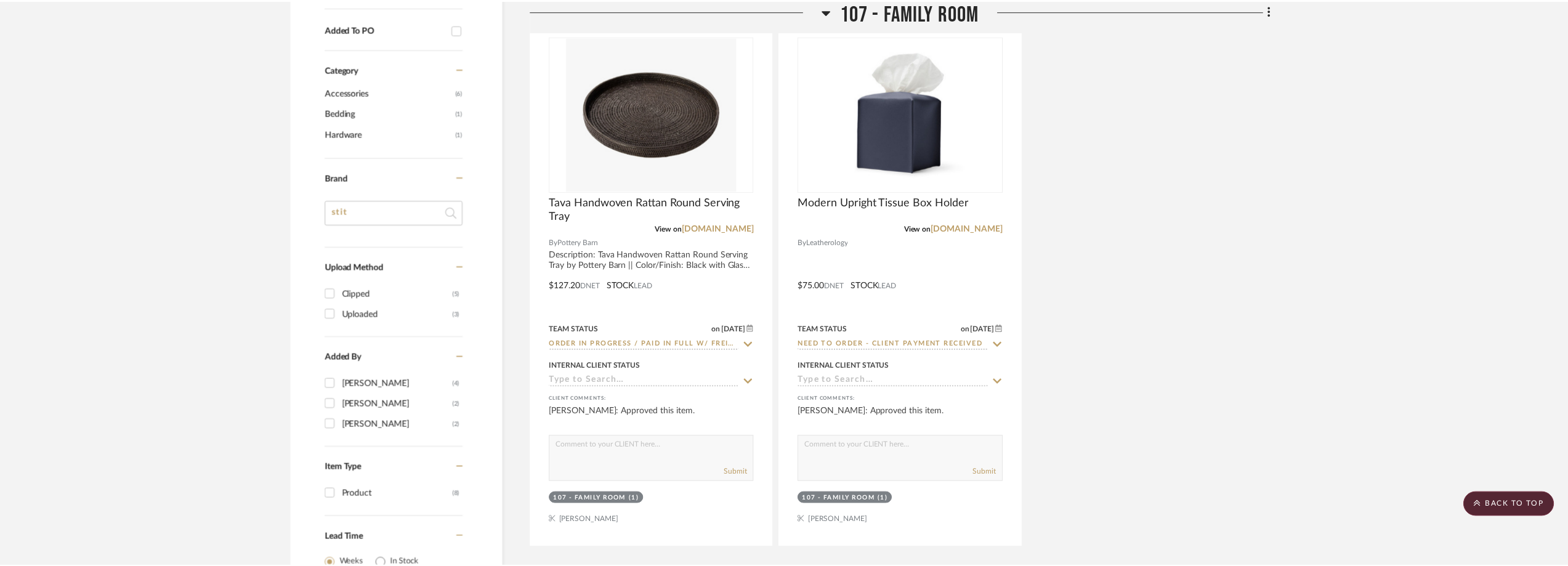
scroll to position [985, 0]
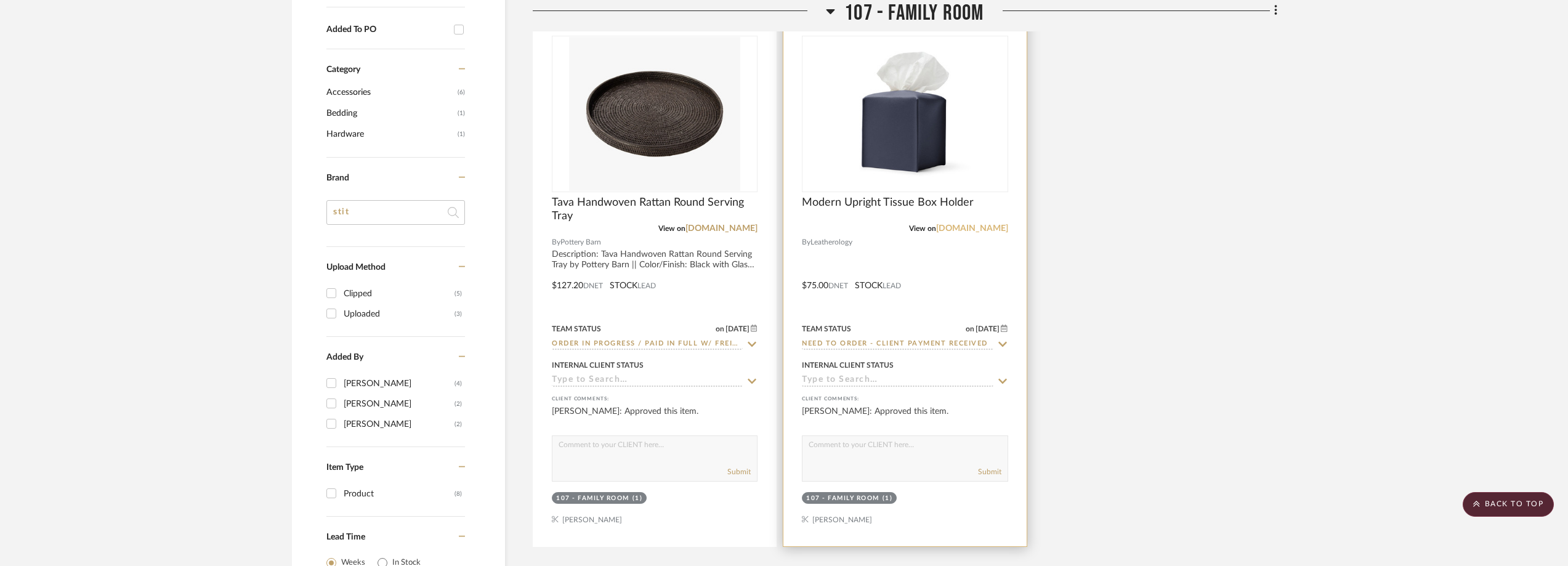
click at [985, 230] on link "leatherology.com" at bounding box center [972, 228] width 72 height 8
click at [885, 126] on img "0" at bounding box center [904, 113] width 154 height 154
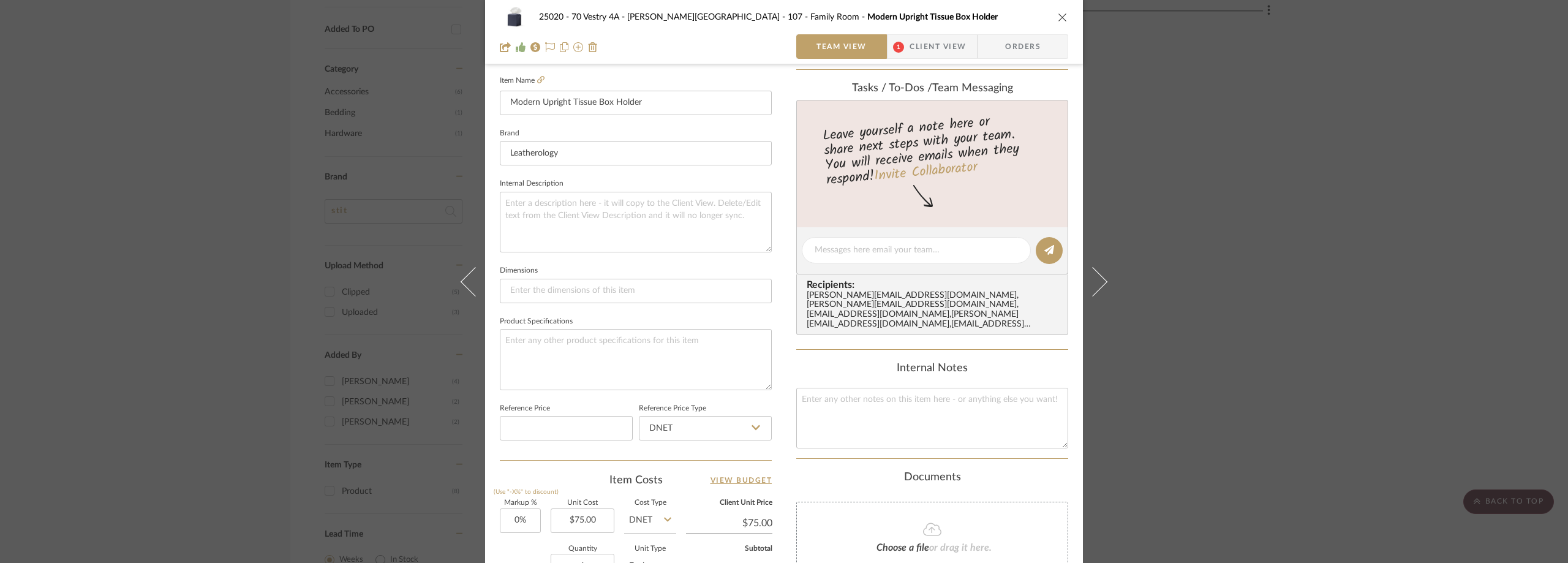
scroll to position [332, 0]
click at [910, 54] on span "Client View" at bounding box center [938, 47] width 56 height 24
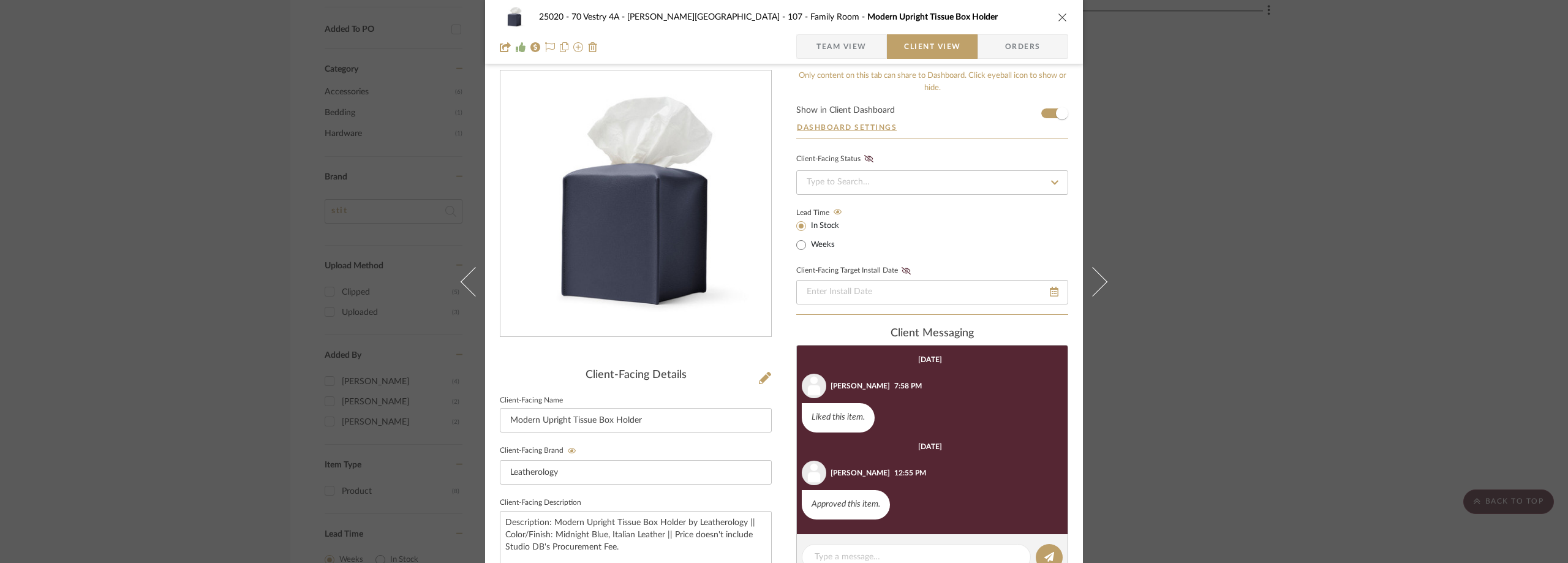
scroll to position [0, 0]
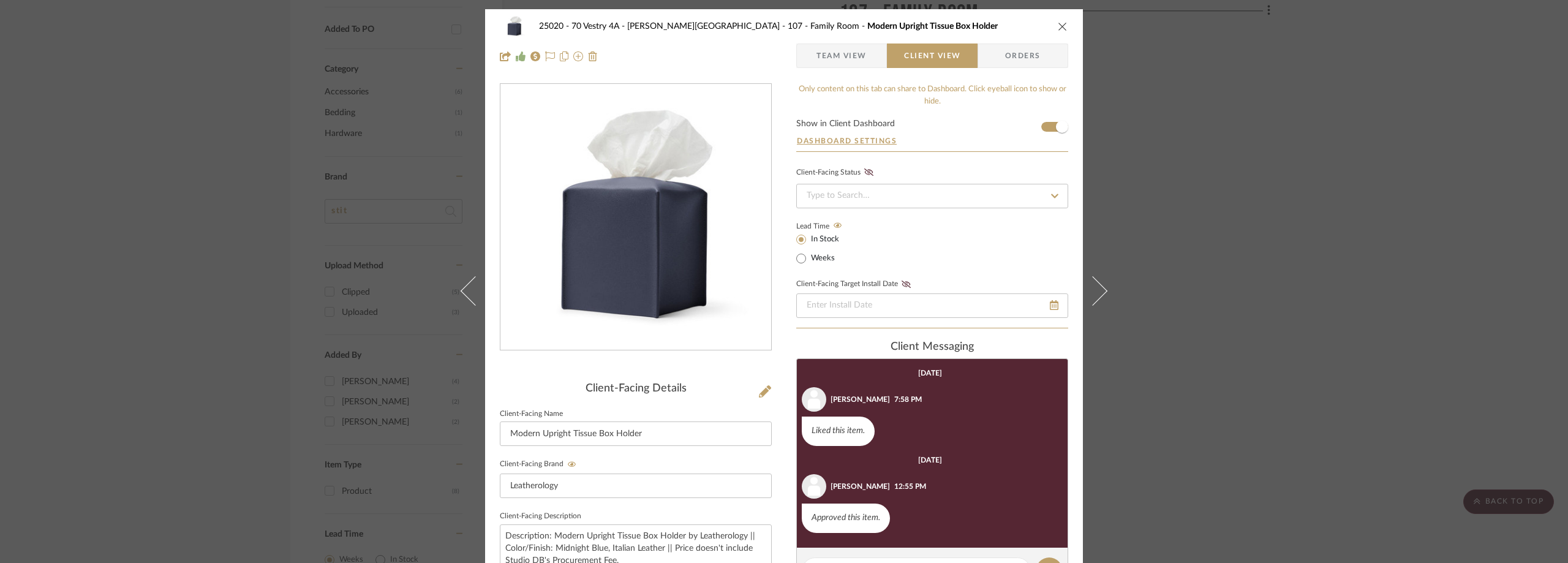
click at [835, 55] on span "Team View" at bounding box center [842, 55] width 51 height 24
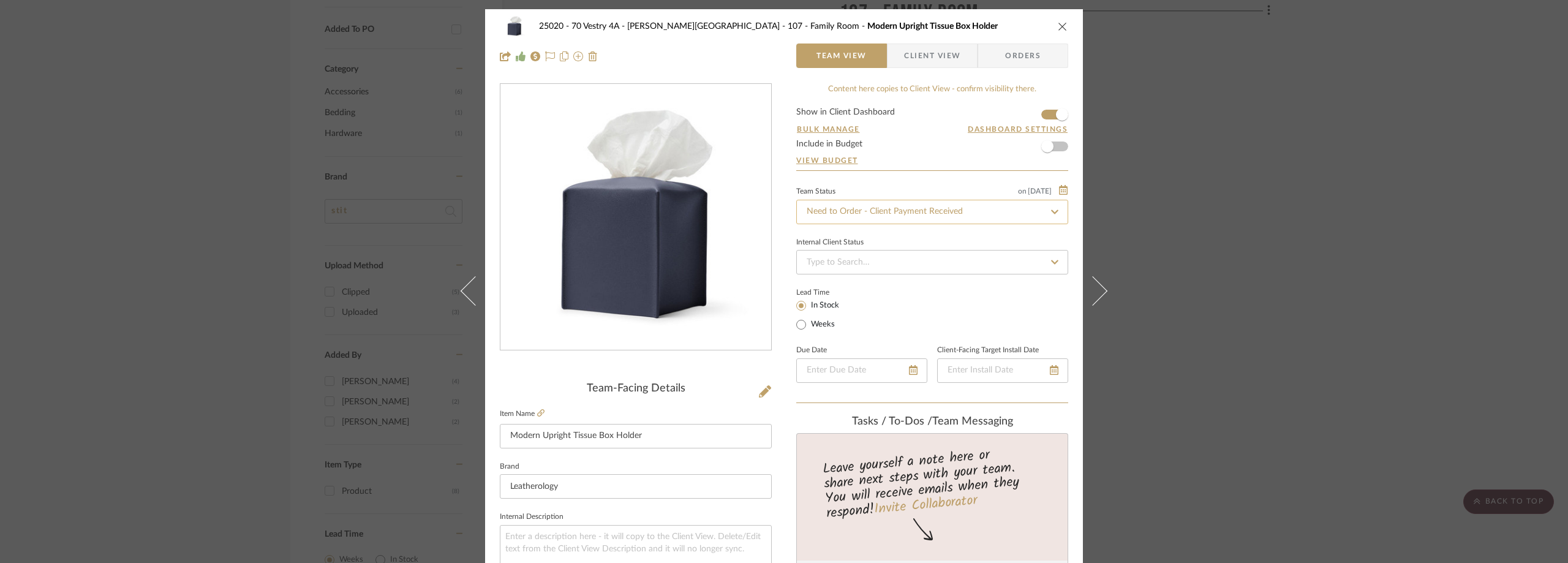
click at [856, 207] on input "Need to Order - Client Payment Received" at bounding box center [932, 212] width 272 height 24
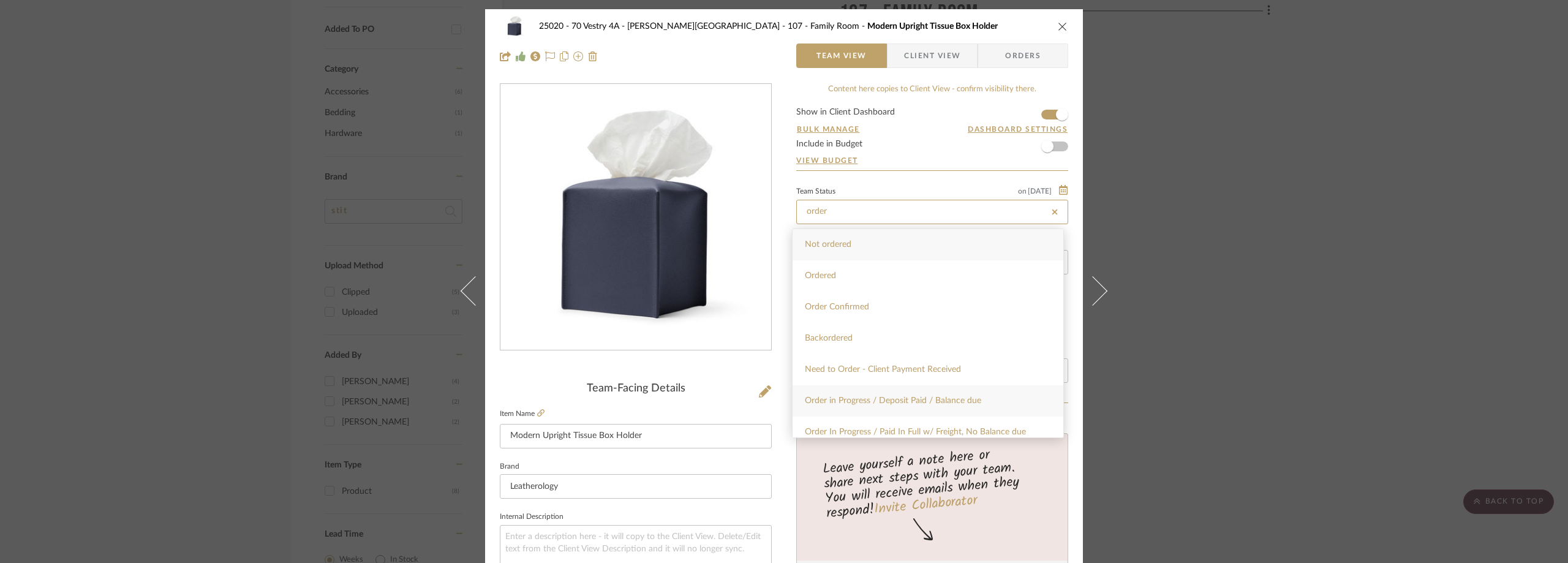
scroll to position [61, 0]
click at [926, 369] on span "Order In Progress / Paid In Full w/ Freight, No Balance due" at bounding box center [915, 370] width 222 height 8
type input "Order In Progress / Paid In Full w/ Freight, No Balance due"
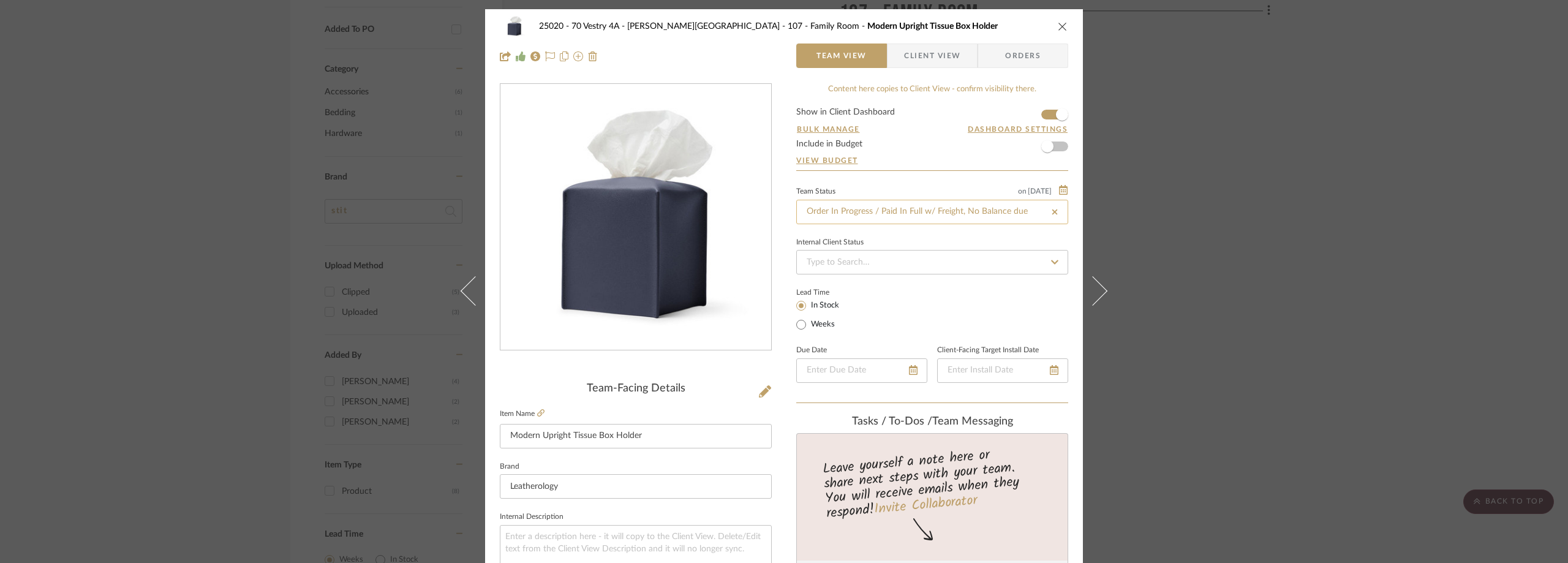
type input "Order In Progress / Paid In Full w/ Freight, No Balance due"
click at [913, 145] on form "Show in Client Dashboard Bulk Manage Dashboard Settings Include in Budget View …" at bounding box center [932, 139] width 272 height 63
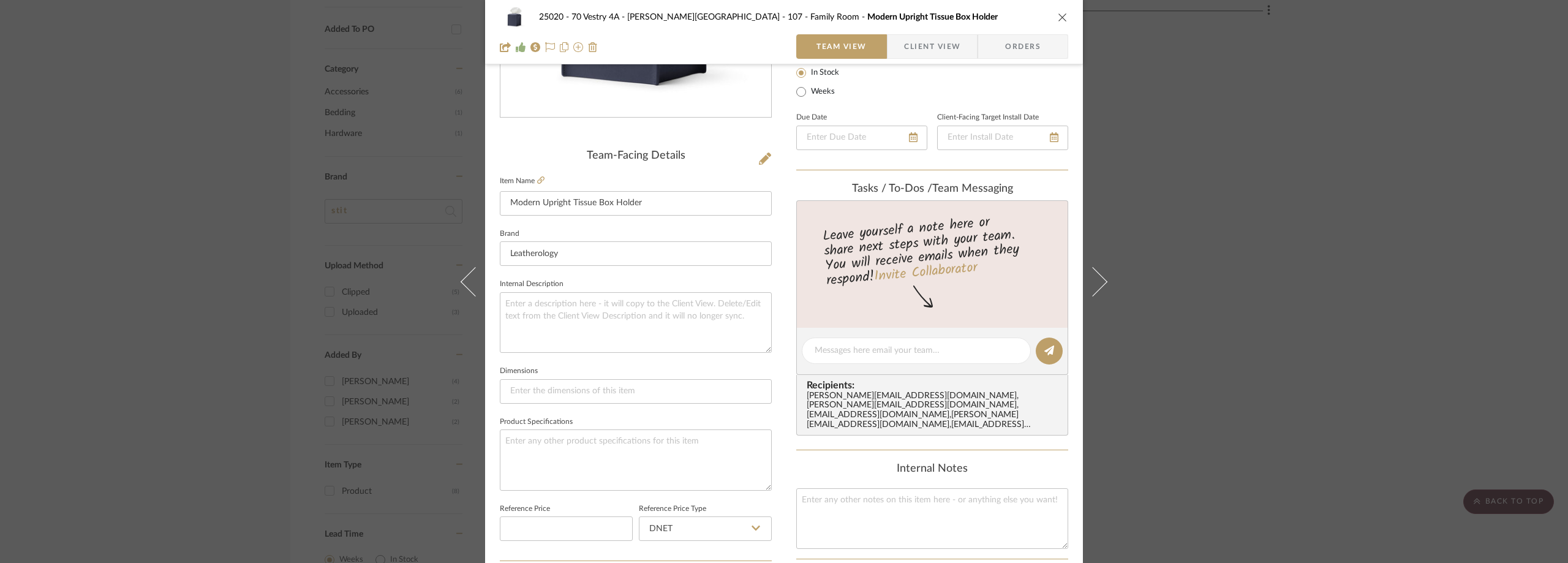
scroll to position [245, 0]
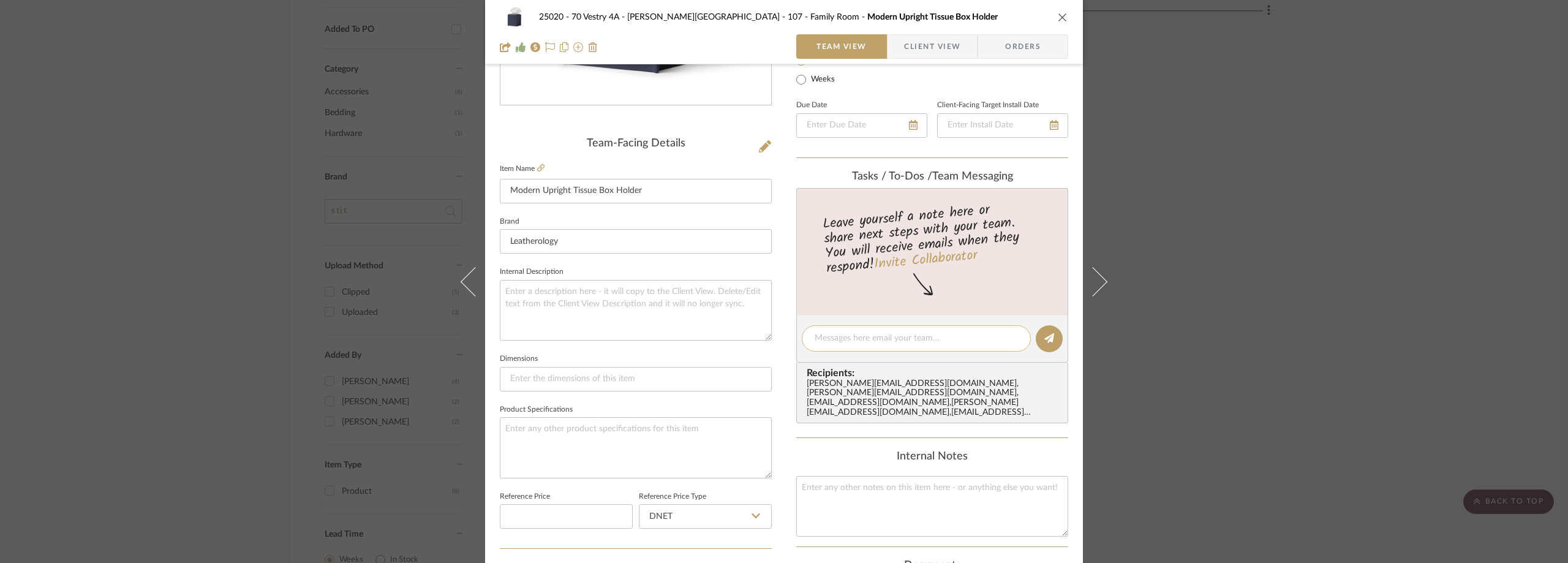
paste textarea "Order WEB2-SP1526113"
type textarea "Order WEB2-SP1526113"
click at [1046, 334] on icon at bounding box center [1049, 338] width 9 height 9
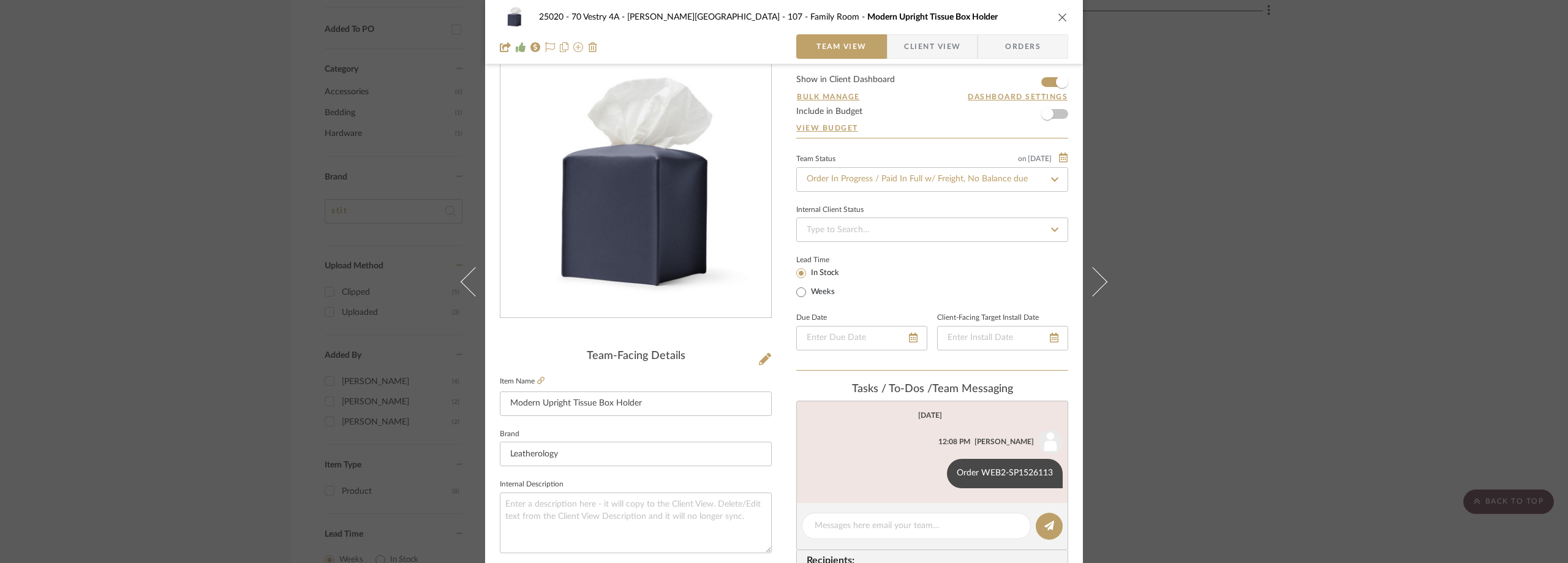
scroll to position [0, 0]
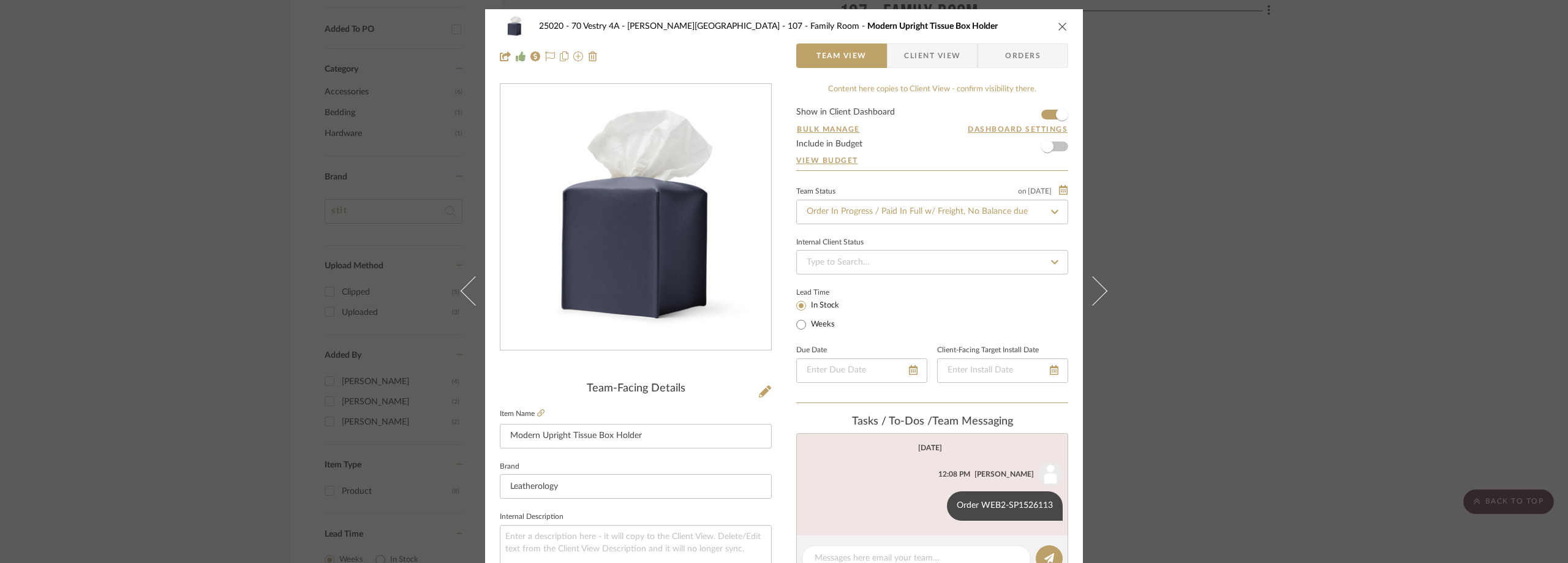
click at [316, 251] on div "25020 - 70 Vestry 4A - Grant-Stanleigh 107 - Family Room Modern Upright Tissue …" at bounding box center [784, 282] width 1568 height 563
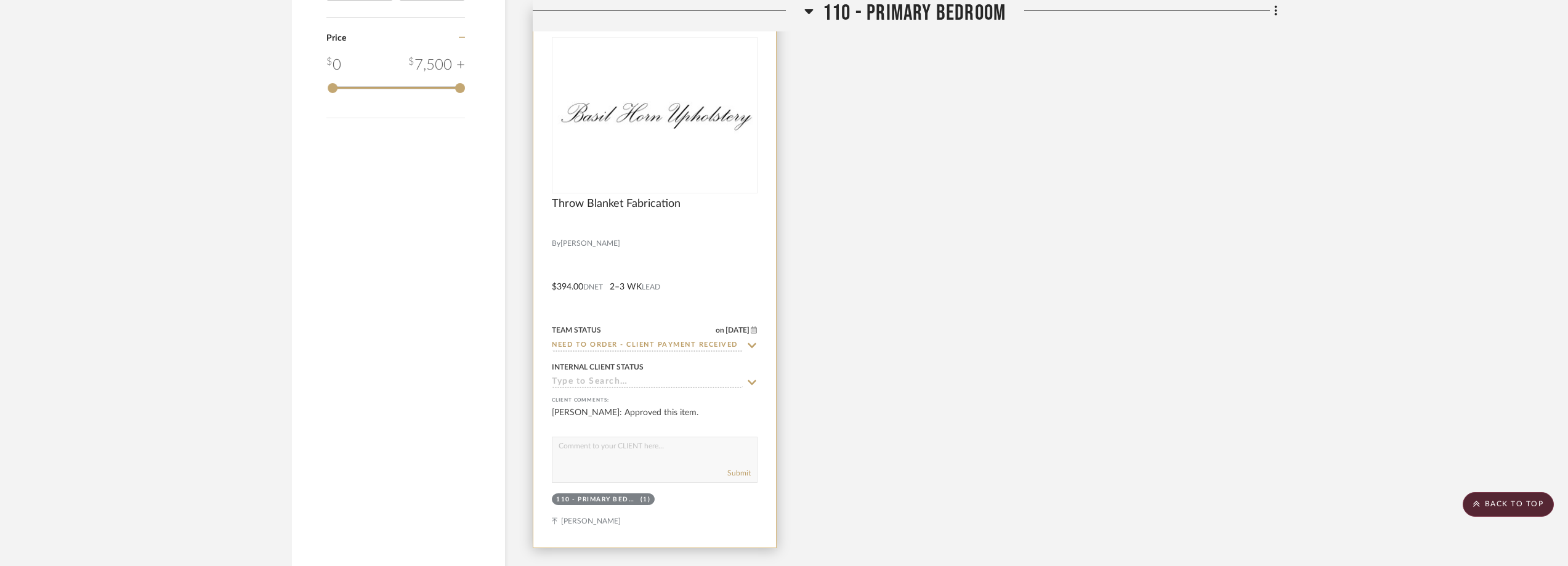
scroll to position [1512, 0]
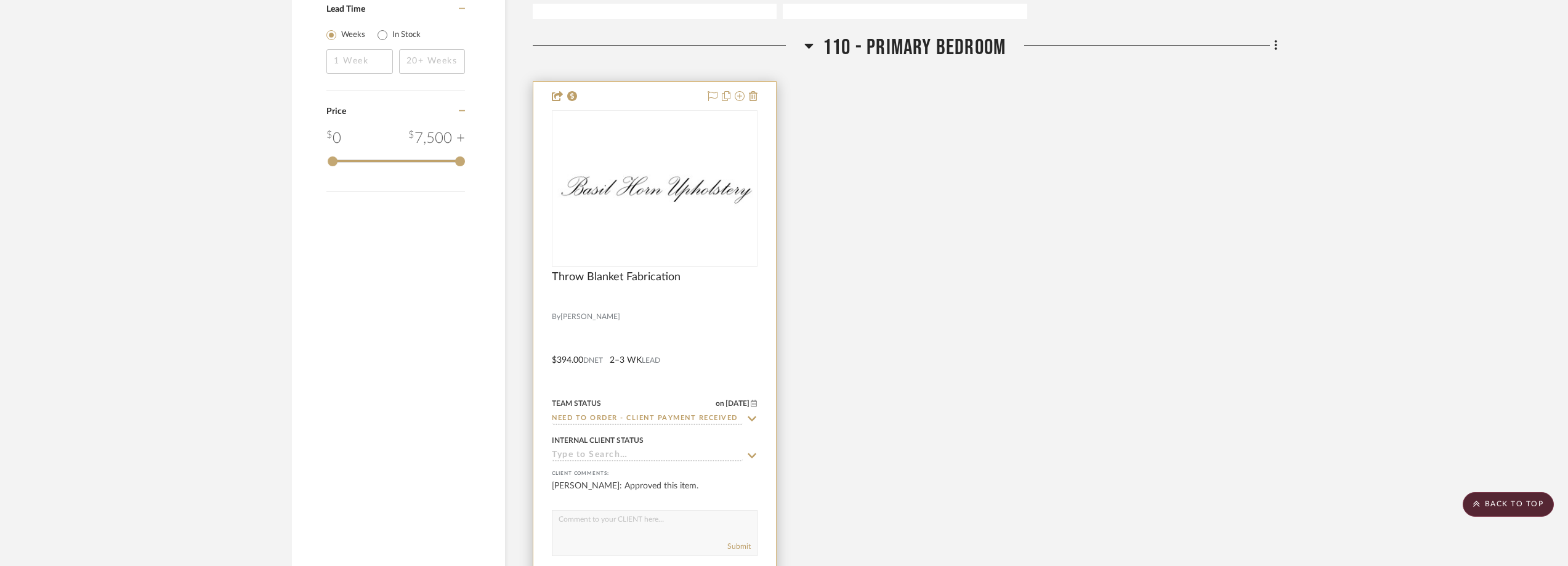
click at [655, 201] on img "0" at bounding box center [654, 189] width 203 height 47
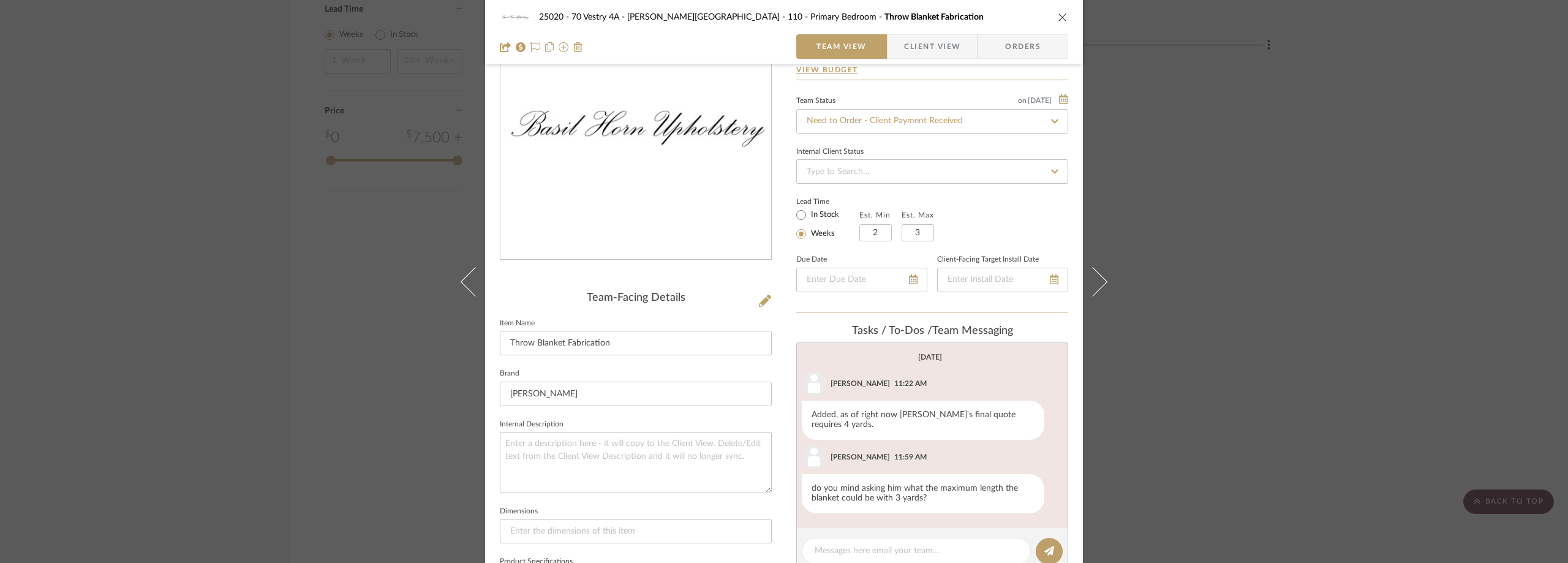
scroll to position [184, 0]
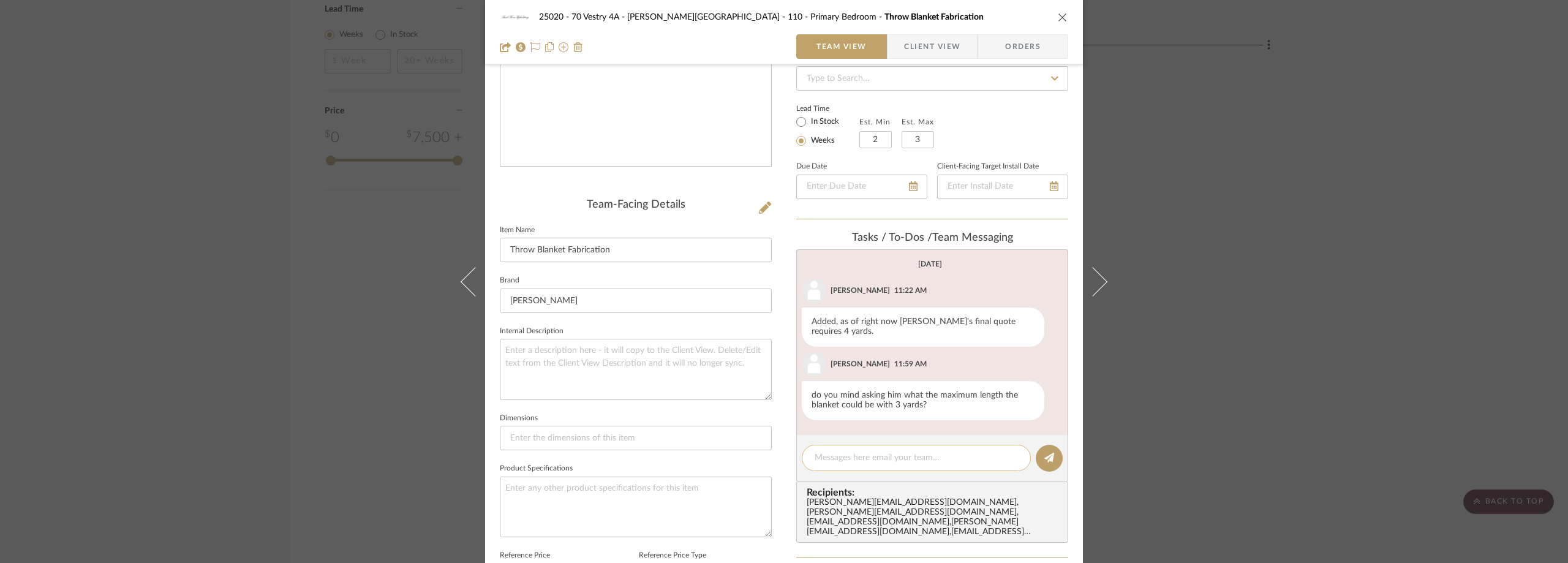
click at [932, 451] on textarea at bounding box center [916, 458] width 204 height 13
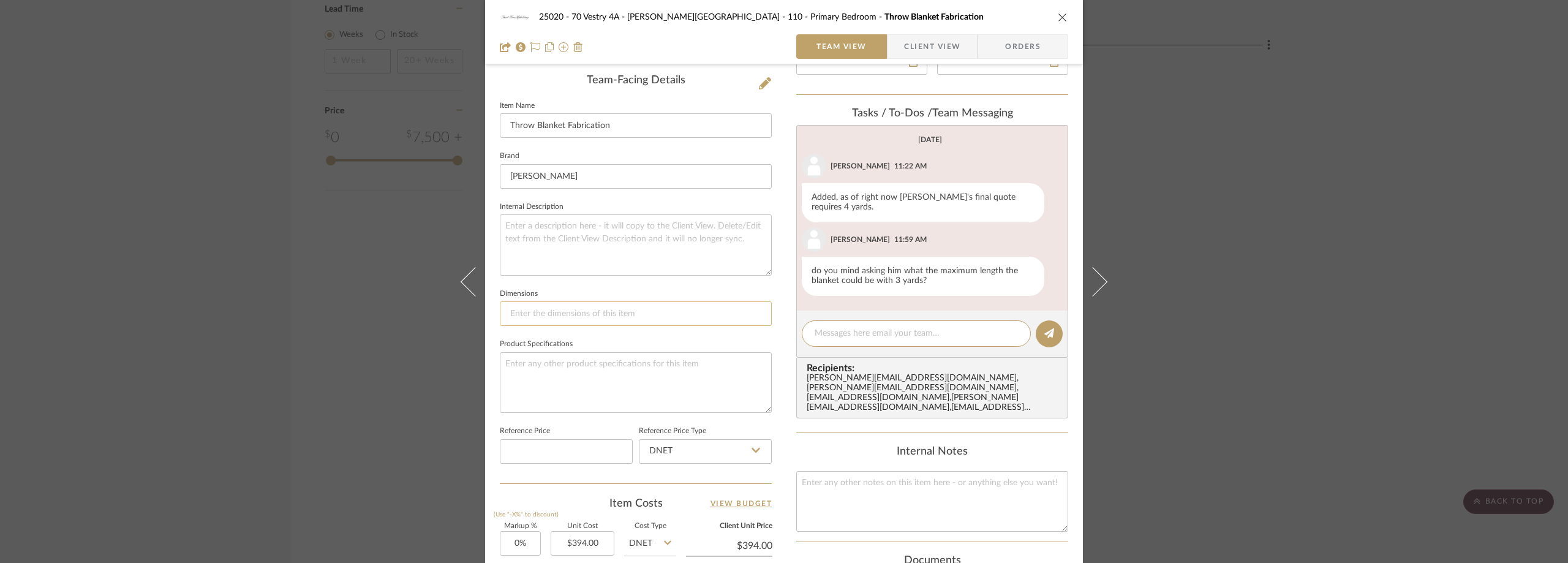
scroll to position [207, 0]
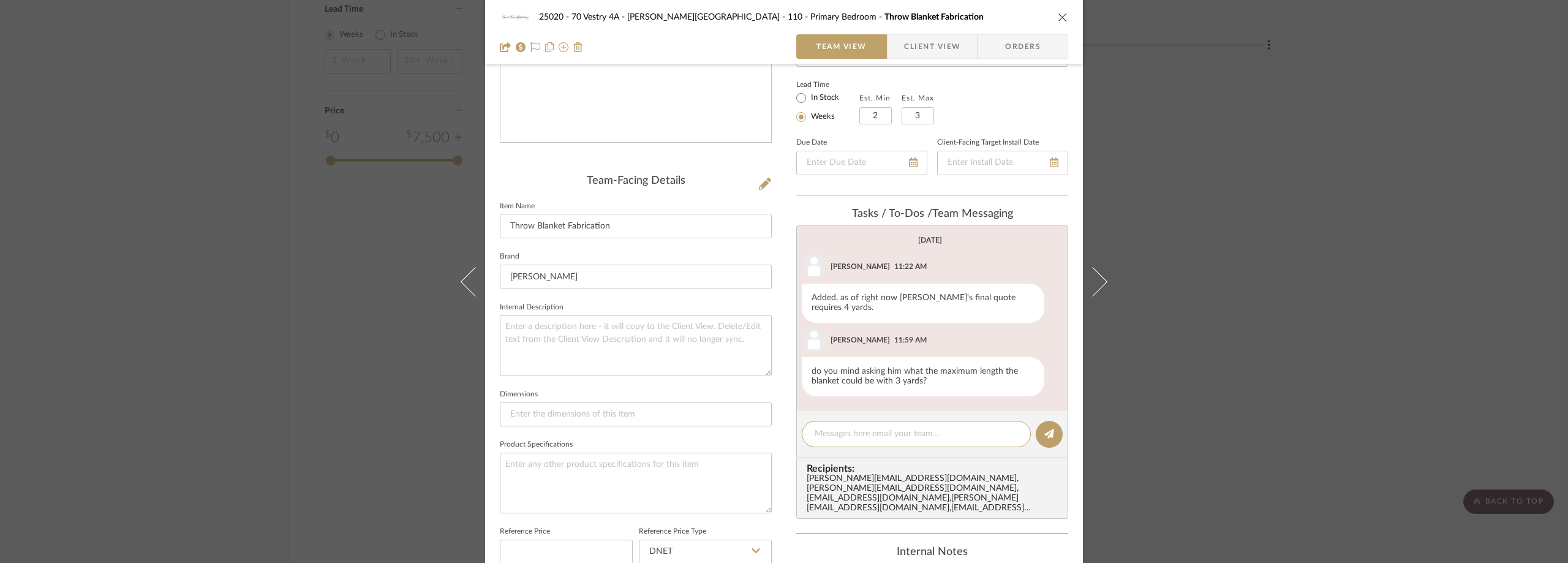
click at [1318, 241] on div "25020 - 70 Vestry 4A - Grant-Stanleigh 110 - Primary Bedroom Throw Blanket Fabr…" at bounding box center [784, 282] width 1568 height 563
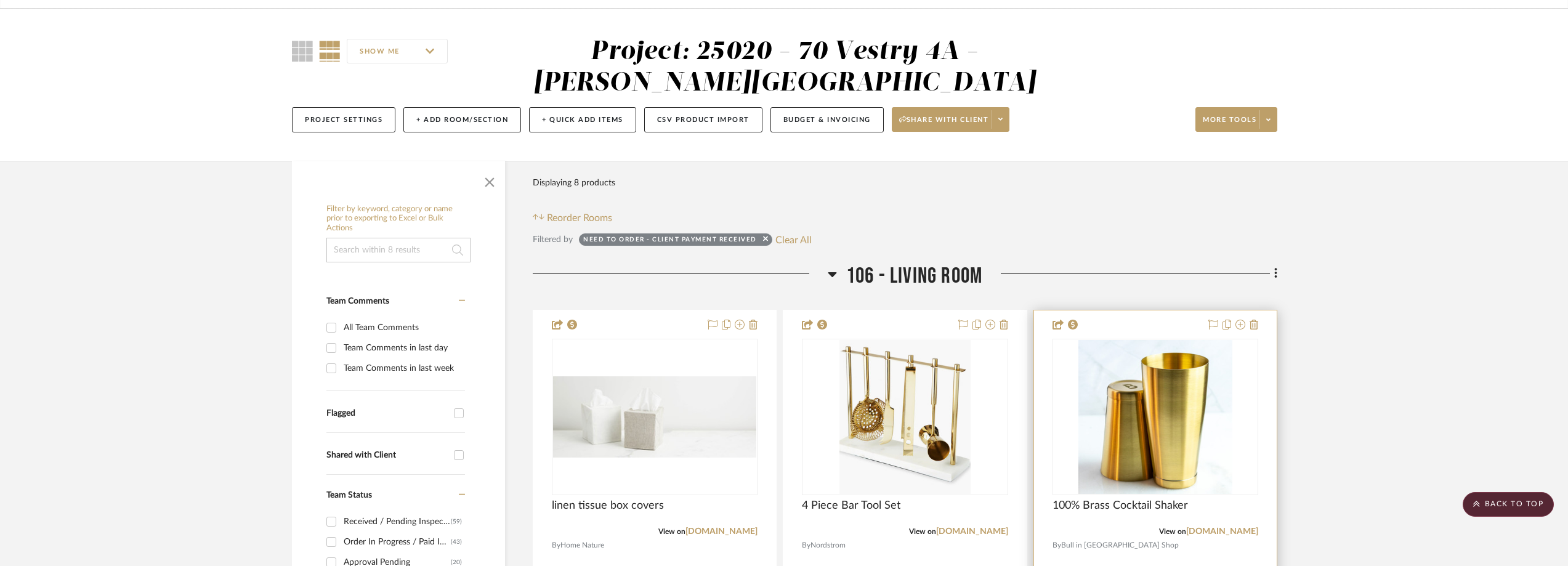
scroll to position [0, 0]
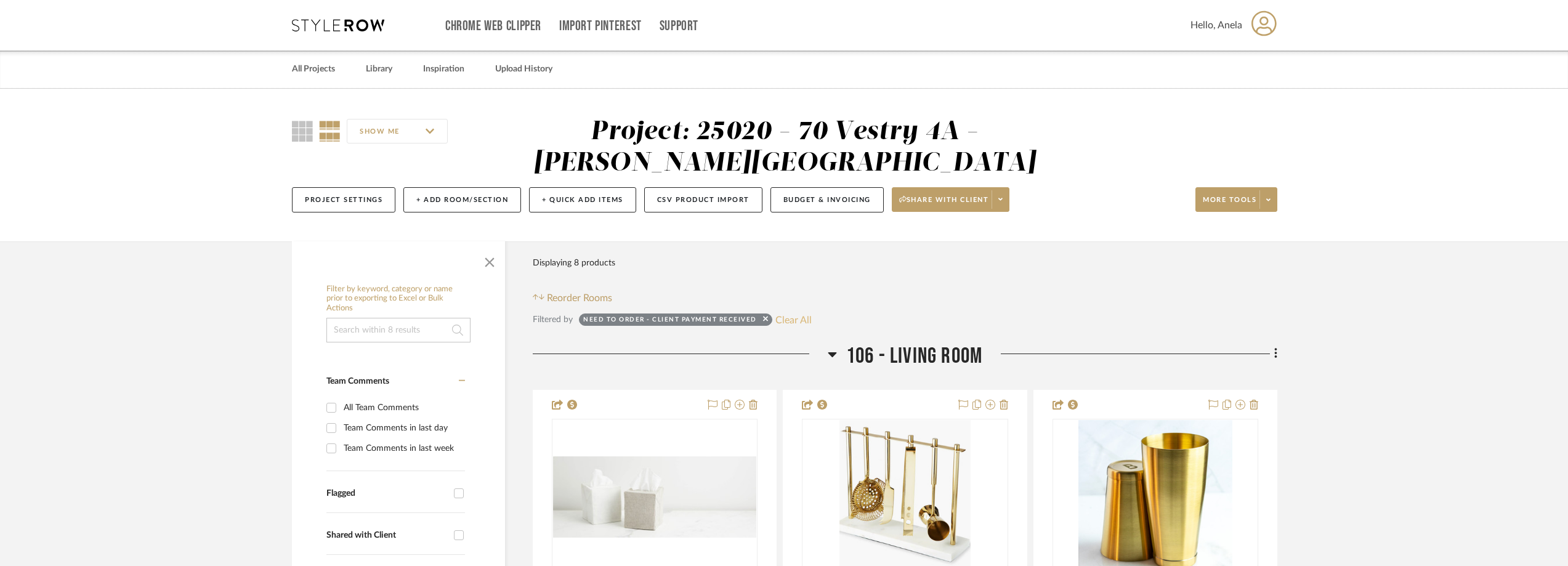
click at [799, 312] on button "Clear All" at bounding box center [793, 319] width 36 height 16
checkbox input "false"
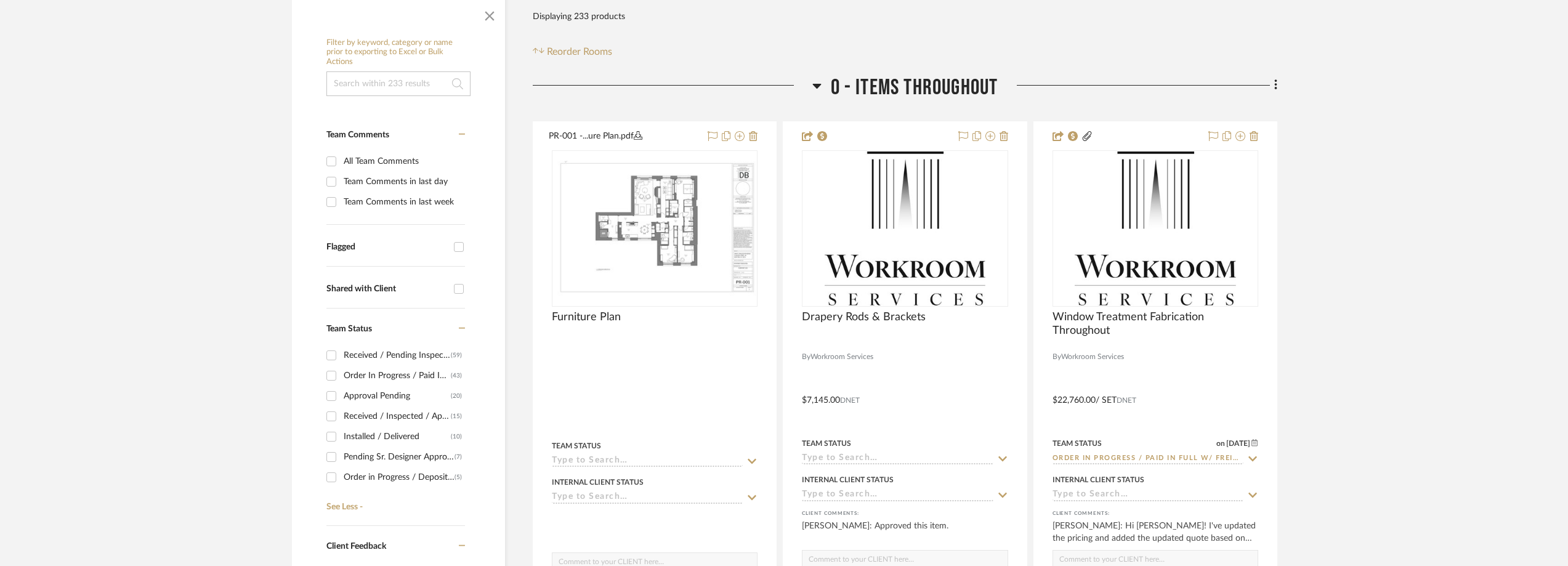
scroll to position [61, 0]
click at [379, 456] on div "Shipped / In Transit" at bounding box center [398, 456] width 110 height 20
click at [341, 456] on input "Shipped / In Transit (3)" at bounding box center [331, 456] width 20 height 20
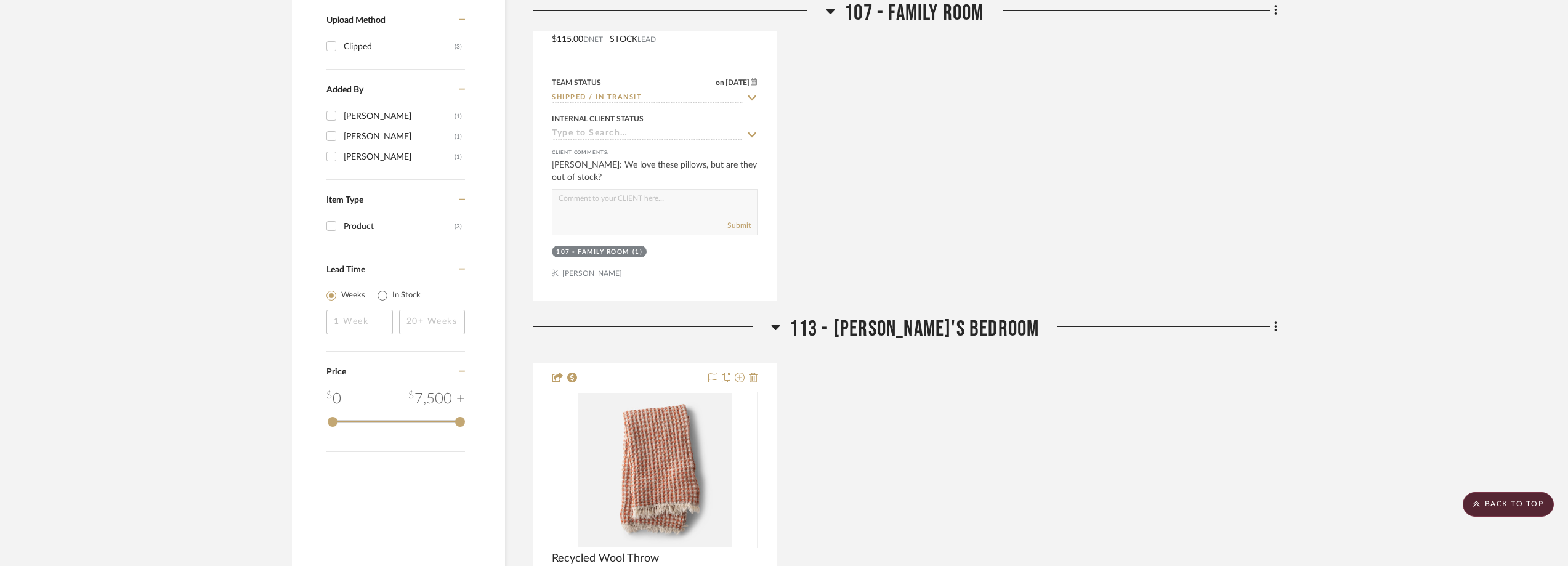
scroll to position [1649, 0]
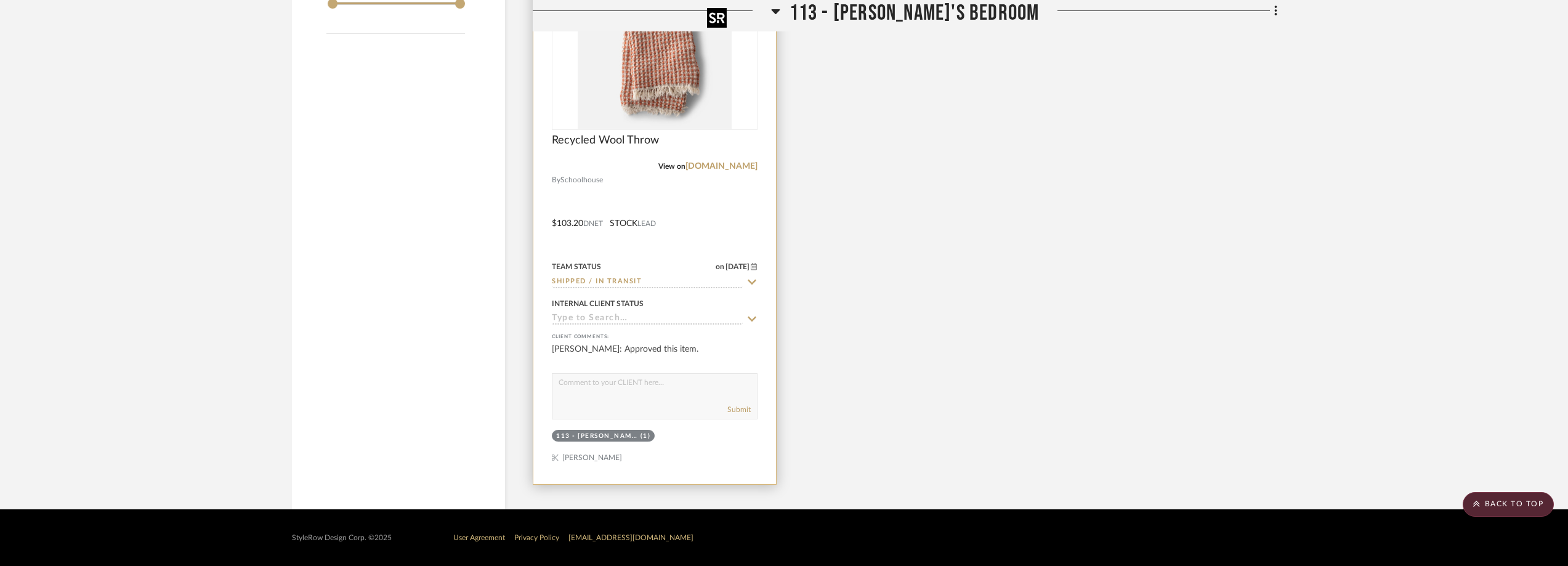
click at [0, 0] on img at bounding box center [0, 0] width 0 height 0
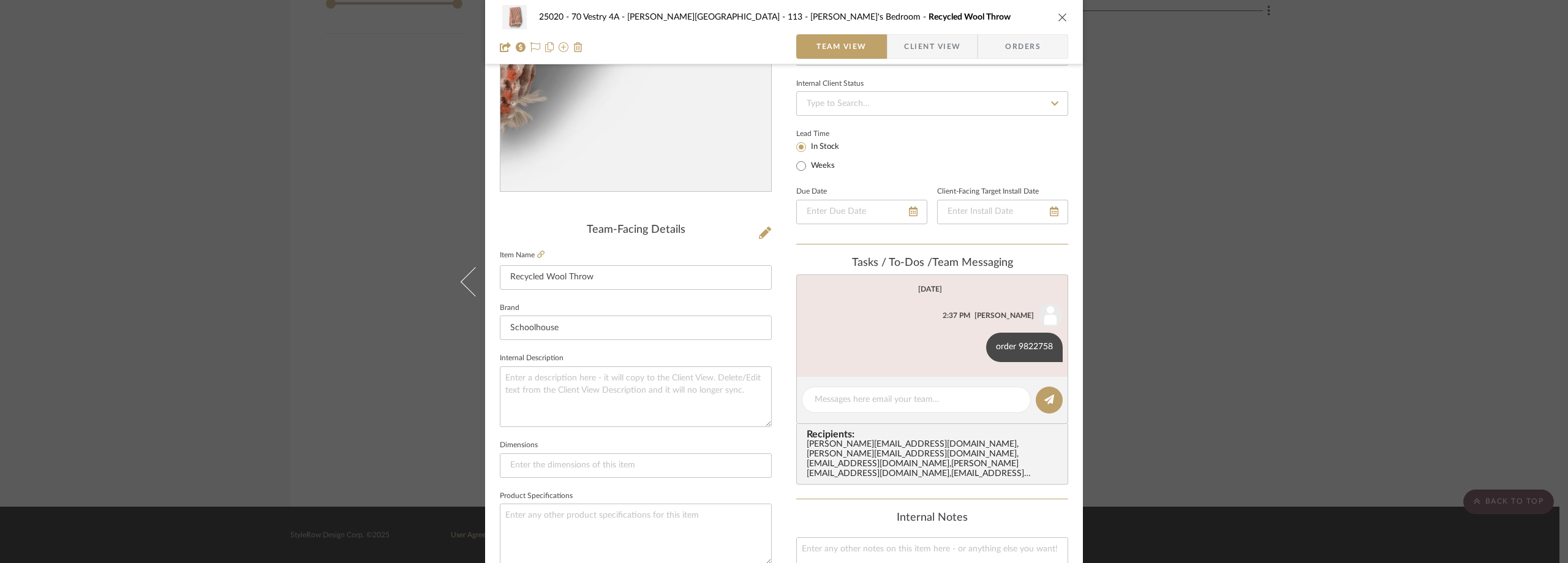
scroll to position [245, 0]
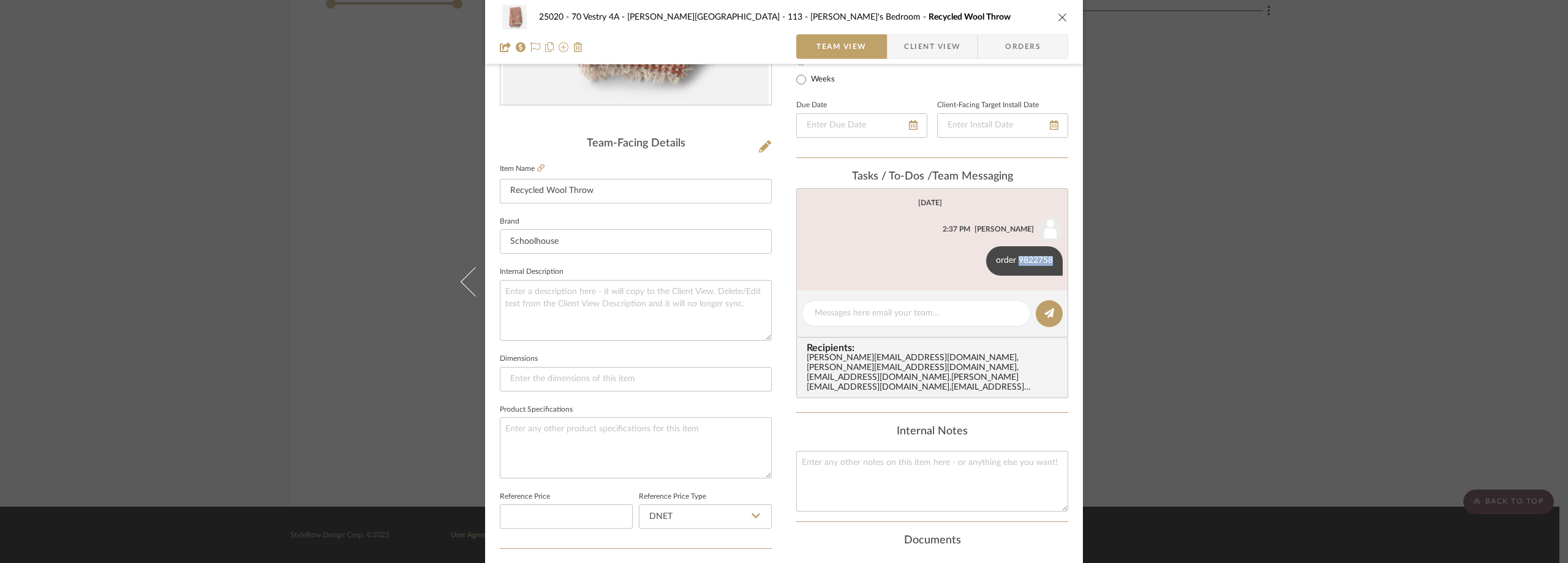
drag, startPoint x: 1014, startPoint y: 258, endPoint x: 1065, endPoint y: 255, distance: 51.1
click at [1065, 255] on div "25020 - 70 Vestry 4A - Grant-Stanleigh 113 - Vivian's Bedroom Recycled Wool Thr…" at bounding box center [784, 329] width 598 height 1131
copy div "9822758"
click at [311, 62] on div "25020 - 70 Vestry 4A - Grant-Stanleigh 113 - Vivian's Bedroom Recycled Wool Thr…" at bounding box center [784, 282] width 1568 height 563
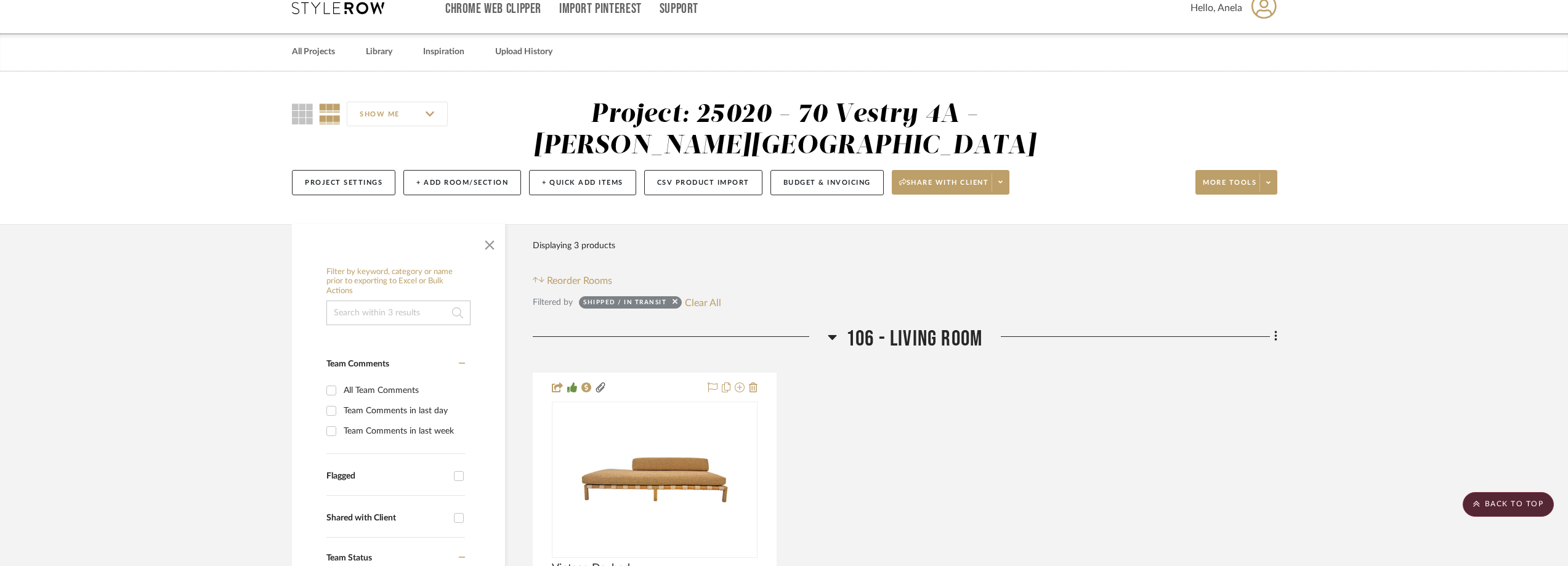
scroll to position [0, 0]
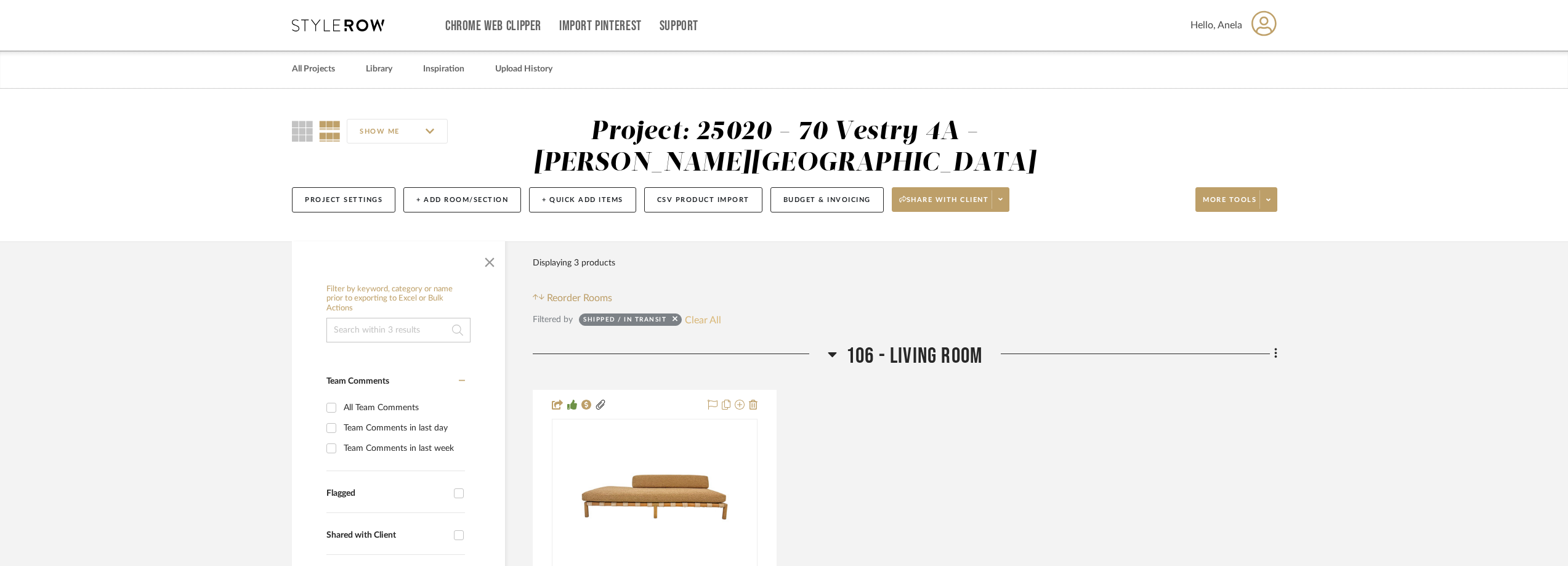
click at [699, 318] on button "Clear All" at bounding box center [703, 319] width 36 height 16
checkbox input "false"
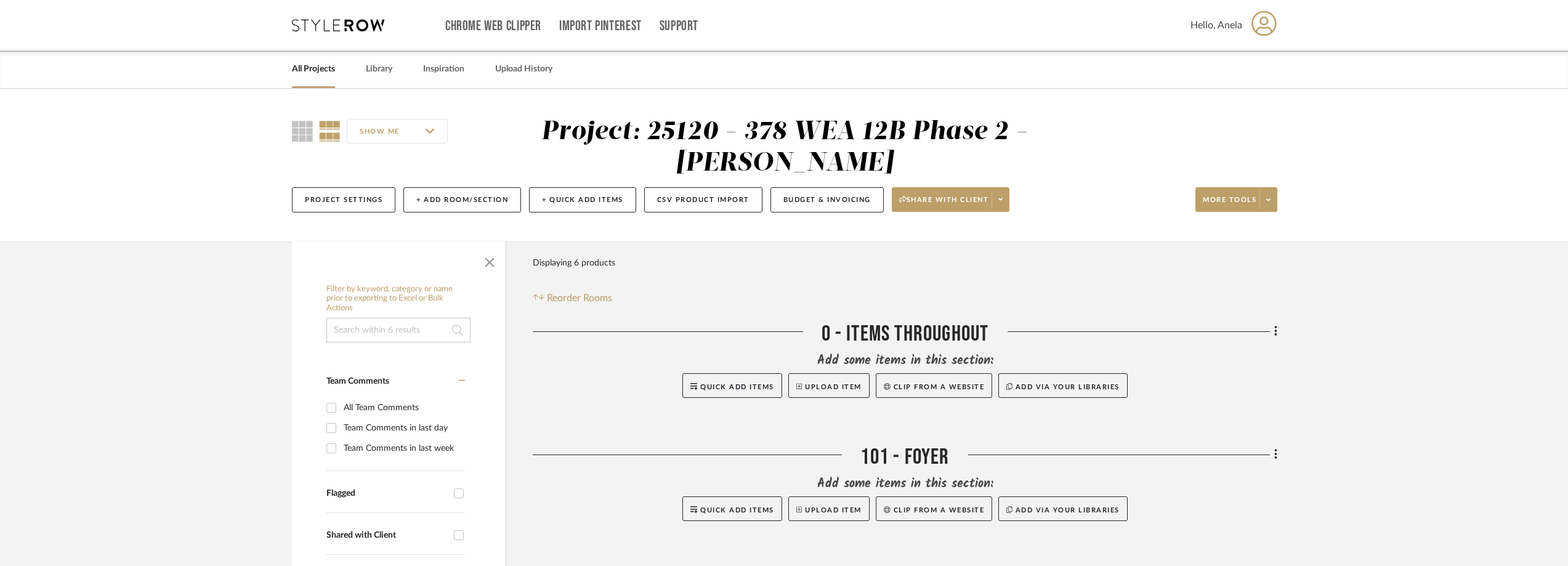
click at [334, 17] on div "Chrome Web Clipper Import Pinterest Support All Projects Library Inspiration Up…" at bounding box center [784, 25] width 986 height 51
click at [335, 21] on icon at bounding box center [338, 25] width 93 height 12
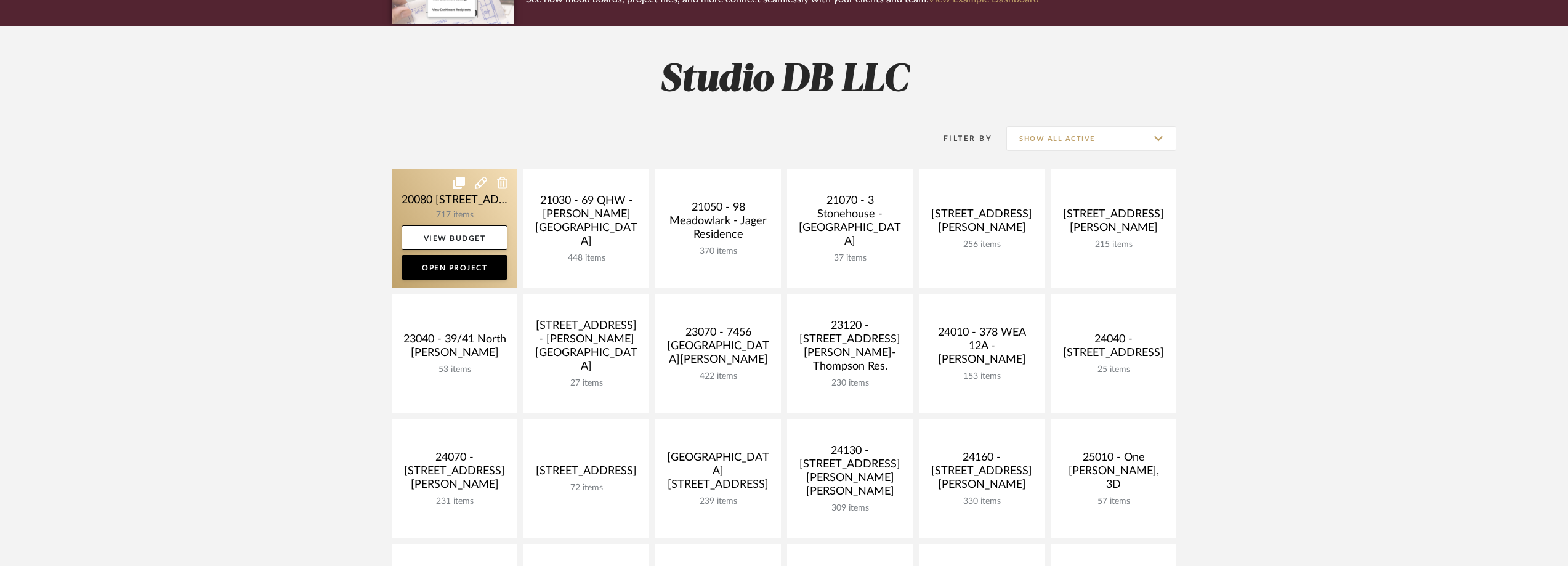
scroll to position [246, 0]
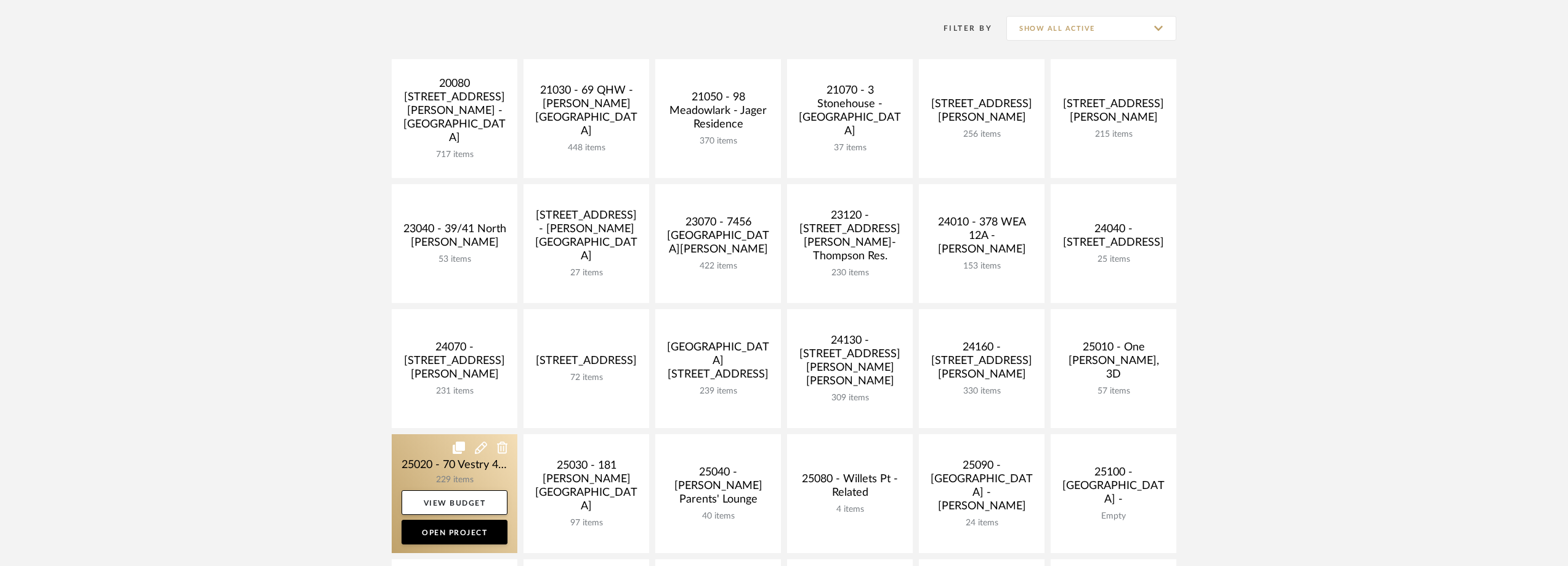
click at [448, 467] on link at bounding box center [454, 493] width 126 height 119
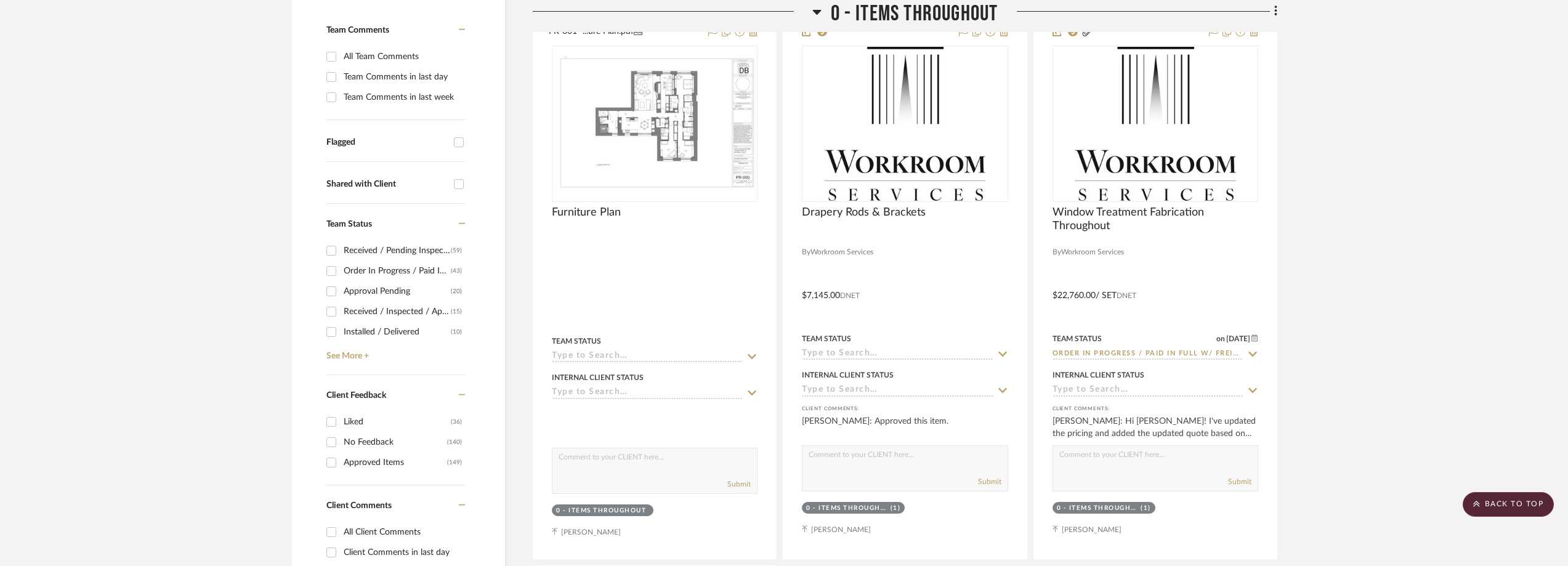
scroll to position [246, 0]
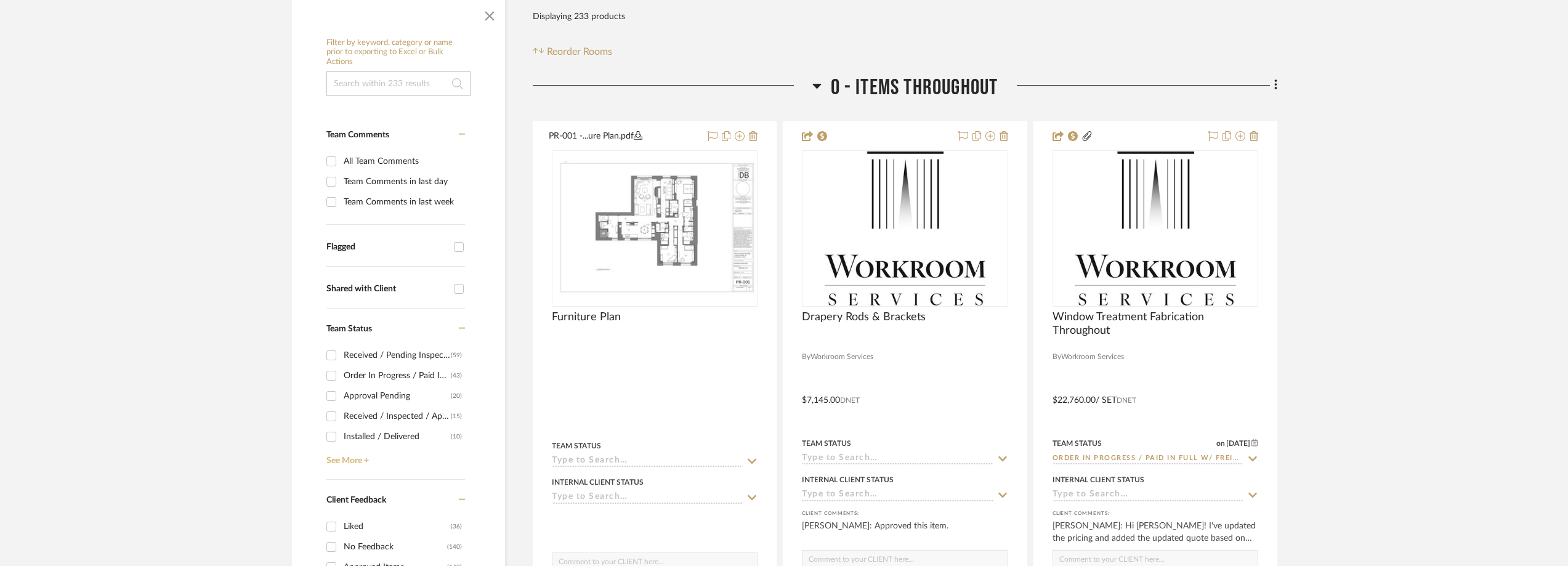
click at [355, 449] on link "See More +" at bounding box center [395, 456] width 142 height 20
click at [393, 381] on div "Need to Order - Client Payment Received" at bounding box center [398, 380] width 110 height 20
click at [341, 381] on input "Need to Order - Client Payment Received (1)" at bounding box center [331, 380] width 20 height 20
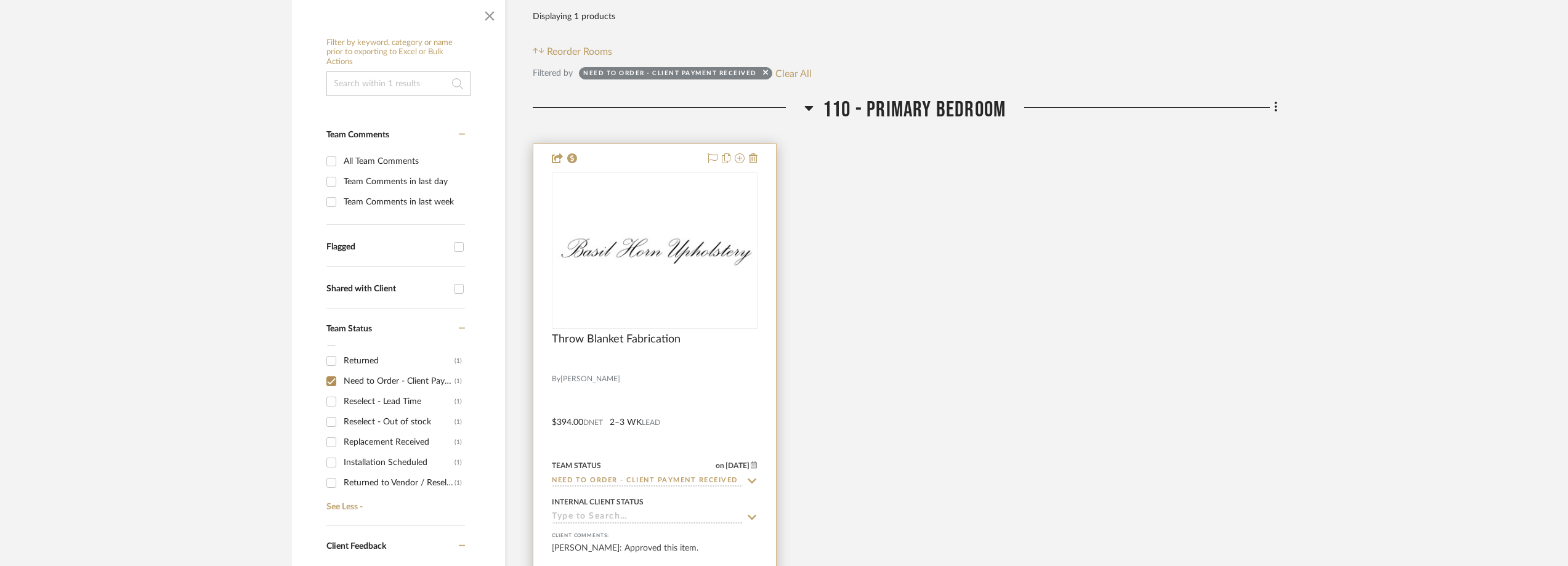
scroll to position [0, 0]
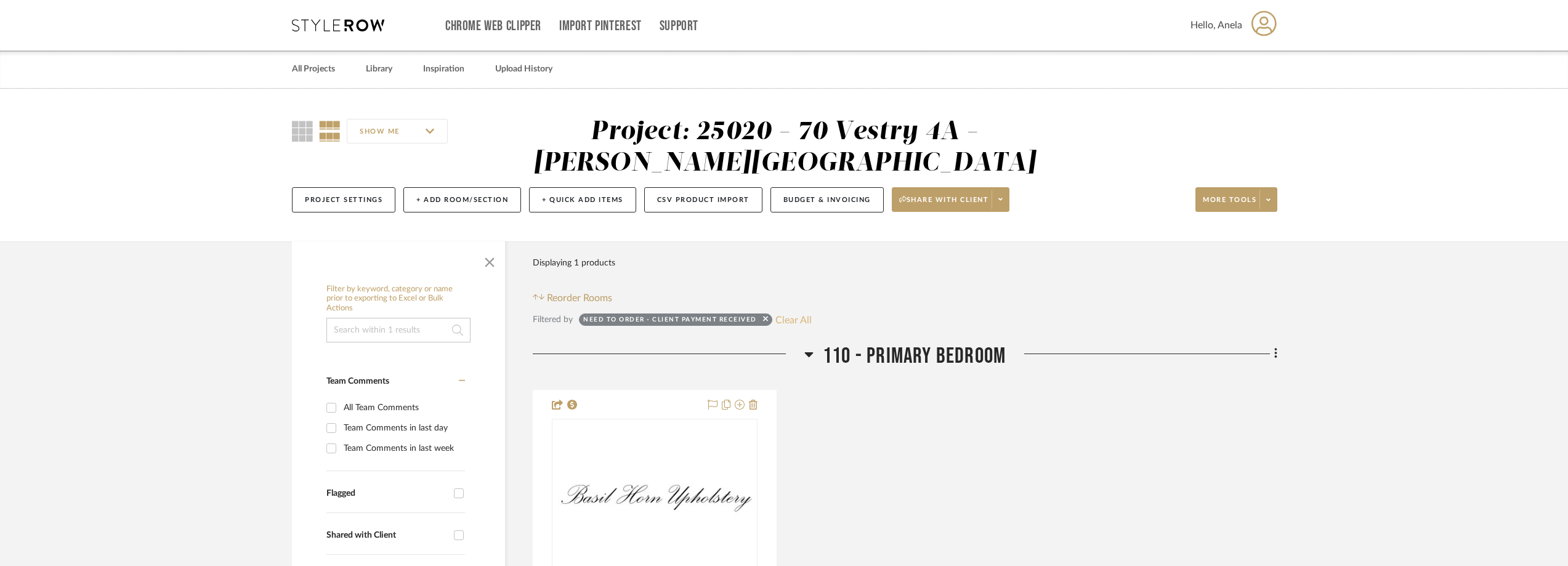
click at [805, 311] on button "Clear All" at bounding box center [793, 319] width 36 height 16
checkbox input "false"
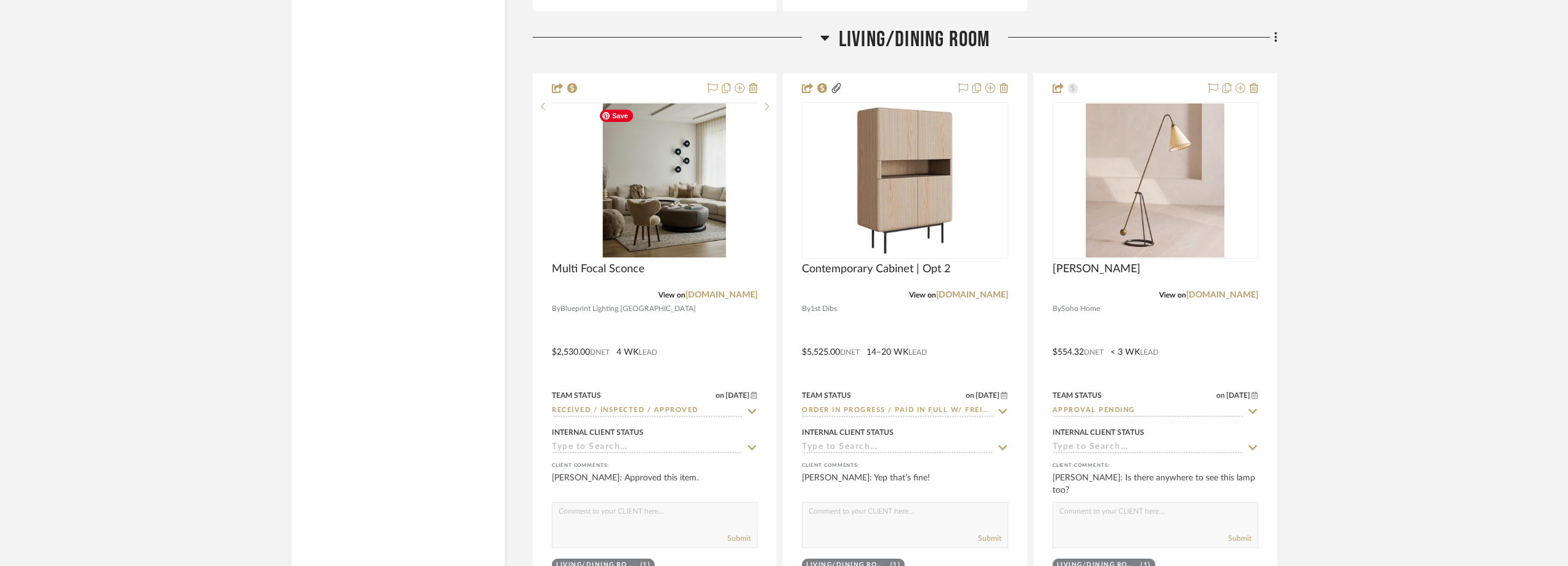
scroll to position [3824, 0]
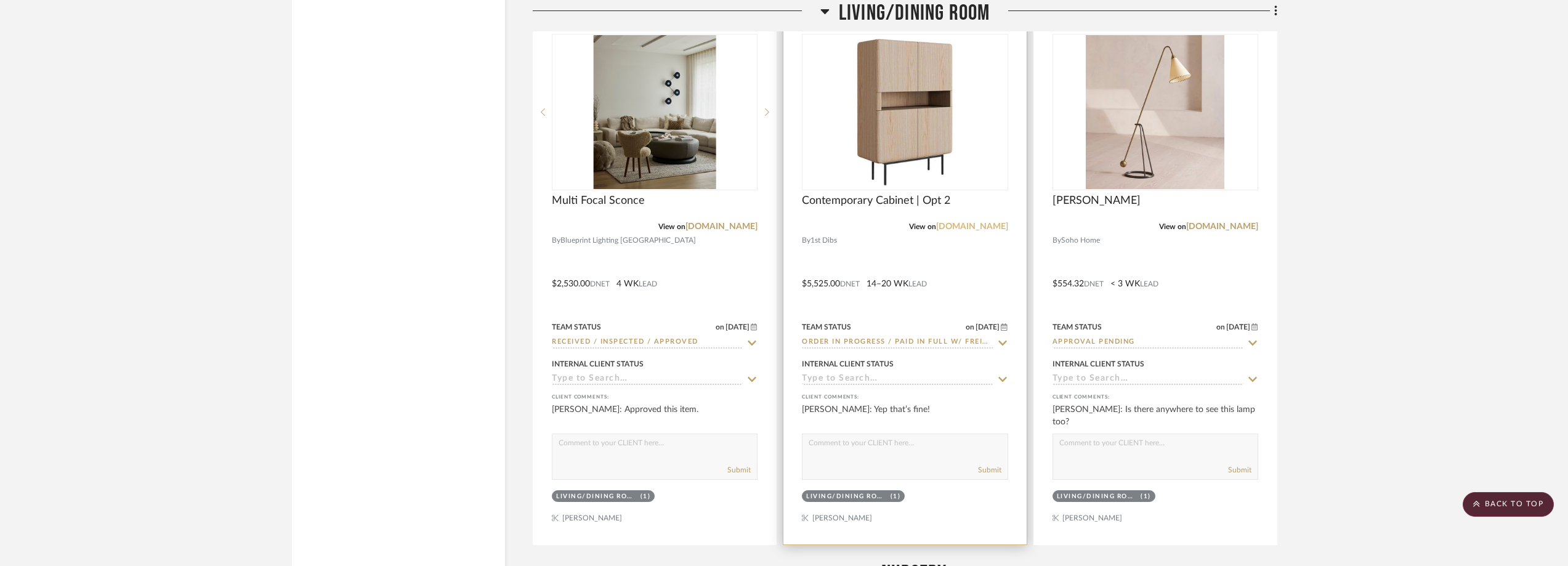
click at [990, 227] on link "[DOMAIN_NAME]" at bounding box center [972, 226] width 72 height 8
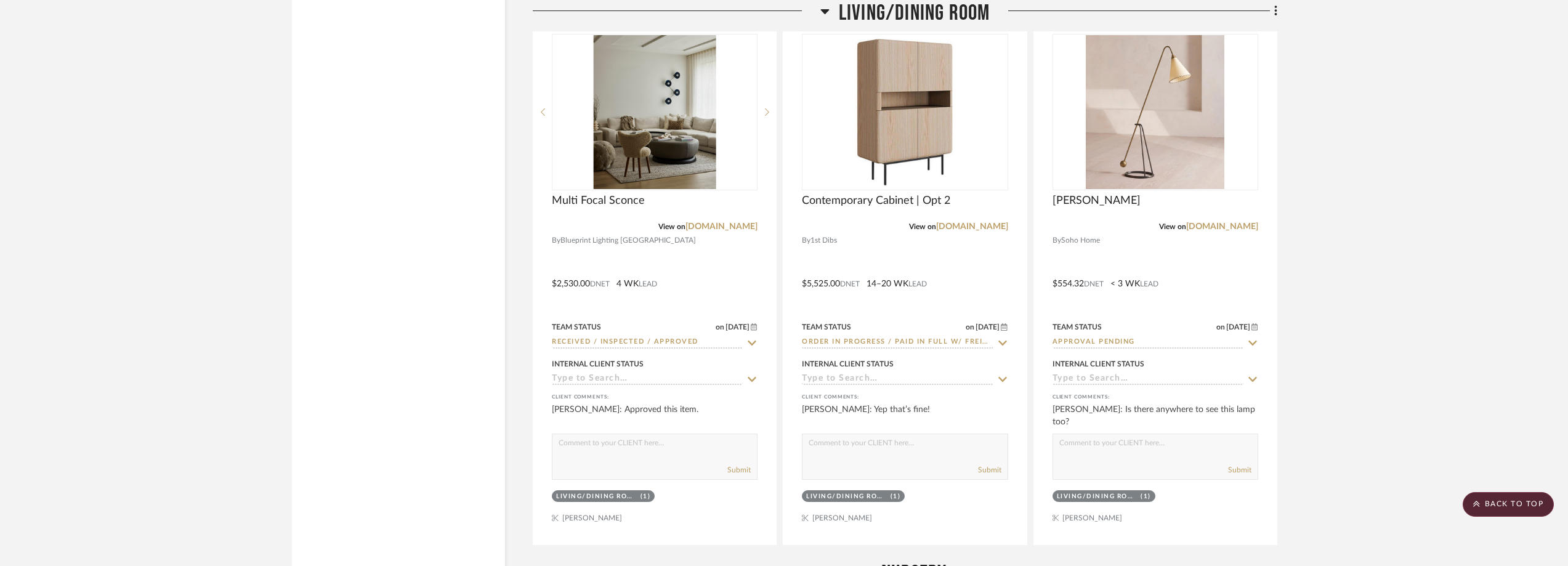
scroll to position [4255, 0]
